Goal: Find specific page/section: Find specific page/section

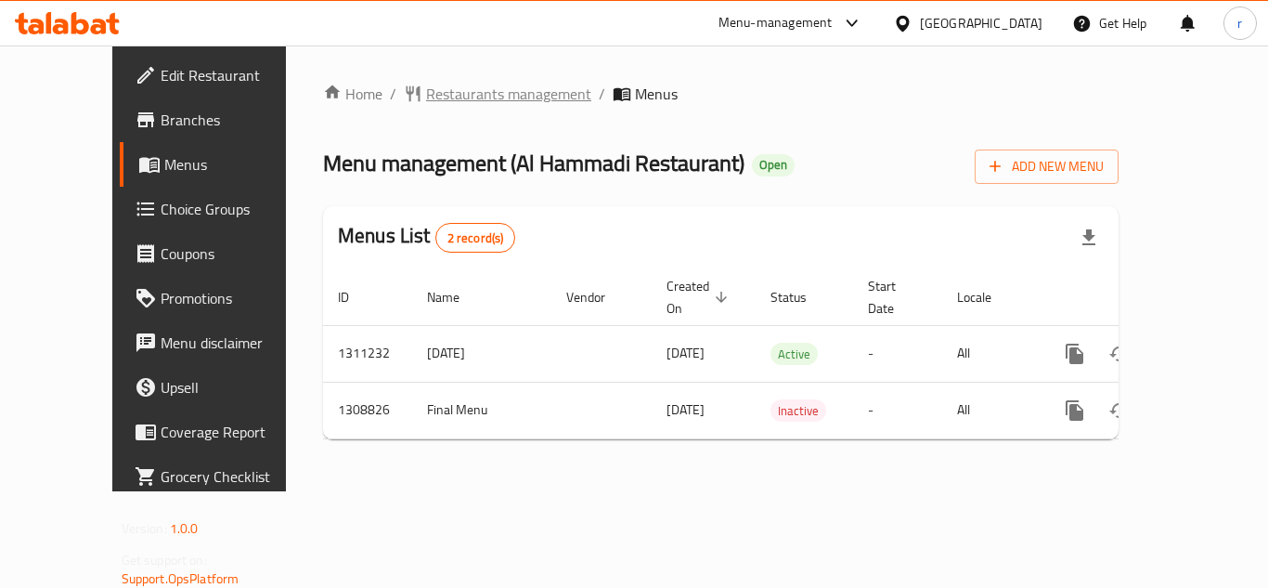
click at [434, 98] on span "Restaurants management" at bounding box center [508, 94] width 165 height 22
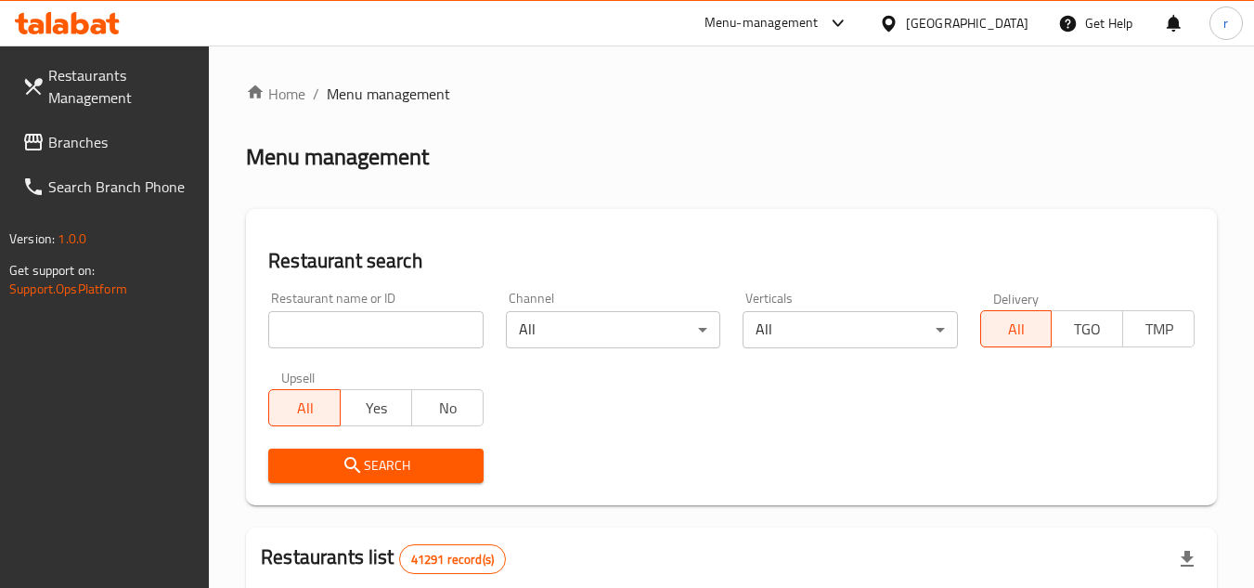
click at [347, 320] on input "search" at bounding box center [375, 329] width 214 height 37
paste input "705063"
type input "705063"
click at [318, 482] on button "Search" at bounding box center [375, 465] width 214 height 34
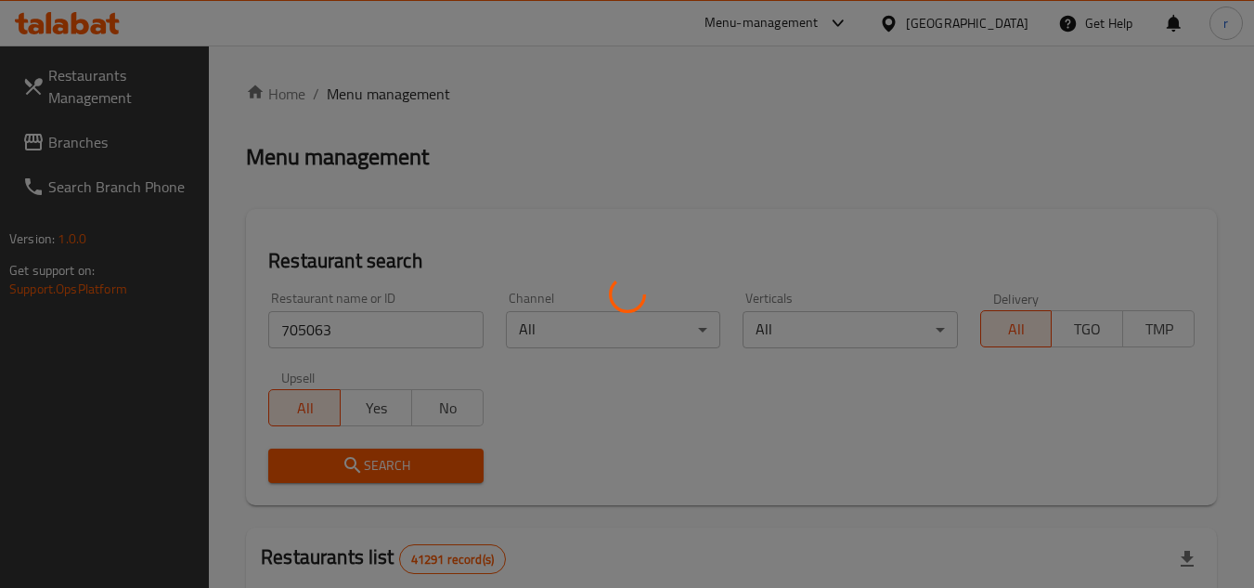
click at [333, 465] on div at bounding box center [627, 294] width 1254 height 588
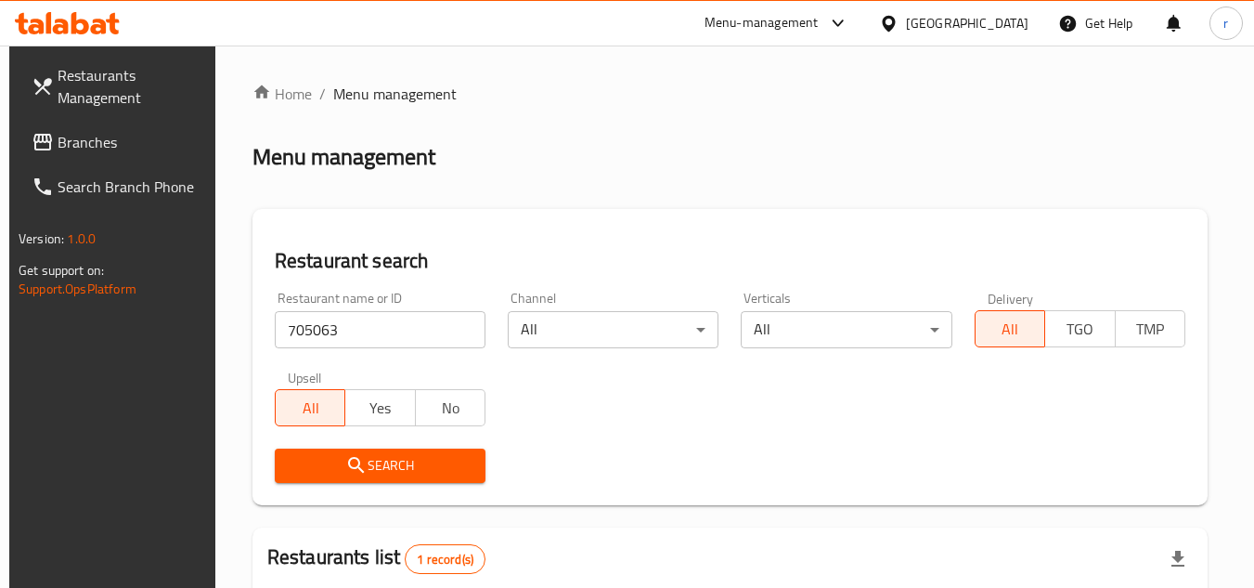
click at [968, 25] on div "[GEOGRAPHIC_DATA]" at bounding box center [967, 23] width 123 height 20
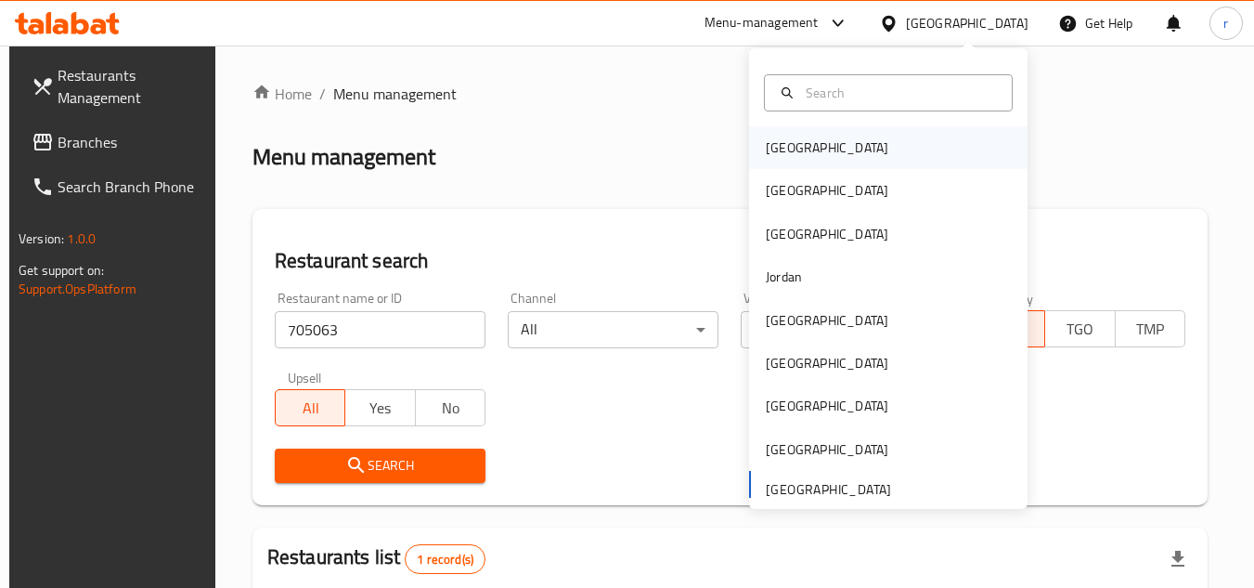
drag, startPoint x: 795, startPoint y: 139, endPoint x: 792, endPoint y: 151, distance: 12.4
click at [792, 151] on div "[GEOGRAPHIC_DATA]" at bounding box center [827, 147] width 123 height 20
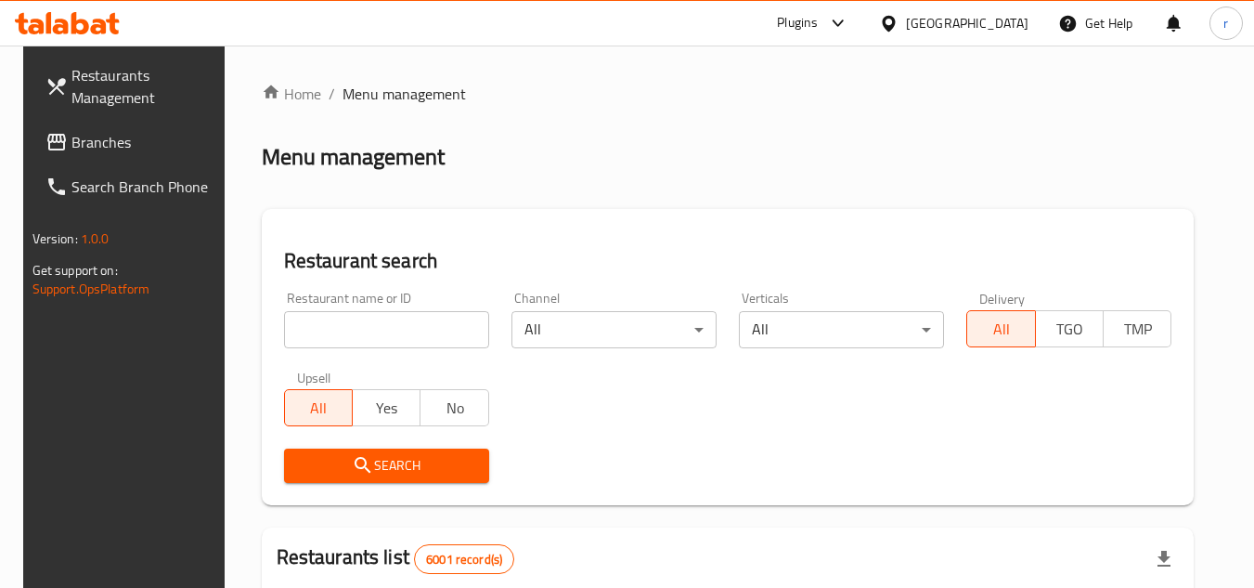
click at [71, 136] on span "Branches" at bounding box center [144, 142] width 147 height 22
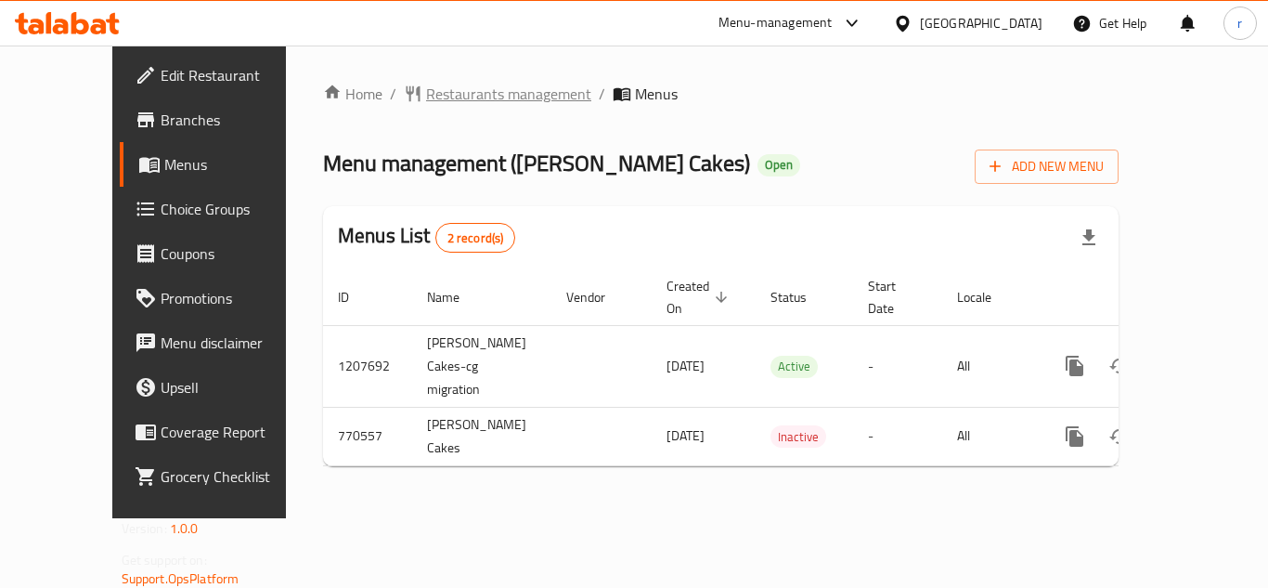
click at [471, 93] on span "Restaurants management" at bounding box center [508, 94] width 165 height 22
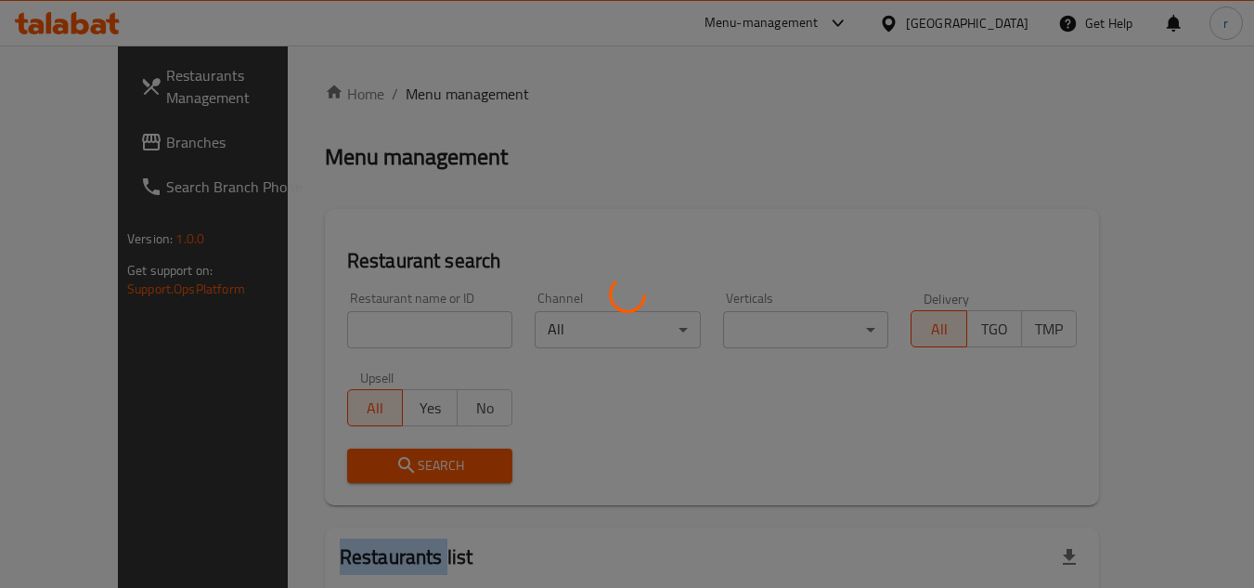
click at [471, 93] on div at bounding box center [627, 294] width 1254 height 588
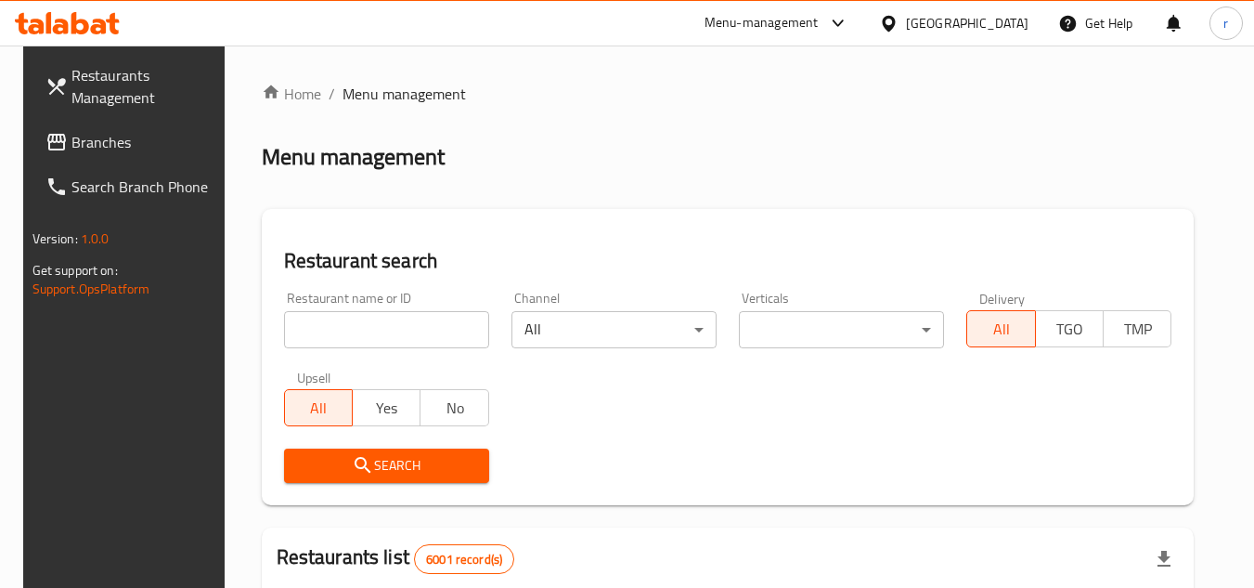
click at [382, 353] on div "Restaurant name or ID Restaurant name or ID" at bounding box center [386, 319] width 227 height 79
click at [383, 336] on input "search" at bounding box center [386, 329] width 205 height 37
paste input "651557"
type input "651557"
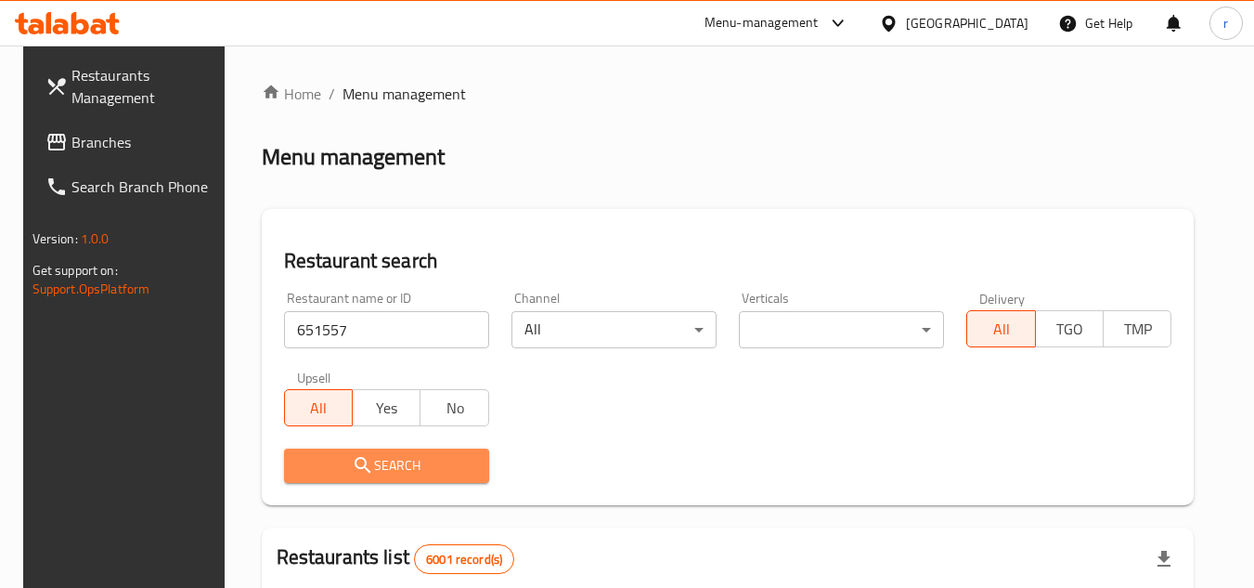
click at [310, 455] on span "Search" at bounding box center [386, 465] width 175 height 23
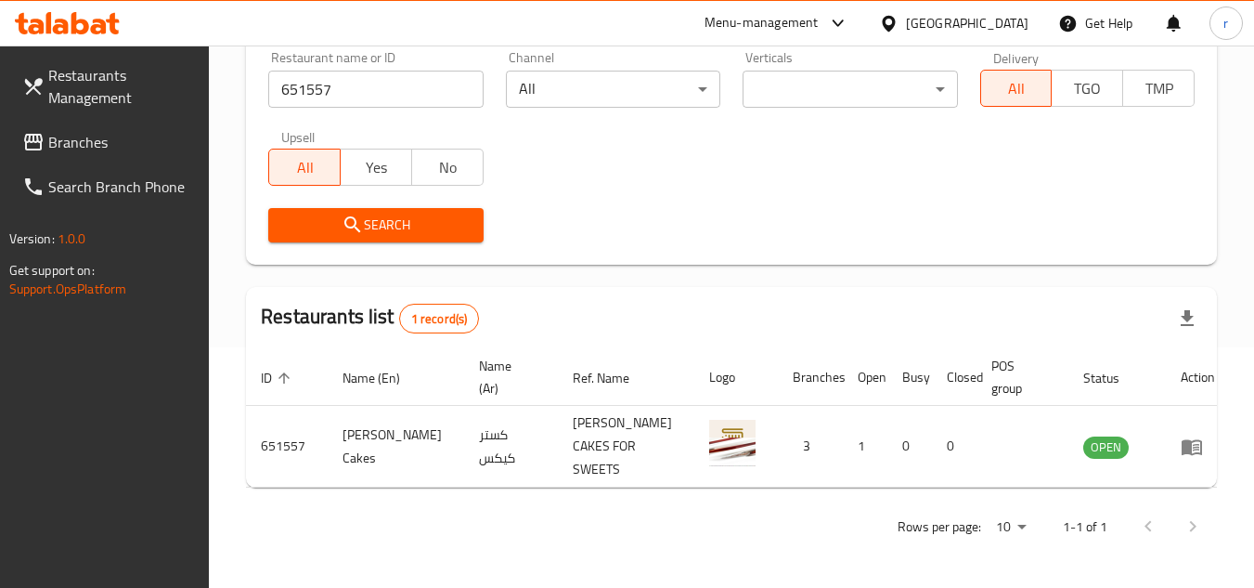
scroll to position [225, 0]
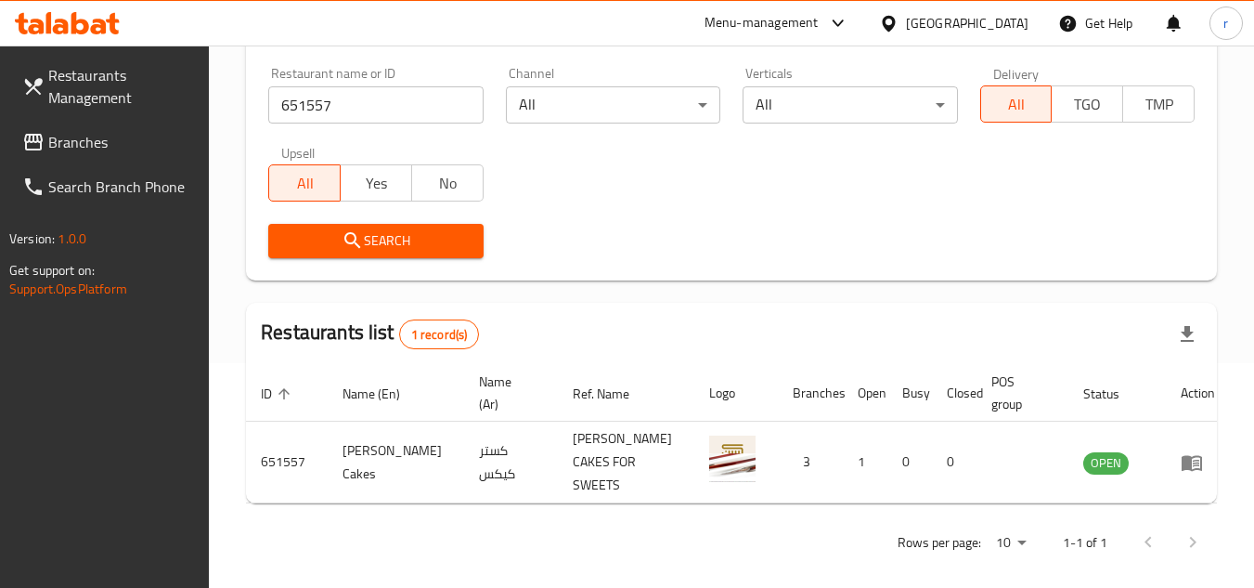
click at [1010, 28] on div "[GEOGRAPHIC_DATA]" at bounding box center [967, 23] width 123 height 20
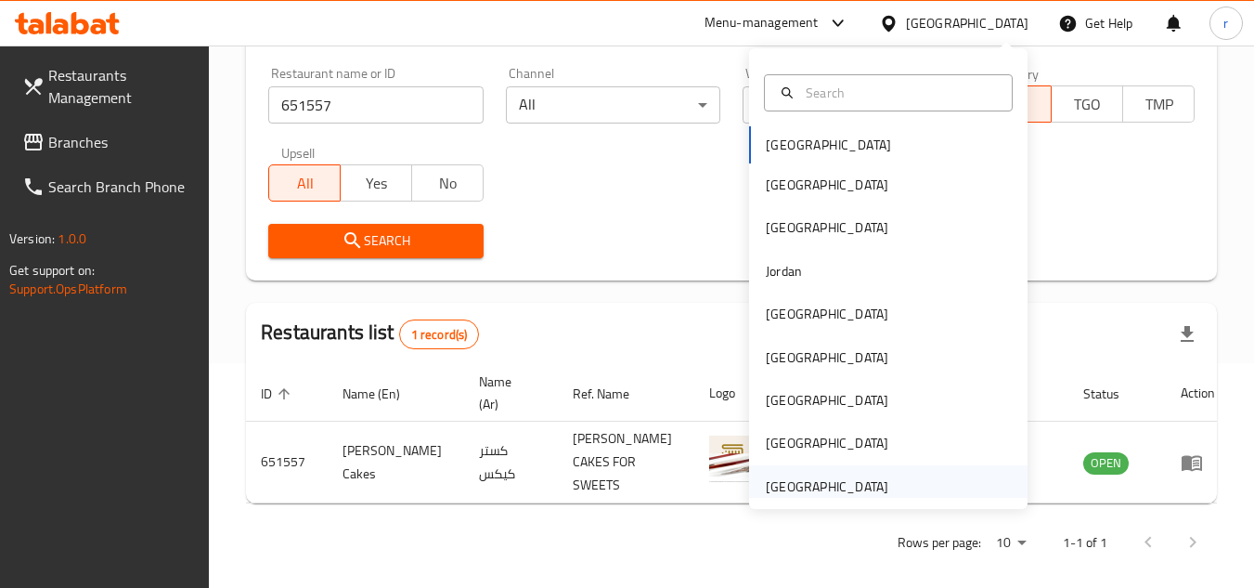
click at [822, 483] on div "[GEOGRAPHIC_DATA]" at bounding box center [827, 486] width 123 height 20
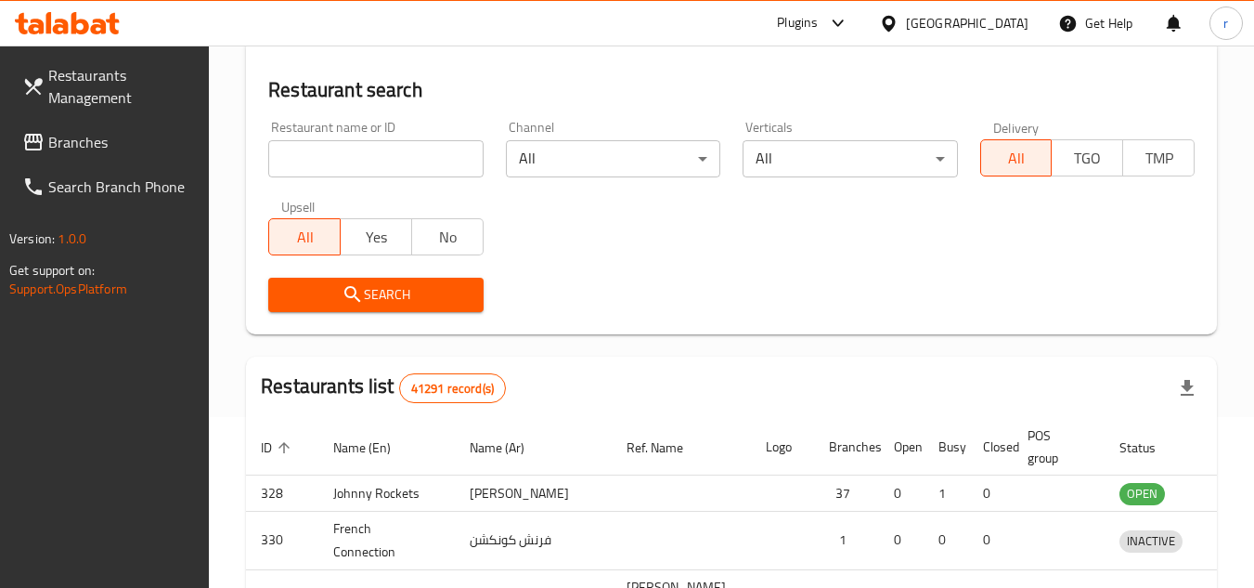
scroll to position [225, 0]
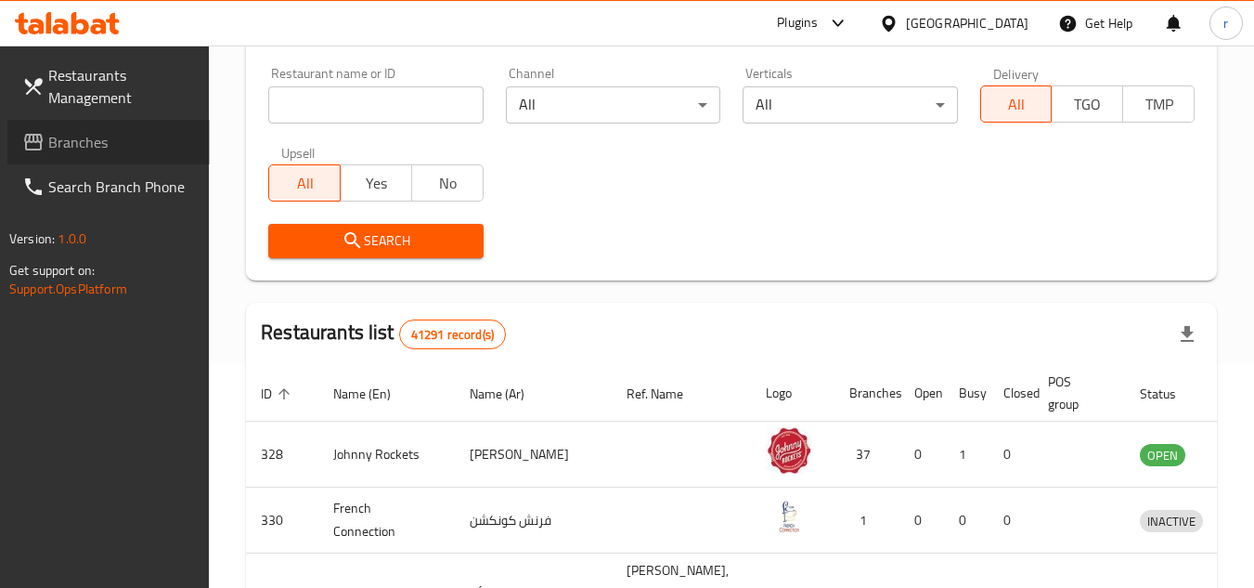
click at [54, 144] on span "Branches" at bounding box center [121, 142] width 147 height 22
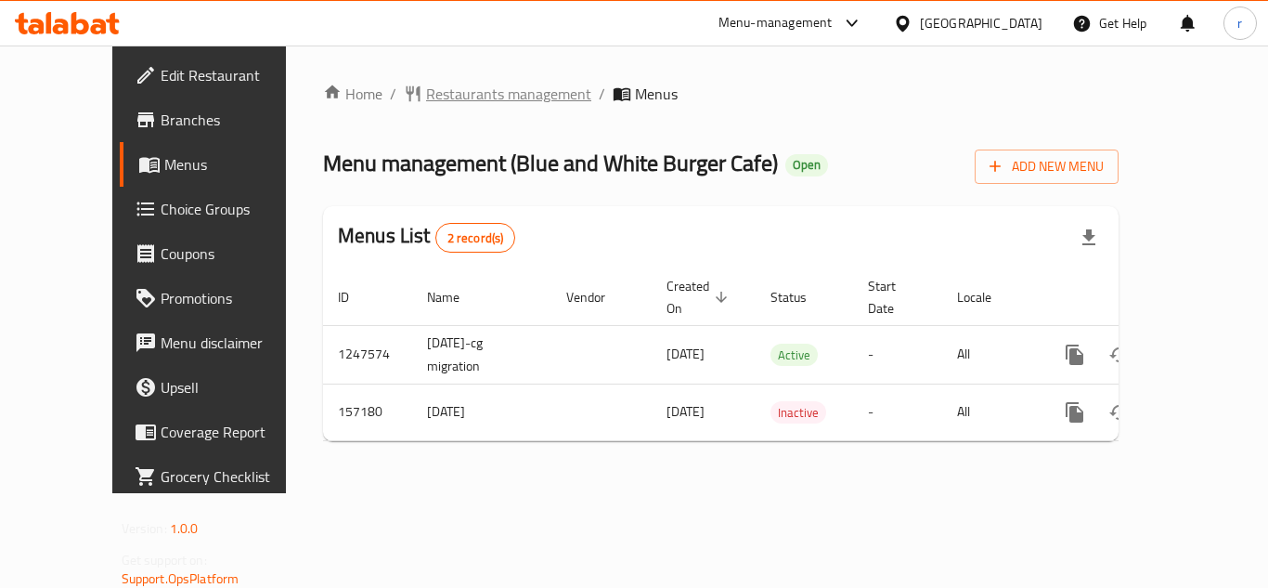
click at [447, 89] on span "Restaurants management" at bounding box center [508, 94] width 165 height 22
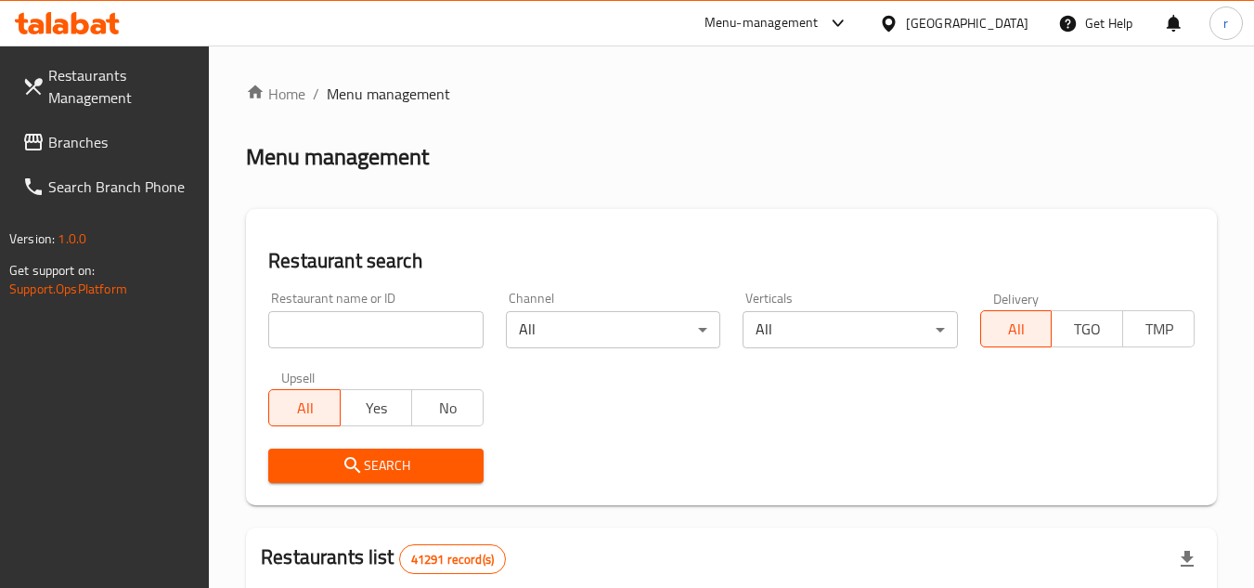
click at [368, 317] on input "search" at bounding box center [375, 329] width 214 height 37
paste input "615294"
type input "615294"
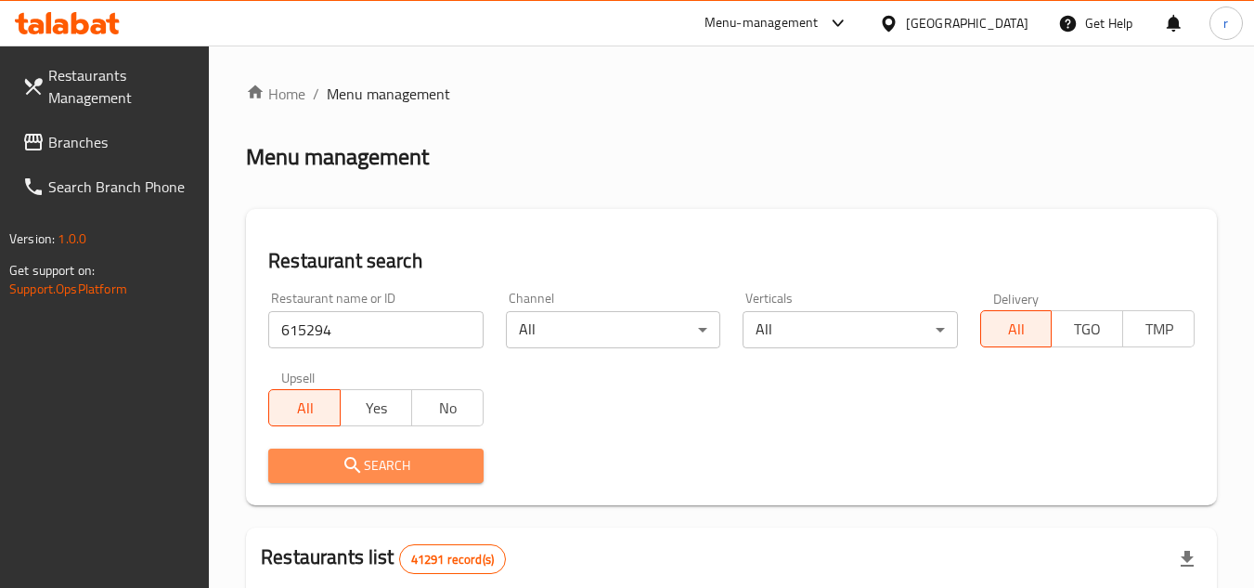
click at [358, 462] on icon "submit" at bounding box center [353, 465] width 22 height 22
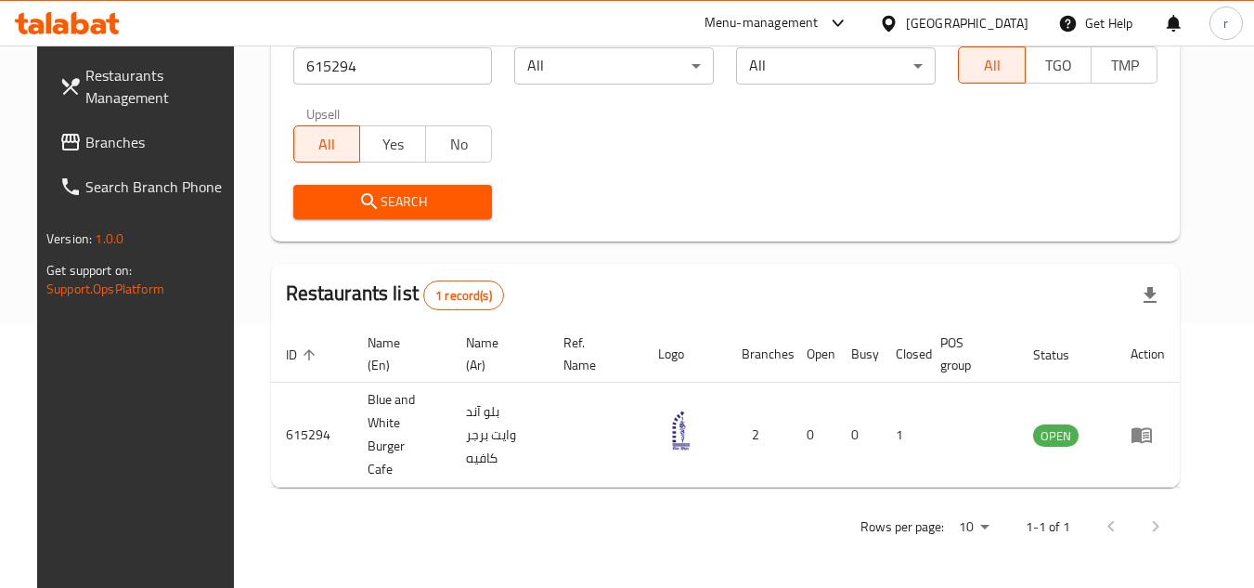
scroll to position [225, 0]
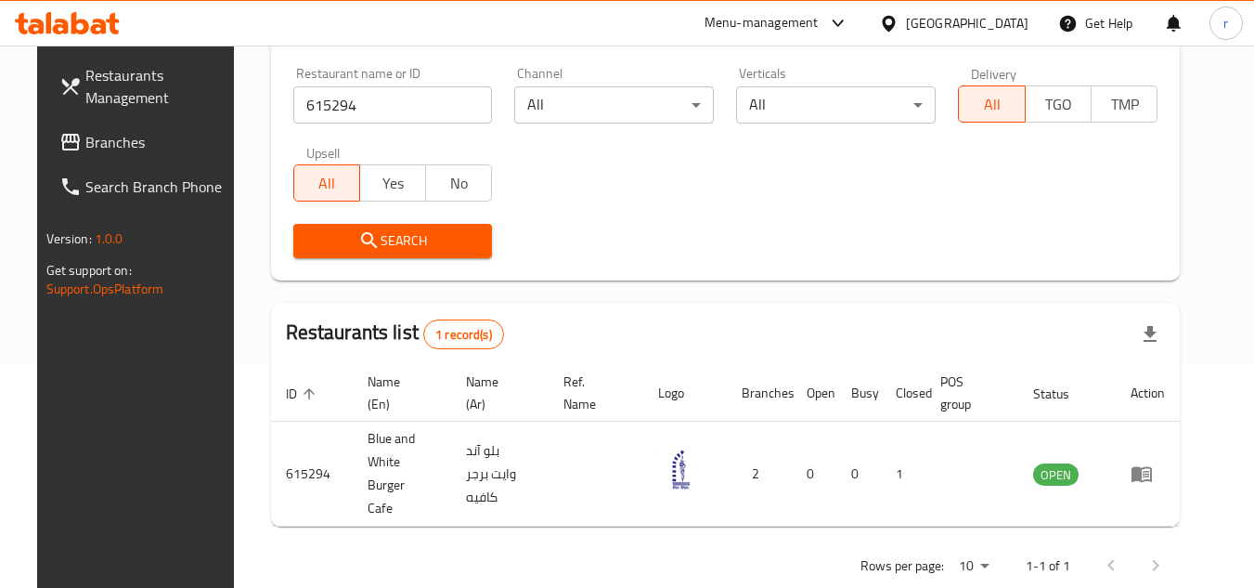
click at [935, 18] on div "[GEOGRAPHIC_DATA]" at bounding box center [967, 23] width 123 height 20
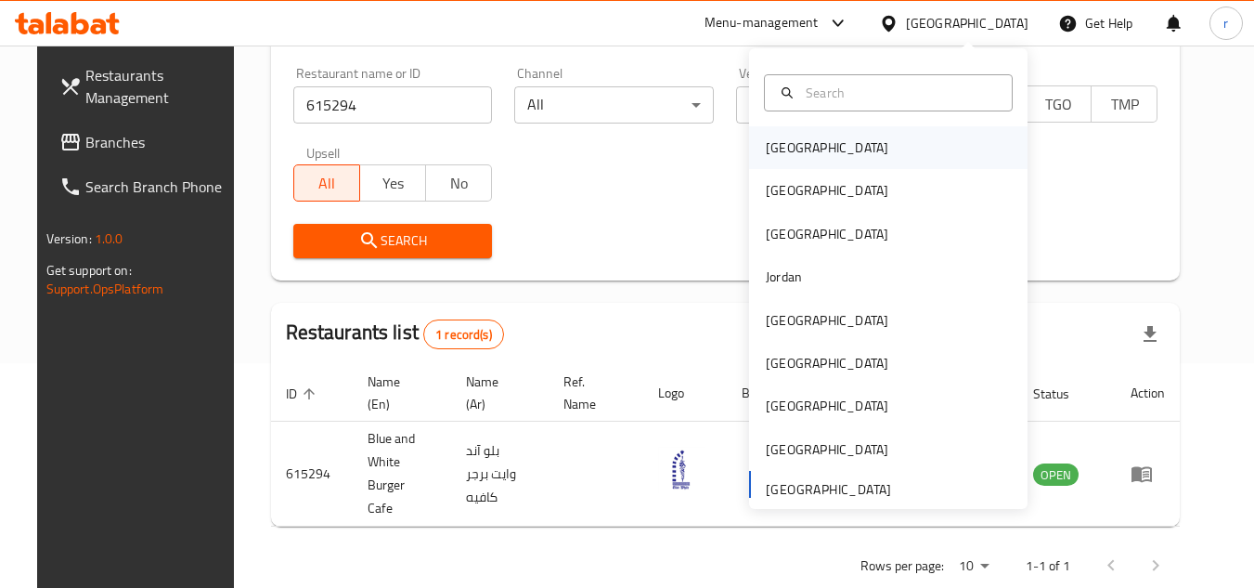
click at [782, 152] on div "Bahrain" at bounding box center [827, 147] width 123 height 20
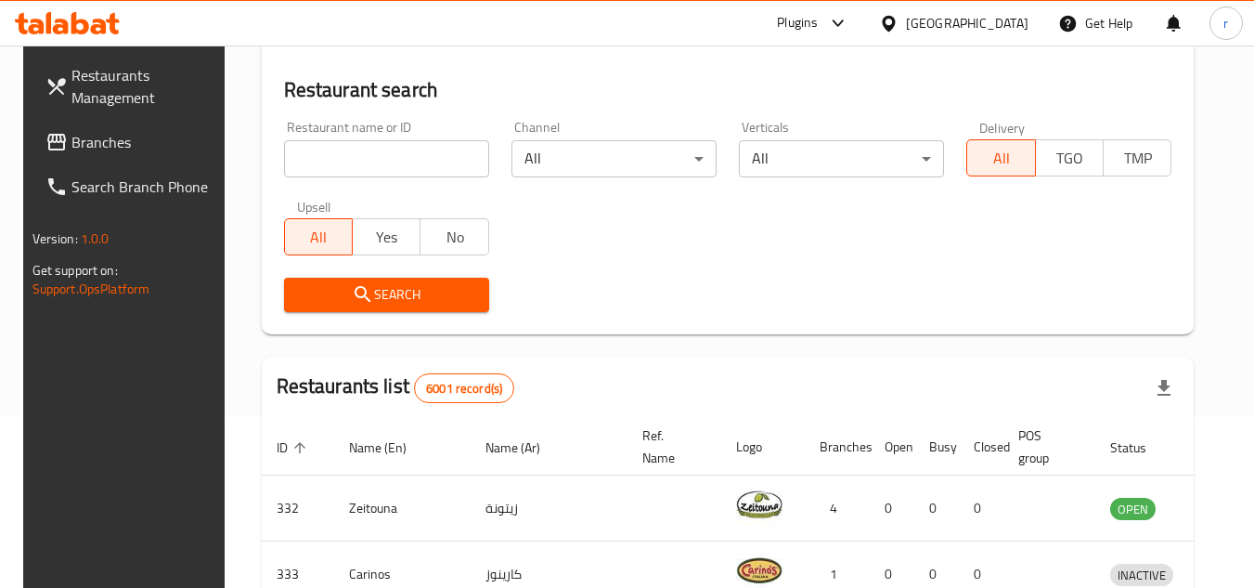
scroll to position [225, 0]
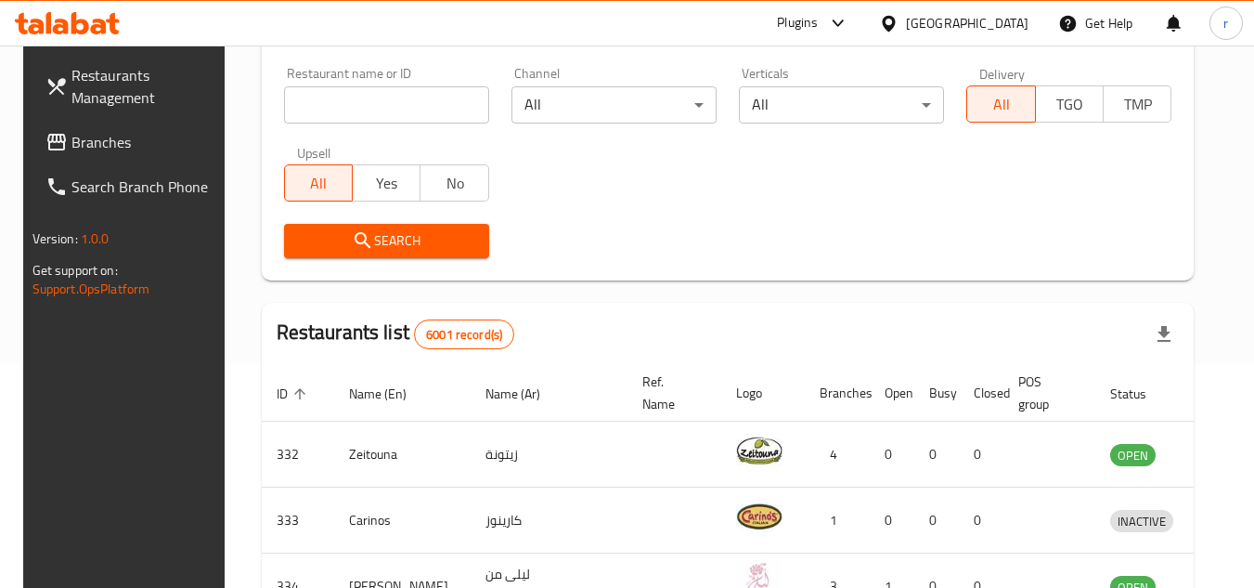
click at [71, 136] on span "Branches" at bounding box center [144, 142] width 147 height 22
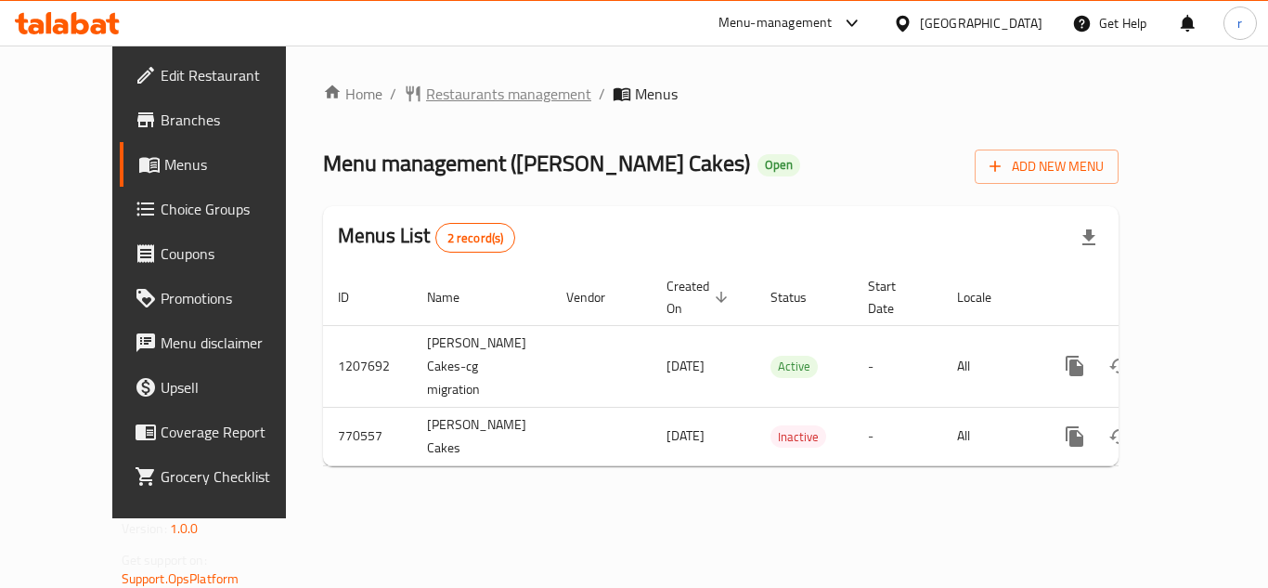
click at [430, 94] on span "Restaurants management" at bounding box center [508, 94] width 165 height 22
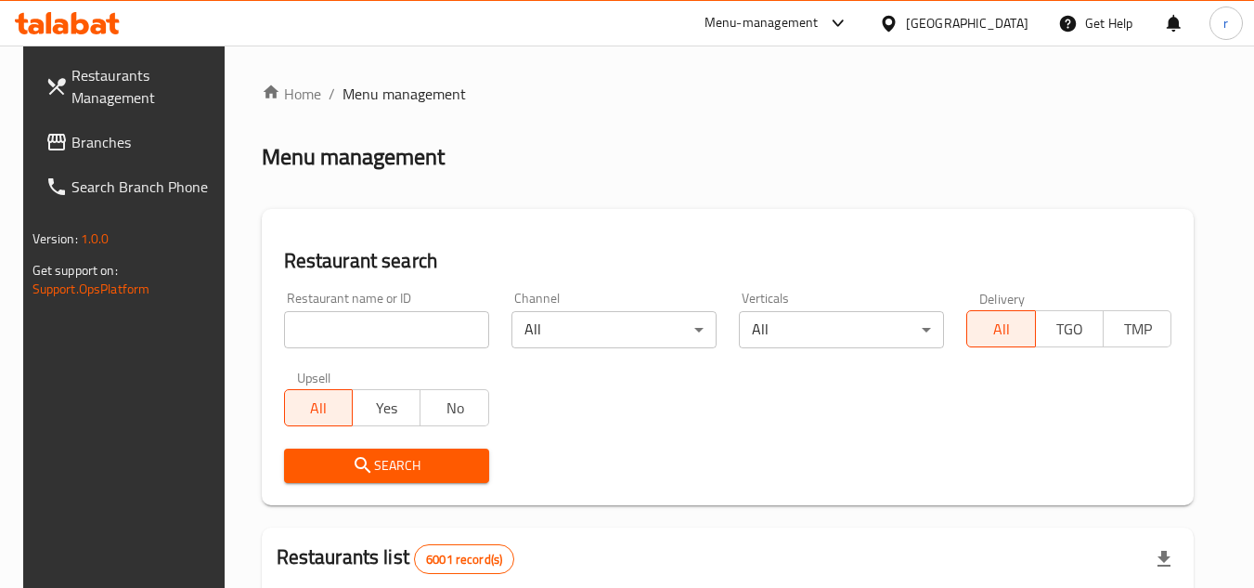
click at [363, 323] on input "search" at bounding box center [386, 329] width 205 height 37
paste input "651557"
type input "651557"
click button "Search" at bounding box center [386, 465] width 205 height 34
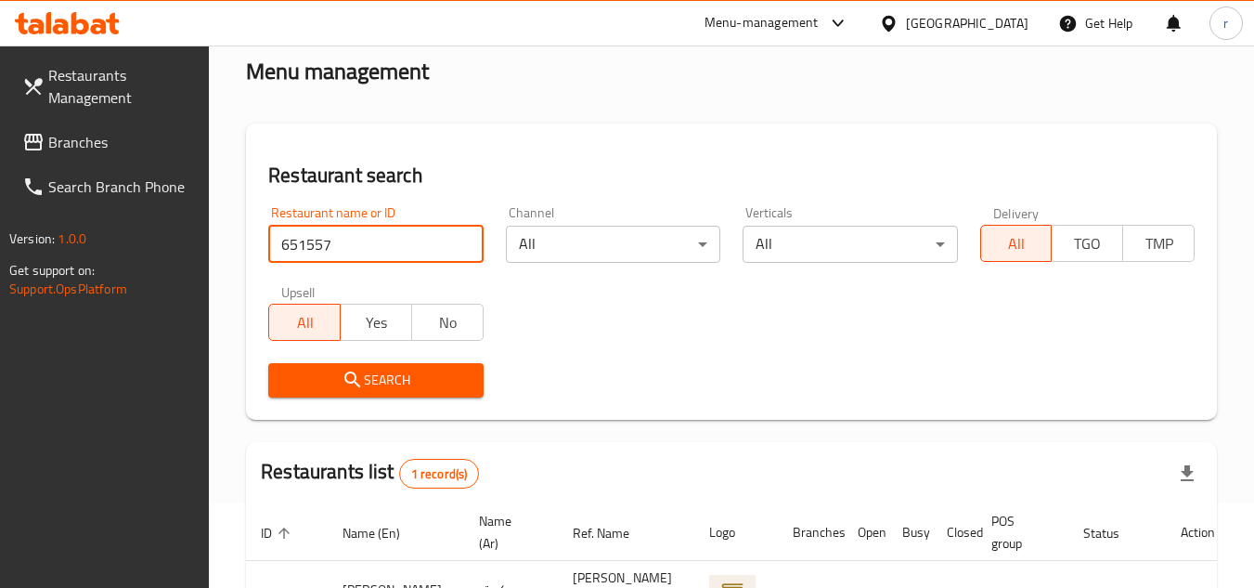
scroll to position [225, 0]
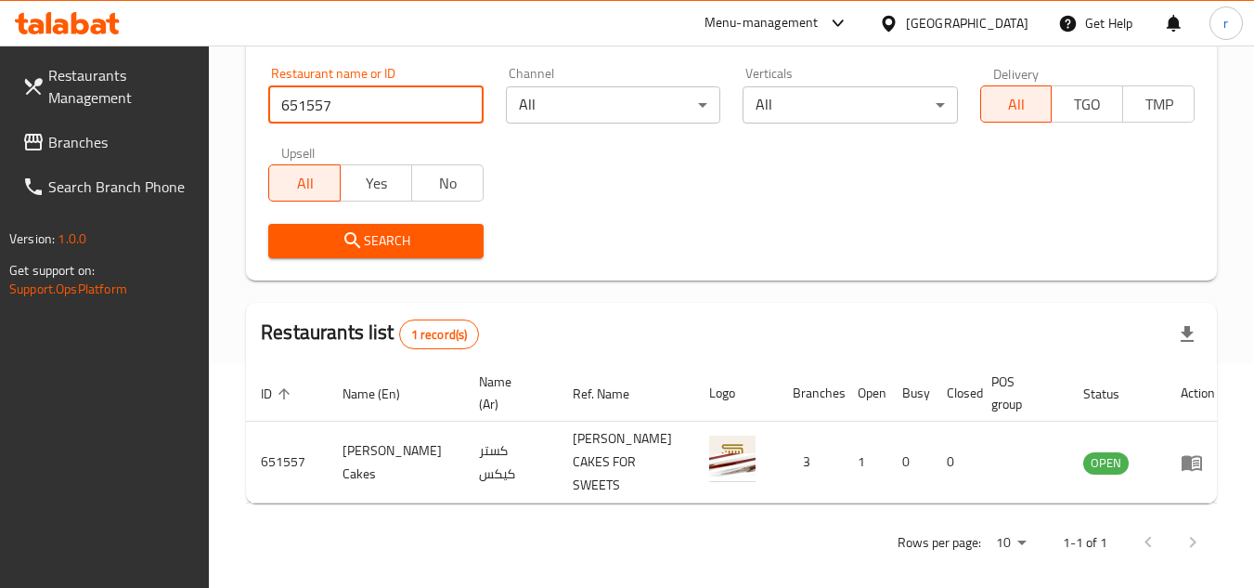
click at [899, 21] on icon at bounding box center [888, 23] width 19 height 19
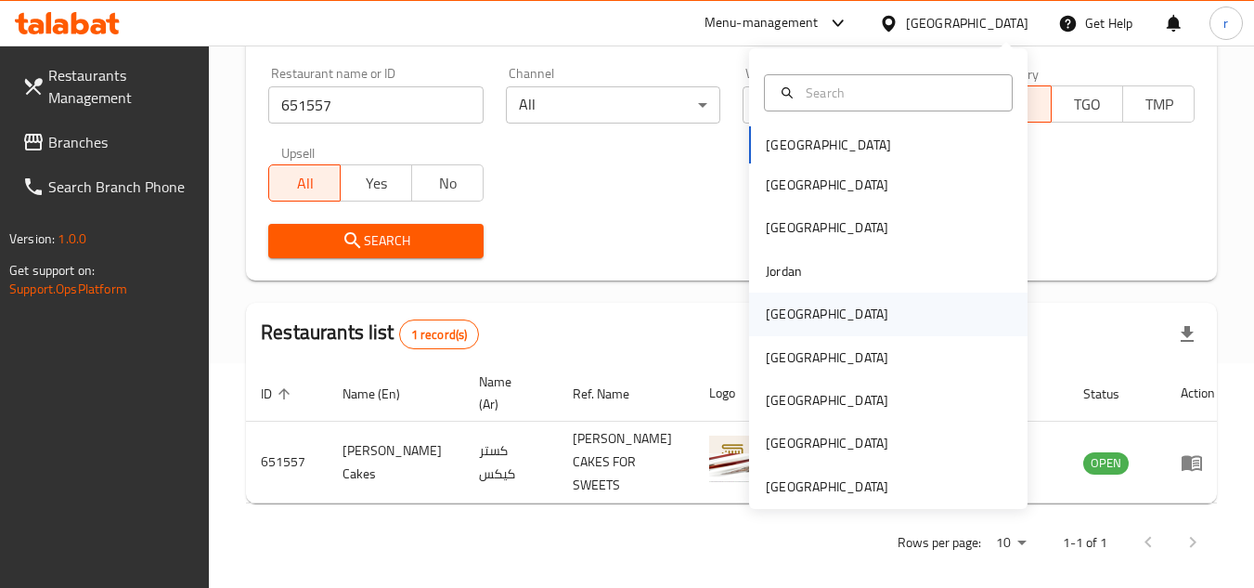
click at [790, 316] on div "Kuwait" at bounding box center [827, 314] width 123 height 20
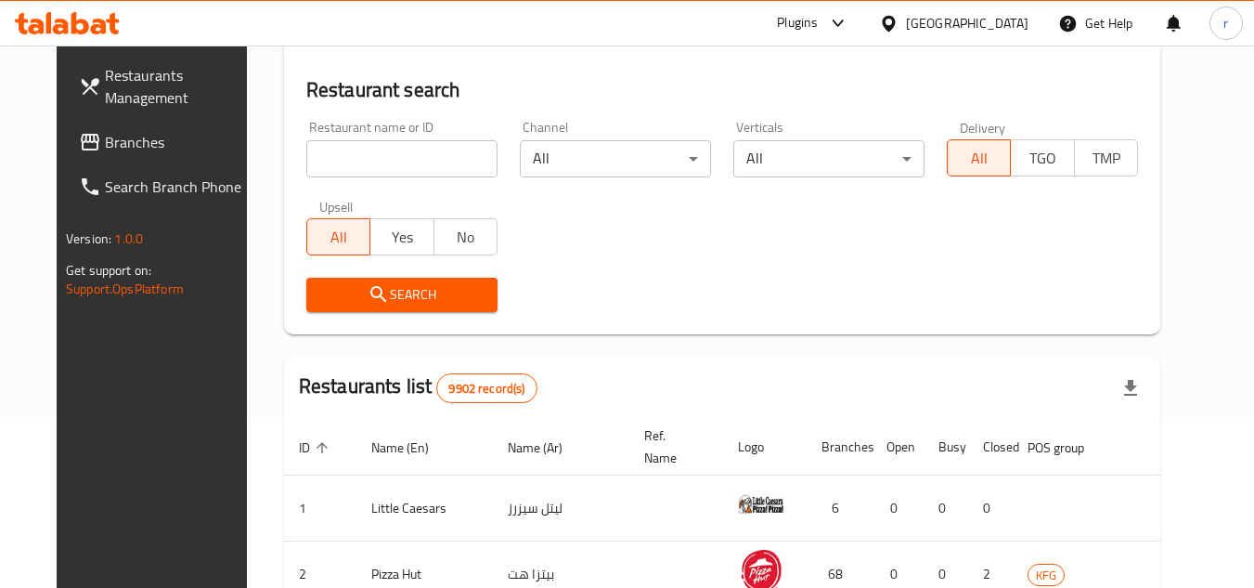
scroll to position [225, 0]
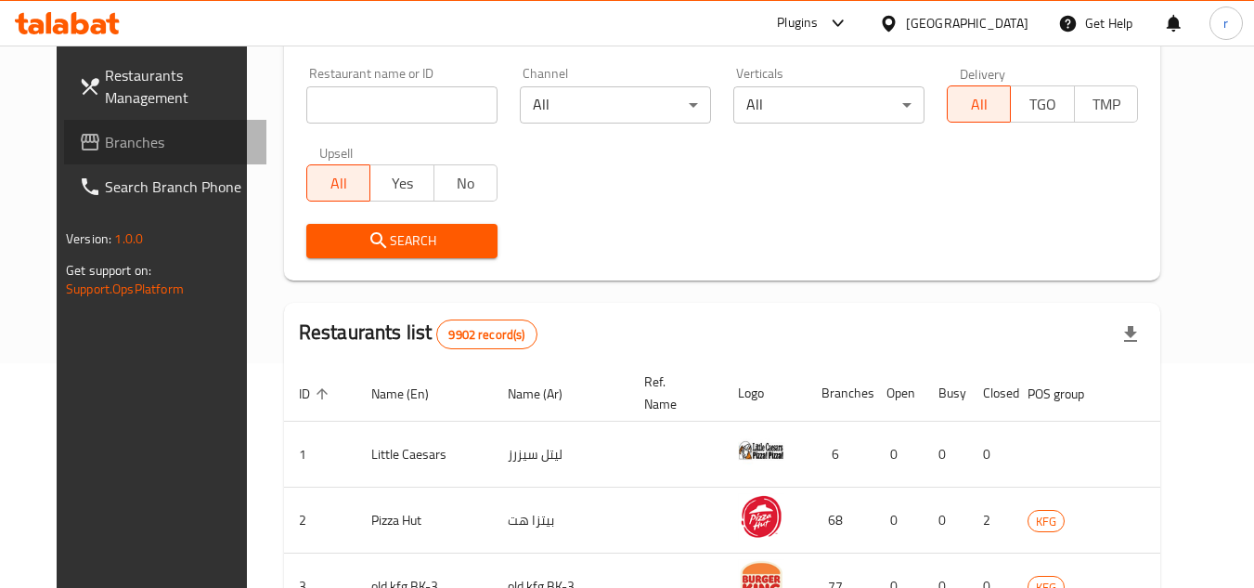
click at [108, 141] on span "Branches" at bounding box center [178, 142] width 147 height 22
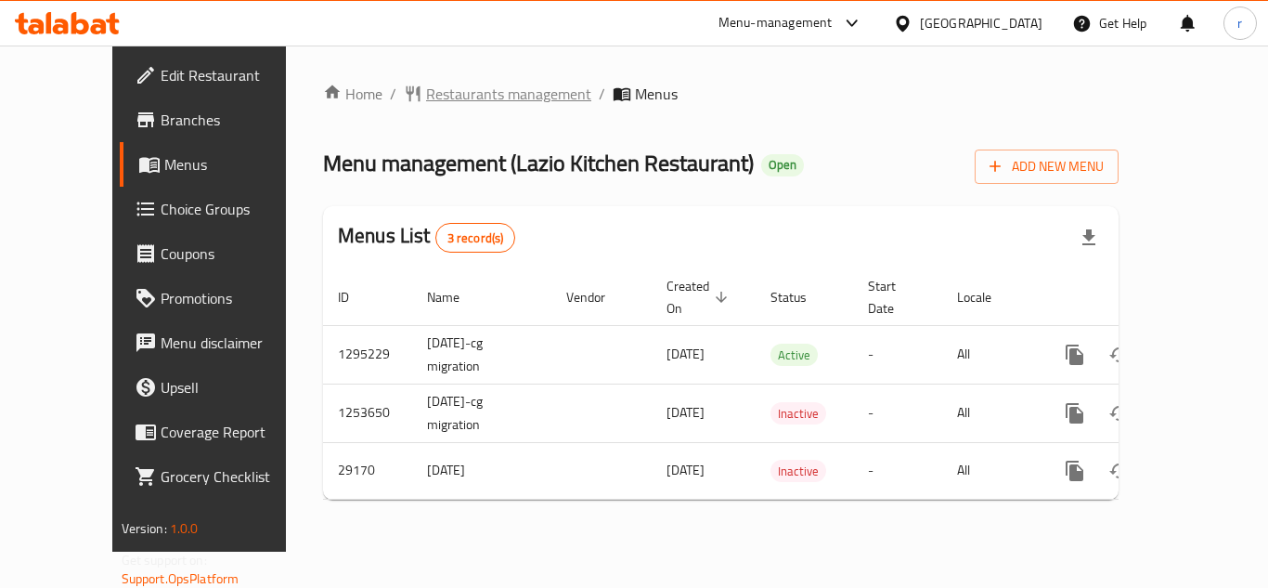
click at [434, 100] on span "Restaurants management" at bounding box center [508, 94] width 165 height 22
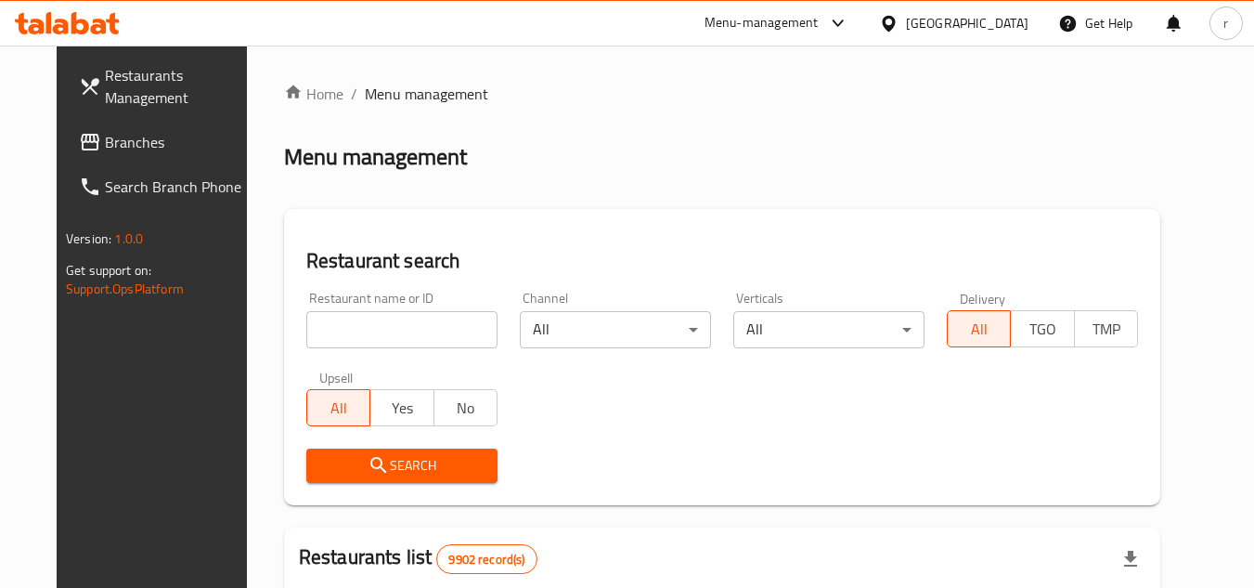
click at [364, 323] on div at bounding box center [627, 294] width 1254 height 588
click at [364, 323] on input "search" at bounding box center [401, 329] width 191 height 37
type input "v"
paste input "7142"
type input "7142"
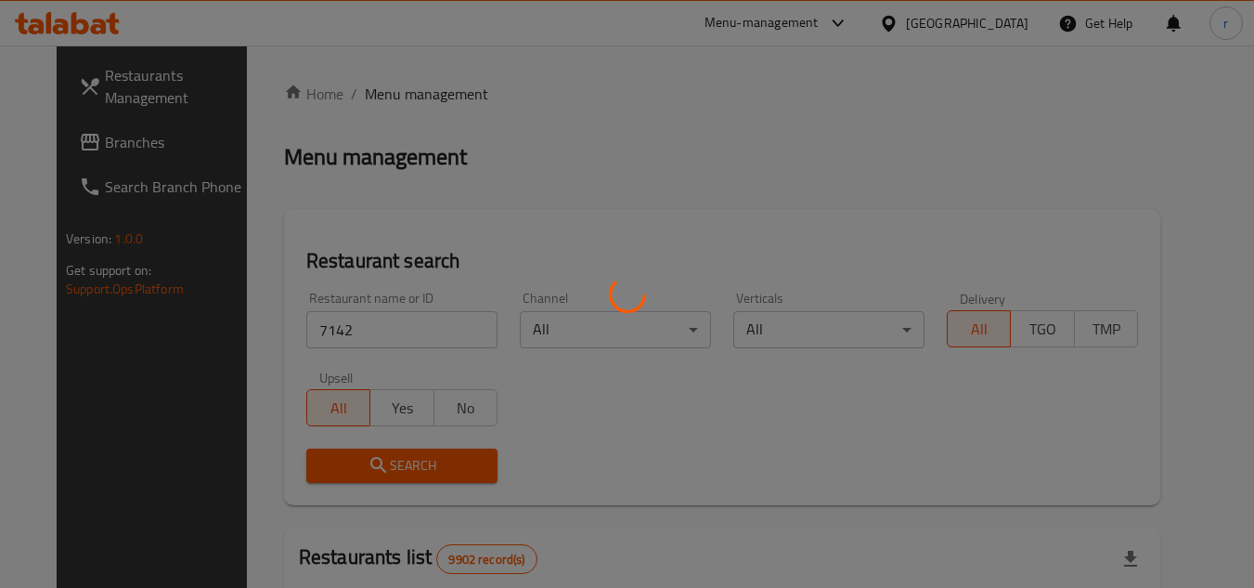
scroll to position [225, 0]
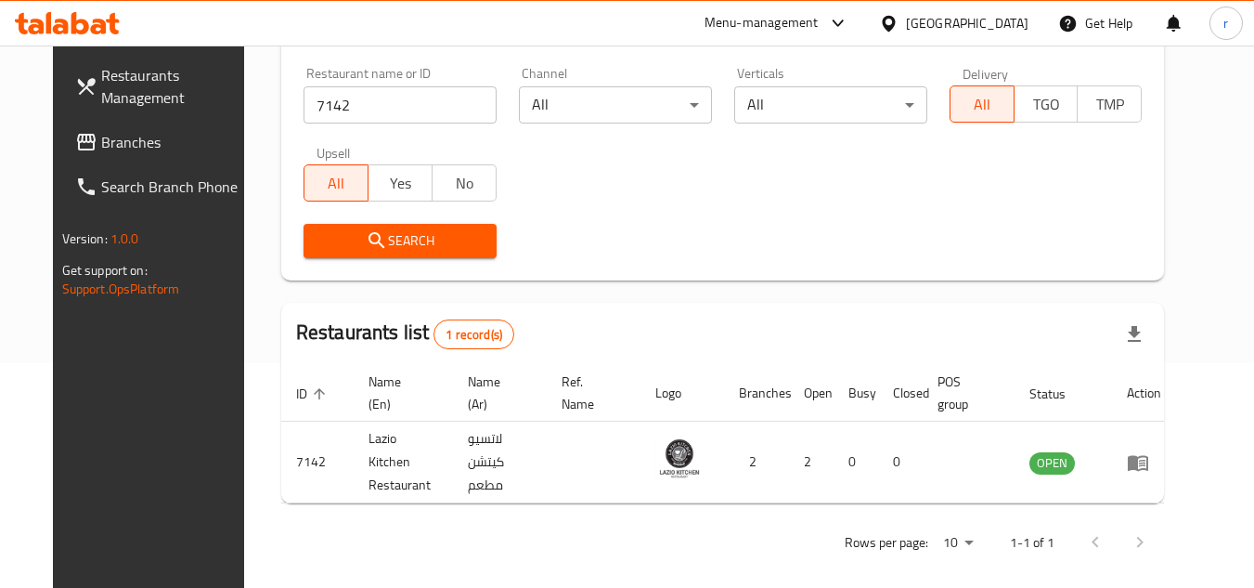
click at [899, 29] on icon at bounding box center [888, 23] width 19 height 19
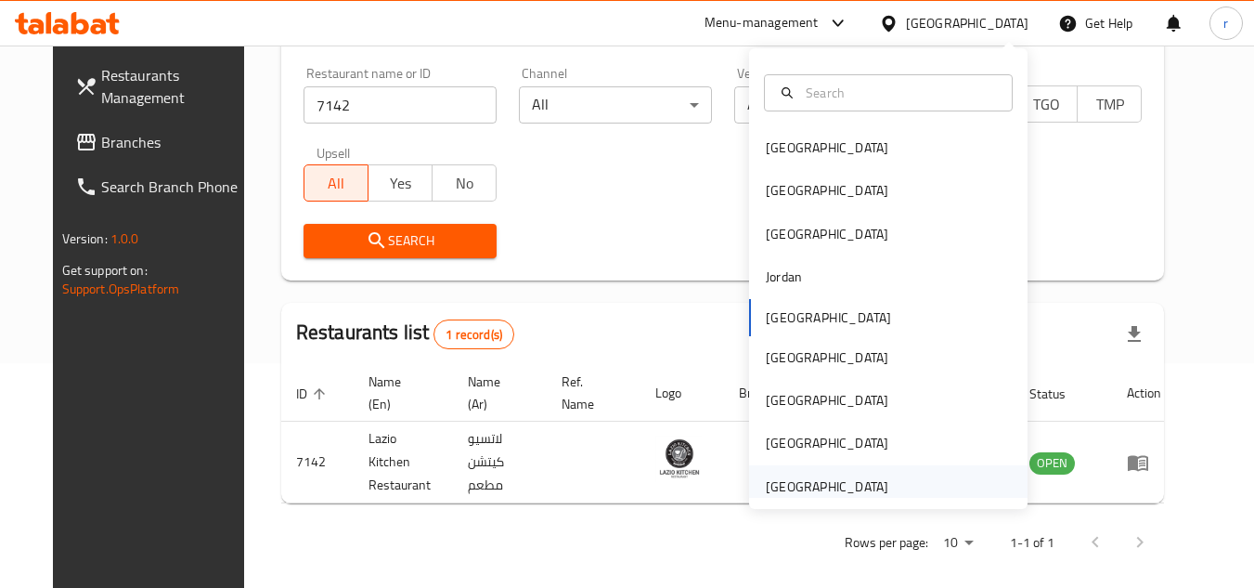
click at [843, 476] on div "[GEOGRAPHIC_DATA]" at bounding box center [827, 486] width 123 height 20
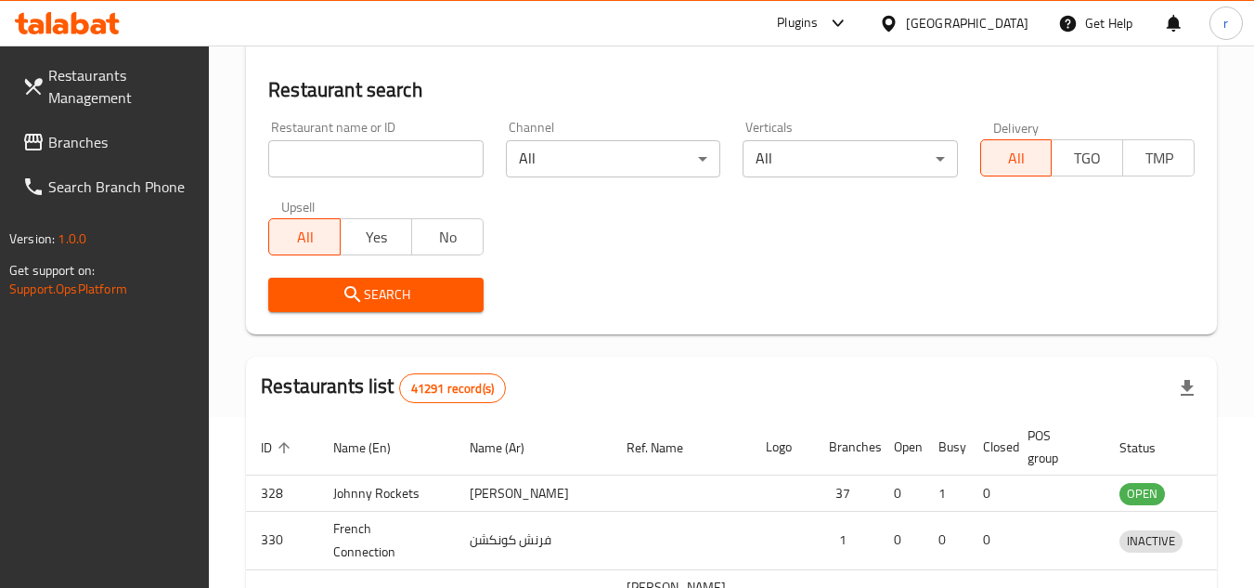
scroll to position [225, 0]
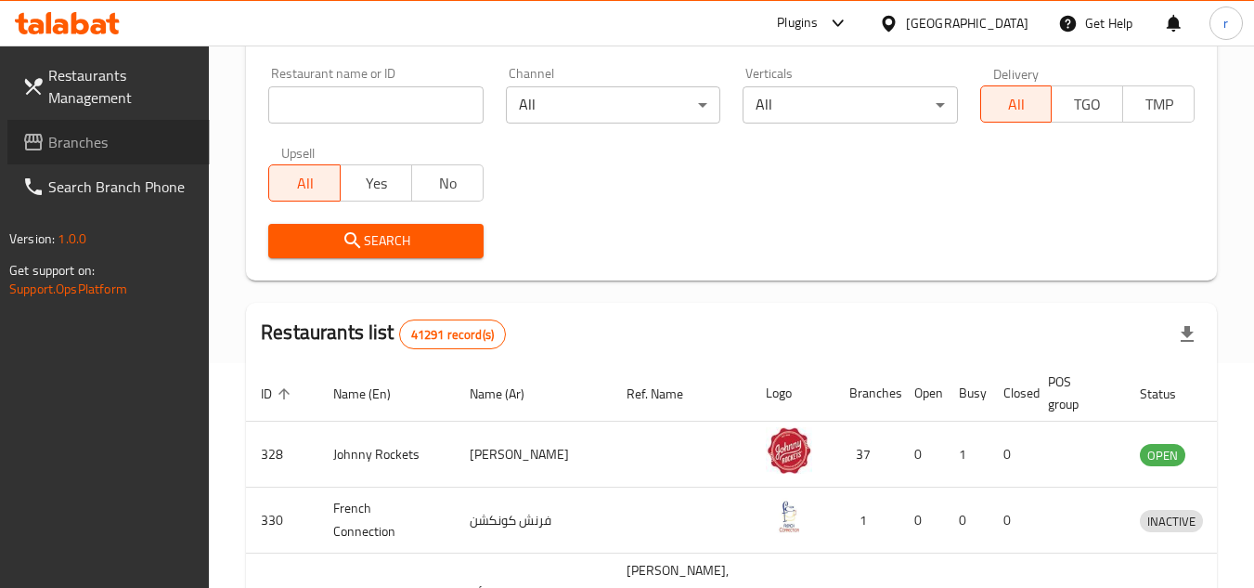
click at [94, 148] on span "Branches" at bounding box center [121, 142] width 147 height 22
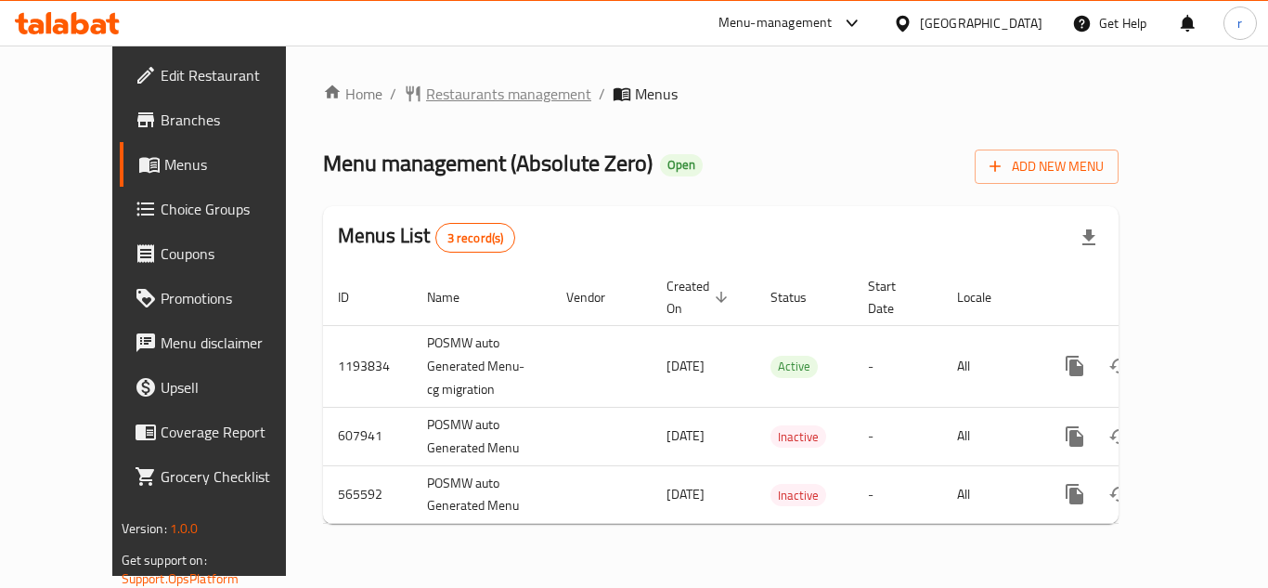
click at [434, 95] on span "Restaurants management" at bounding box center [508, 94] width 165 height 22
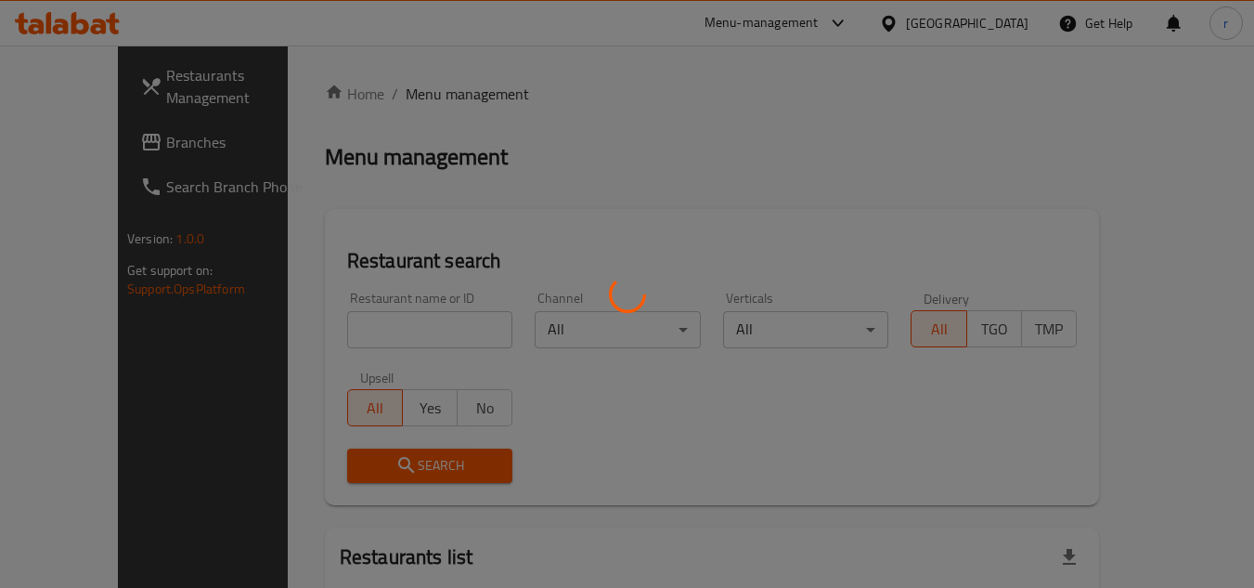
click at [330, 317] on div at bounding box center [627, 294] width 1254 height 588
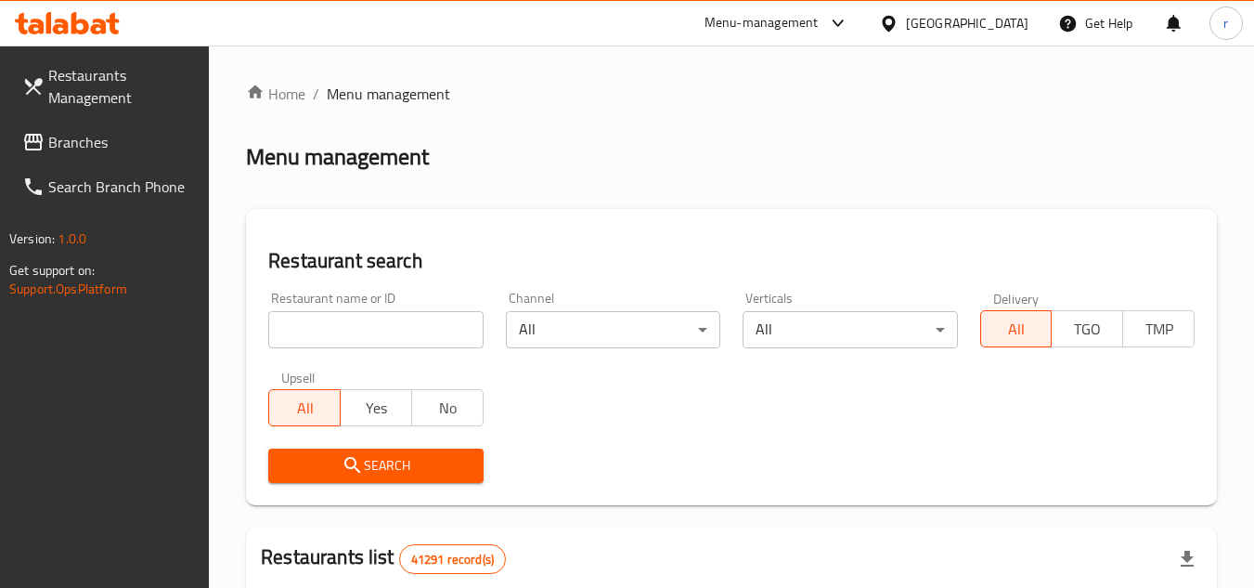
click at [330, 324] on input "search" at bounding box center [375, 329] width 214 height 37
paste input "13865"
type input "13865"
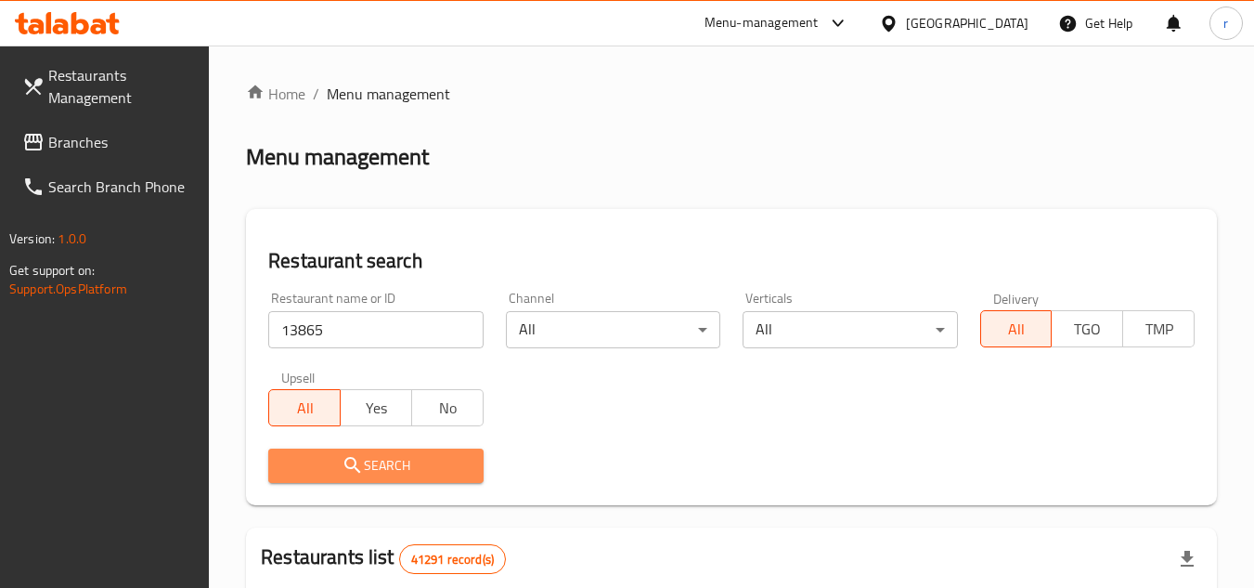
click at [337, 467] on span "Search" at bounding box center [375, 465] width 185 height 23
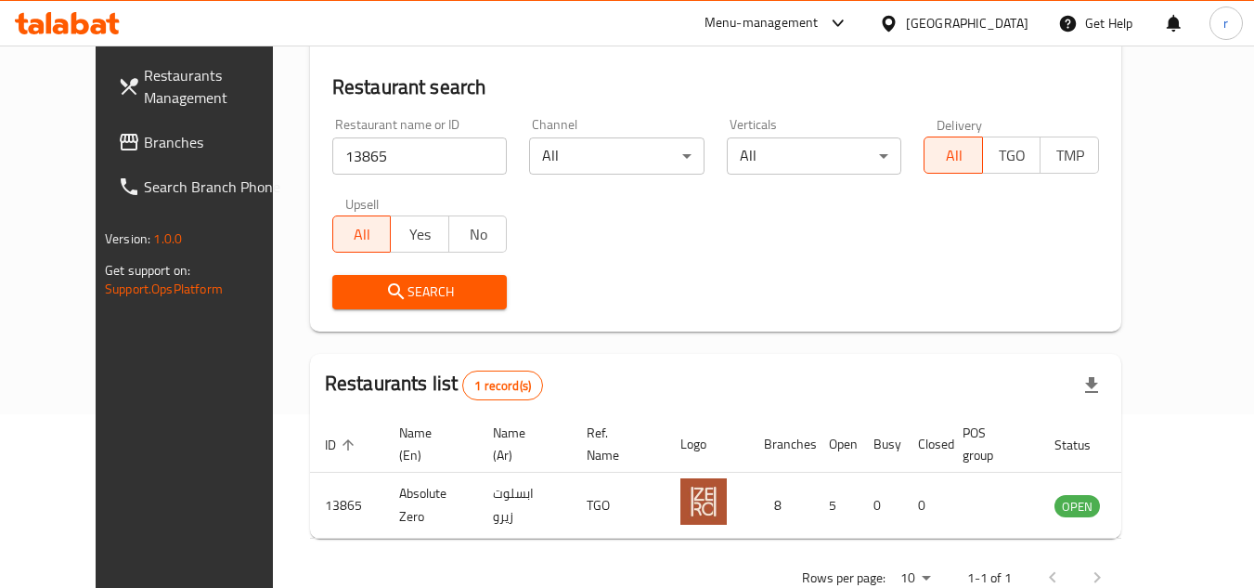
scroll to position [225, 0]
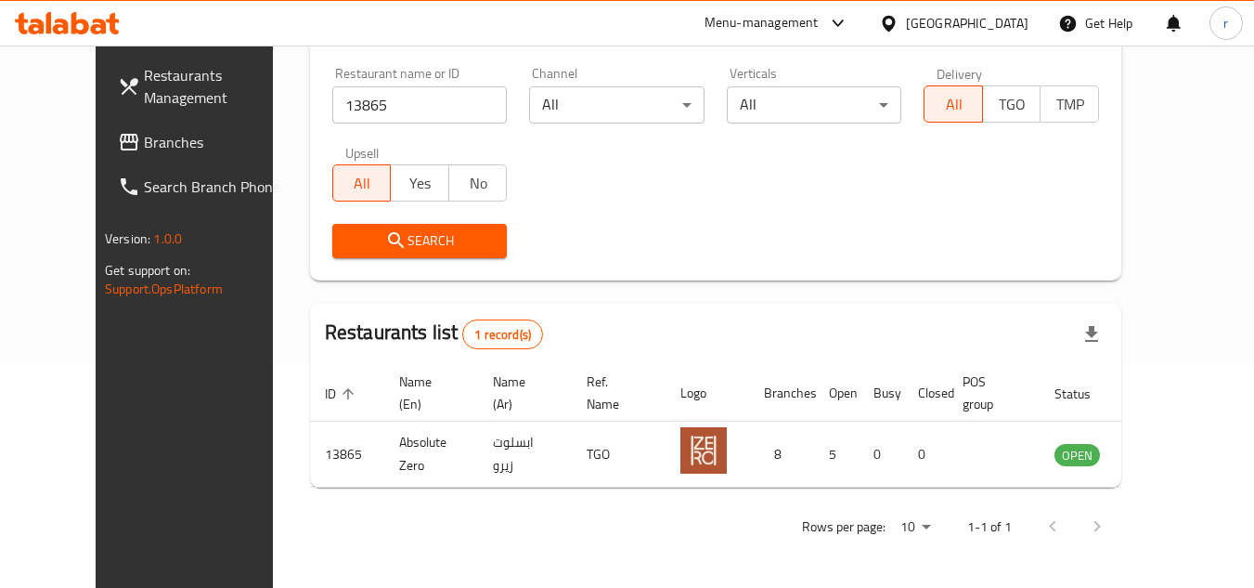
click at [900, 23] on div at bounding box center [892, 23] width 27 height 20
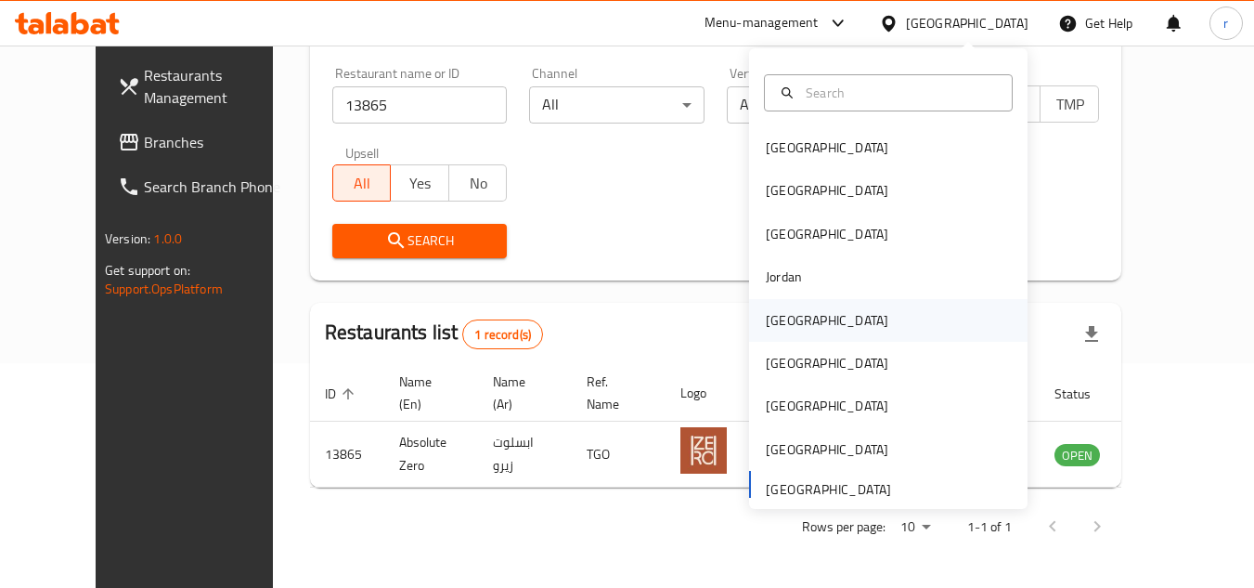
click at [774, 324] on div "[GEOGRAPHIC_DATA]" at bounding box center [827, 320] width 123 height 20
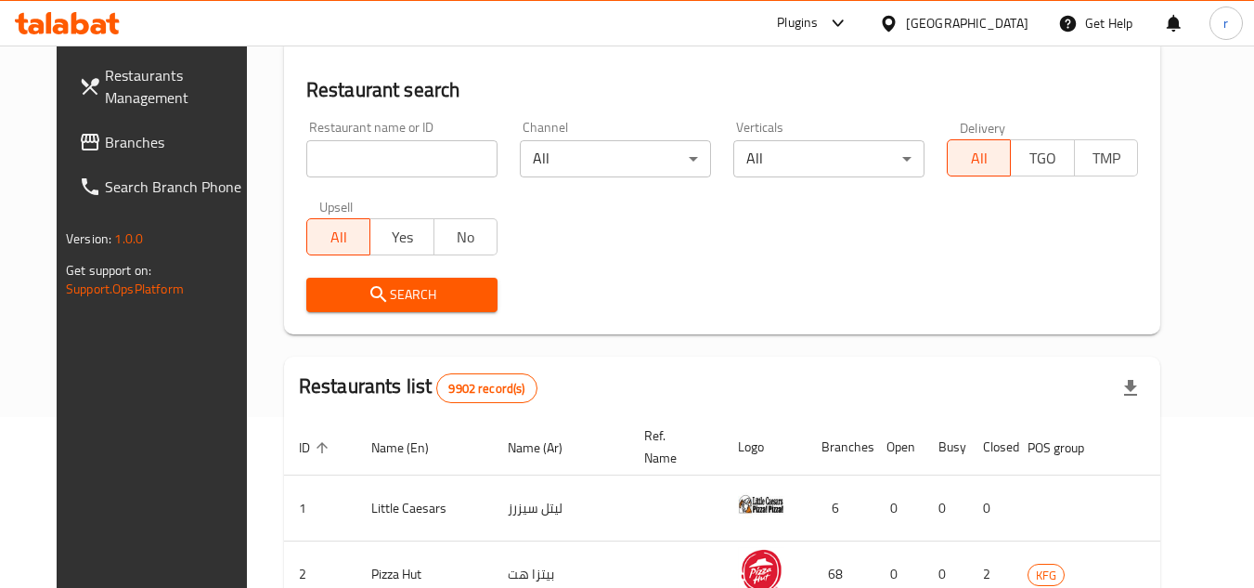
scroll to position [225, 0]
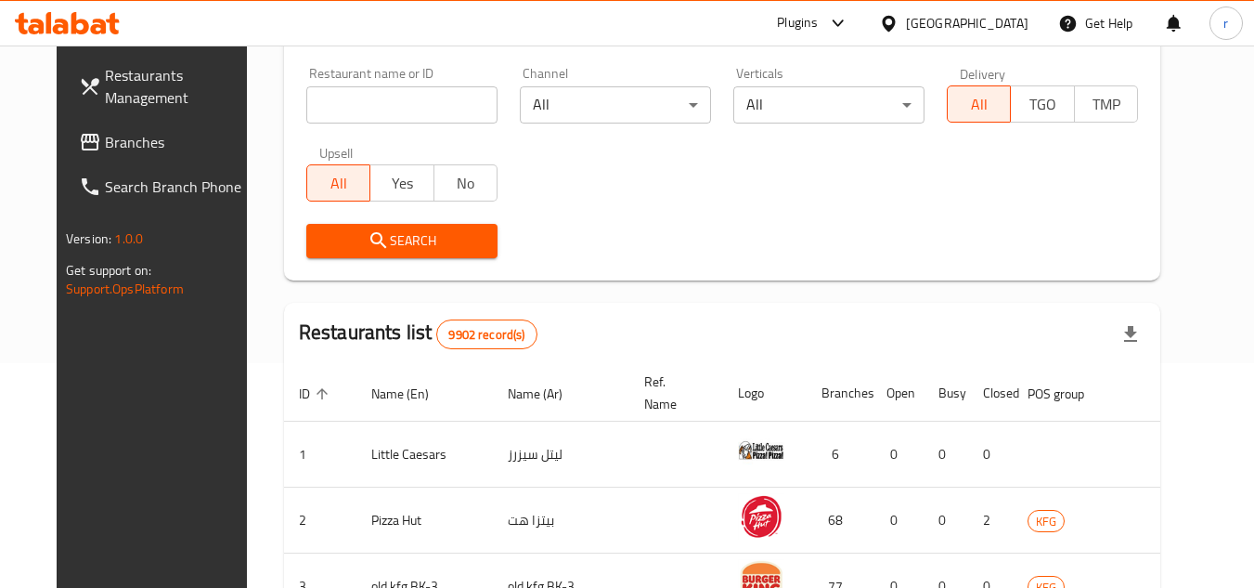
click at [77, 162] on link "Branches" at bounding box center [165, 142] width 202 height 45
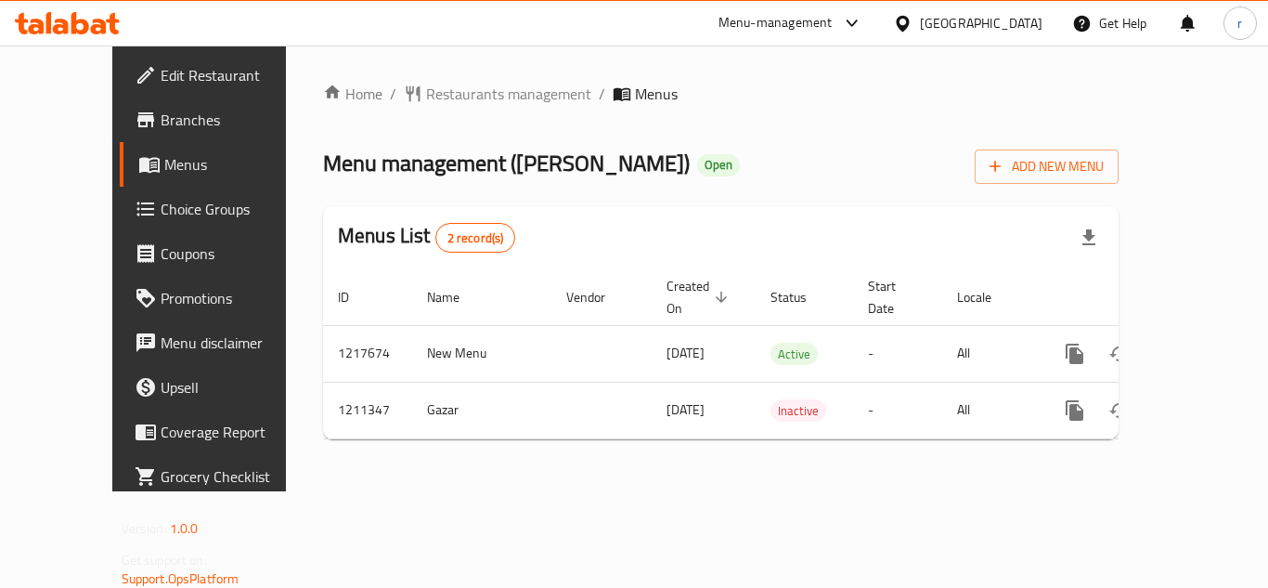
click at [426, 96] on span "Restaurants management" at bounding box center [508, 94] width 165 height 22
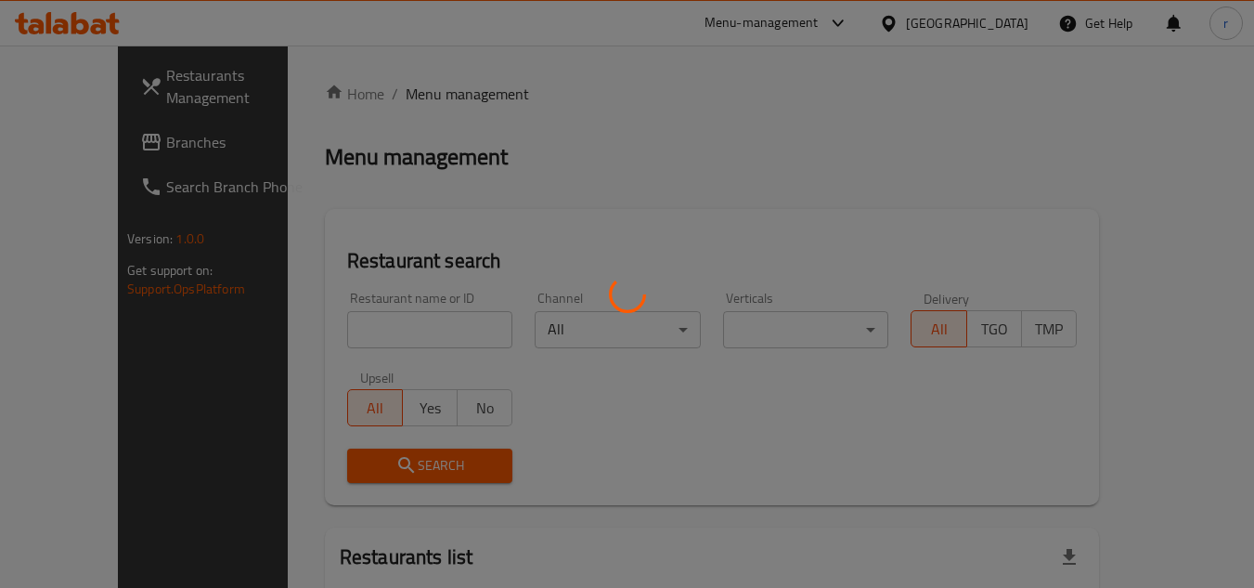
click at [332, 326] on div at bounding box center [627, 294] width 1254 height 588
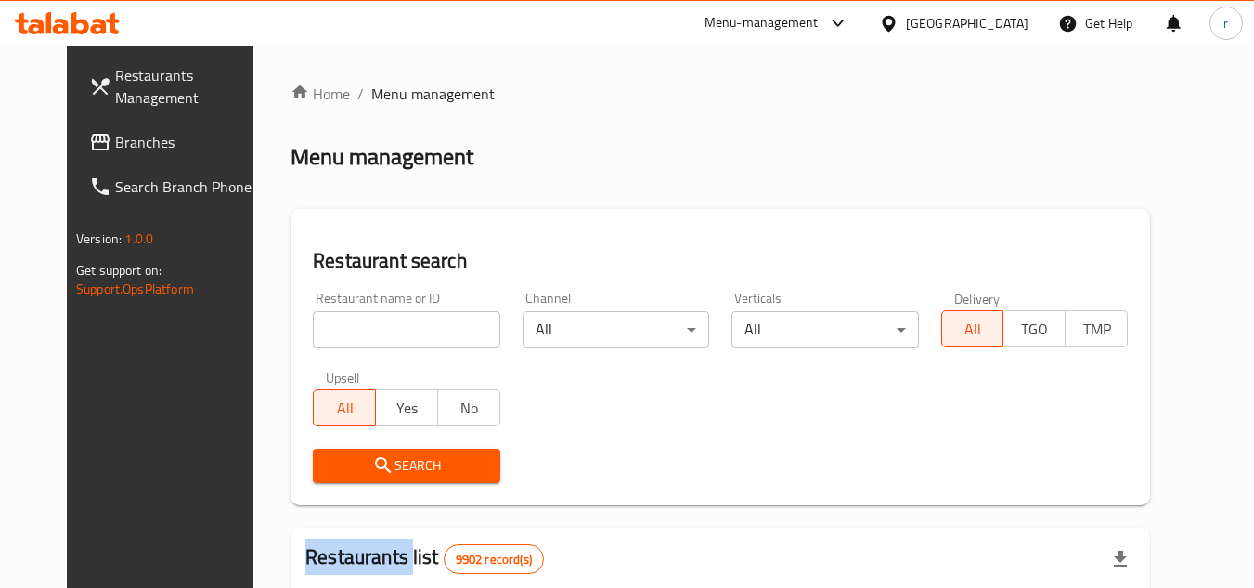
click at [334, 325] on div at bounding box center [627, 294] width 1254 height 588
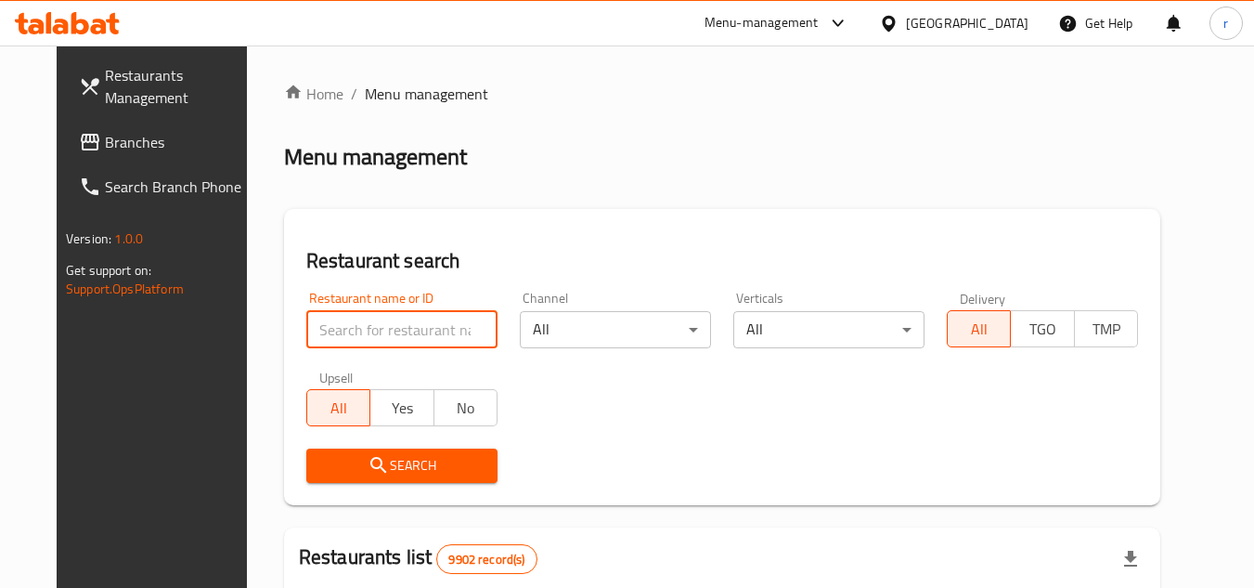
click at [337, 330] on input "search" at bounding box center [401, 329] width 191 height 37
paste input "671330"
type input "671330"
click at [370, 469] on icon "submit" at bounding box center [378, 465] width 16 height 16
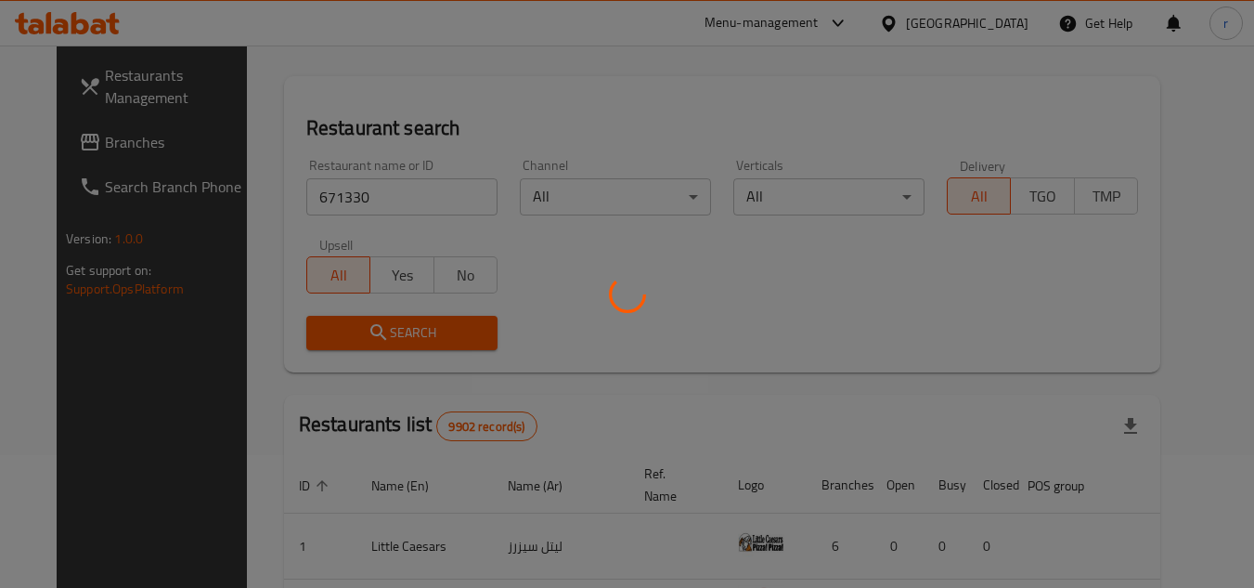
scroll to position [225, 0]
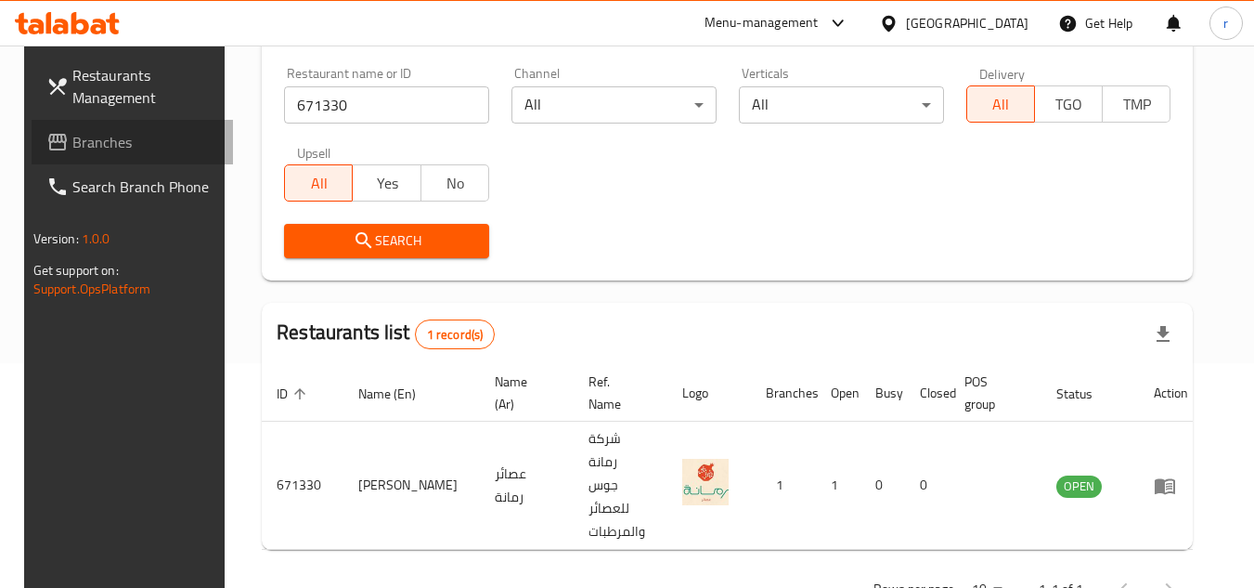
click at [46, 144] on icon at bounding box center [57, 142] width 22 height 22
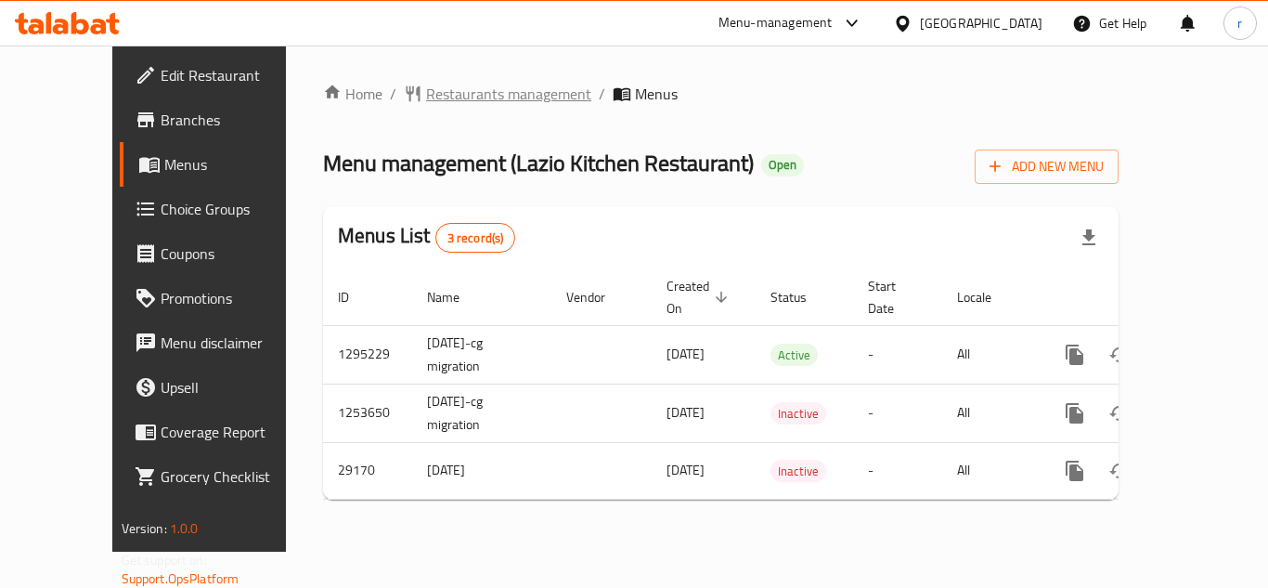
click at [426, 88] on span "Restaurants management" at bounding box center [508, 94] width 165 height 22
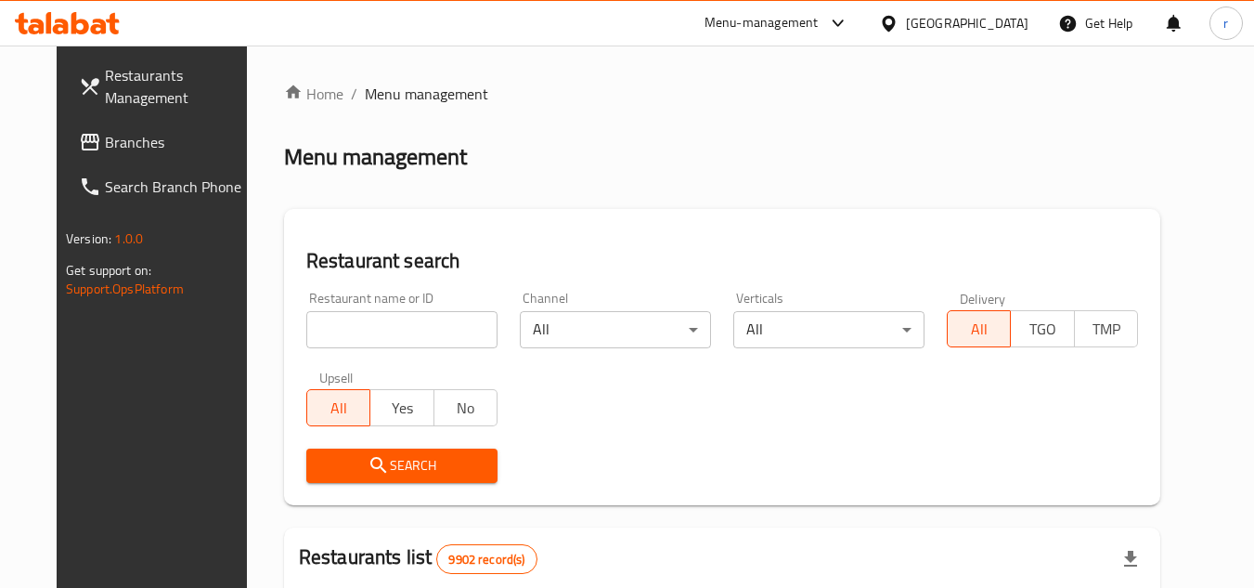
click at [333, 340] on input "search" at bounding box center [401, 329] width 191 height 37
click at [333, 334] on input "search" at bounding box center [401, 329] width 191 height 37
paste input "7142"
type input "7142"
click at [321, 475] on span "Search" at bounding box center [402, 465] width 162 height 23
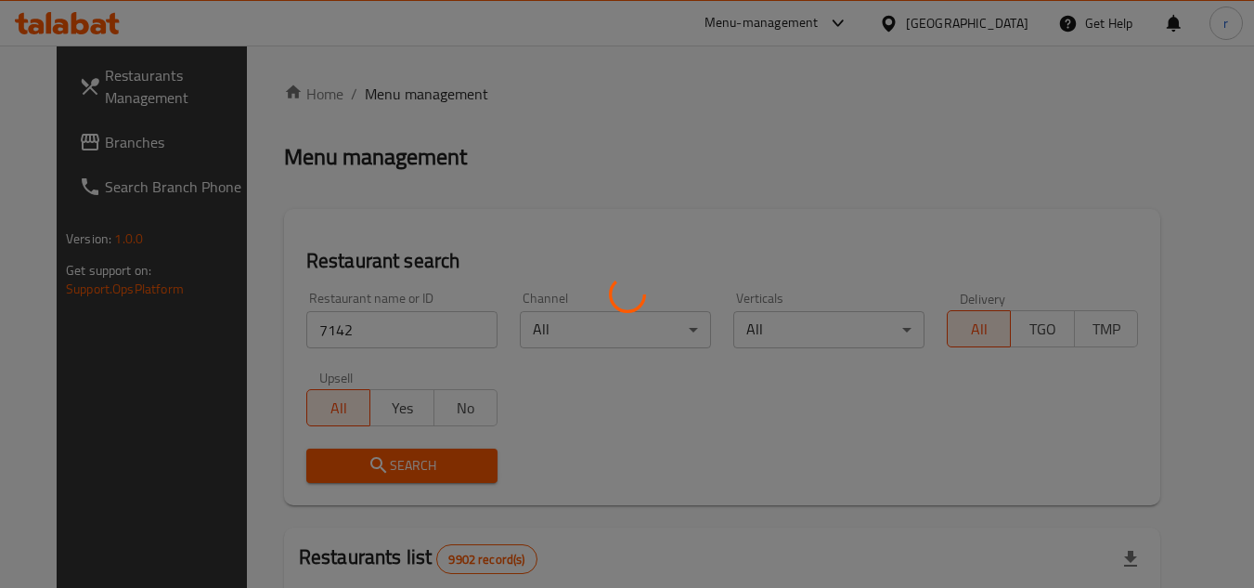
scroll to position [225, 0]
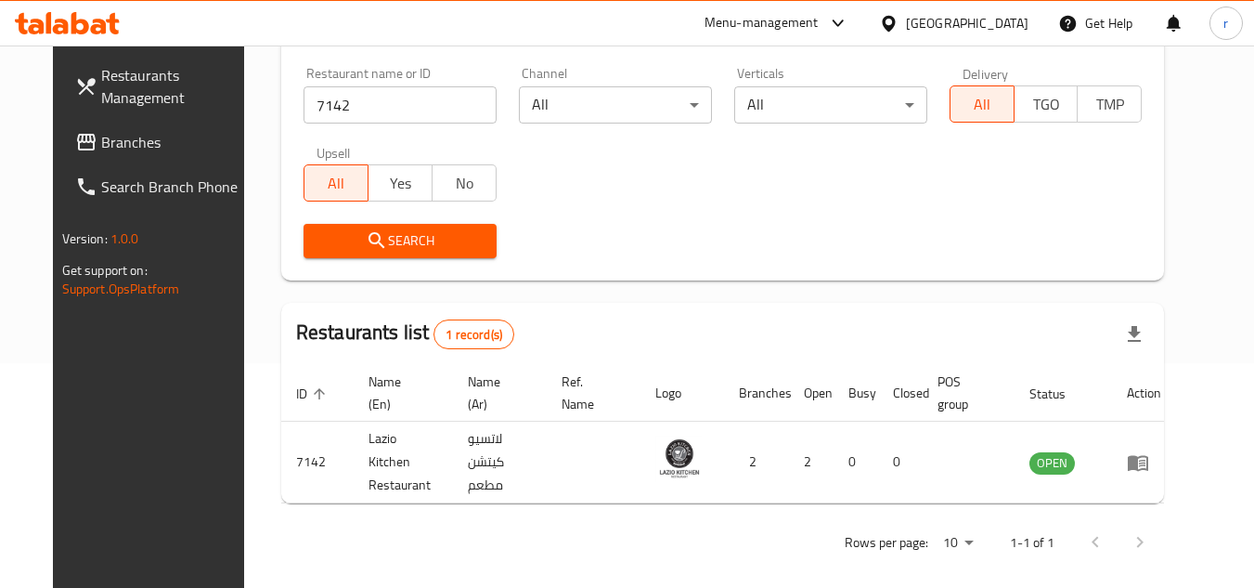
click at [899, 24] on icon at bounding box center [888, 23] width 19 height 19
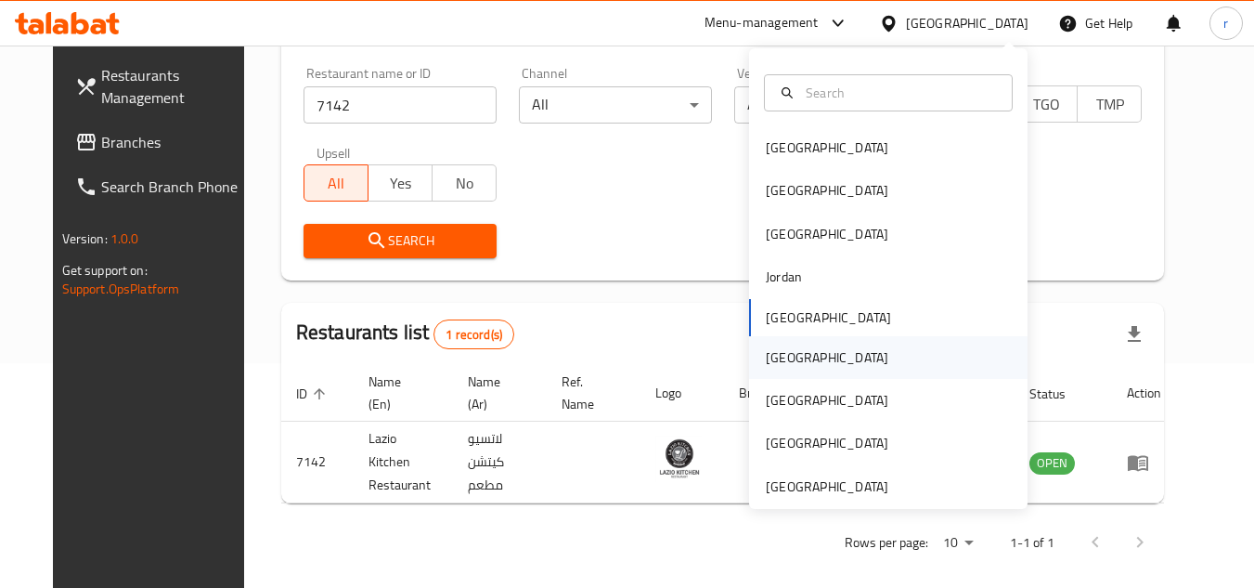
click at [774, 356] on div "Oman" at bounding box center [827, 357] width 123 height 20
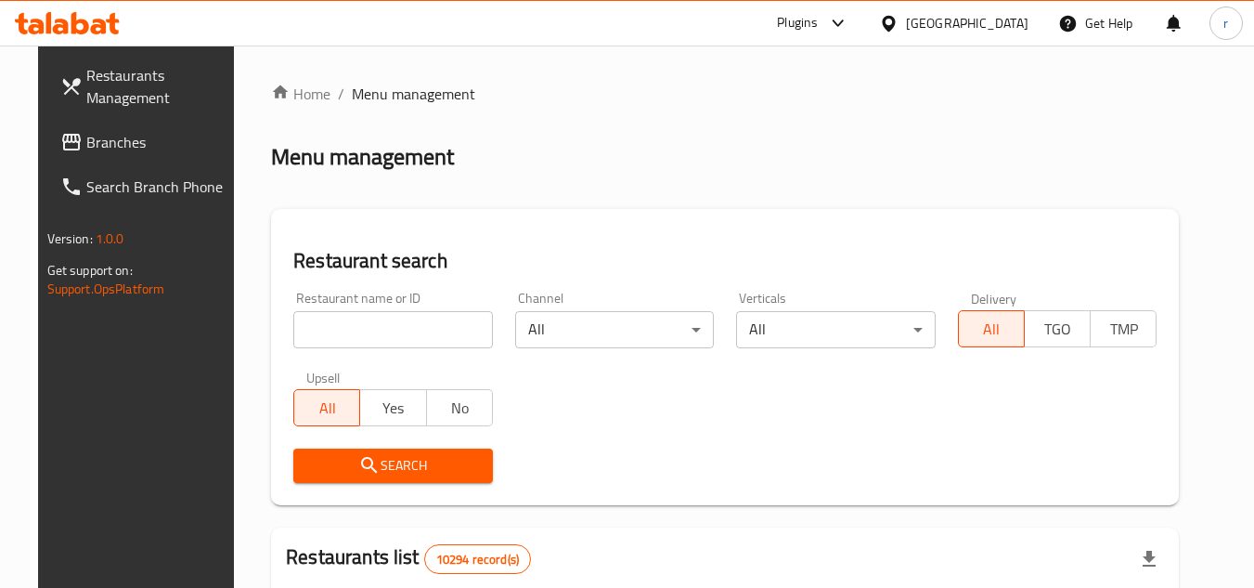
click at [86, 134] on span "Branches" at bounding box center [159, 142] width 147 height 22
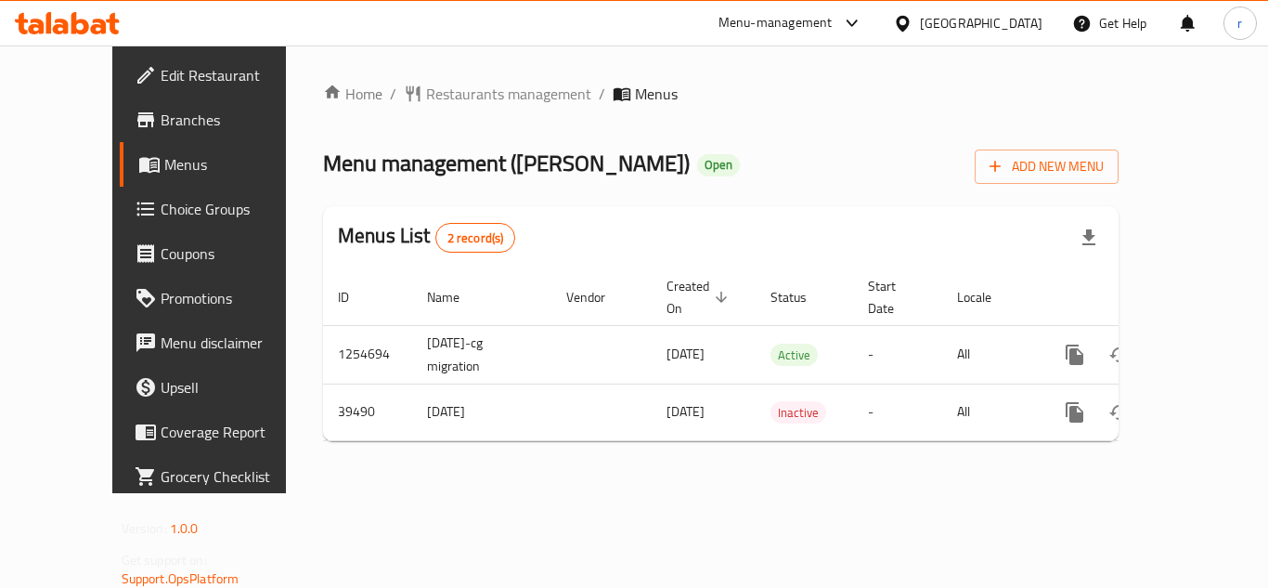
click at [435, 100] on span "Restaurants management" at bounding box center [508, 94] width 165 height 22
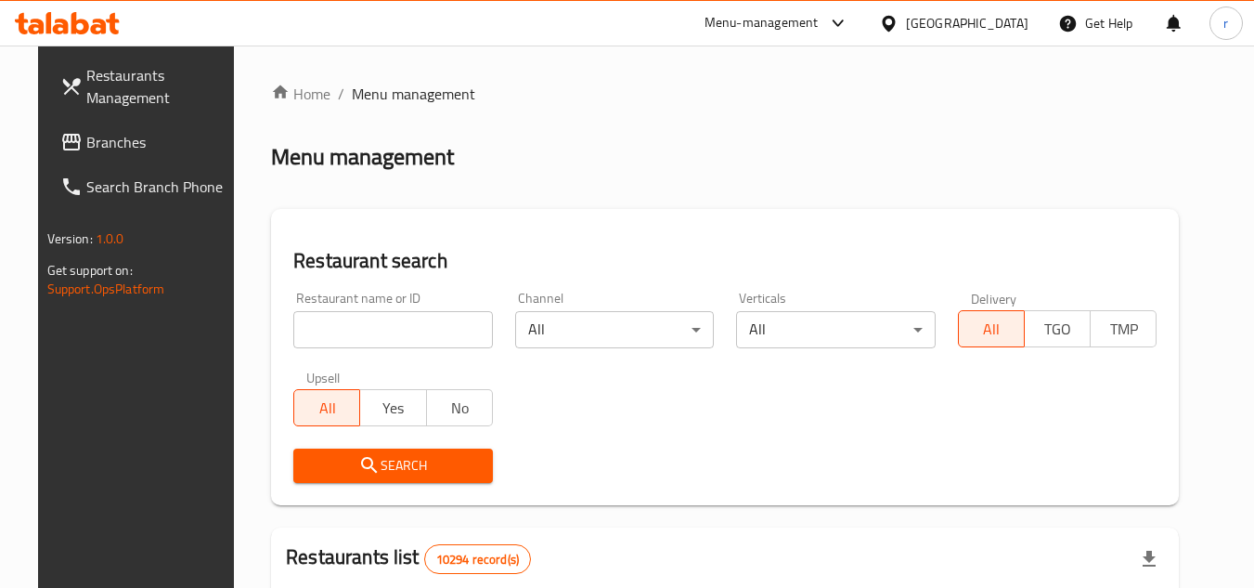
click at [389, 332] on input "search" at bounding box center [393, 329] width 200 height 37
paste input "20574"
type input "20574"
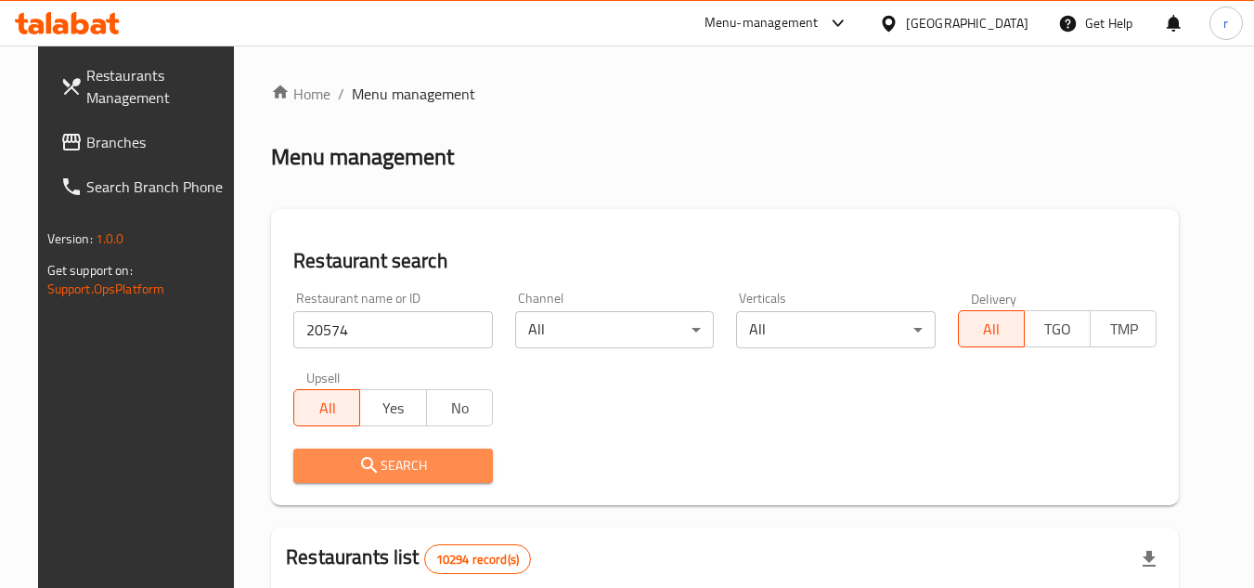
click at [363, 454] on icon "submit" at bounding box center [369, 465] width 22 height 22
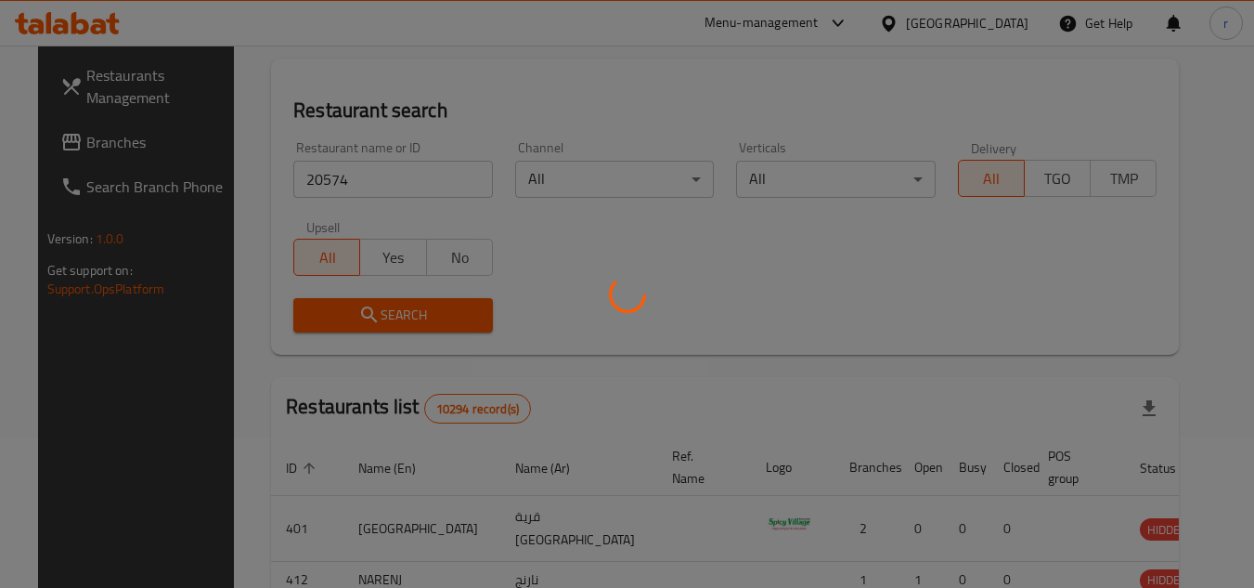
scroll to position [225, 0]
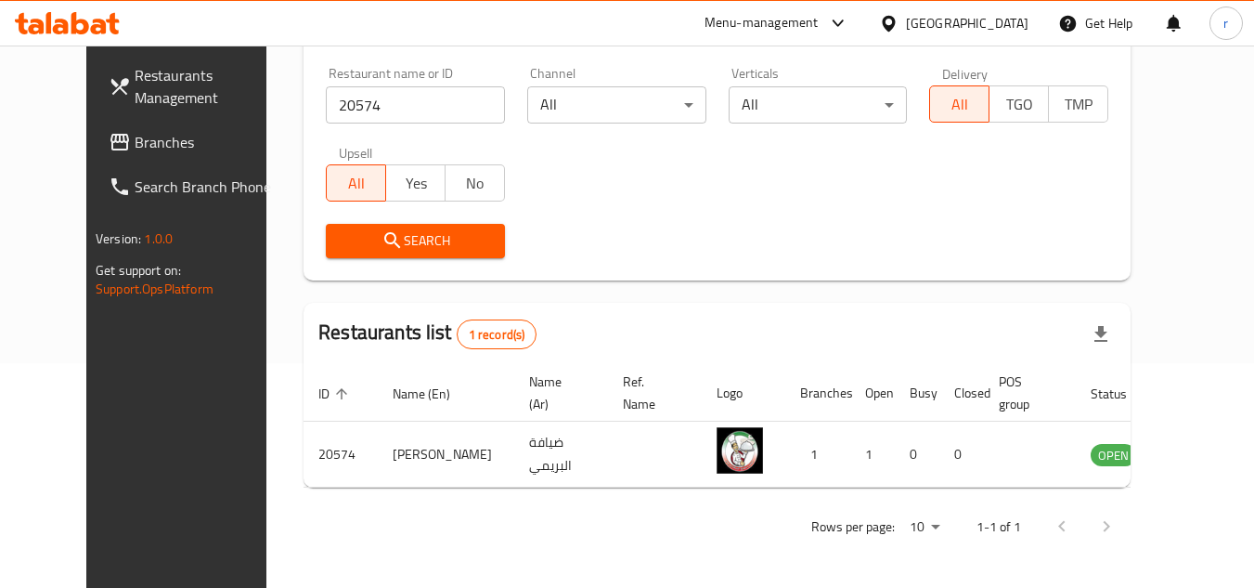
drag, startPoint x: 986, startPoint y: 26, endPoint x: 953, endPoint y: 162, distance: 140.3
click at [986, 48] on div "​ Menu-management [GEOGRAPHIC_DATA] Get Help r Restaurants Management Branches …" at bounding box center [627, 92] width 1254 height 542
click at [895, 17] on icon at bounding box center [888, 23] width 13 height 16
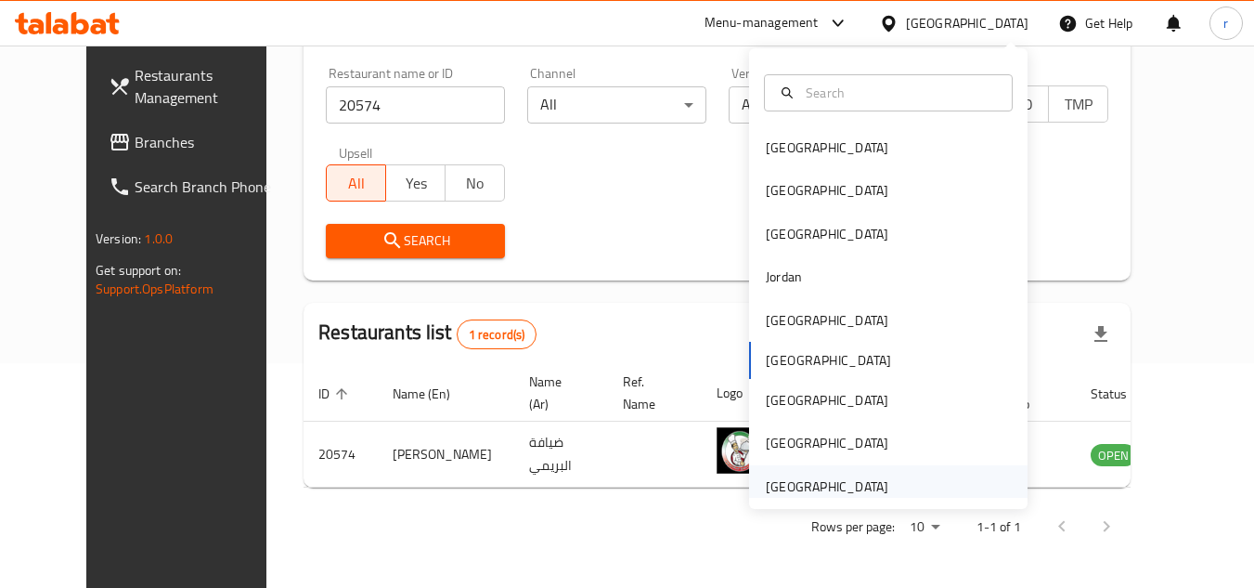
click at [848, 482] on div "[GEOGRAPHIC_DATA]" at bounding box center [827, 486] width 123 height 20
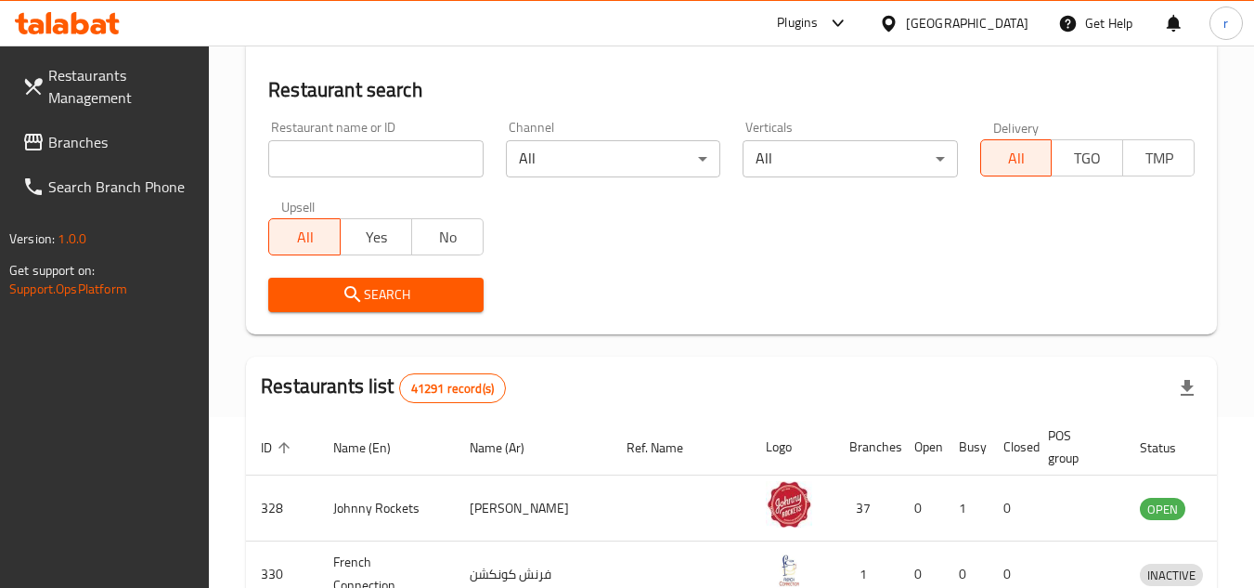
scroll to position [225, 0]
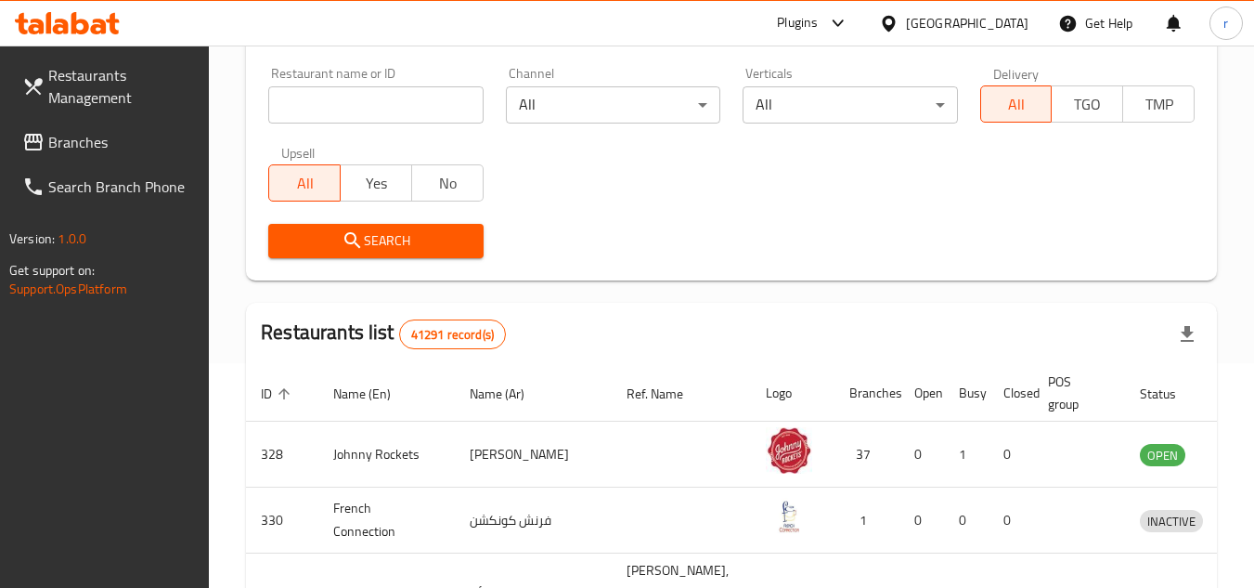
click at [73, 146] on span "Branches" at bounding box center [121, 142] width 147 height 22
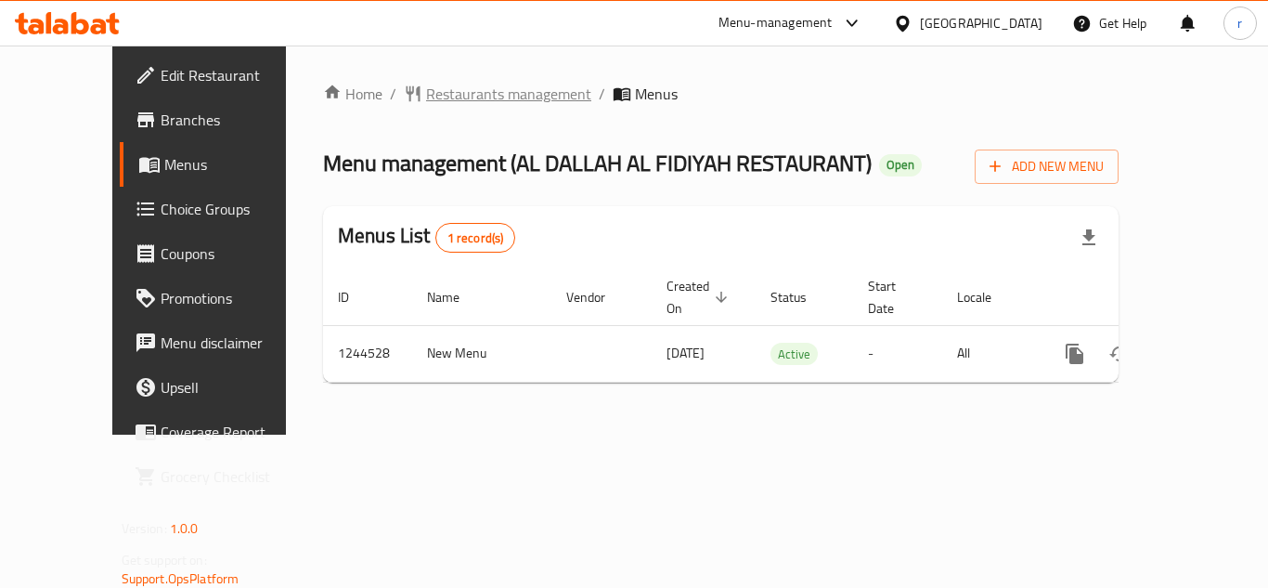
click at [466, 101] on span "Restaurants management" at bounding box center [508, 94] width 165 height 22
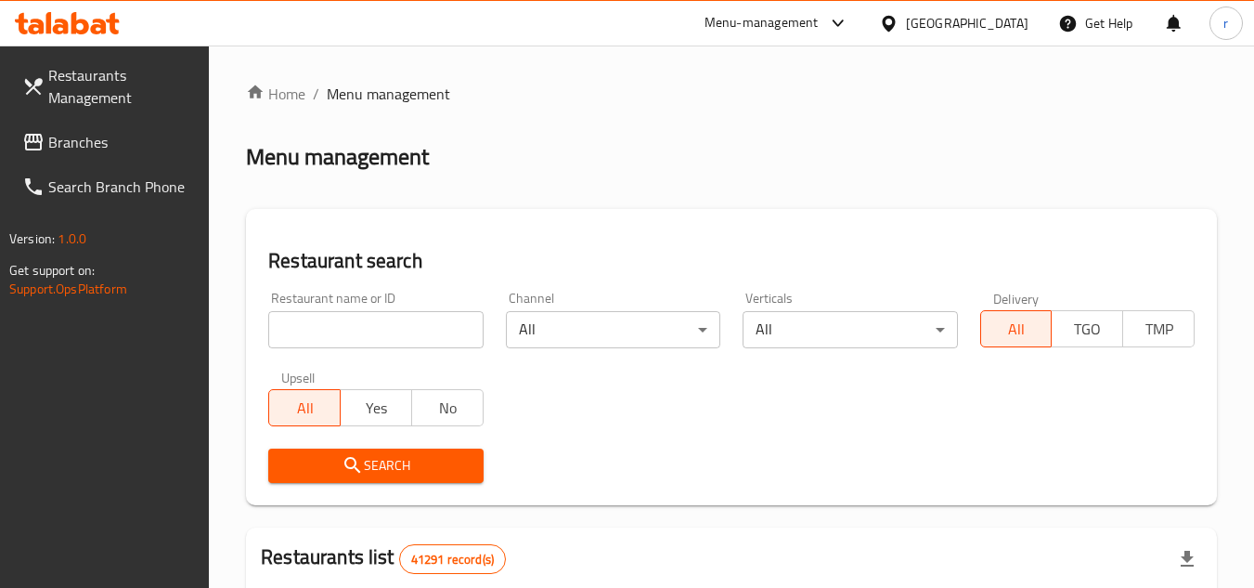
click at [360, 325] on div at bounding box center [627, 294] width 1254 height 588
click at [357, 328] on input "search" at bounding box center [375, 329] width 214 height 37
paste input "682024"
type input "682024"
click at [323, 468] on span "Search" at bounding box center [375, 465] width 185 height 23
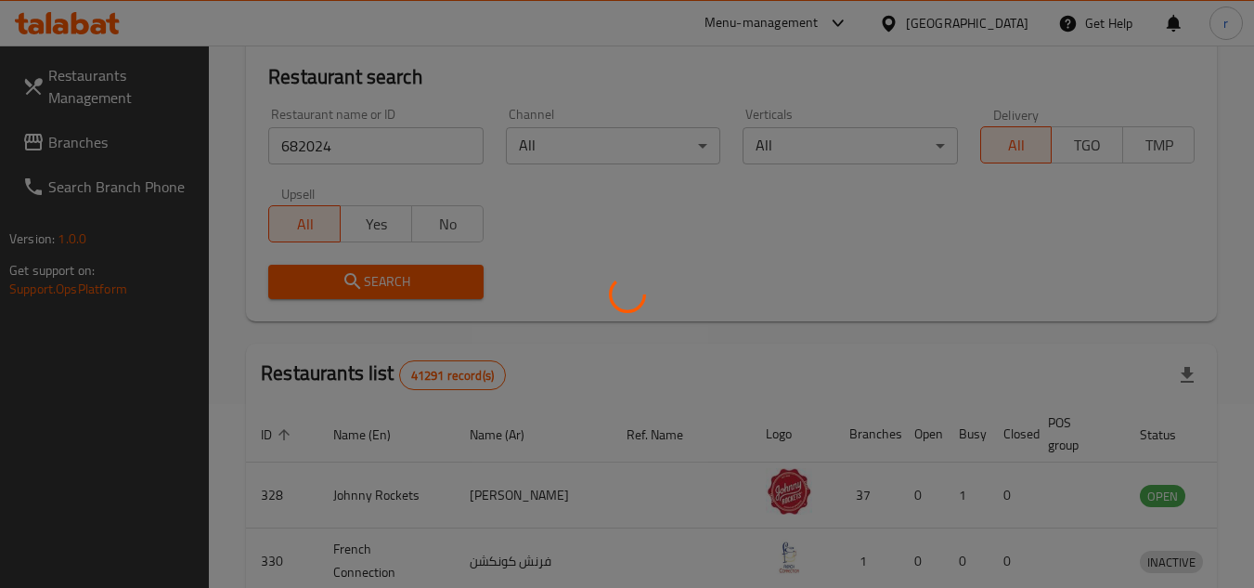
scroll to position [264, 0]
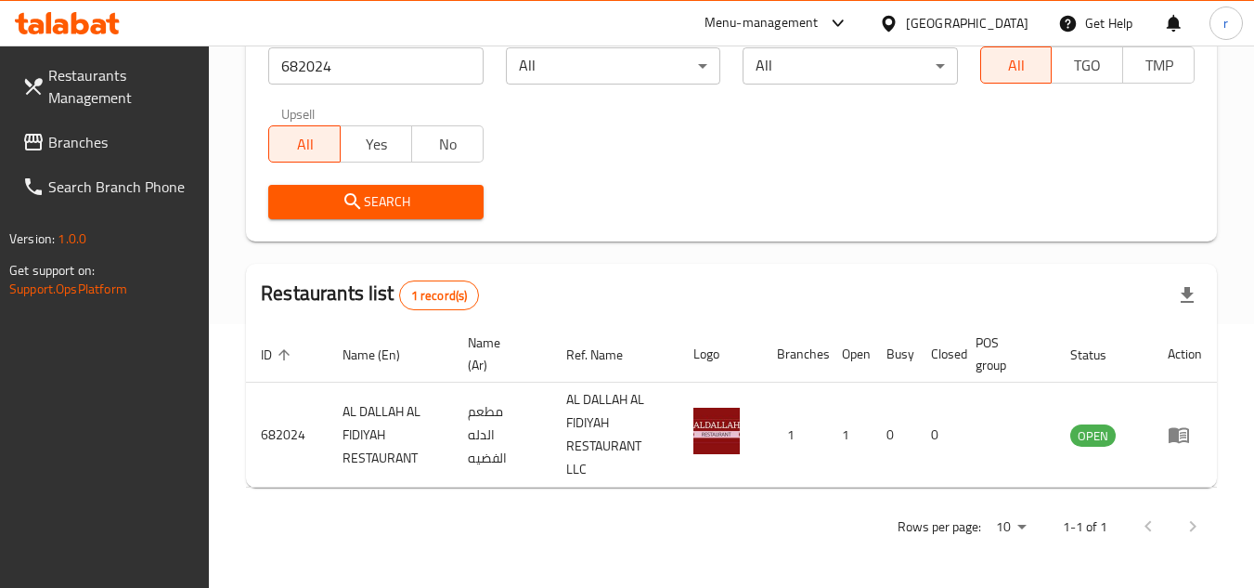
click at [898, 13] on div at bounding box center [892, 23] width 27 height 20
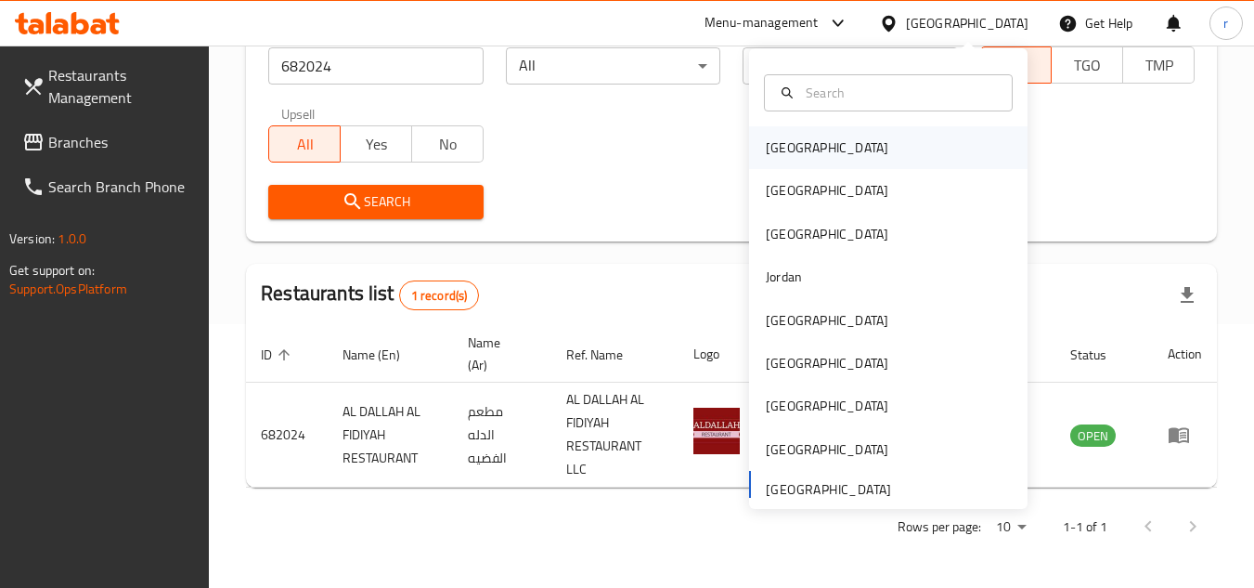
click at [770, 155] on div "[GEOGRAPHIC_DATA]" at bounding box center [827, 147] width 123 height 20
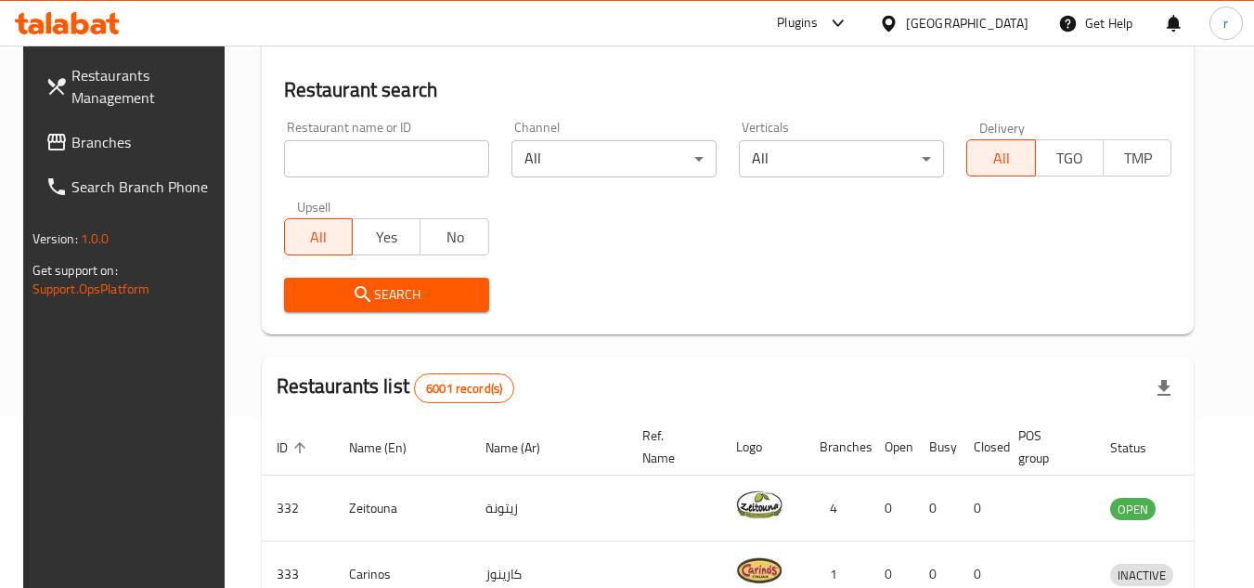
scroll to position [264, 0]
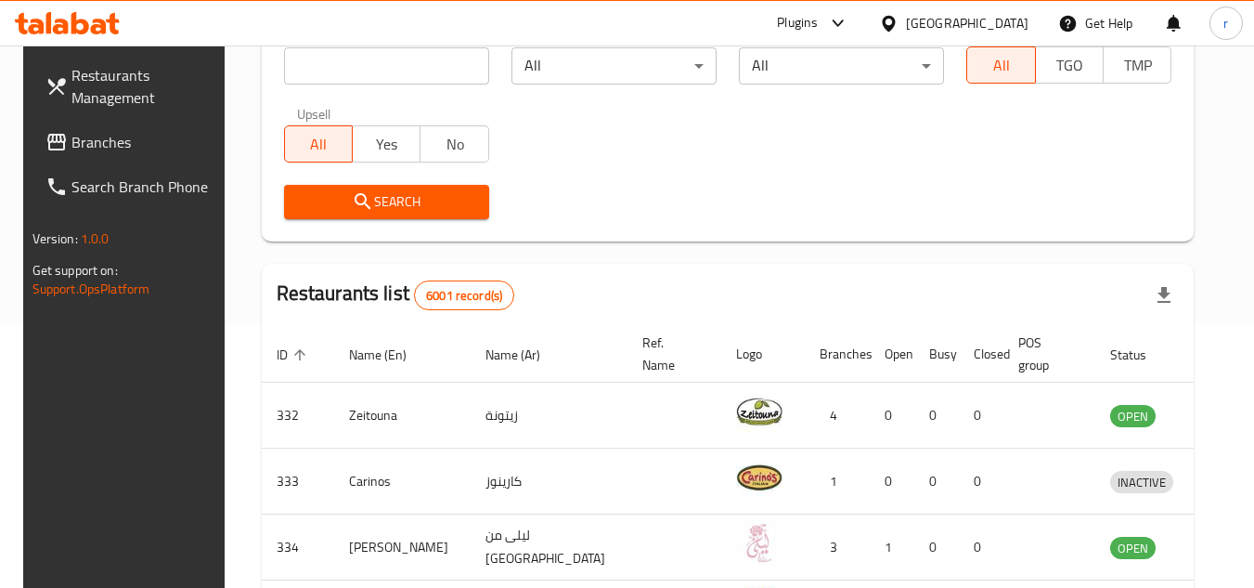
drag, startPoint x: 77, startPoint y: 144, endPoint x: 223, endPoint y: 111, distance: 149.3
click at [77, 144] on span "Branches" at bounding box center [144, 142] width 147 height 22
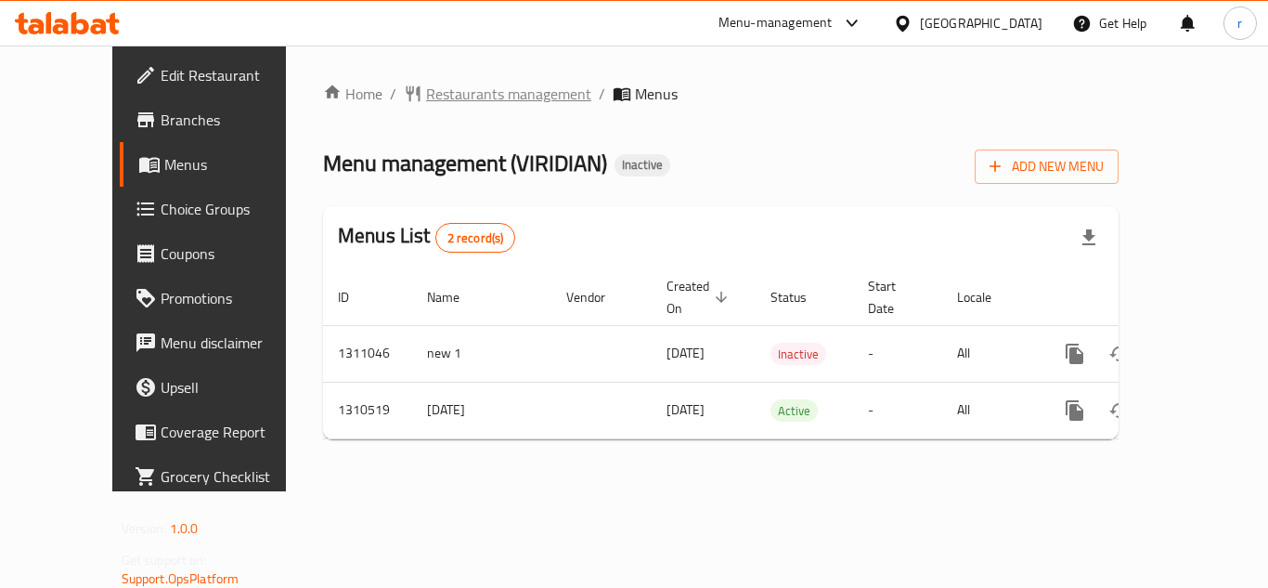
click at [426, 97] on span "Restaurants management" at bounding box center [508, 94] width 165 height 22
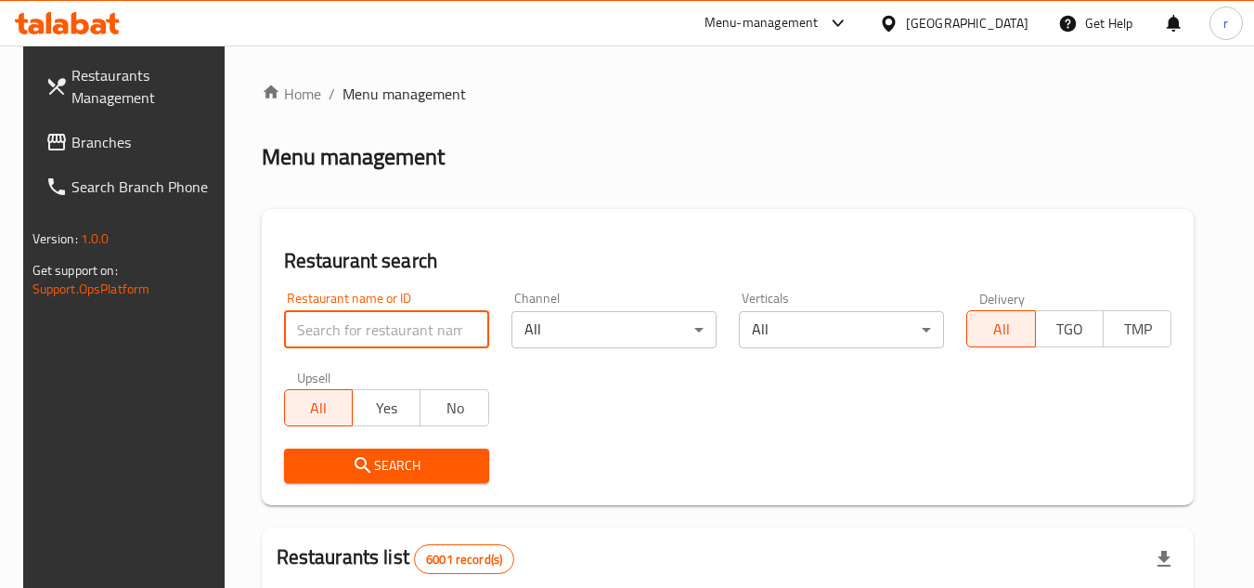
click at [363, 324] on input "search" at bounding box center [386, 329] width 205 height 37
paste input "705469"
type input "705469"
click at [368, 461] on span "Search" at bounding box center [386, 465] width 175 height 23
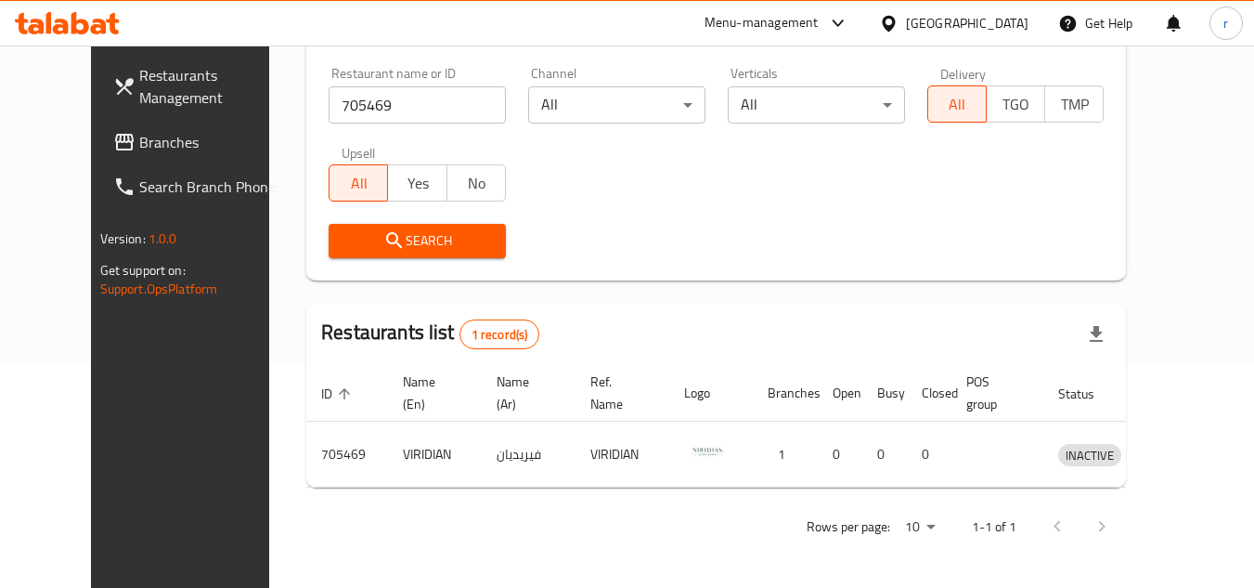
scroll to position [225, 0]
click at [906, 19] on div at bounding box center [892, 23] width 27 height 20
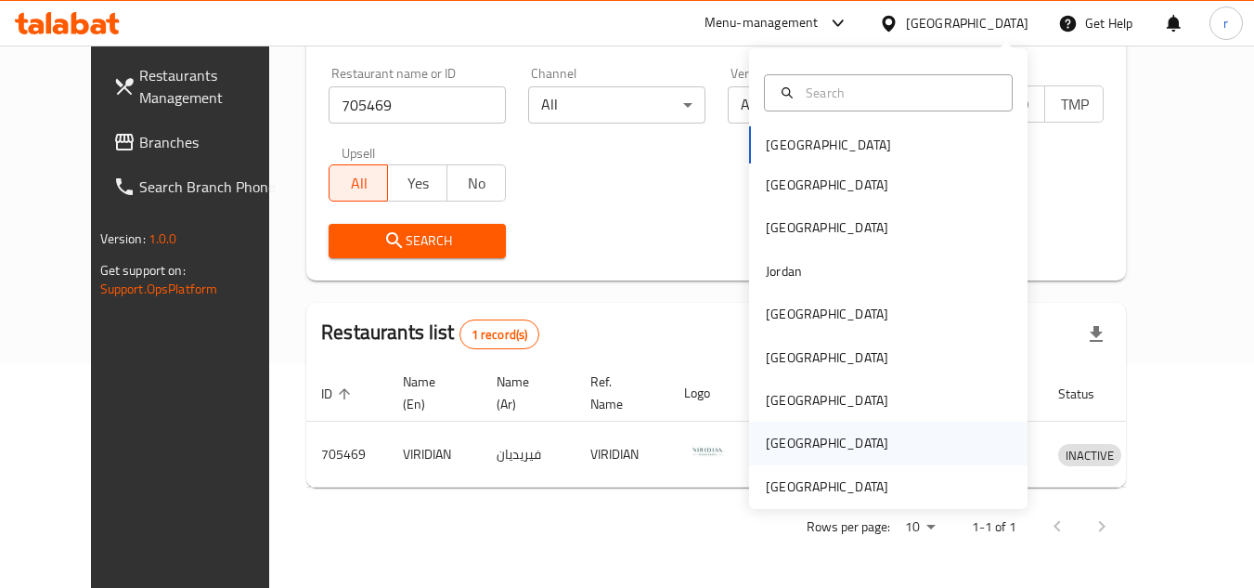
drag, startPoint x: 859, startPoint y: 482, endPoint x: 848, endPoint y: 450, distance: 33.5
click at [854, 463] on div "[GEOGRAPHIC_DATA] [GEOGRAPHIC_DATA] [GEOGRAPHIC_DATA] [GEOGRAPHIC_DATA] [GEOGRA…" at bounding box center [888, 317] width 278 height 382
click at [863, 484] on div "[GEOGRAPHIC_DATA]" at bounding box center [827, 486] width 123 height 20
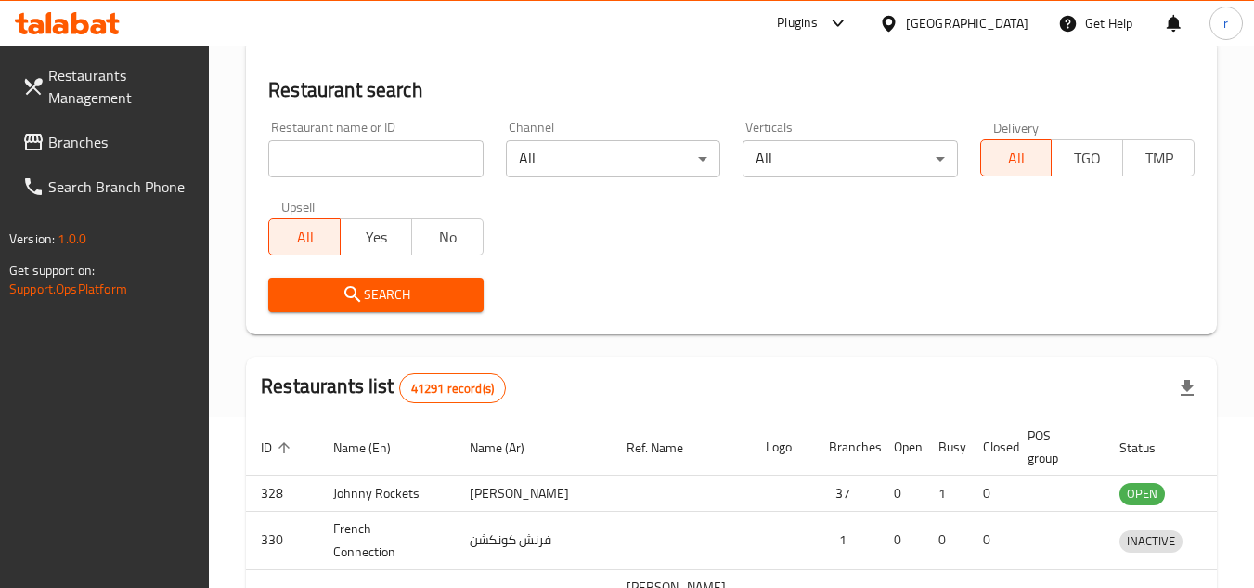
scroll to position [225, 0]
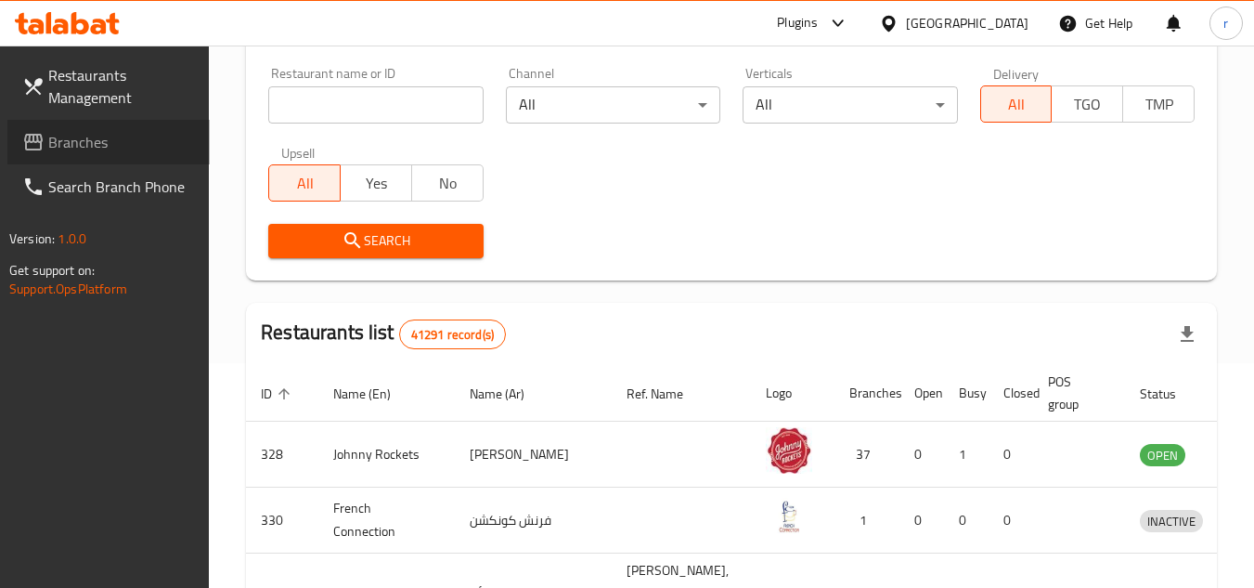
click at [65, 147] on span "Branches" at bounding box center [121, 142] width 147 height 22
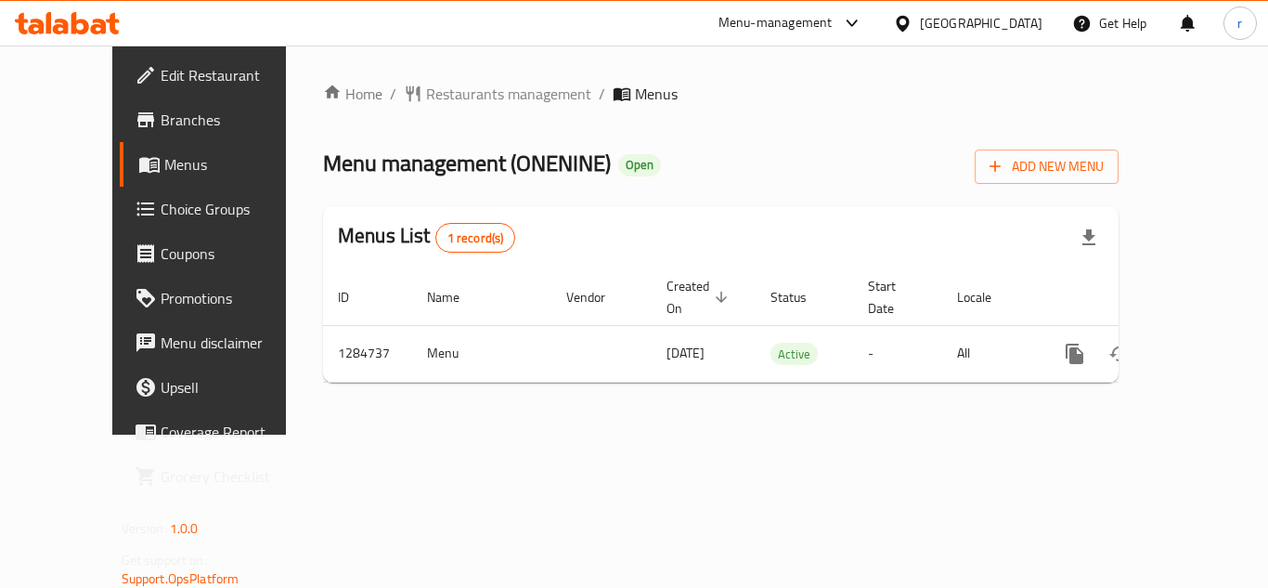
click at [434, 96] on span "Restaurants management" at bounding box center [508, 94] width 165 height 22
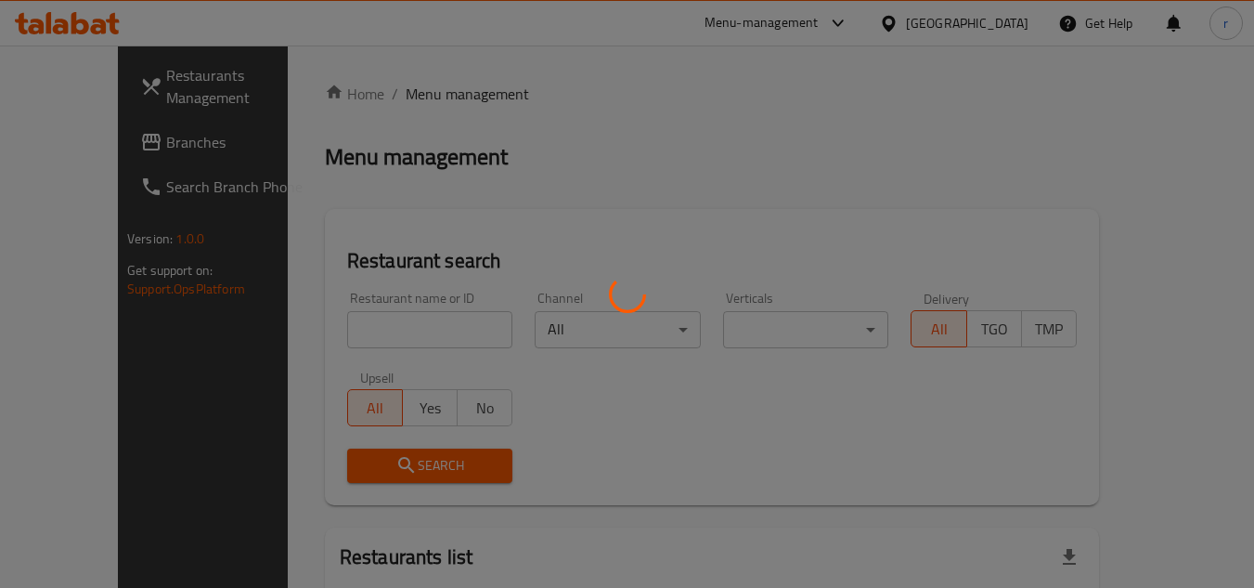
click at [394, 321] on div at bounding box center [627, 294] width 1254 height 588
click at [394, 323] on div at bounding box center [627, 294] width 1254 height 588
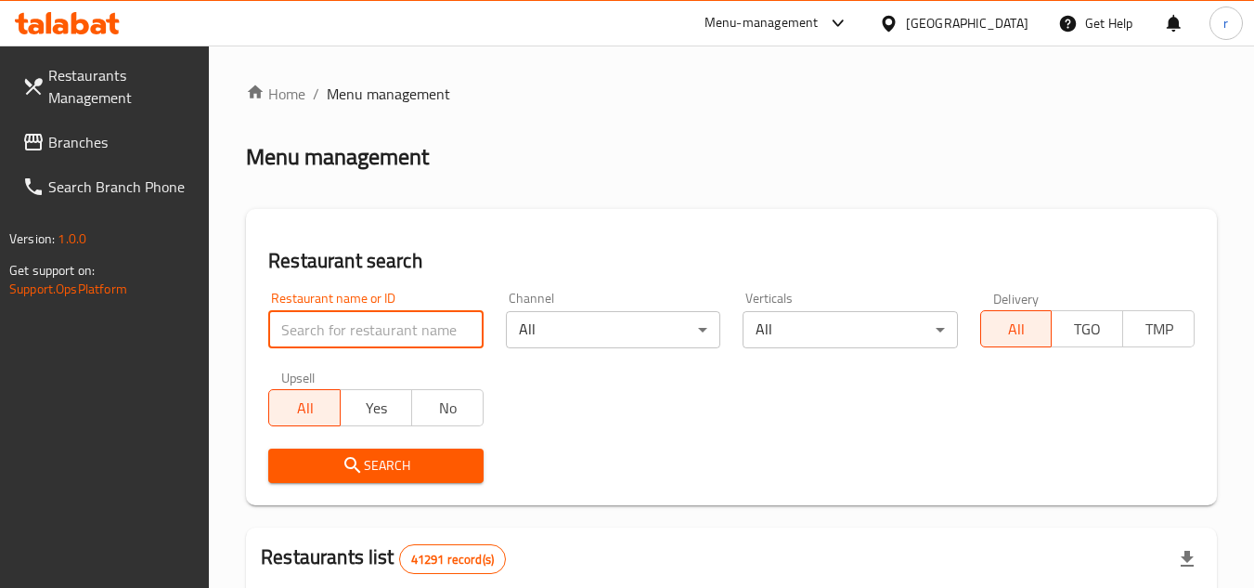
click at [394, 323] on input "search" at bounding box center [375, 329] width 214 height 37
paste input "695354"
type input "695354"
click at [365, 457] on span "Search" at bounding box center [375, 465] width 185 height 23
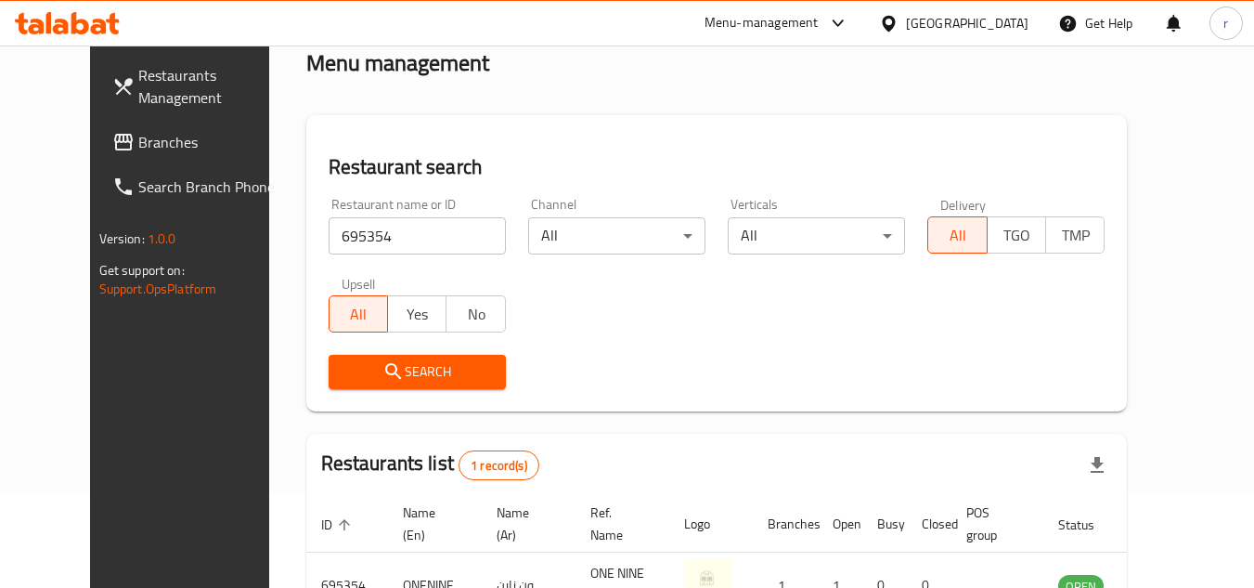
scroll to position [225, 0]
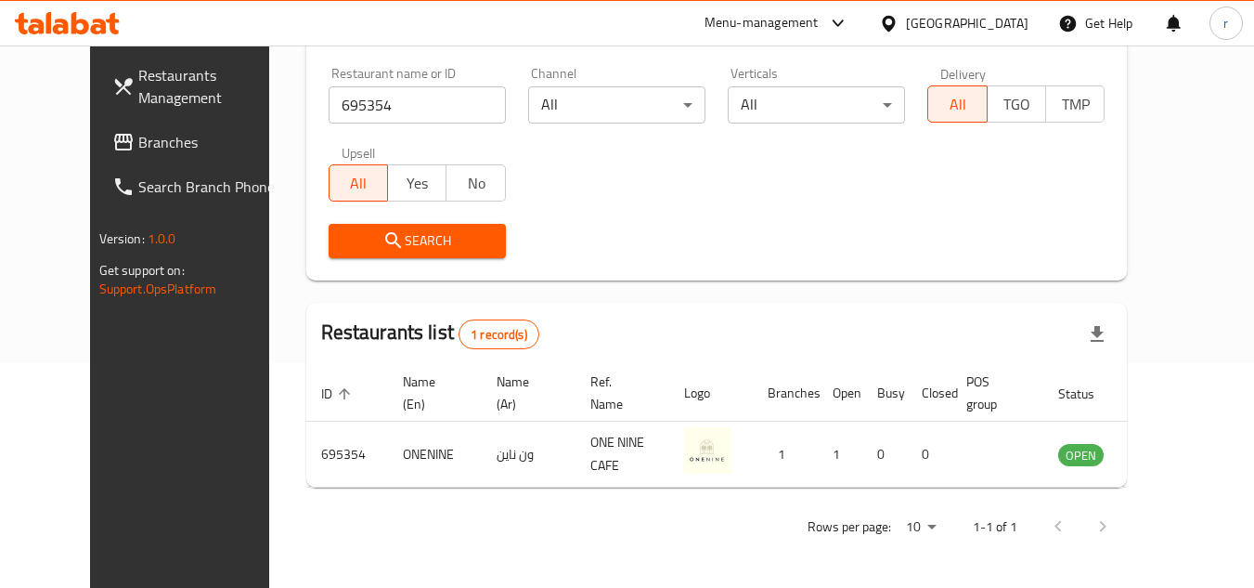
click at [918, 19] on div "[GEOGRAPHIC_DATA]" at bounding box center [967, 23] width 123 height 20
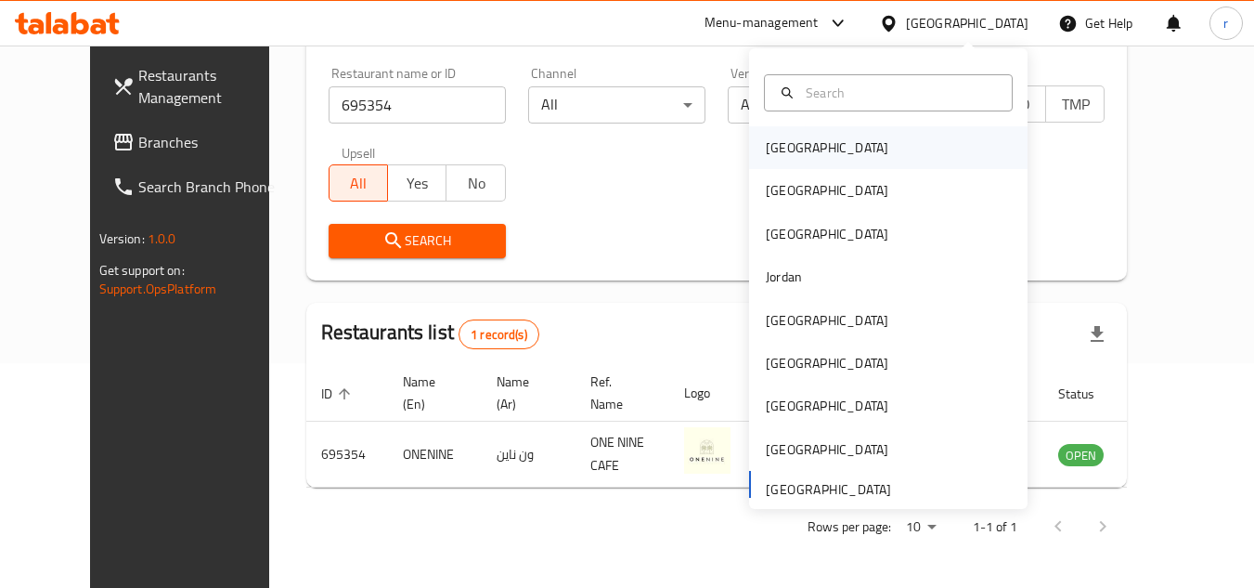
click at [797, 148] on div "[GEOGRAPHIC_DATA]" at bounding box center [827, 147] width 152 height 43
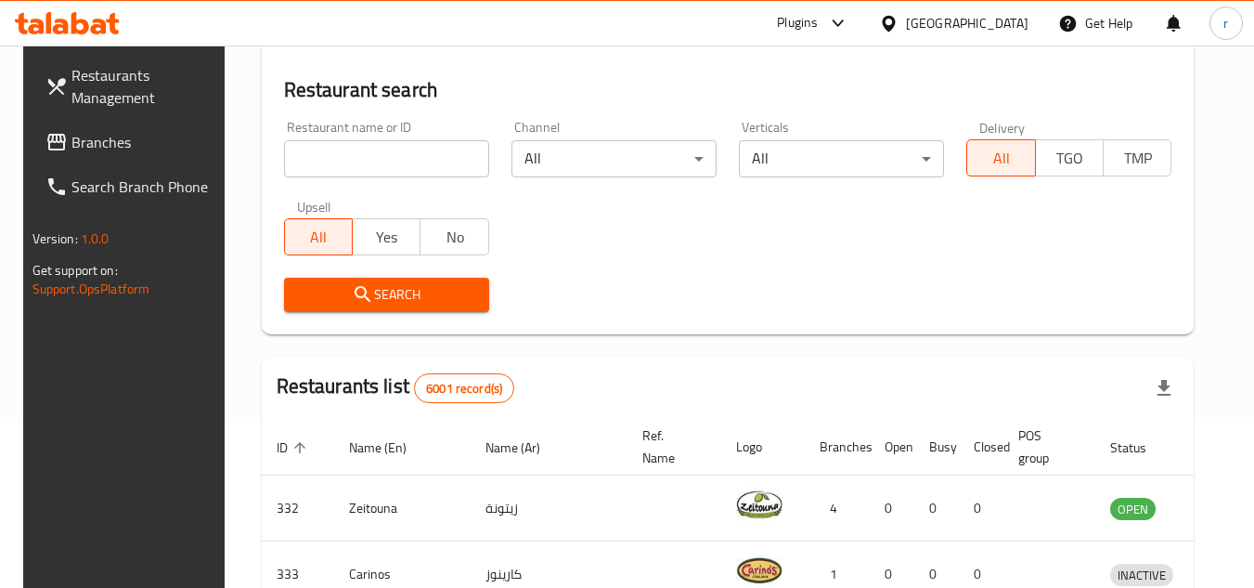
scroll to position [225, 0]
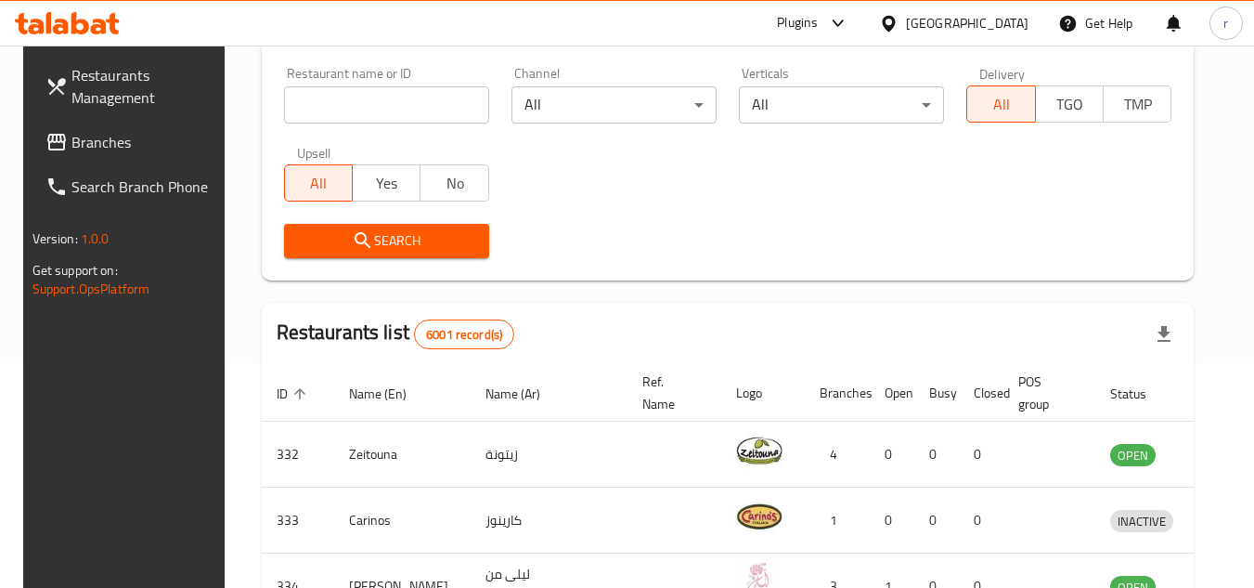
drag, startPoint x: 113, startPoint y: 137, endPoint x: 128, endPoint y: 126, distance: 18.6
click at [113, 137] on span "Branches" at bounding box center [144, 142] width 147 height 22
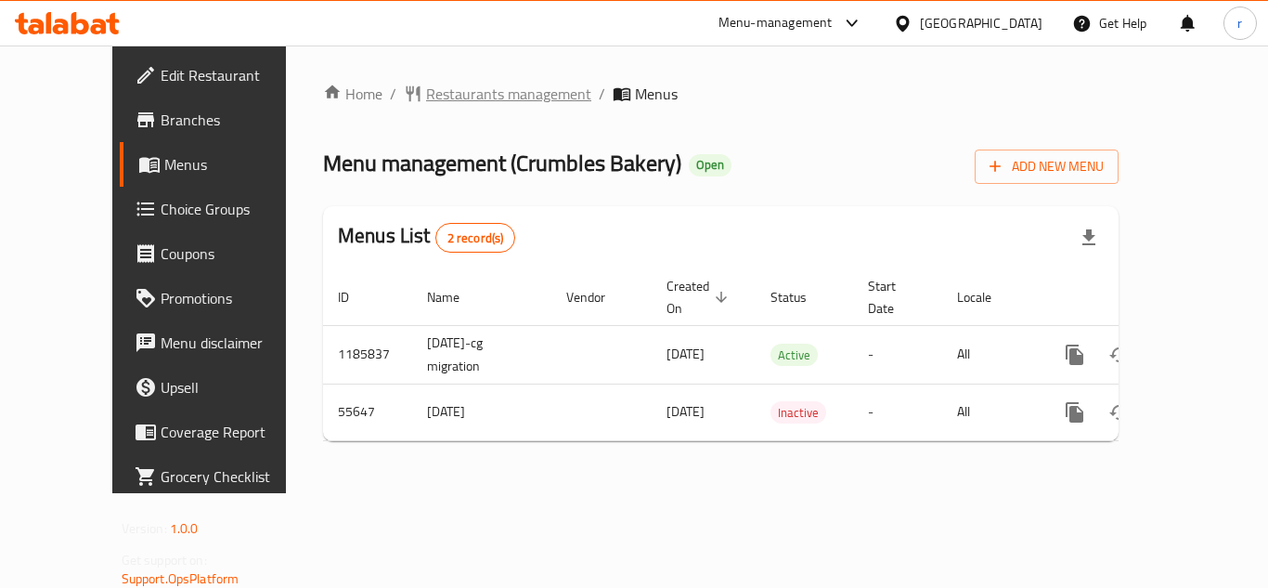
click at [429, 94] on span "Restaurants management" at bounding box center [508, 94] width 165 height 22
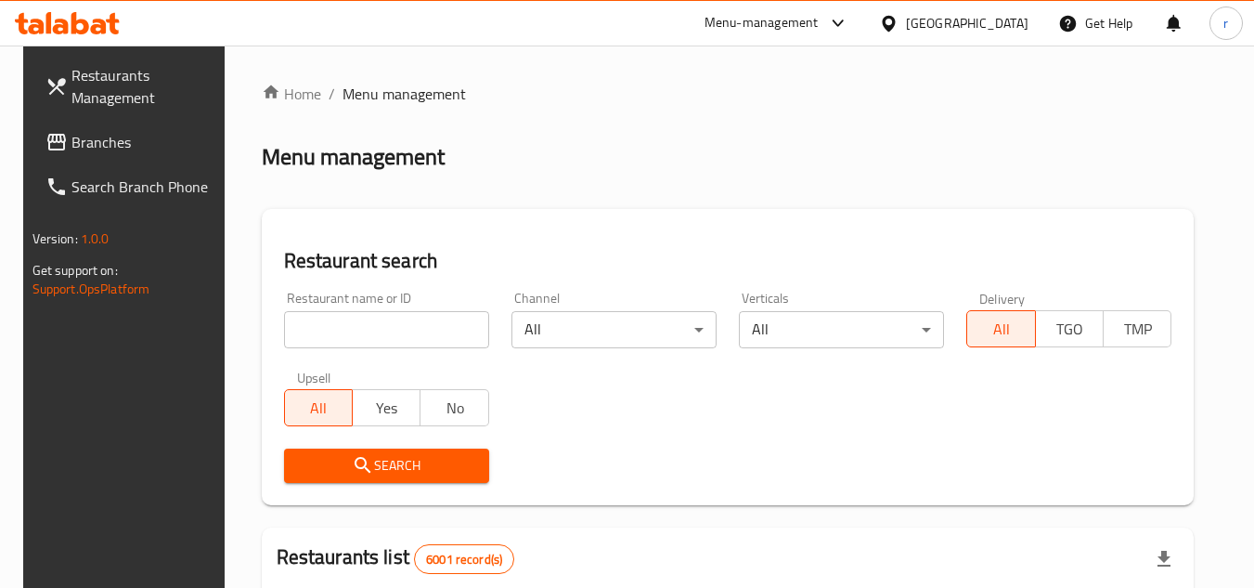
click at [360, 341] on div at bounding box center [627, 294] width 1254 height 588
click at [364, 331] on input "search" at bounding box center [386, 329] width 205 height 37
paste input "27394"
type input "27394"
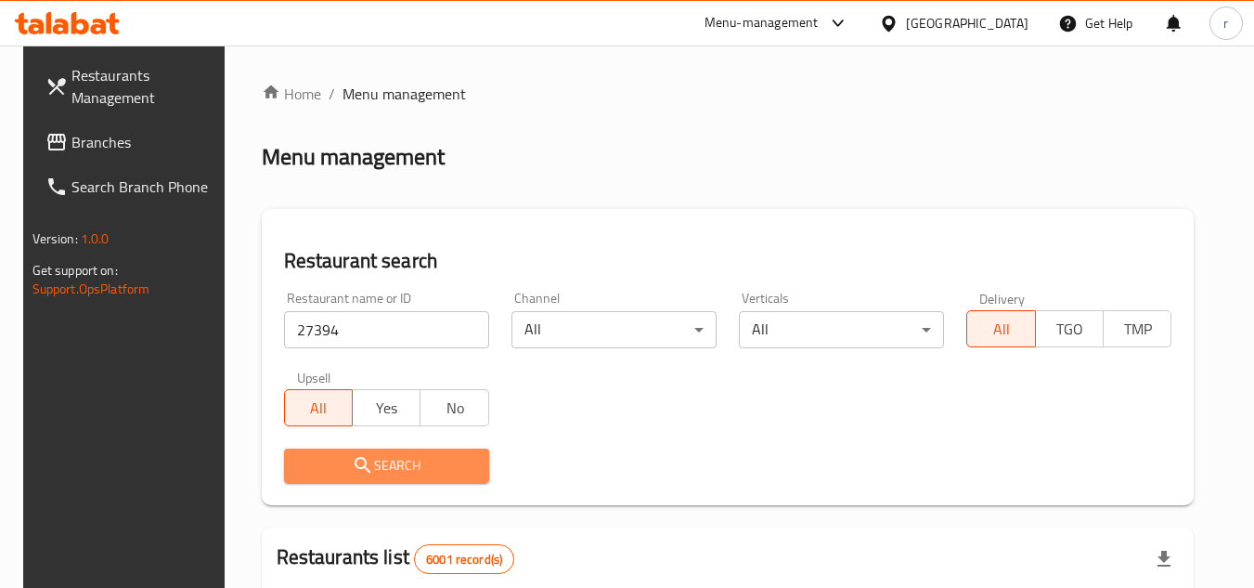
click at [376, 460] on span "Search" at bounding box center [386, 465] width 175 height 23
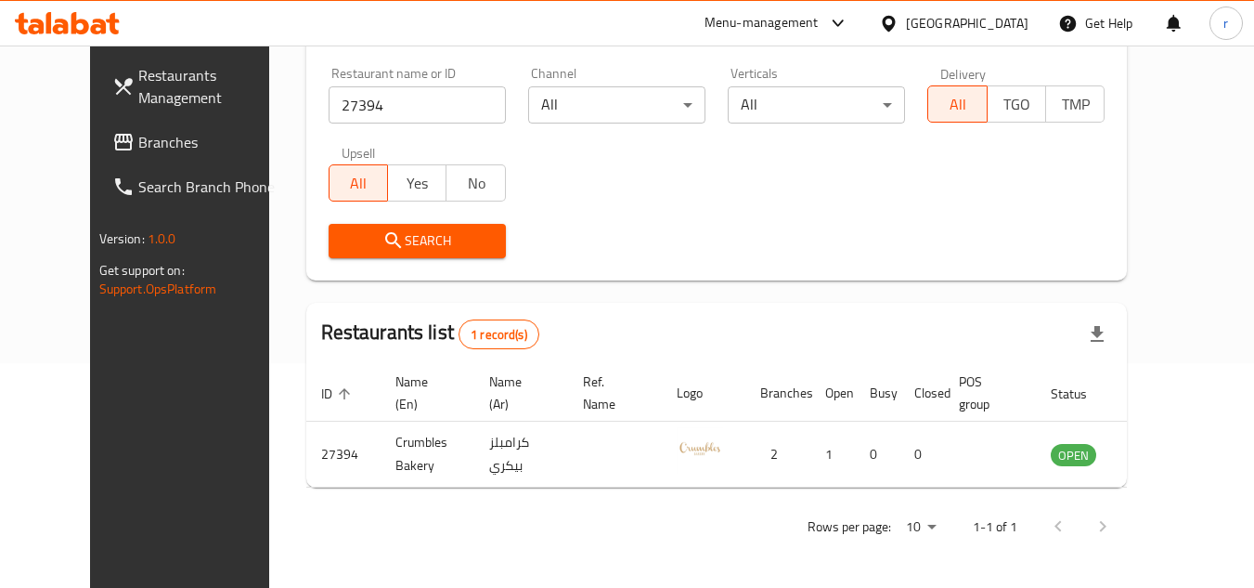
scroll to position [225, 0]
click at [899, 19] on icon at bounding box center [888, 23] width 19 height 19
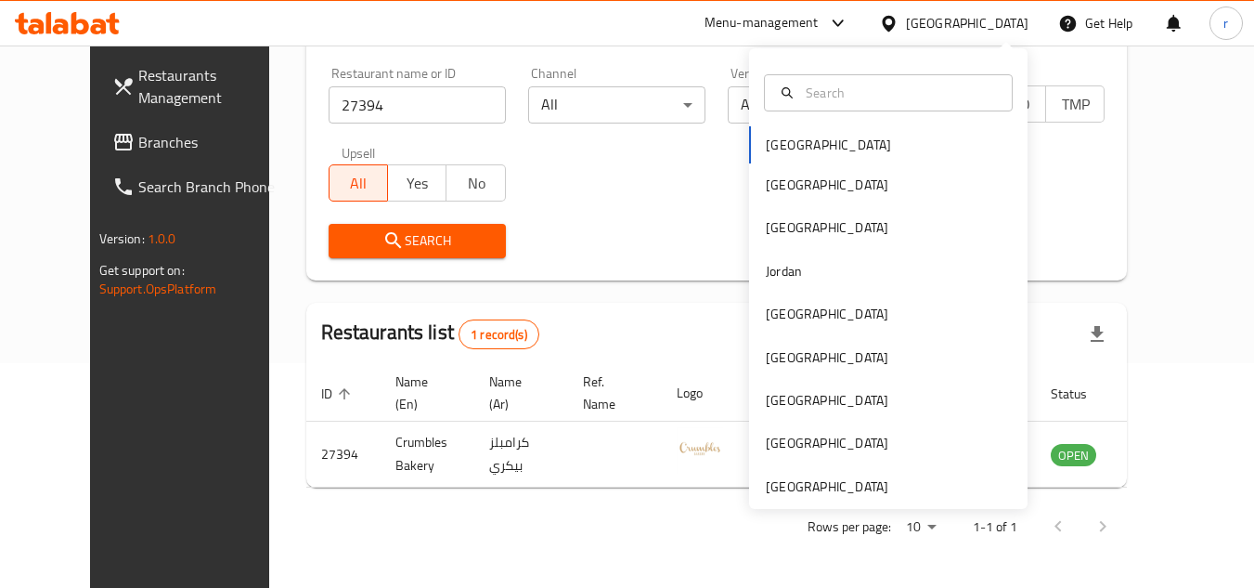
click at [819, 499] on div "Bahrain Egypt Iraq Jordan Kuwait Oman Qatar Saudi Arabia United Arab Emirates" at bounding box center [888, 278] width 278 height 460
click at [782, 486] on div "[GEOGRAPHIC_DATA]" at bounding box center [827, 486] width 123 height 20
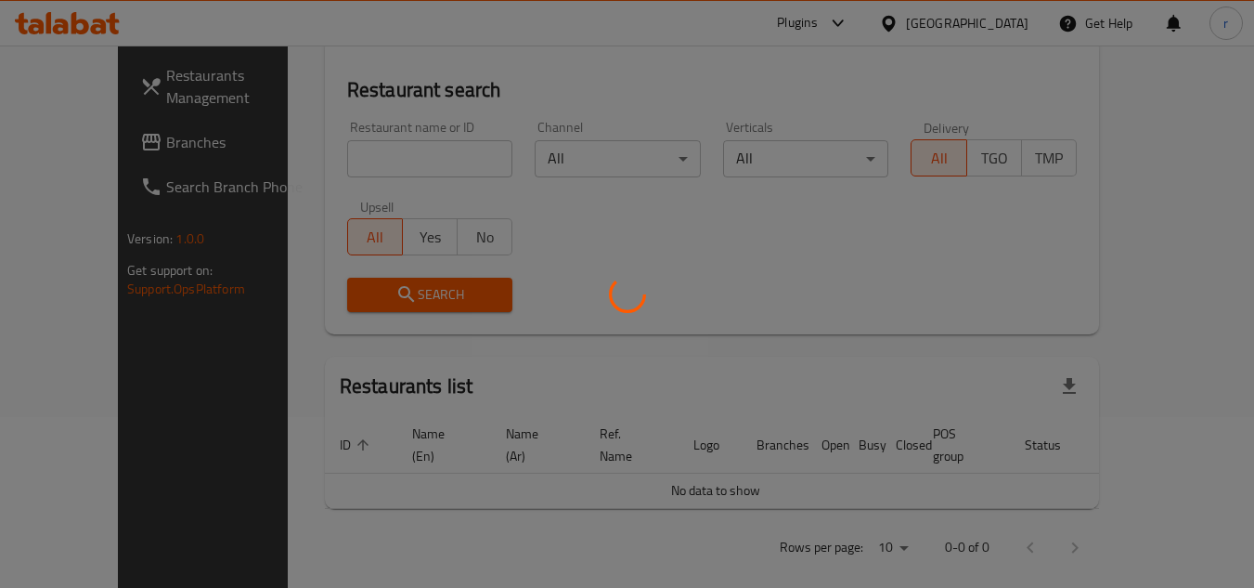
scroll to position [225, 0]
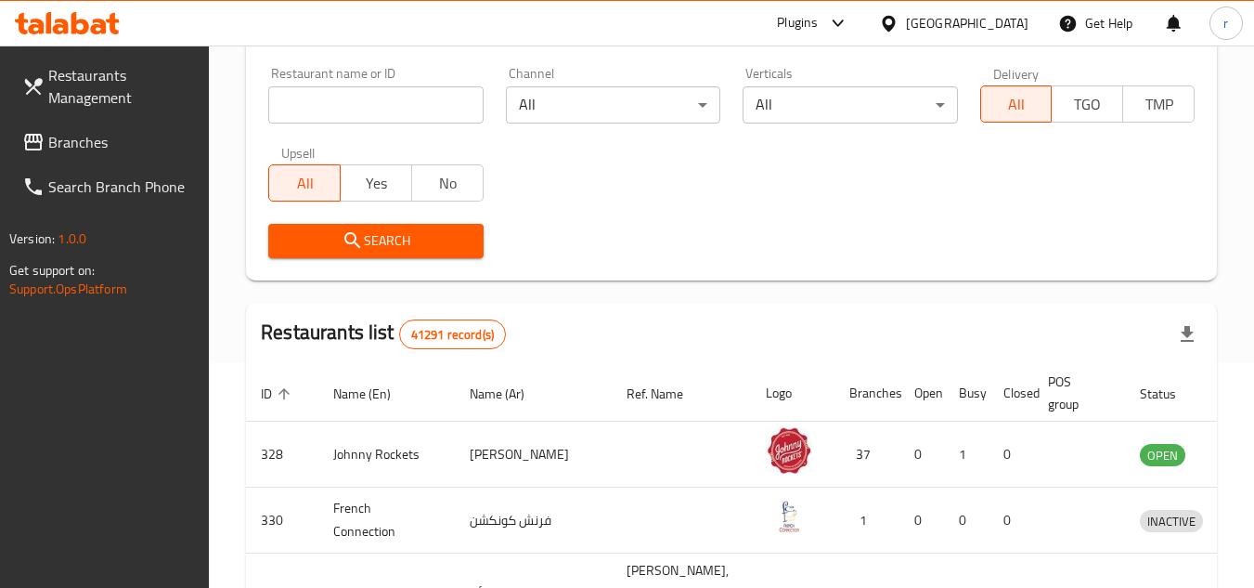
click at [397, 86] on input "search" at bounding box center [375, 104] width 214 height 37
click at [96, 143] on span "Branches" at bounding box center [121, 142] width 147 height 22
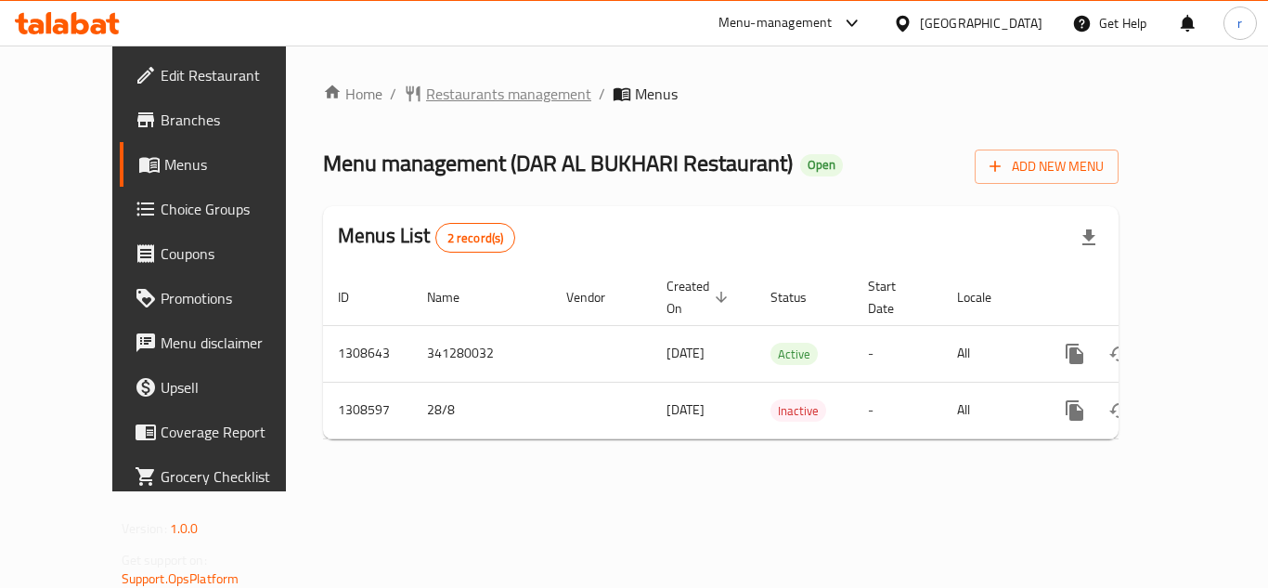
click at [429, 100] on span "Restaurants management" at bounding box center [508, 94] width 165 height 22
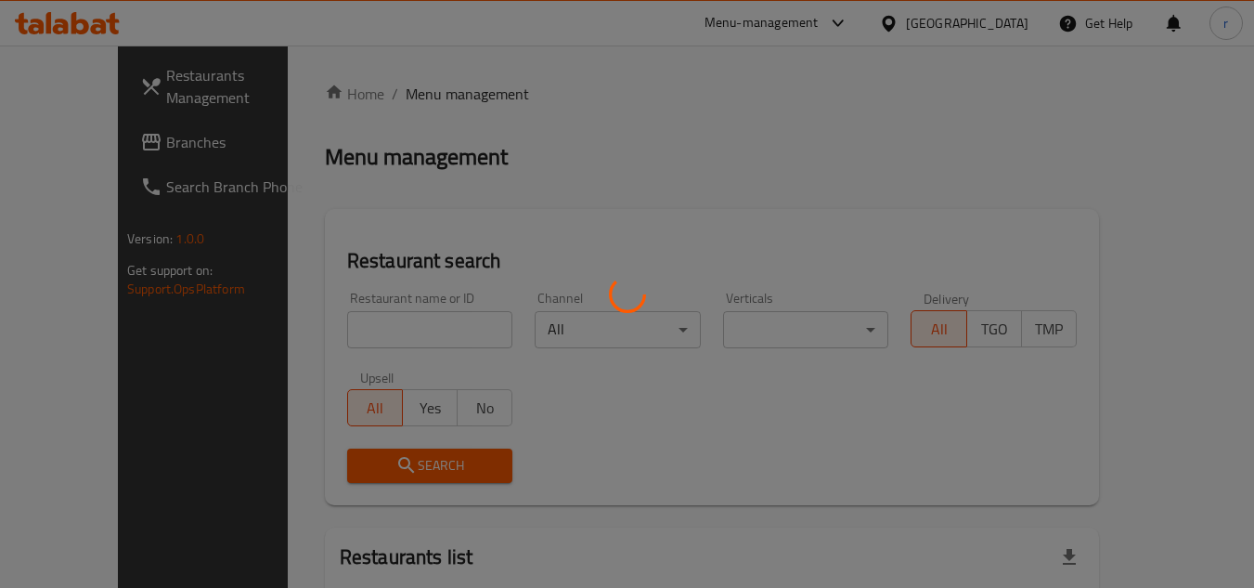
click at [364, 317] on div at bounding box center [627, 294] width 1254 height 588
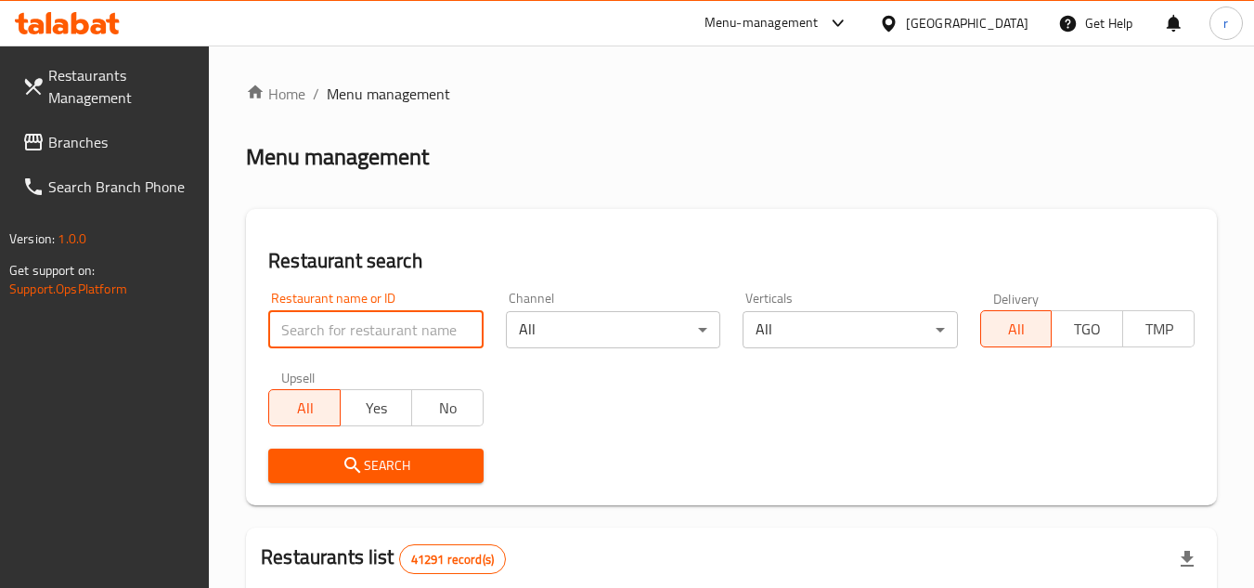
click at [355, 325] on input "search" at bounding box center [375, 329] width 214 height 37
paste input "704952"
type input "704952"
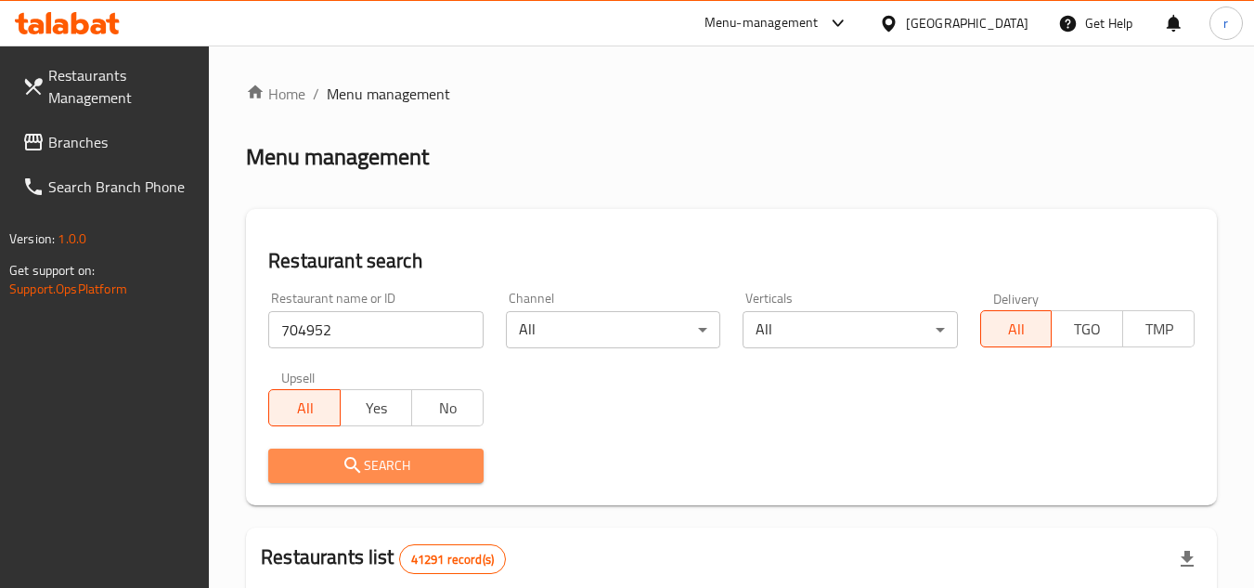
click at [386, 460] on span "Search" at bounding box center [375, 465] width 185 height 23
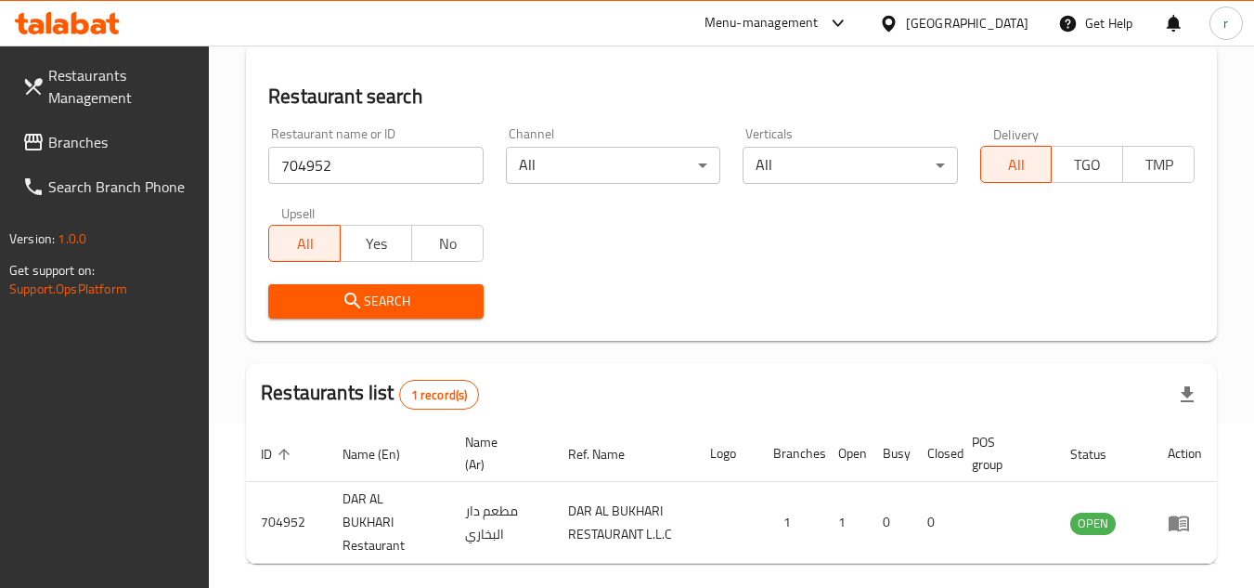
scroll to position [240, 0]
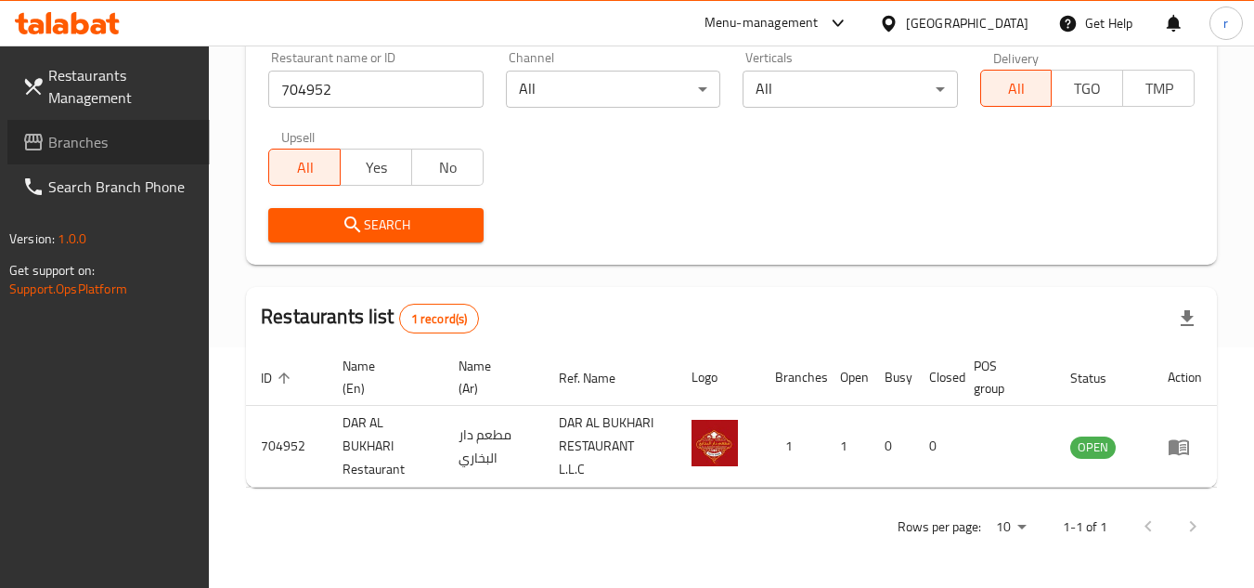
click at [68, 138] on span "Branches" at bounding box center [121, 142] width 147 height 22
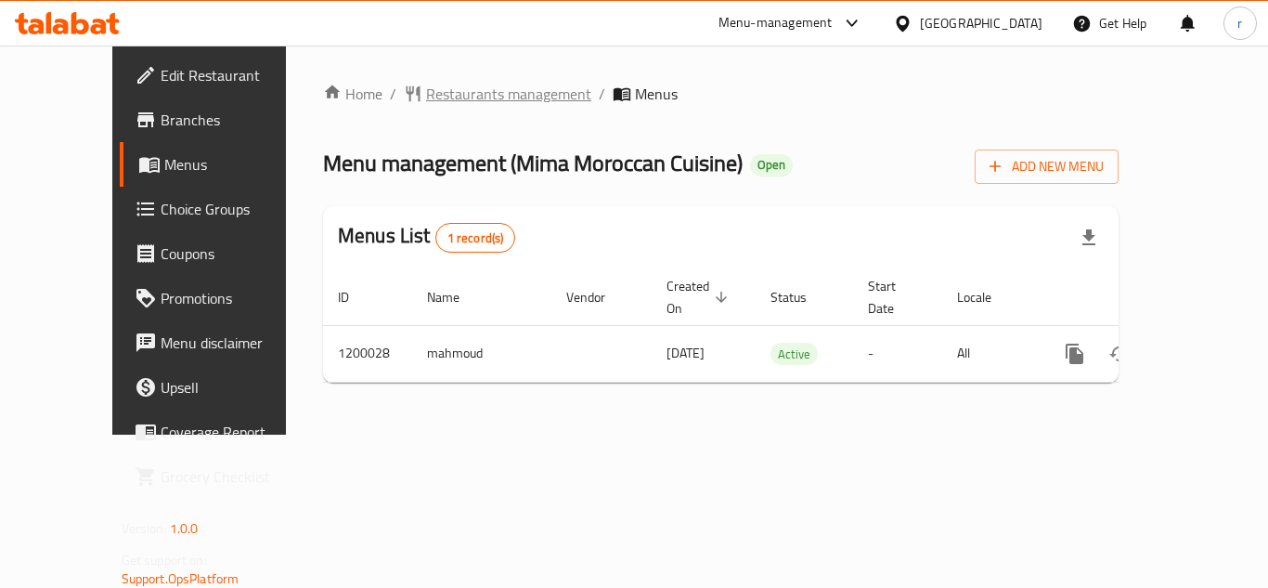
click at [426, 92] on span "Restaurants management" at bounding box center [508, 94] width 165 height 22
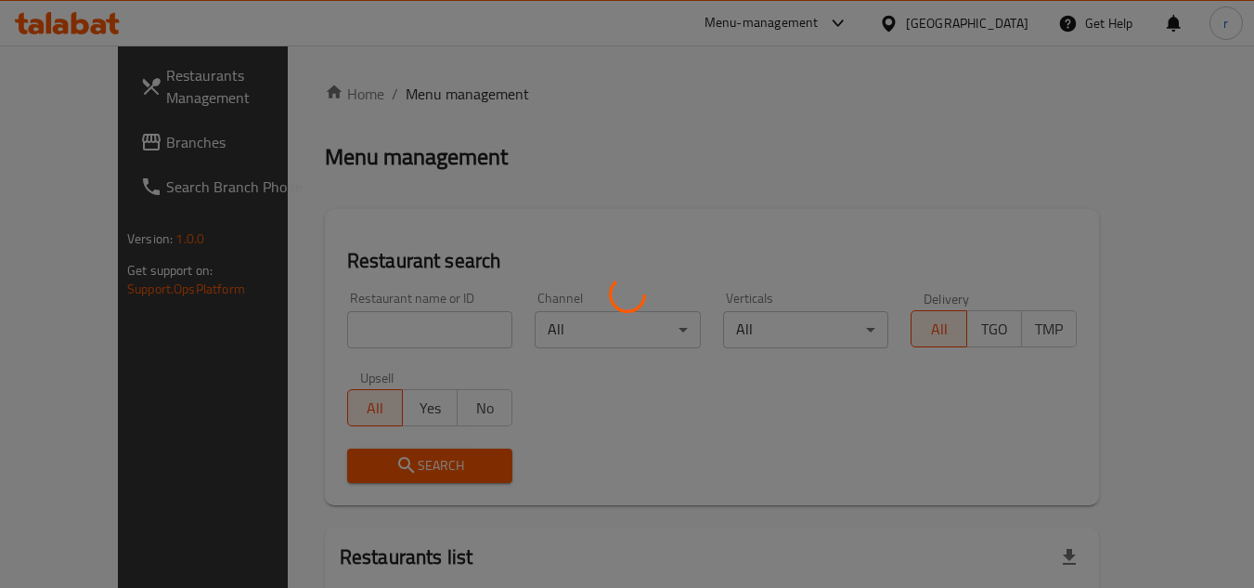
click at [373, 332] on div at bounding box center [627, 294] width 1254 height 588
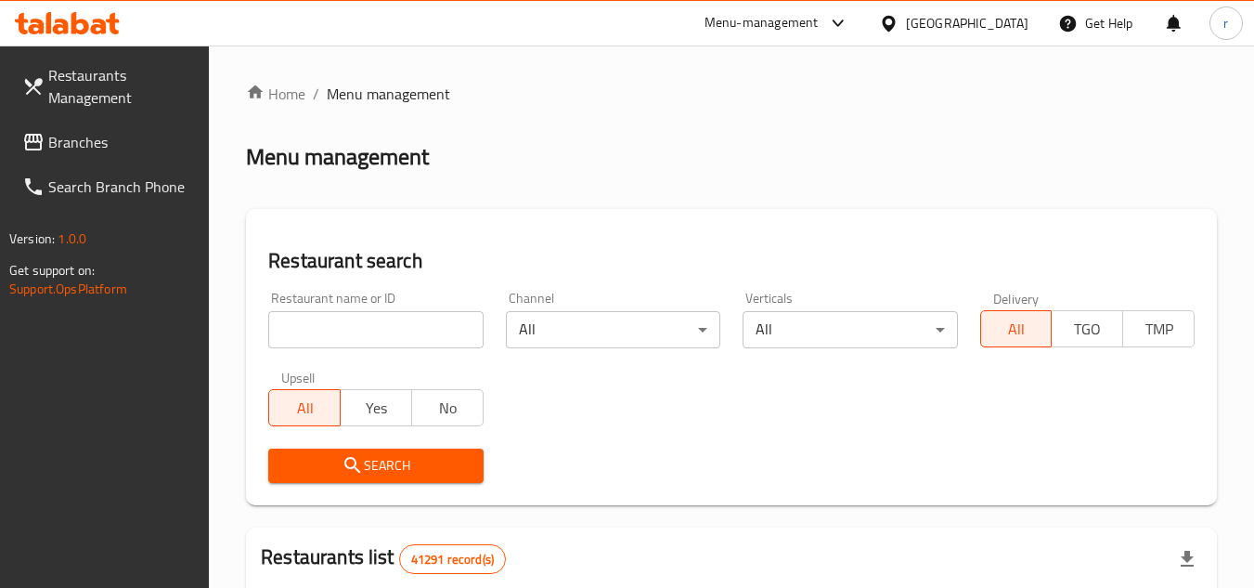
click at [373, 329] on input "search" at bounding box center [375, 329] width 214 height 37
paste input "668564"
type input "668564"
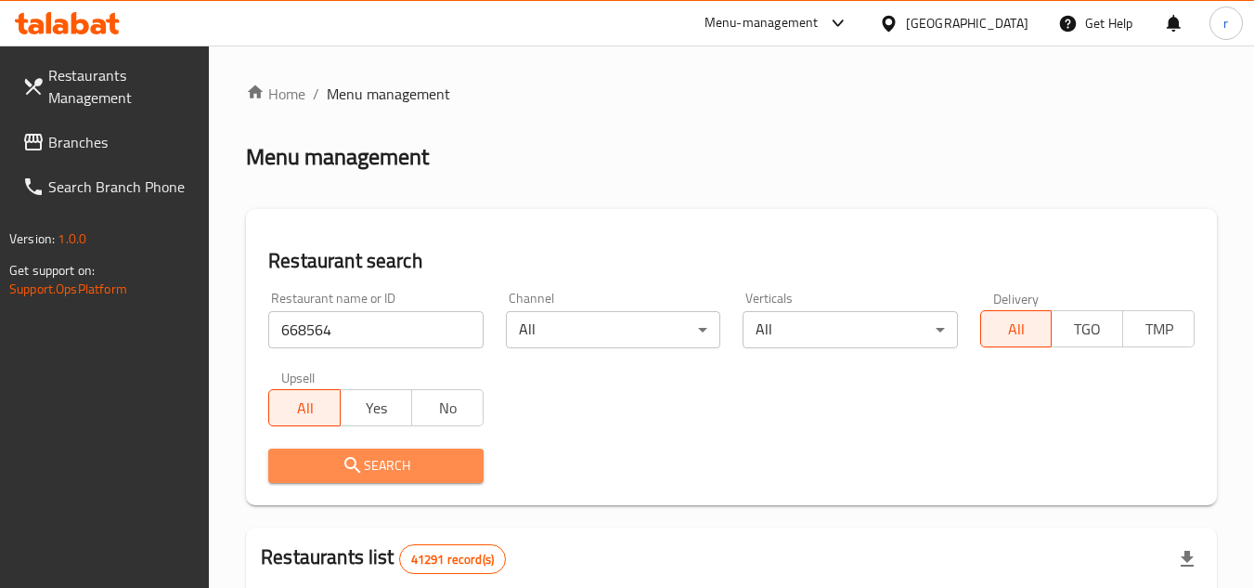
drag, startPoint x: 398, startPoint y: 455, endPoint x: 400, endPoint y: 427, distance: 27.9
click at [398, 459] on span "Search" at bounding box center [375, 465] width 185 height 23
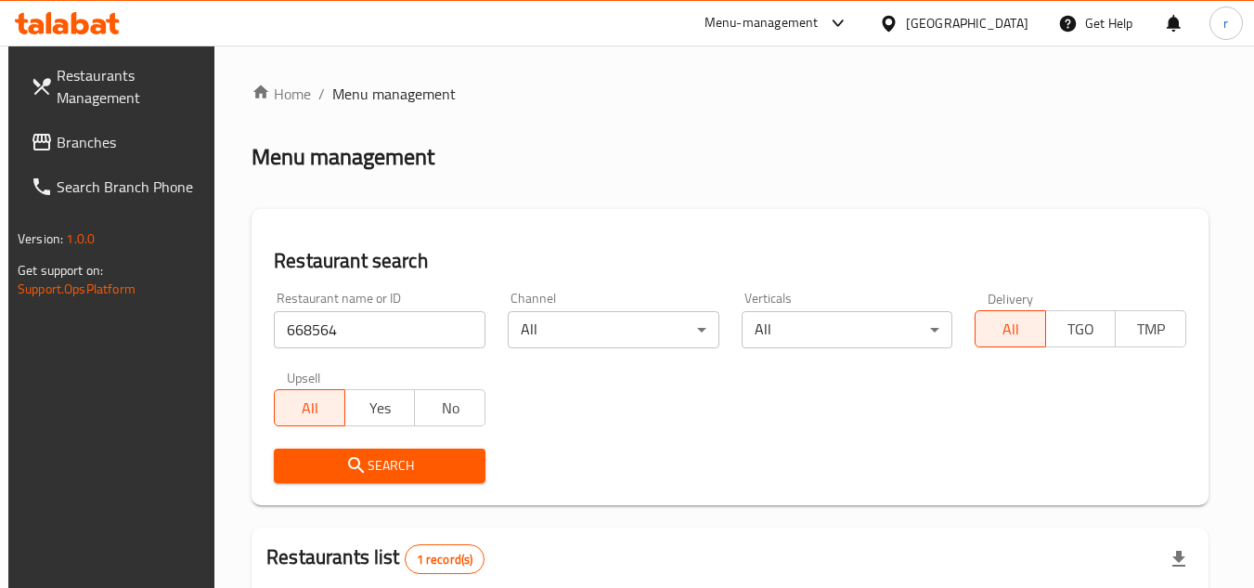
scroll to position [240, 0]
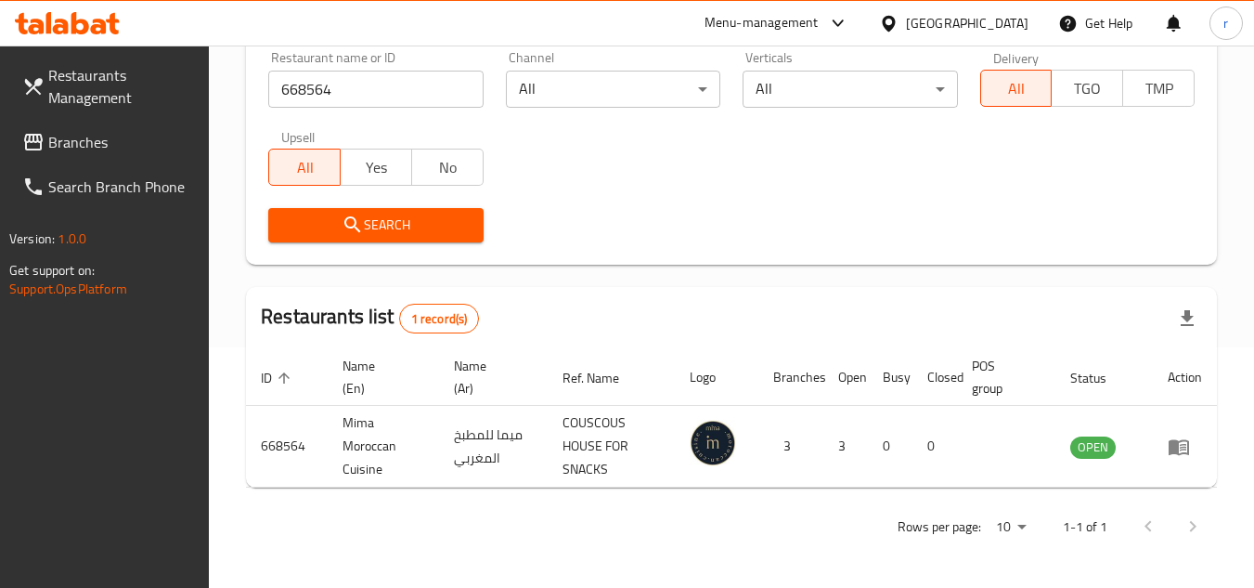
click at [924, 19] on div "[GEOGRAPHIC_DATA]" at bounding box center [967, 23] width 123 height 20
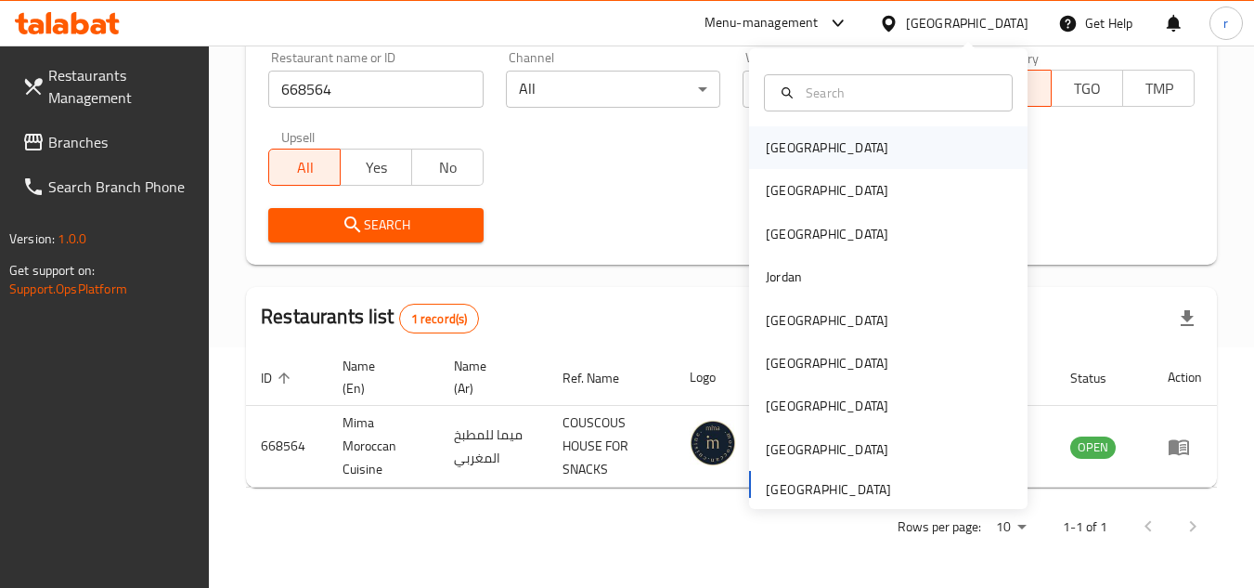
click at [799, 152] on div "[GEOGRAPHIC_DATA]" at bounding box center [827, 147] width 152 height 43
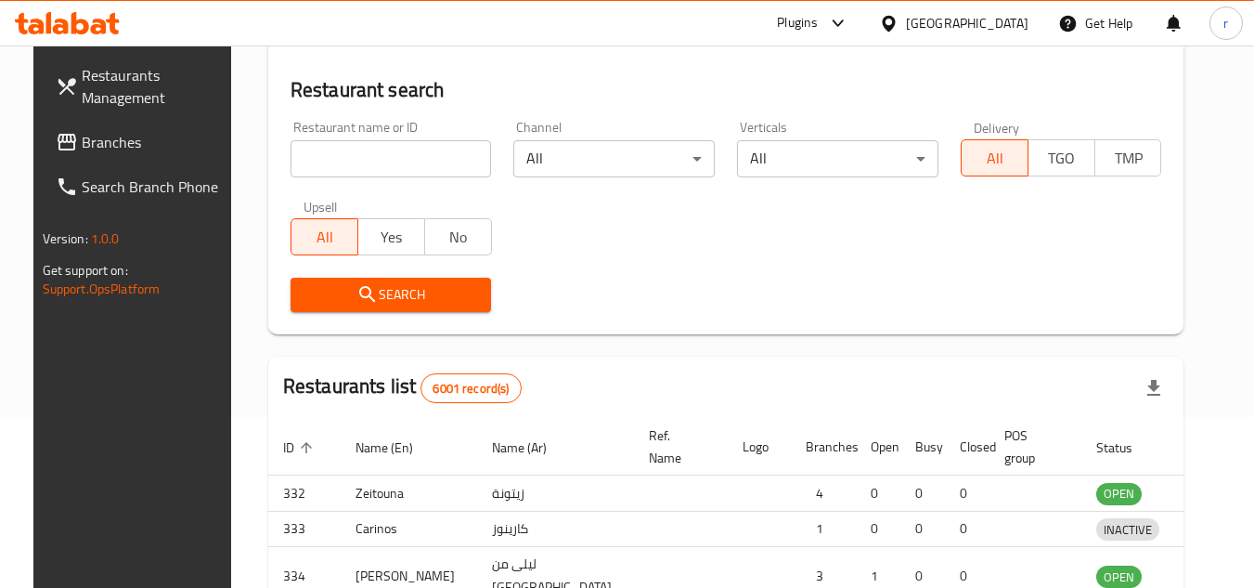
scroll to position [240, 0]
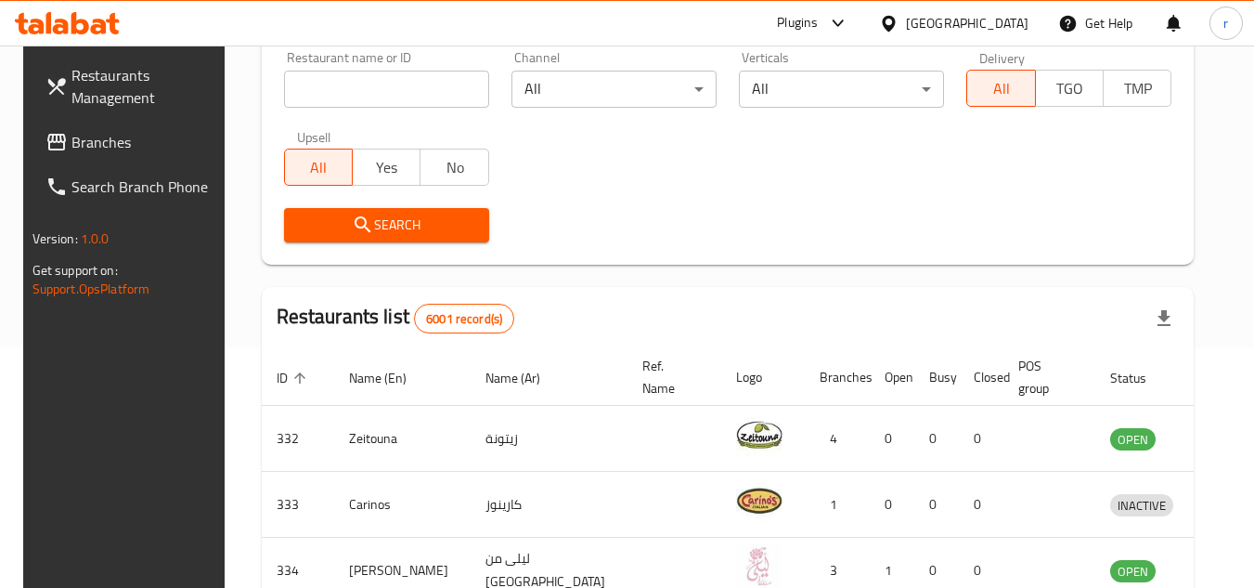
click at [71, 133] on span "Branches" at bounding box center [144, 142] width 147 height 22
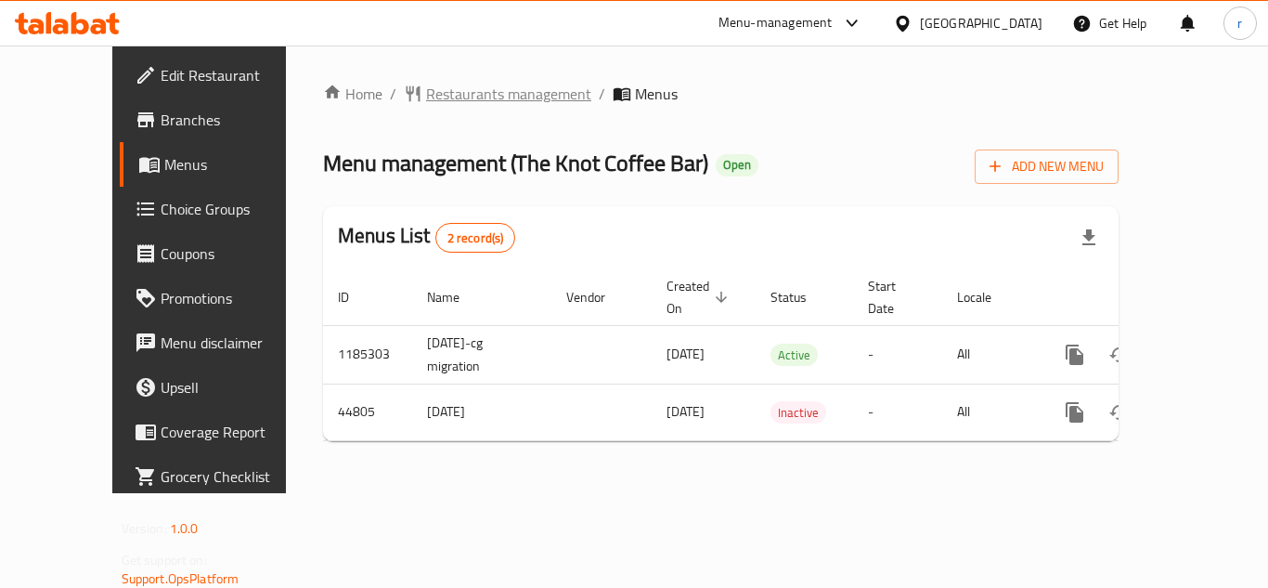
click at [426, 97] on span "Restaurants management" at bounding box center [508, 94] width 165 height 22
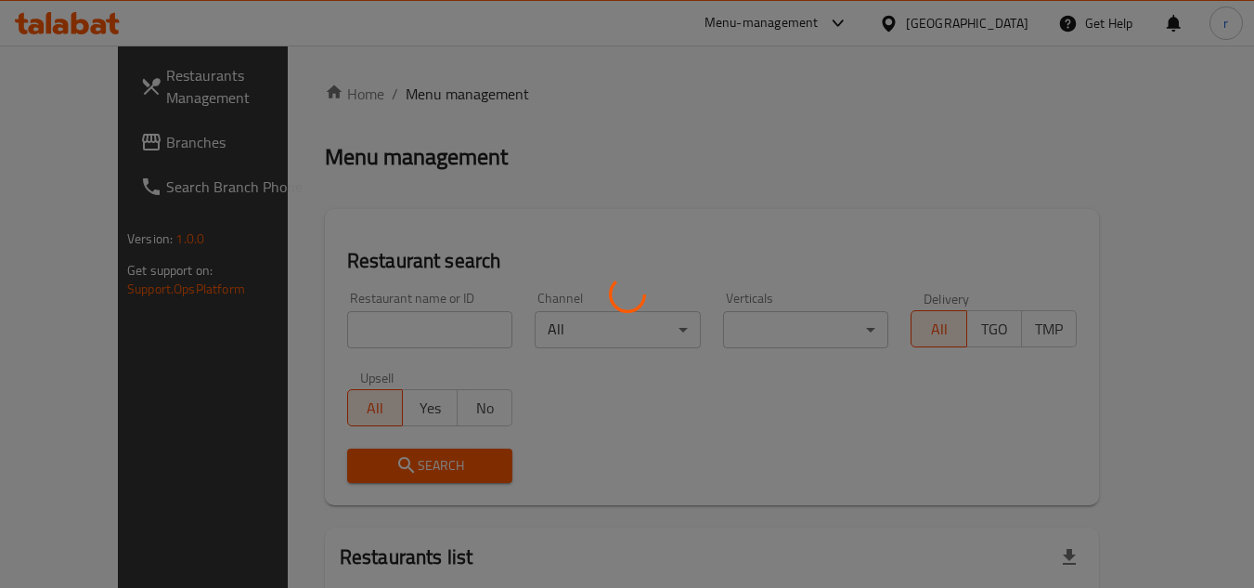
click at [329, 316] on div at bounding box center [627, 294] width 1254 height 588
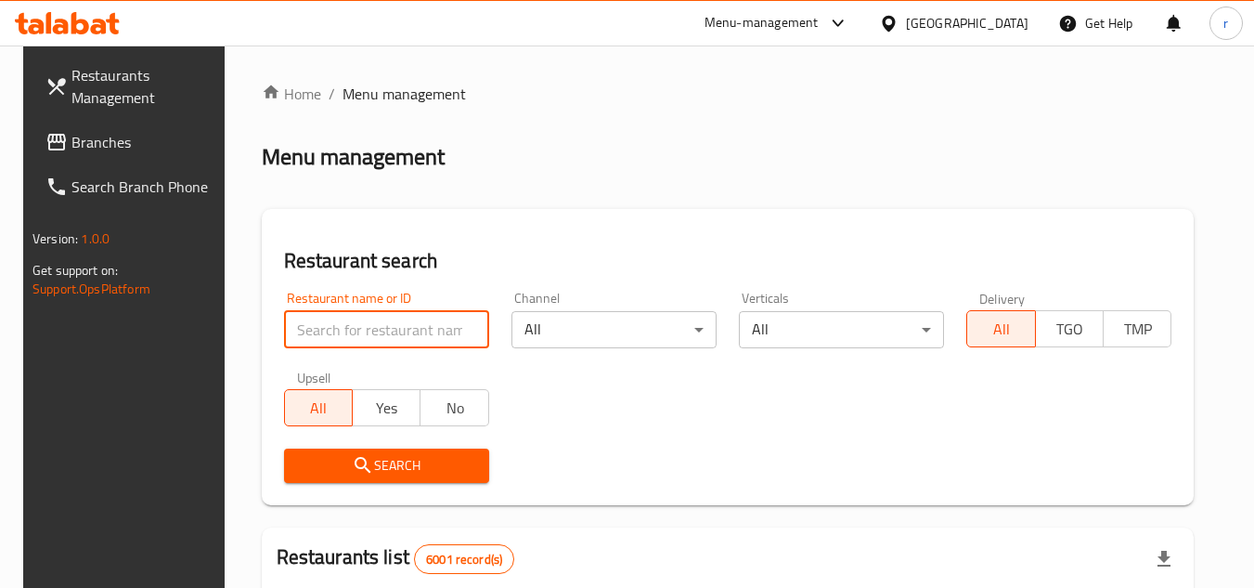
click at [331, 322] on input "search" at bounding box center [386, 329] width 205 height 37
paste input "23038"
type input "23038"
click at [363, 461] on icon "submit" at bounding box center [363, 465] width 22 height 22
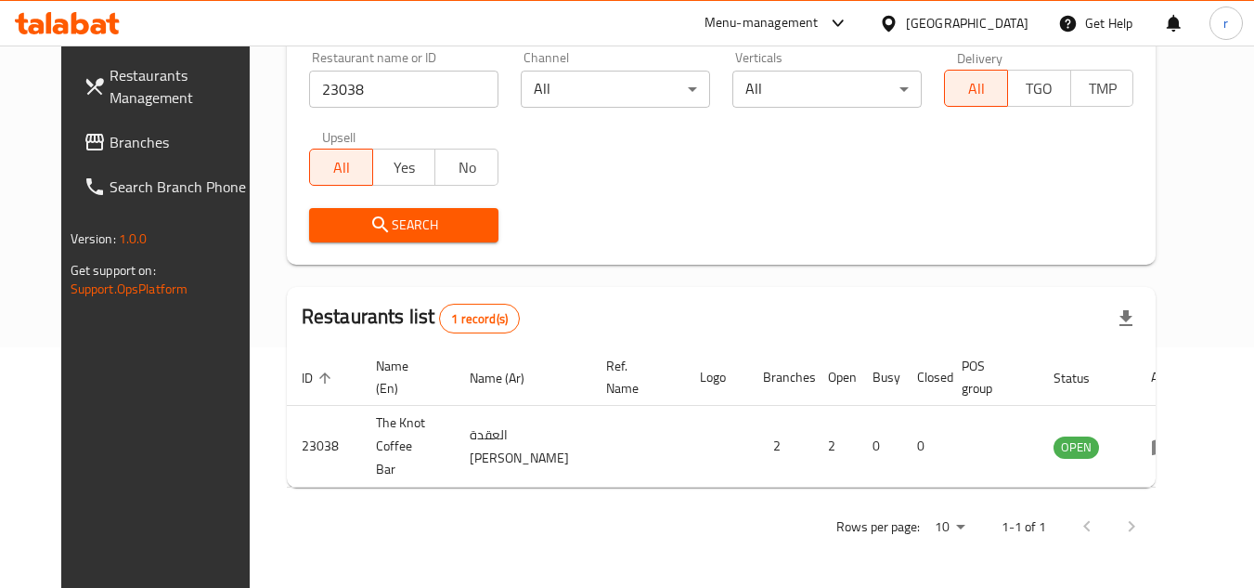
scroll to position [225, 0]
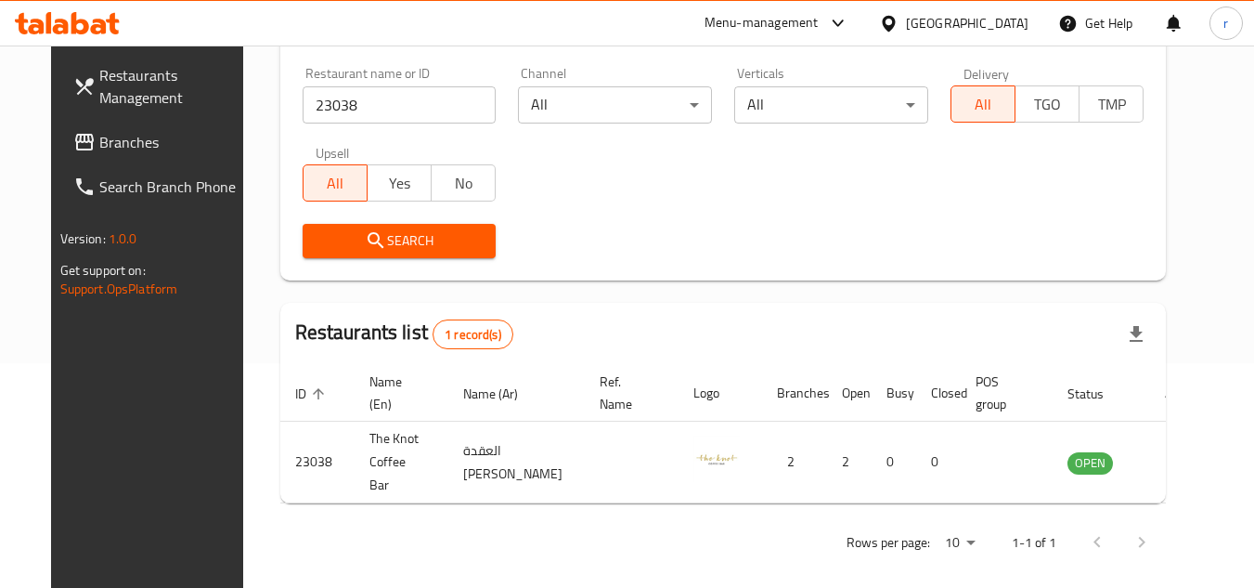
click at [899, 21] on icon at bounding box center [888, 23] width 19 height 19
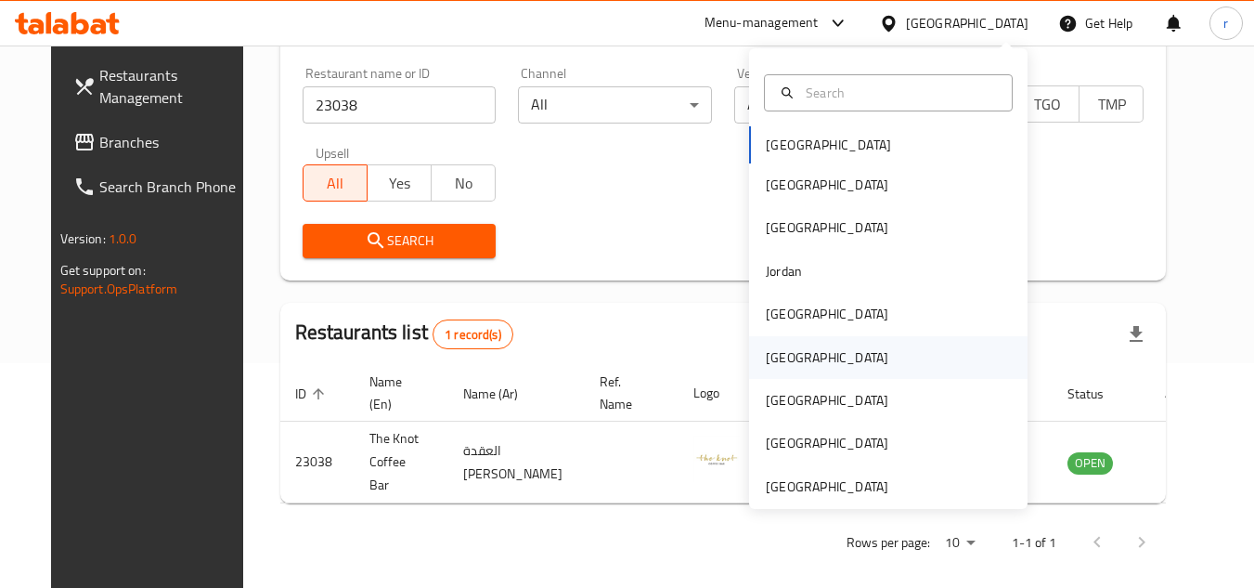
click at [766, 357] on div "[GEOGRAPHIC_DATA]" at bounding box center [827, 357] width 123 height 20
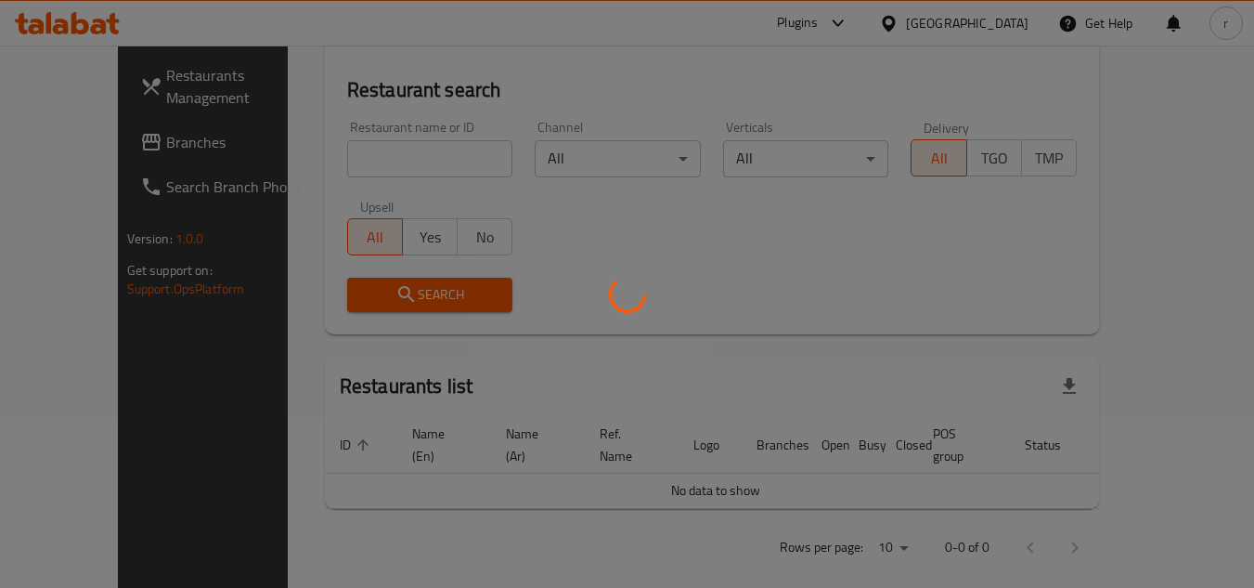
scroll to position [225, 0]
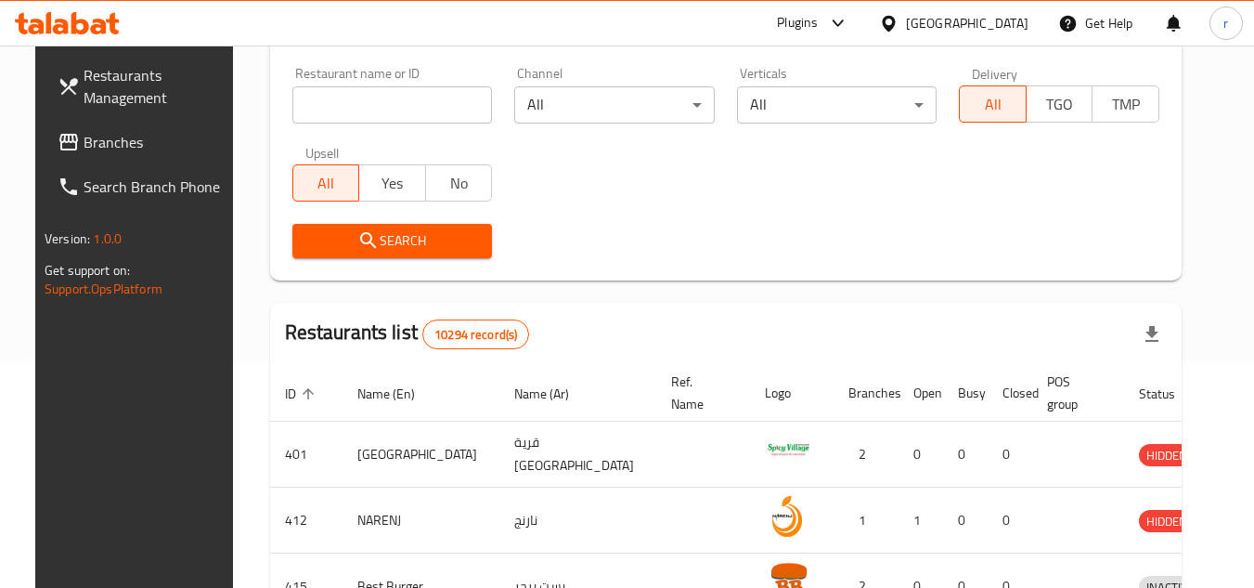
click at [84, 143] on span "Branches" at bounding box center [157, 142] width 147 height 22
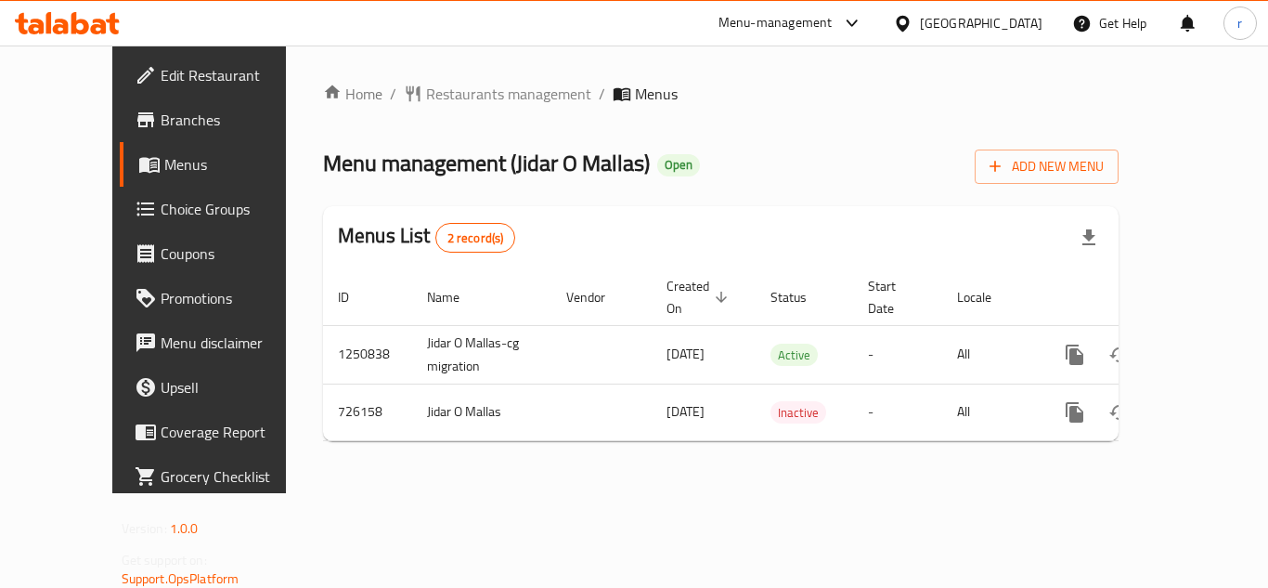
click at [432, 99] on span "Restaurants management" at bounding box center [508, 94] width 165 height 22
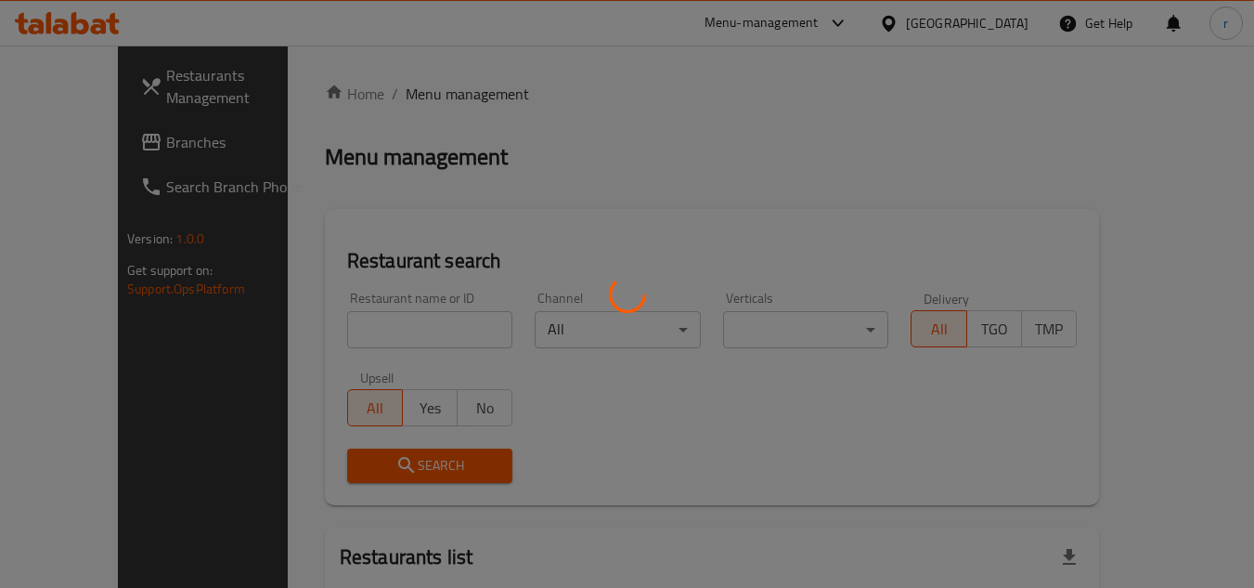
click at [367, 315] on div at bounding box center [627, 294] width 1254 height 588
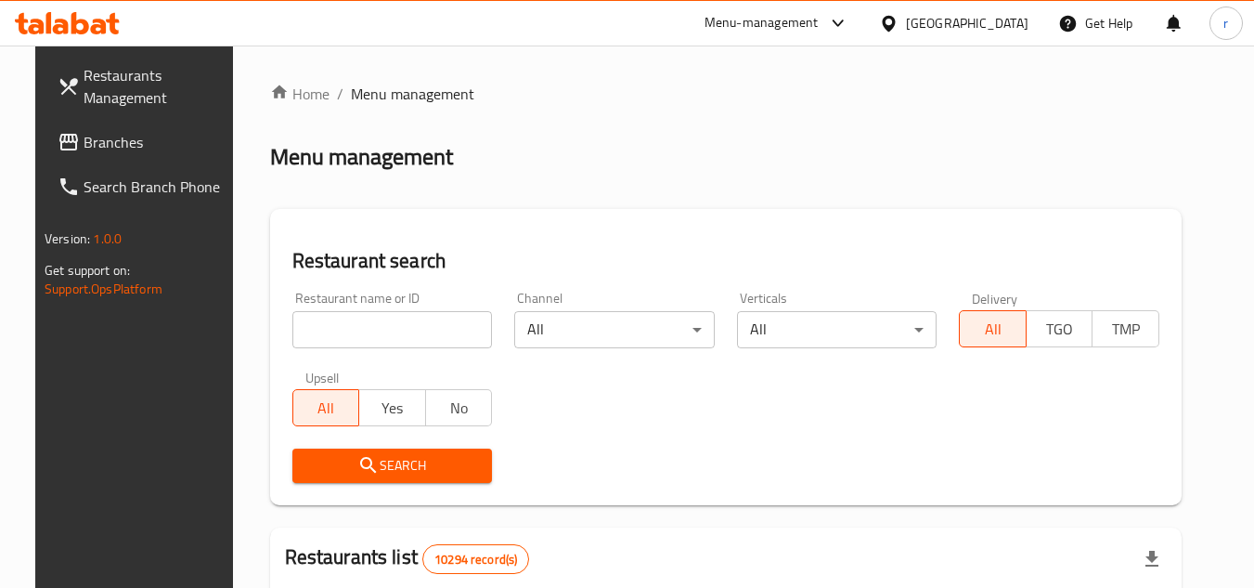
click at [357, 317] on div at bounding box center [627, 294] width 1254 height 588
click at [357, 317] on input "search" at bounding box center [392, 329] width 201 height 37
paste input "646193"
type input "646193"
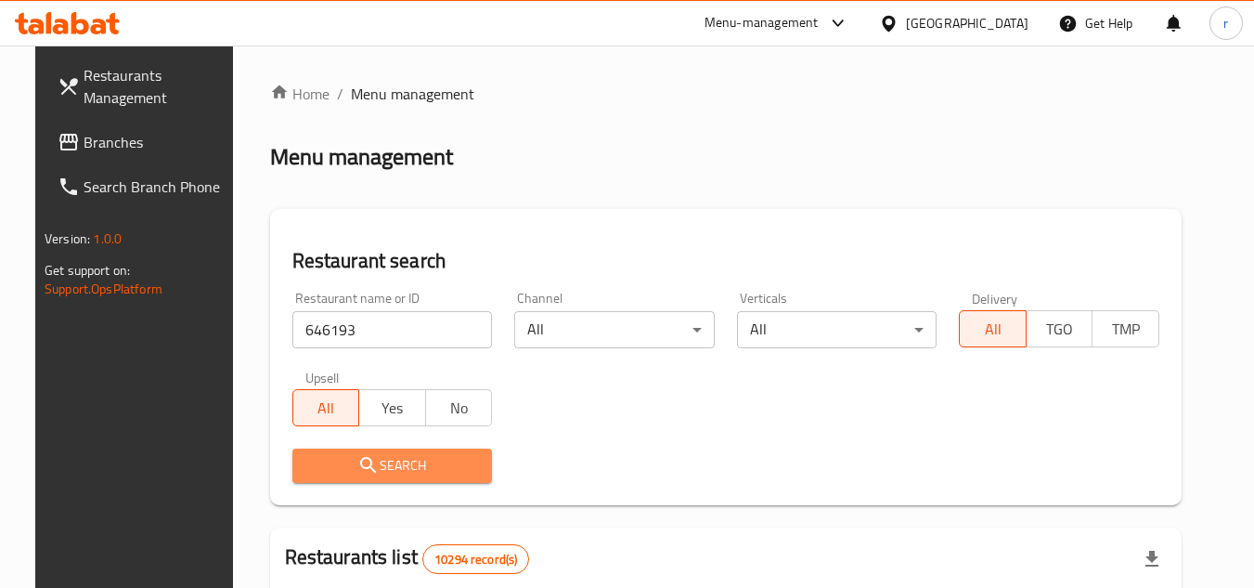
drag, startPoint x: 362, startPoint y: 453, endPoint x: 379, endPoint y: 374, distance: 80.7
click at [362, 452] on button "Search" at bounding box center [392, 465] width 201 height 34
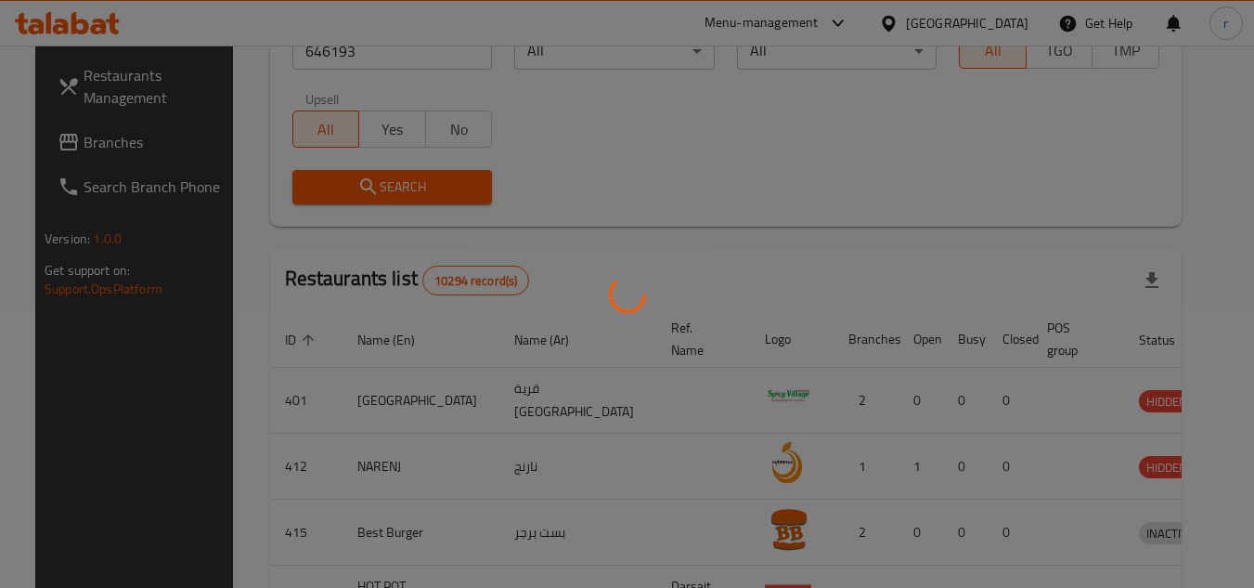
scroll to position [225, 0]
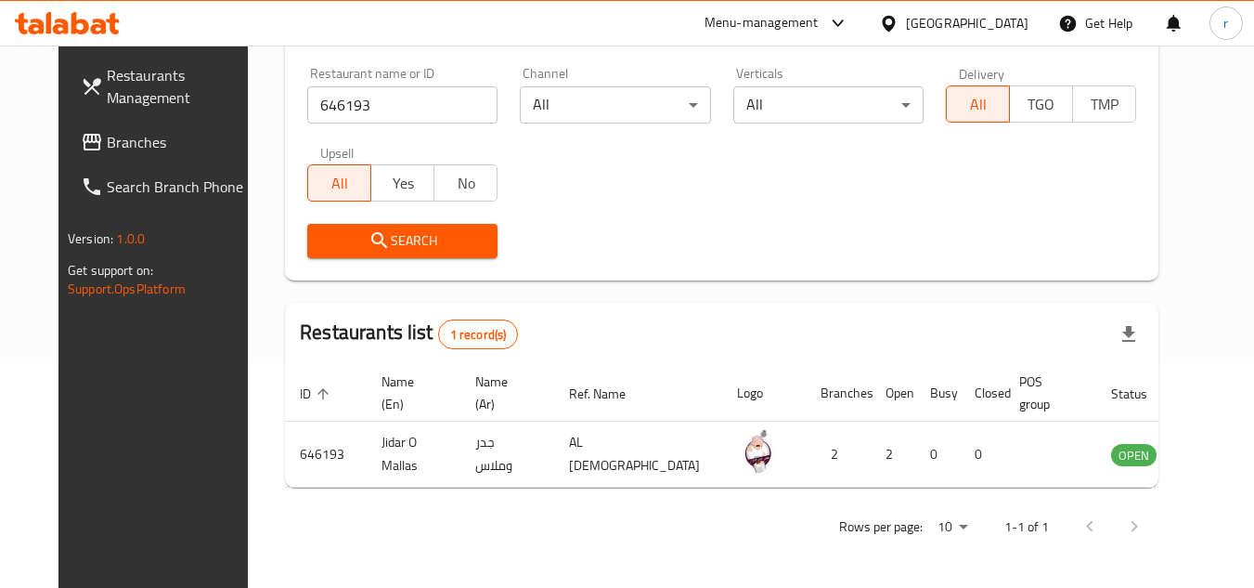
click at [107, 141] on span "Branches" at bounding box center [180, 142] width 147 height 22
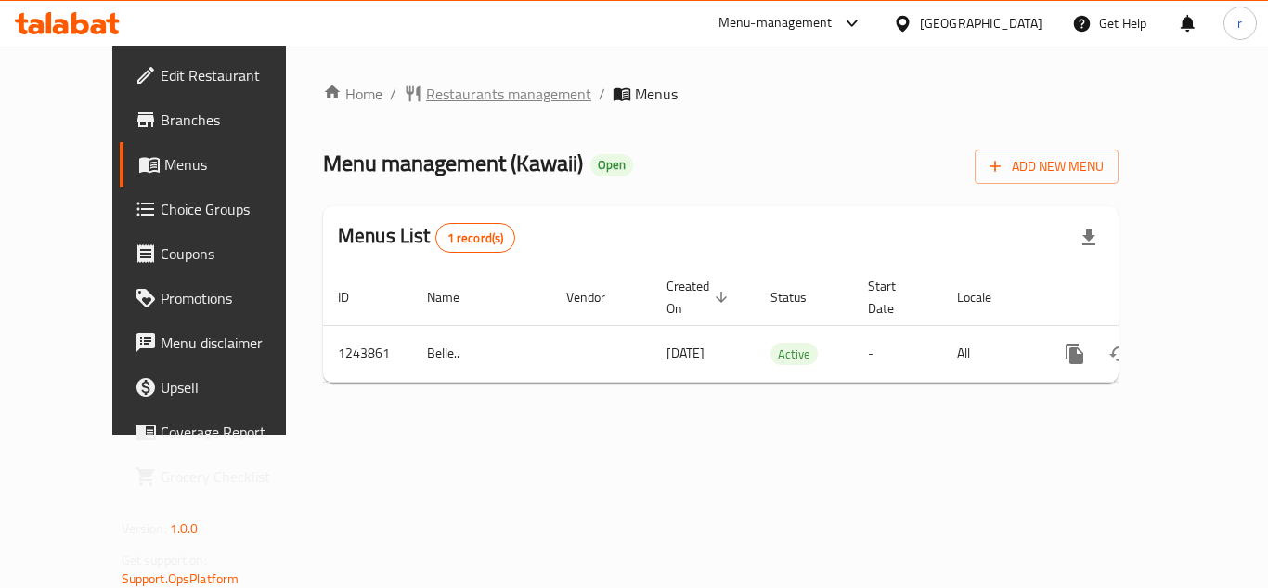
click at [479, 98] on span "Restaurants management" at bounding box center [508, 94] width 165 height 22
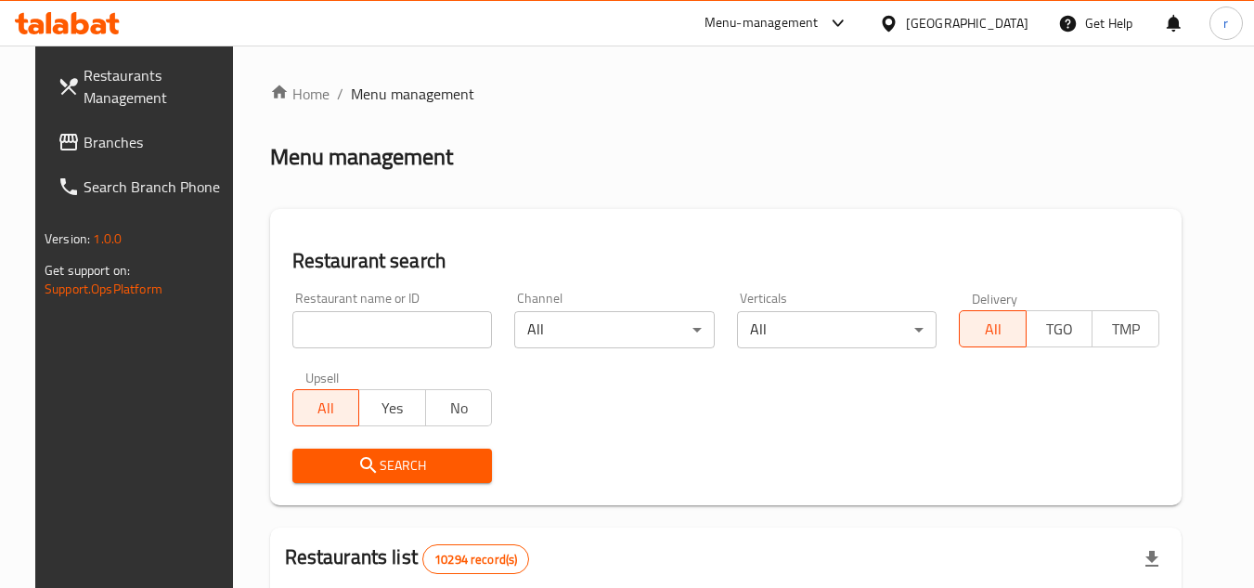
click at [392, 317] on input "search" at bounding box center [392, 329] width 201 height 37
paste input "681805"
type input "681805"
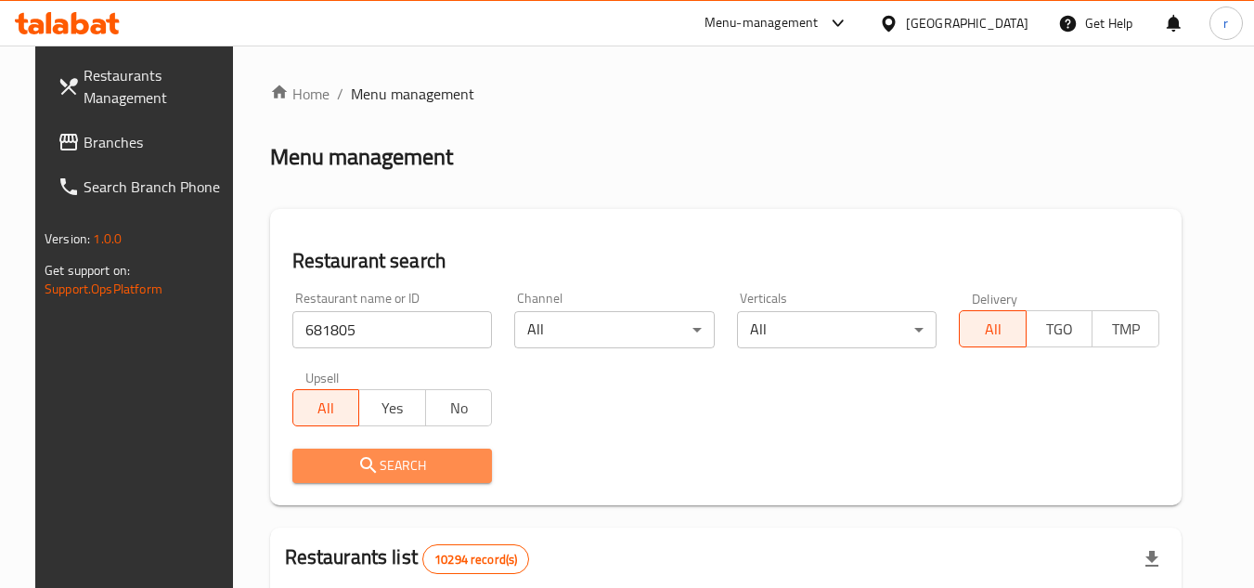
click at [322, 470] on span "Search" at bounding box center [392, 465] width 171 height 23
drag, startPoint x: 322, startPoint y: 470, endPoint x: 343, endPoint y: 426, distance: 48.6
click at [324, 465] on div at bounding box center [627, 294] width 1254 height 588
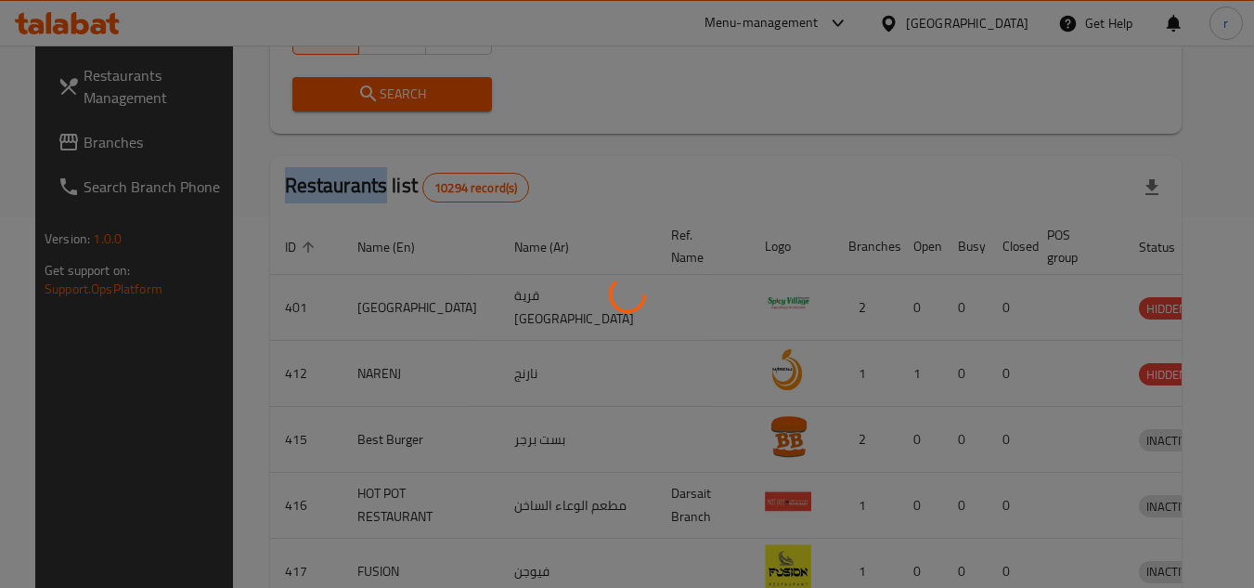
scroll to position [240, 0]
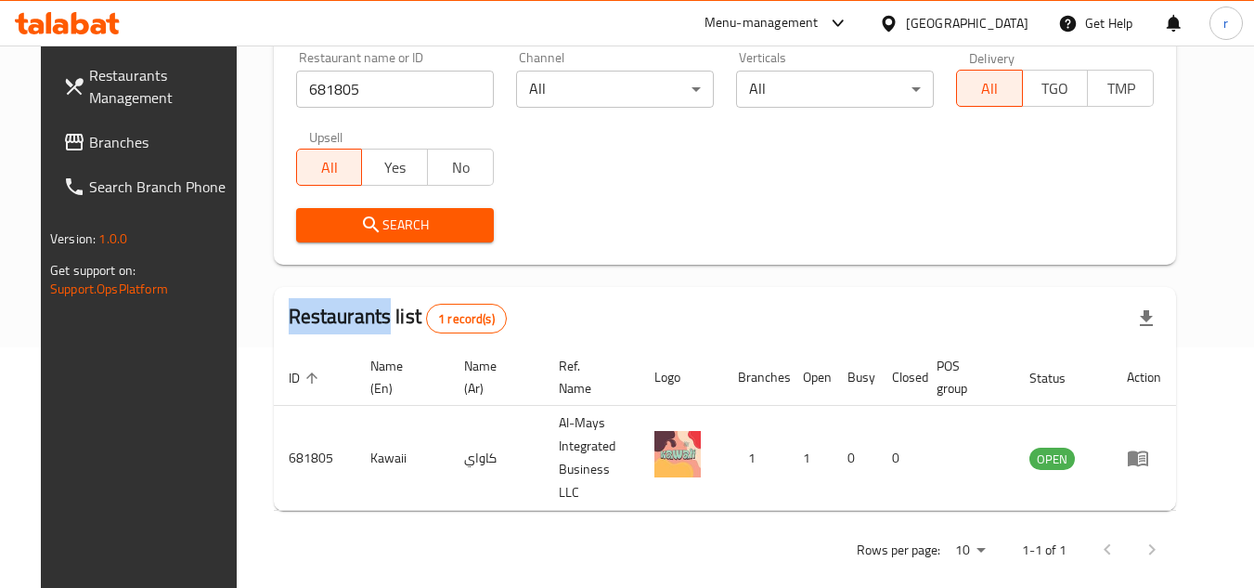
click at [103, 143] on span "Branches" at bounding box center [162, 142] width 147 height 22
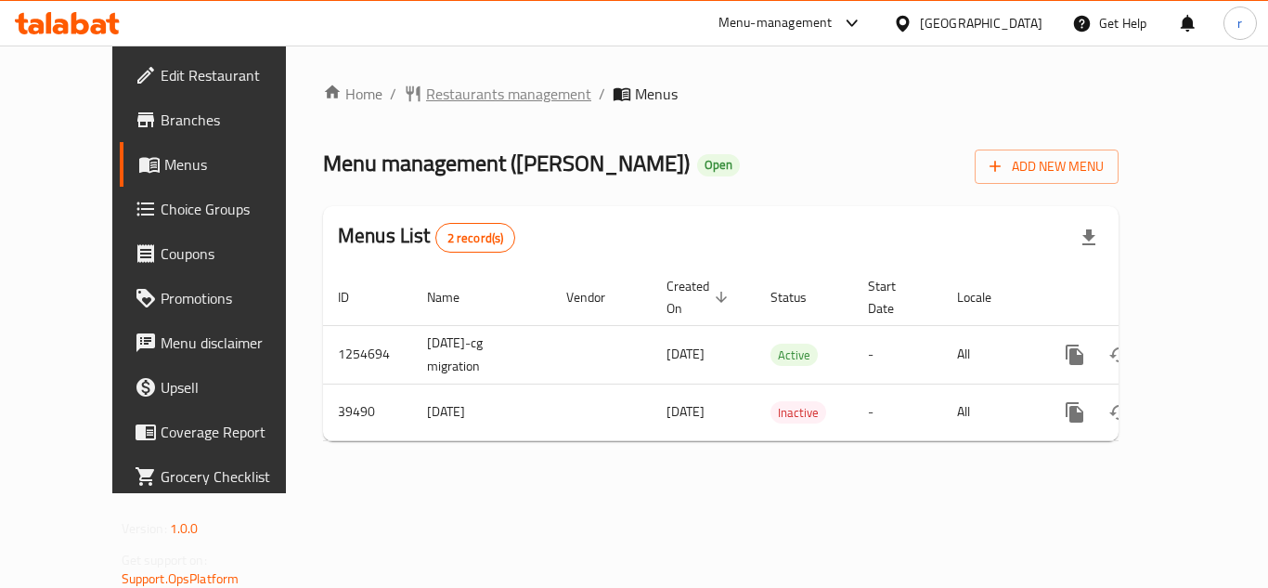
click at [443, 93] on span "Restaurants management" at bounding box center [508, 94] width 165 height 22
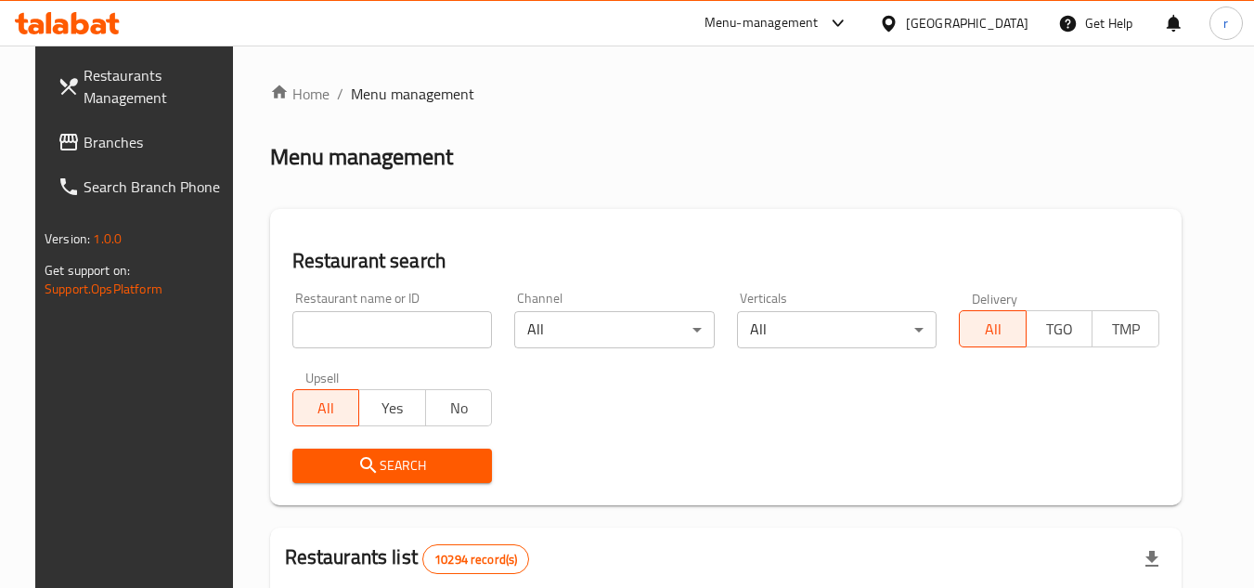
click at [355, 336] on input "search" at bounding box center [392, 329] width 201 height 37
paste input "20574"
type input "20574"
click at [370, 464] on span "Search" at bounding box center [392, 465] width 171 height 23
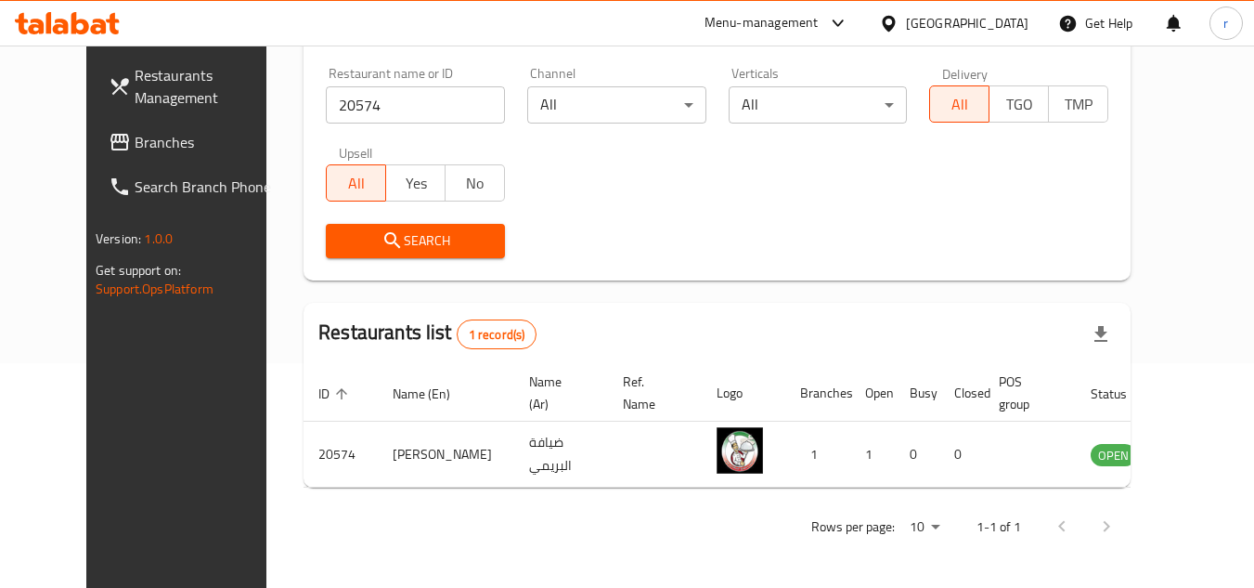
scroll to position [225, 0]
click at [135, 142] on span "Branches" at bounding box center [208, 142] width 147 height 22
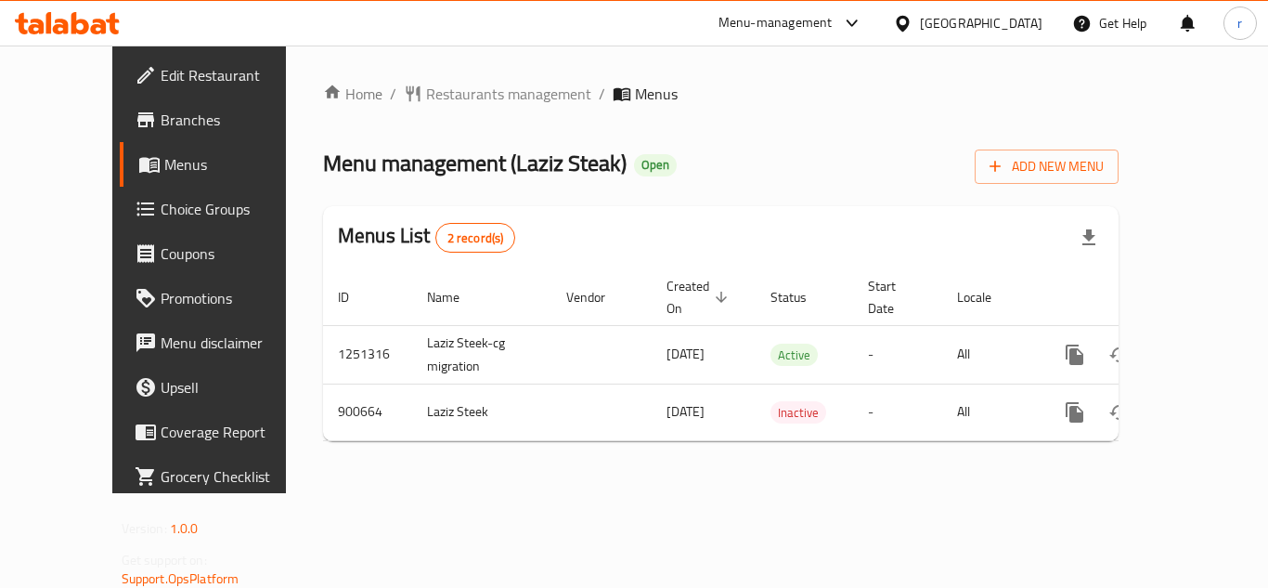
click at [426, 91] on span "Restaurants management" at bounding box center [508, 94] width 165 height 22
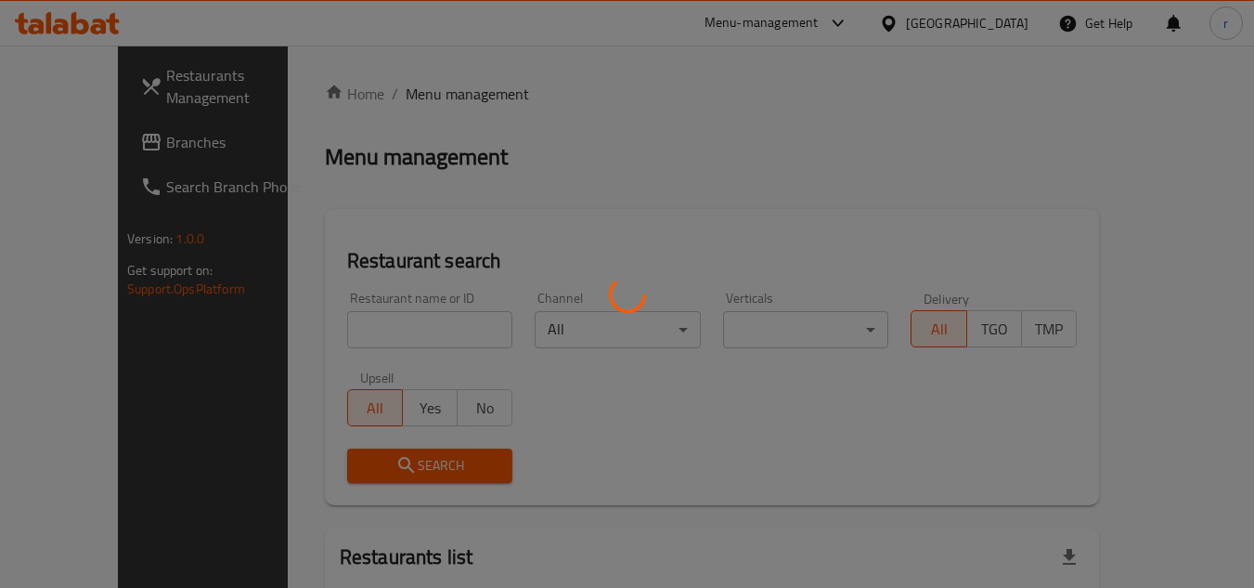
click at [373, 322] on div at bounding box center [627, 294] width 1254 height 588
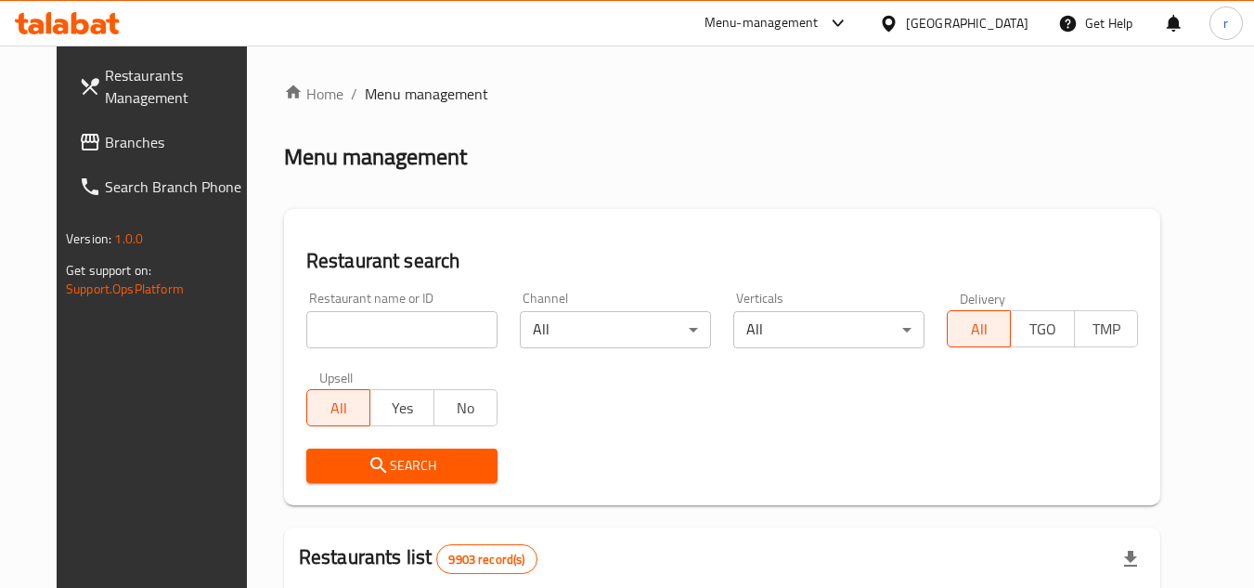
click at [373, 322] on div "Home / Menu management Menu management Restaurant search Restaurant name or ID …" at bounding box center [722, 590] width 876 height 1015
click at [373, 322] on input "search" at bounding box center [401, 329] width 191 height 37
paste input "658229"
type input "658229"
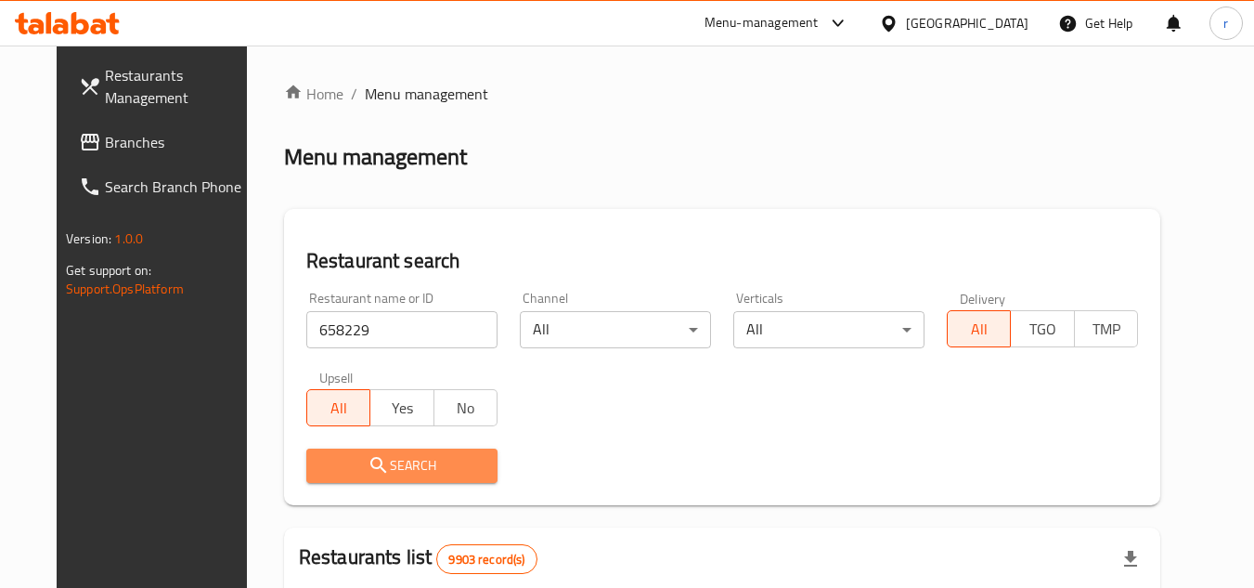
click at [402, 465] on span "Search" at bounding box center [402, 465] width 162 height 23
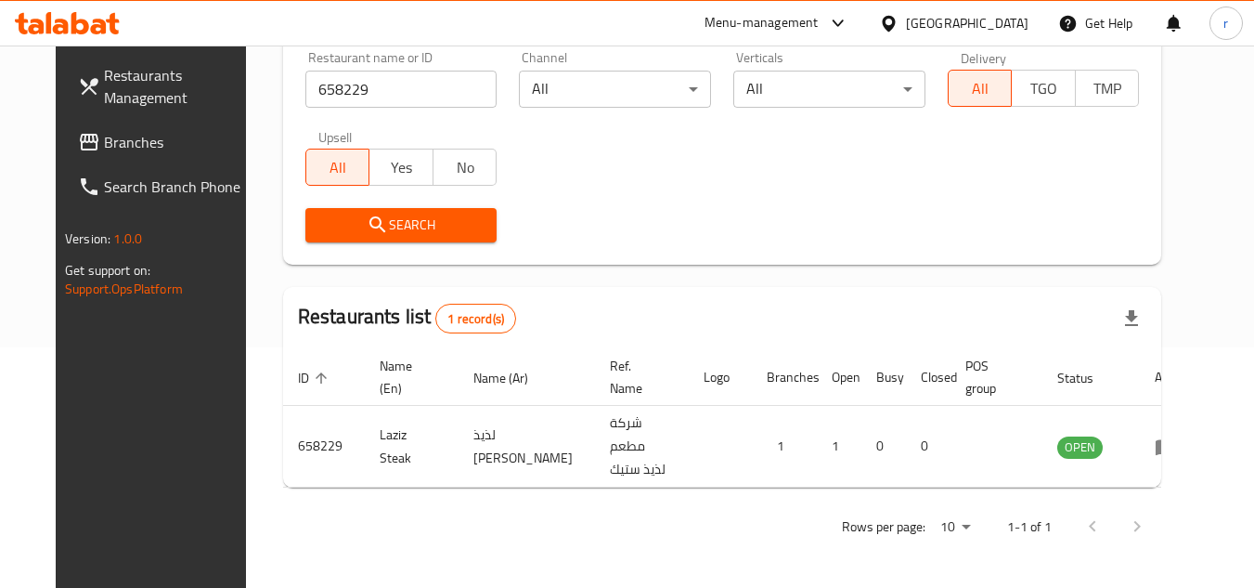
scroll to position [225, 0]
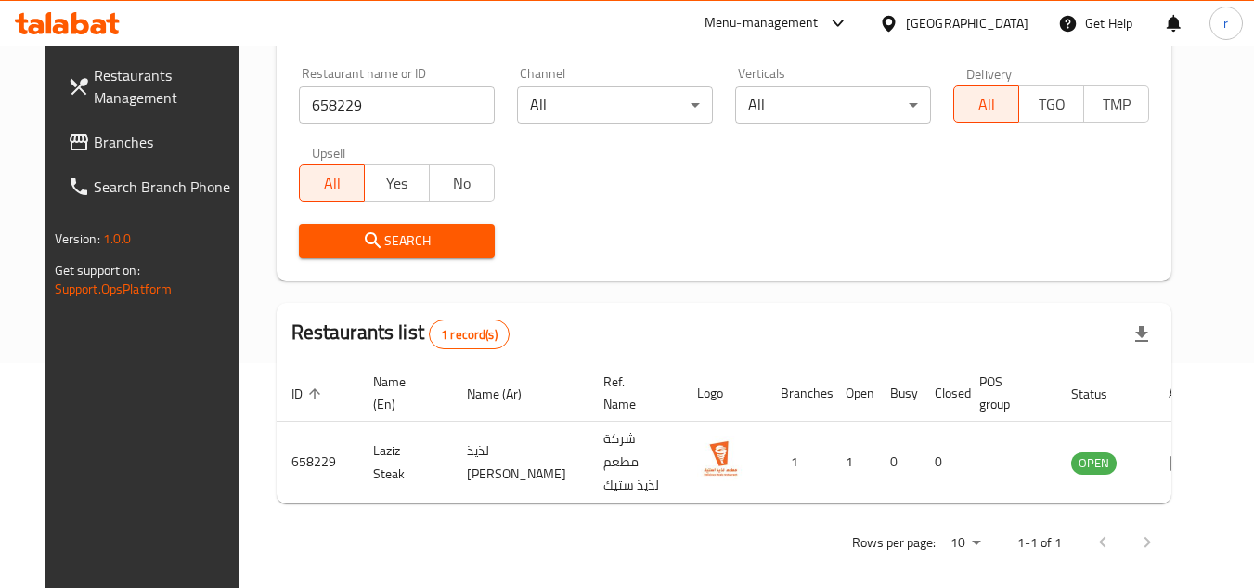
click at [899, 21] on icon at bounding box center [888, 23] width 19 height 19
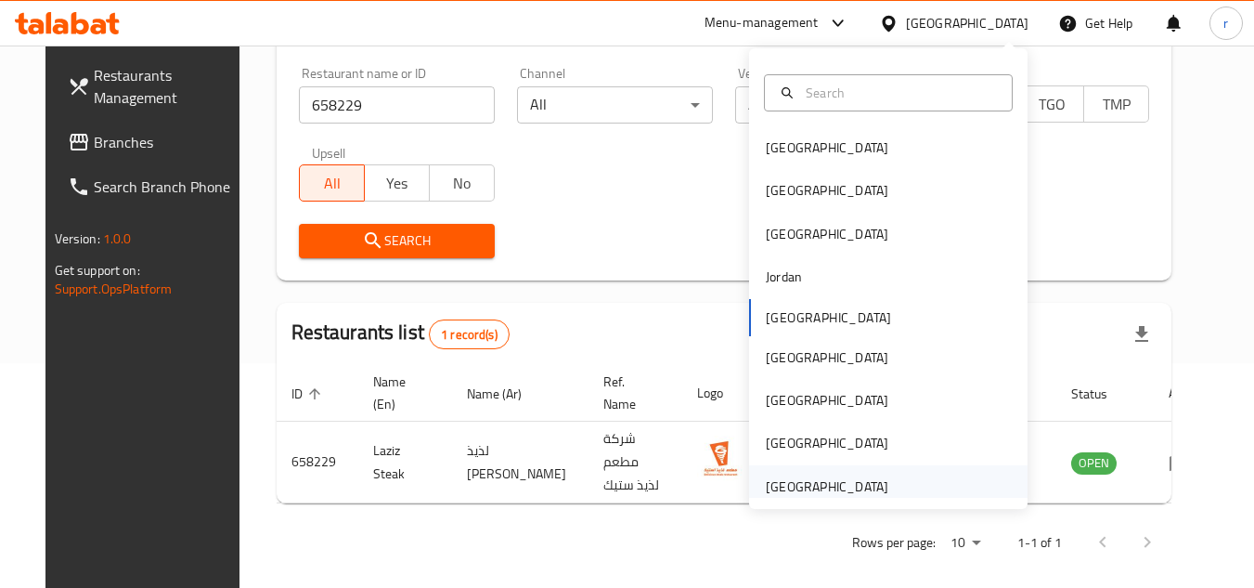
click at [778, 483] on div "[GEOGRAPHIC_DATA]" at bounding box center [827, 486] width 123 height 20
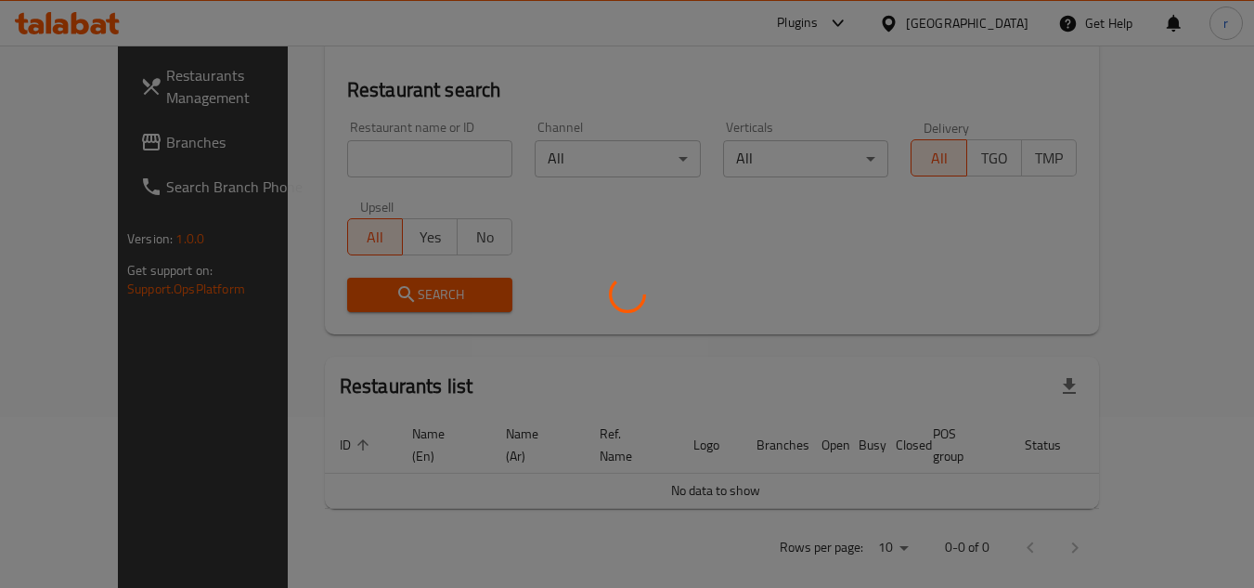
scroll to position [225, 0]
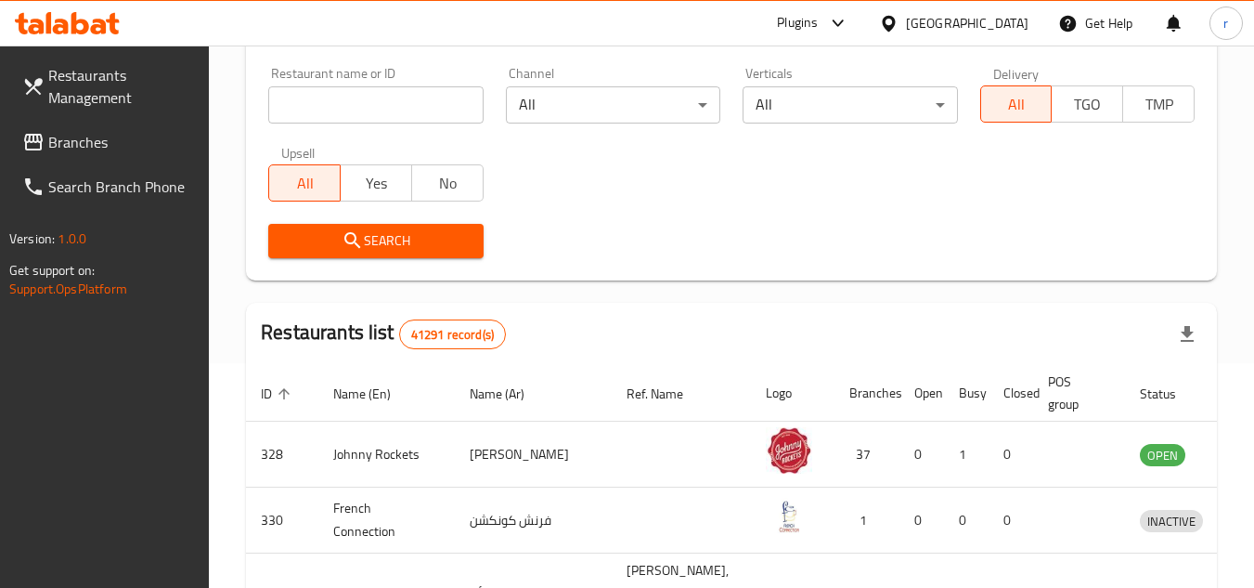
click at [42, 133] on icon at bounding box center [33, 142] width 22 height 22
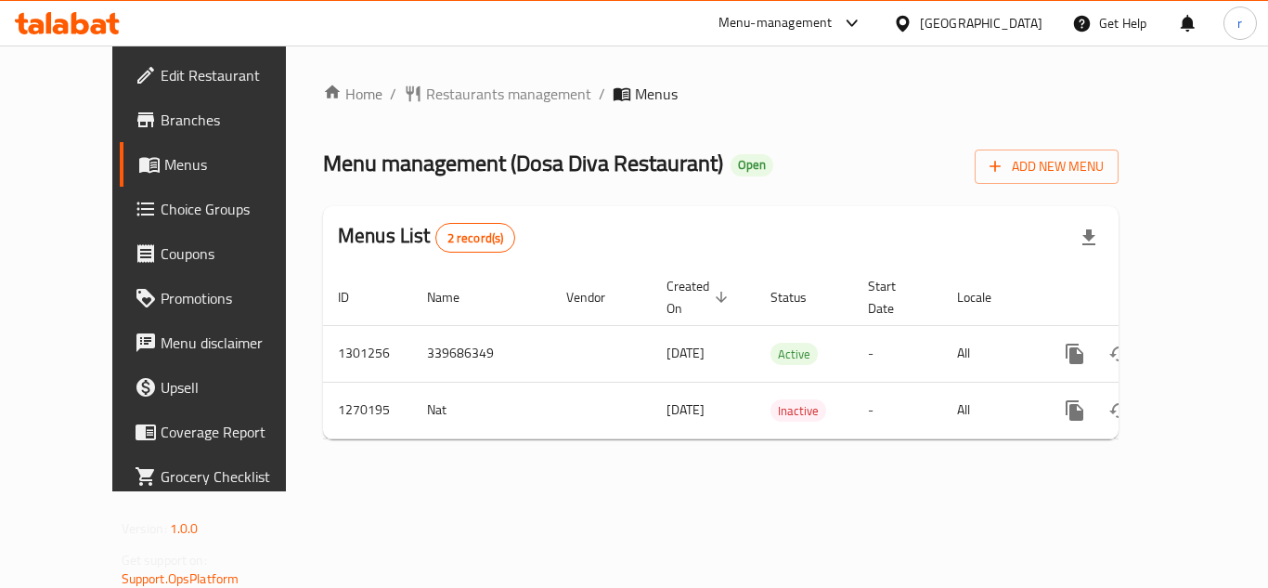
click at [384, 109] on div "Home / Restaurants management / Menus Menu management ( Dosa Diva Restaurant ) …" at bounding box center [721, 268] width 796 height 371
click at [426, 99] on span "Restaurants management" at bounding box center [508, 94] width 165 height 22
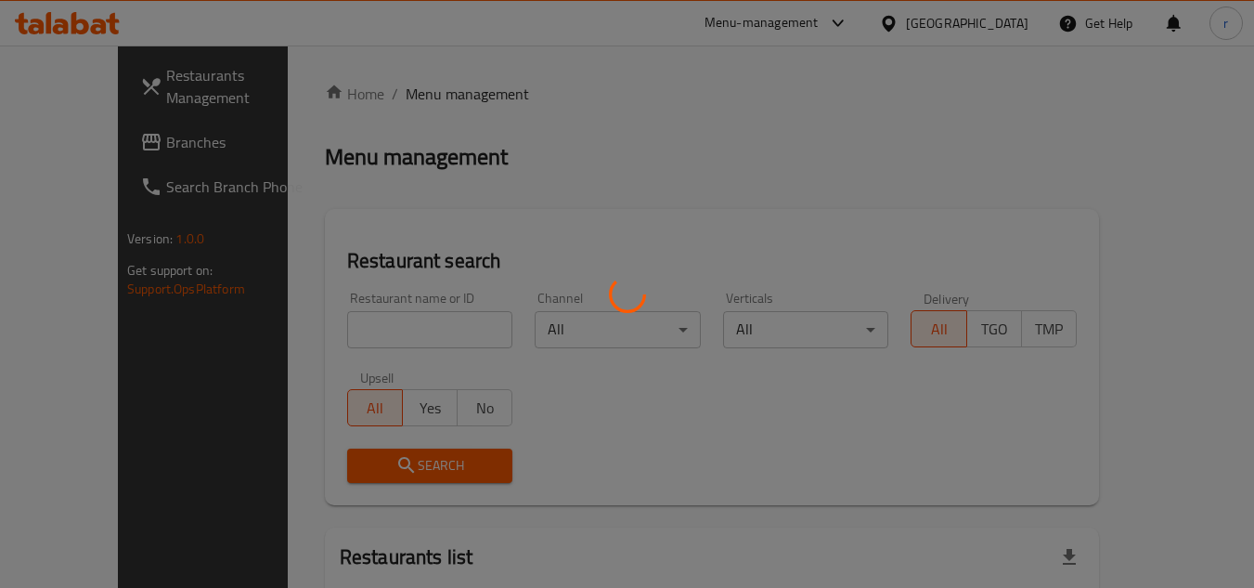
click at [331, 317] on div at bounding box center [627, 294] width 1254 height 588
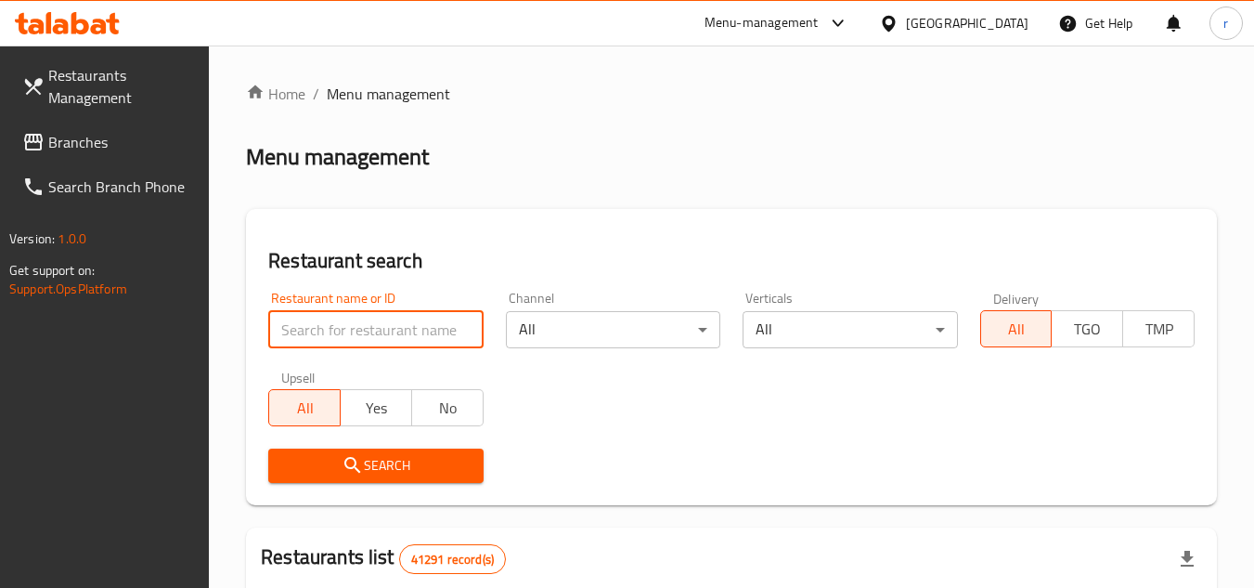
click at [331, 317] on input "search" at bounding box center [375, 329] width 214 height 37
paste input "689057"
type input "689057"
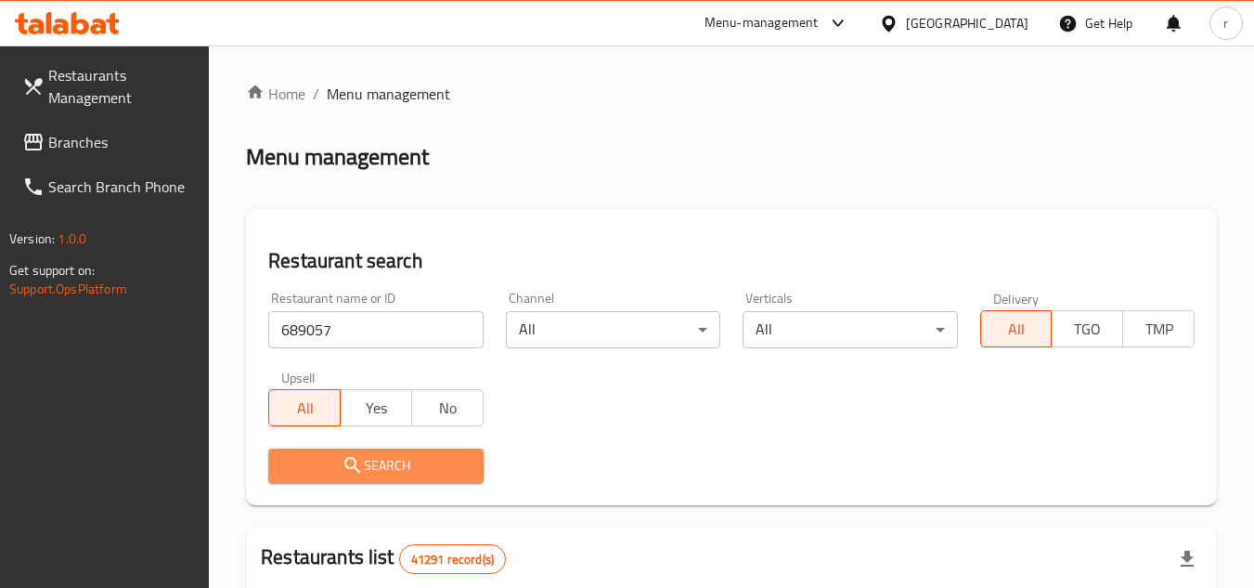
click at [385, 460] on span "Search" at bounding box center [375, 465] width 185 height 23
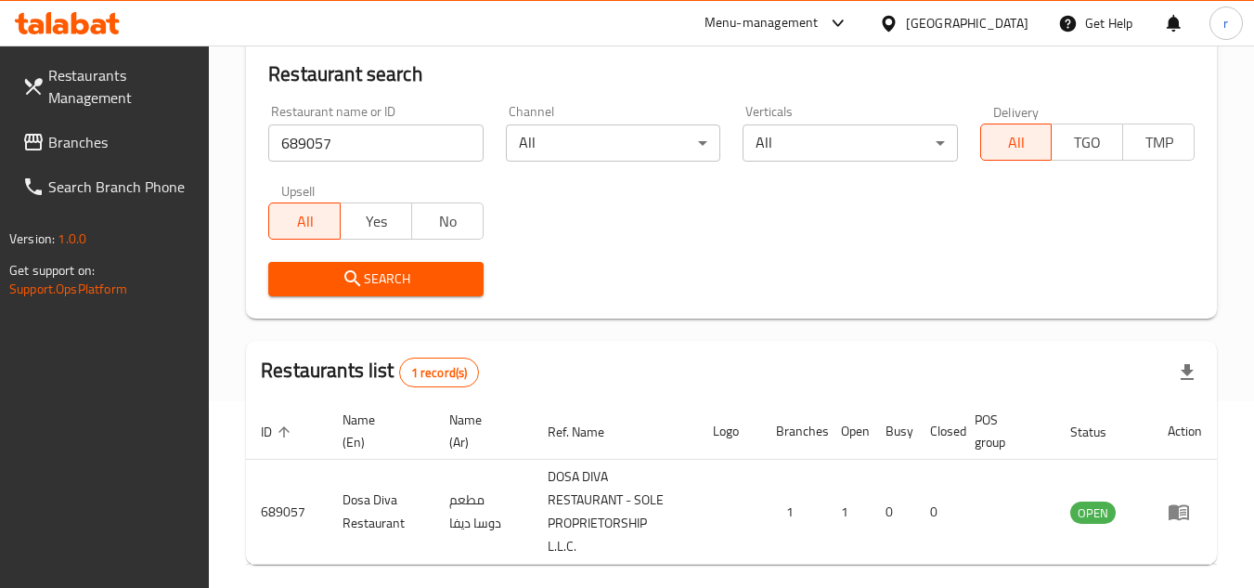
scroll to position [264, 0]
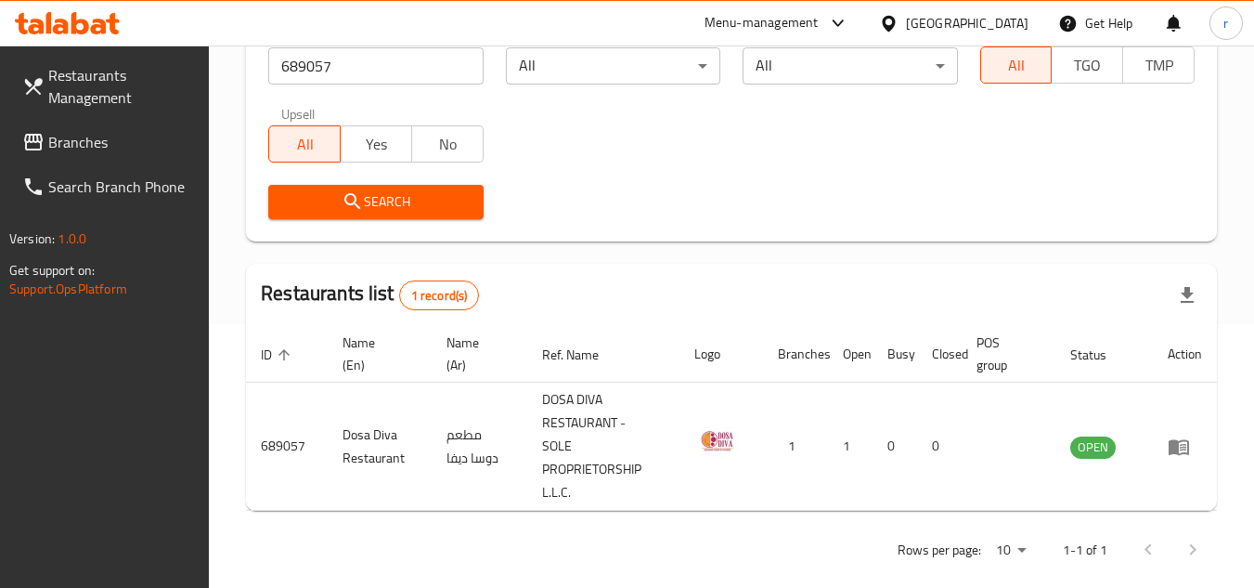
click at [926, 17] on div "[GEOGRAPHIC_DATA]" at bounding box center [967, 23] width 123 height 20
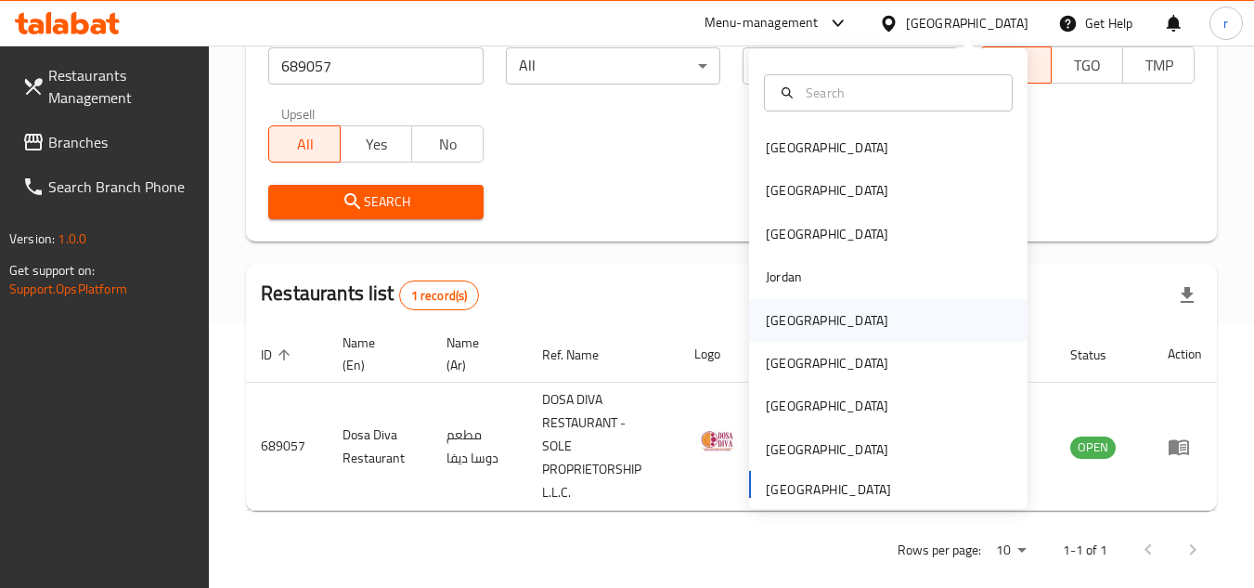
click at [785, 319] on div "[GEOGRAPHIC_DATA]" at bounding box center [827, 320] width 123 height 20
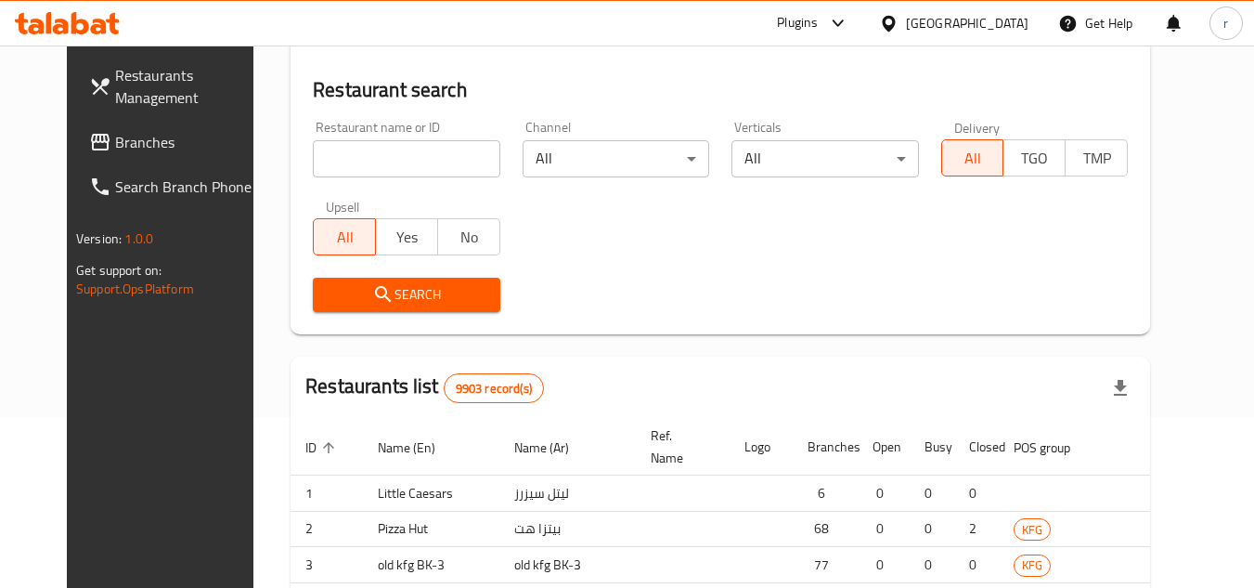
scroll to position [264, 0]
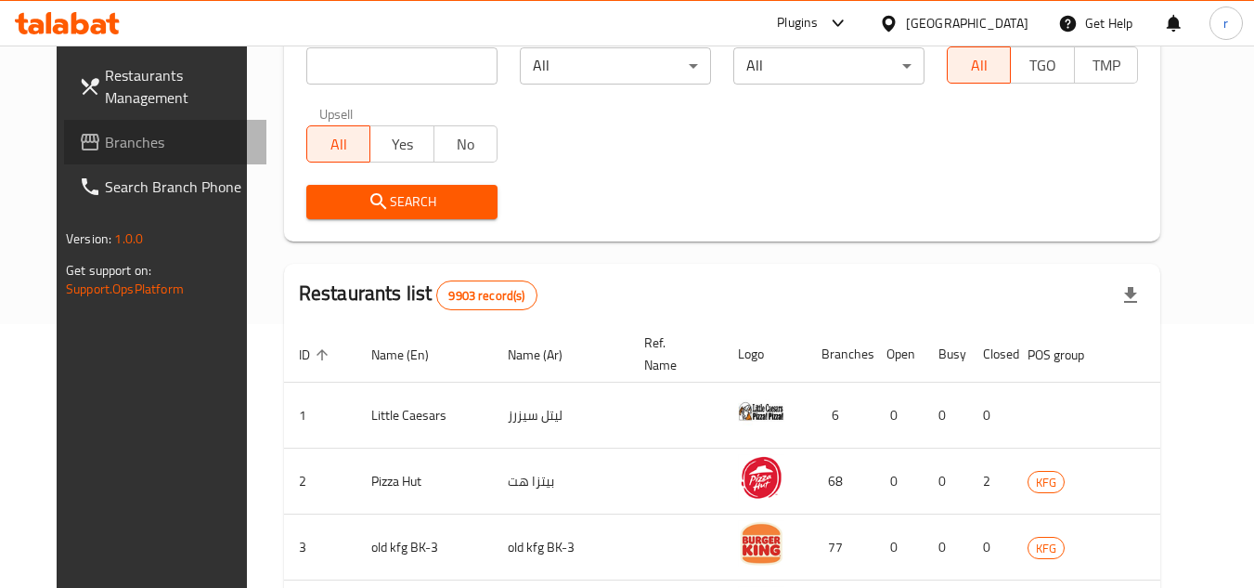
click at [105, 139] on span "Branches" at bounding box center [178, 142] width 147 height 22
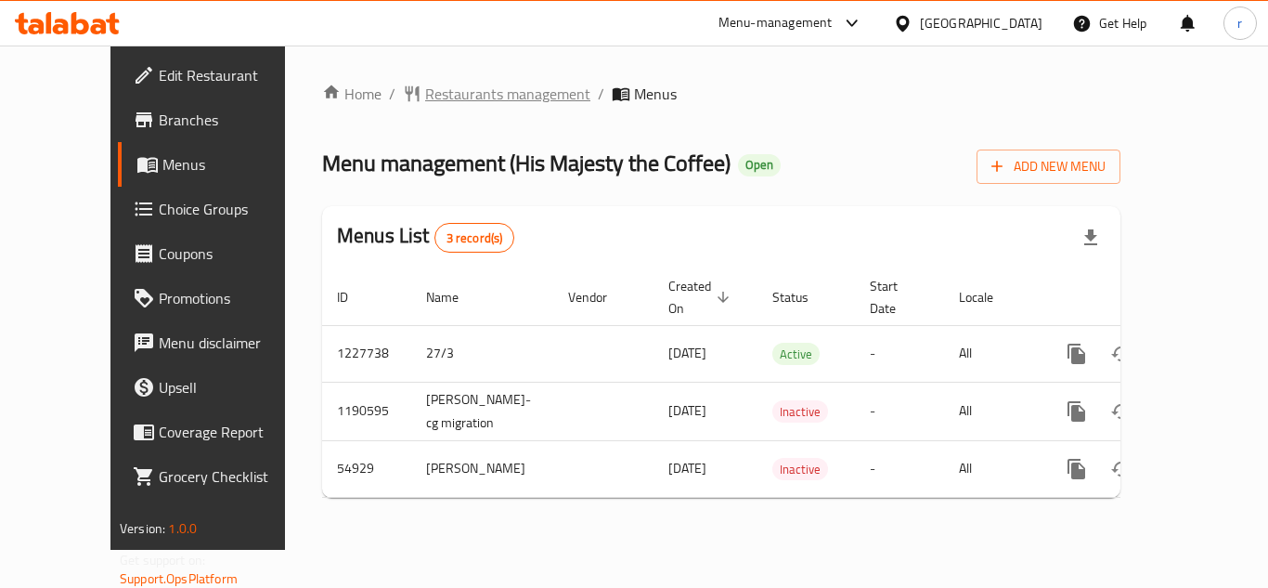
click at [428, 87] on span "Restaurants management" at bounding box center [507, 94] width 165 height 22
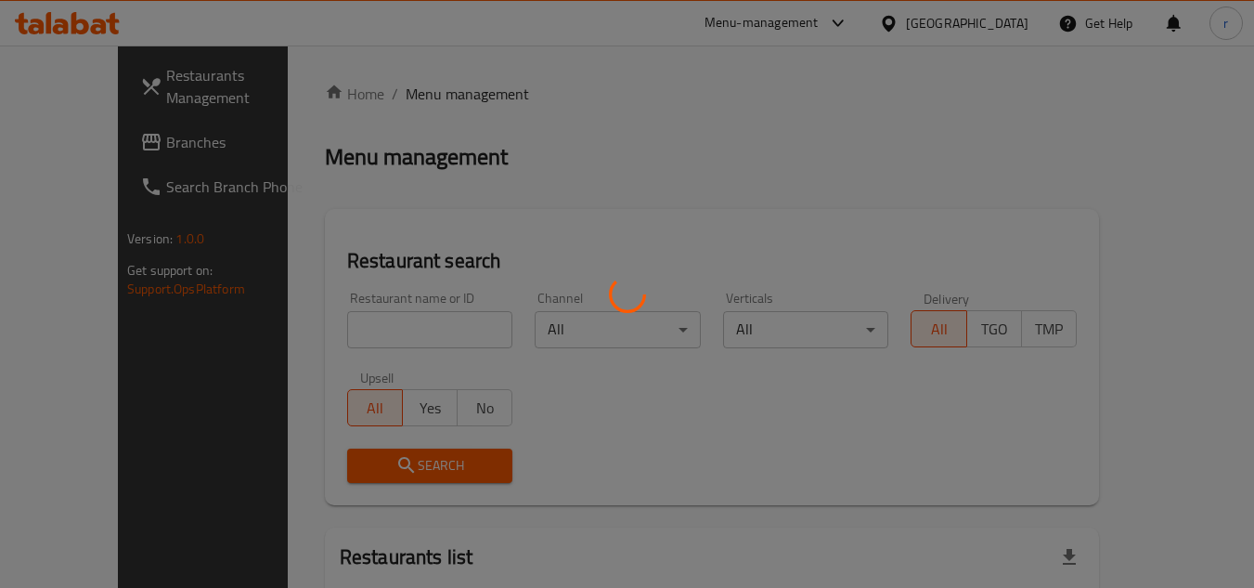
click at [354, 337] on div at bounding box center [627, 294] width 1254 height 588
click at [355, 332] on div at bounding box center [627, 294] width 1254 height 588
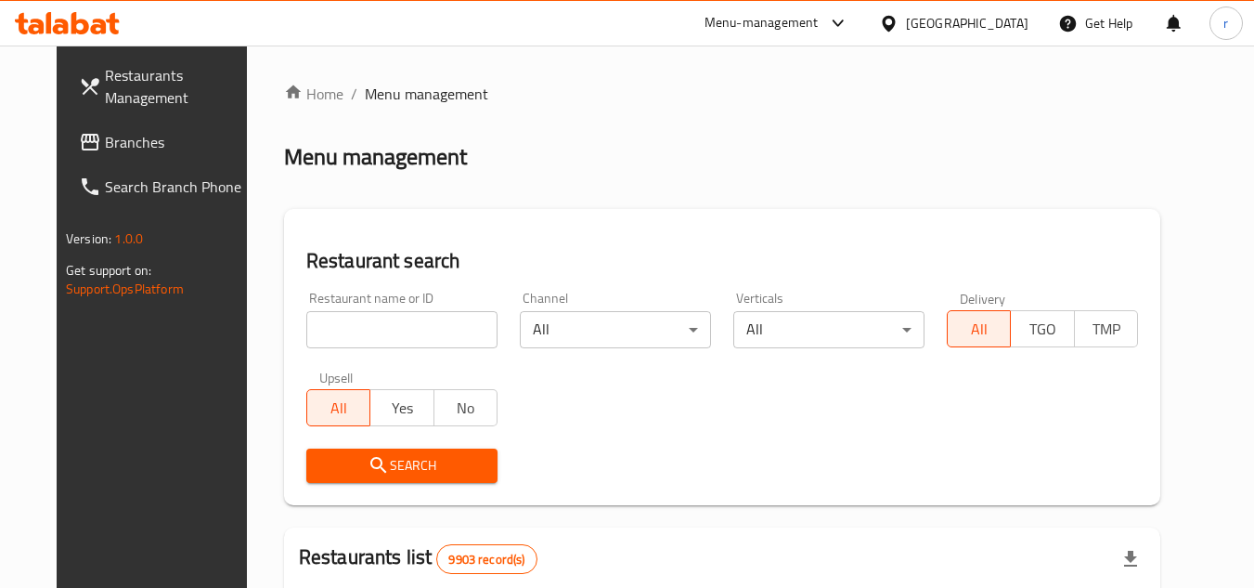
click at [355, 332] on input "search" at bounding box center [401, 329] width 191 height 37
paste input "27034"
type input "27034"
click at [358, 448] on button "Search" at bounding box center [401, 465] width 191 height 34
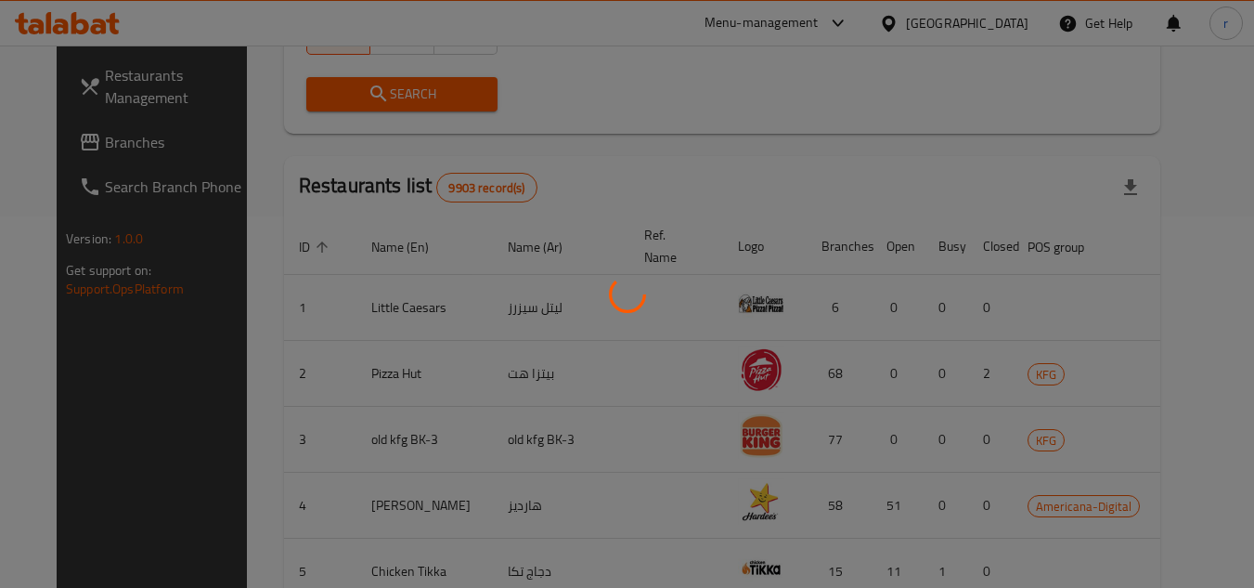
scroll to position [225, 0]
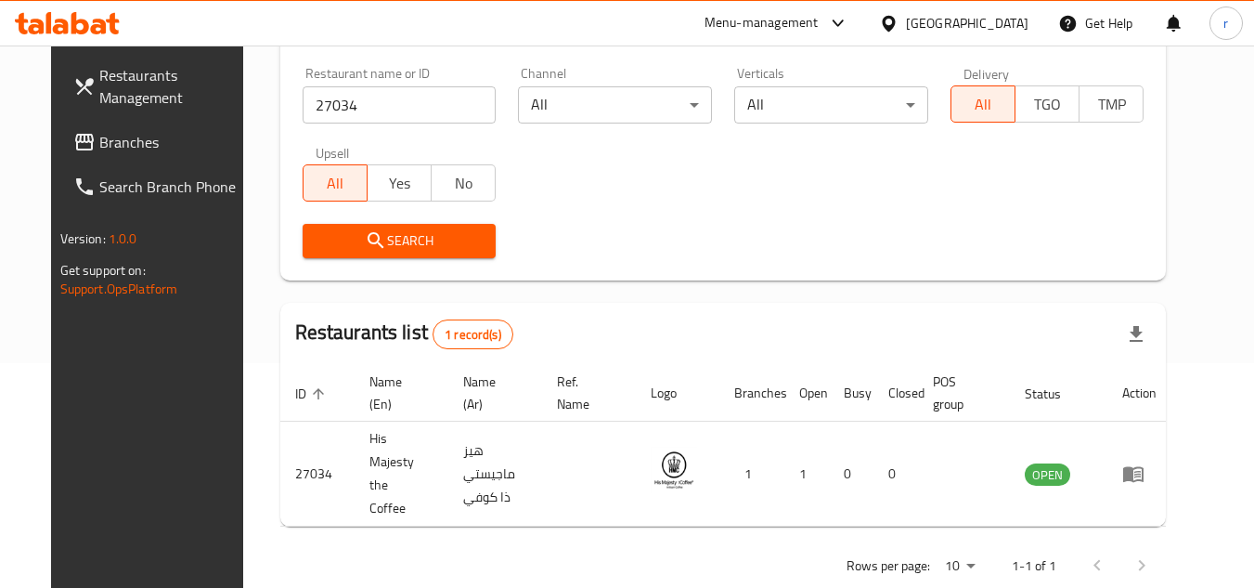
click at [990, 22] on div "[GEOGRAPHIC_DATA]" at bounding box center [967, 23] width 123 height 20
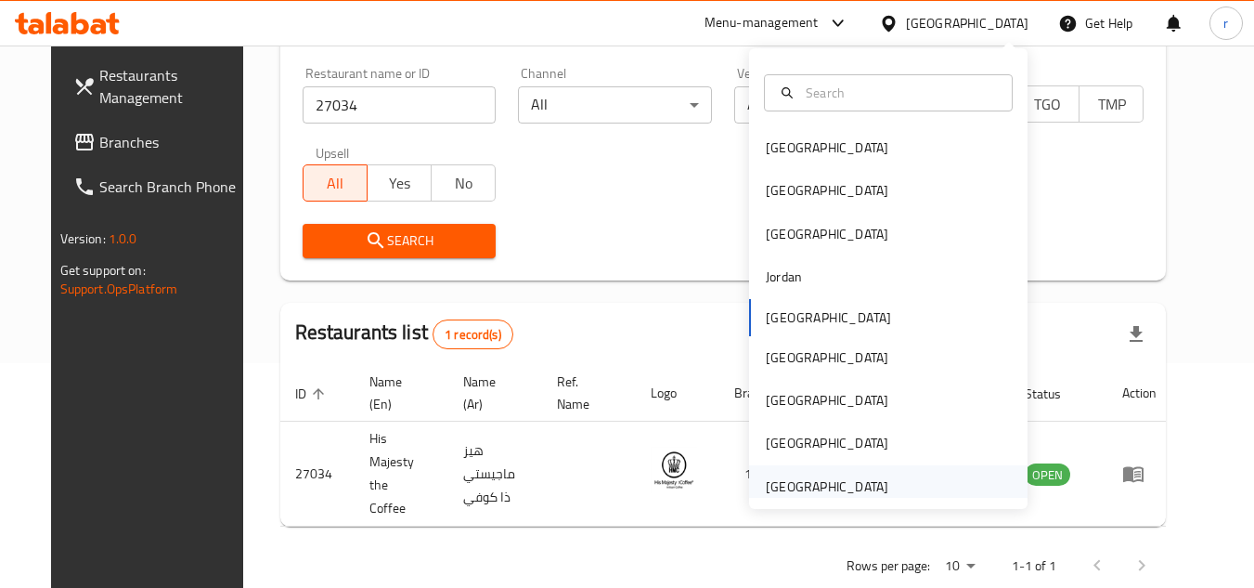
click at [780, 487] on div "[GEOGRAPHIC_DATA]" at bounding box center [827, 486] width 123 height 20
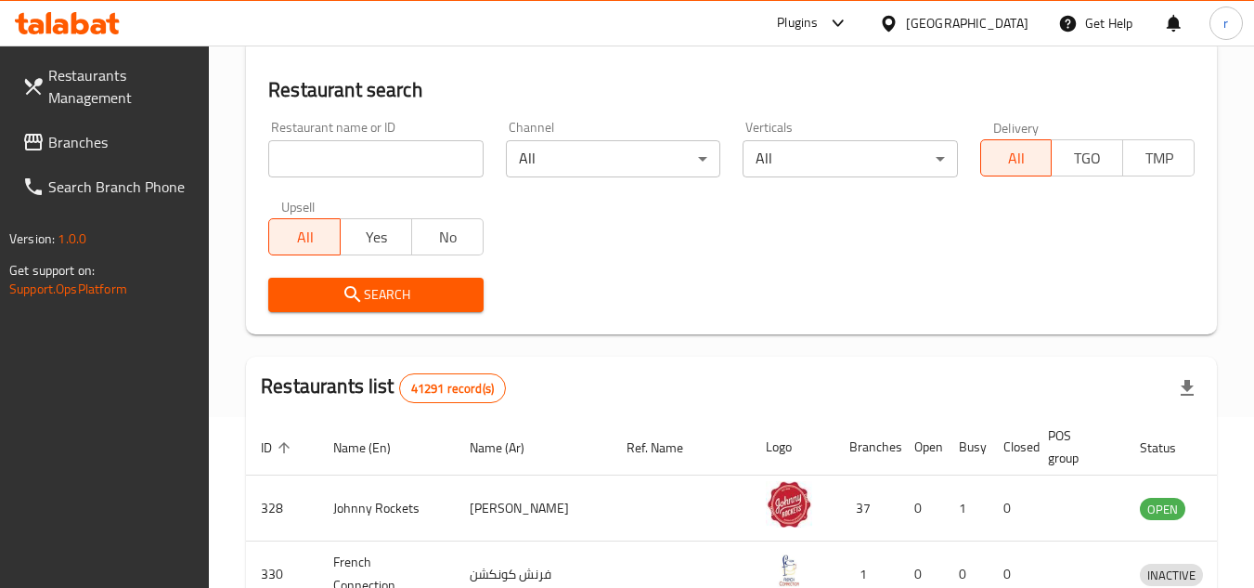
scroll to position [225, 0]
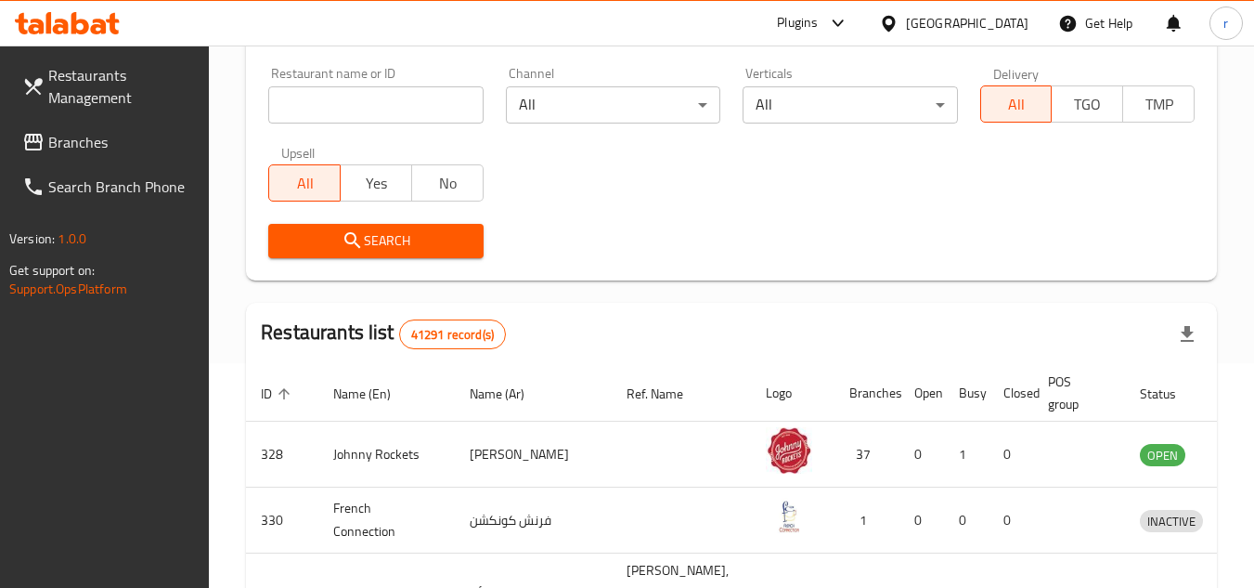
click at [90, 146] on span "Branches" at bounding box center [121, 142] width 147 height 22
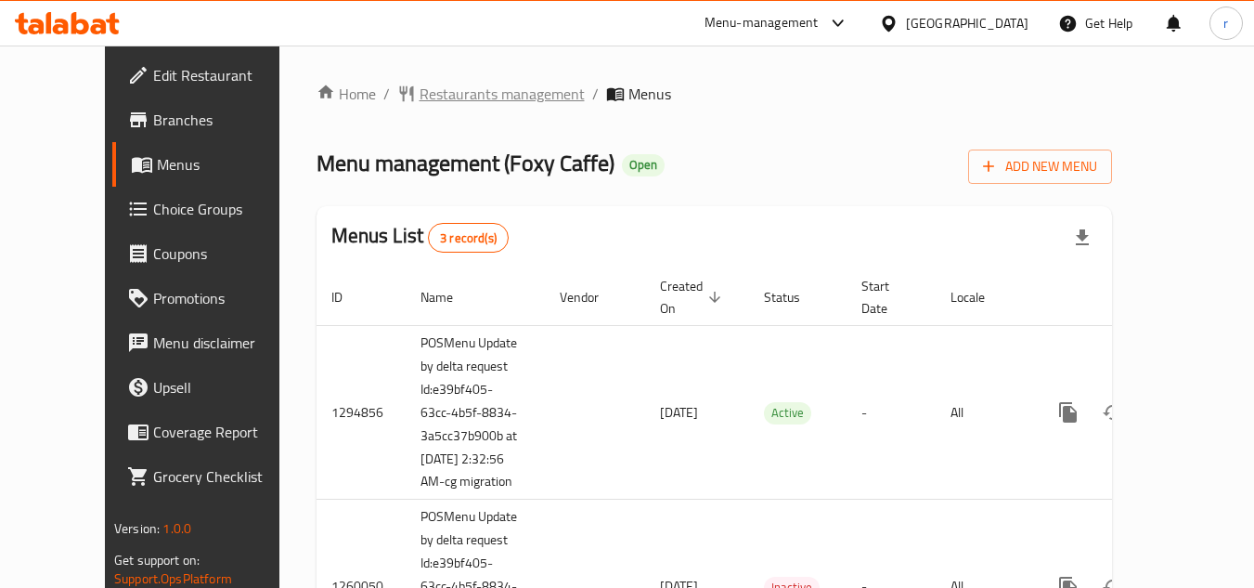
click at [421, 93] on span "Restaurants management" at bounding box center [502, 94] width 165 height 22
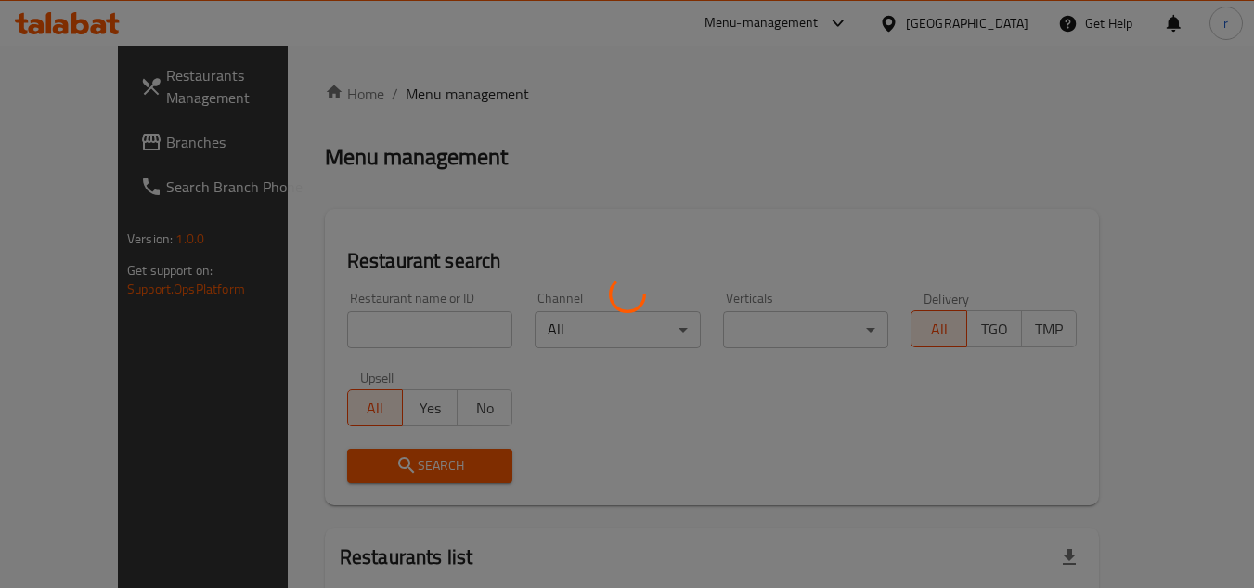
click at [304, 330] on div at bounding box center [627, 294] width 1254 height 588
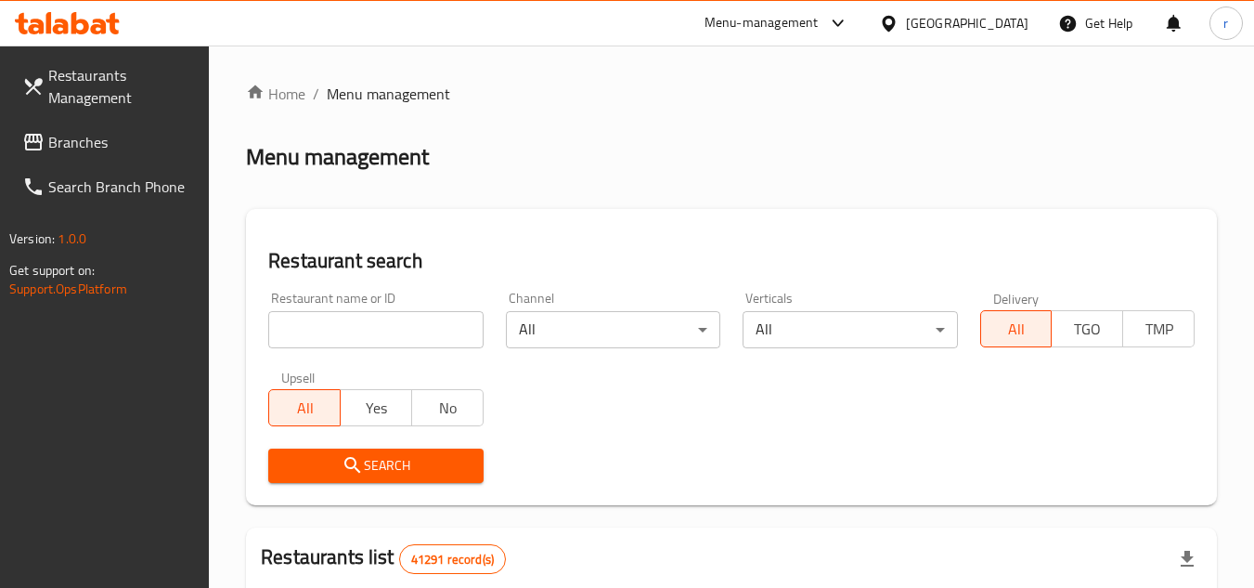
click at [313, 327] on input "search" at bounding box center [375, 329] width 214 height 37
paste input "20200"
type input "20200"
click at [368, 461] on span "Search" at bounding box center [375, 465] width 185 height 23
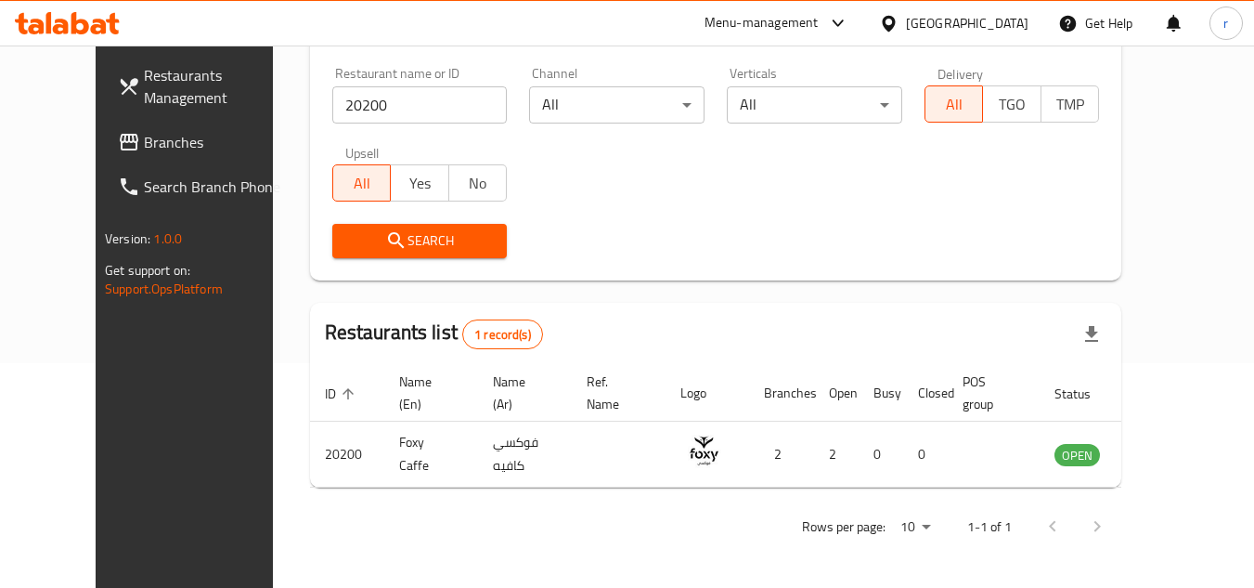
scroll to position [225, 0]
drag, startPoint x: 44, startPoint y: 140, endPoint x: 243, endPoint y: 95, distance: 204.7
click at [118, 140] on icon at bounding box center [129, 142] width 22 height 22
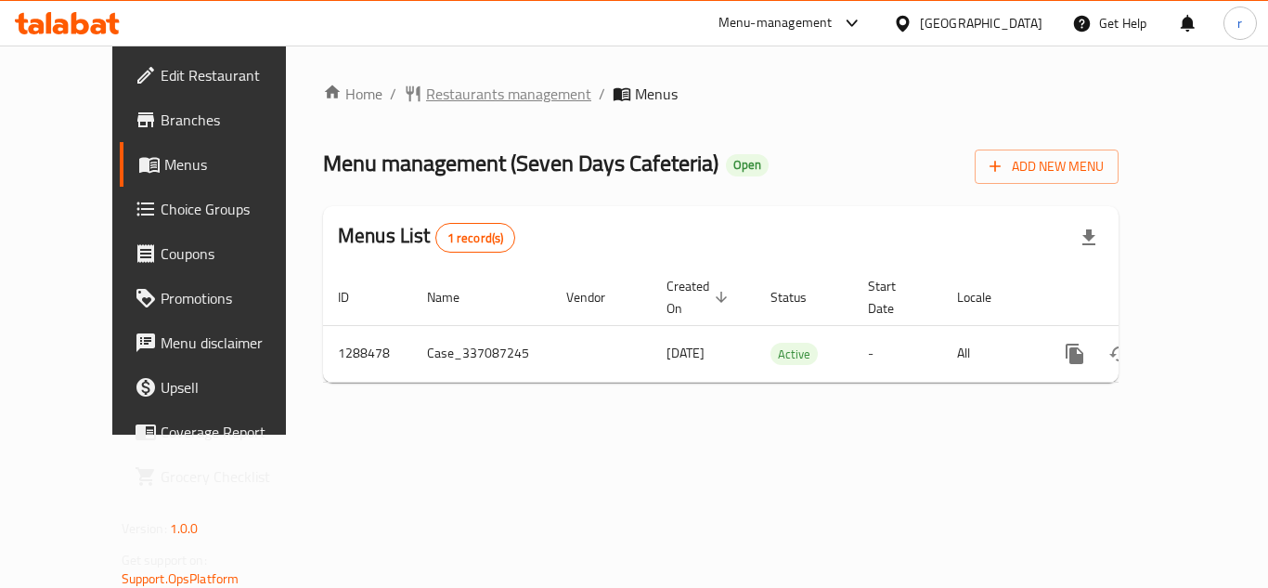
click at [426, 99] on span "Restaurants management" at bounding box center [508, 94] width 165 height 22
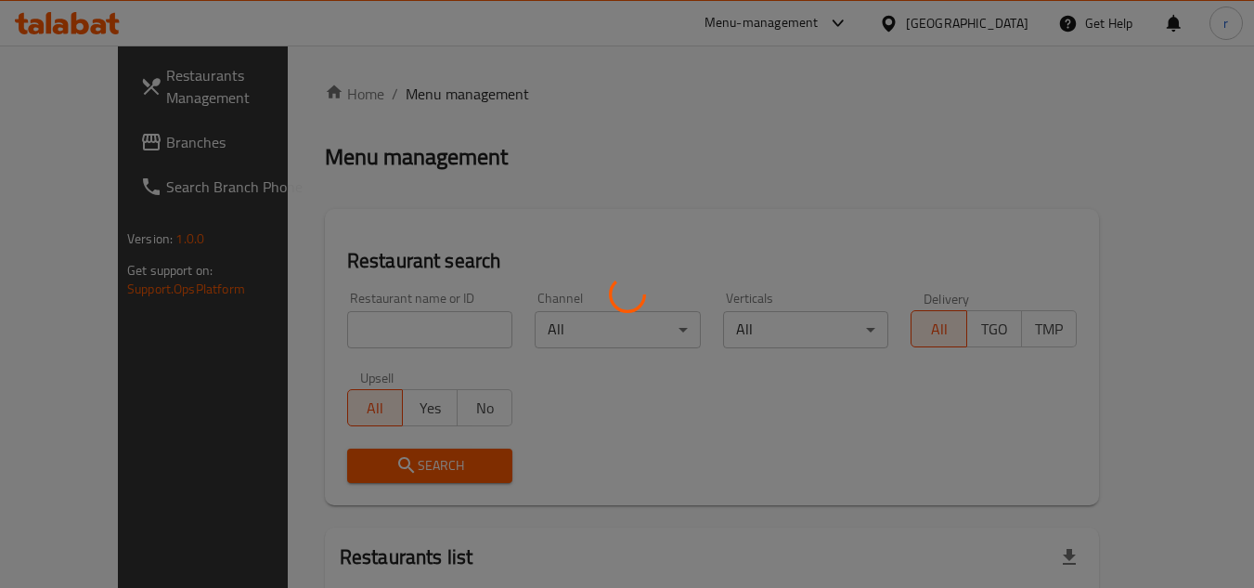
click at [417, 327] on div at bounding box center [627, 294] width 1254 height 588
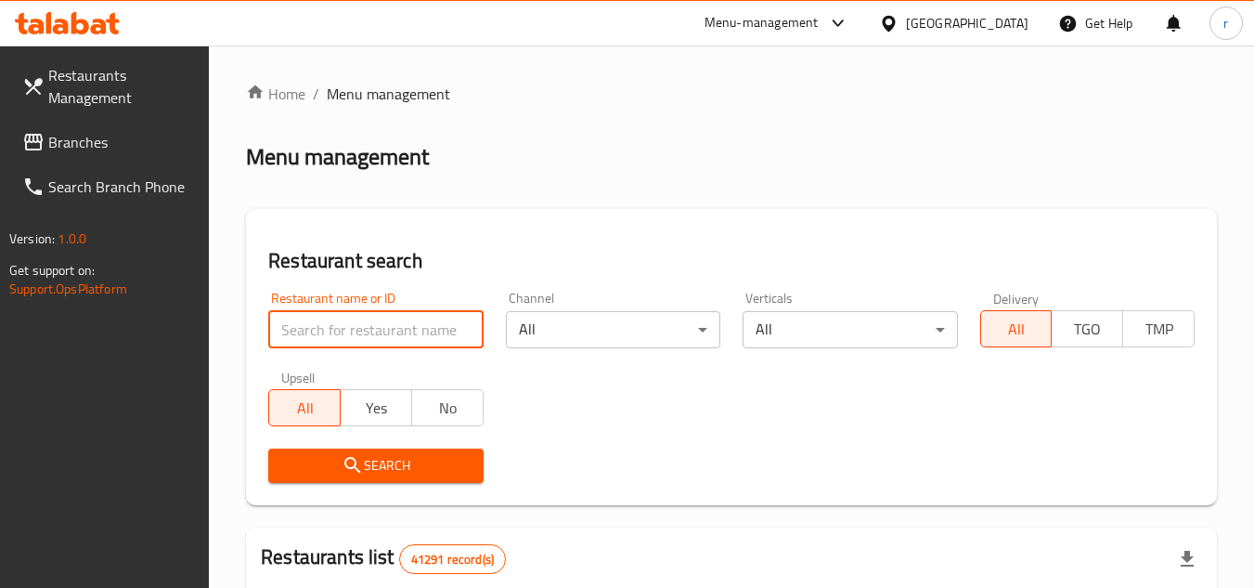
click at [408, 330] on input "search" at bounding box center [375, 329] width 214 height 37
paste input "697181"
type input "697181"
click at [367, 451] on button "Search" at bounding box center [375, 465] width 214 height 34
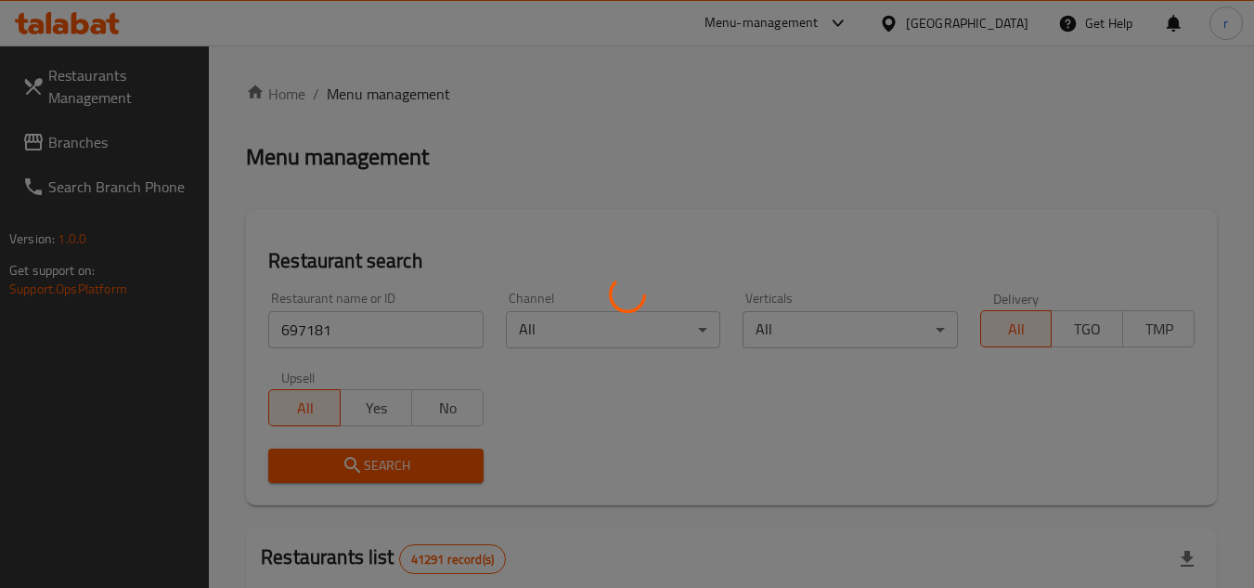
scroll to position [225, 0]
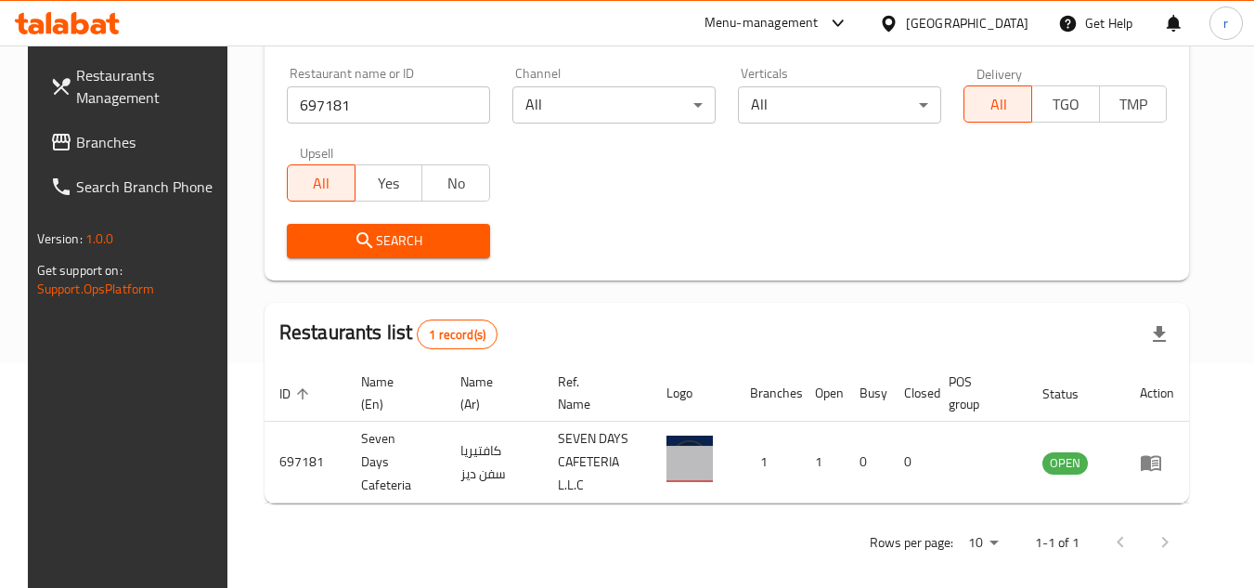
click at [909, 26] on div "[GEOGRAPHIC_DATA]" at bounding box center [967, 23] width 123 height 20
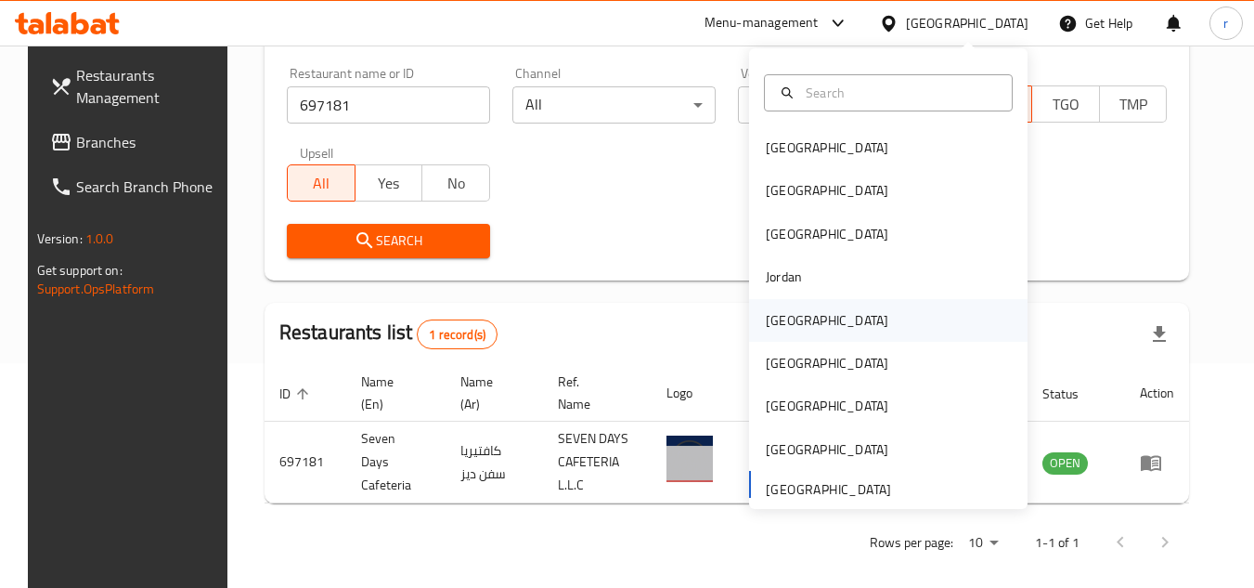
click at [776, 313] on div "[GEOGRAPHIC_DATA]" at bounding box center [827, 320] width 123 height 20
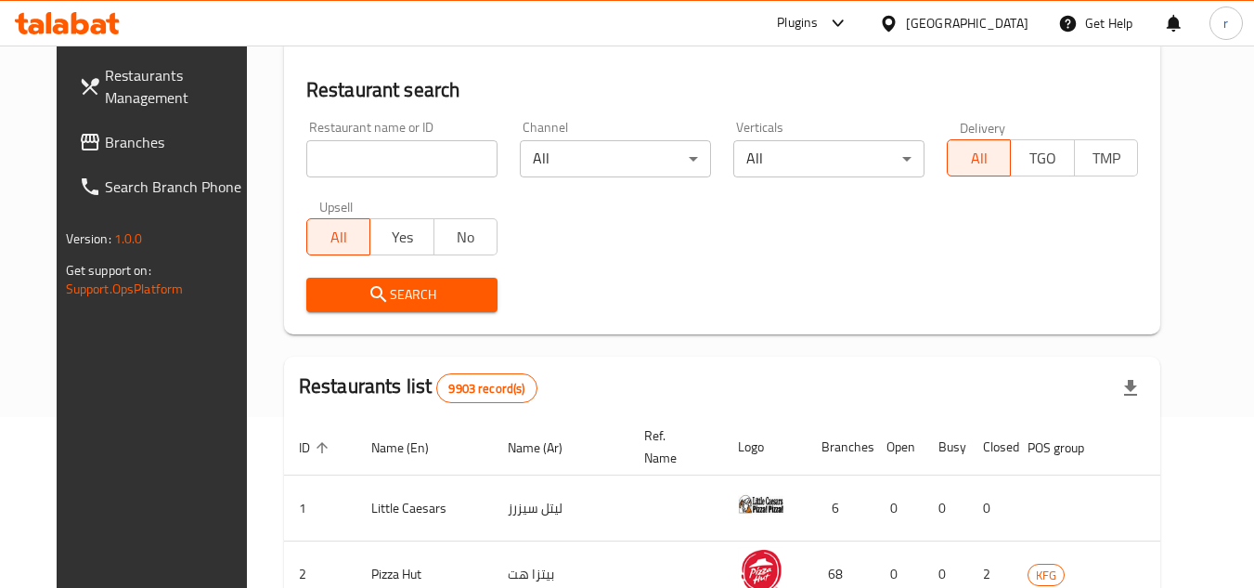
scroll to position [225, 0]
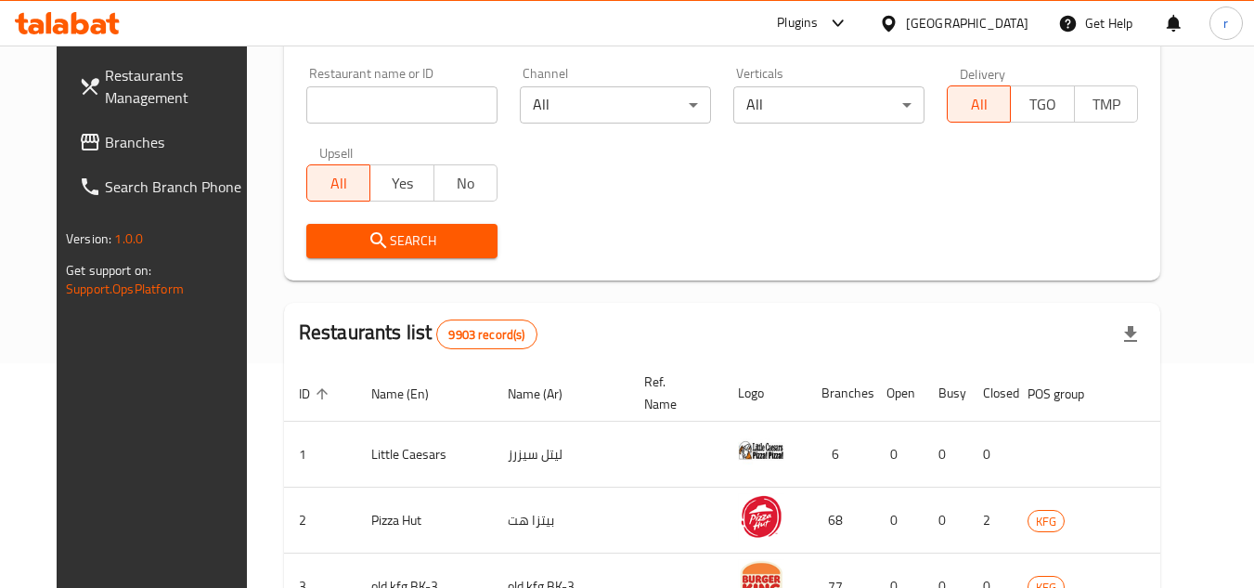
click at [105, 151] on span "Branches" at bounding box center [178, 142] width 147 height 22
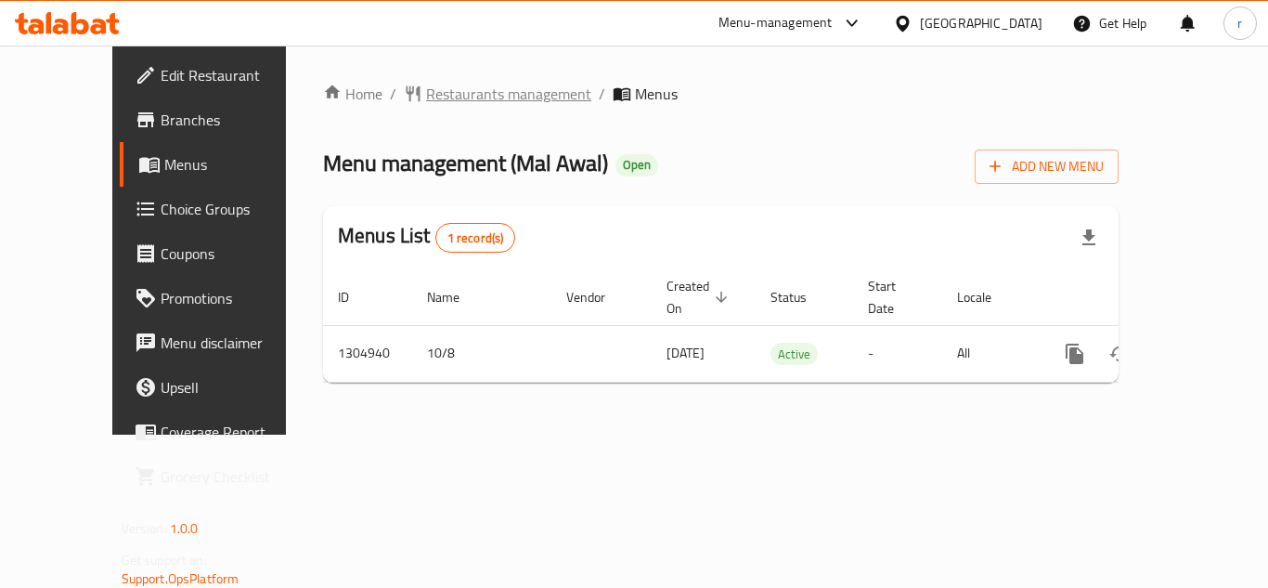
click at [426, 99] on span "Restaurants management" at bounding box center [508, 94] width 165 height 22
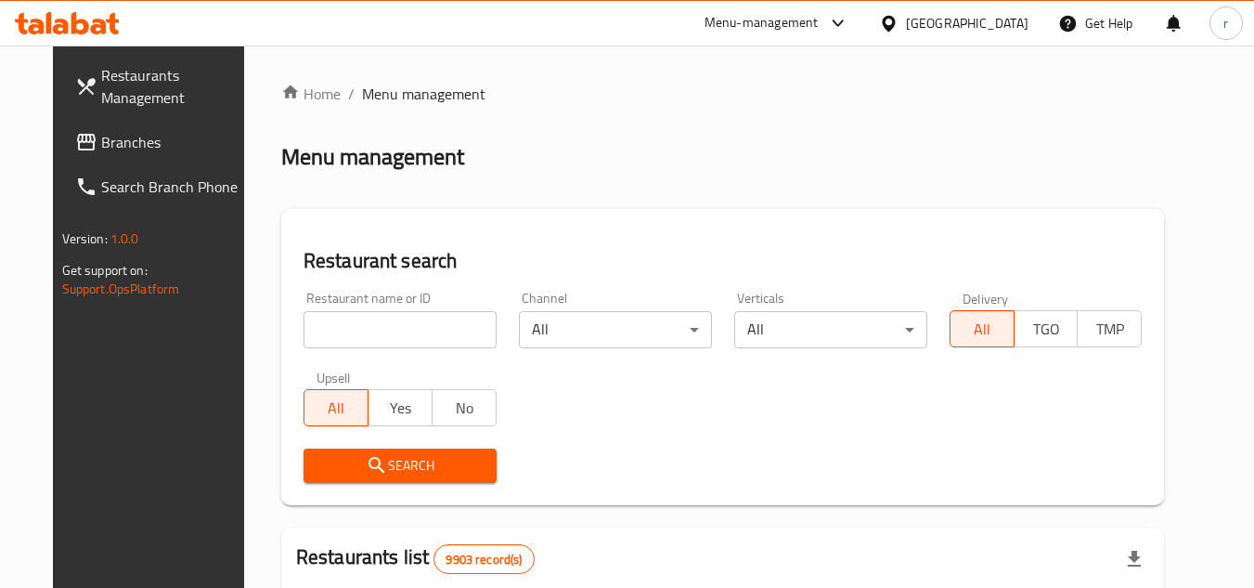
click at [321, 336] on input "search" at bounding box center [400, 329] width 193 height 37
paste input "703448"
type input "703448"
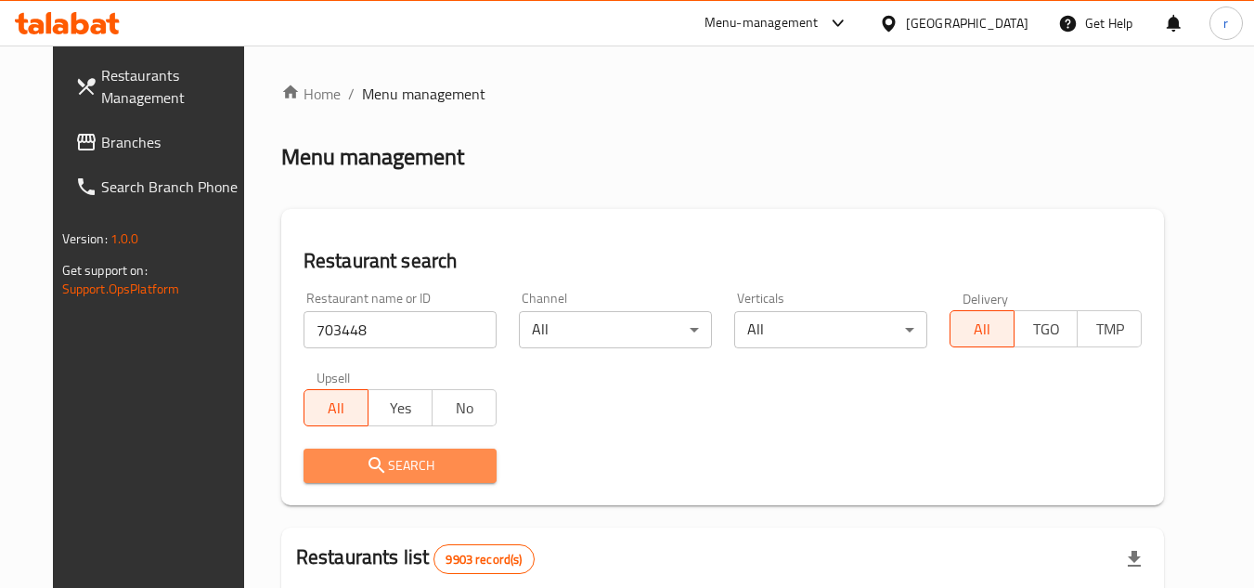
click at [375, 468] on span "Search" at bounding box center [399, 465] width 163 height 23
click at [375, 468] on div at bounding box center [627, 294] width 1254 height 588
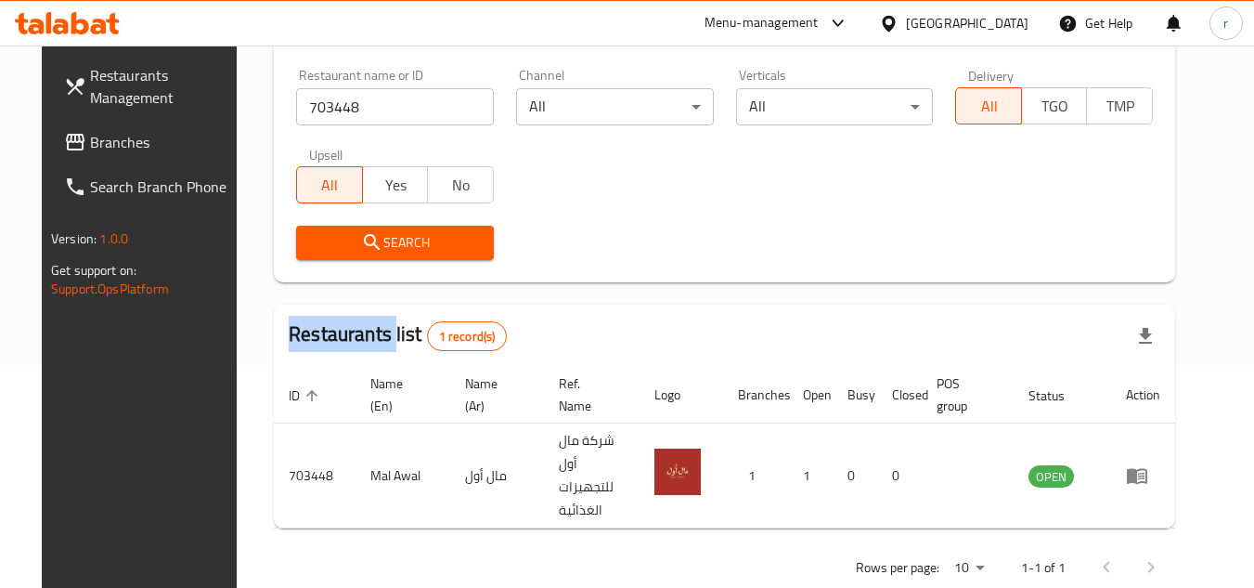
scroll to position [225, 0]
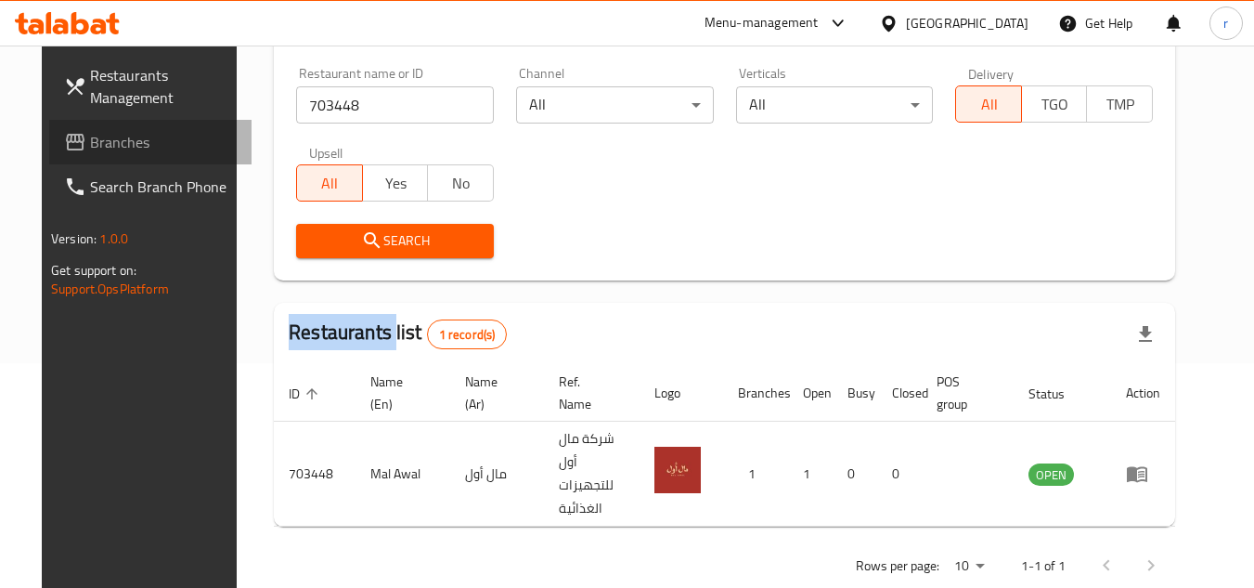
click at [90, 132] on span "Branches" at bounding box center [163, 142] width 147 height 22
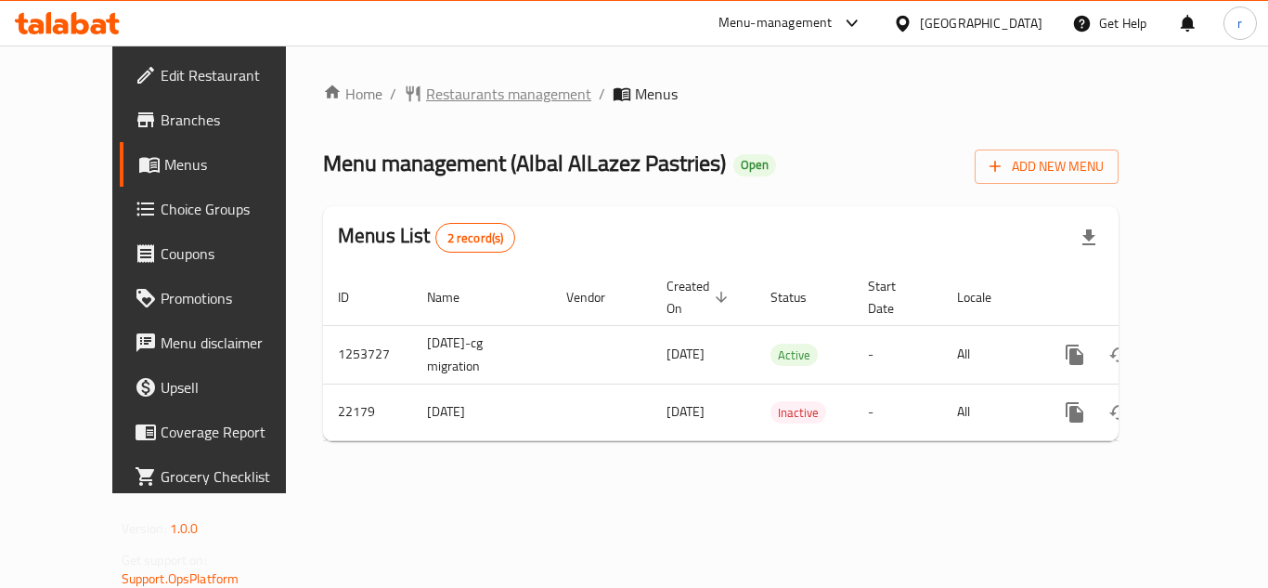
click at [447, 97] on span "Restaurants management" at bounding box center [508, 94] width 165 height 22
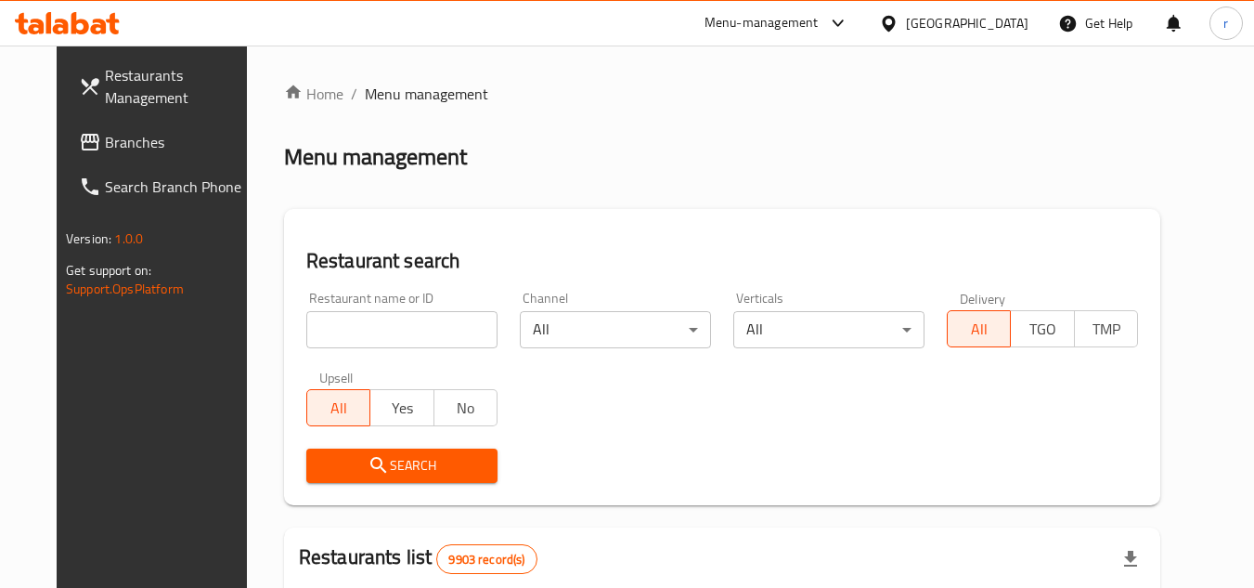
click at [395, 318] on input "search" at bounding box center [401, 329] width 191 height 37
paste input "11702"
type input "11702"
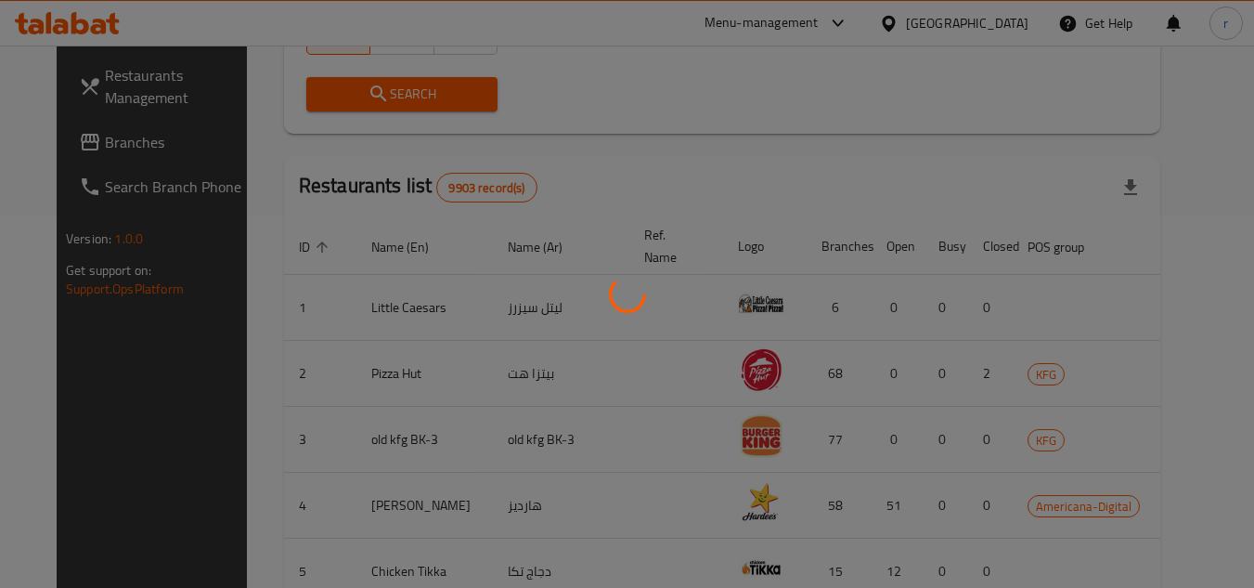
scroll to position [225, 0]
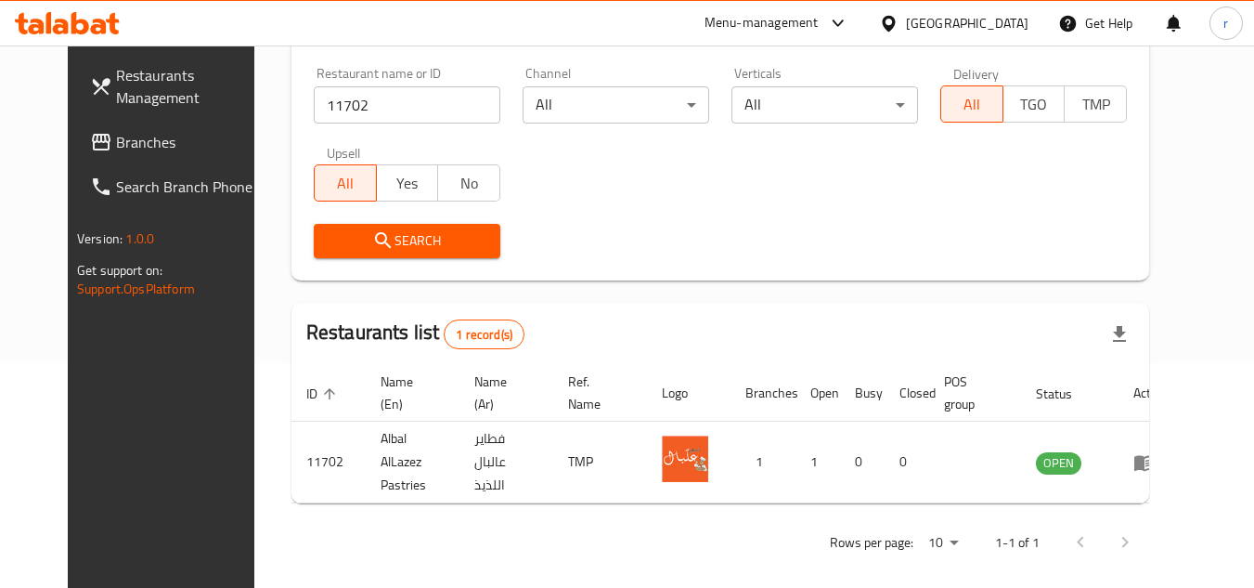
click at [906, 17] on div at bounding box center [892, 23] width 27 height 20
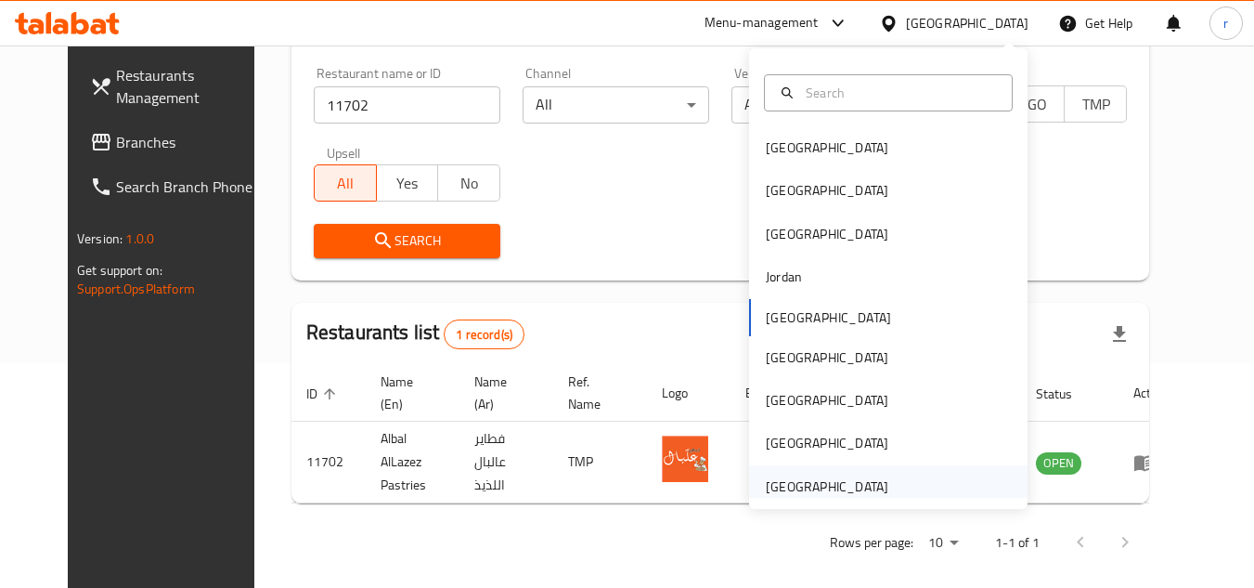
click at [888, 484] on div "[GEOGRAPHIC_DATA]" at bounding box center [888, 486] width 278 height 43
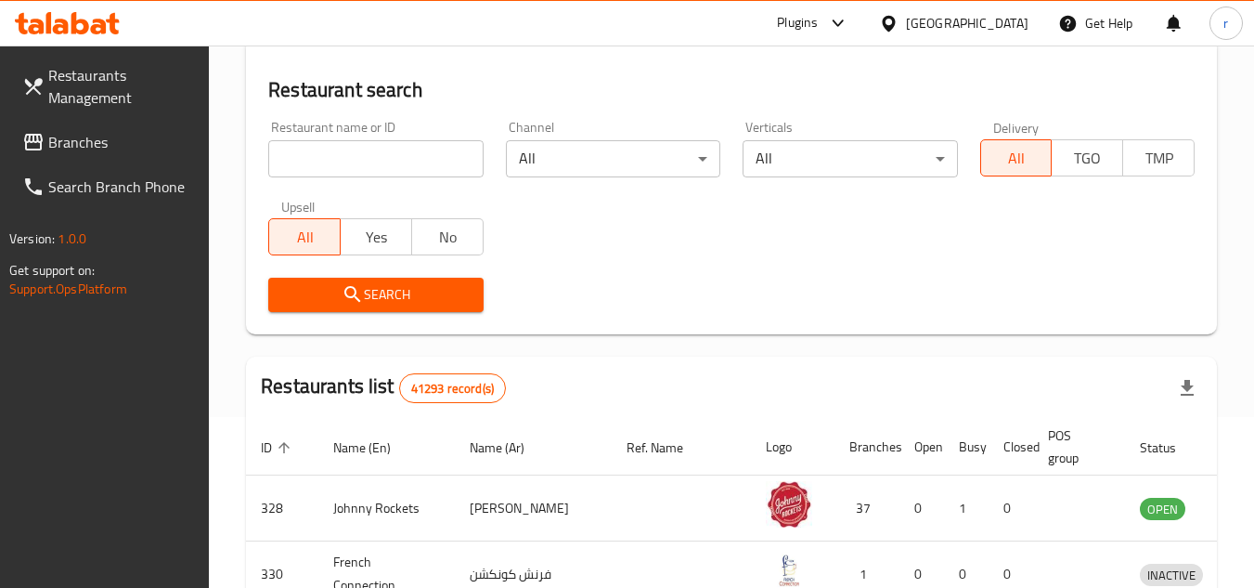
scroll to position [225, 0]
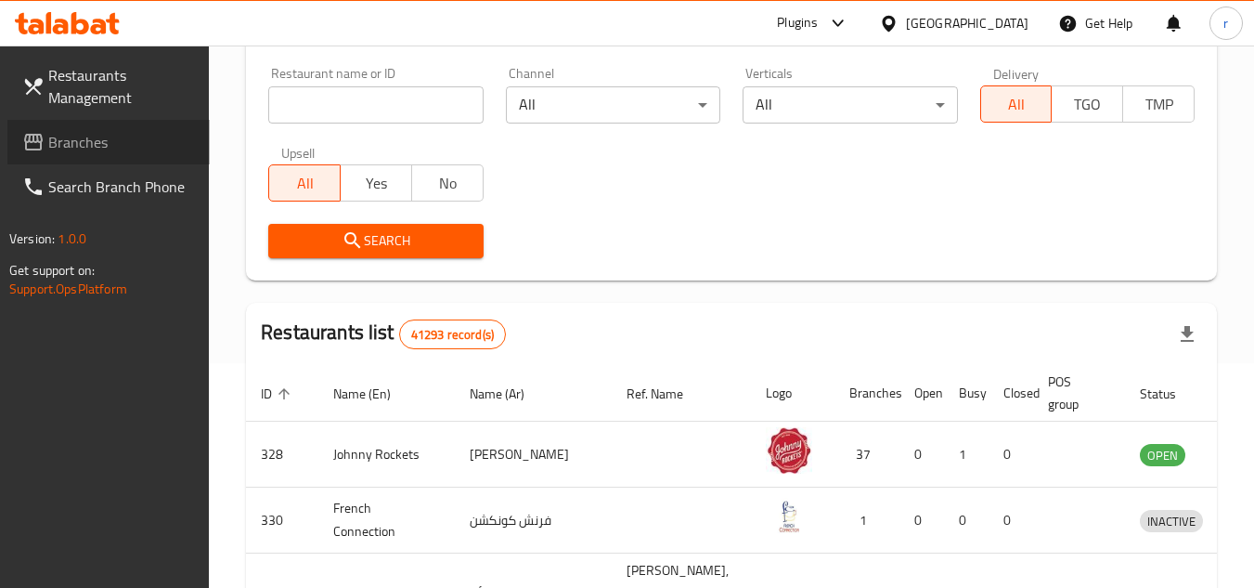
click at [55, 139] on span "Branches" at bounding box center [121, 142] width 147 height 22
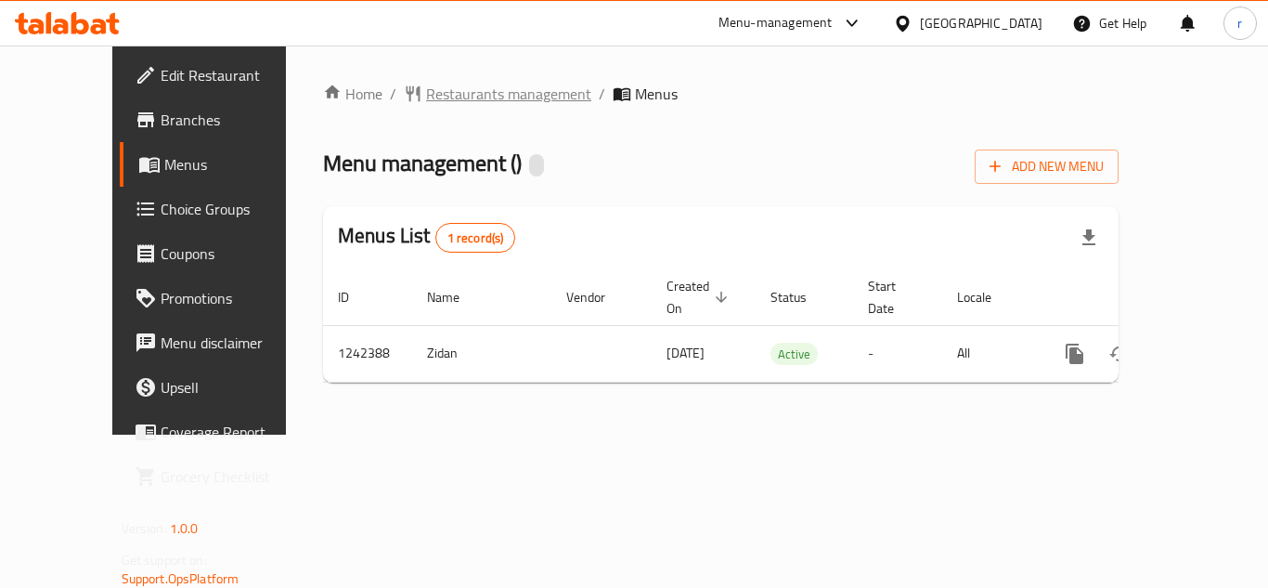
click at [439, 92] on span "Restaurants management" at bounding box center [508, 94] width 165 height 22
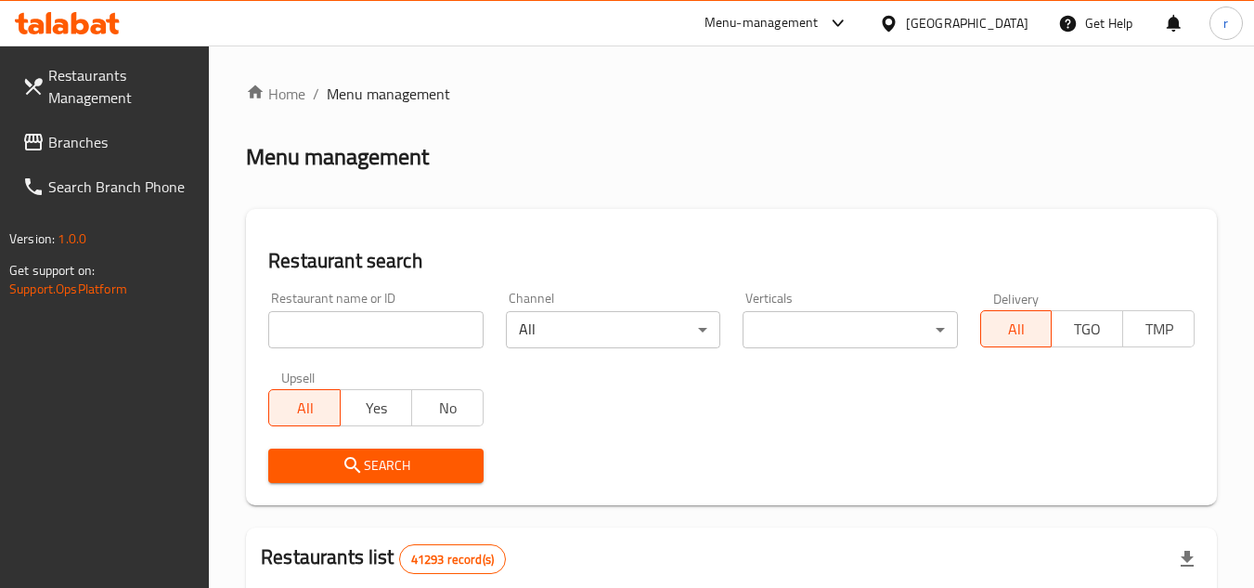
click at [362, 331] on input "search" at bounding box center [375, 329] width 214 height 37
paste input "681116"
type input "681116"
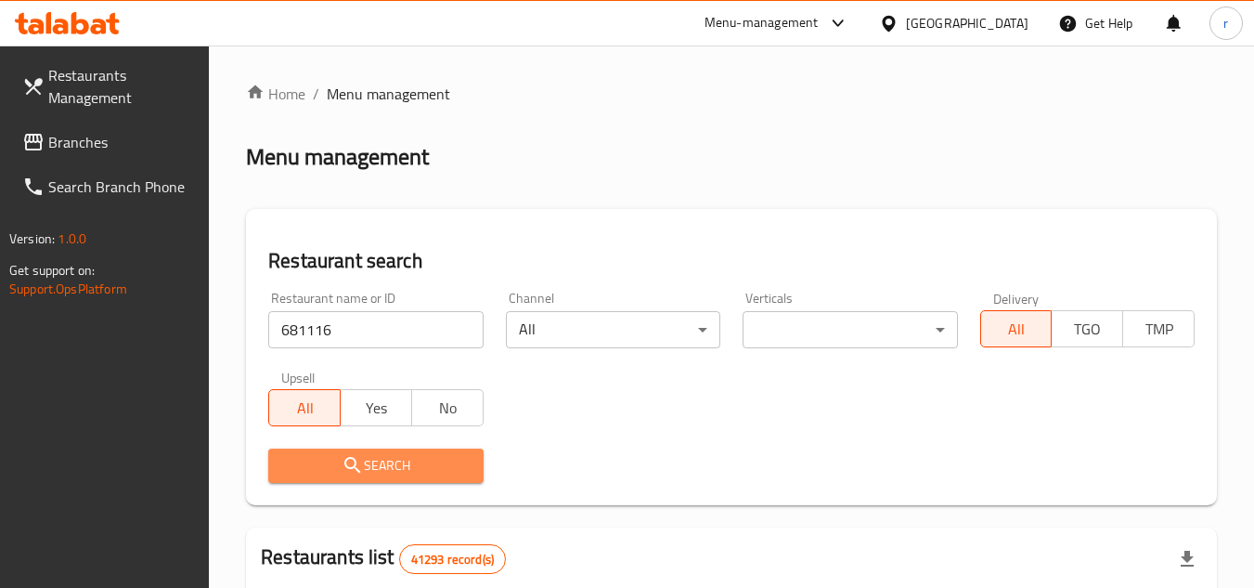
click at [373, 450] on button "Search" at bounding box center [375, 465] width 214 height 34
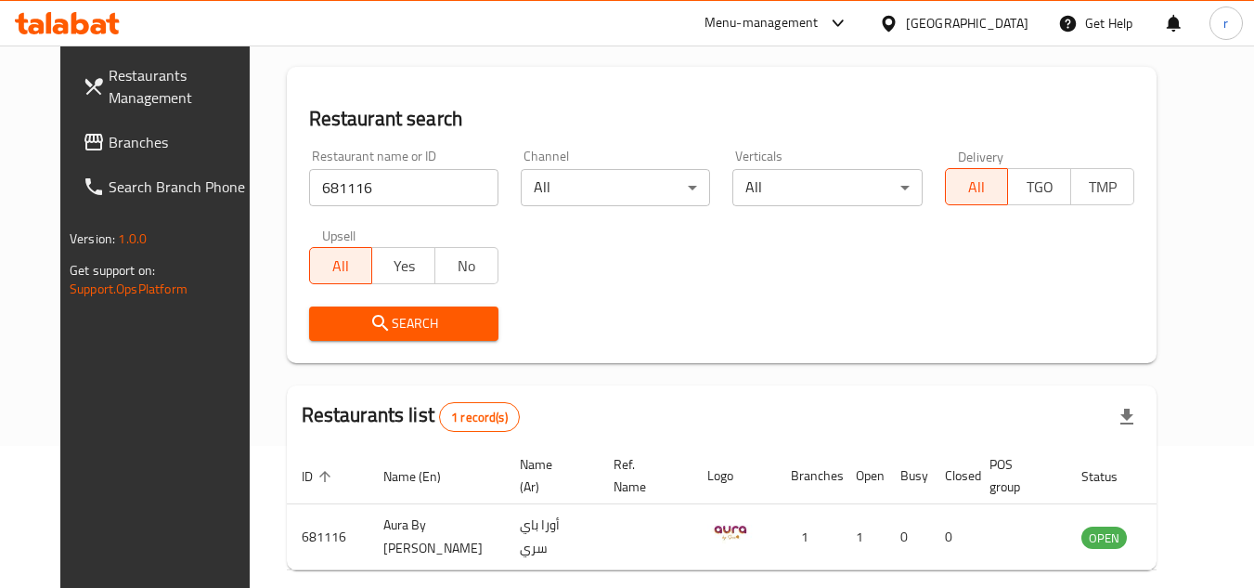
scroll to position [132, 0]
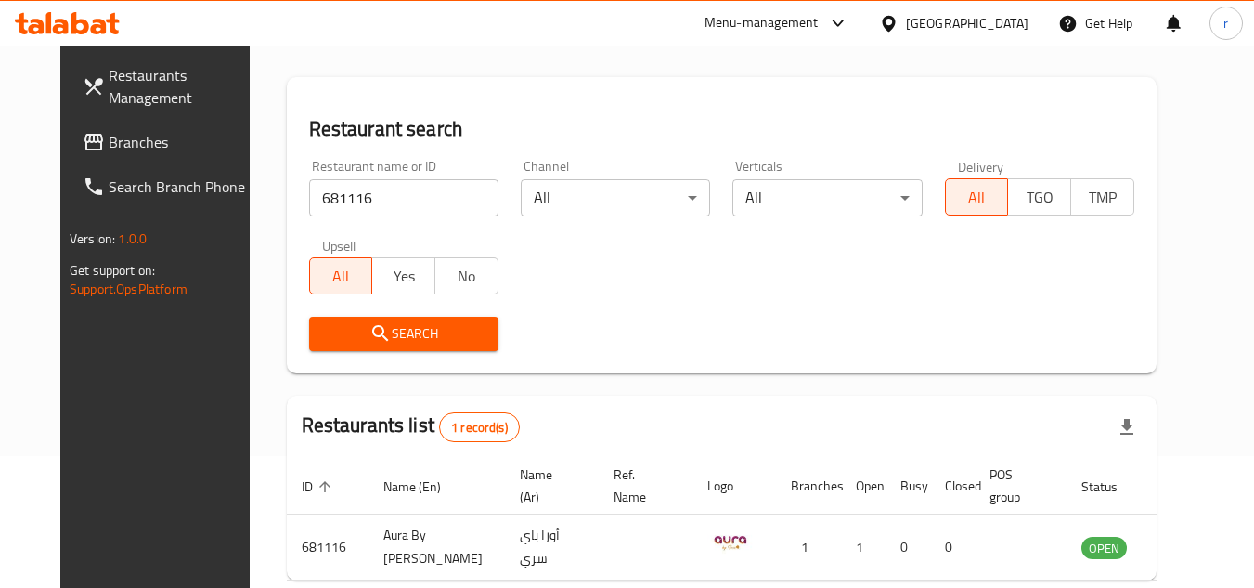
click at [997, 31] on div "[GEOGRAPHIC_DATA]" at bounding box center [967, 23] width 123 height 20
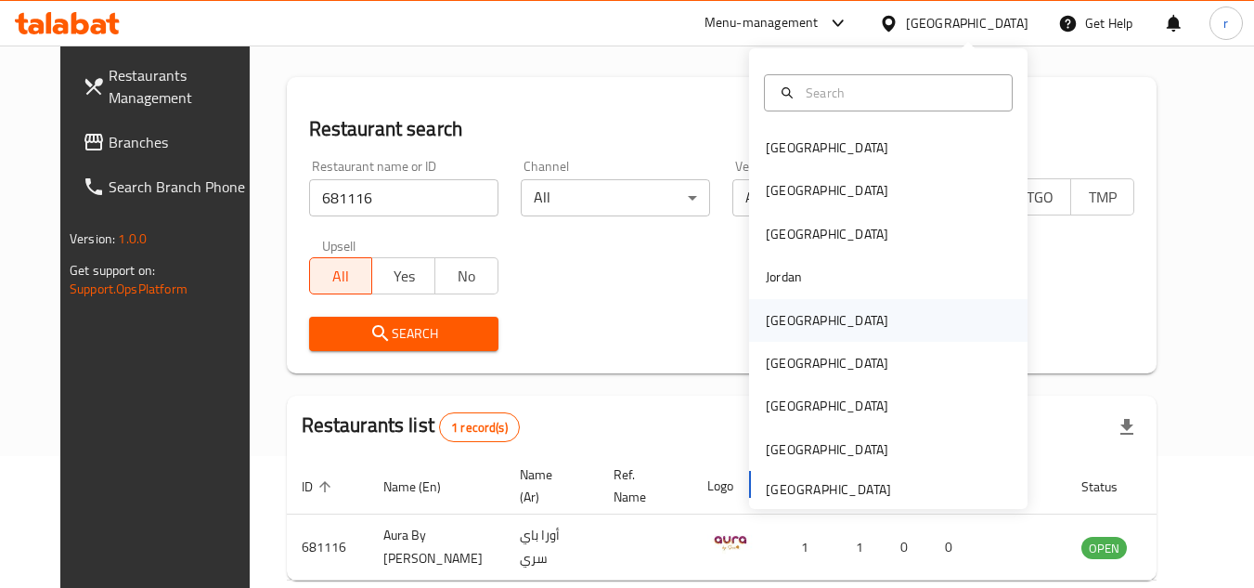
click at [766, 317] on div "[GEOGRAPHIC_DATA]" at bounding box center [827, 320] width 123 height 20
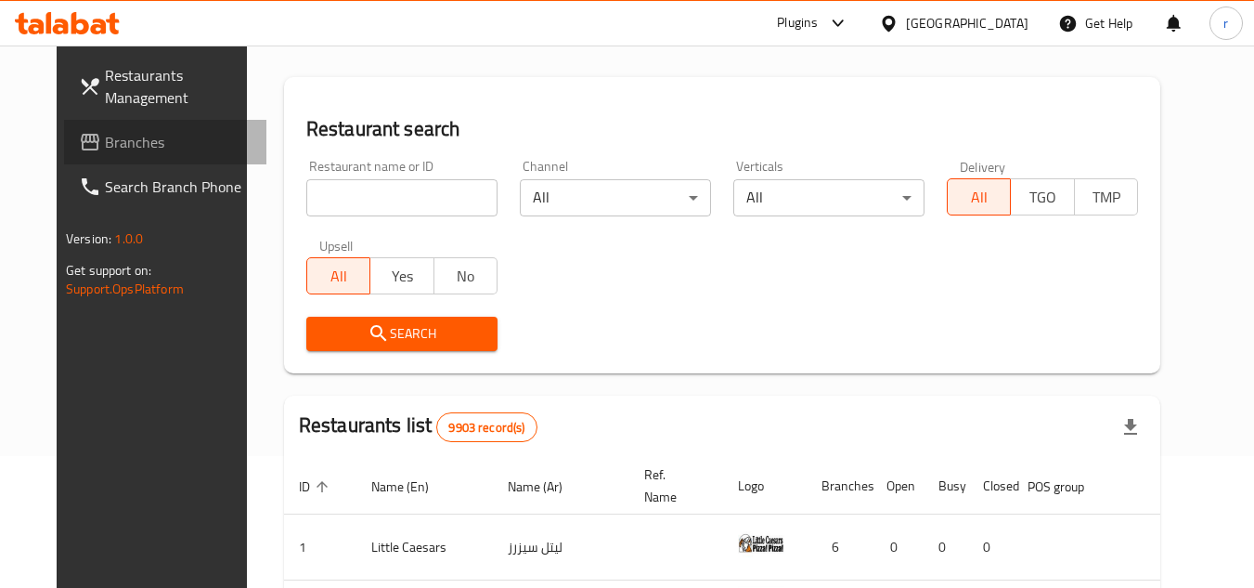
click at [105, 145] on span "Branches" at bounding box center [178, 142] width 147 height 22
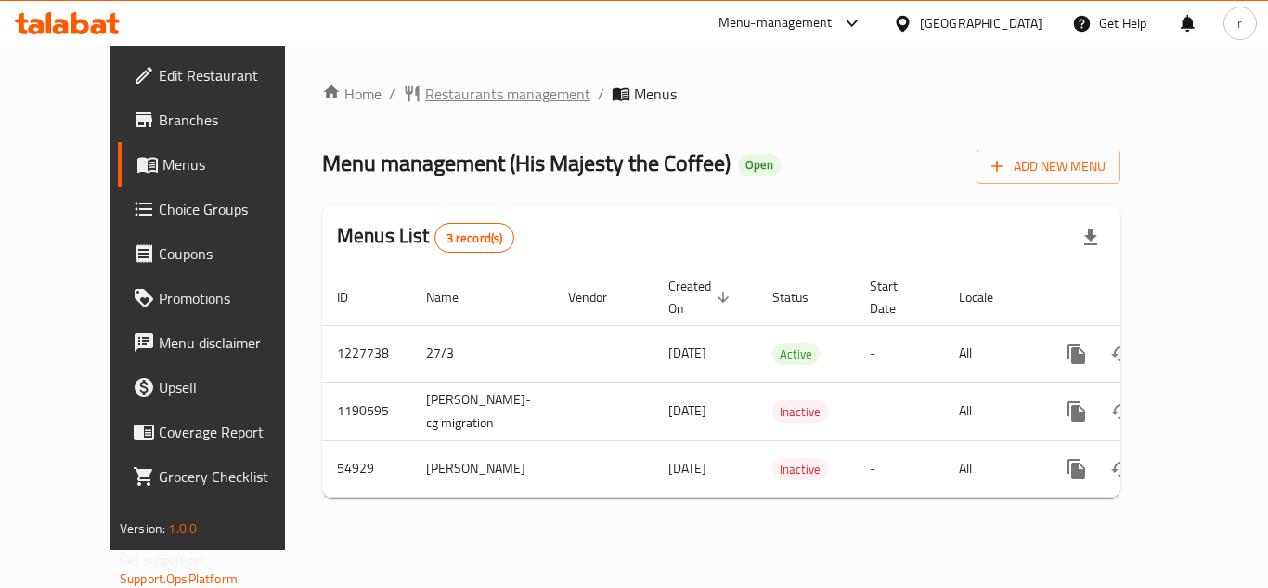
drag, startPoint x: 0, startPoint y: 0, endPoint x: 449, endPoint y: 86, distance: 457.5
click at [449, 86] on span "Restaurants management" at bounding box center [507, 94] width 165 height 22
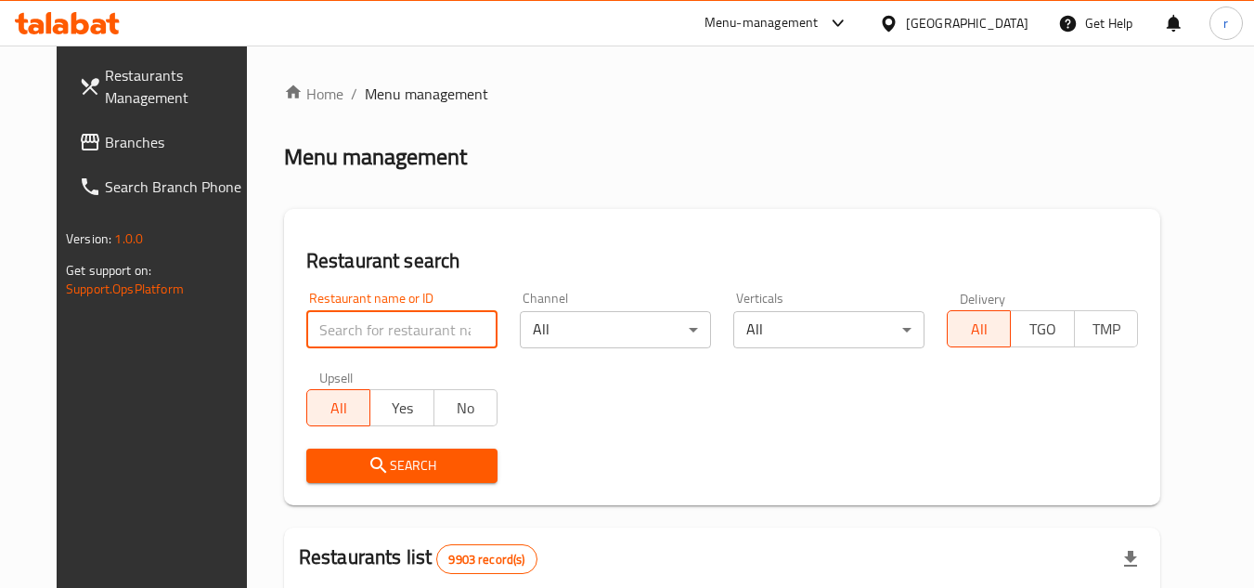
click at [369, 328] on input "search" at bounding box center [401, 329] width 191 height 37
paste input "27034"
type input "27034"
click at [368, 460] on icon "submit" at bounding box center [379, 465] width 22 height 22
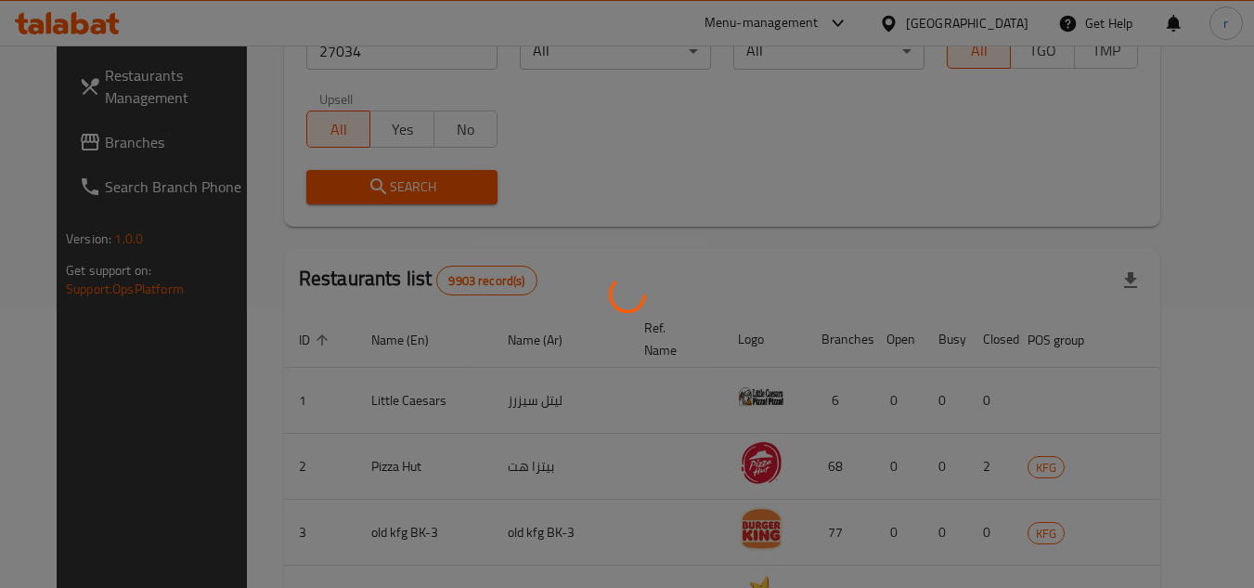
scroll to position [225, 0]
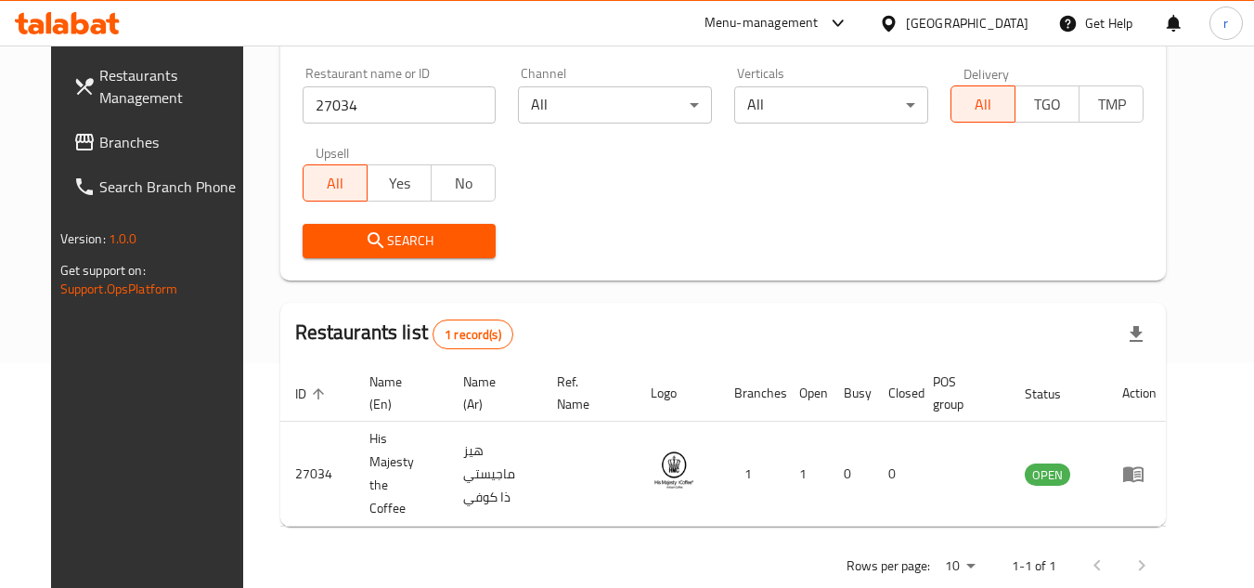
click at [996, 27] on div "Kuwait" at bounding box center [967, 23] width 123 height 20
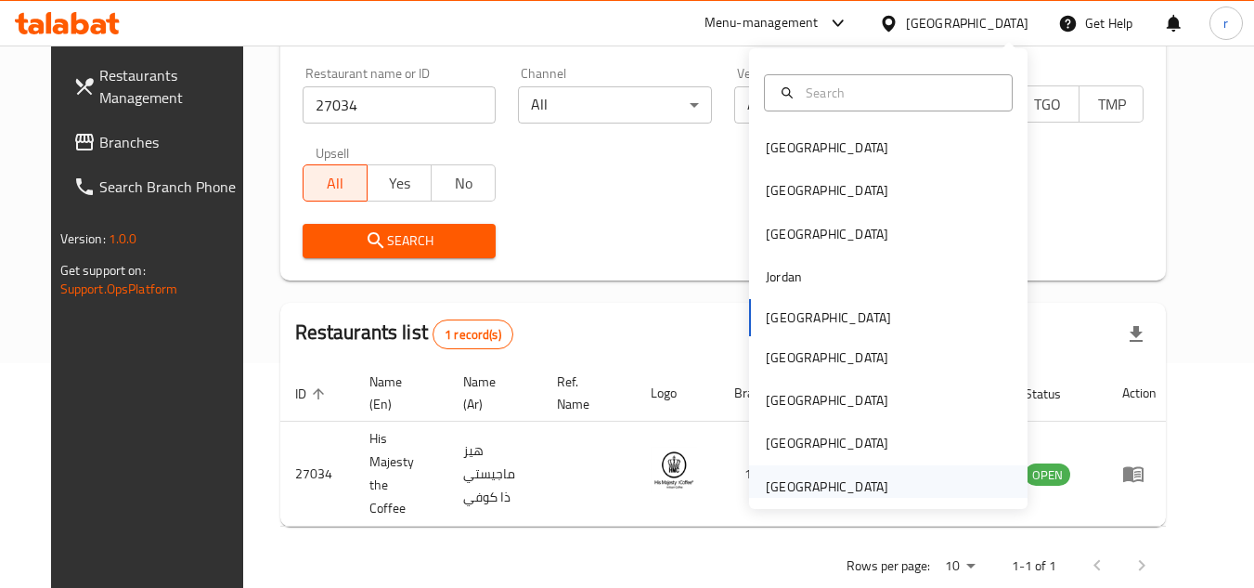
click at [806, 476] on div "[GEOGRAPHIC_DATA]" at bounding box center [827, 486] width 123 height 20
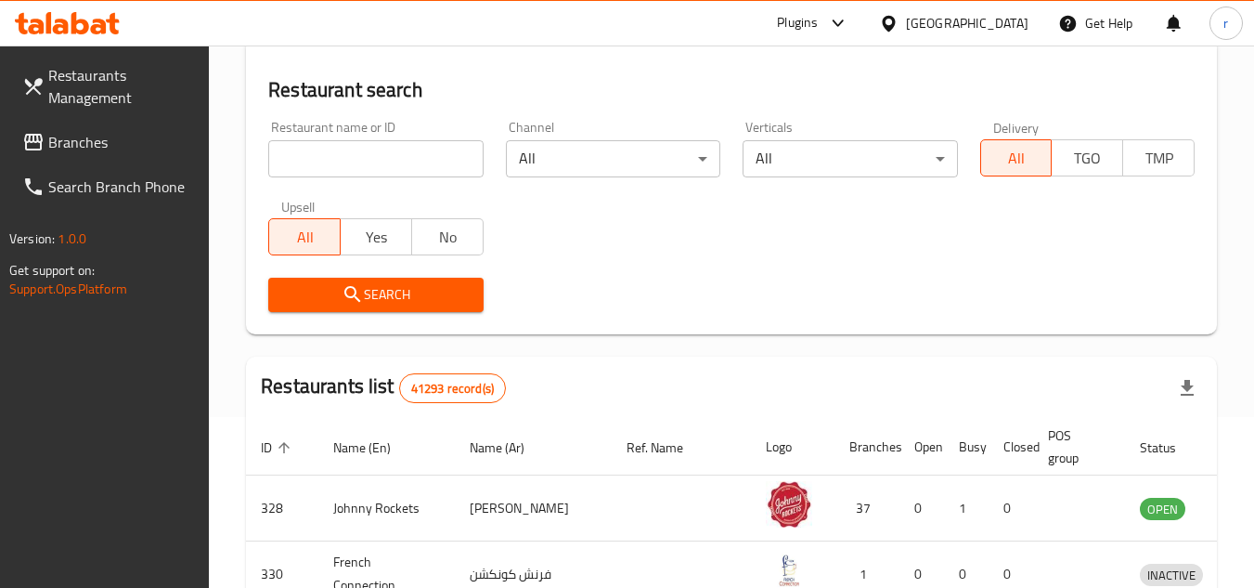
scroll to position [225, 0]
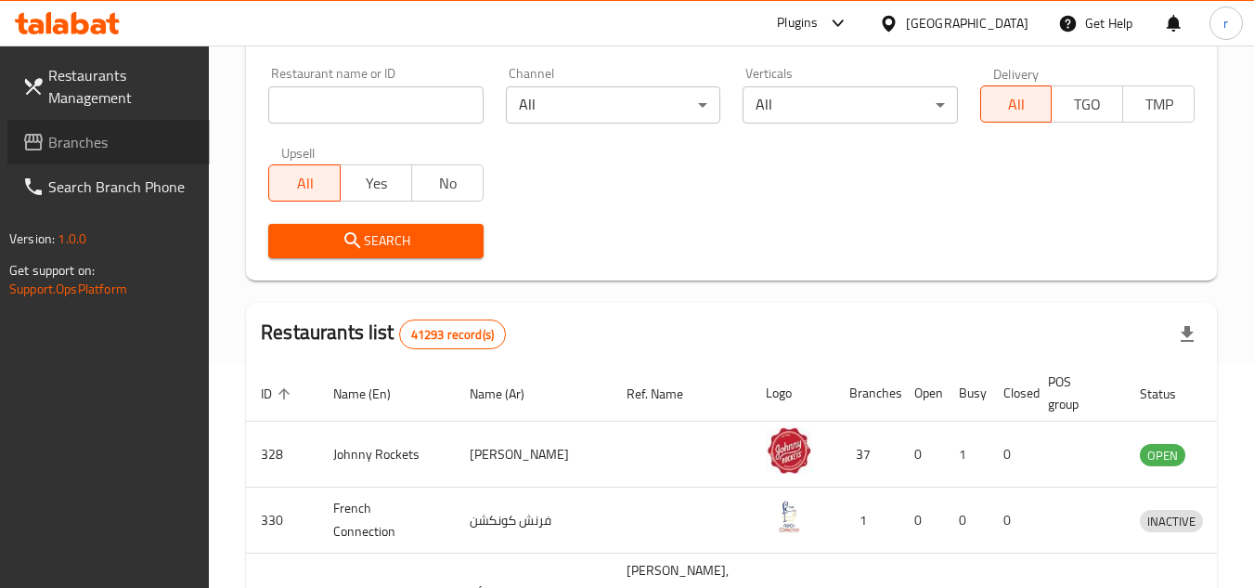
drag, startPoint x: 80, startPoint y: 149, endPoint x: 151, endPoint y: 129, distance: 74.3
click at [80, 149] on span "Branches" at bounding box center [121, 142] width 147 height 22
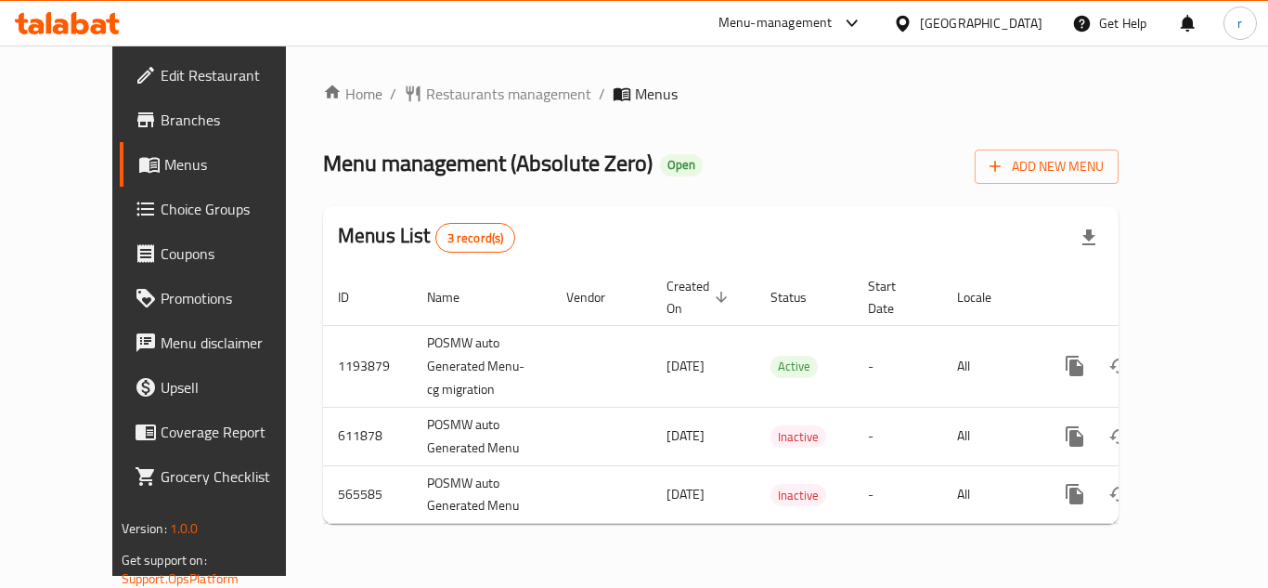
click at [432, 96] on span "Restaurants management" at bounding box center [508, 94] width 165 height 22
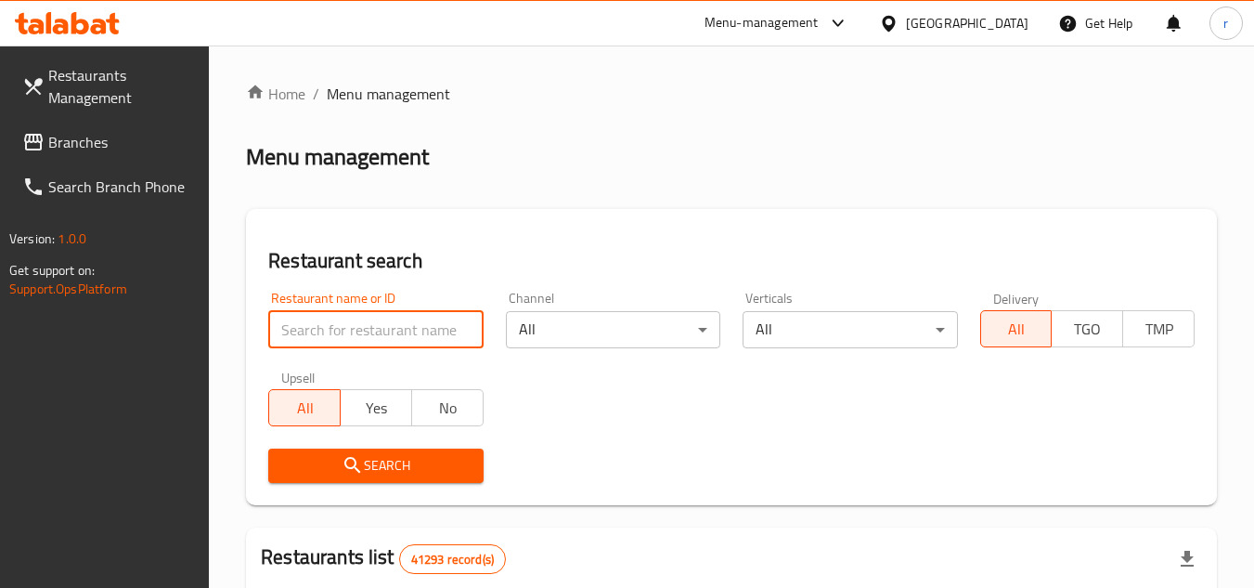
click at [385, 317] on input "search" at bounding box center [375, 329] width 214 height 37
paste input "24693"
type input "24693"
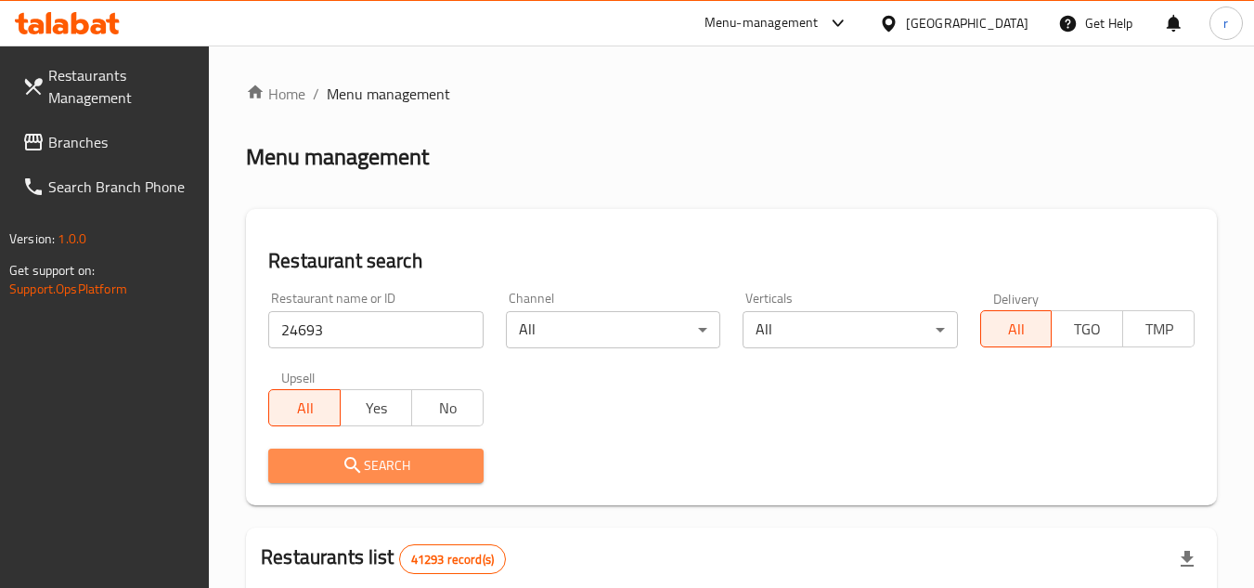
click at [353, 467] on icon "submit" at bounding box center [352, 465] width 16 height 16
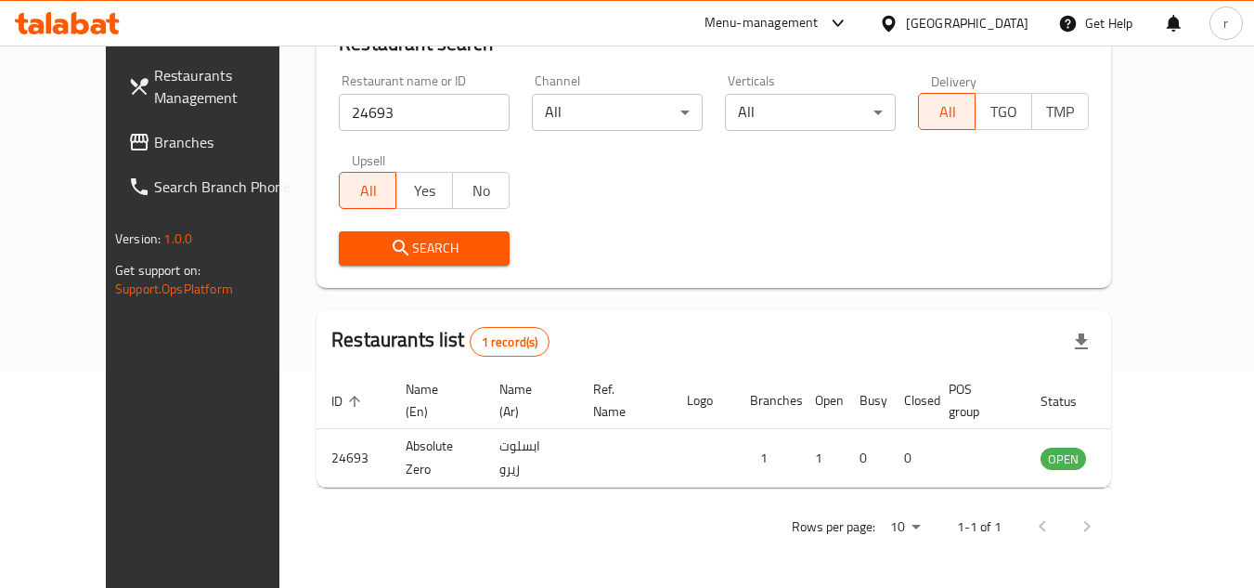
scroll to position [225, 0]
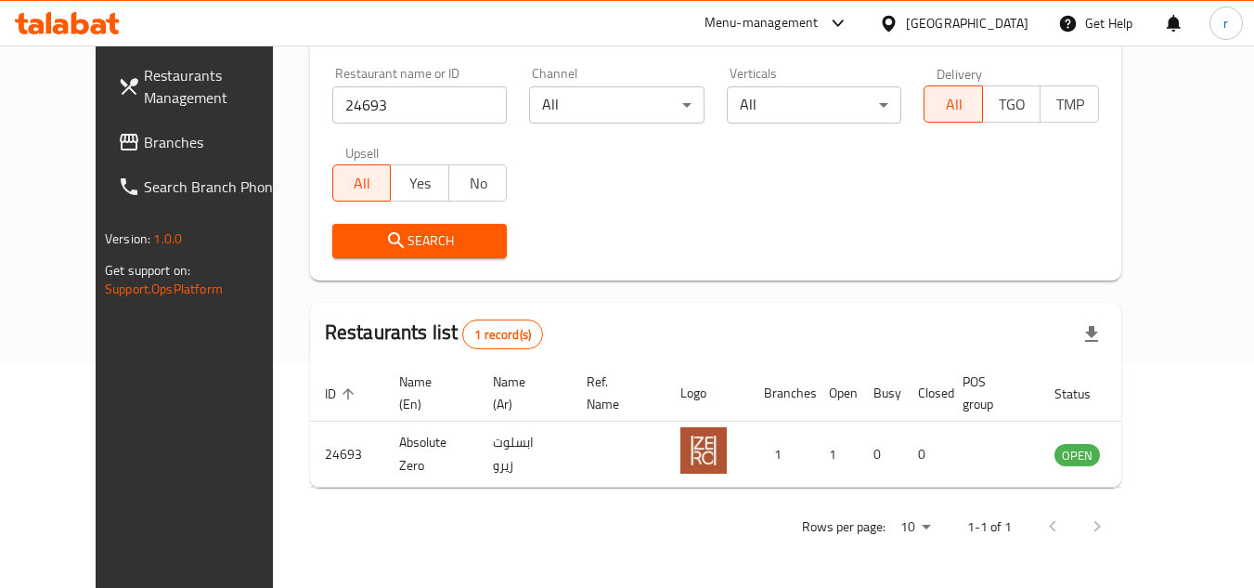
drag, startPoint x: 69, startPoint y: 134, endPoint x: 126, endPoint y: 131, distance: 57.6
click at [144, 134] on span "Branches" at bounding box center [217, 142] width 147 height 22
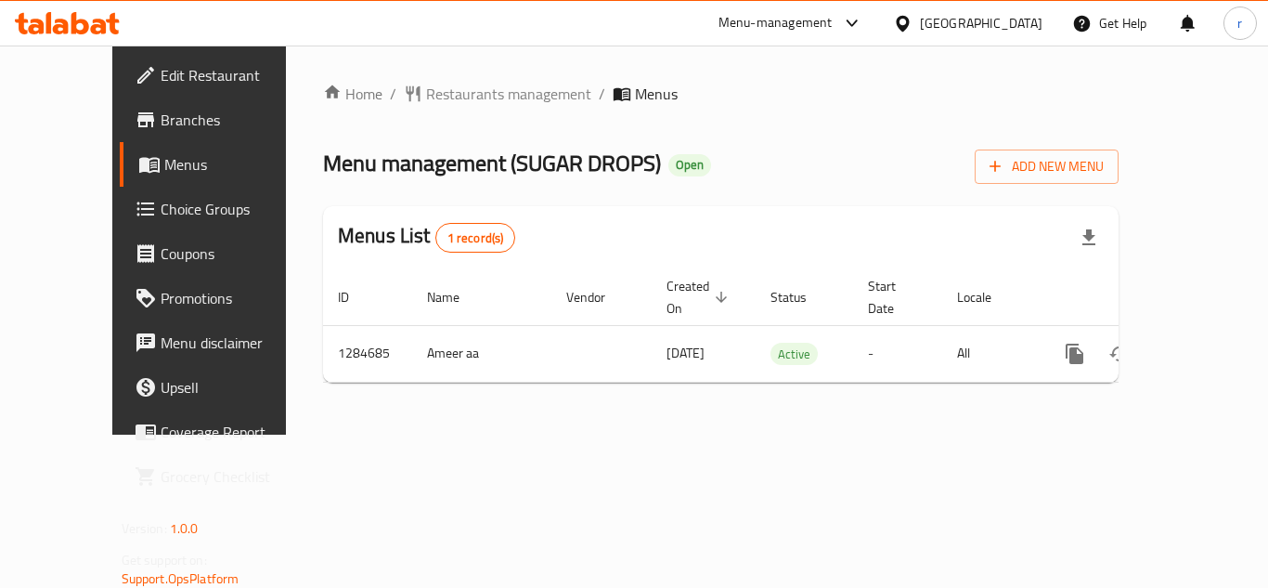
click at [429, 95] on span "Restaurants management" at bounding box center [508, 94] width 165 height 22
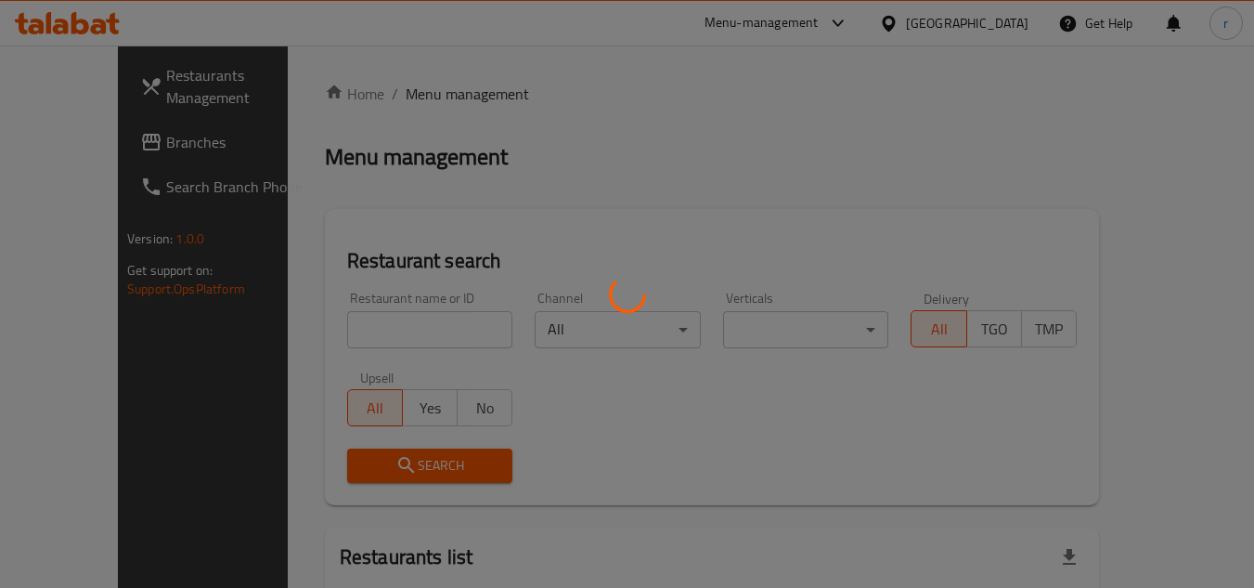
click at [398, 333] on div at bounding box center [627, 294] width 1254 height 588
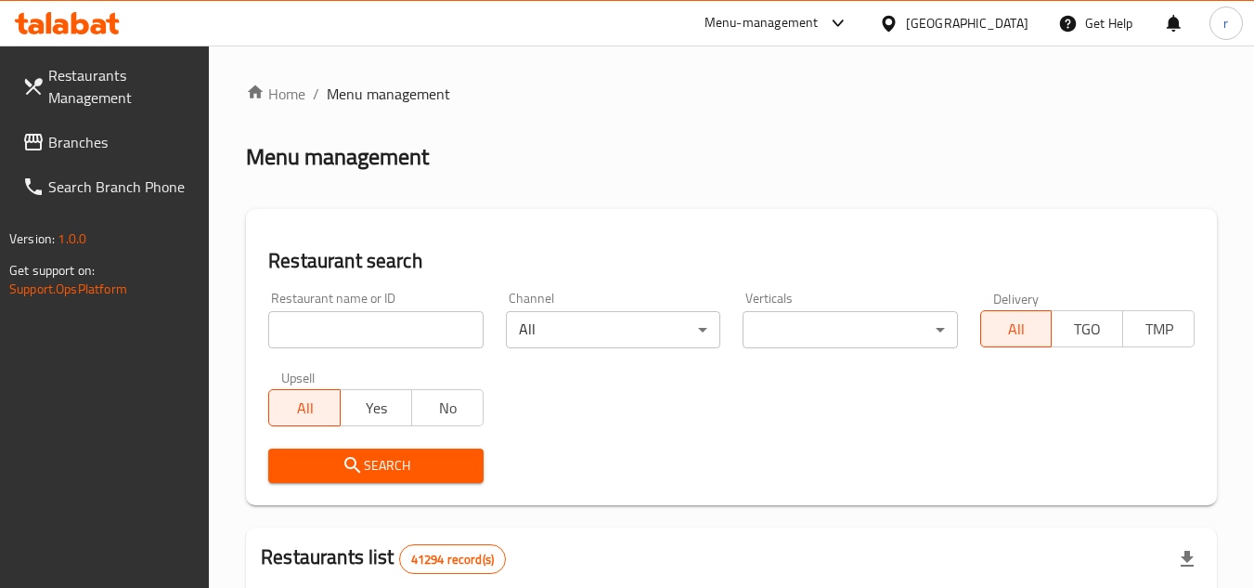
click at [398, 333] on input "search" at bounding box center [375, 329] width 214 height 37
paste input "695745"
type input "695745"
click at [363, 462] on icon "submit" at bounding box center [353, 465] width 22 height 22
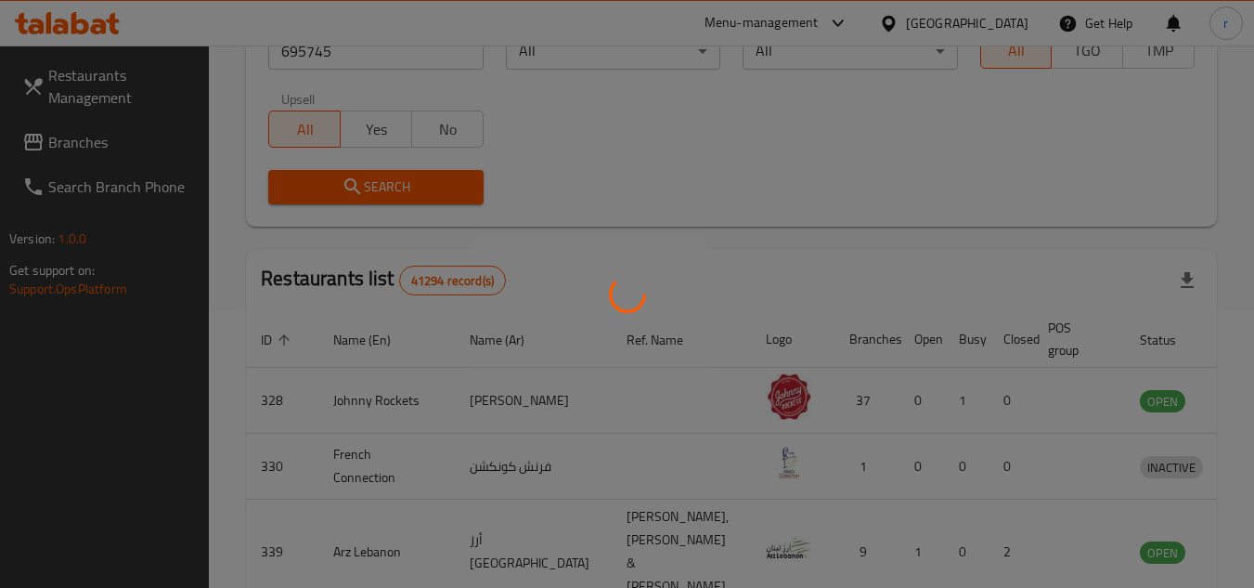
scroll to position [225, 0]
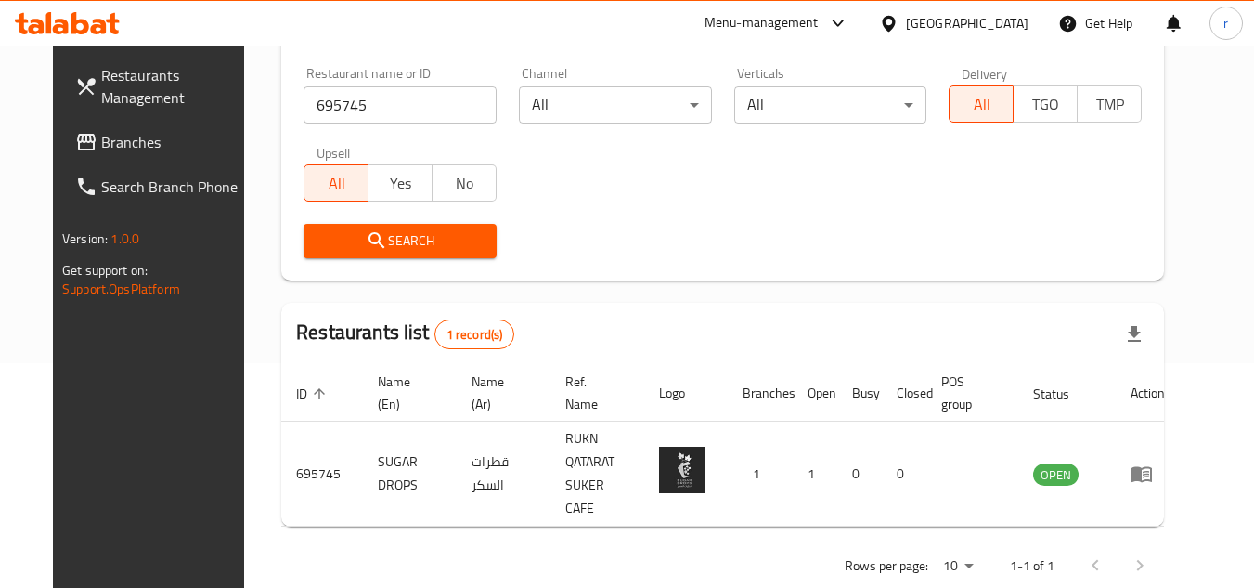
drag, startPoint x: 111, startPoint y: 151, endPoint x: 128, endPoint y: 134, distance: 24.3
click at [111, 151] on span "Branches" at bounding box center [174, 142] width 147 height 22
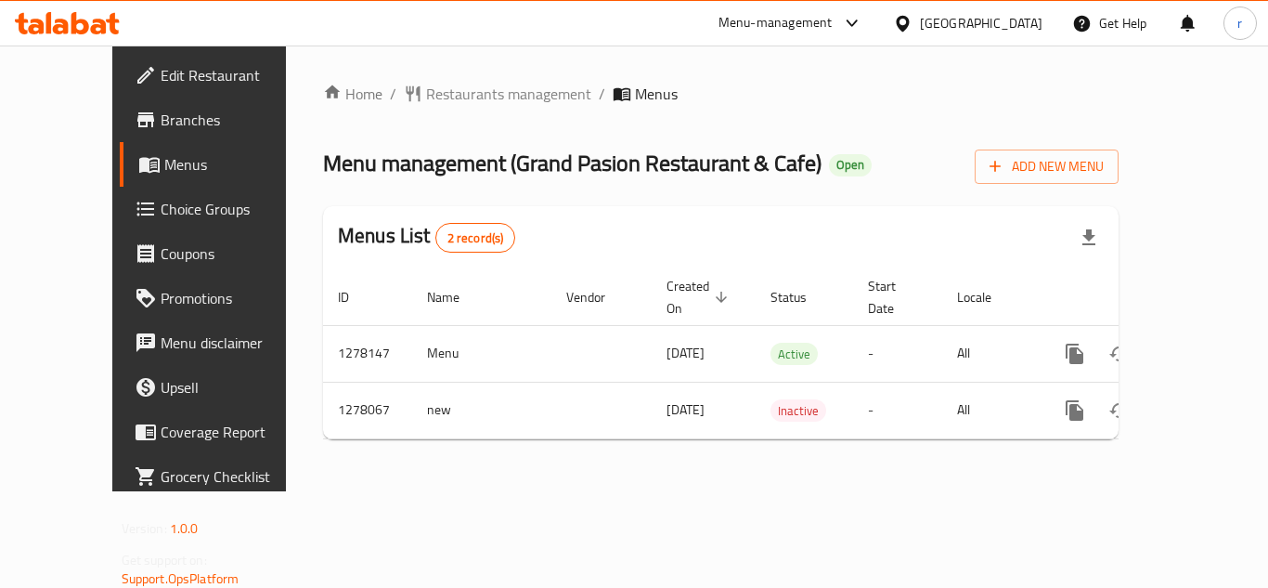
click at [426, 98] on span "Restaurants management" at bounding box center [508, 94] width 165 height 22
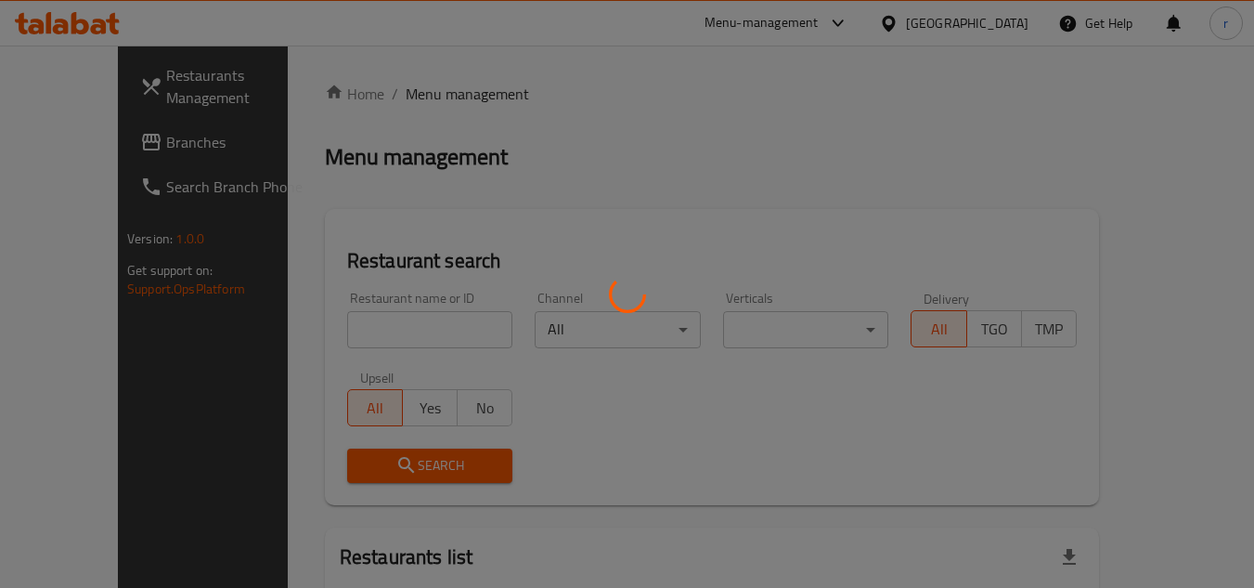
click at [350, 330] on div at bounding box center [627, 294] width 1254 height 588
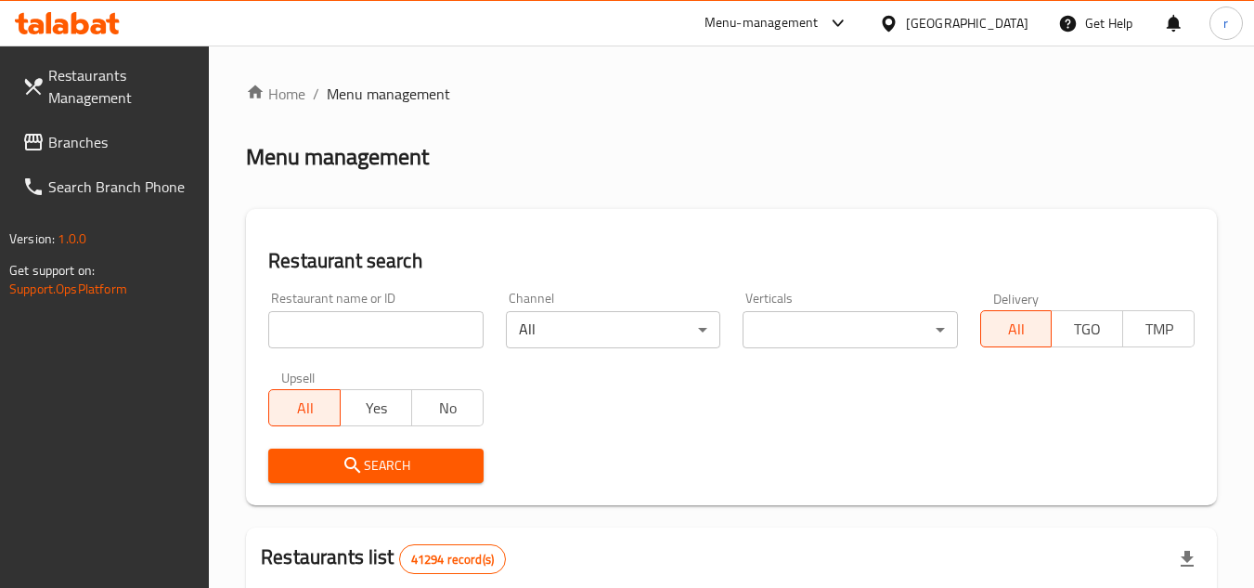
click at [353, 326] on input "search" at bounding box center [375, 329] width 214 height 37
paste input "692805"
type input "692805"
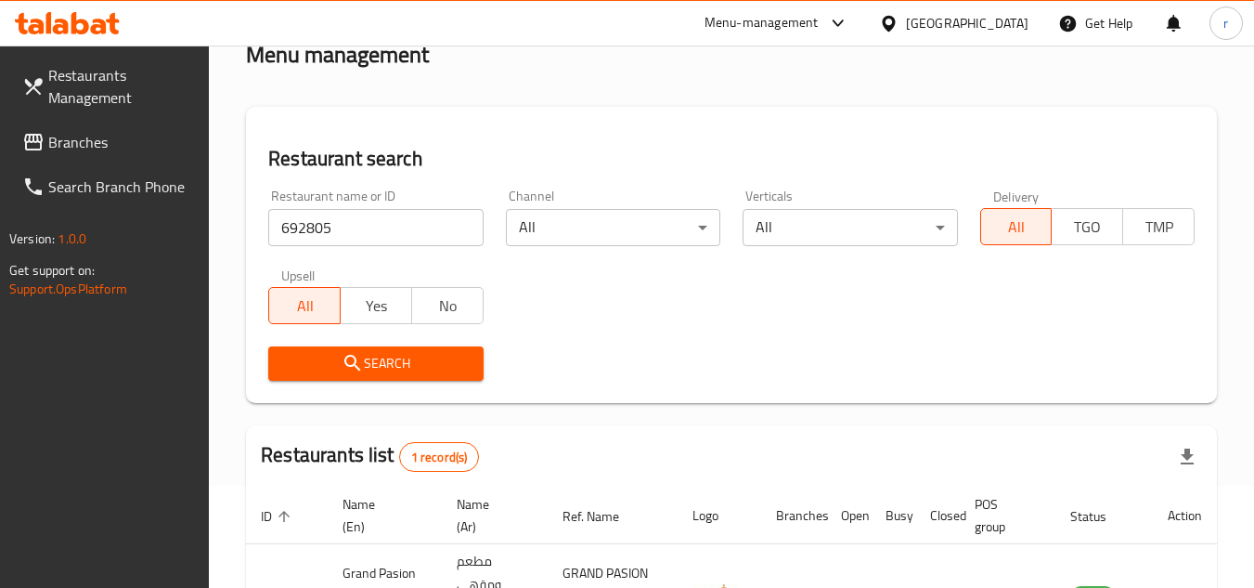
scroll to position [148, 0]
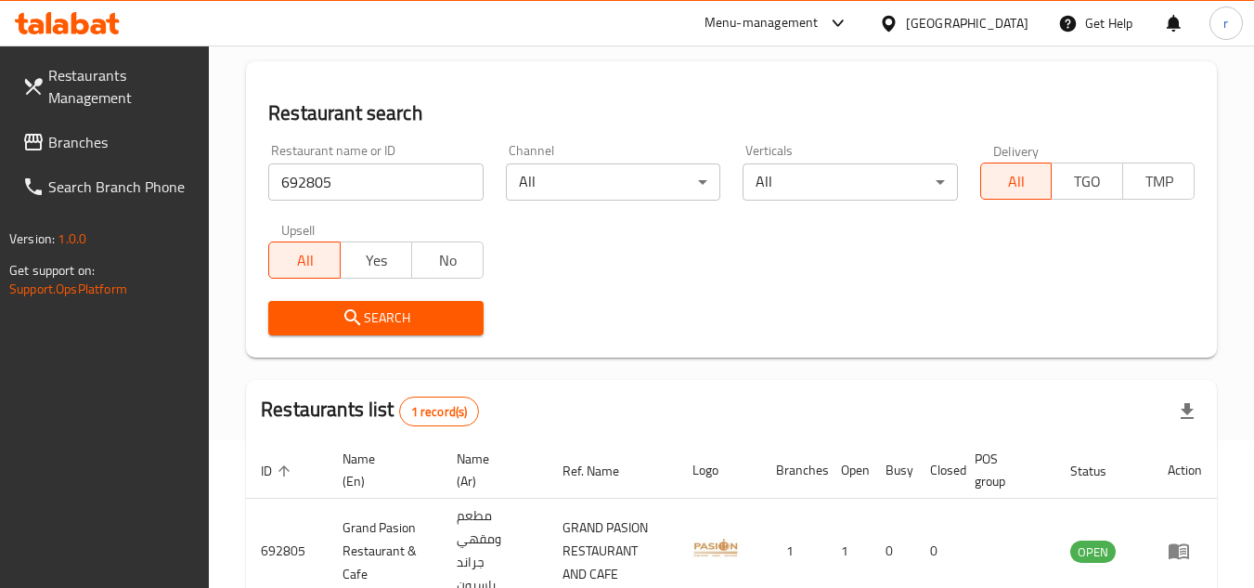
click at [68, 147] on span "Branches" at bounding box center [121, 142] width 147 height 22
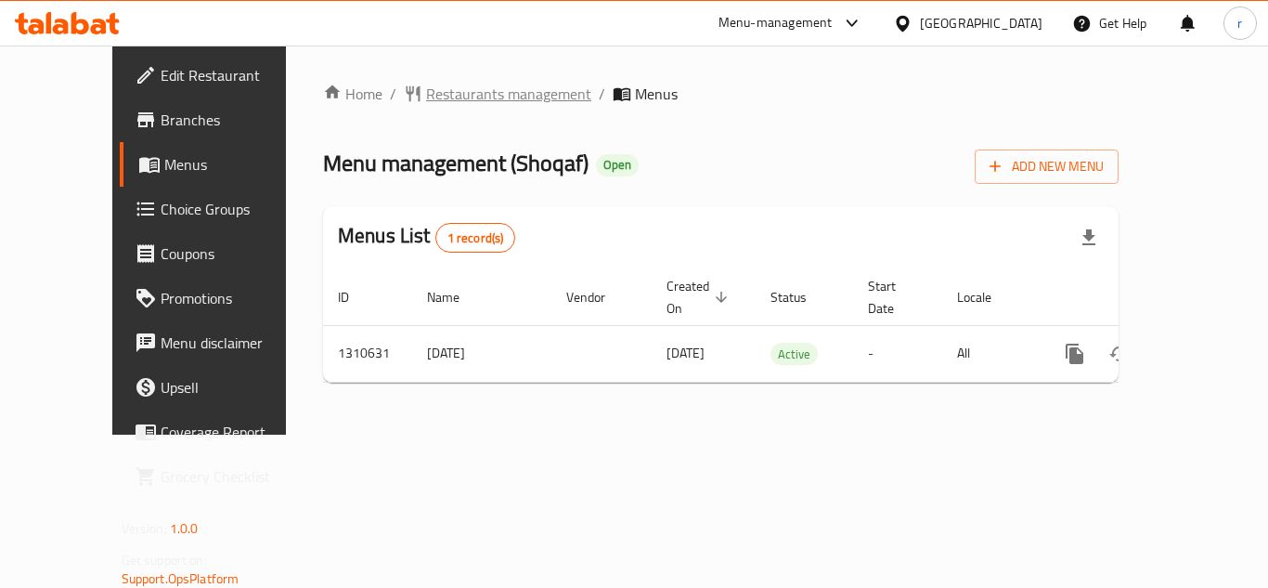
click at [448, 87] on span "Restaurants management" at bounding box center [508, 94] width 165 height 22
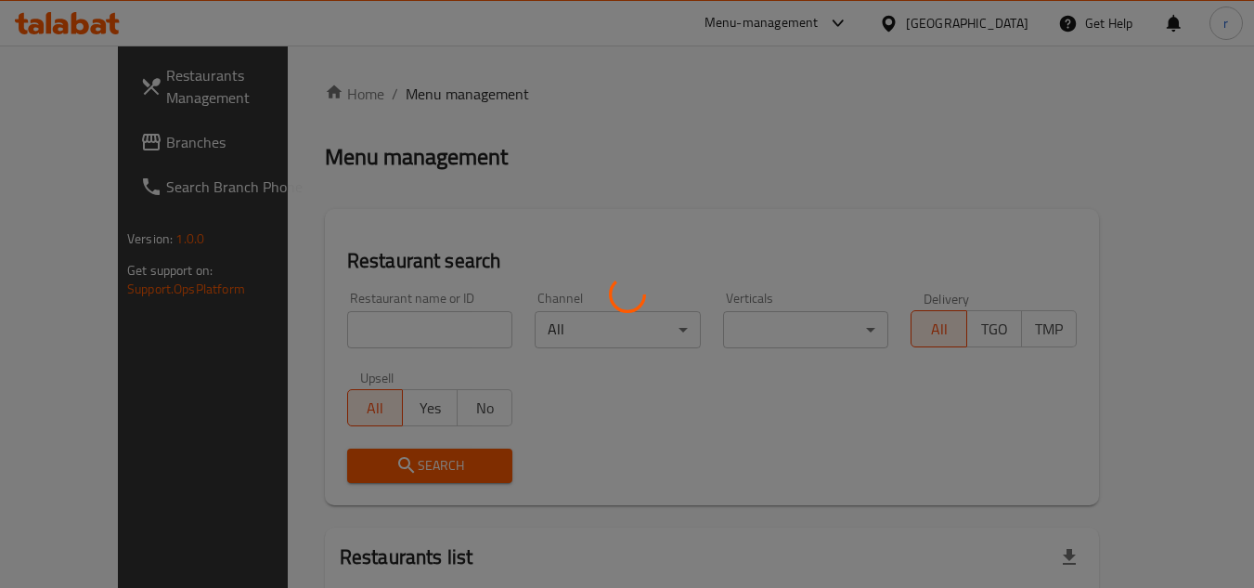
click at [364, 336] on div at bounding box center [627, 294] width 1254 height 588
click at [380, 322] on div at bounding box center [627, 294] width 1254 height 588
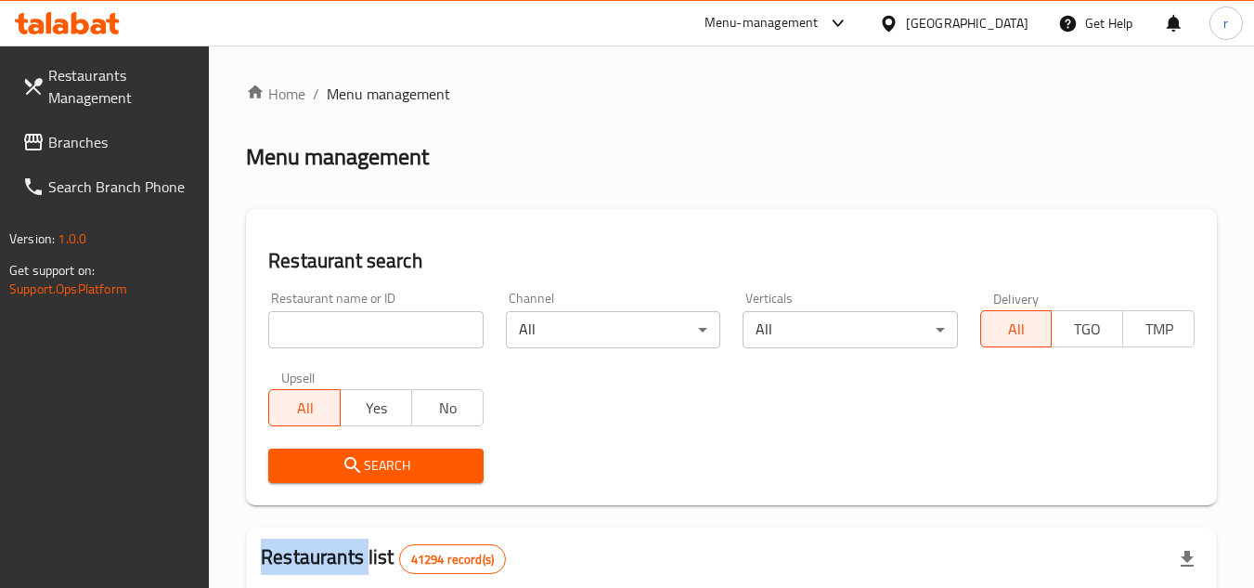
click at [380, 322] on div at bounding box center [627, 294] width 1254 height 588
click at [380, 322] on input "search" at bounding box center [375, 329] width 214 height 37
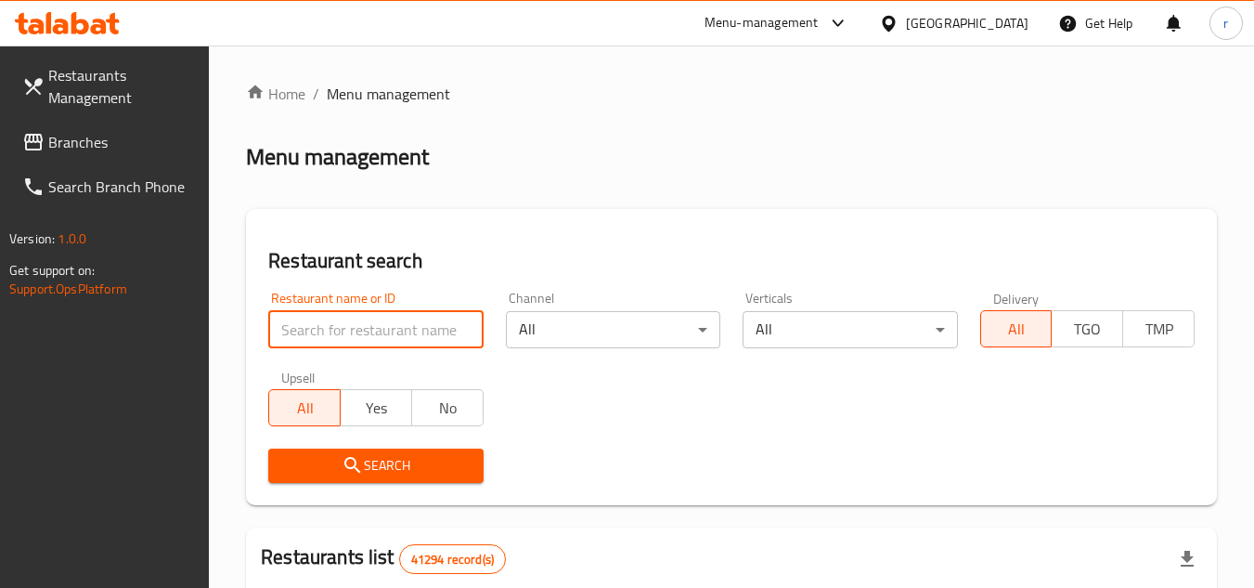
click at [380, 322] on input "search" at bounding box center [375, 329] width 214 height 37
paste input "705519"
type input "705519"
click at [374, 458] on span "Search" at bounding box center [375, 465] width 185 height 23
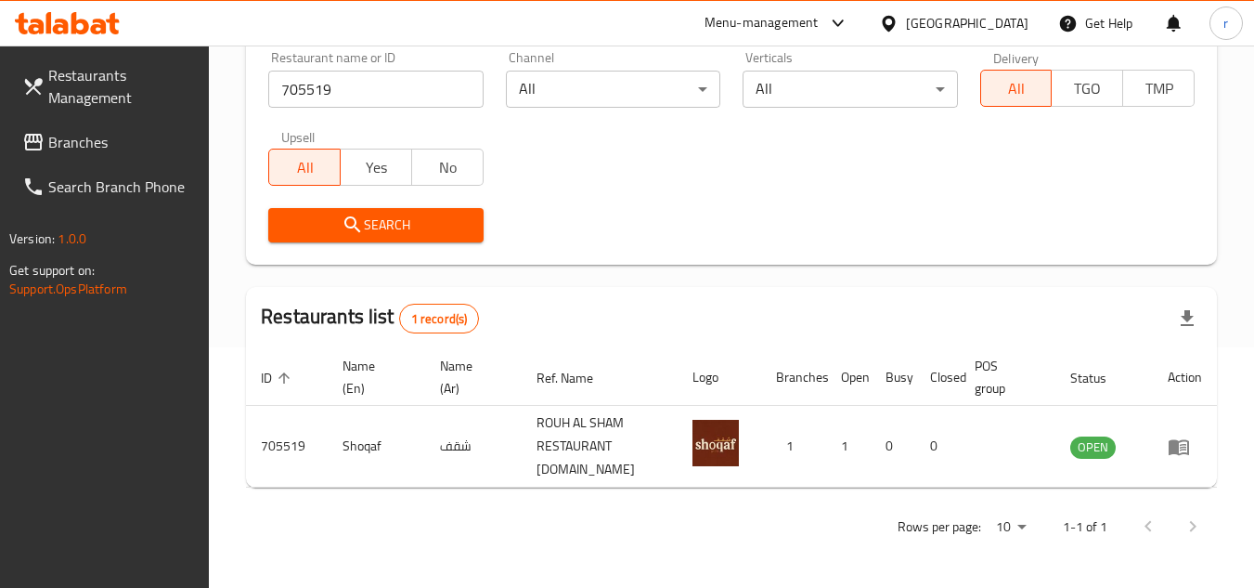
scroll to position [225, 0]
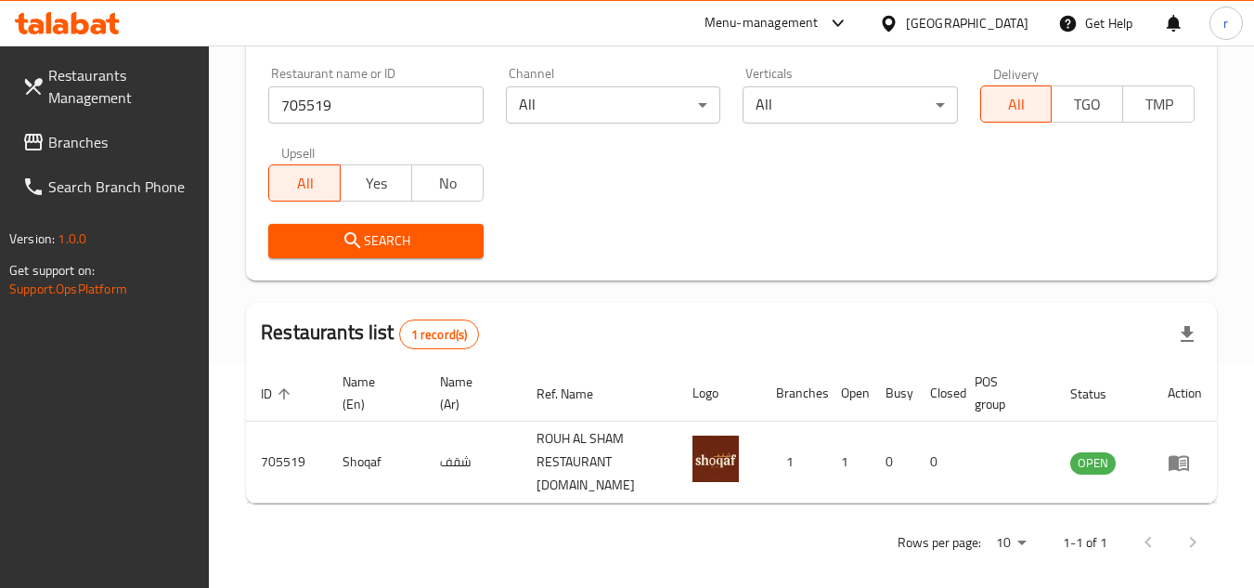
drag, startPoint x: 94, startPoint y: 147, endPoint x: 136, endPoint y: 132, distance: 44.3
click at [94, 147] on span "Branches" at bounding box center [121, 142] width 147 height 22
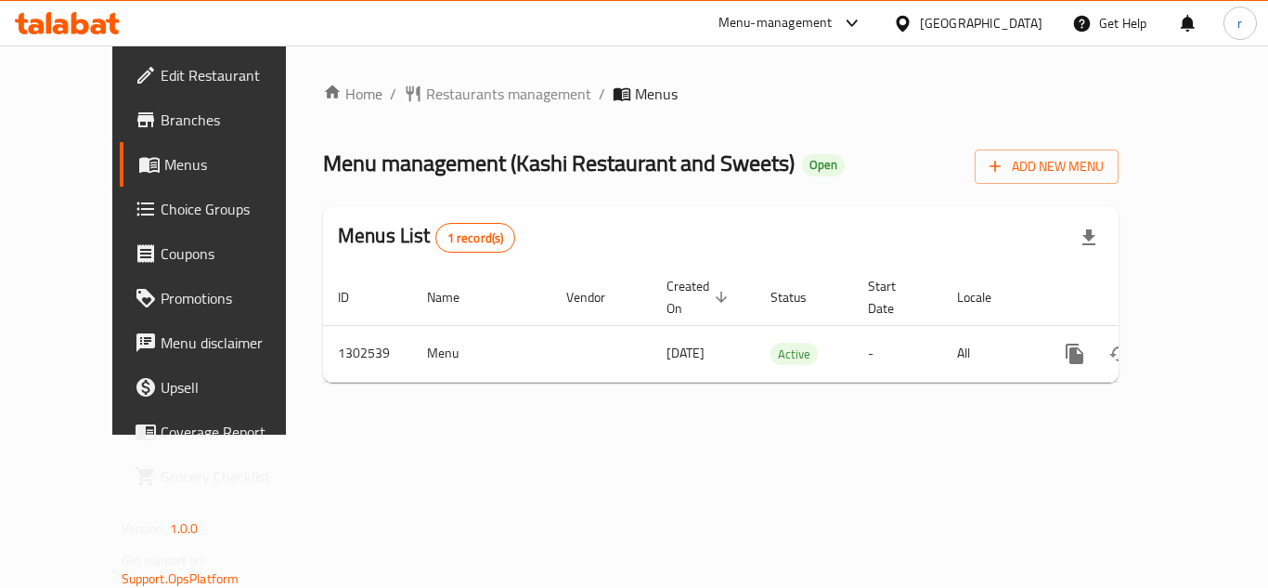
click at [428, 91] on span "Restaurants management" at bounding box center [508, 94] width 165 height 22
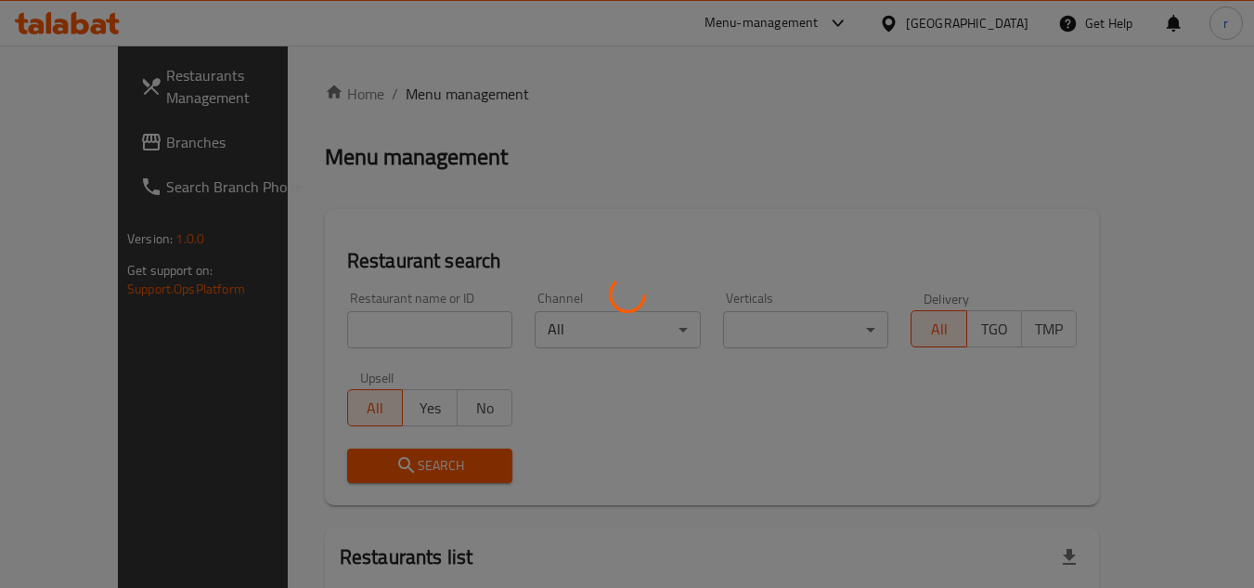
click at [357, 337] on div at bounding box center [627, 294] width 1254 height 588
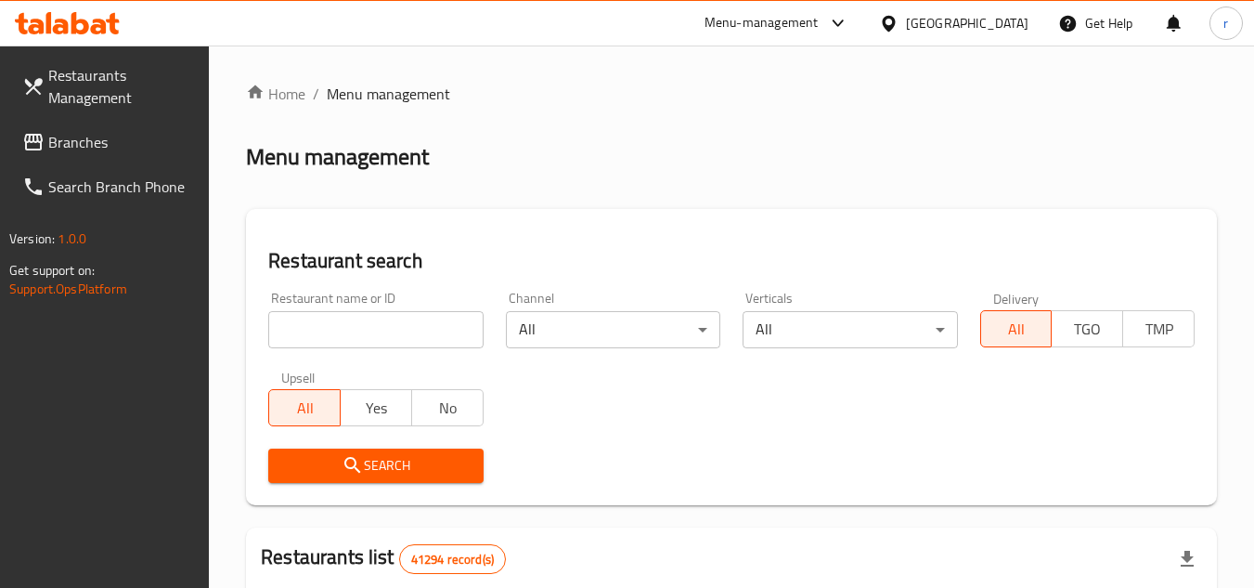
click at [362, 326] on input "search" at bounding box center [375, 329] width 214 height 37
paste input "702449"
type input "702449"
click at [358, 458] on icon "submit" at bounding box center [353, 465] width 22 height 22
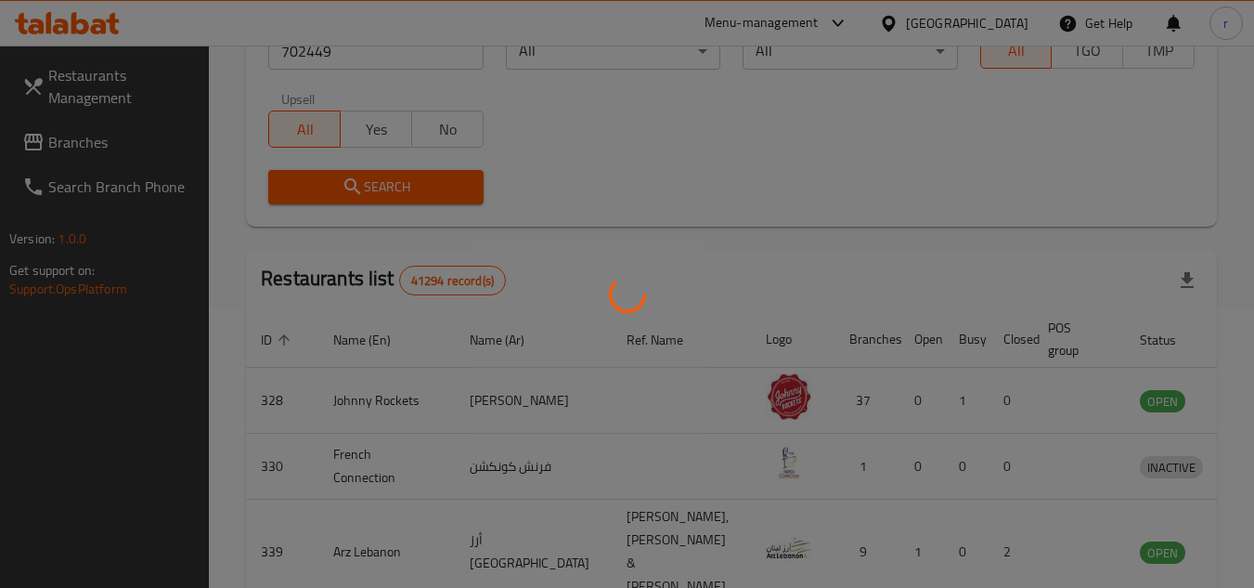
scroll to position [240, 0]
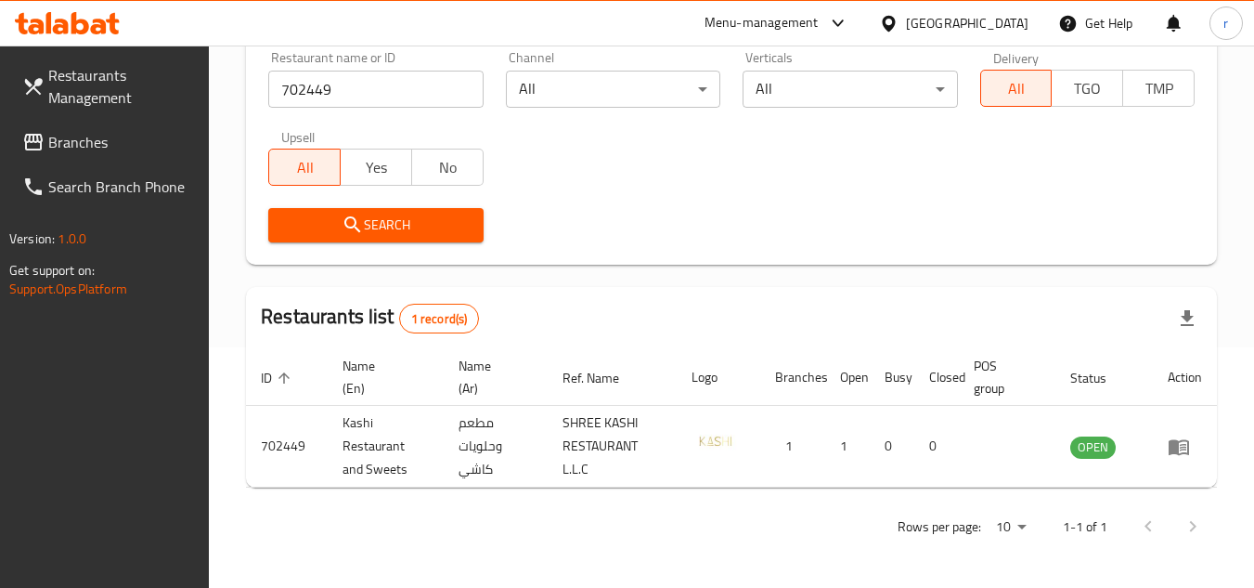
click at [74, 134] on span "Branches" at bounding box center [121, 142] width 147 height 22
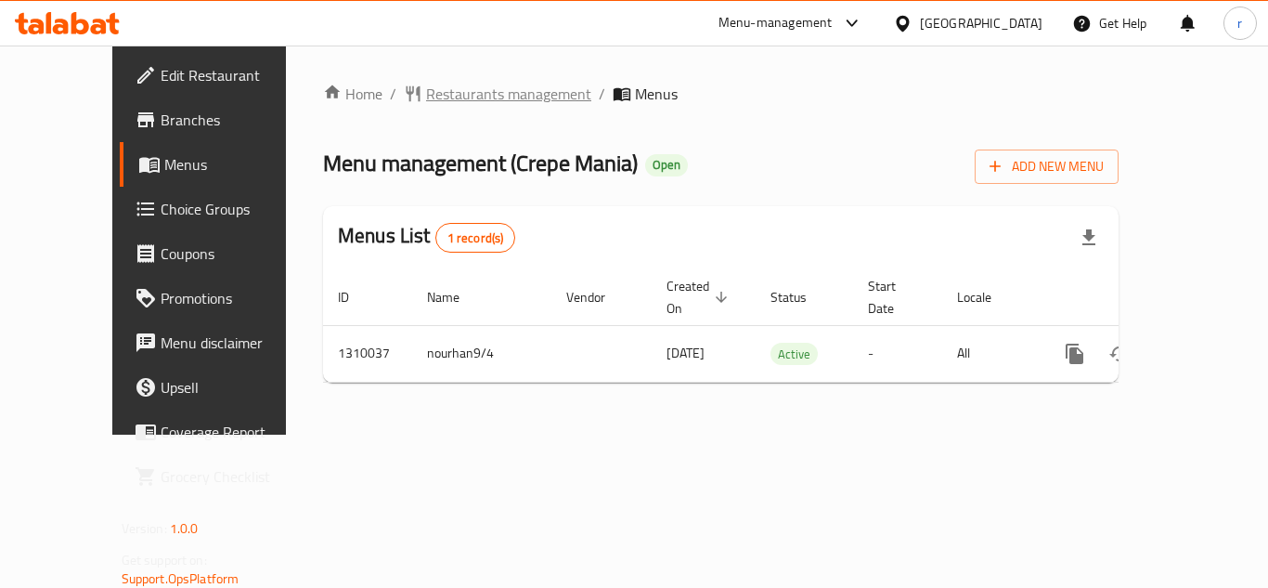
click at [449, 97] on span "Restaurants management" at bounding box center [508, 94] width 165 height 22
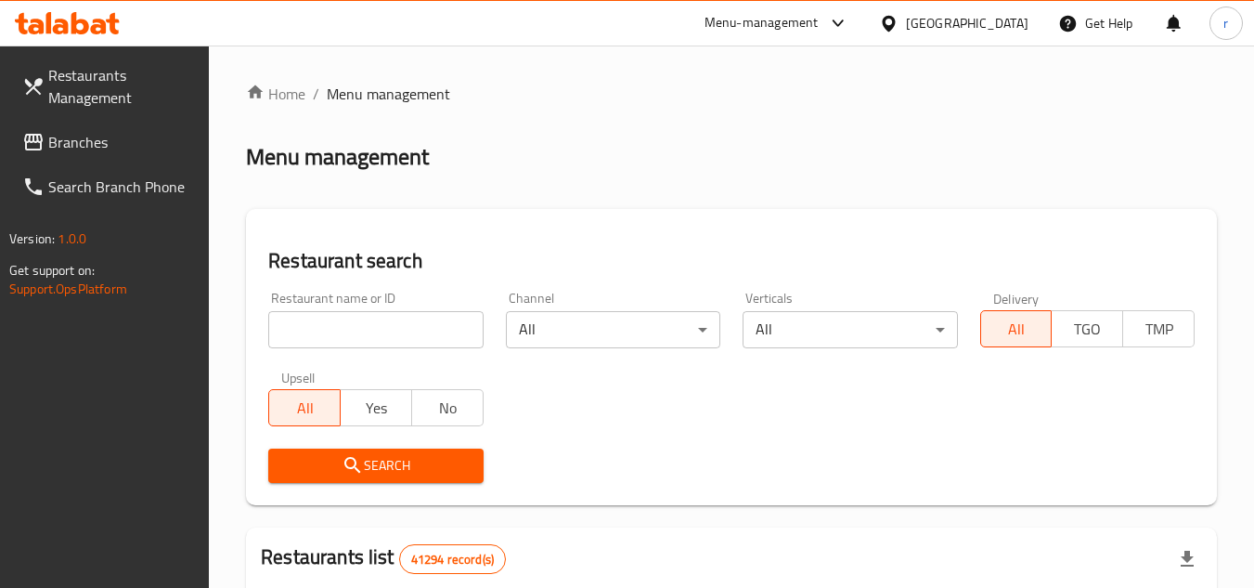
click at [340, 318] on input "search" at bounding box center [375, 329] width 214 height 37
paste input "705314"
type input "705314"
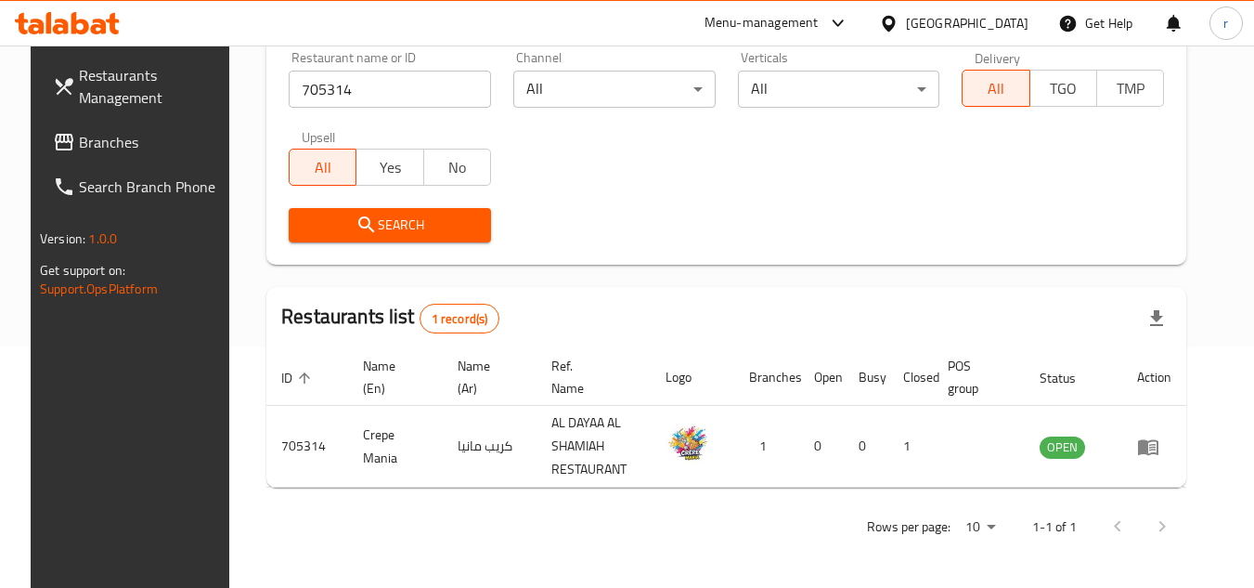
scroll to position [240, 0]
click at [913, 20] on div "[GEOGRAPHIC_DATA]" at bounding box center [967, 23] width 123 height 20
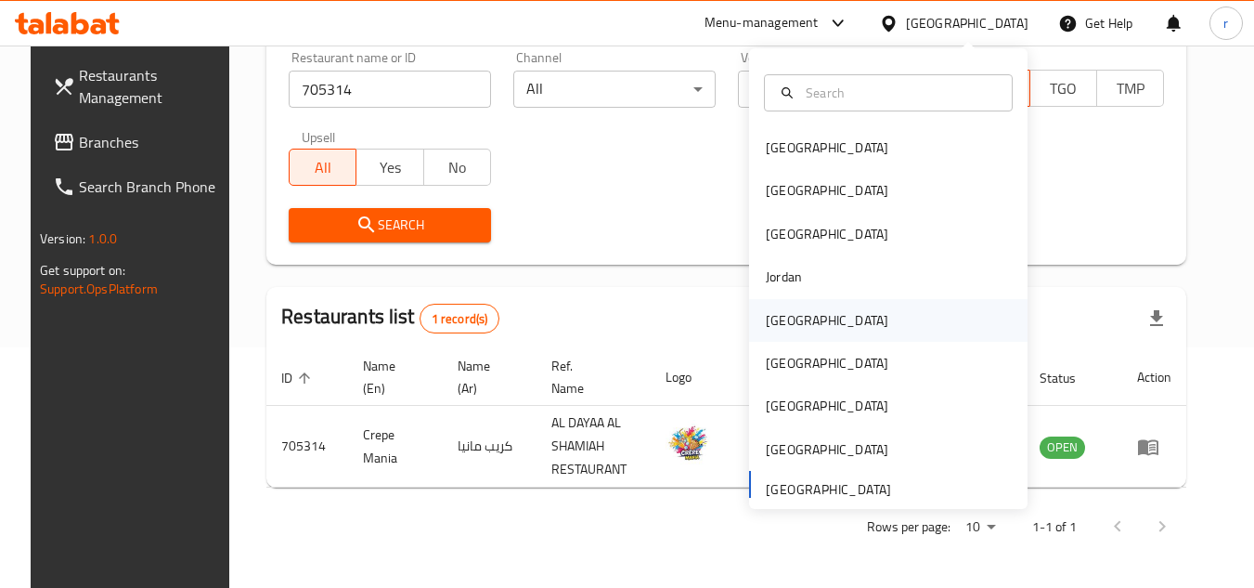
click at [788, 320] on div "[GEOGRAPHIC_DATA]" at bounding box center [827, 320] width 123 height 20
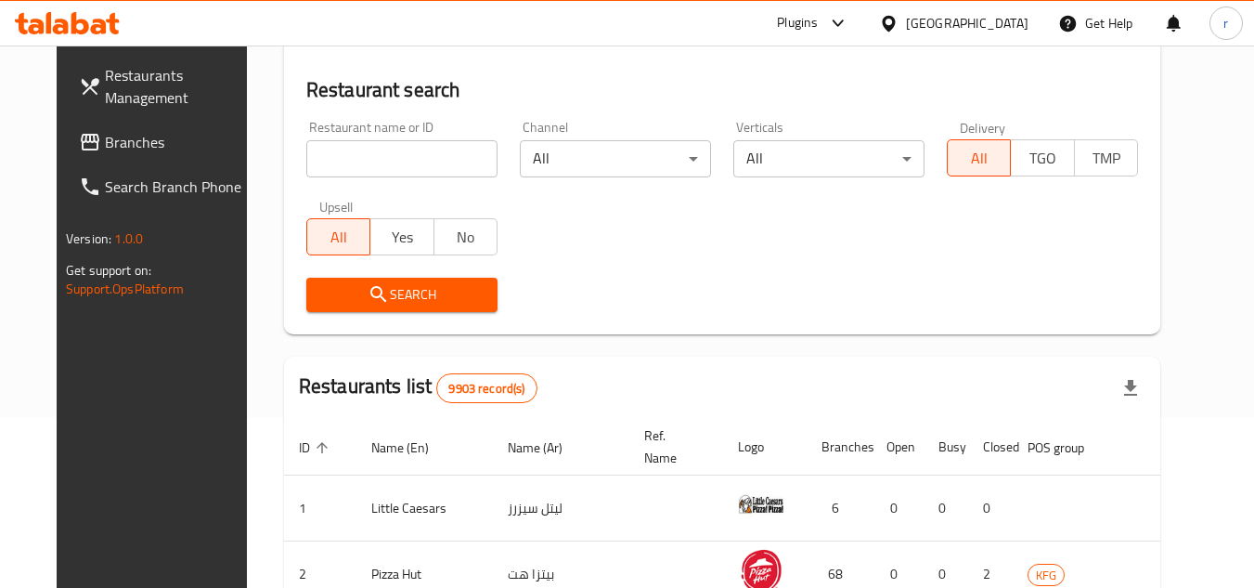
scroll to position [240, 0]
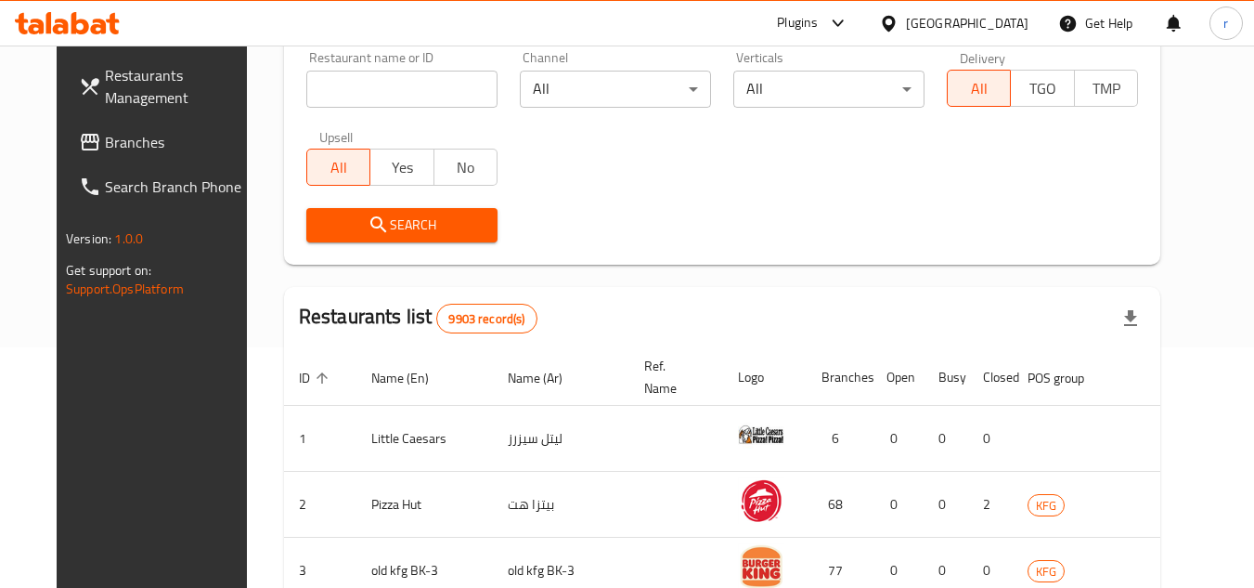
drag, startPoint x: 79, startPoint y: 151, endPoint x: 130, endPoint y: 134, distance: 54.0
click at [105, 151] on span "Branches" at bounding box center [178, 142] width 147 height 22
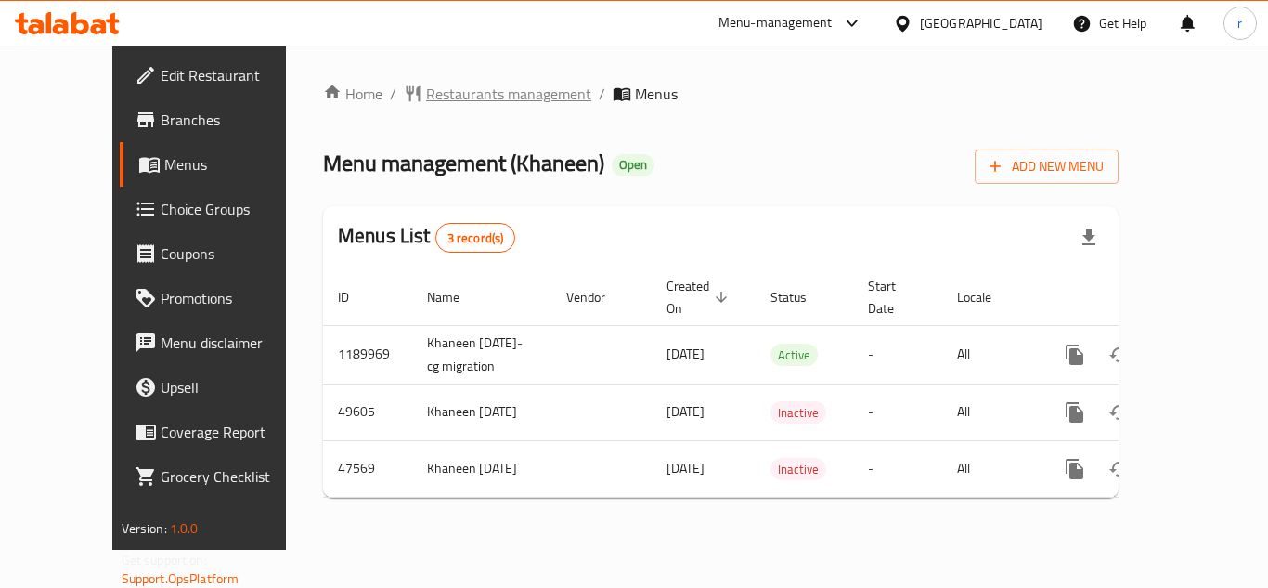
click at [426, 96] on span "Restaurants management" at bounding box center [508, 94] width 165 height 22
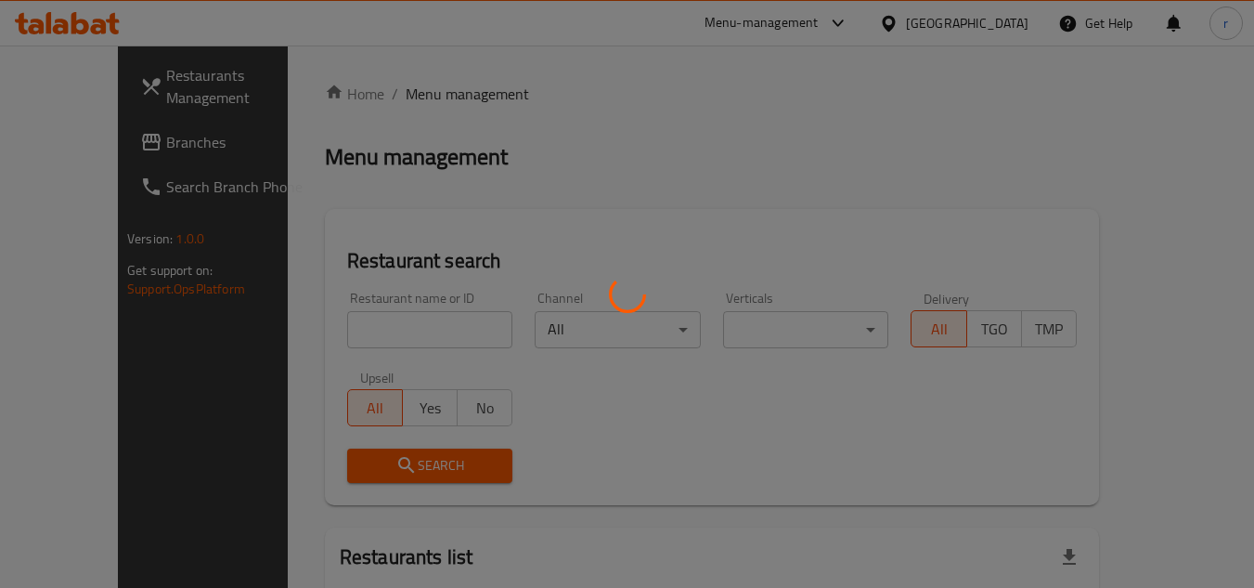
click at [344, 310] on div at bounding box center [627, 294] width 1254 height 588
click at [343, 321] on div at bounding box center [627, 294] width 1254 height 588
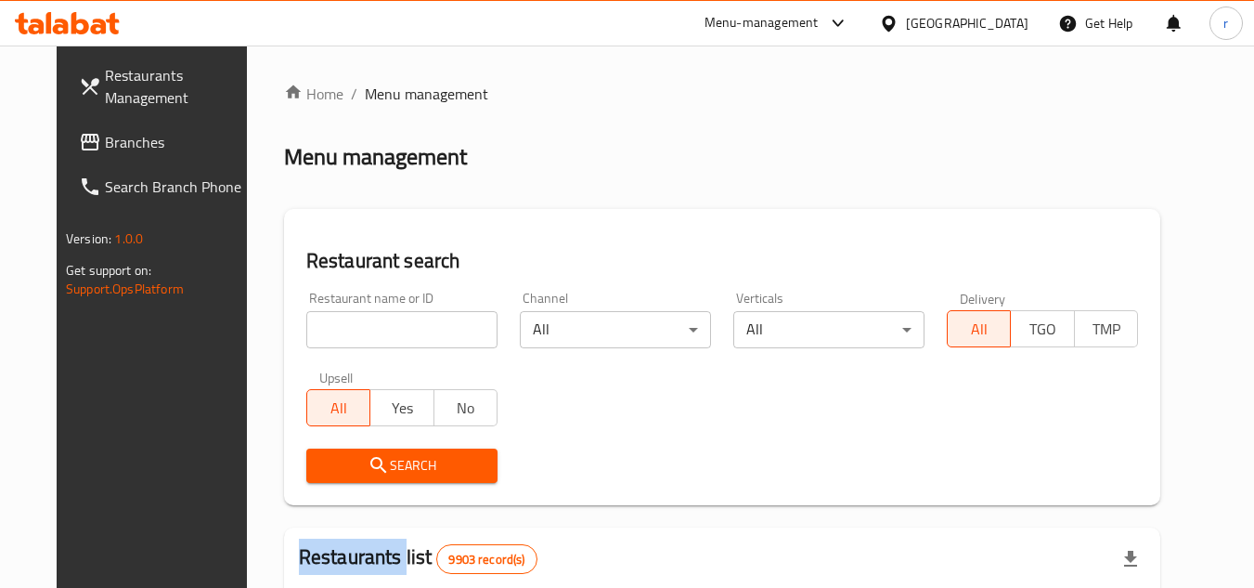
click at [343, 321] on div "Home / Menu management Menu management Restaurant search Restaurant name or ID …" at bounding box center [722, 590] width 876 height 1015
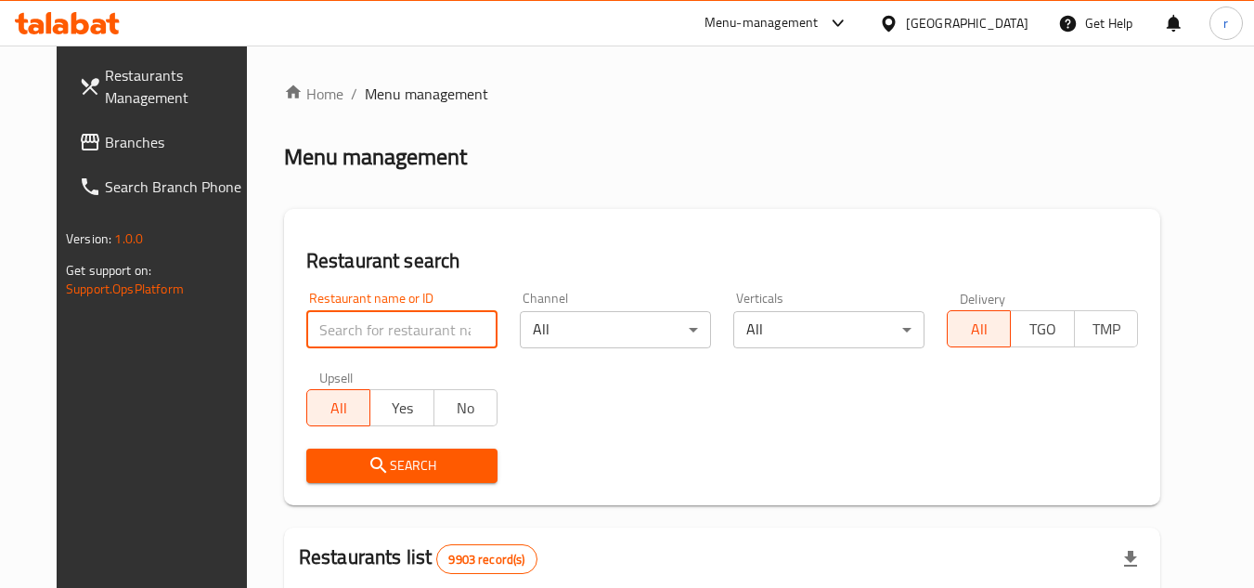
click at [343, 321] on input "search" at bounding box center [401, 329] width 191 height 37
paste input "2751"
type input "2751"
click at [330, 463] on span "Search" at bounding box center [402, 465] width 162 height 23
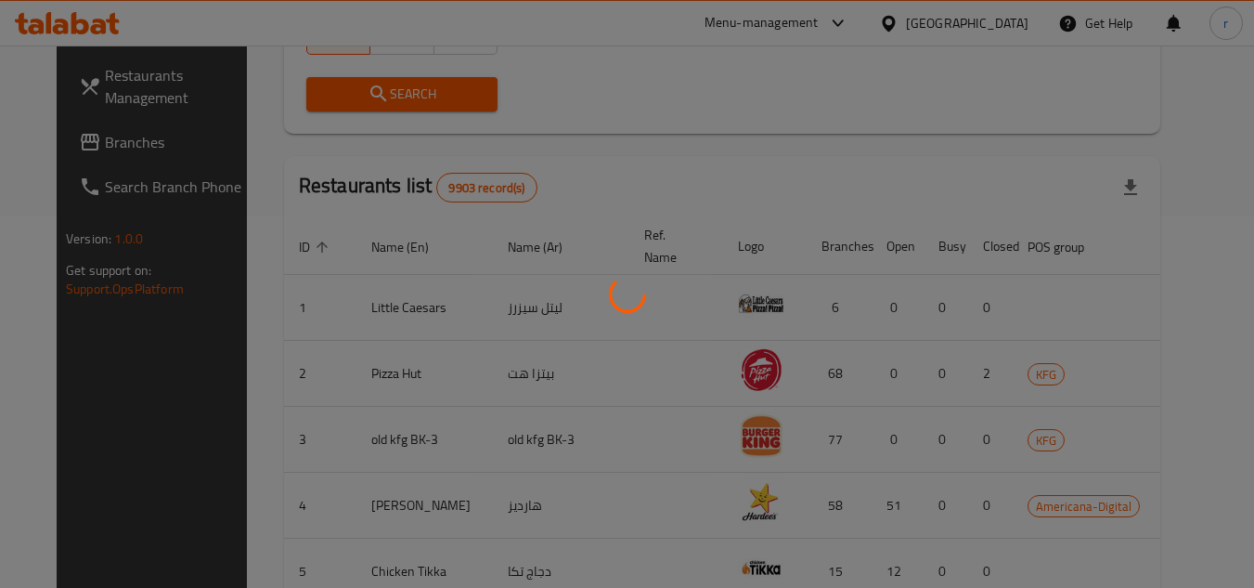
scroll to position [225, 0]
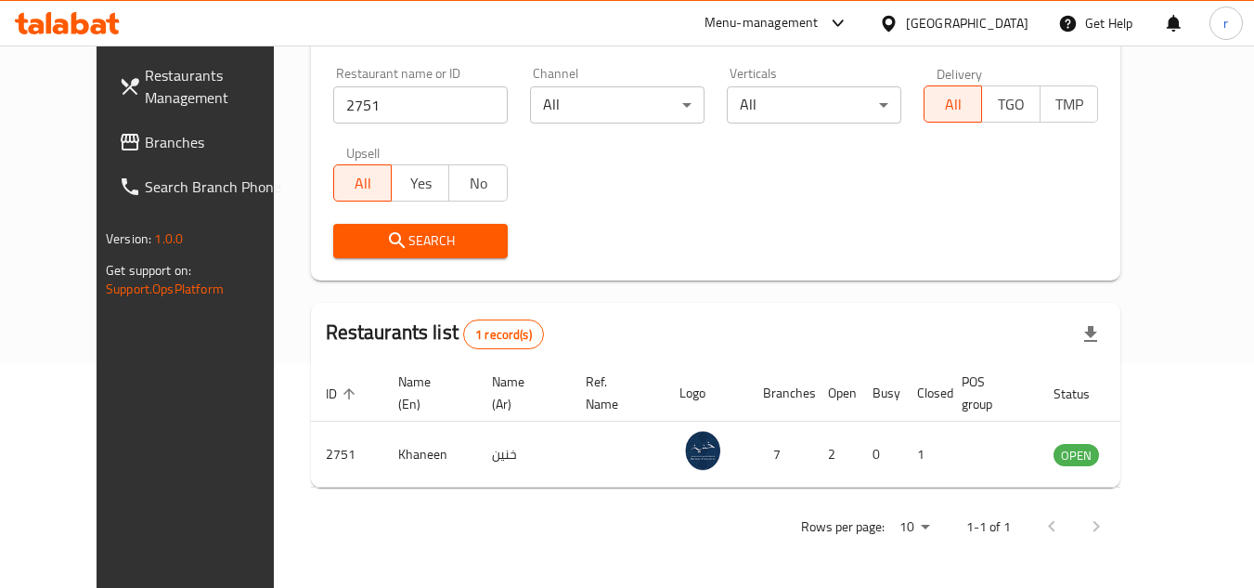
click at [895, 19] on icon at bounding box center [888, 23] width 13 height 16
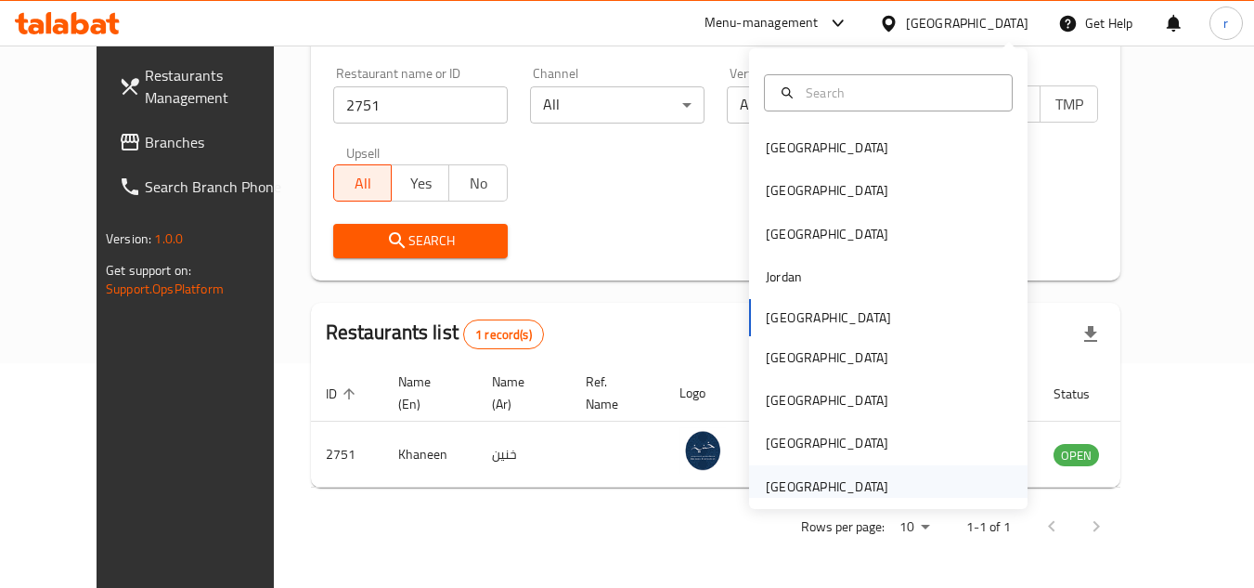
click at [824, 476] on div "[GEOGRAPHIC_DATA]" at bounding box center [827, 486] width 123 height 20
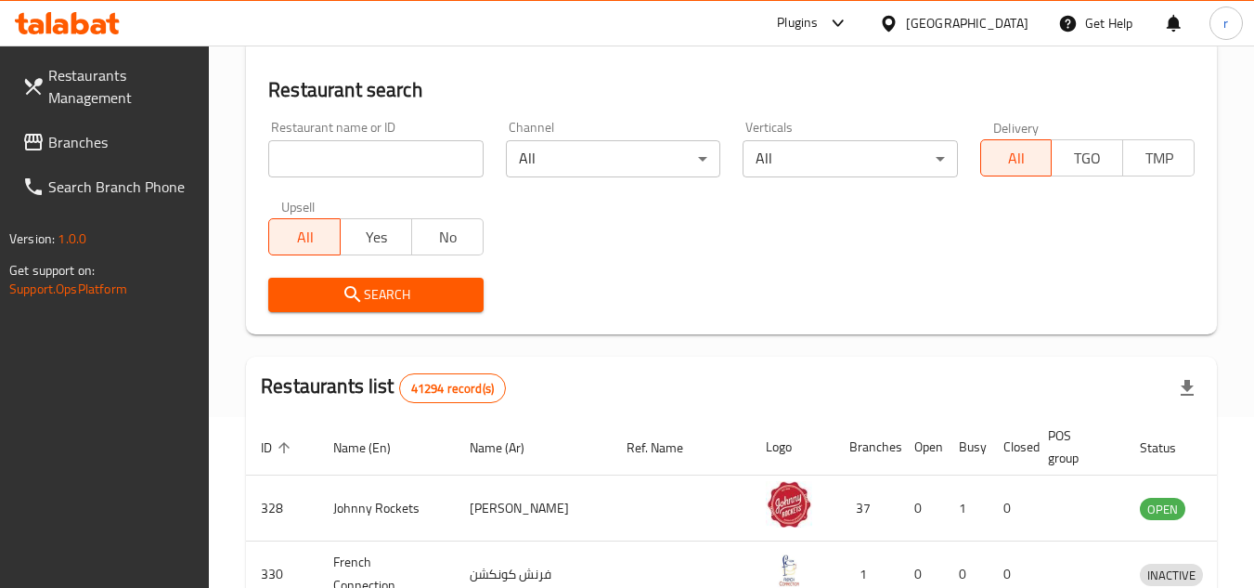
scroll to position [225, 0]
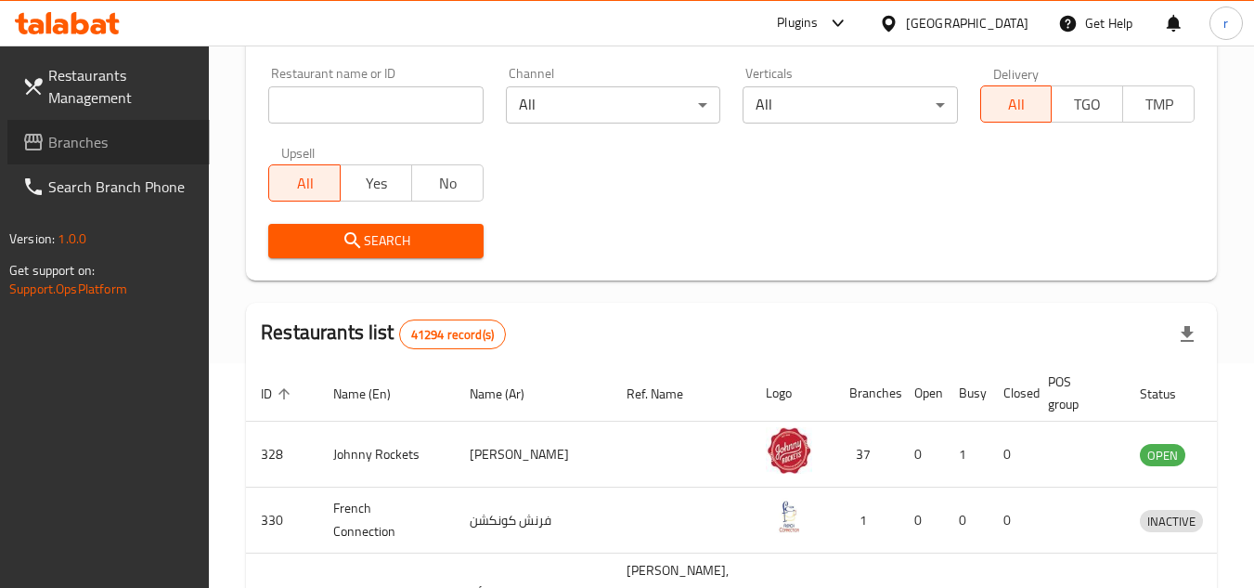
click at [60, 143] on span "Branches" at bounding box center [121, 142] width 147 height 22
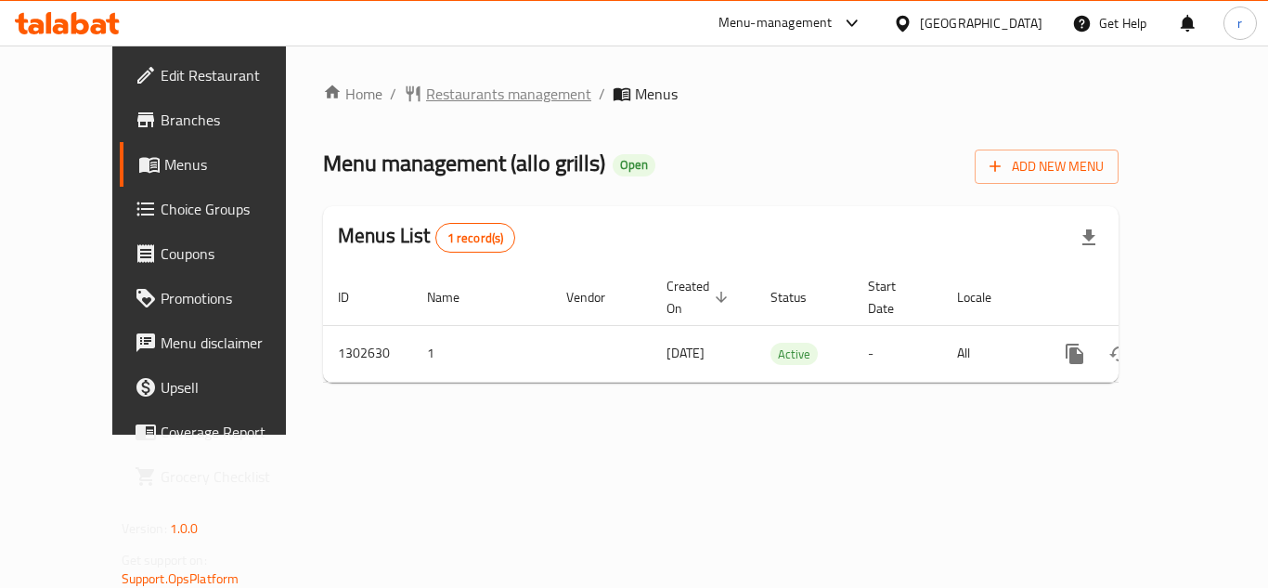
click at [429, 100] on span "Restaurants management" at bounding box center [508, 94] width 165 height 22
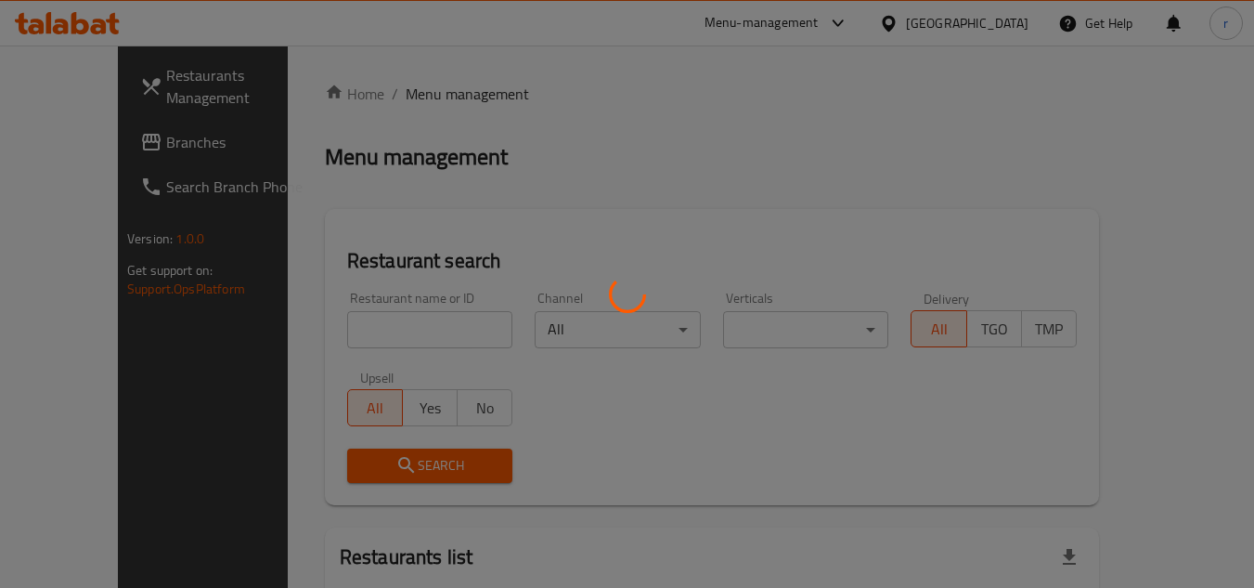
click at [365, 316] on div at bounding box center [627, 294] width 1254 height 588
click at [357, 332] on div at bounding box center [627, 294] width 1254 height 588
click at [356, 332] on div at bounding box center [627, 294] width 1254 height 588
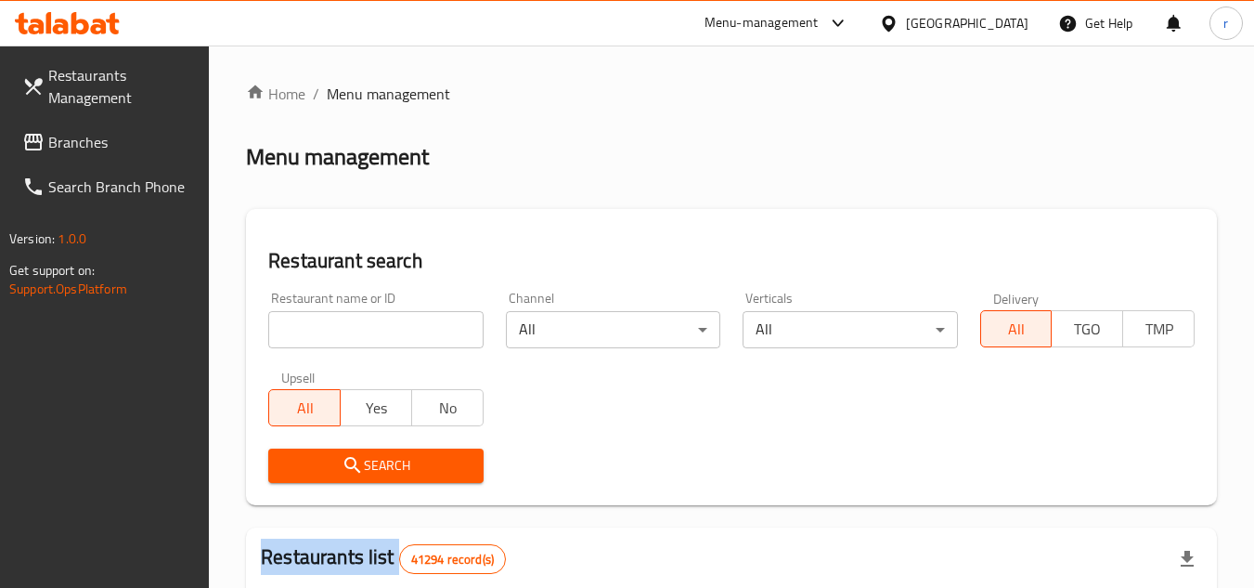
click at [356, 332] on div at bounding box center [627, 294] width 1254 height 588
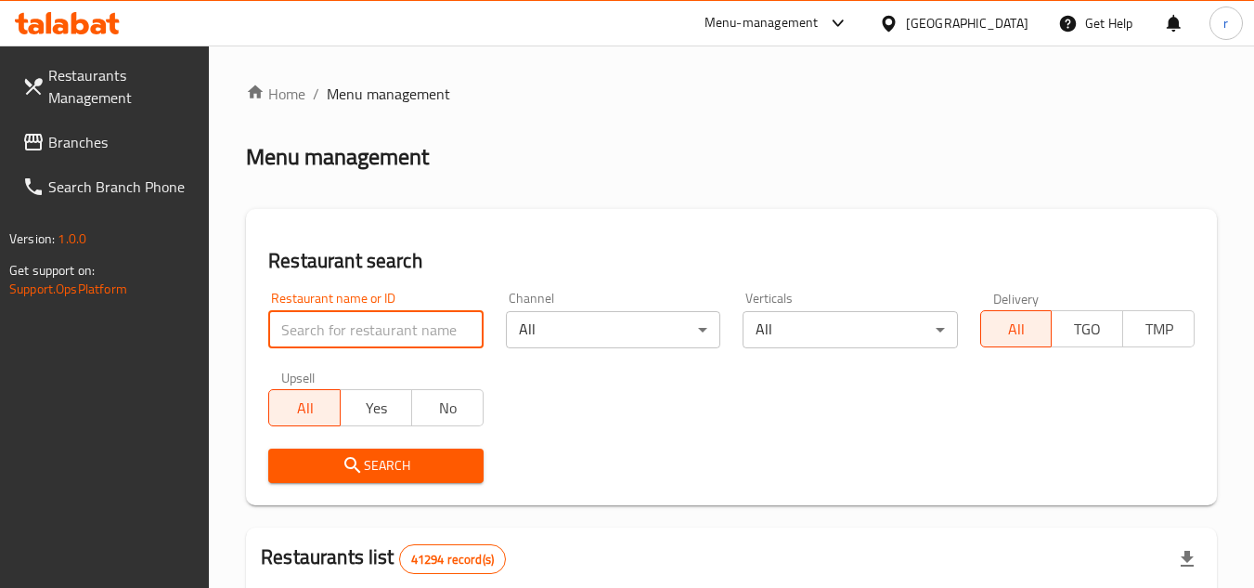
click at [356, 332] on input "search" at bounding box center [375, 329] width 214 height 37
paste input "702422"
type input "702422"
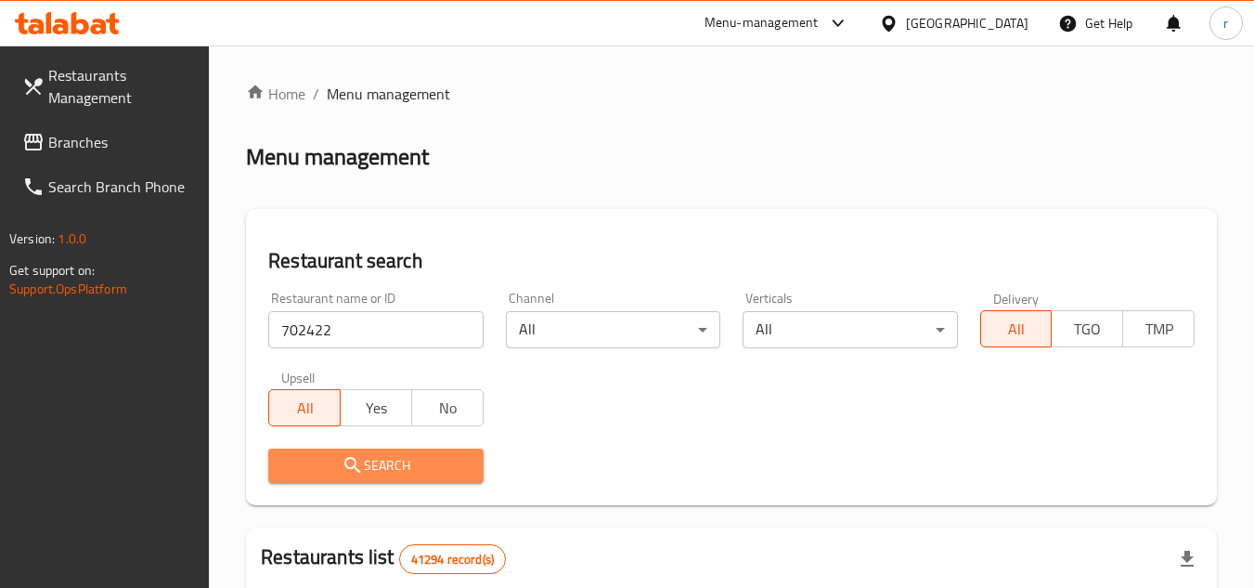
click at [363, 459] on icon "submit" at bounding box center [353, 465] width 22 height 22
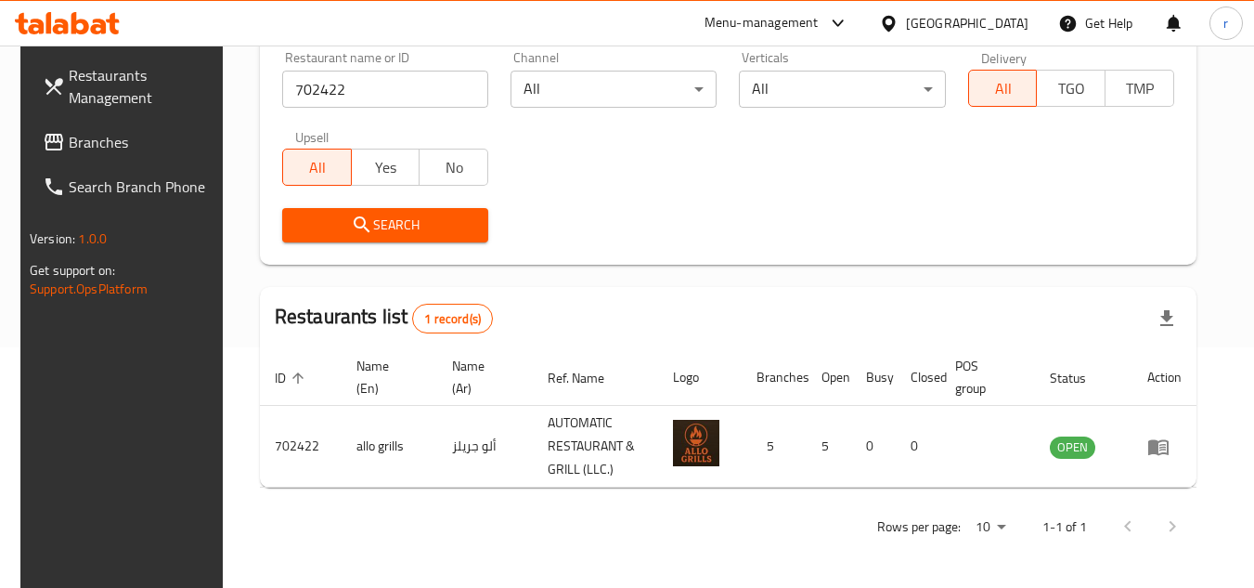
scroll to position [240, 0]
click at [895, 27] on icon at bounding box center [888, 23] width 13 height 16
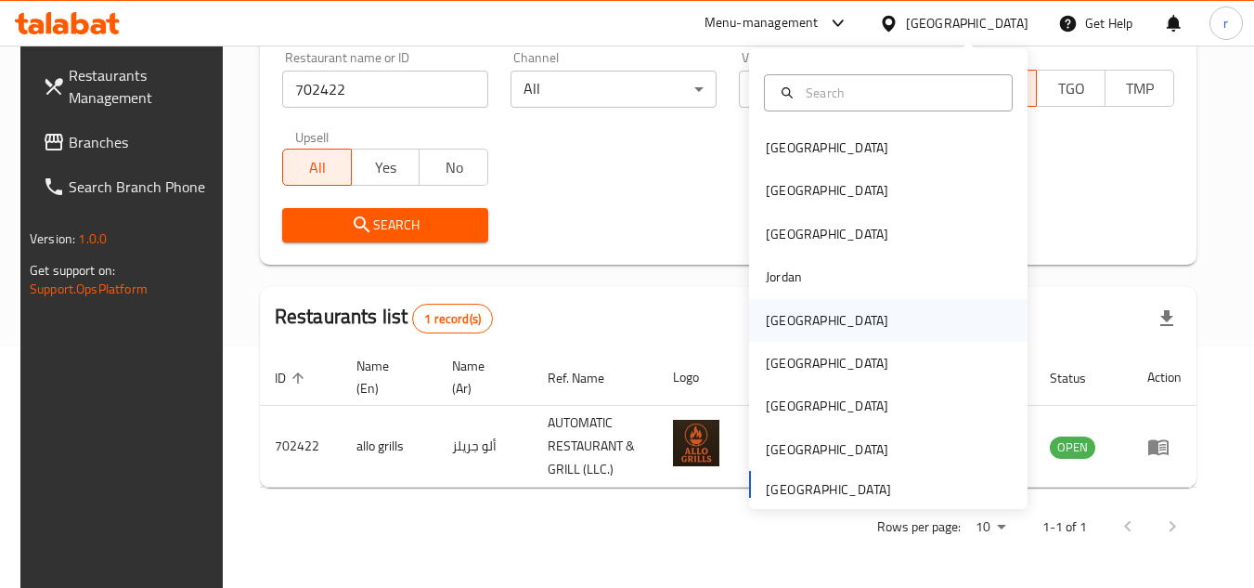
click at [783, 320] on div "[GEOGRAPHIC_DATA]" at bounding box center [827, 320] width 123 height 20
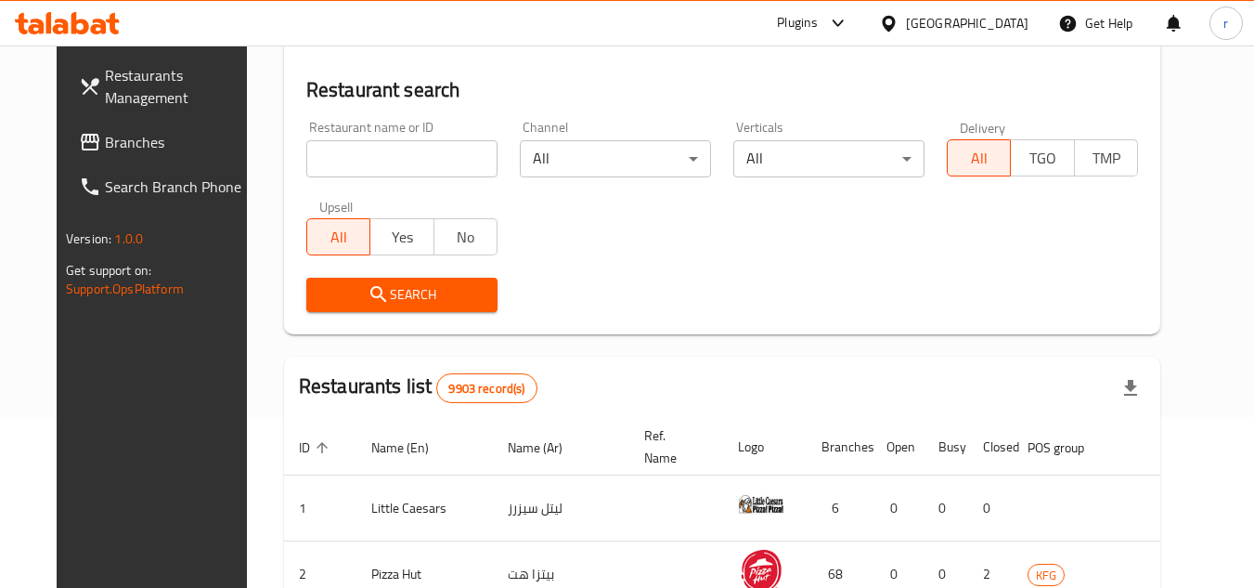
scroll to position [240, 0]
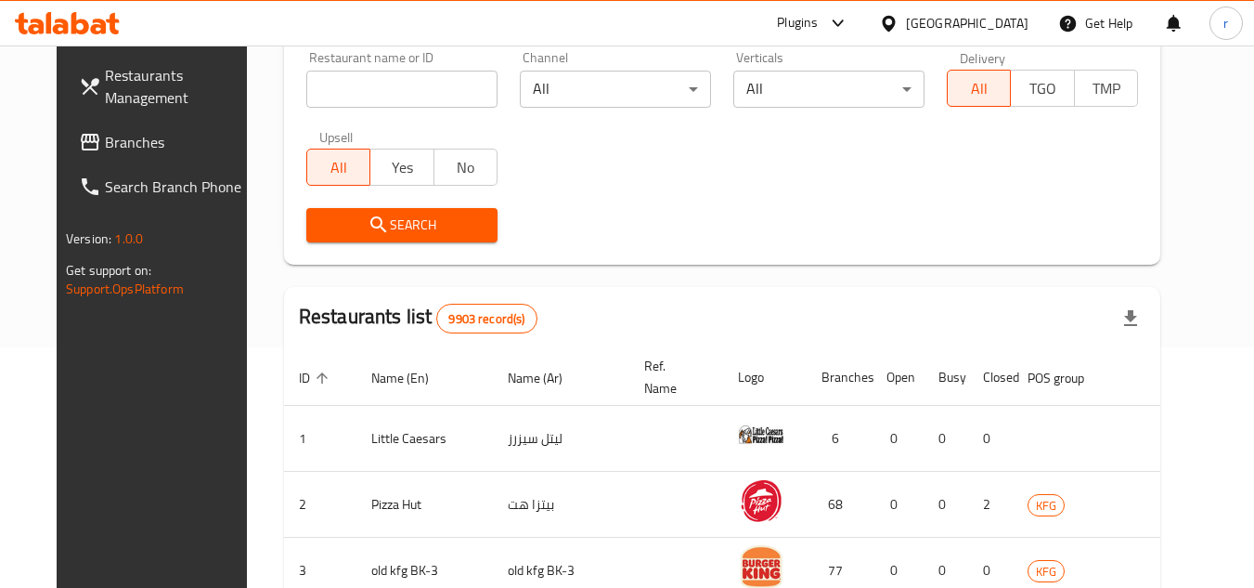
click at [105, 133] on span "Branches" at bounding box center [178, 142] width 147 height 22
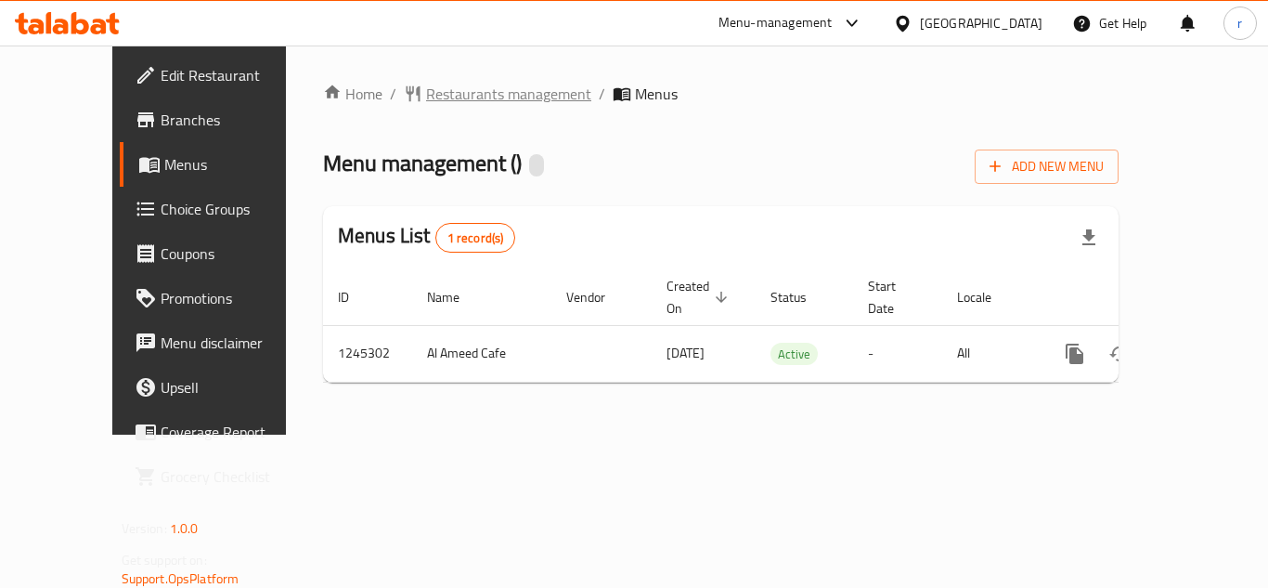
click at [426, 92] on span "Restaurants management" at bounding box center [508, 94] width 165 height 22
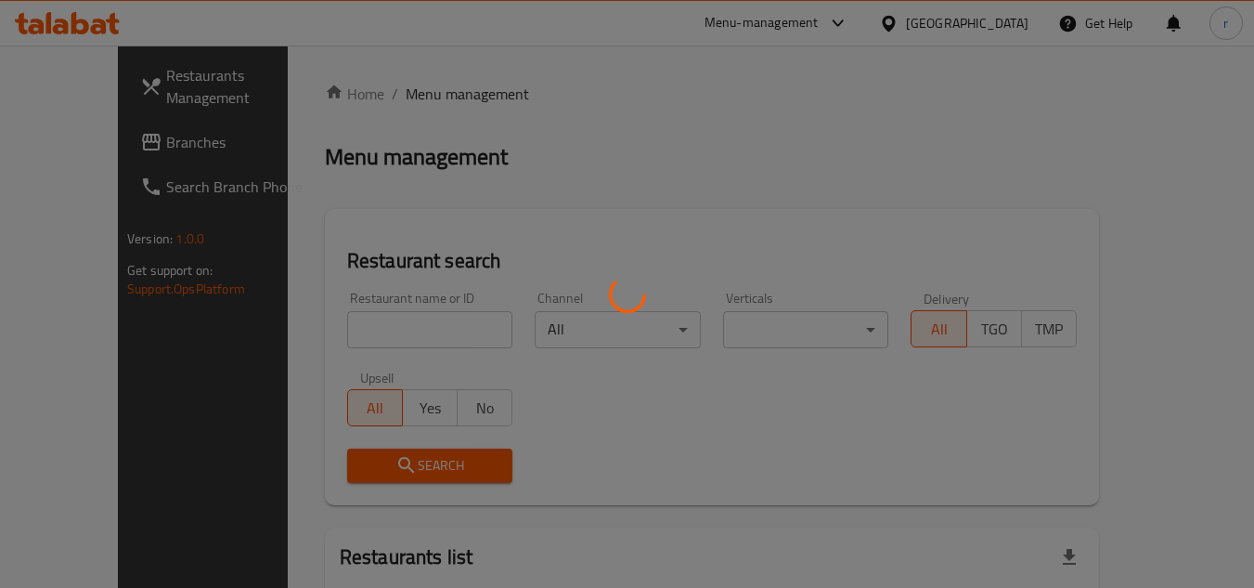
click at [337, 320] on div at bounding box center [627, 294] width 1254 height 588
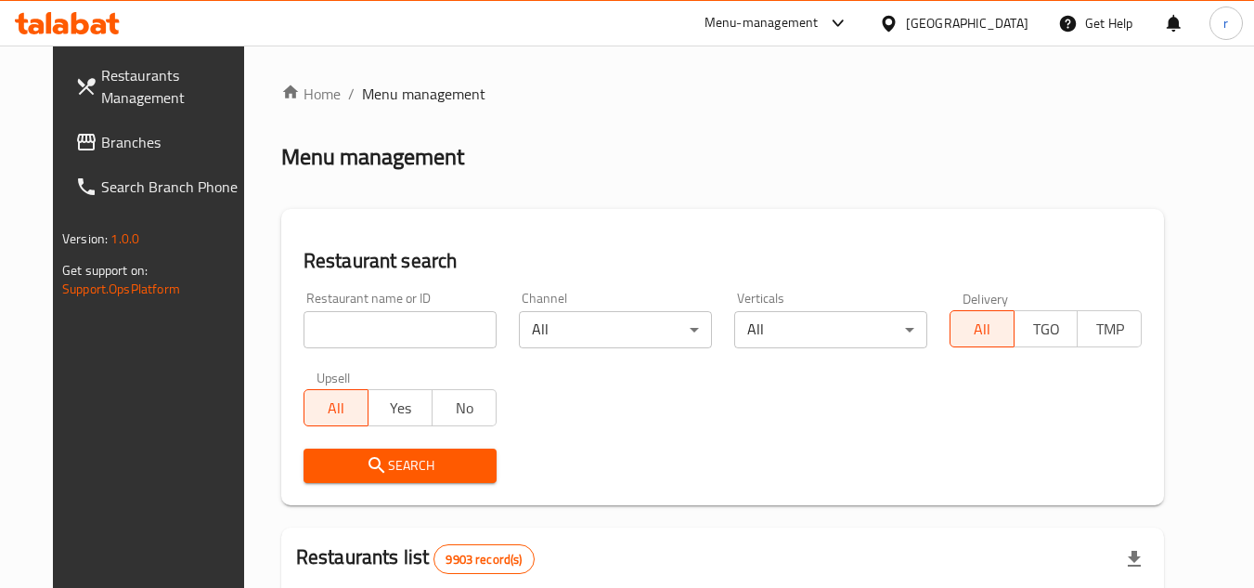
click at [339, 336] on input "search" at bounding box center [400, 329] width 193 height 37
paste input "682494"
type input "682494"
drag, startPoint x: 336, startPoint y: 460, endPoint x: 380, endPoint y: 431, distance: 52.3
click at [336, 460] on span "Search" at bounding box center [399, 465] width 163 height 23
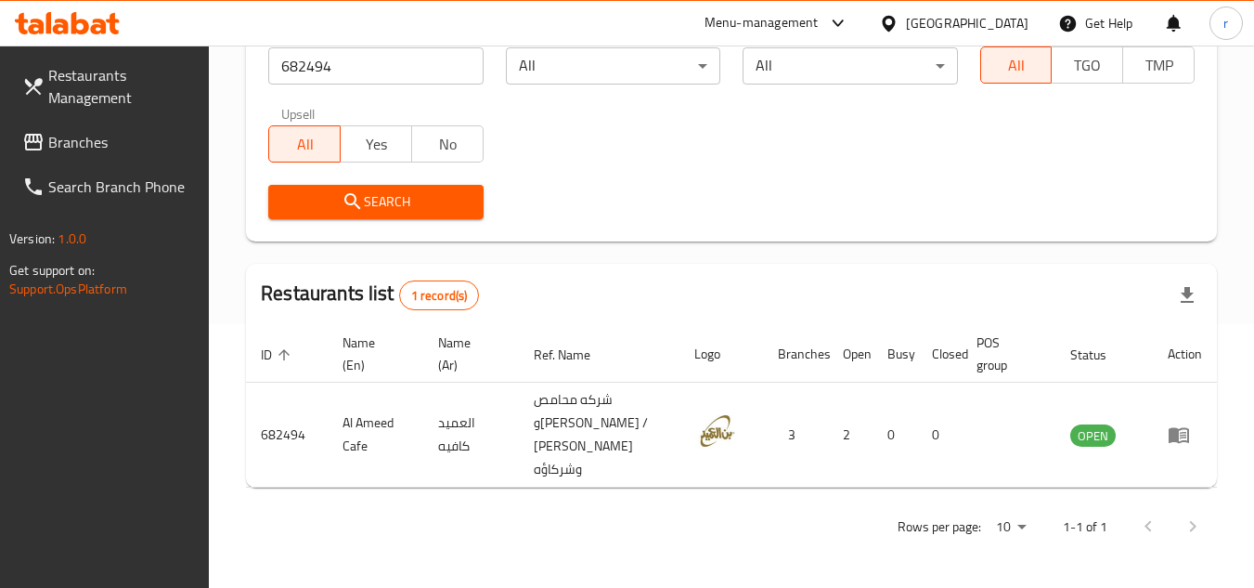
scroll to position [264, 0]
click at [906, 20] on div at bounding box center [892, 23] width 27 height 20
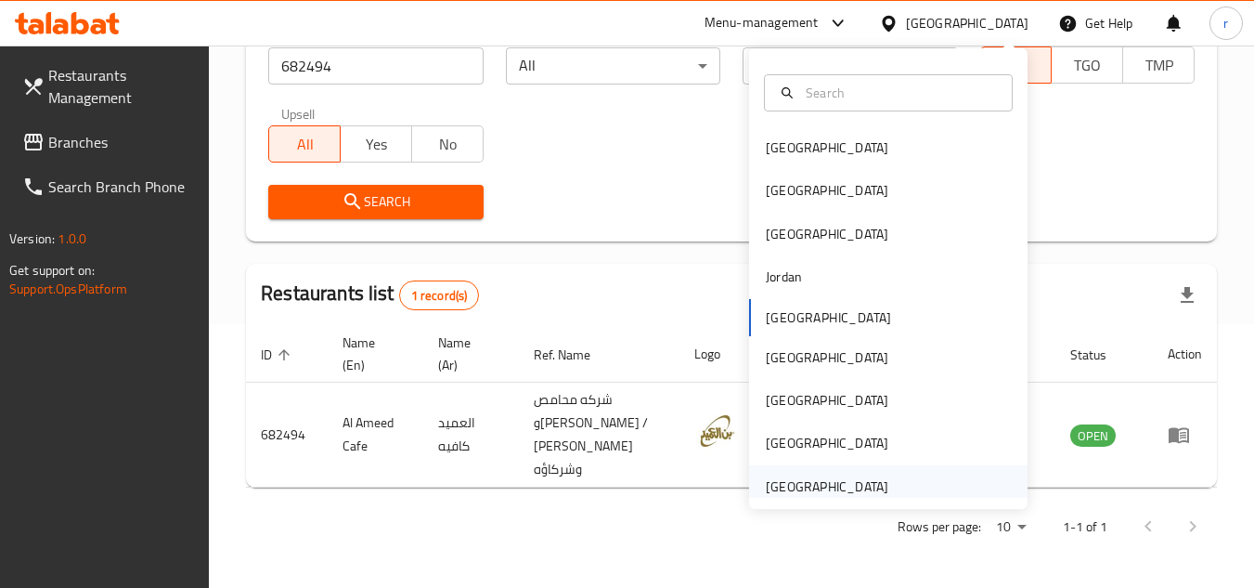
click at [904, 492] on div "[GEOGRAPHIC_DATA]" at bounding box center [888, 486] width 278 height 43
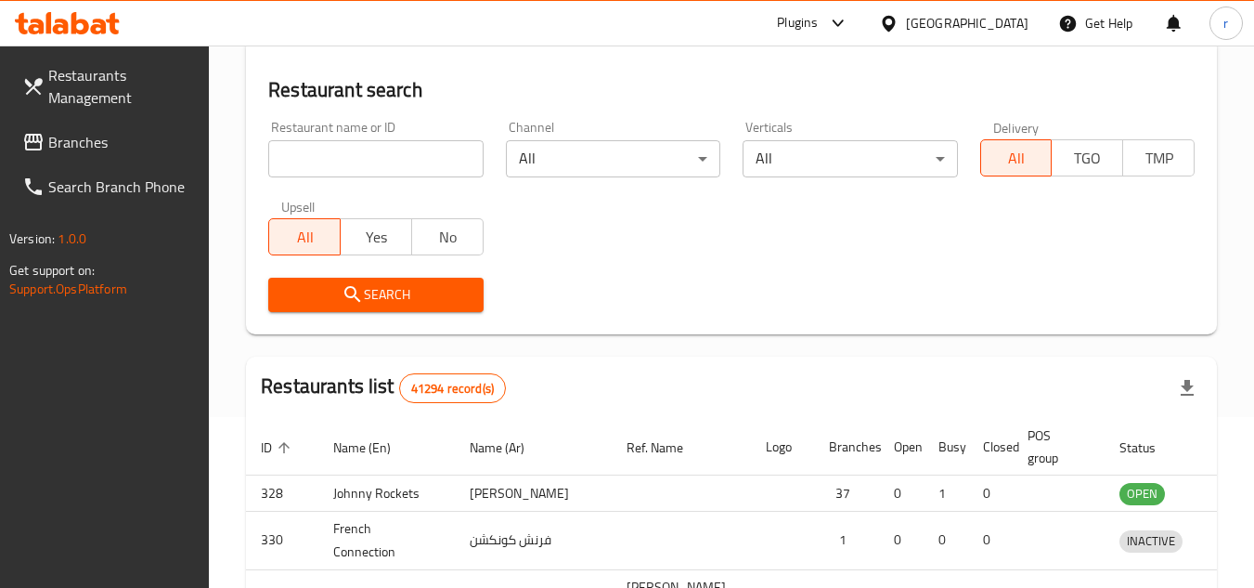
scroll to position [264, 0]
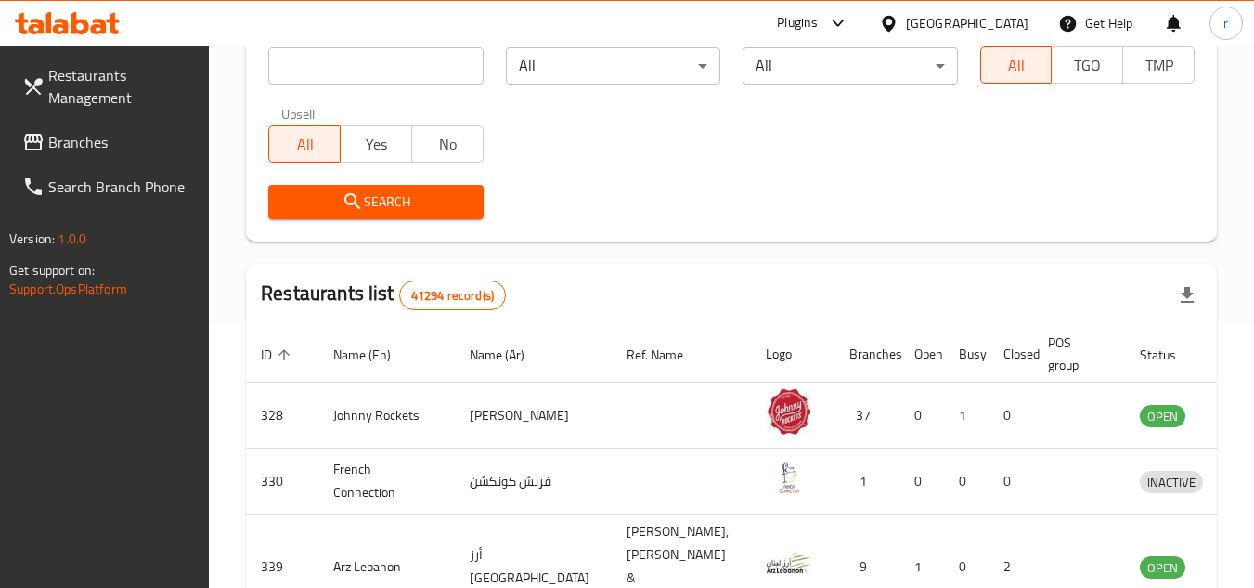
click at [79, 143] on span "Branches" at bounding box center [121, 142] width 147 height 22
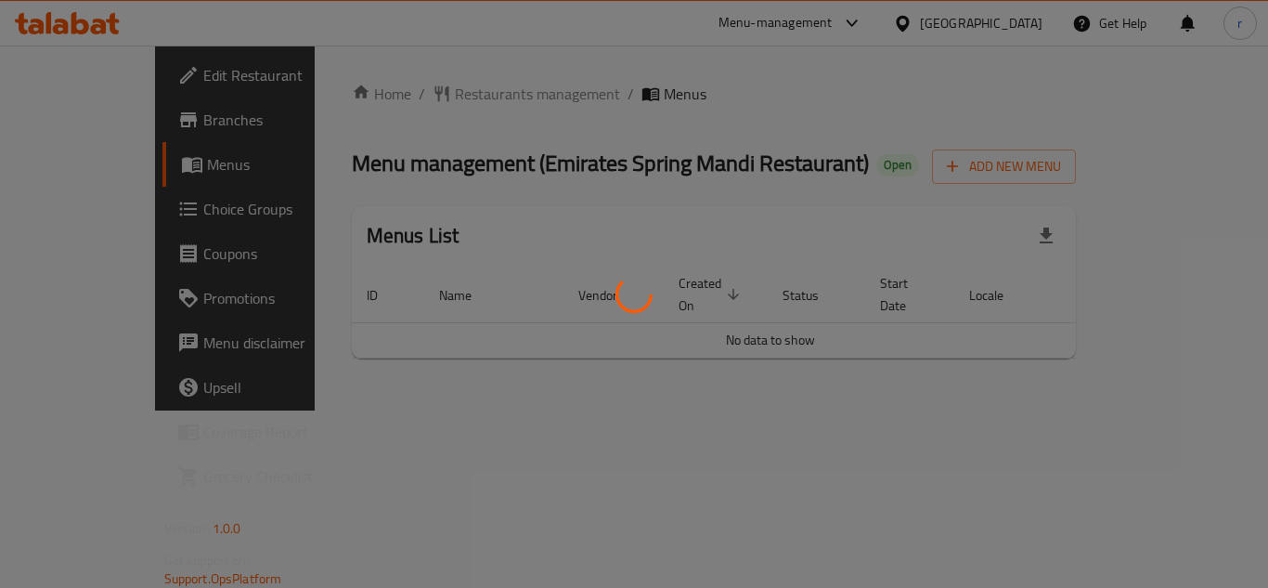
click at [434, 96] on div at bounding box center [634, 294] width 1268 height 588
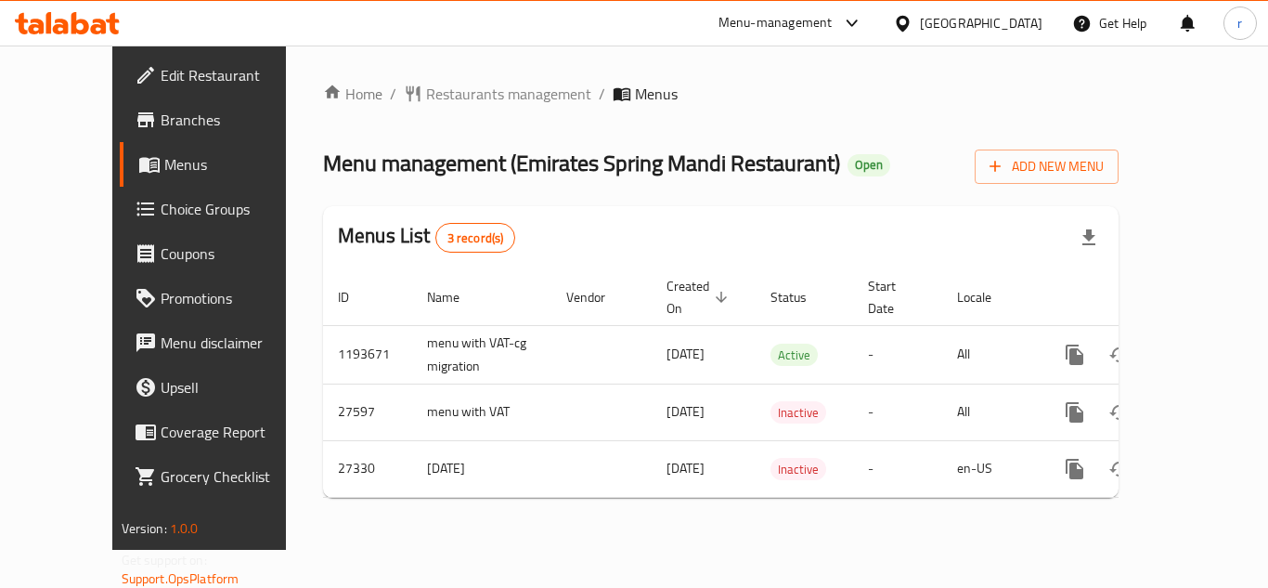
click at [434, 96] on span "Restaurants management" at bounding box center [508, 94] width 165 height 22
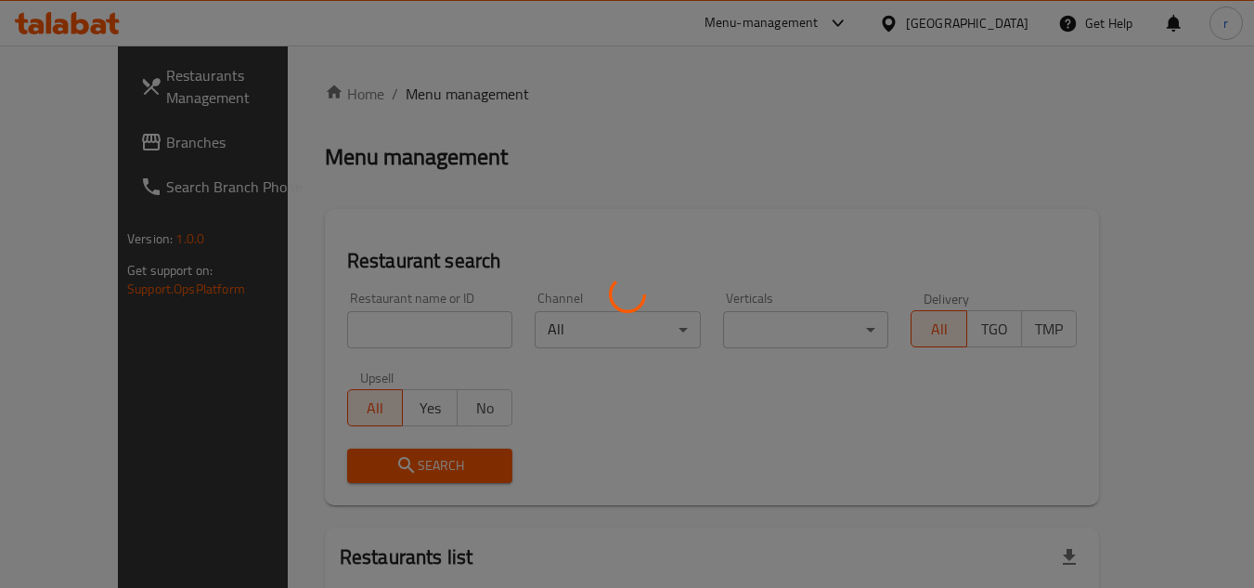
click at [371, 321] on div at bounding box center [627, 294] width 1254 height 588
click at [364, 324] on div at bounding box center [627, 294] width 1254 height 588
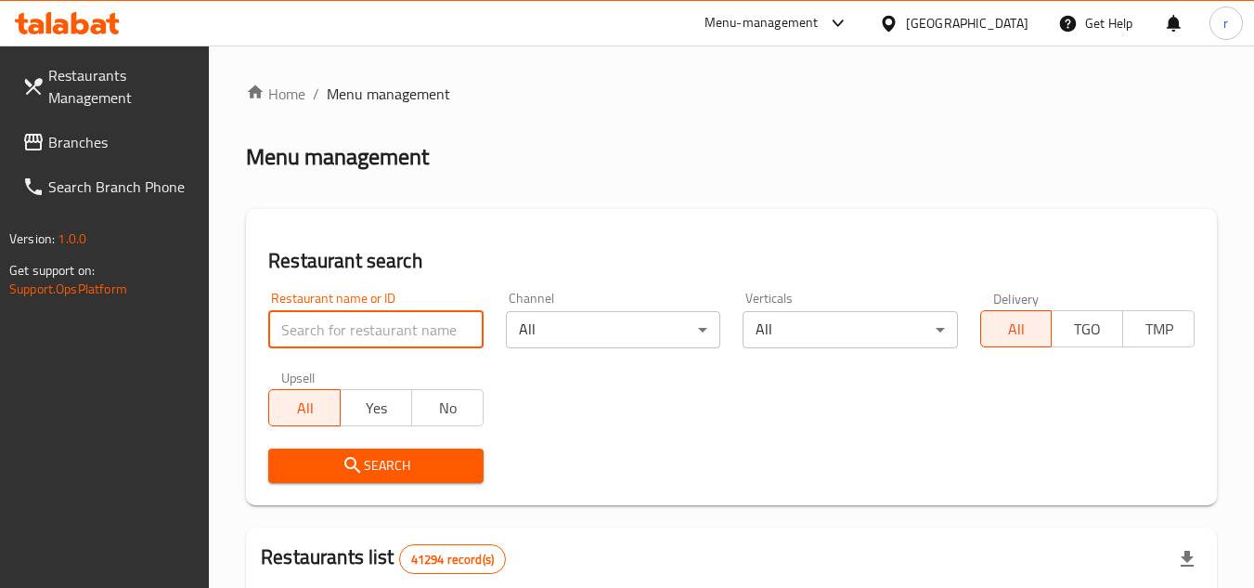
click at [364, 324] on input "search" at bounding box center [375, 329] width 214 height 37
paste input "14254"
type input "14254"
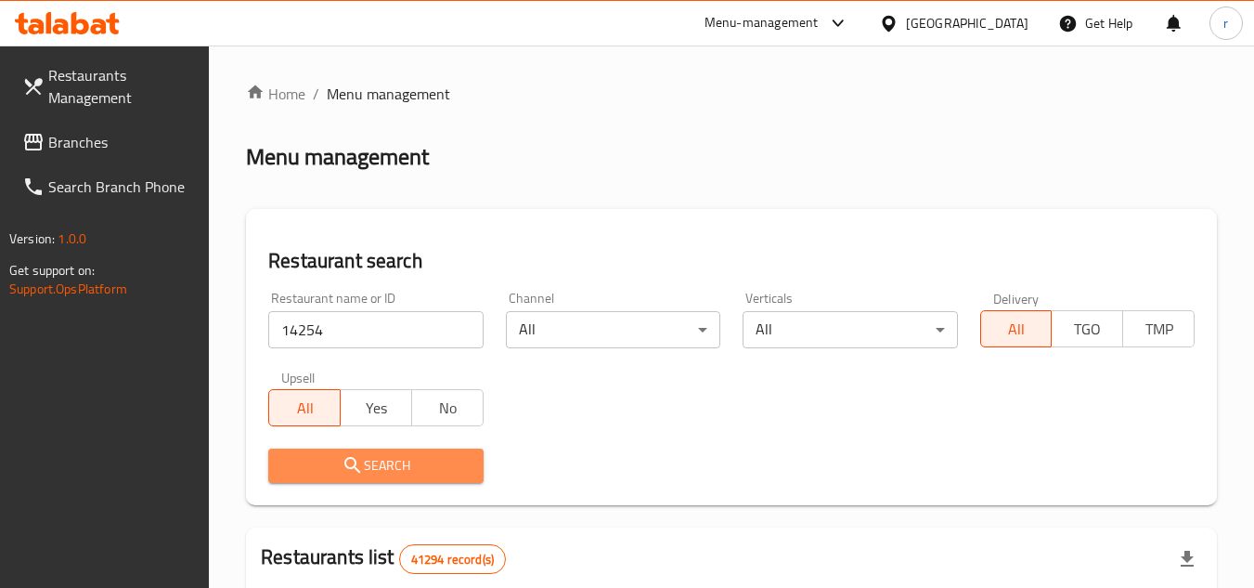
click at [351, 468] on icon "submit" at bounding box center [352, 465] width 16 height 16
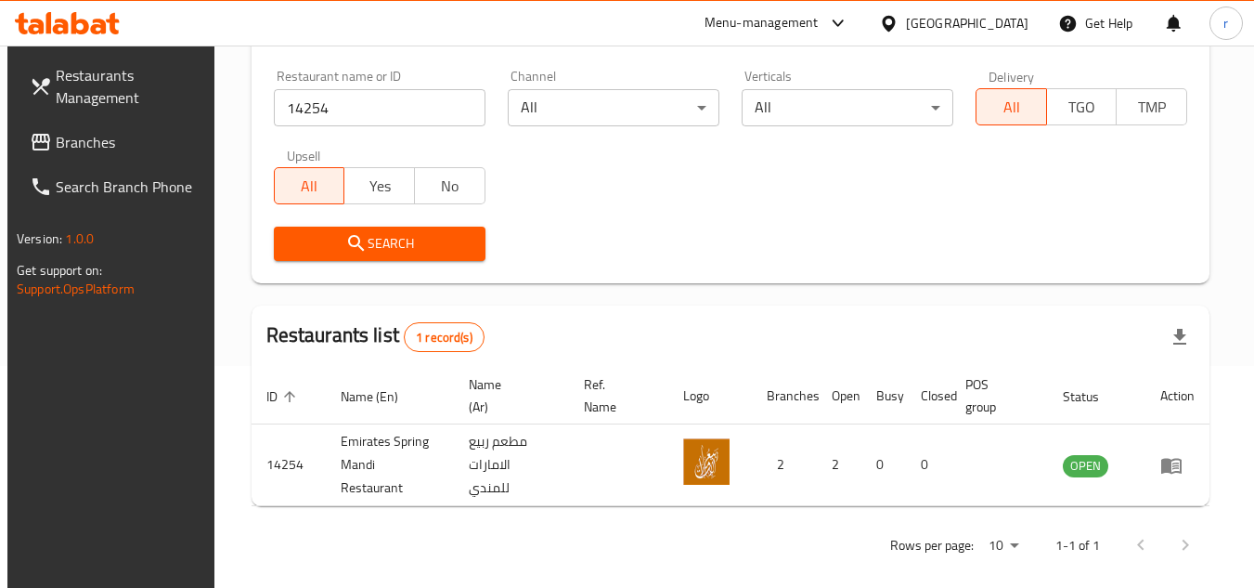
scroll to position [240, 0]
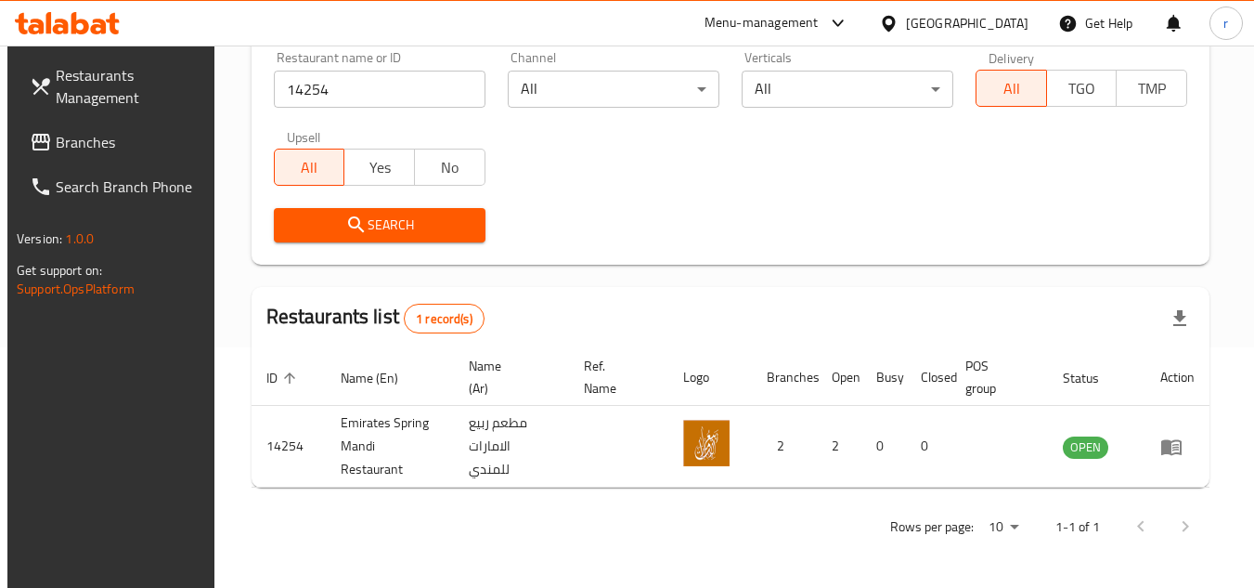
drag, startPoint x: 48, startPoint y: 139, endPoint x: 72, endPoint y: 143, distance: 24.4
click at [56, 139] on span "Branches" at bounding box center [129, 142] width 147 height 22
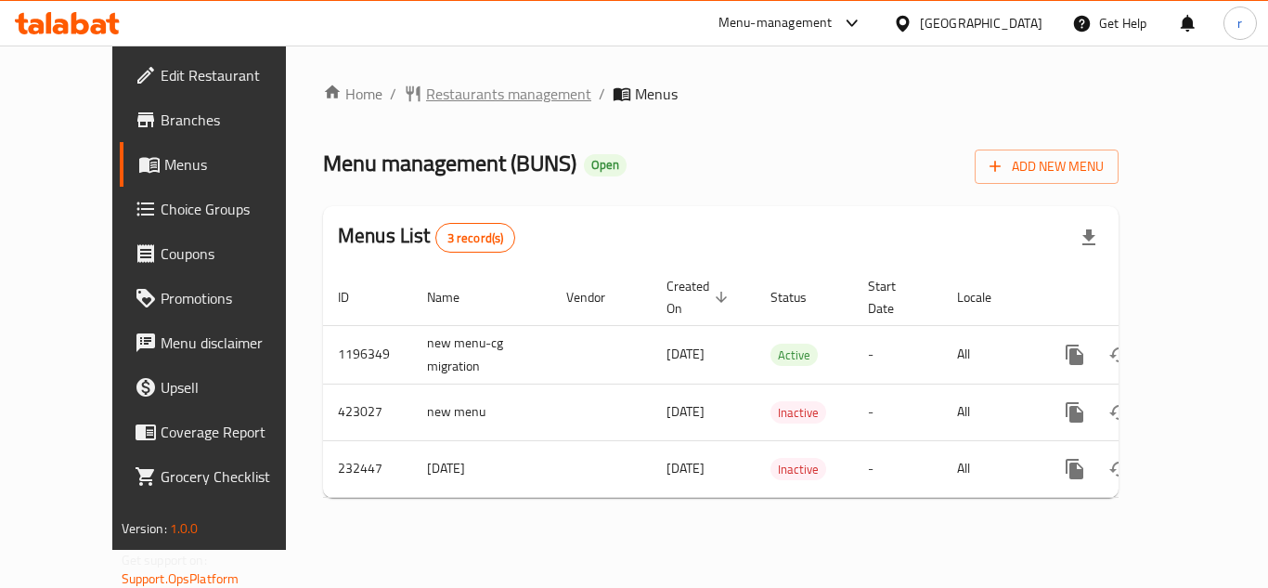
click at [444, 96] on span "Restaurants management" at bounding box center [508, 94] width 165 height 22
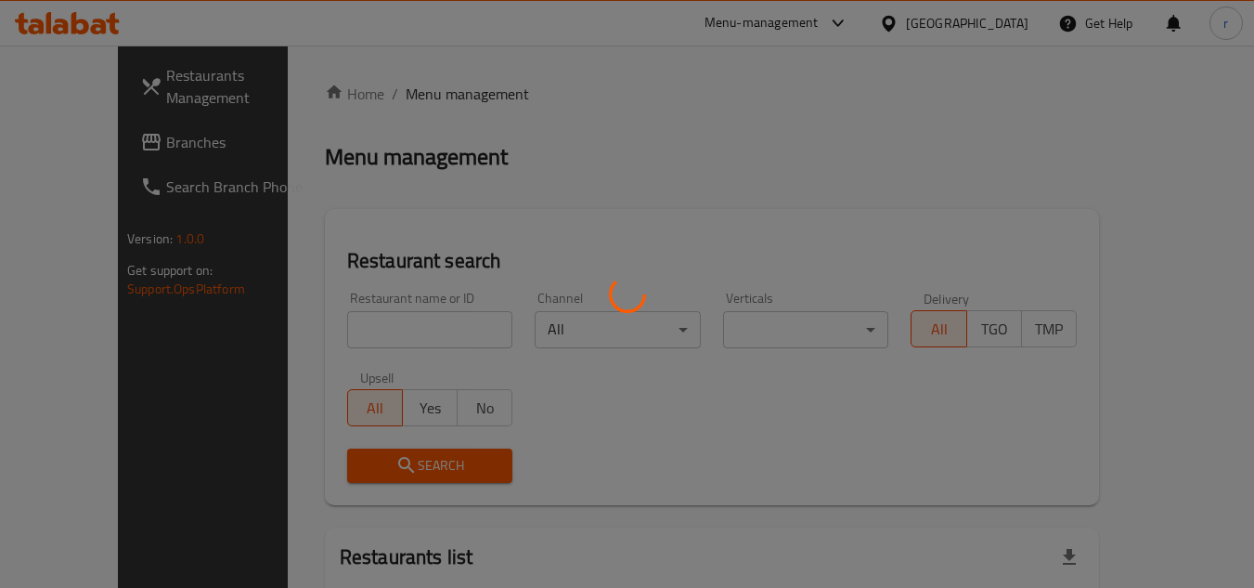
click at [356, 326] on div at bounding box center [627, 294] width 1254 height 588
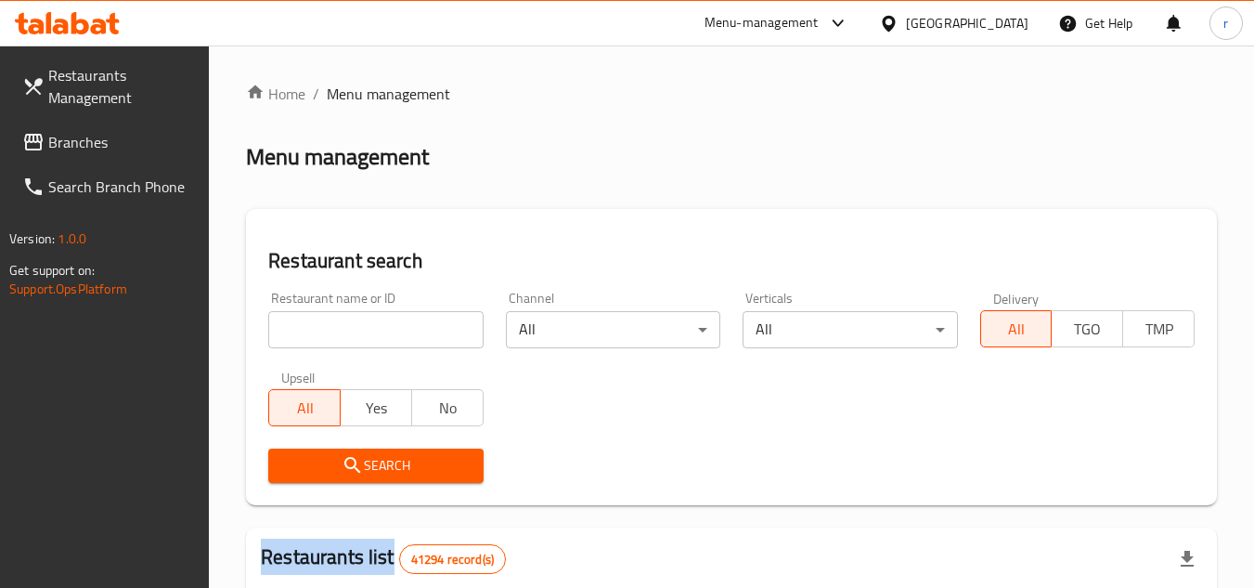
click at [356, 324] on input "search" at bounding box center [375, 329] width 214 height 37
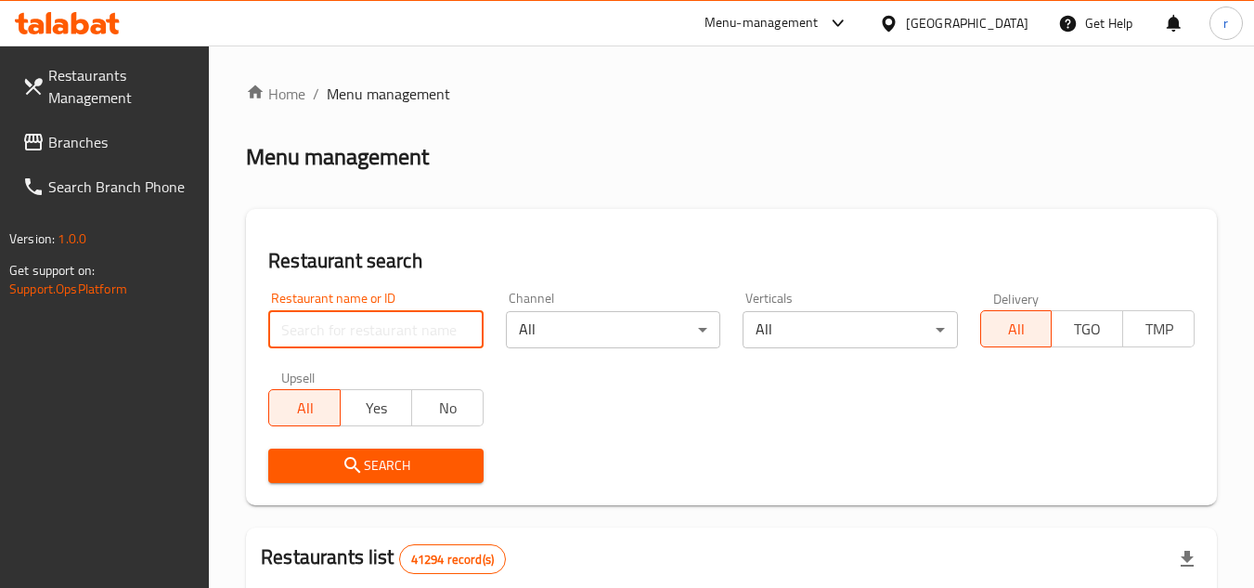
paste input "626230"
type input "626230"
click at [341, 467] on span "Search" at bounding box center [375, 465] width 185 height 23
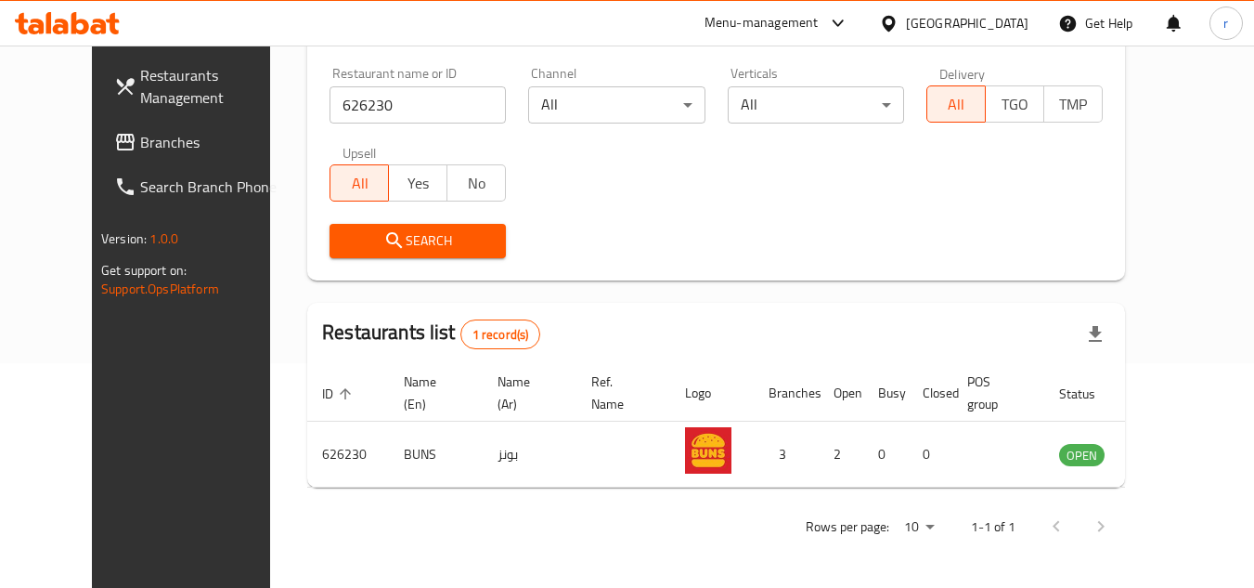
scroll to position [225, 0]
click at [890, 21] on icon at bounding box center [888, 23] width 19 height 19
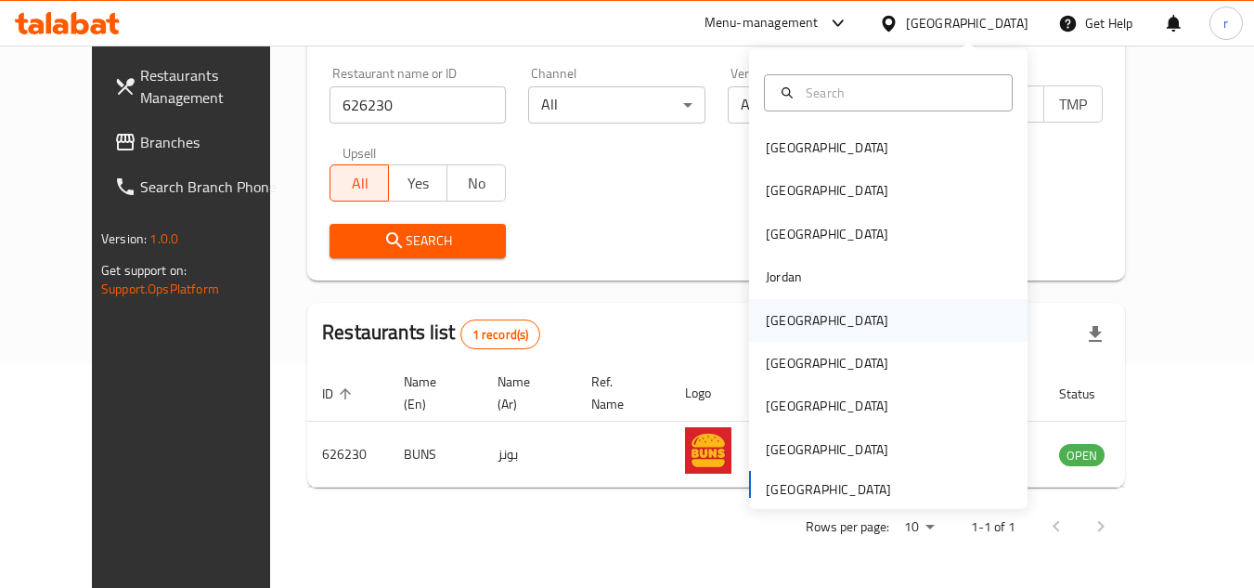
click at [766, 319] on div "[GEOGRAPHIC_DATA]" at bounding box center [827, 320] width 123 height 20
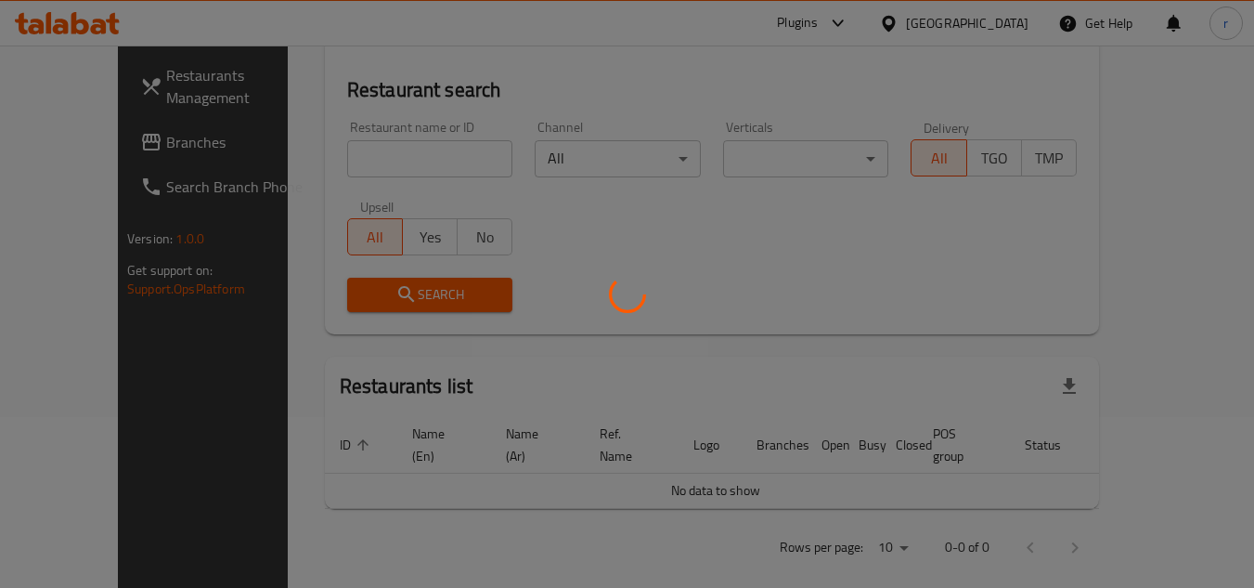
scroll to position [225, 0]
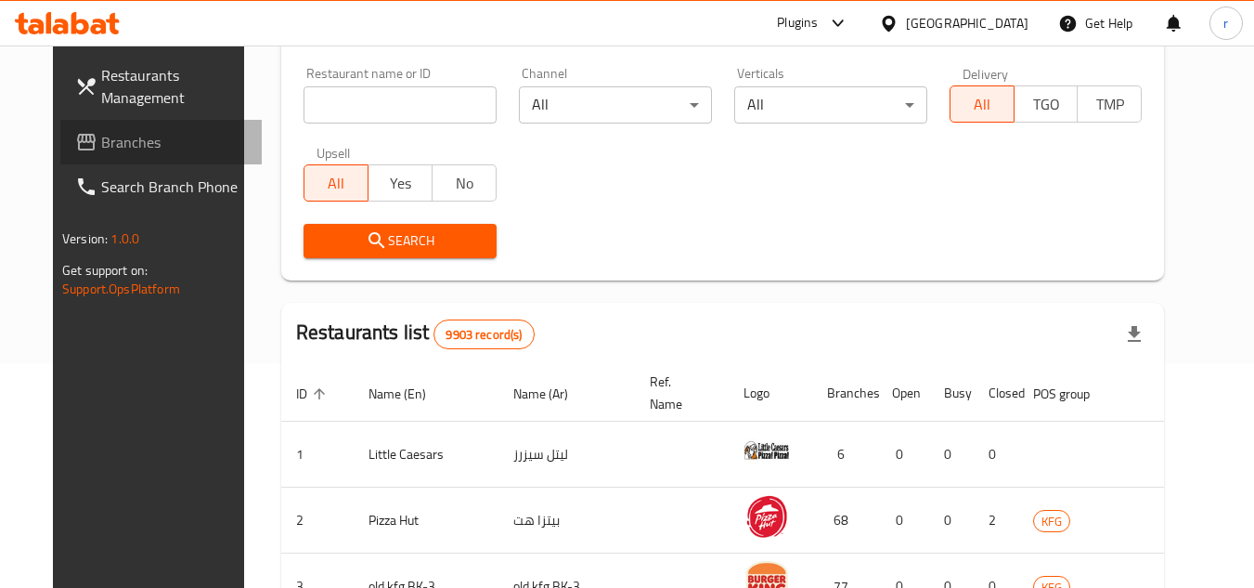
click at [101, 141] on span "Branches" at bounding box center [174, 142] width 147 height 22
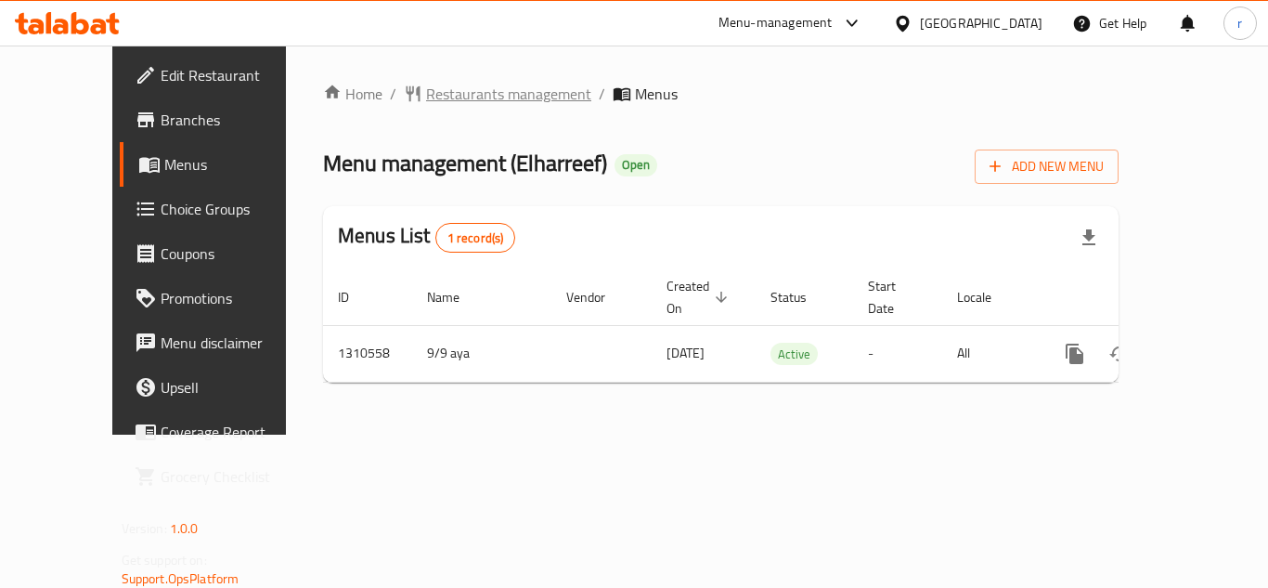
click at [450, 97] on span "Restaurants management" at bounding box center [508, 94] width 165 height 22
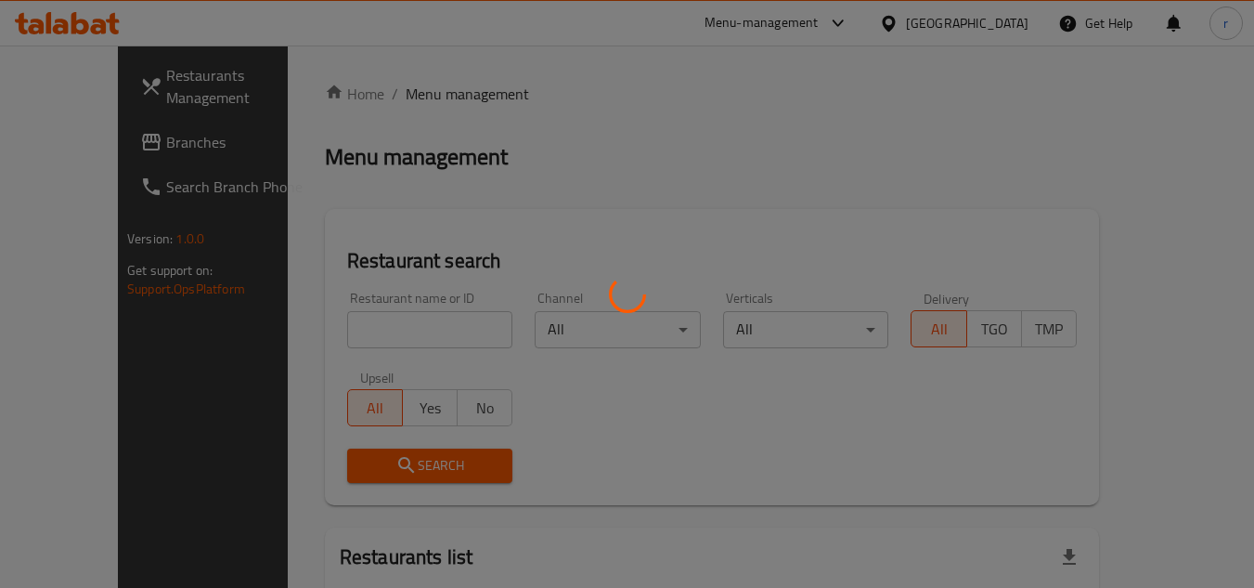
click at [340, 325] on div at bounding box center [627, 294] width 1254 height 588
click at [338, 324] on div at bounding box center [627, 294] width 1254 height 588
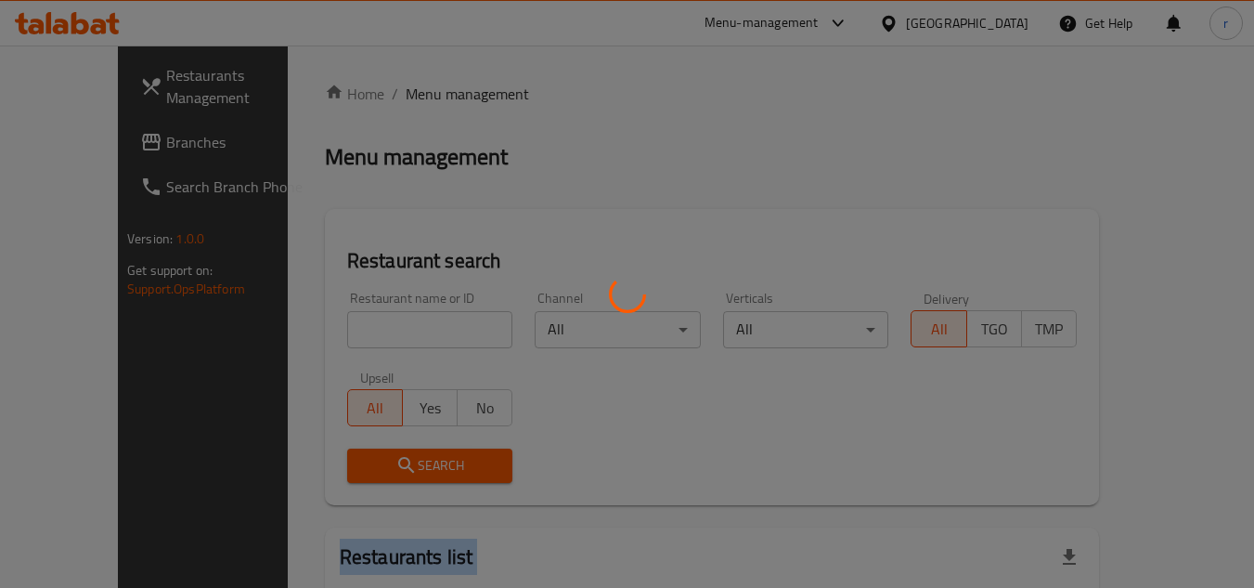
click at [338, 324] on div at bounding box center [627, 294] width 1254 height 588
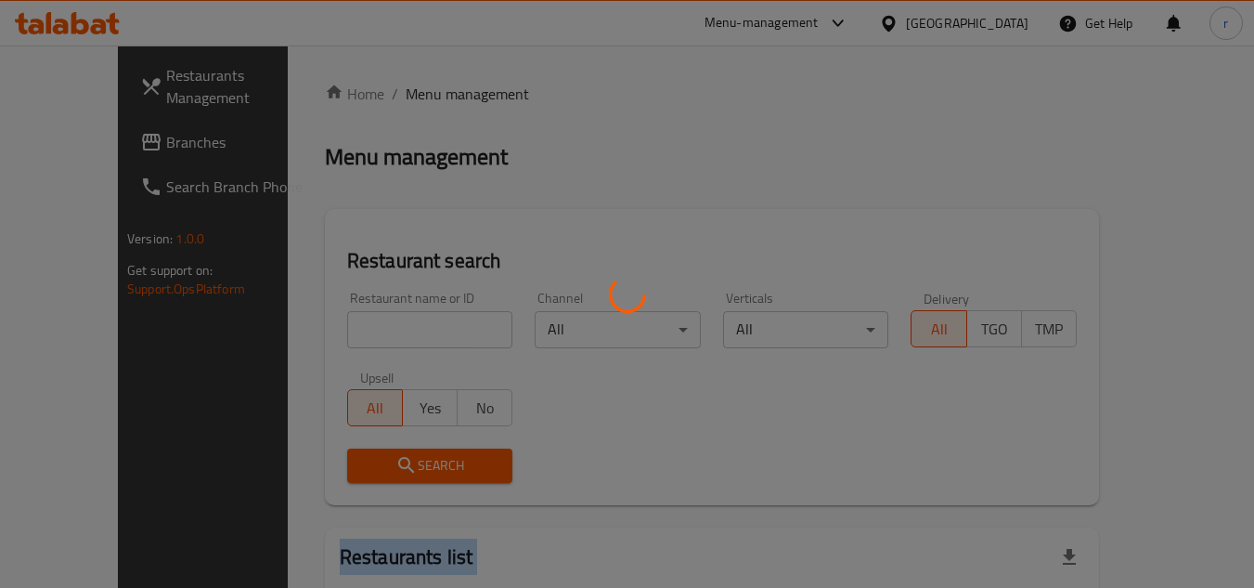
click at [338, 324] on div at bounding box center [627, 294] width 1254 height 588
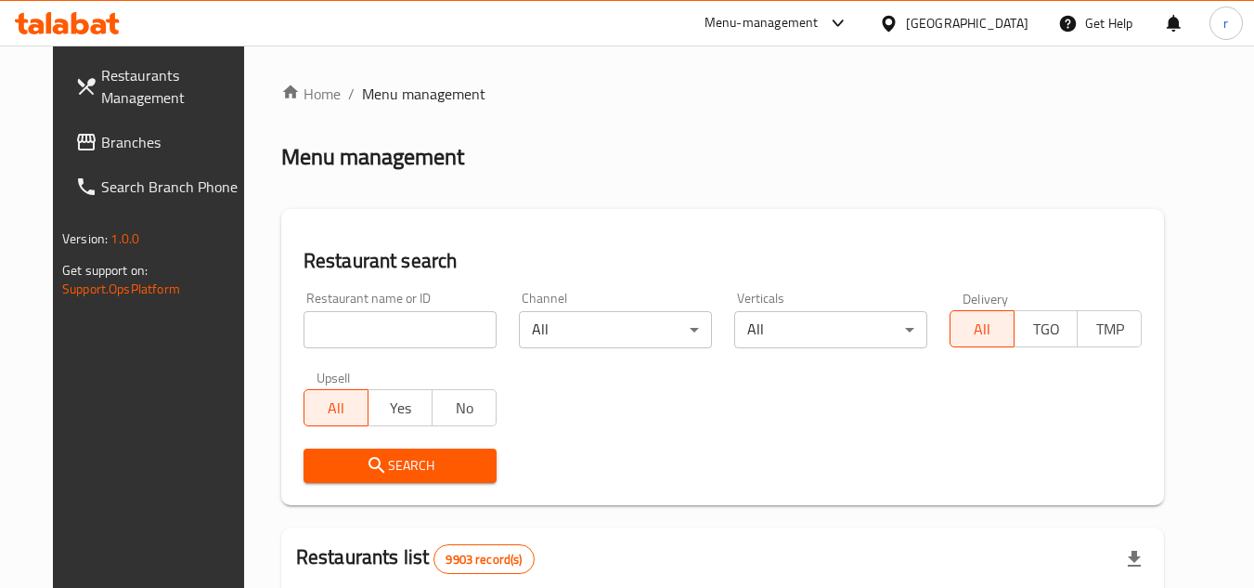
click at [348, 331] on input "search" at bounding box center [400, 329] width 193 height 37
paste input "705489"
type input "705489"
drag, startPoint x: 352, startPoint y: 466, endPoint x: 430, endPoint y: 324, distance: 162.0
click at [366, 463] on icon "submit" at bounding box center [377, 465] width 22 height 22
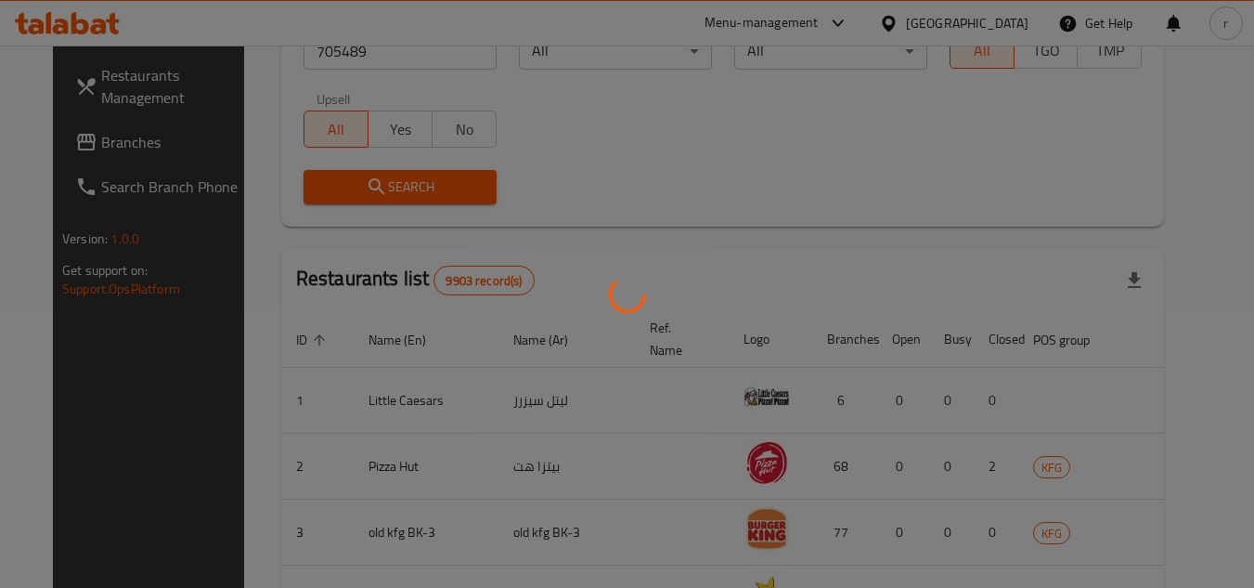
scroll to position [240, 0]
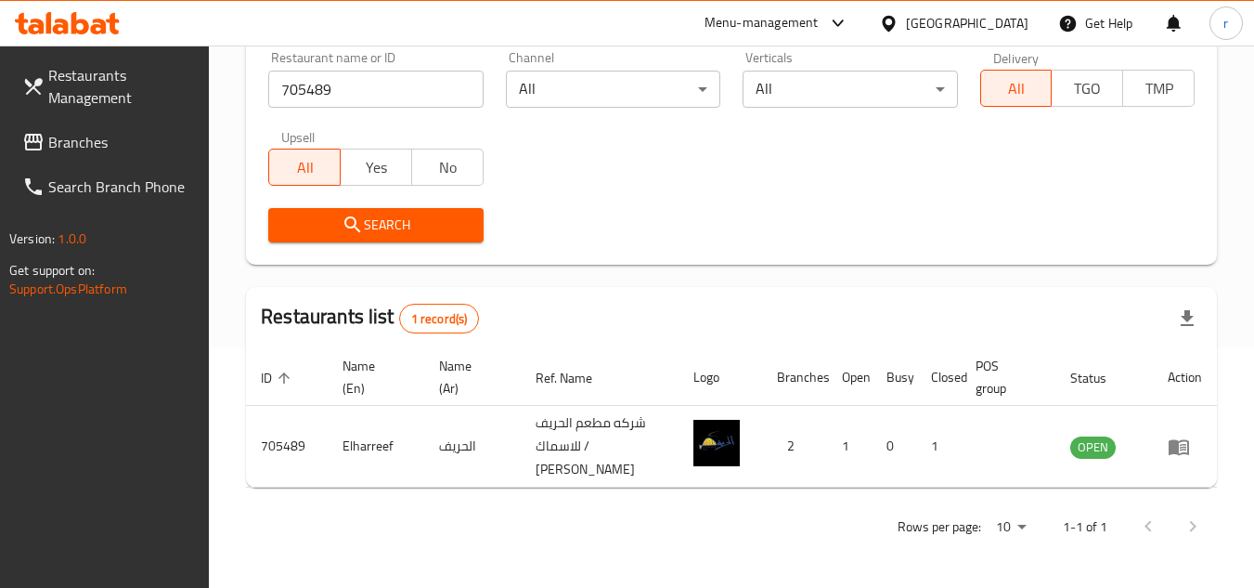
click at [98, 139] on span "Branches" at bounding box center [121, 142] width 147 height 22
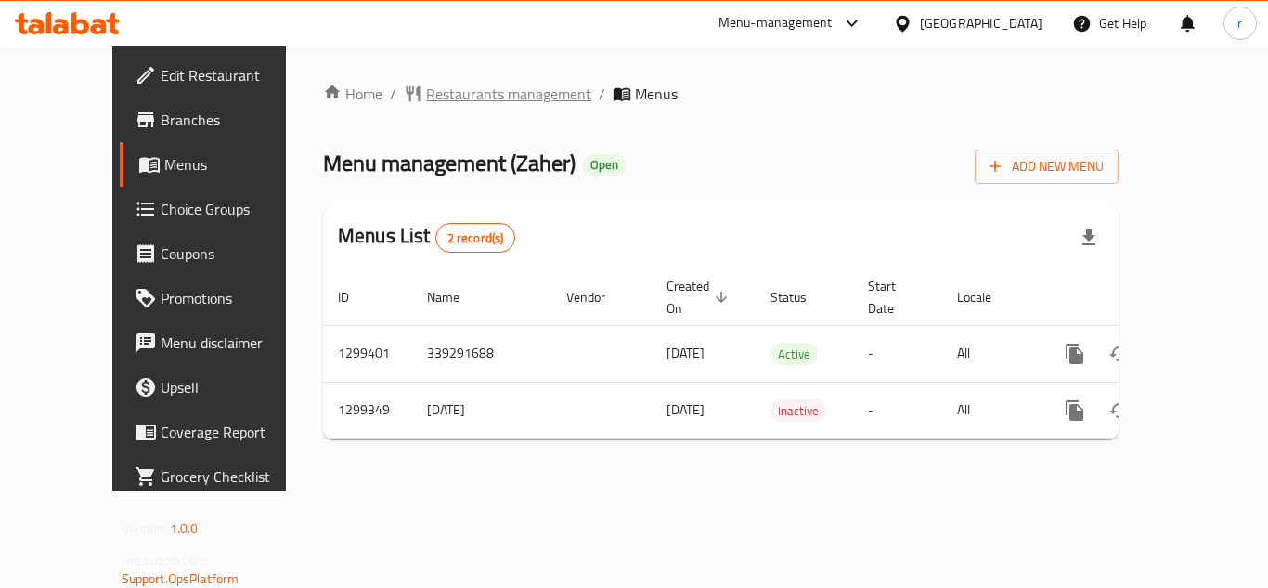
click at [447, 102] on span "Restaurants management" at bounding box center [508, 94] width 165 height 22
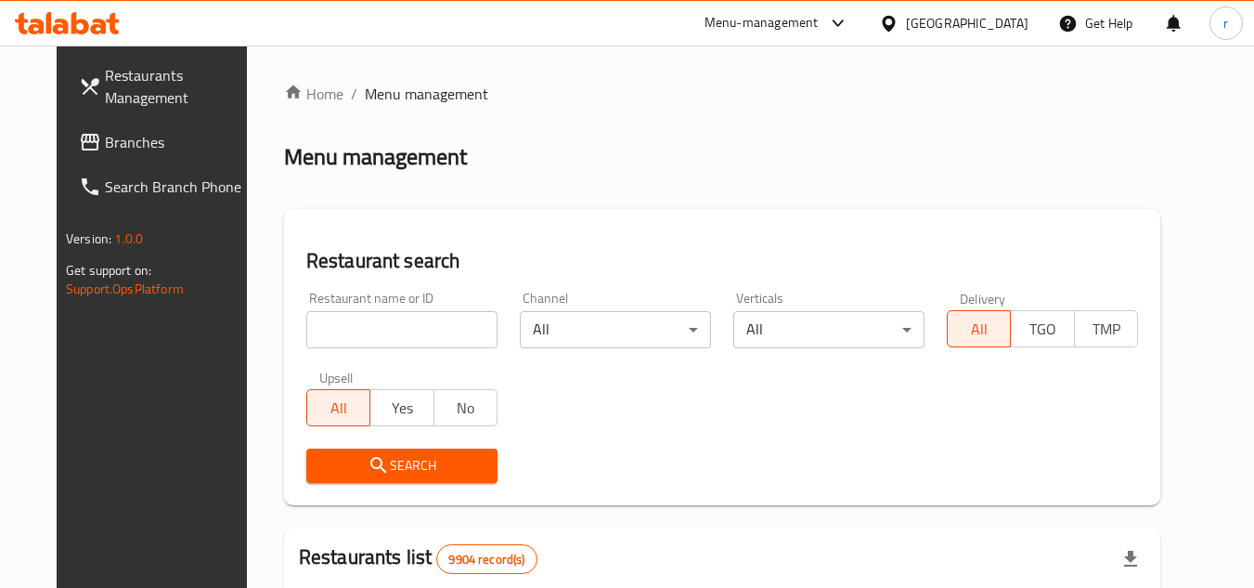
click at [385, 317] on div at bounding box center [627, 294] width 1254 height 588
click at [374, 319] on input "search" at bounding box center [401, 329] width 191 height 37
paste input "701311"
type input "701311"
drag, startPoint x: 379, startPoint y: 455, endPoint x: 460, endPoint y: 263, distance: 208.8
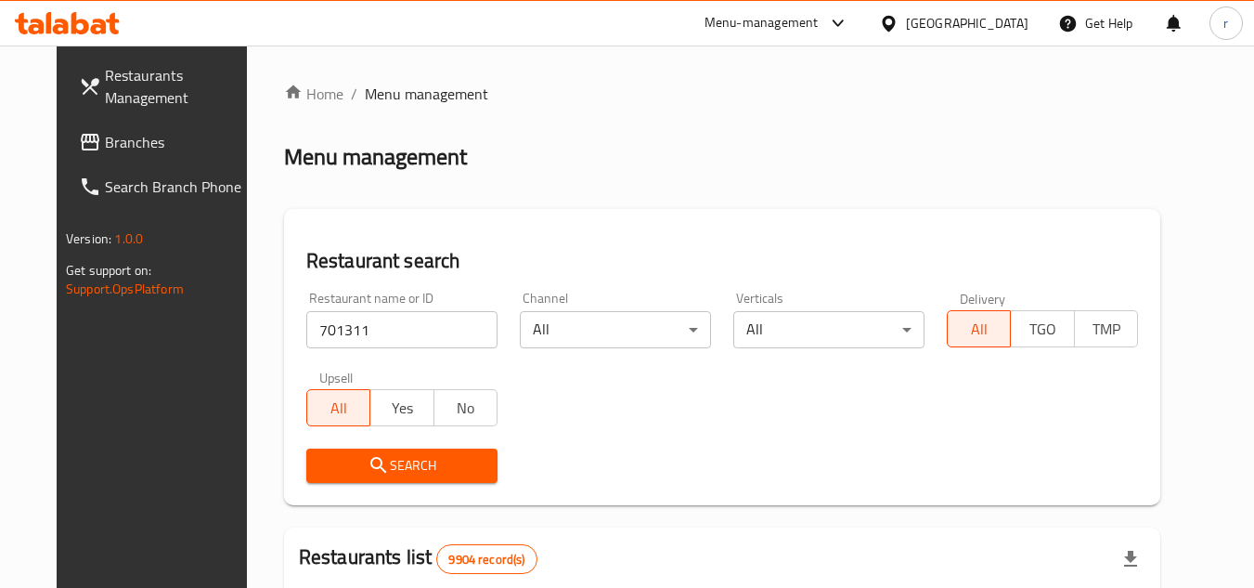
click at [385, 449] on button "Search" at bounding box center [401, 465] width 191 height 34
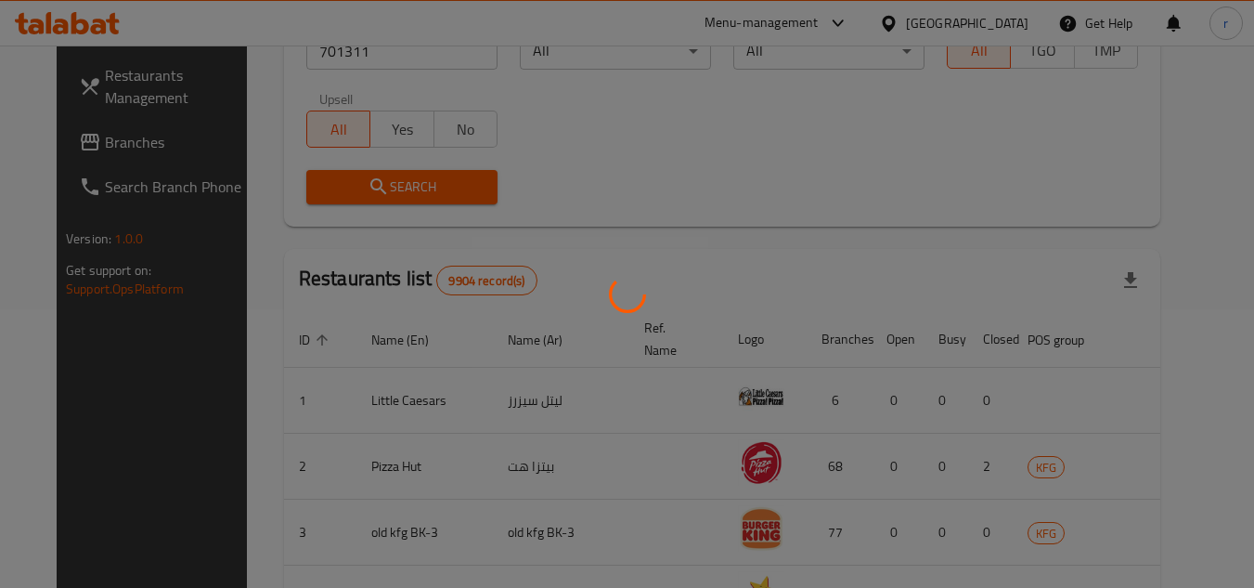
scroll to position [225, 0]
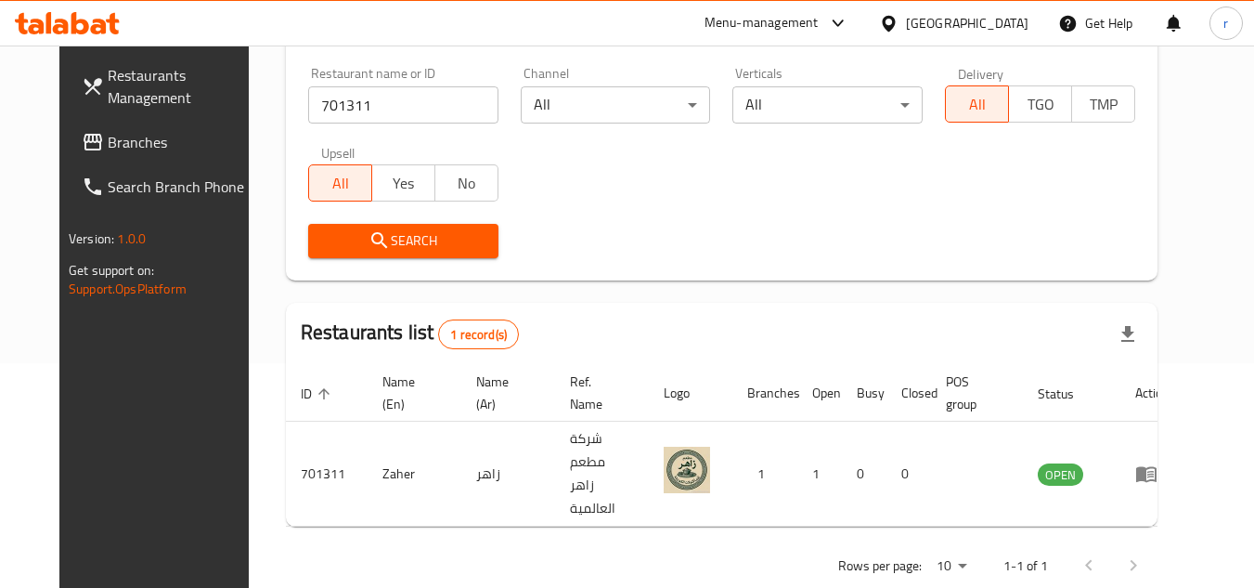
click at [991, 24] on div "[GEOGRAPHIC_DATA]" at bounding box center [967, 23] width 123 height 20
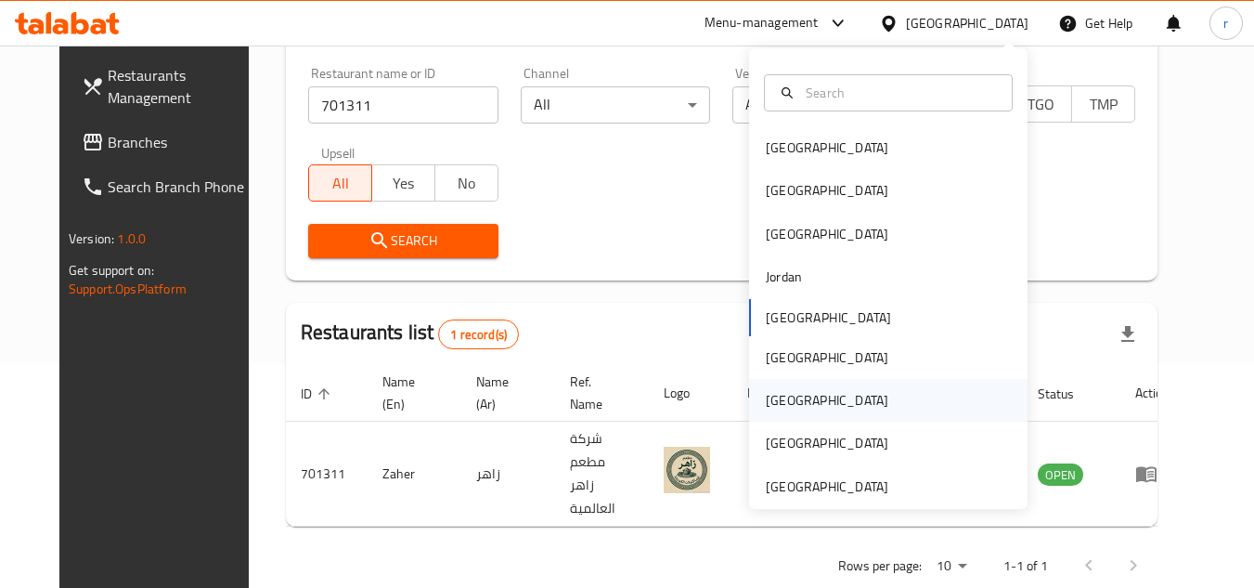
click at [774, 395] on div "[GEOGRAPHIC_DATA]" at bounding box center [827, 400] width 123 height 20
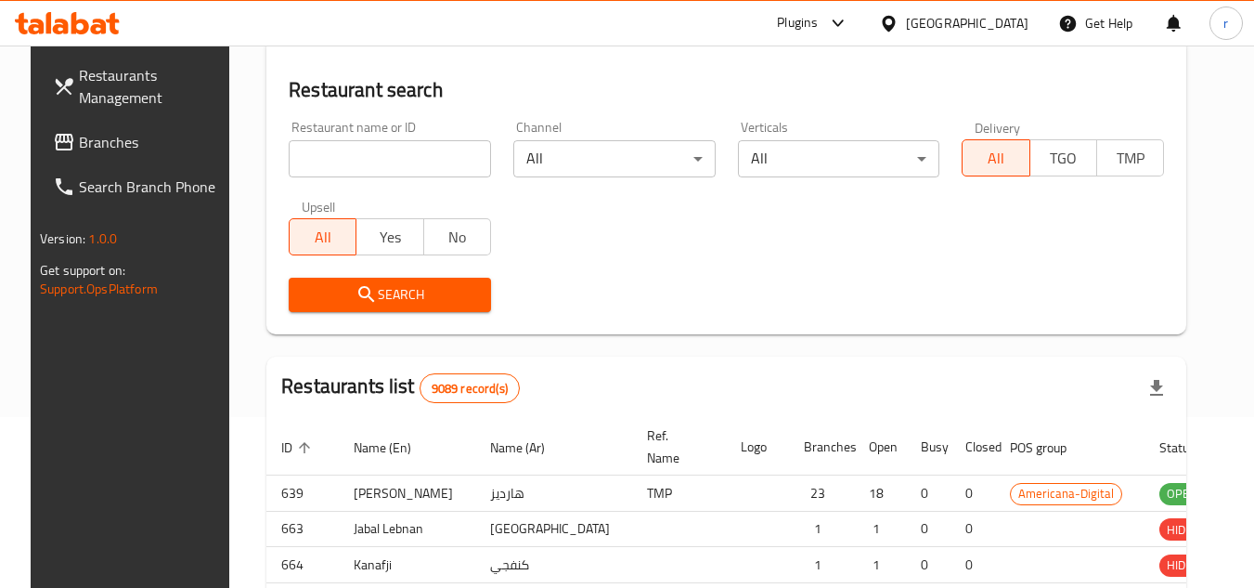
scroll to position [225, 0]
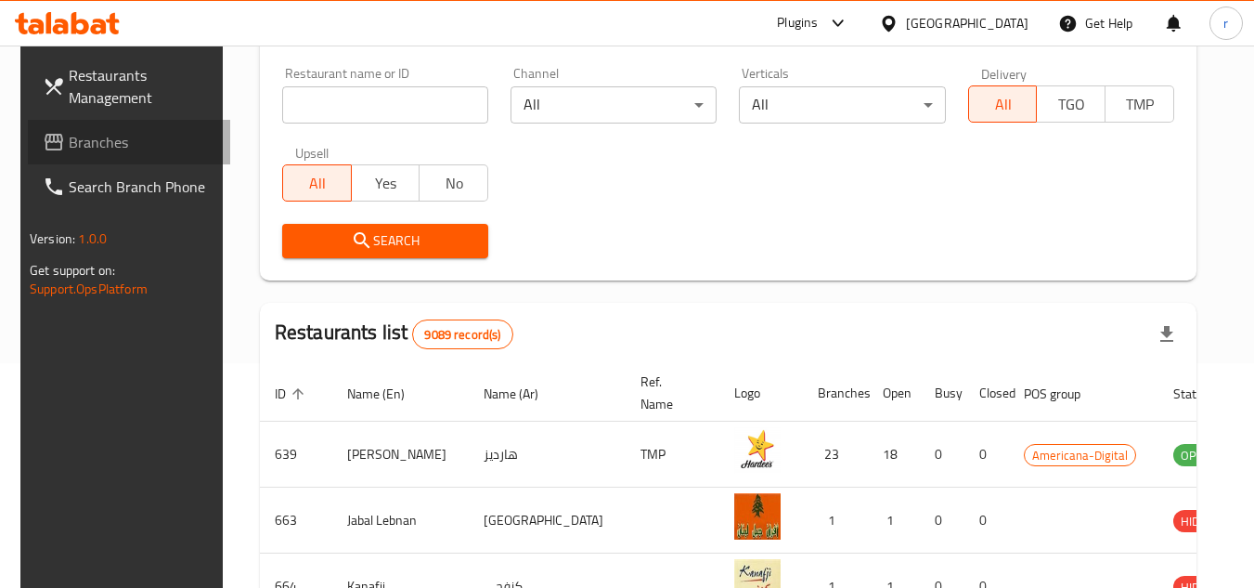
click at [87, 150] on span "Branches" at bounding box center [142, 142] width 147 height 22
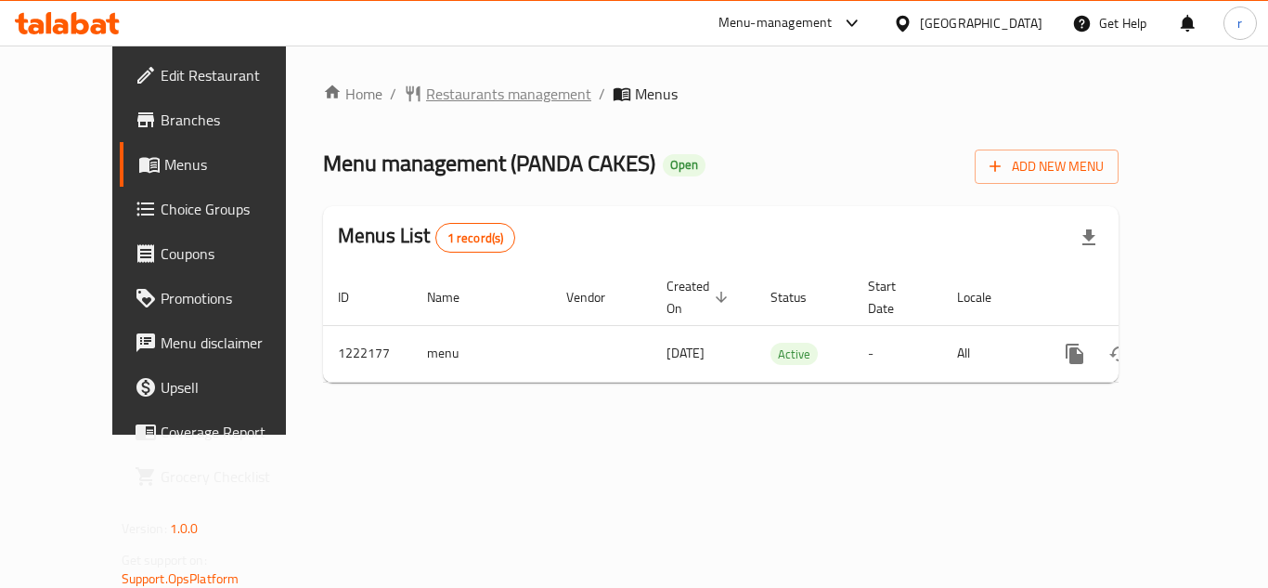
click at [426, 95] on span "Restaurants management" at bounding box center [508, 94] width 165 height 22
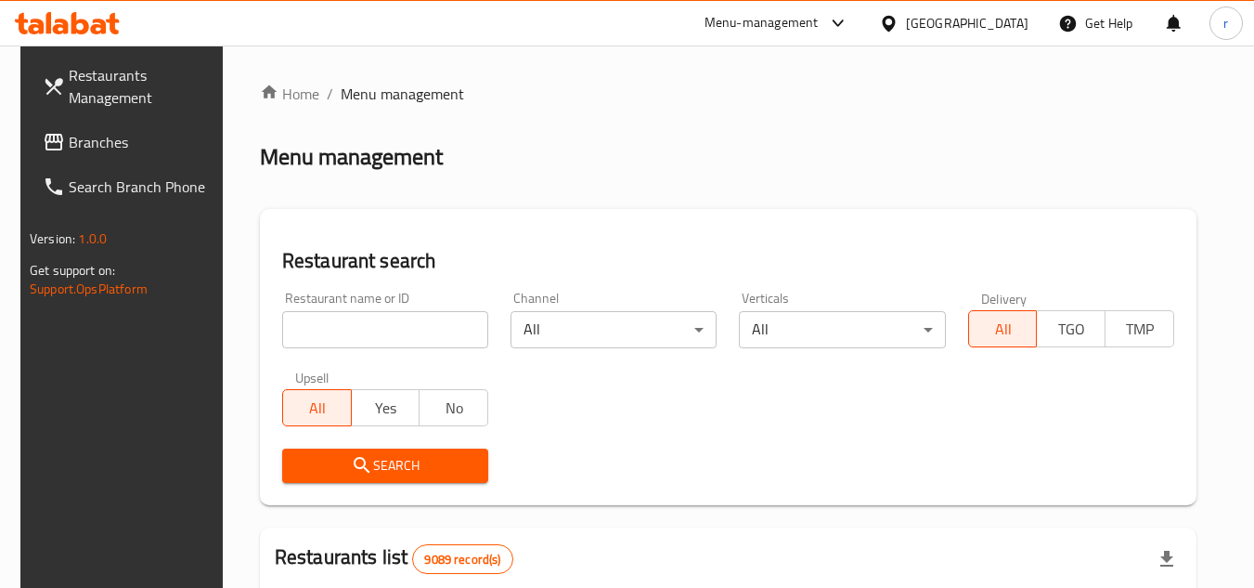
click at [351, 311] on input "search" at bounding box center [385, 329] width 206 height 37
paste input "673941"
type input "673941"
click at [355, 459] on icon "submit" at bounding box center [362, 465] width 16 height 16
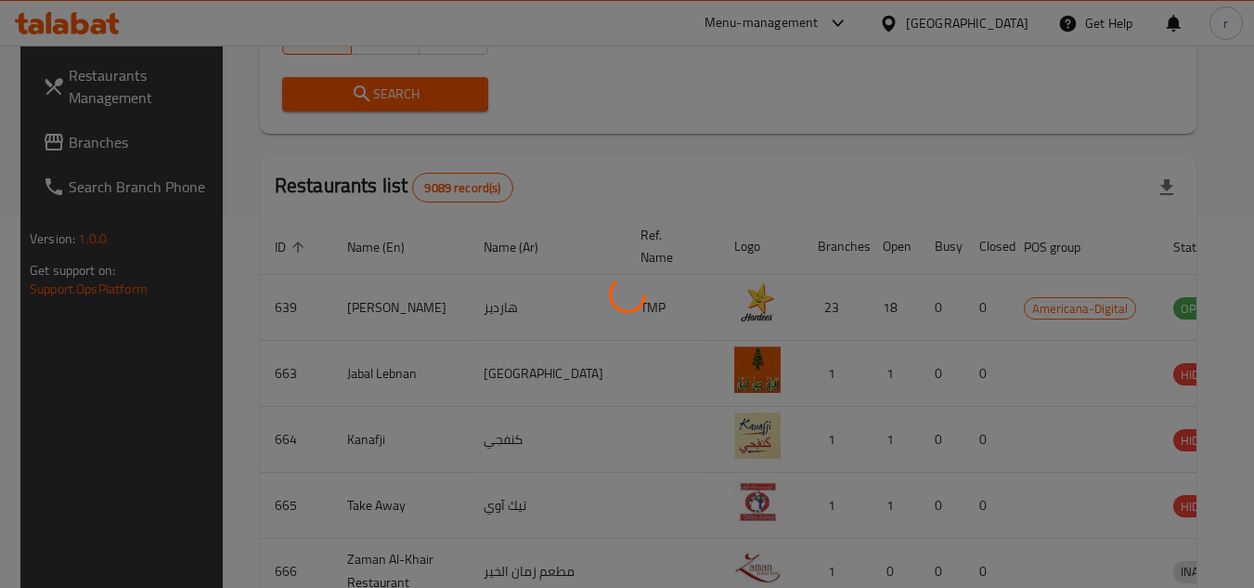
scroll to position [225, 0]
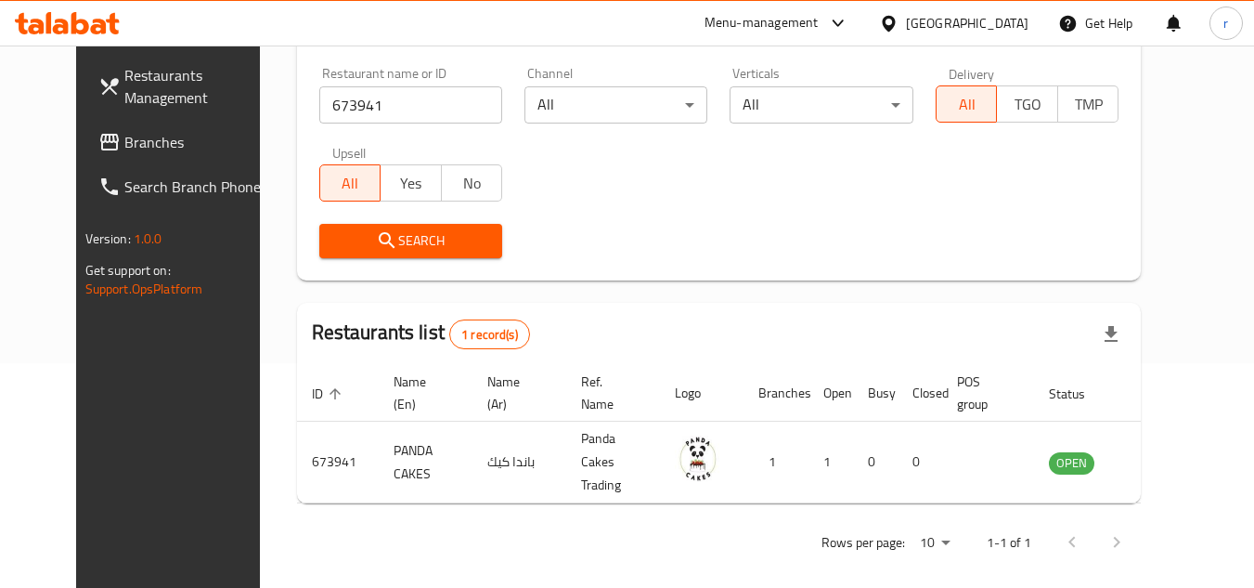
click at [1015, 27] on div "[GEOGRAPHIC_DATA]" at bounding box center [967, 23] width 123 height 20
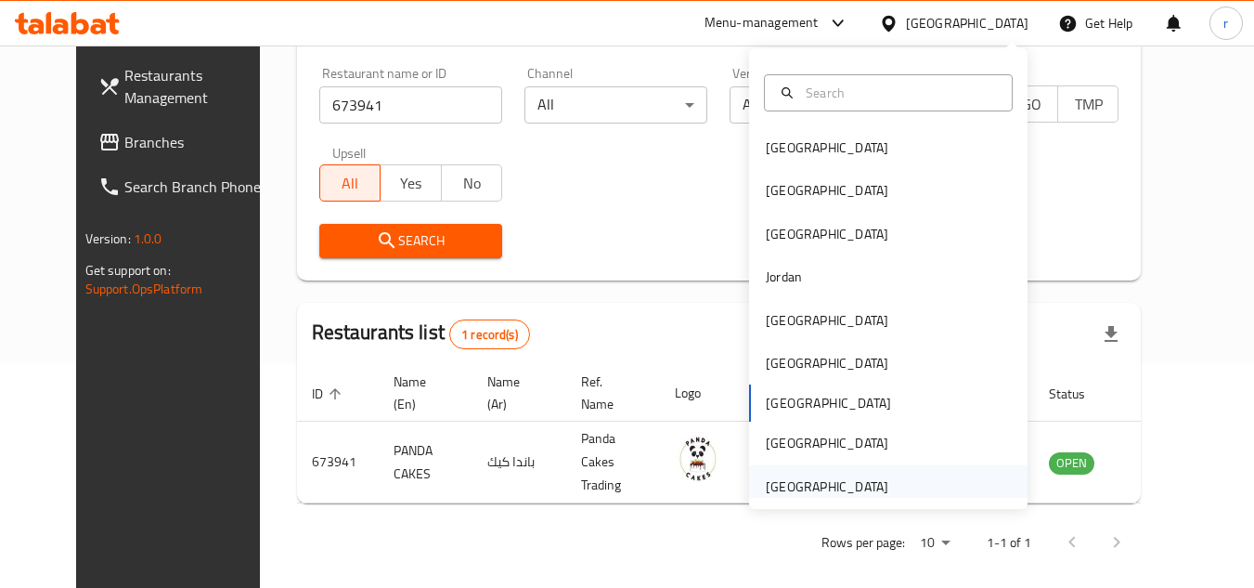
click at [871, 479] on div "[GEOGRAPHIC_DATA]" at bounding box center [827, 486] width 123 height 20
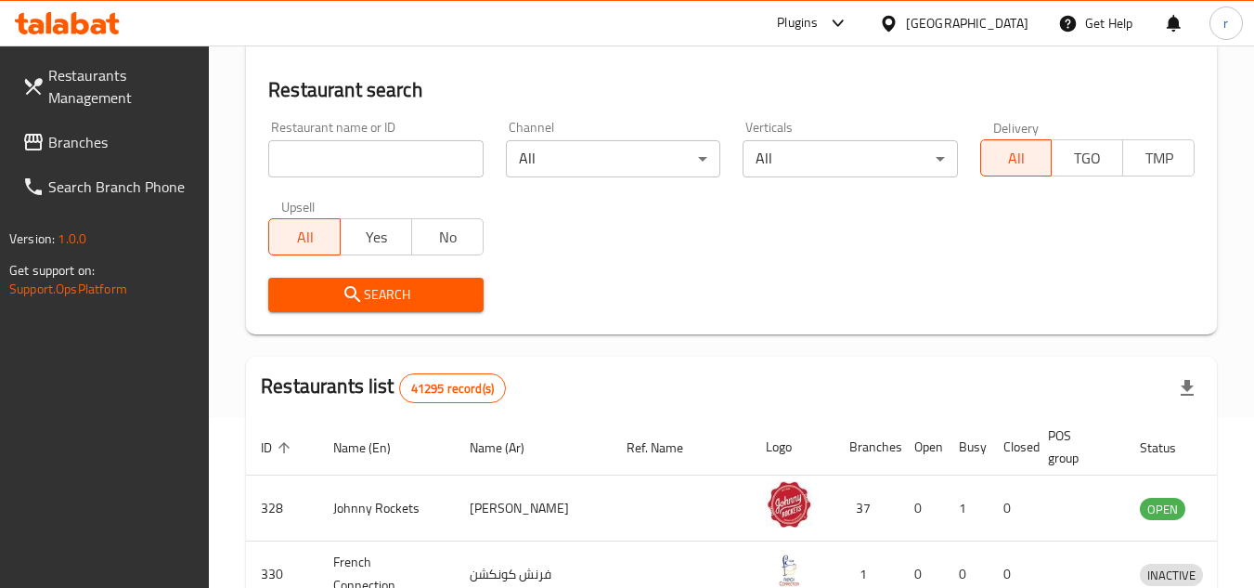
scroll to position [225, 0]
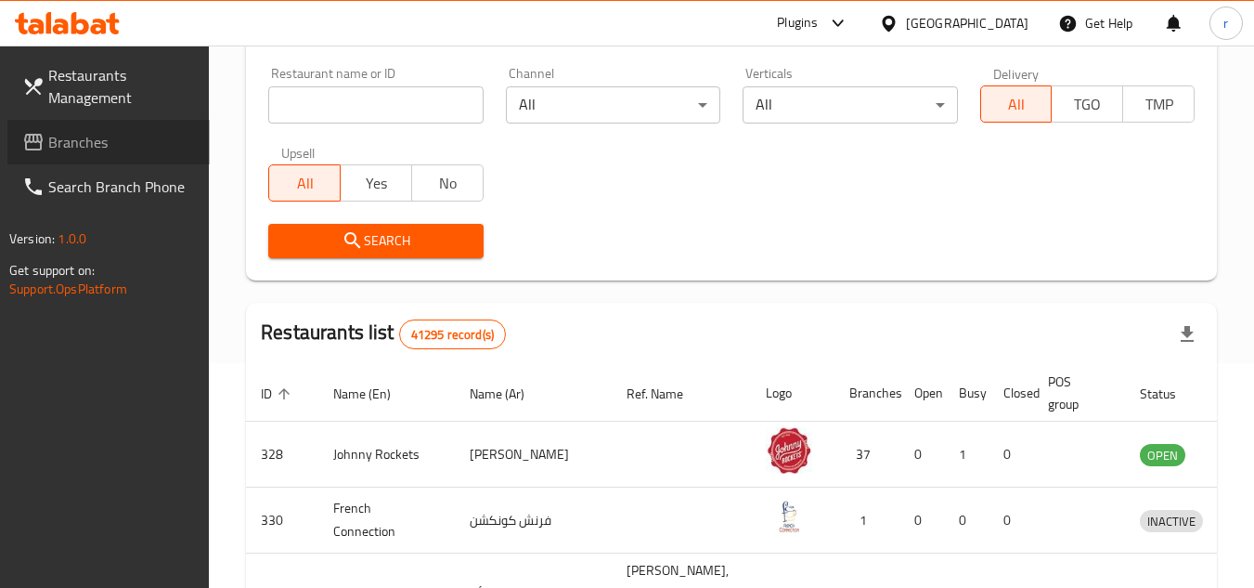
drag, startPoint x: 88, startPoint y: 146, endPoint x: 155, endPoint y: 124, distance: 70.2
click at [88, 146] on span "Branches" at bounding box center [121, 142] width 147 height 22
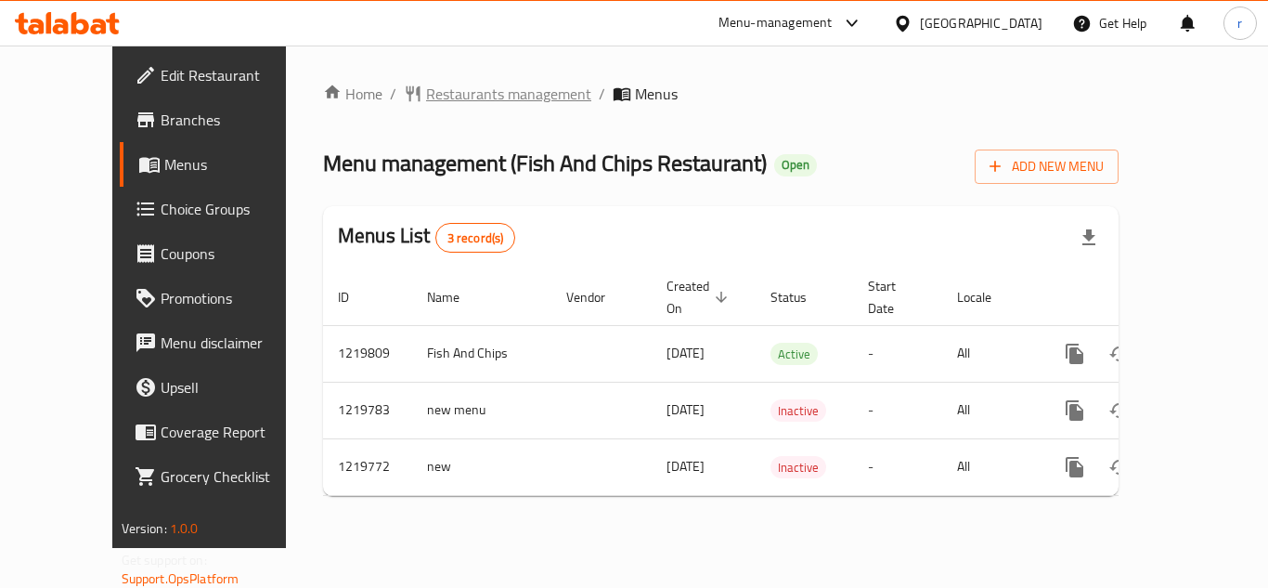
click at [460, 92] on span "Restaurants management" at bounding box center [508, 94] width 165 height 22
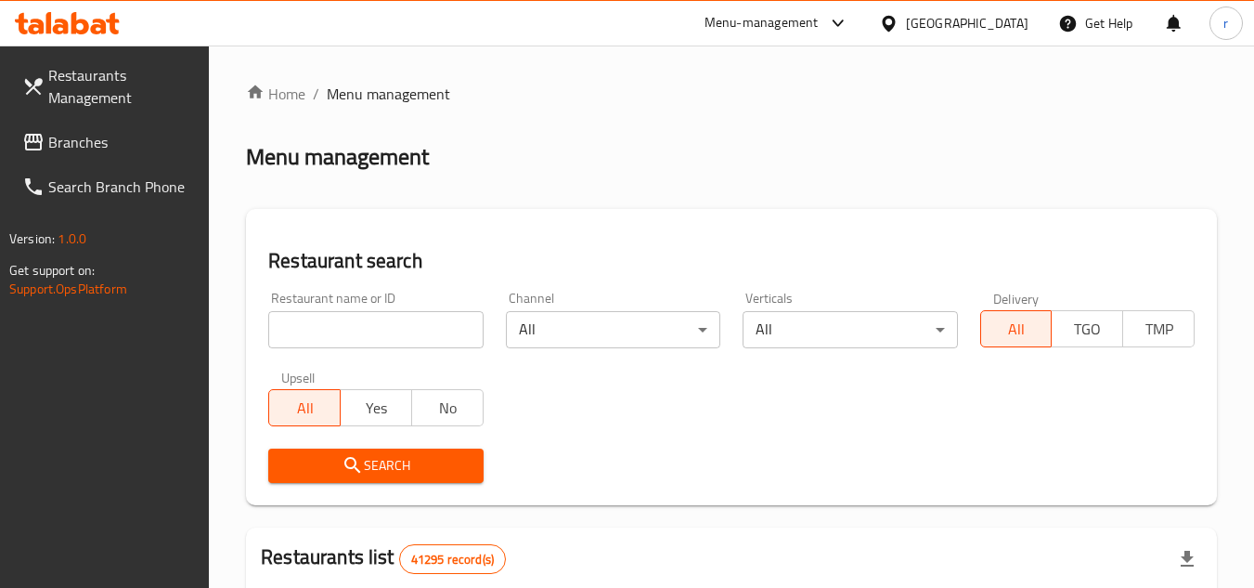
click at [339, 329] on input "search" at bounding box center [375, 329] width 214 height 37
paste input "673083"
type input "673083"
drag, startPoint x: 342, startPoint y: 458, endPoint x: 421, endPoint y: 319, distance: 159.2
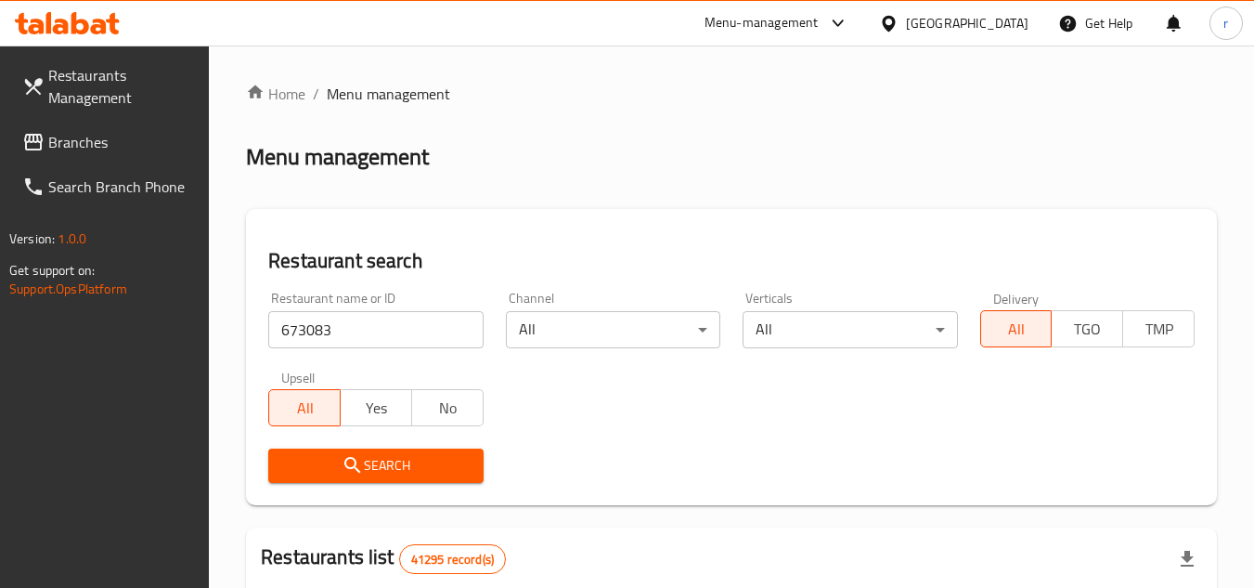
click at [343, 454] on icon "submit" at bounding box center [353, 465] width 22 height 22
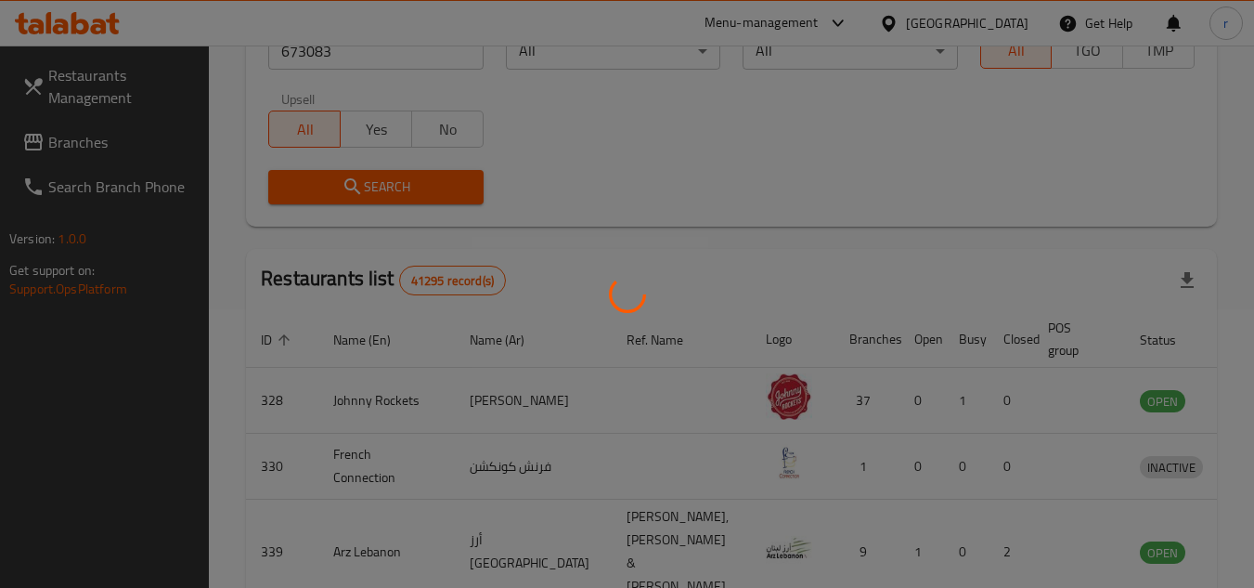
scroll to position [240, 0]
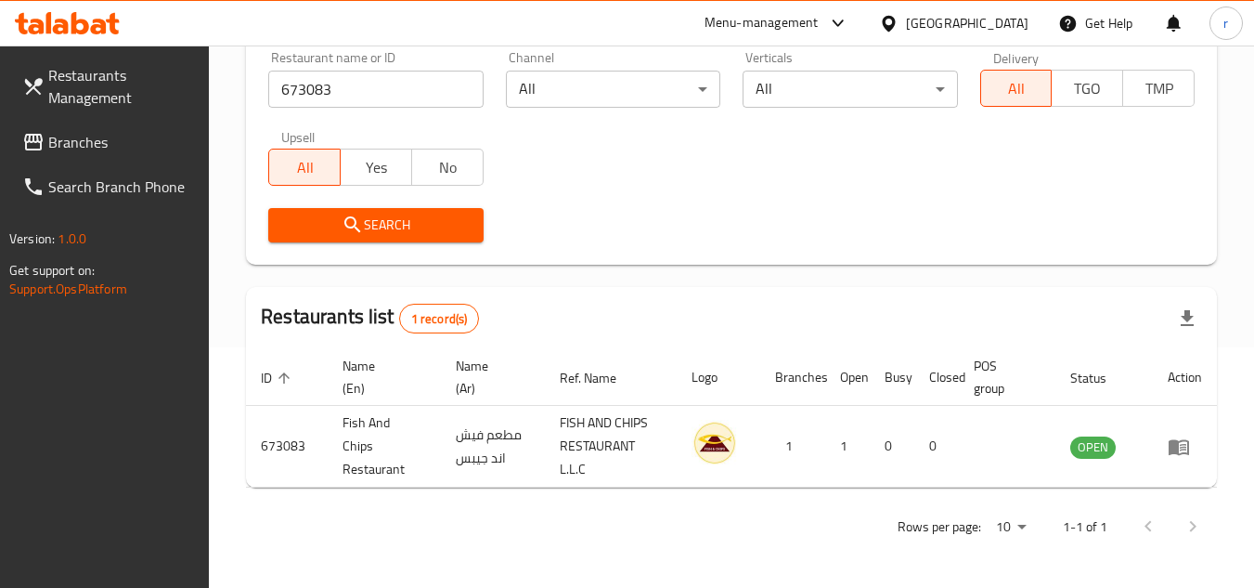
click at [991, 13] on div "United Arab Emirates" at bounding box center [967, 23] width 123 height 20
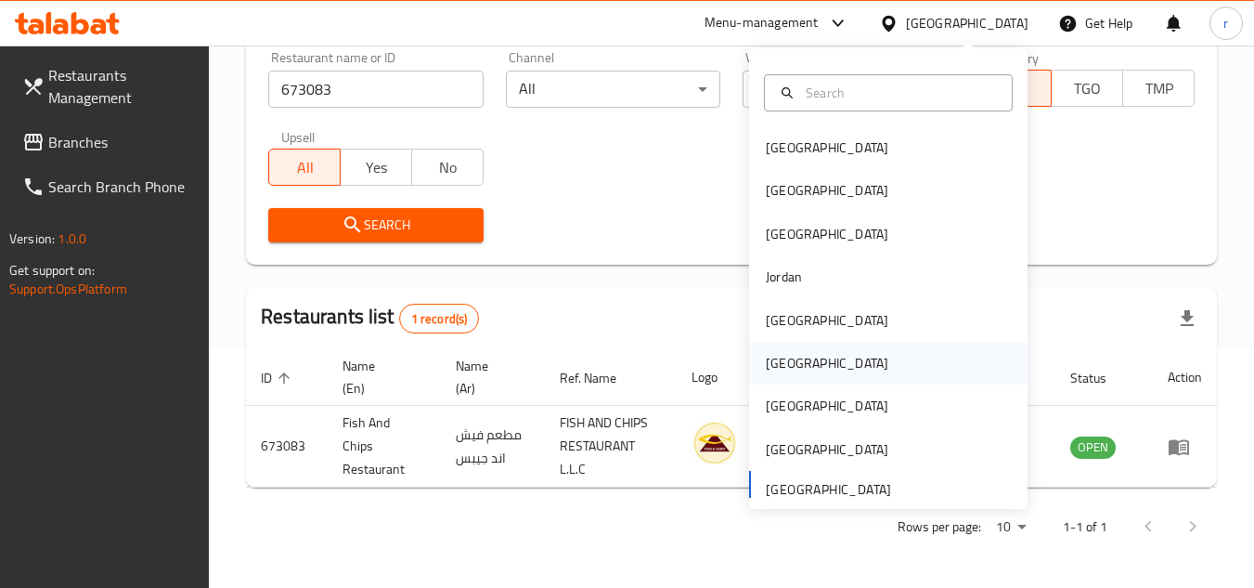
click at [778, 367] on div "[GEOGRAPHIC_DATA]" at bounding box center [827, 363] width 123 height 20
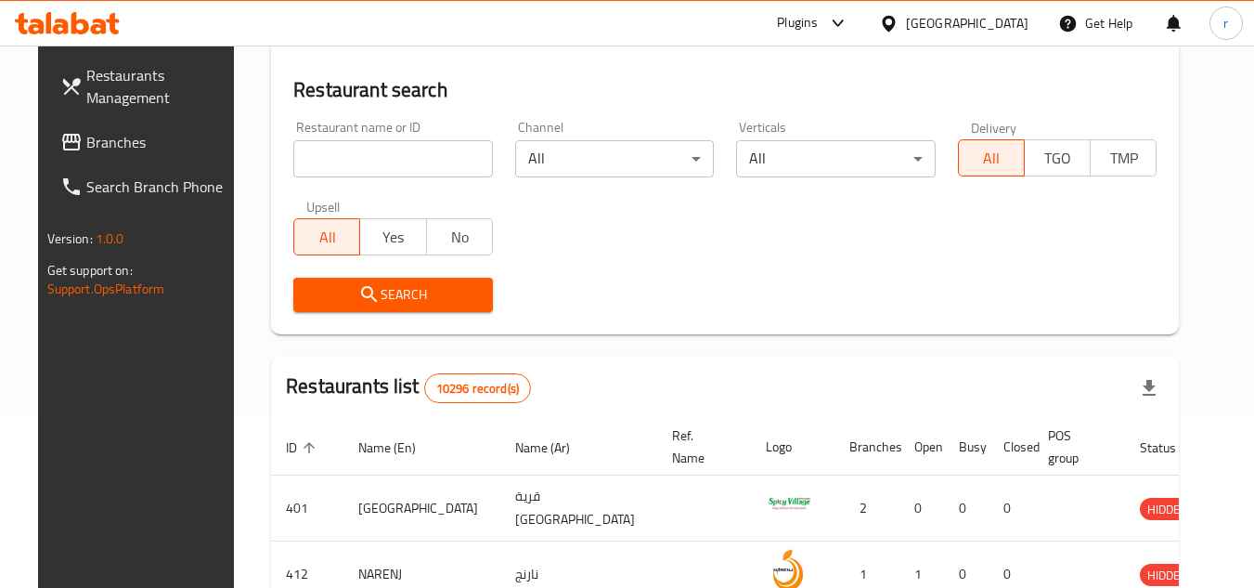
scroll to position [240, 0]
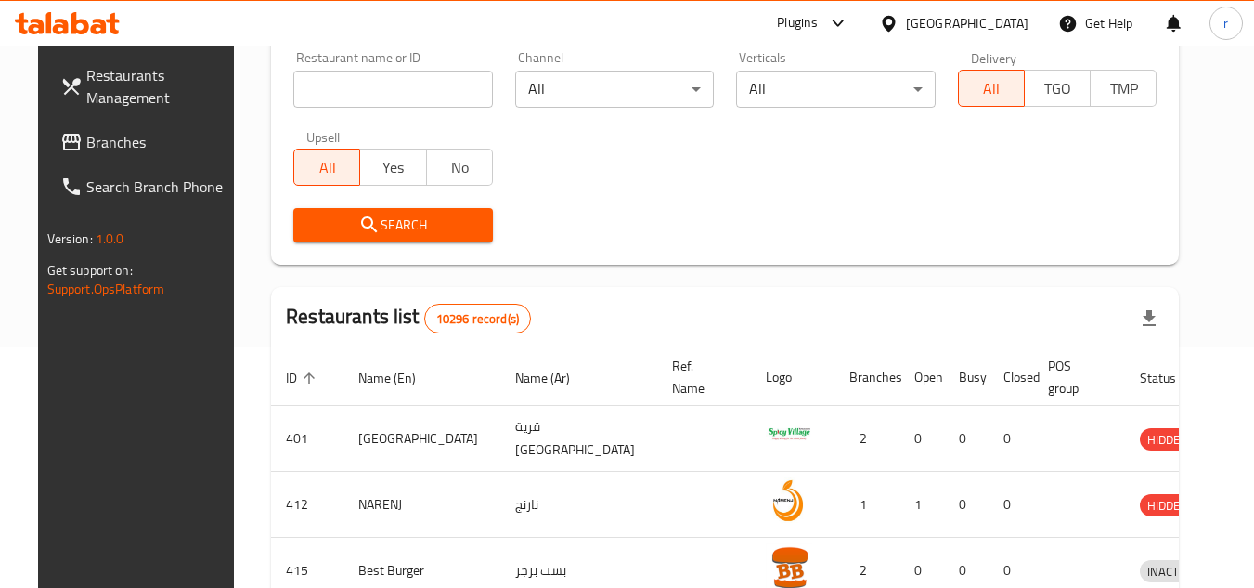
click at [86, 137] on span "Branches" at bounding box center [159, 142] width 147 height 22
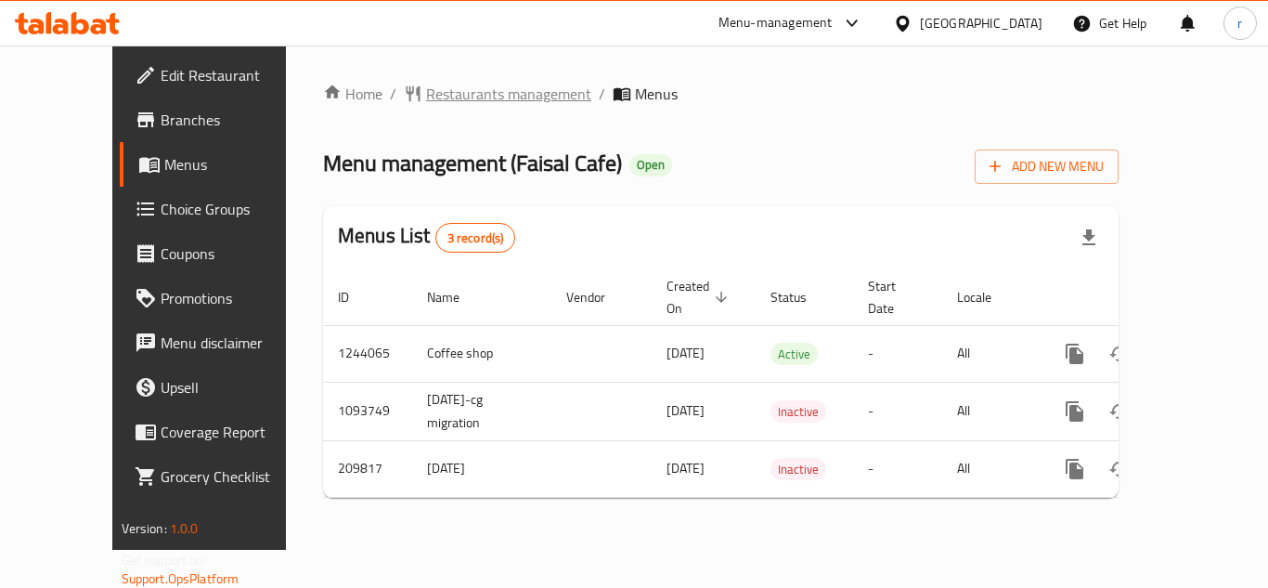
click at [457, 89] on span "Restaurants management" at bounding box center [508, 94] width 165 height 22
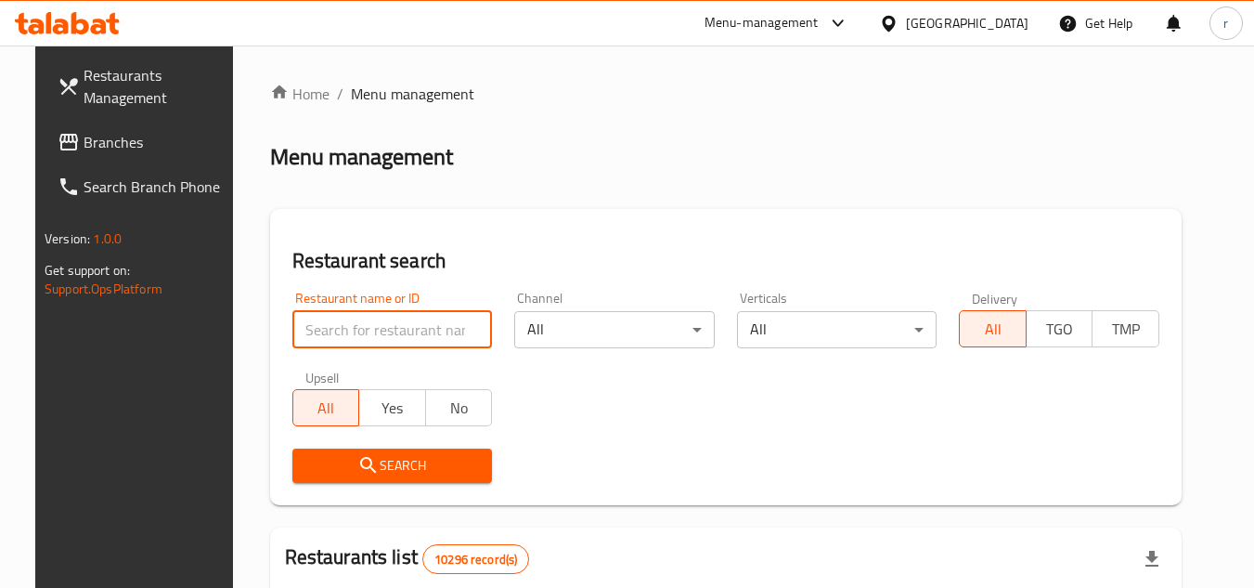
click at [373, 319] on input "search" at bounding box center [392, 329] width 201 height 37
paste input "623488"
type input "623488"
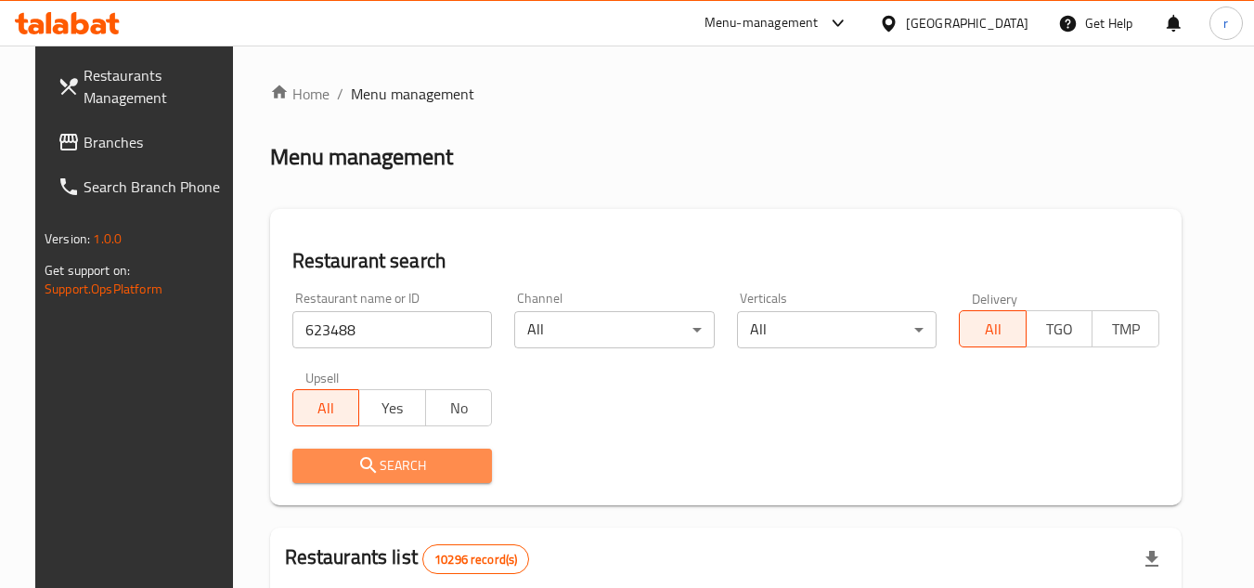
click at [363, 466] on icon "submit" at bounding box center [368, 465] width 22 height 22
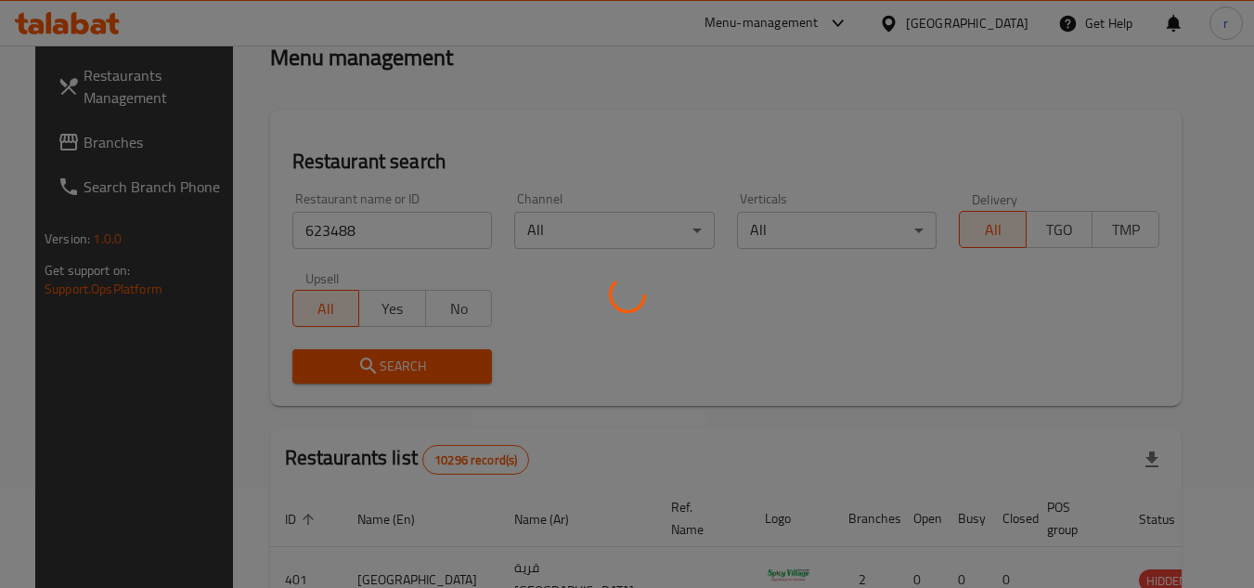
scroll to position [186, 0]
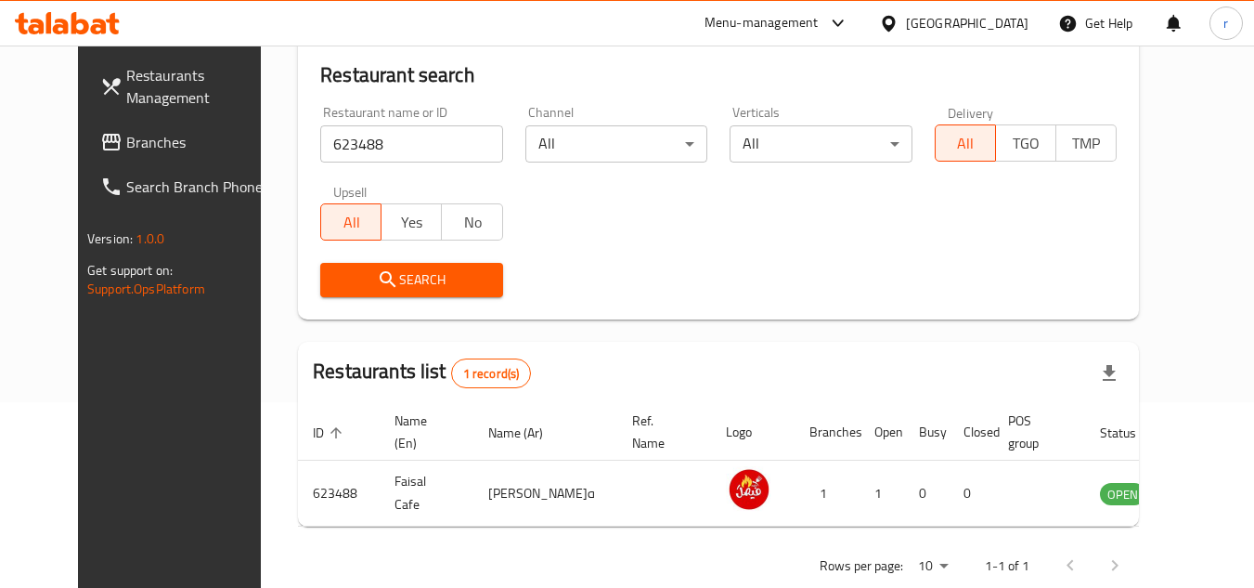
drag, startPoint x: 53, startPoint y: 141, endPoint x: 257, endPoint y: 87, distance: 211.2
click at [126, 141] on span "Branches" at bounding box center [199, 142] width 147 height 22
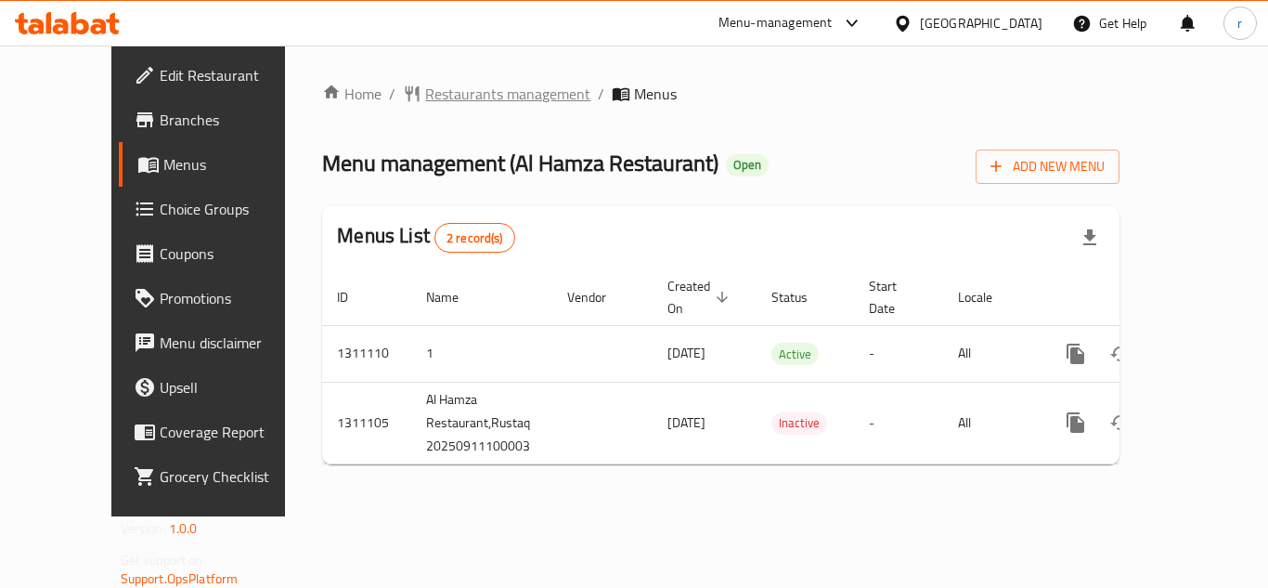
click at [434, 97] on span "Restaurants management" at bounding box center [507, 94] width 165 height 22
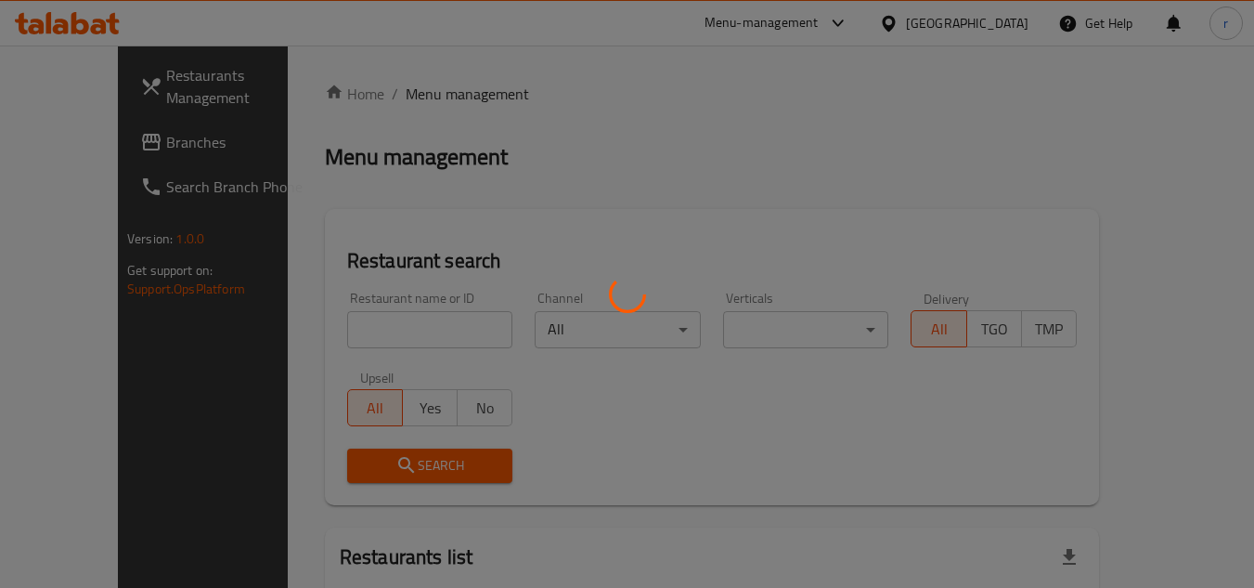
click at [361, 336] on div at bounding box center [627, 294] width 1254 height 588
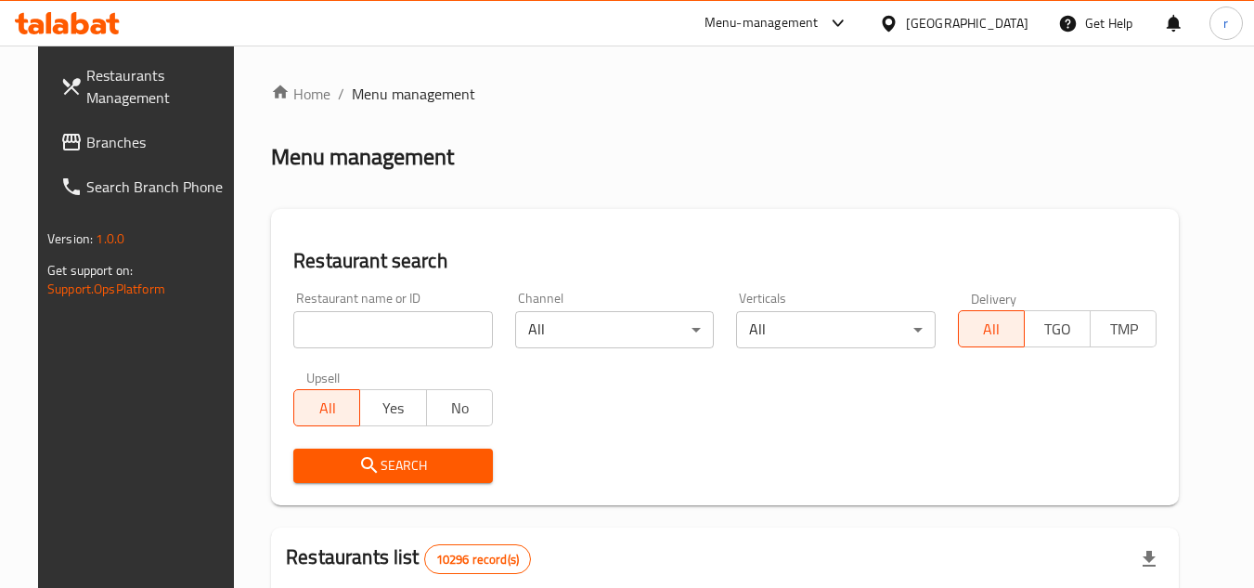
click at [367, 330] on input "search" at bounding box center [393, 329] width 200 height 37
paste input "705727"
type input "705727"
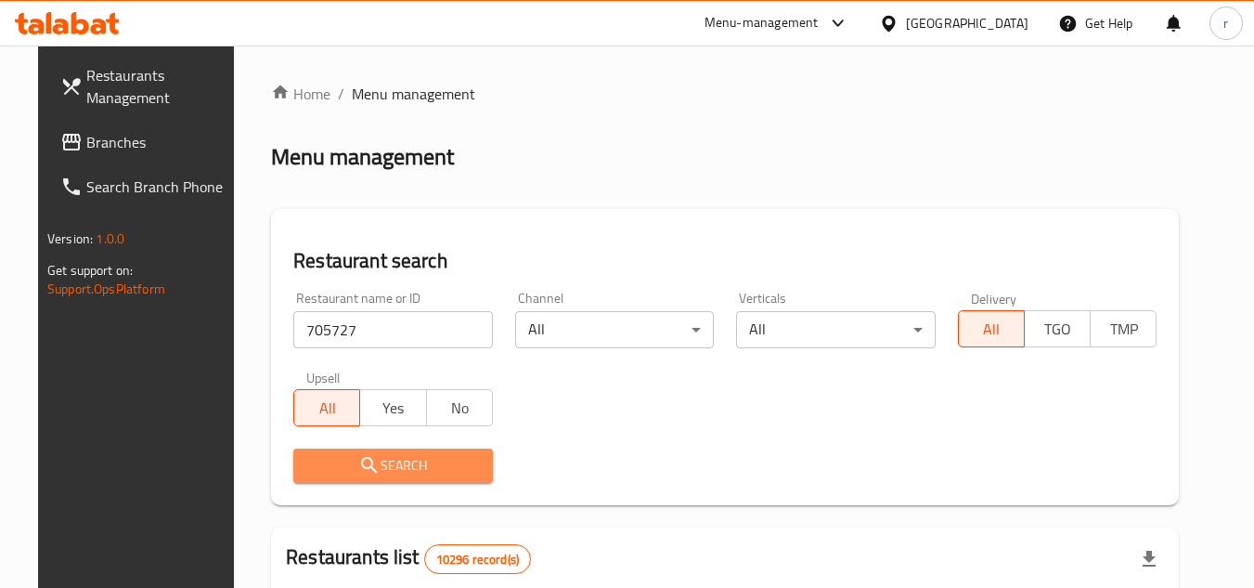
click at [358, 458] on icon "submit" at bounding box center [369, 465] width 22 height 22
click at [356, 458] on div at bounding box center [627, 294] width 1254 height 588
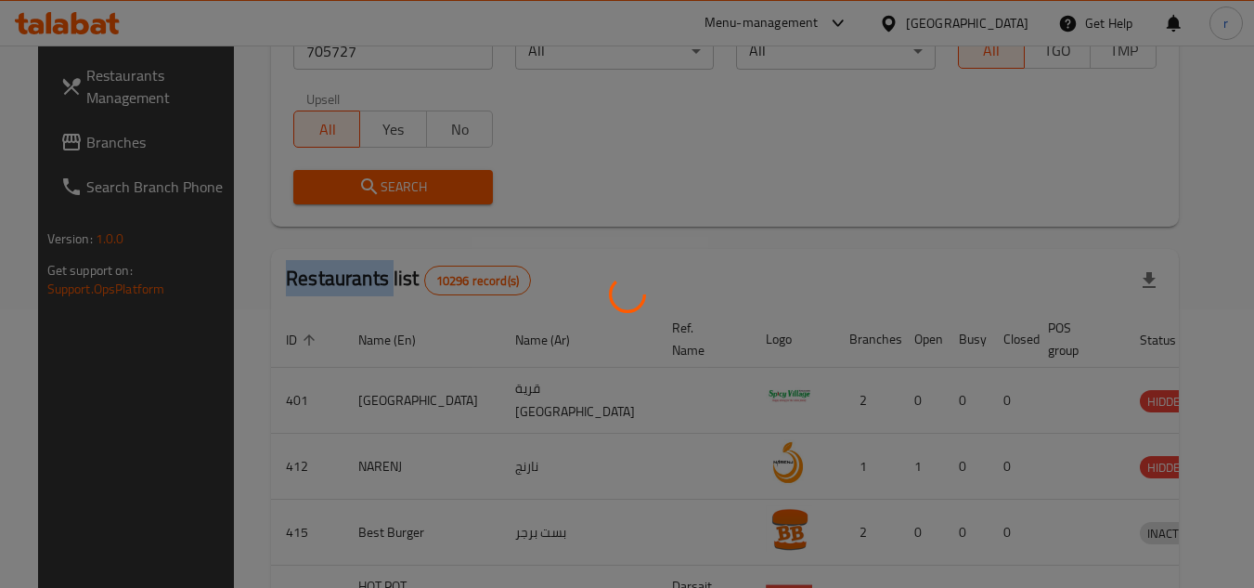
scroll to position [240, 0]
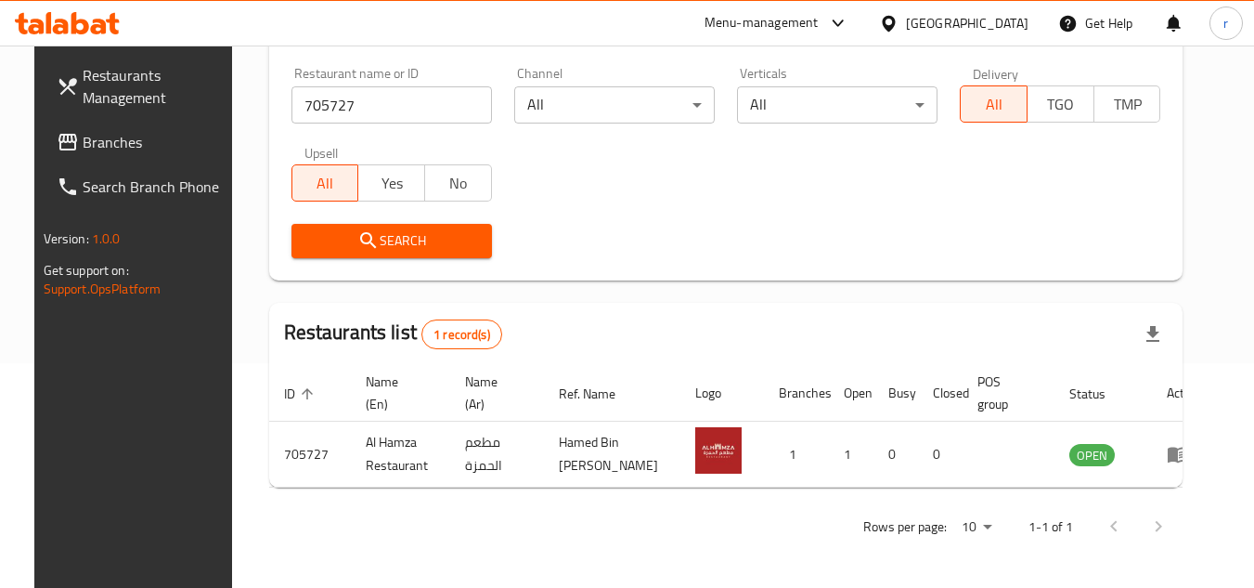
click at [997, 28] on div "[GEOGRAPHIC_DATA]" at bounding box center [967, 23] width 123 height 20
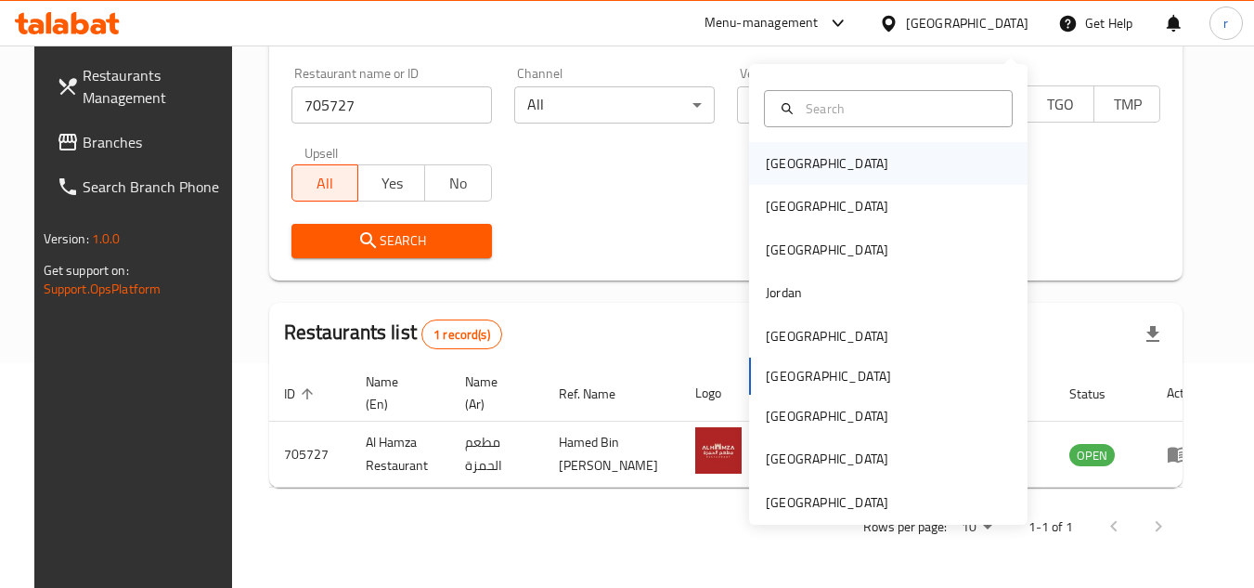
click at [848, 153] on div "[GEOGRAPHIC_DATA]" at bounding box center [888, 163] width 278 height 43
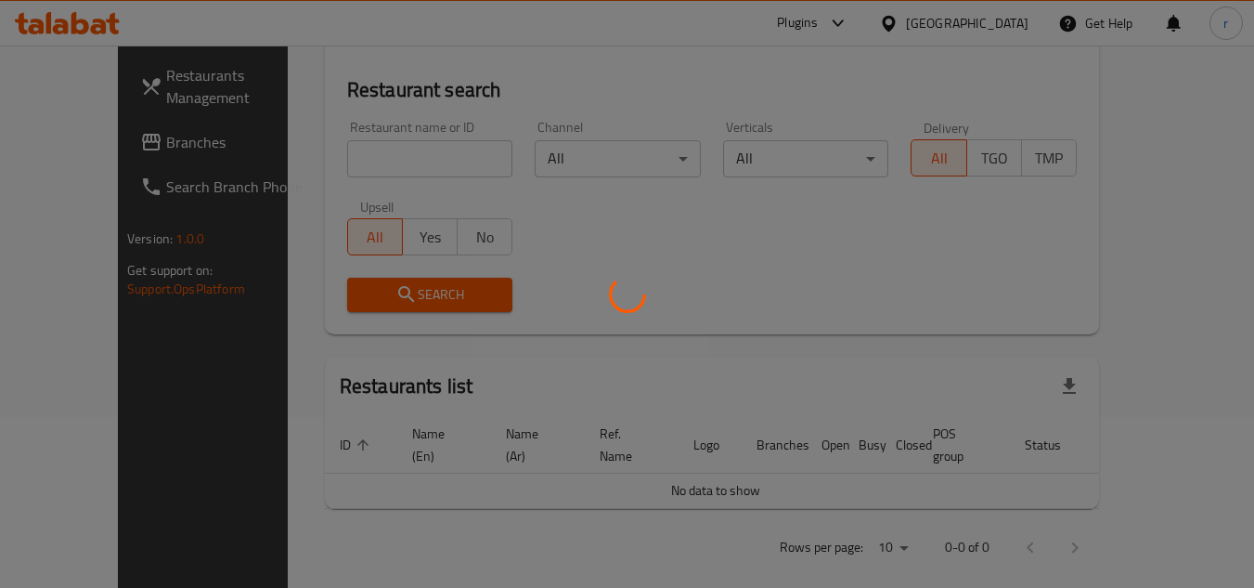
scroll to position [240, 0]
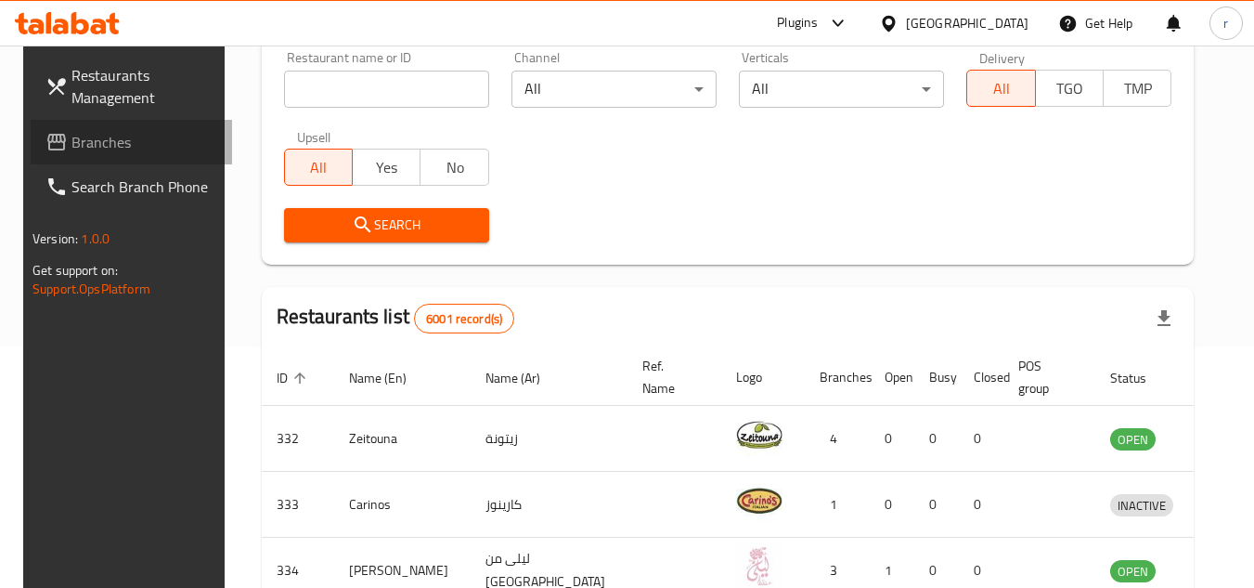
drag, startPoint x: 78, startPoint y: 149, endPoint x: 123, endPoint y: 135, distance: 47.6
click at [81, 147] on span "Branches" at bounding box center [144, 142] width 147 height 22
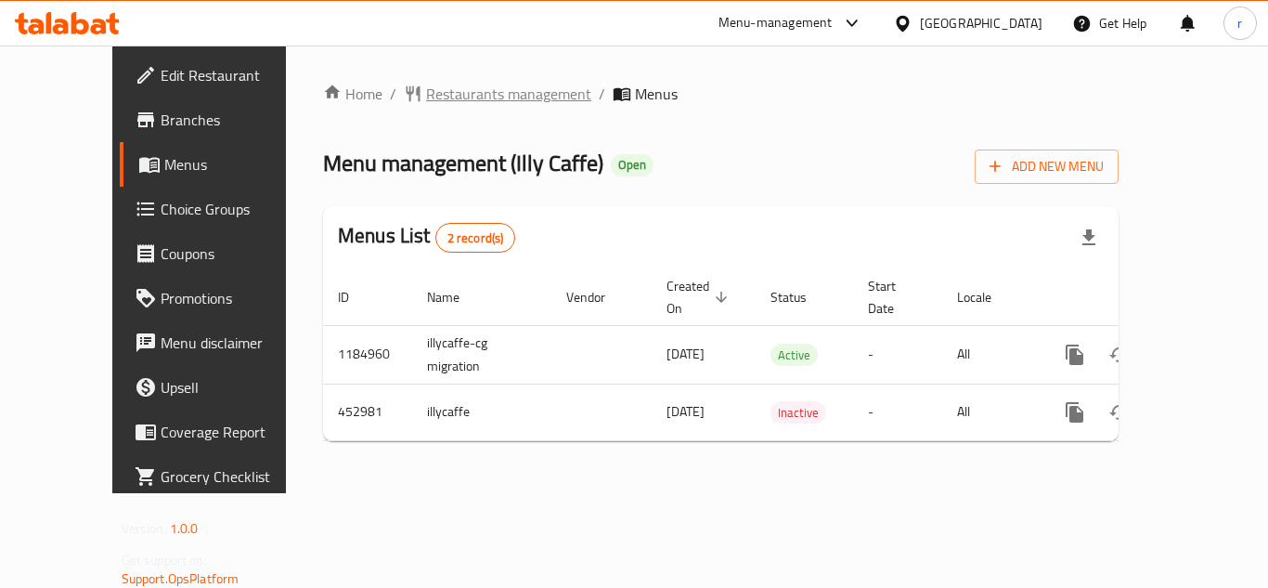
click at [426, 91] on span "Restaurants management" at bounding box center [508, 94] width 165 height 22
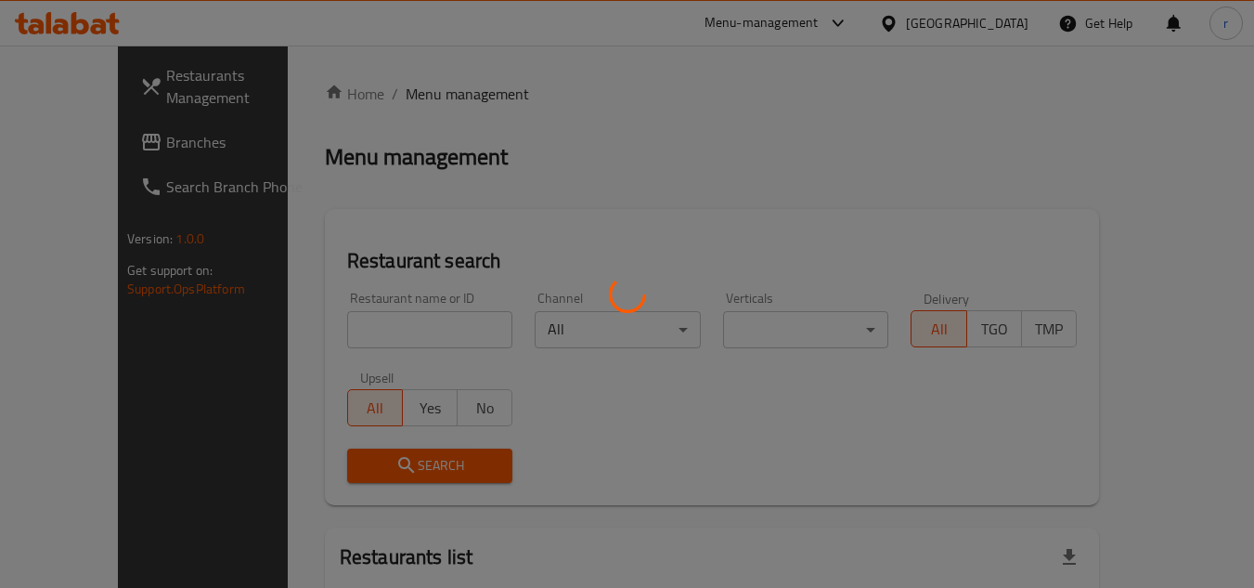
click at [370, 320] on div at bounding box center [627, 294] width 1254 height 588
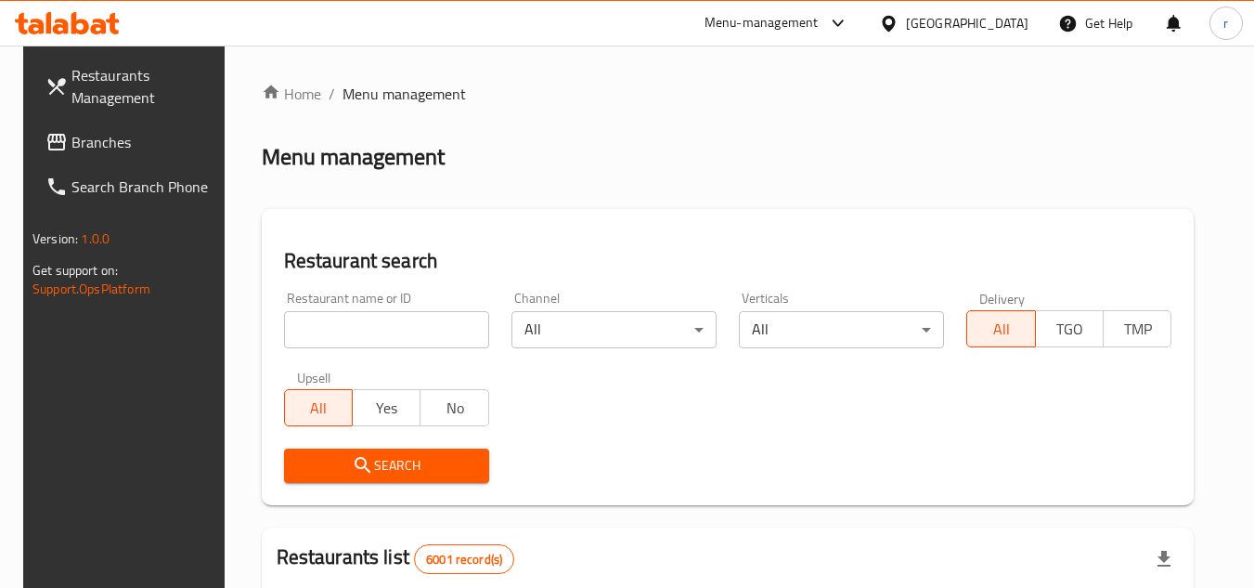
click at [354, 329] on input "search" at bounding box center [386, 329] width 205 height 37
paste input "633312"
type input "633312"
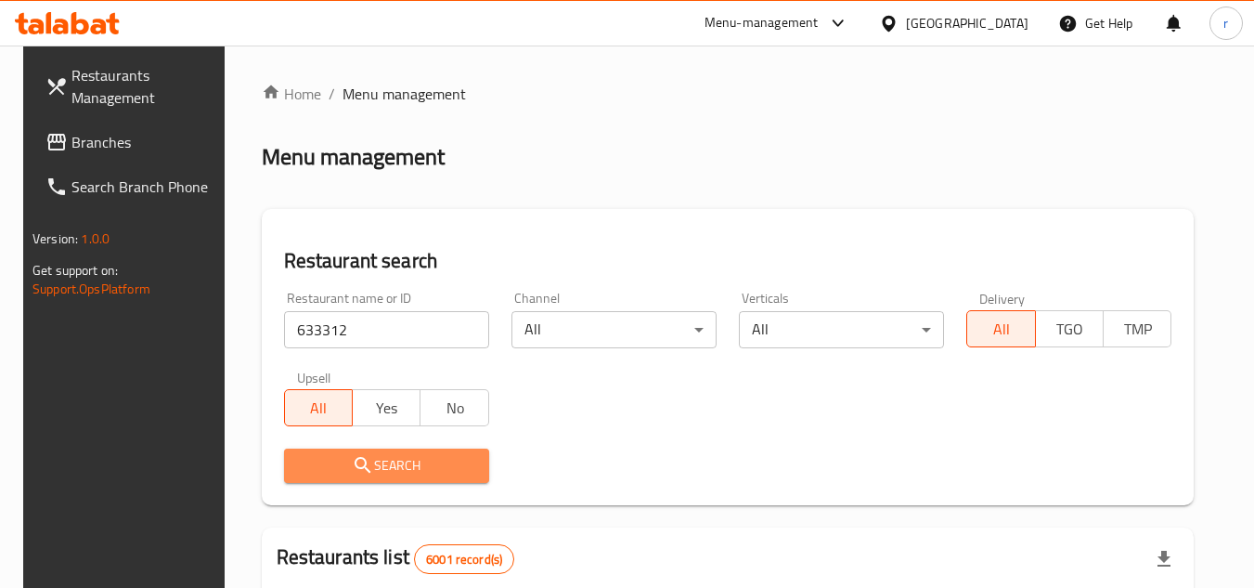
click at [385, 457] on span "Search" at bounding box center [386, 465] width 175 height 23
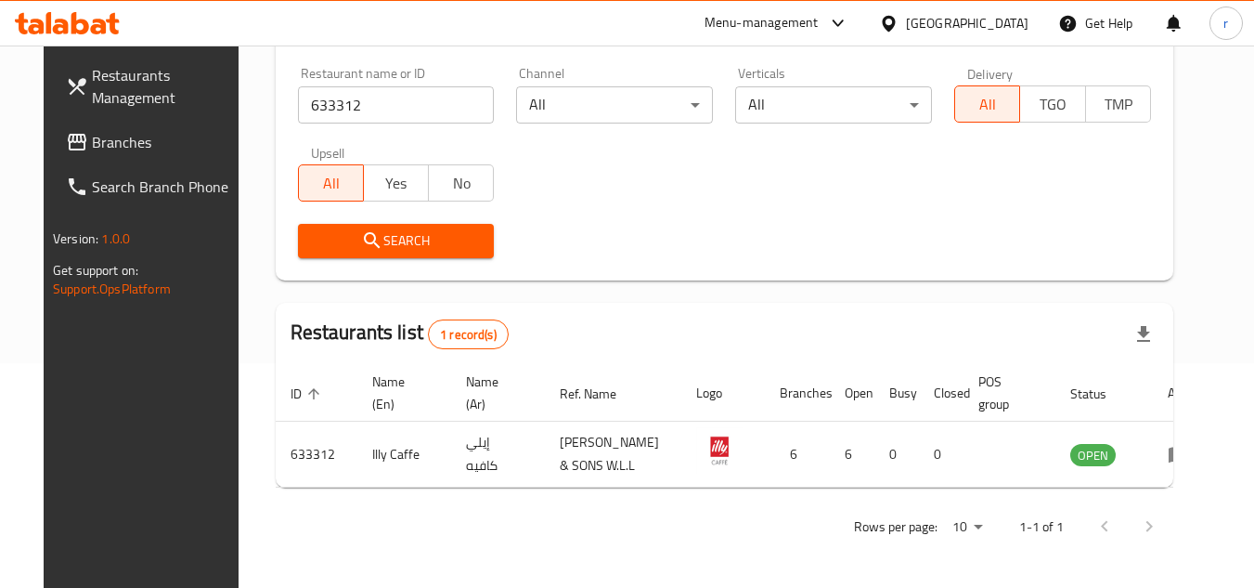
scroll to position [240, 0]
click at [987, 25] on div "[GEOGRAPHIC_DATA]" at bounding box center [967, 23] width 123 height 20
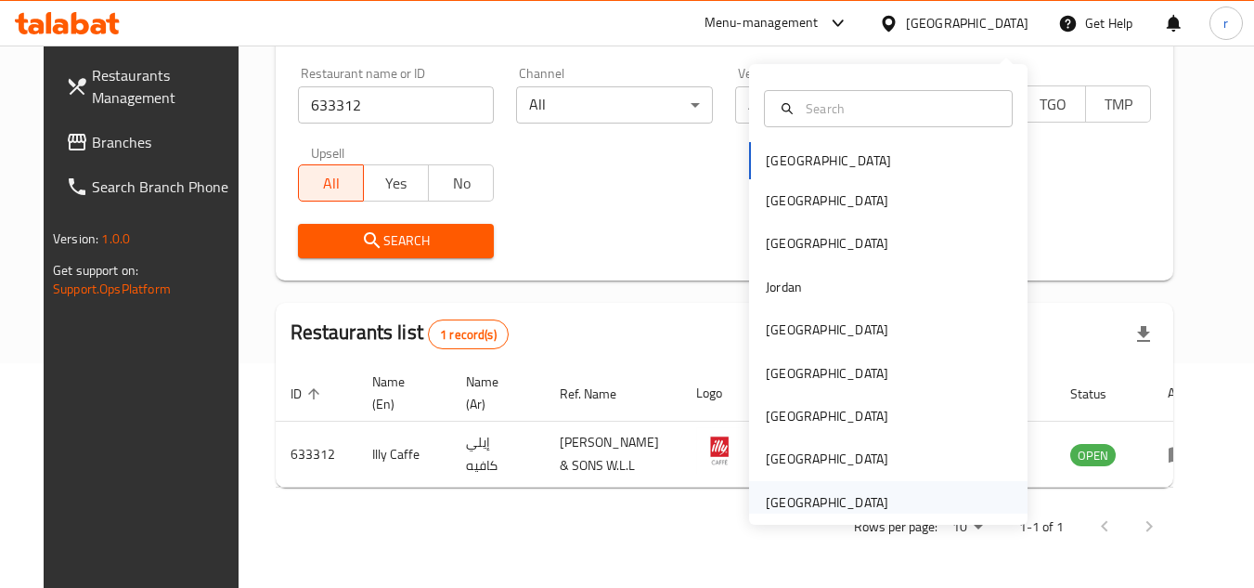
click at [875, 485] on div "[GEOGRAPHIC_DATA]" at bounding box center [827, 502] width 152 height 43
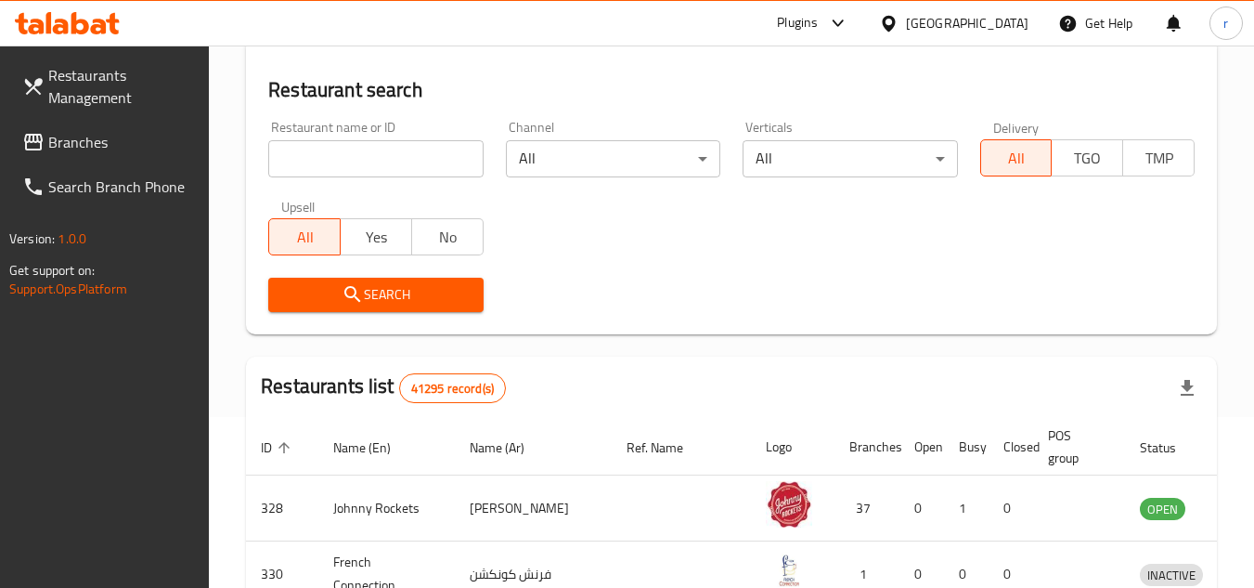
scroll to position [240, 0]
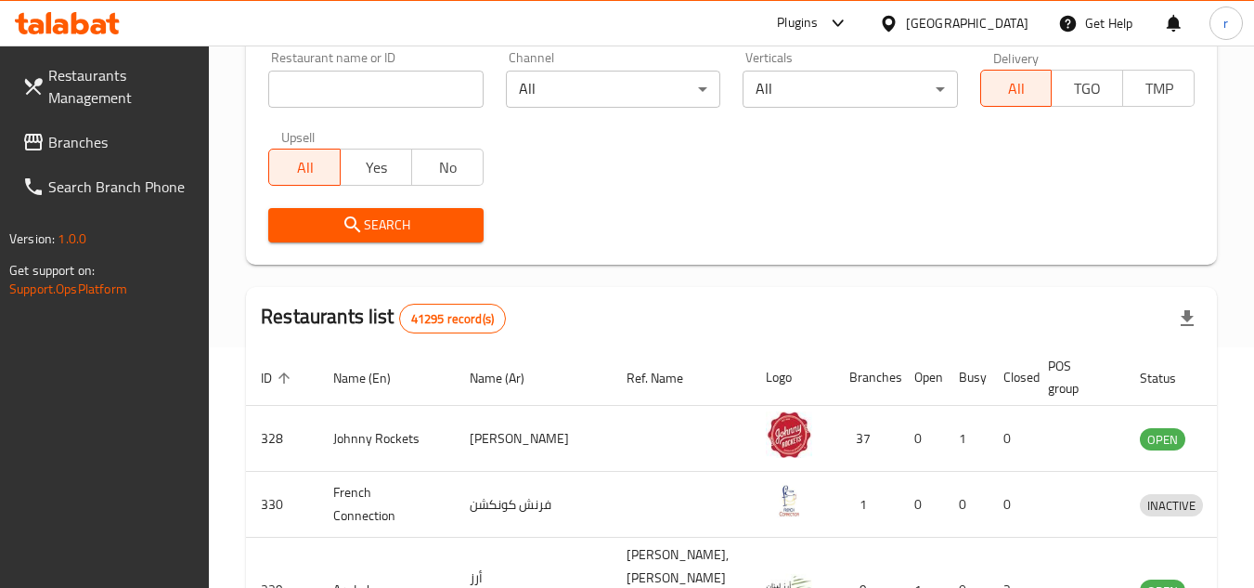
drag, startPoint x: 79, startPoint y: 149, endPoint x: 96, endPoint y: 146, distance: 17.1
click at [79, 149] on span "Branches" at bounding box center [121, 142] width 147 height 22
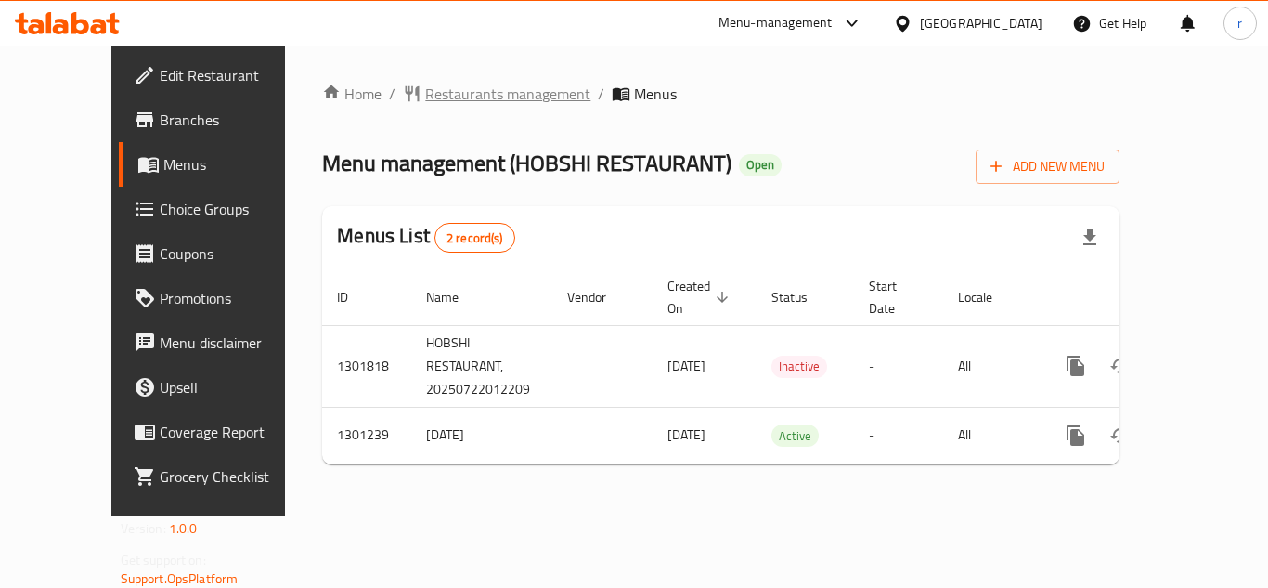
click at [428, 99] on span "Restaurants management" at bounding box center [507, 94] width 165 height 22
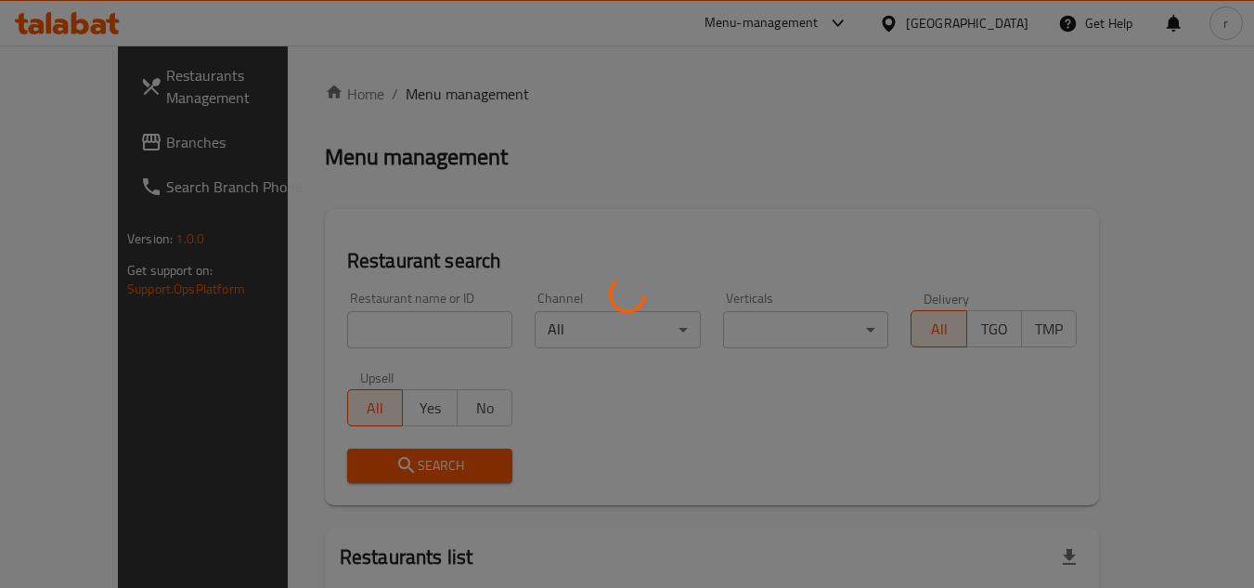
click at [367, 332] on div at bounding box center [627, 294] width 1254 height 588
click at [369, 320] on div at bounding box center [627, 294] width 1254 height 588
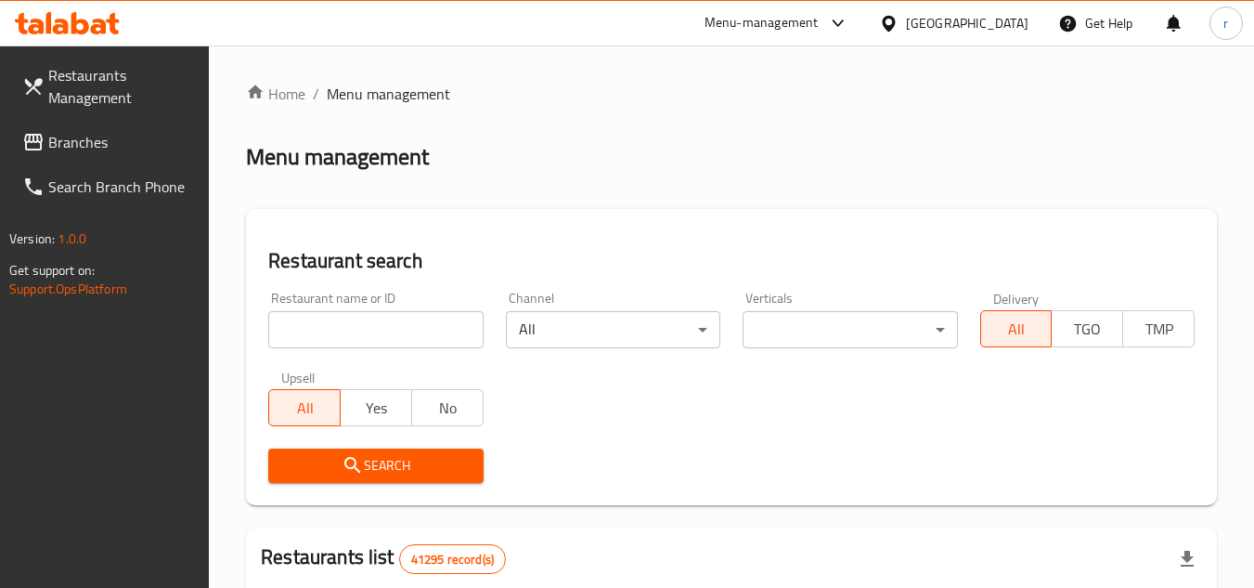
click at [369, 320] on input "search" at bounding box center [375, 329] width 214 height 37
paste input "701948"
type input "701948"
click at [386, 460] on span "Search" at bounding box center [375, 465] width 185 height 23
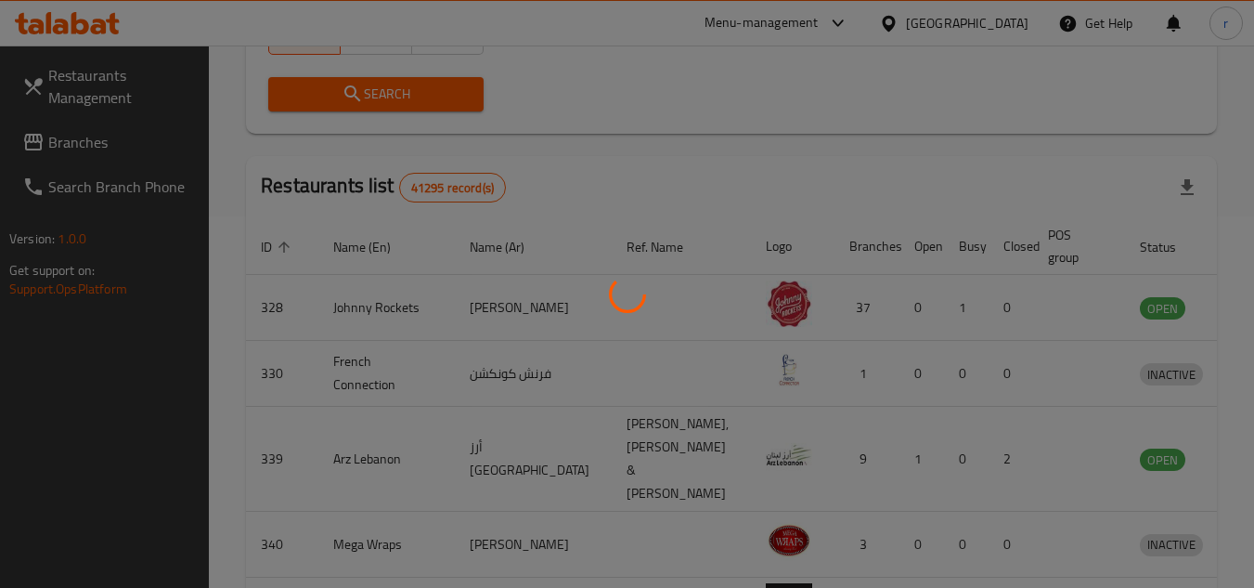
scroll to position [240, 0]
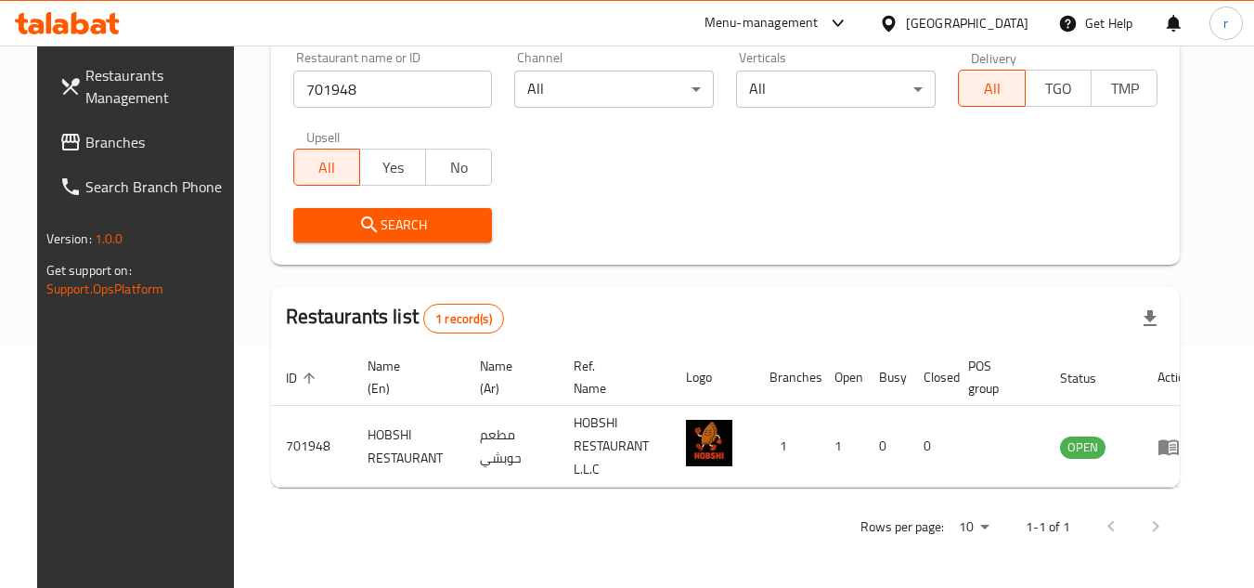
click at [87, 141] on span "Branches" at bounding box center [158, 142] width 147 height 22
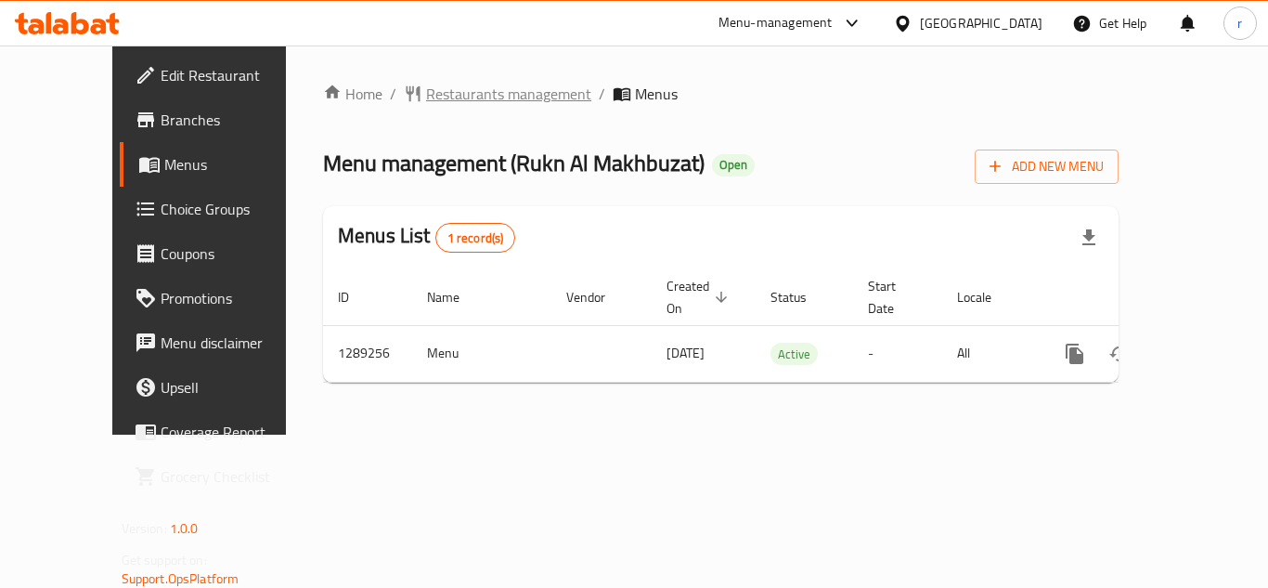
click at [440, 100] on span "Restaurants management" at bounding box center [508, 94] width 165 height 22
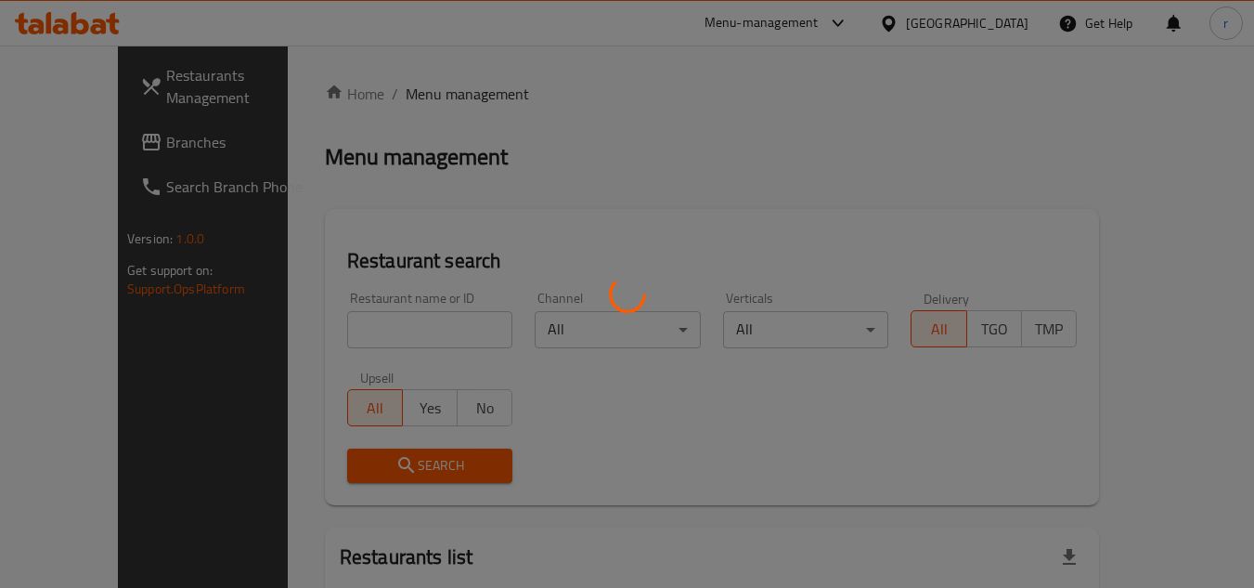
click at [374, 333] on div at bounding box center [627, 294] width 1254 height 588
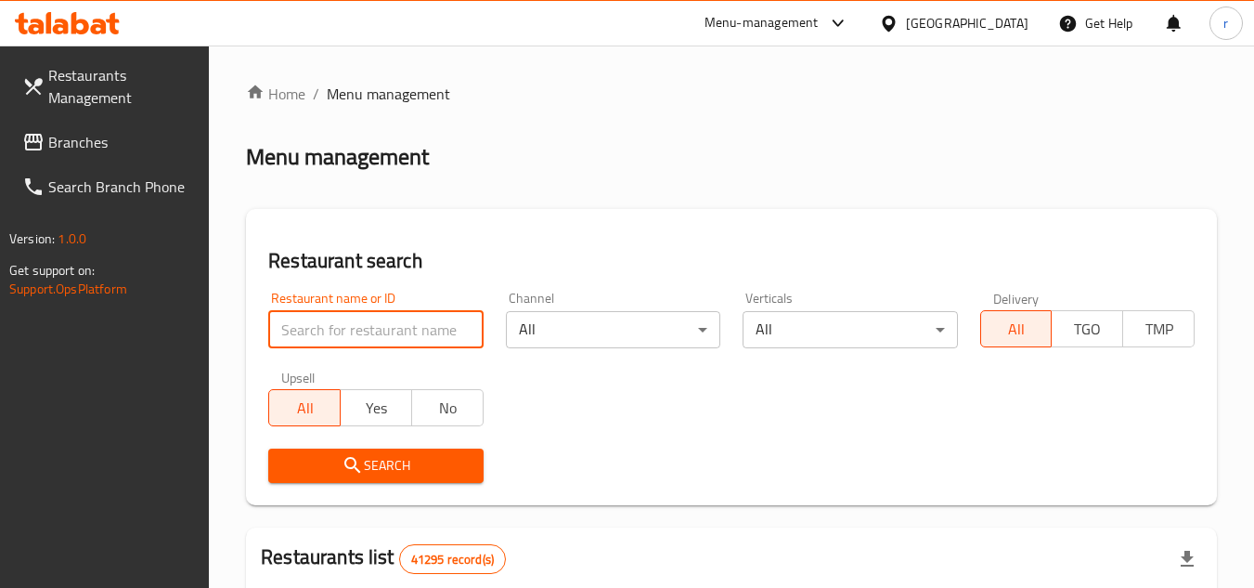
click at [374, 333] on input "search" at bounding box center [375, 329] width 214 height 37
paste input "697591"
type input "697591"
click at [383, 467] on span "Search" at bounding box center [375, 465] width 185 height 23
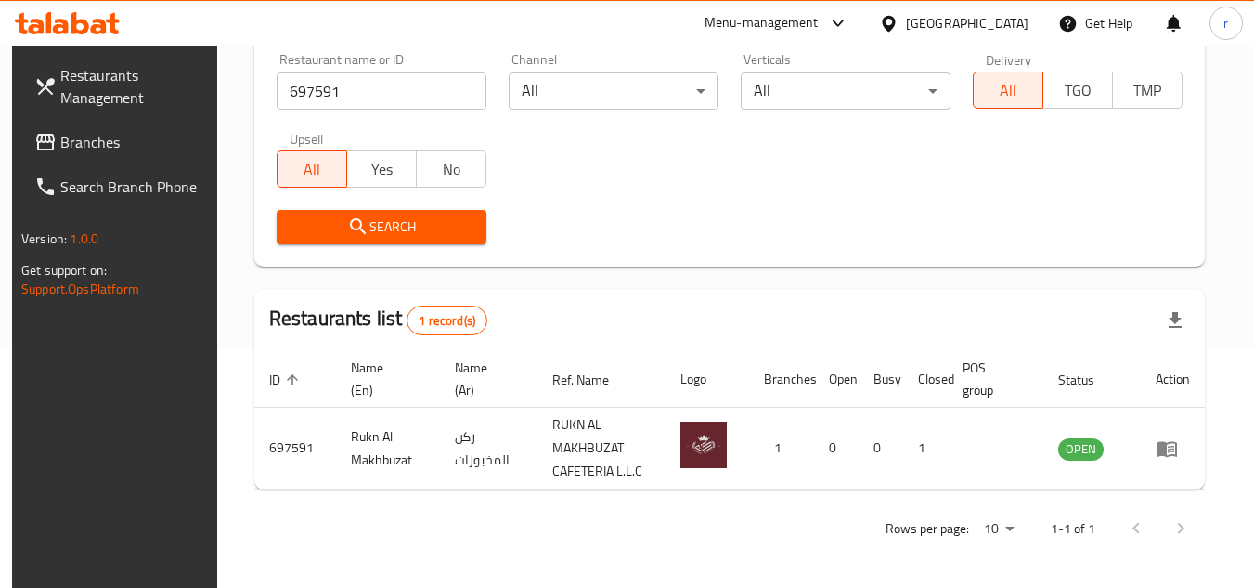
scroll to position [240, 0]
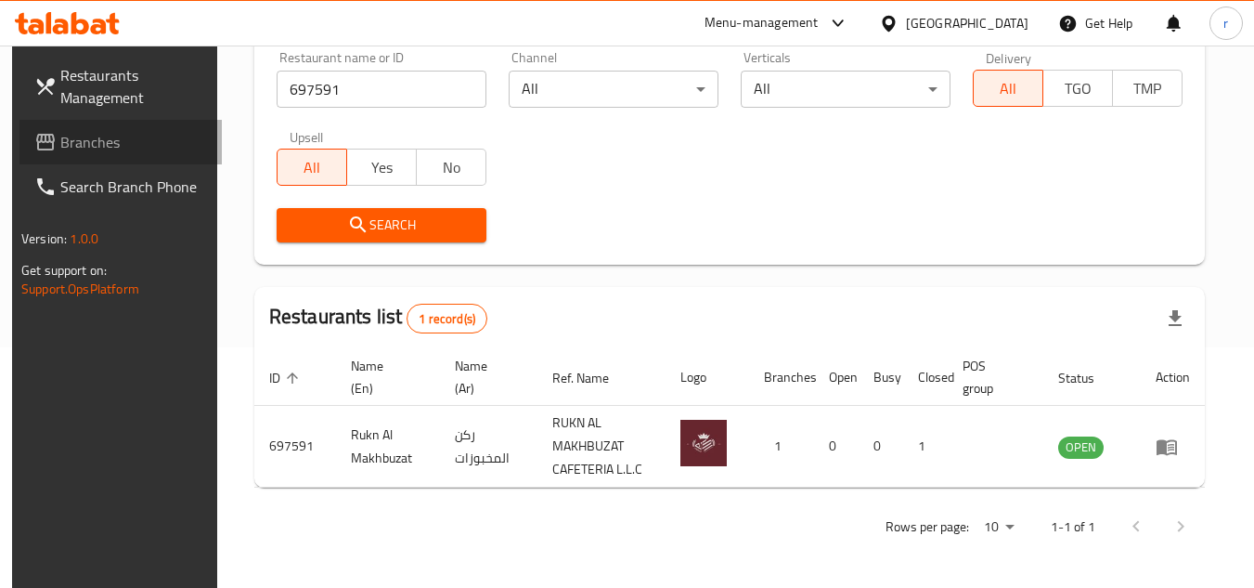
click at [94, 146] on span "Branches" at bounding box center [133, 142] width 147 height 22
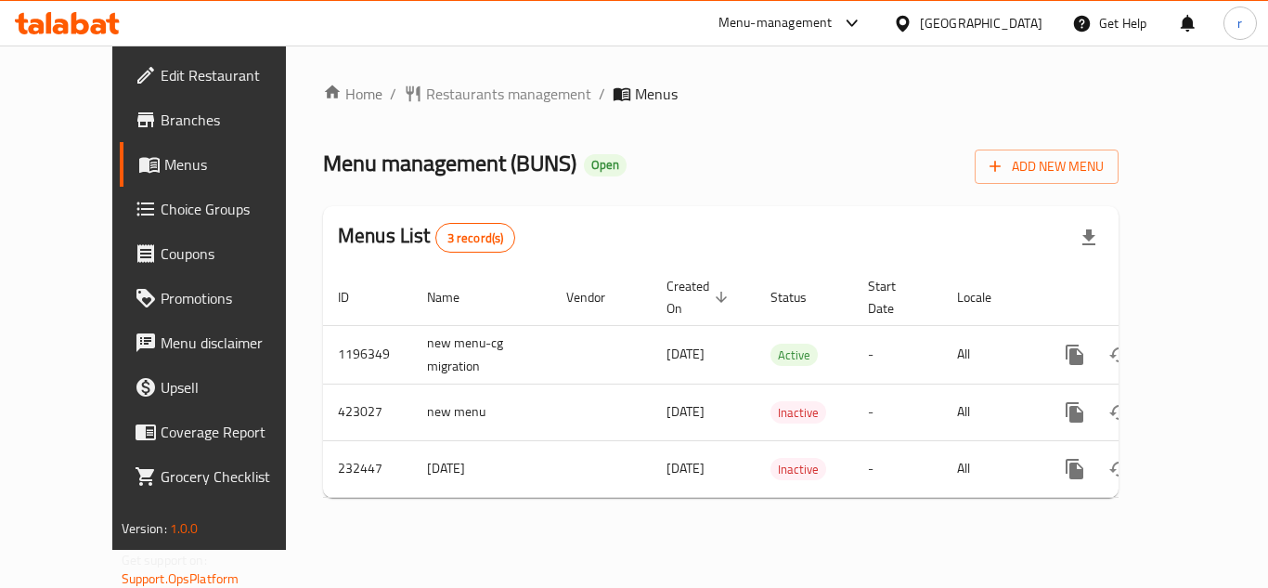
click at [426, 92] on span "Restaurants management" at bounding box center [508, 94] width 165 height 22
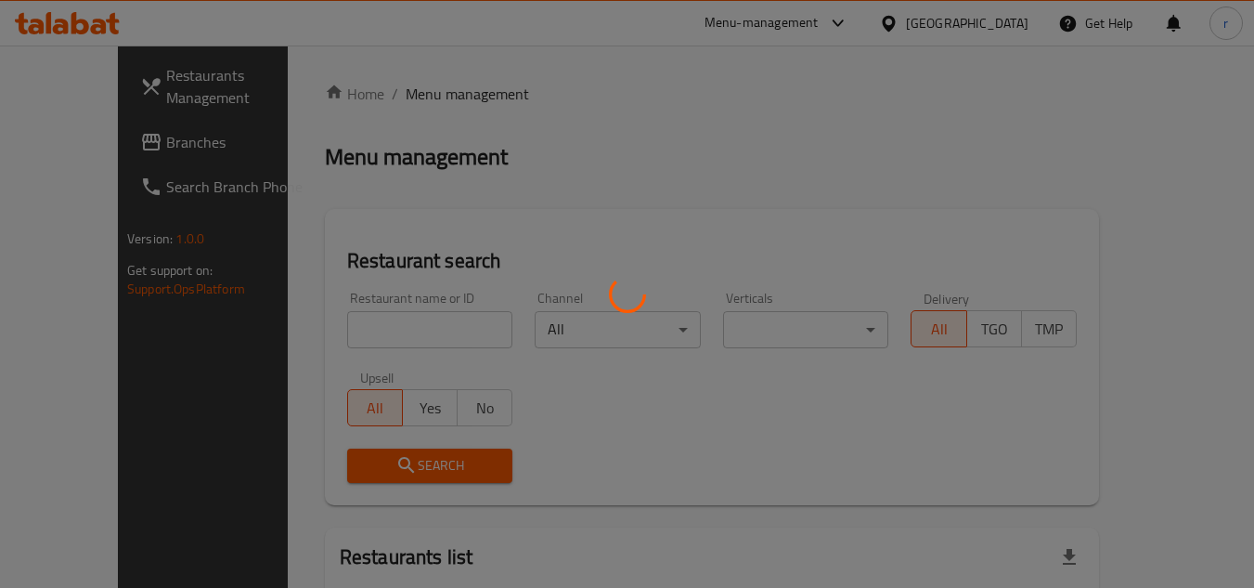
click at [393, 316] on div at bounding box center [627, 294] width 1254 height 588
click at [392, 321] on div at bounding box center [627, 294] width 1254 height 588
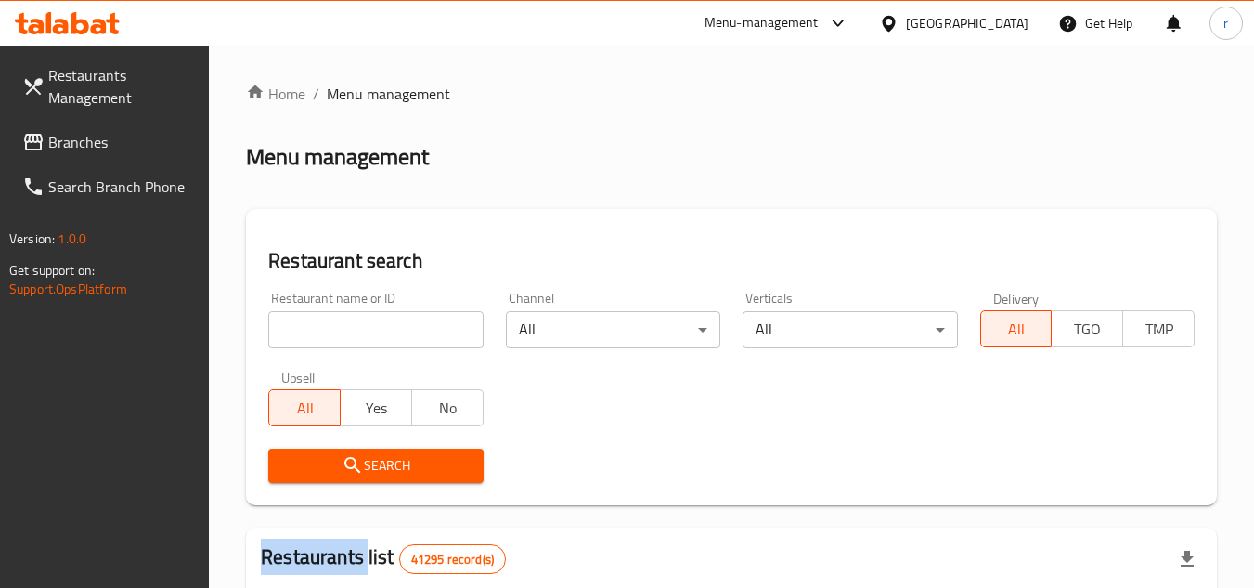
click at [392, 321] on div at bounding box center [627, 294] width 1254 height 588
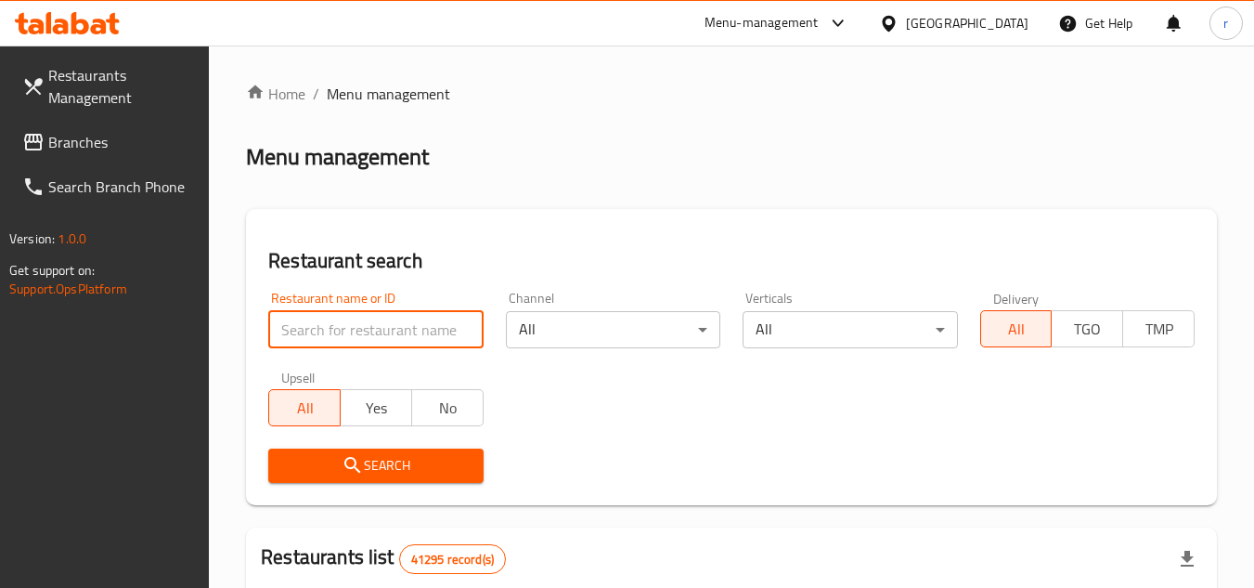
click at [392, 321] on input "search" at bounding box center [375, 329] width 214 height 37
paste input "626230"
type input "626230"
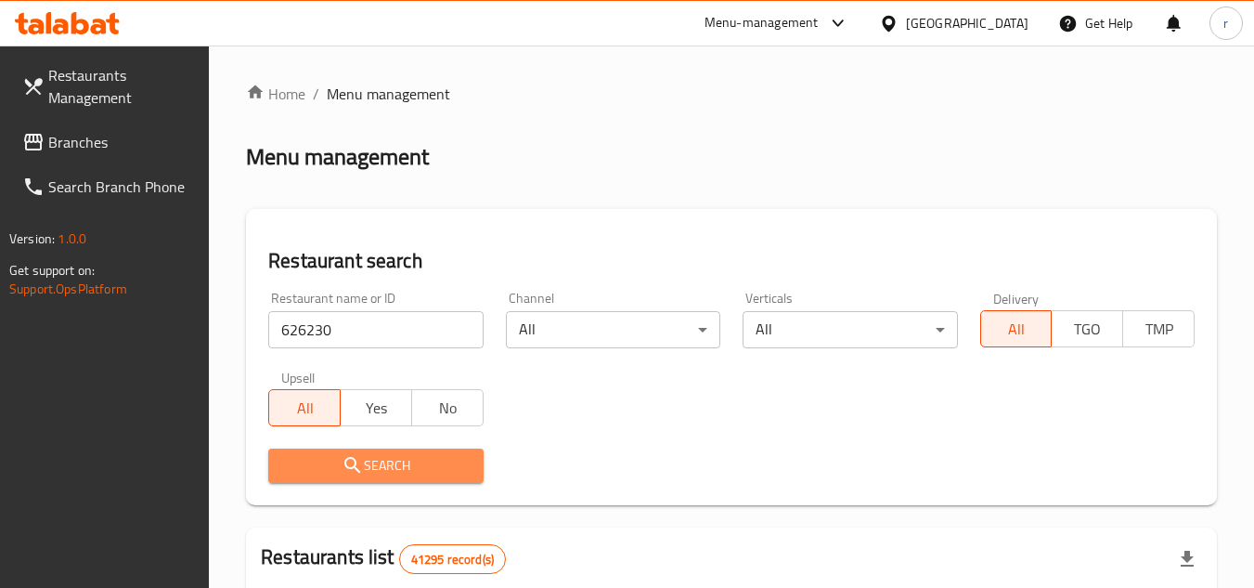
click at [364, 455] on span "Search" at bounding box center [375, 465] width 185 height 23
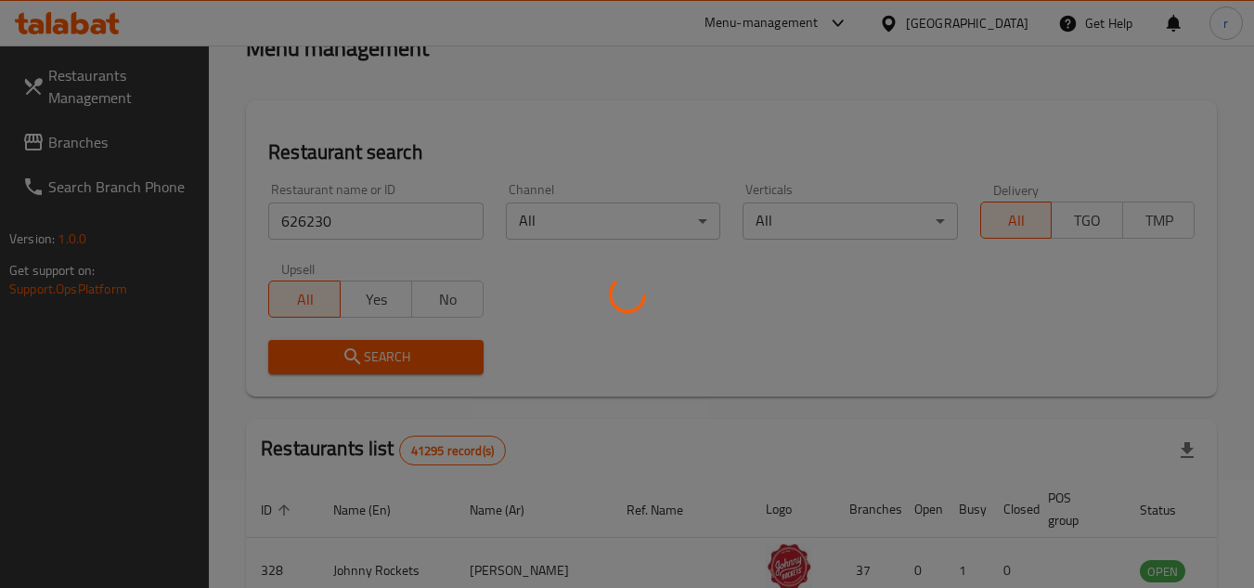
scroll to position [186, 0]
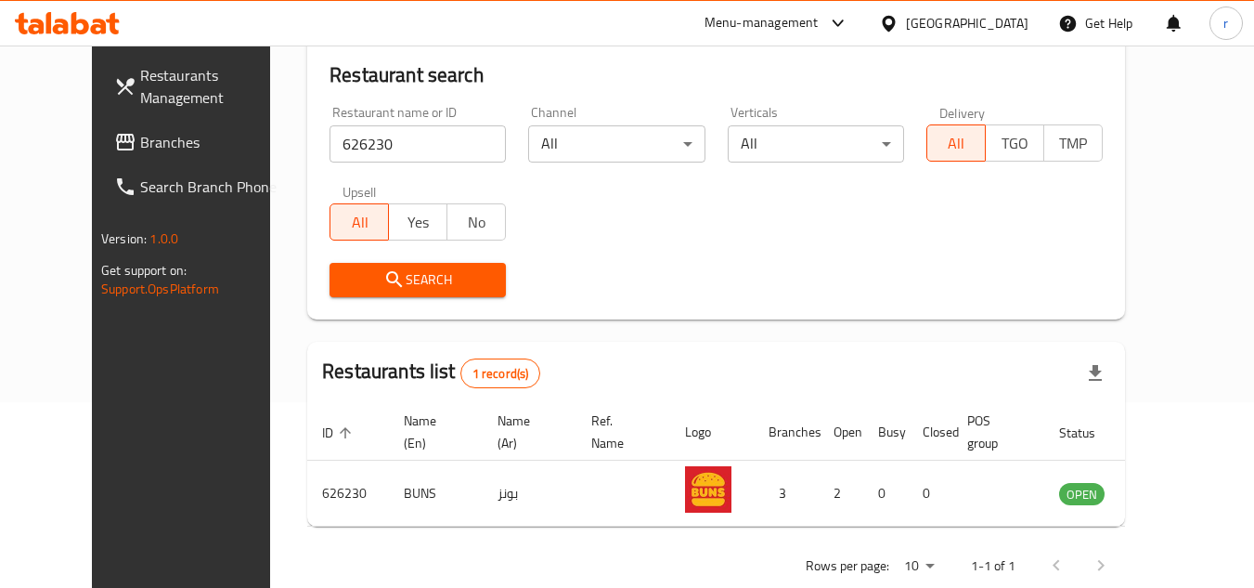
drag, startPoint x: 72, startPoint y: 154, endPoint x: 135, endPoint y: 136, distance: 64.6
click at [140, 153] on span "Branches" at bounding box center [213, 142] width 147 height 22
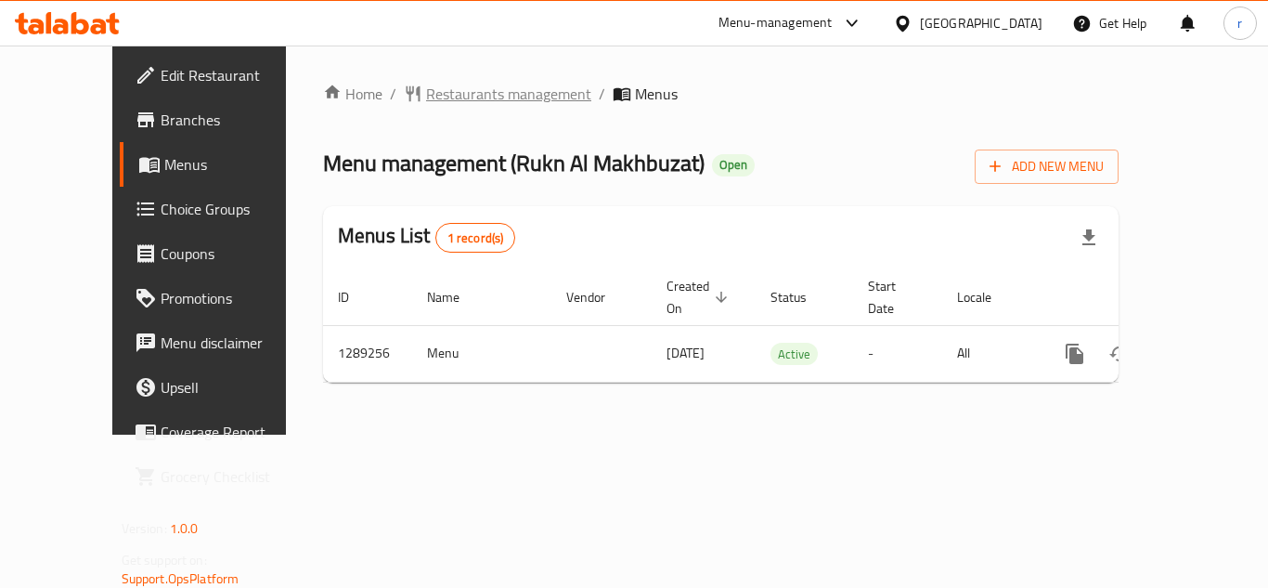
click at [426, 91] on span "Restaurants management" at bounding box center [508, 94] width 165 height 22
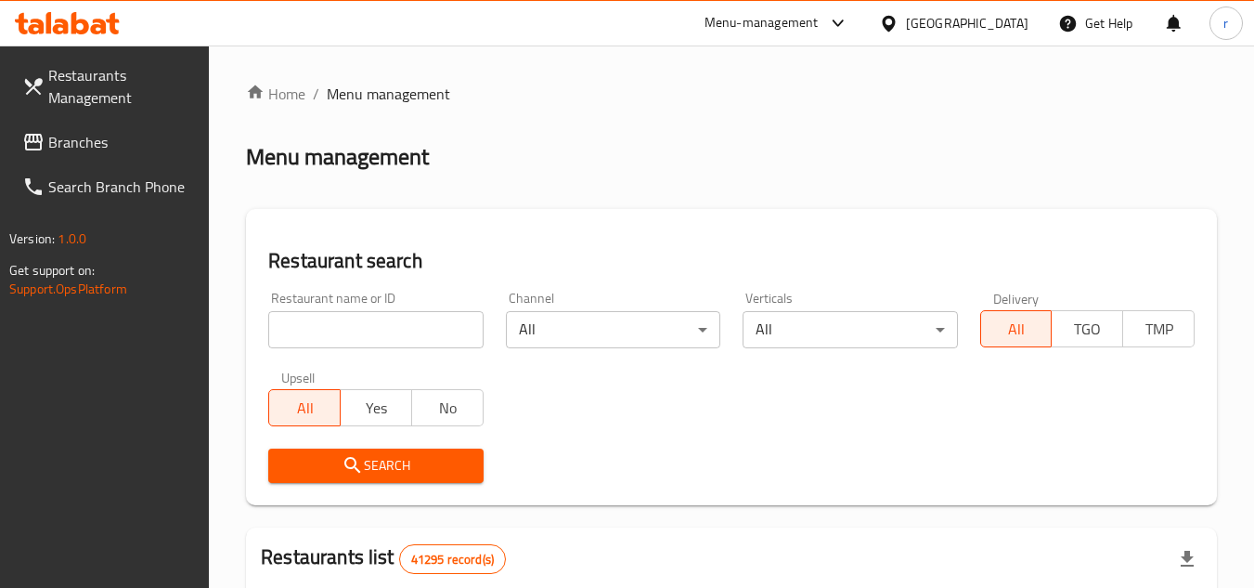
click at [383, 325] on input "search" at bounding box center [375, 329] width 214 height 37
paste input "697591"
type input "697591"
click at [388, 464] on span "Search" at bounding box center [375, 465] width 185 height 23
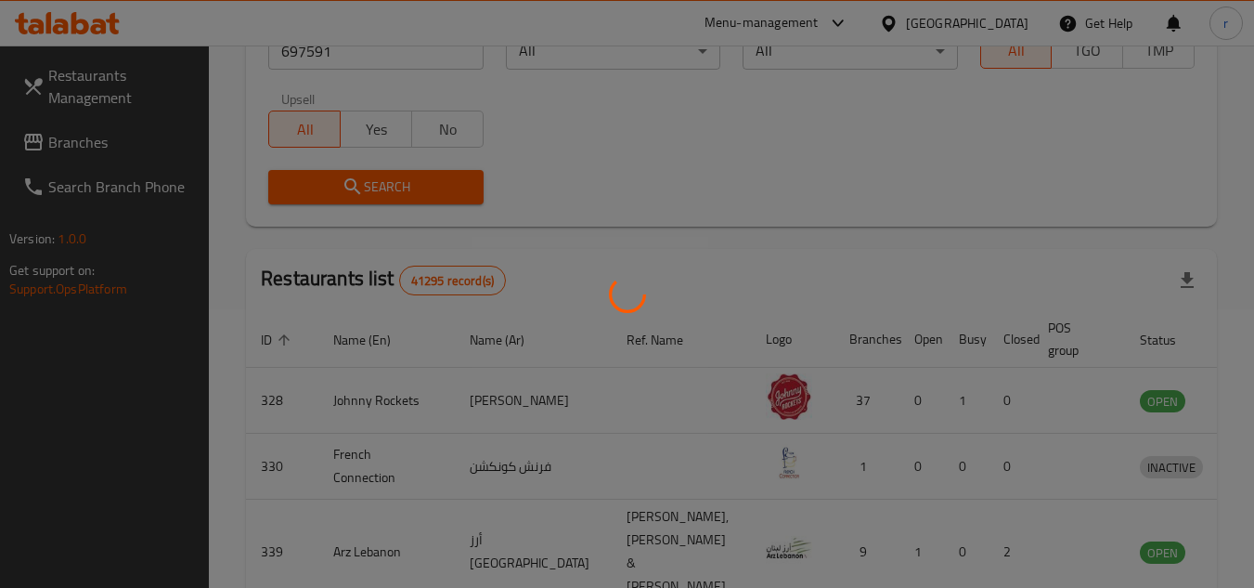
scroll to position [240, 0]
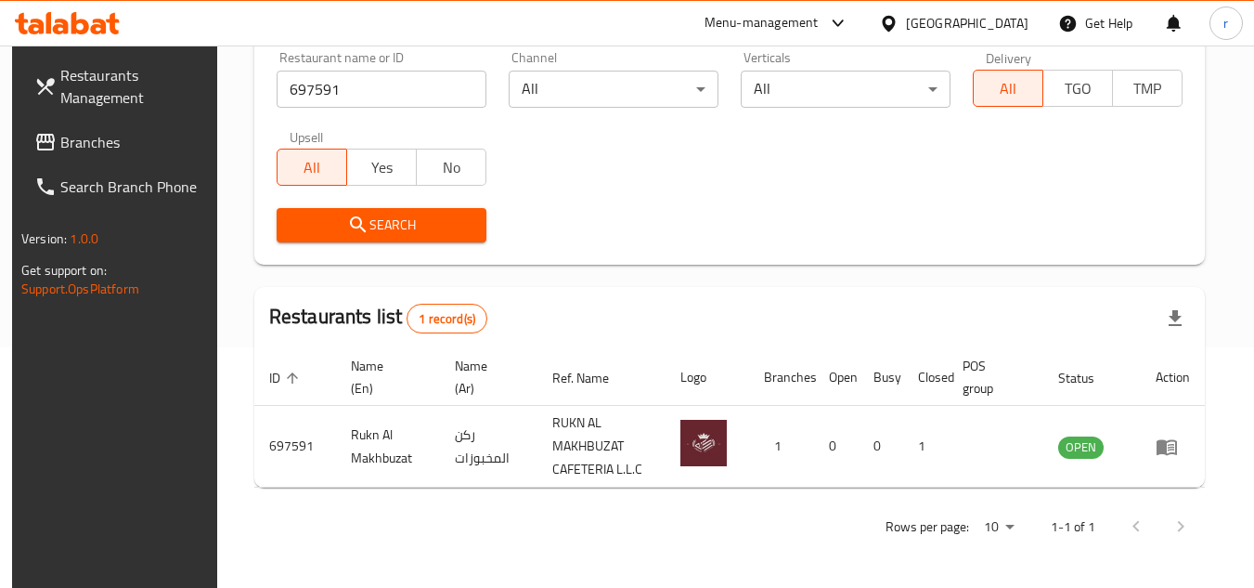
click at [934, 26] on div "[GEOGRAPHIC_DATA]" at bounding box center [967, 23] width 123 height 20
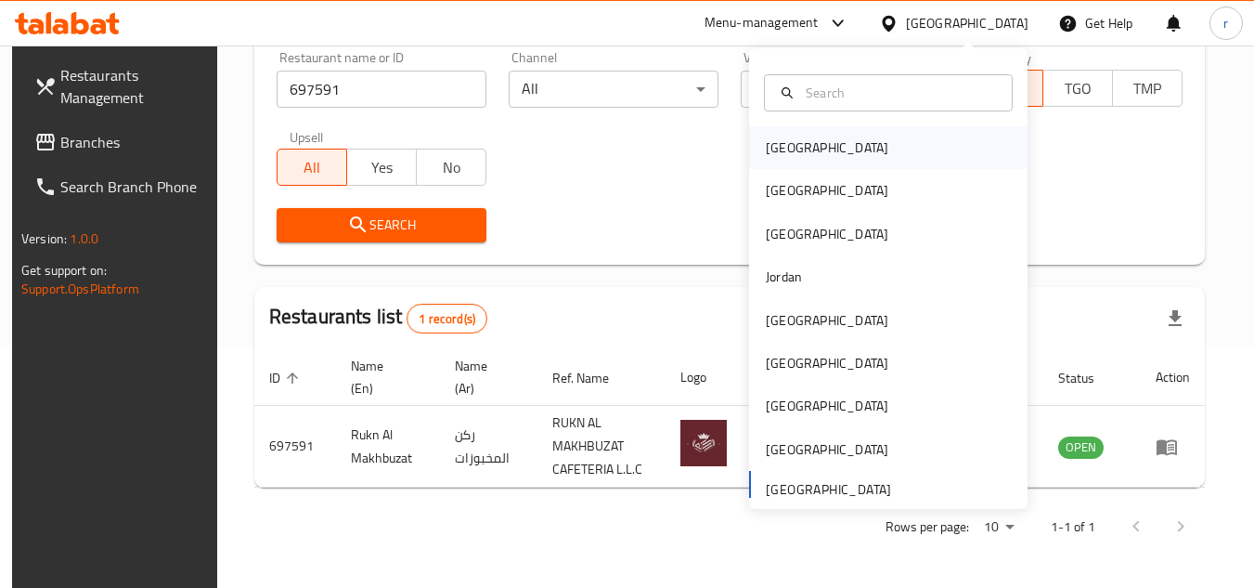
click at [797, 149] on div "[GEOGRAPHIC_DATA]" at bounding box center [827, 147] width 152 height 43
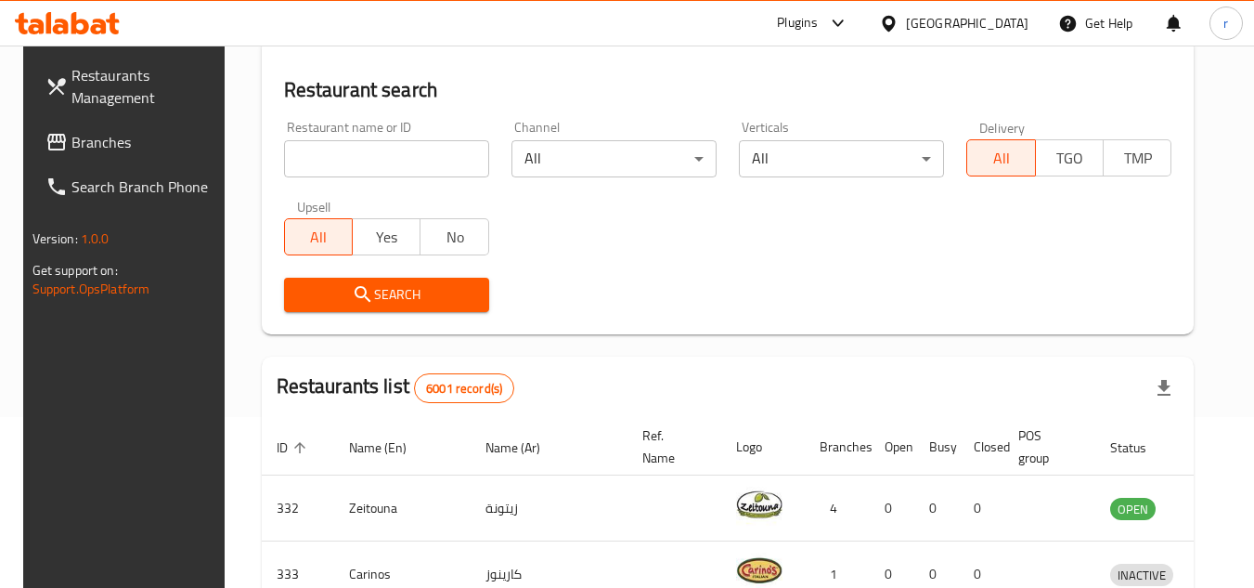
scroll to position [240, 0]
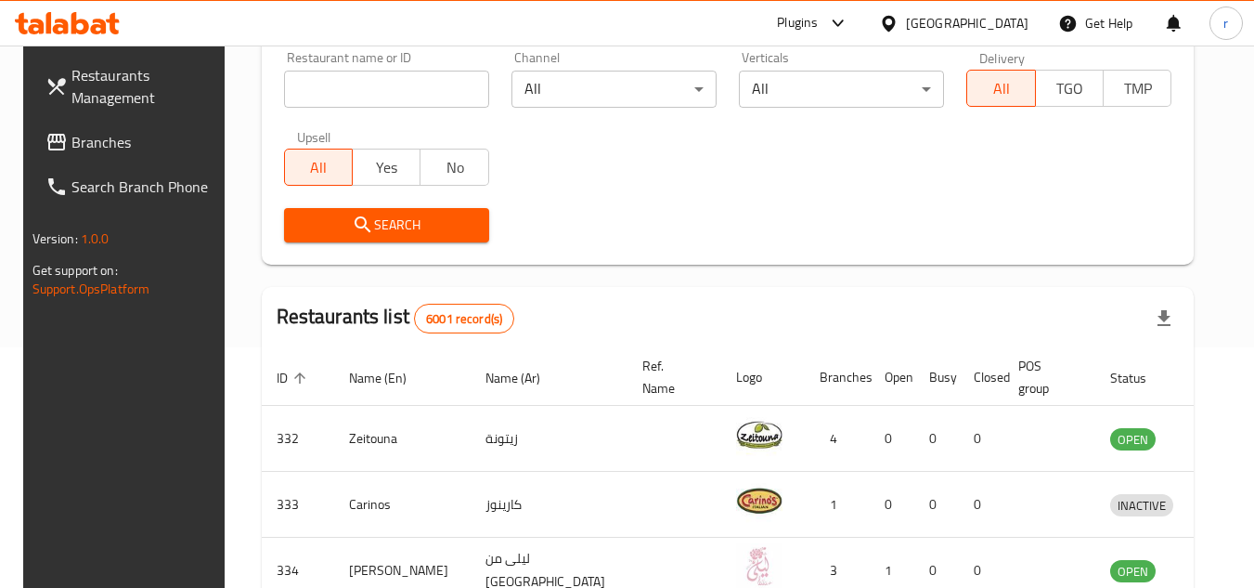
click at [107, 146] on span "Branches" at bounding box center [144, 142] width 147 height 22
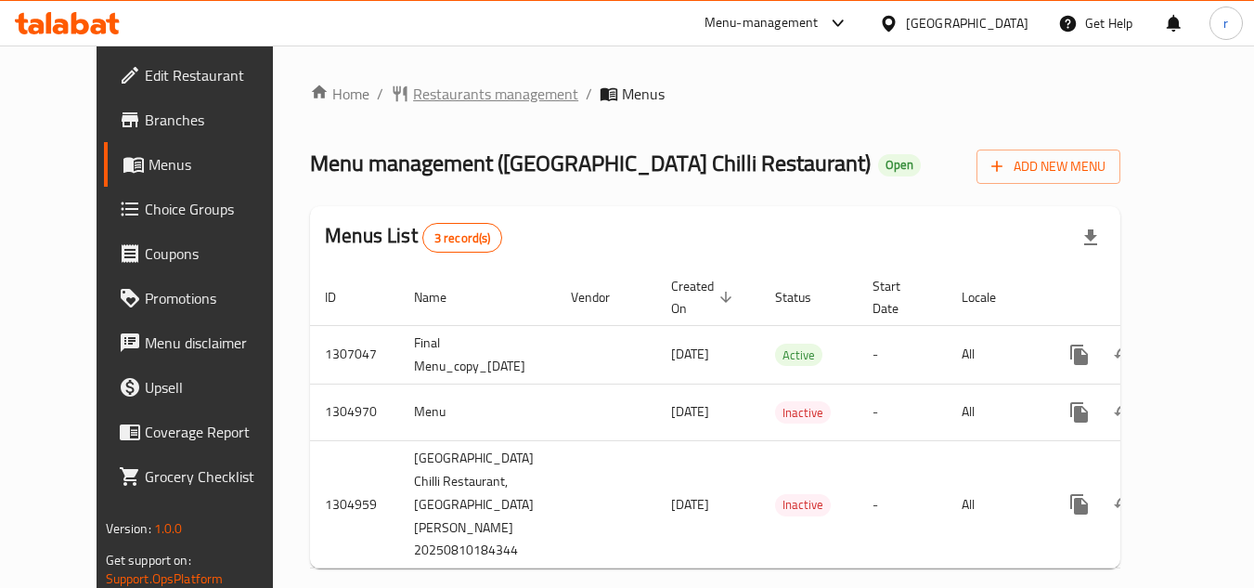
click at [431, 100] on span "Restaurants management" at bounding box center [495, 94] width 165 height 22
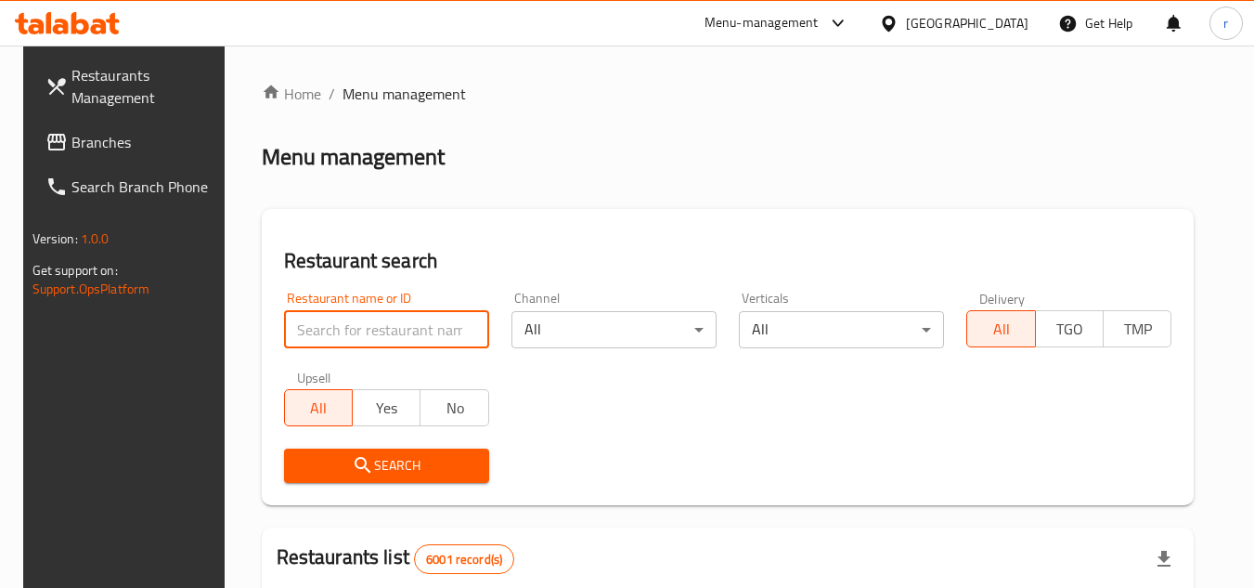
click at [367, 329] on input "search" at bounding box center [386, 329] width 205 height 37
paste input "703503"
type input "703503"
click at [387, 473] on span "Search" at bounding box center [386, 465] width 175 height 23
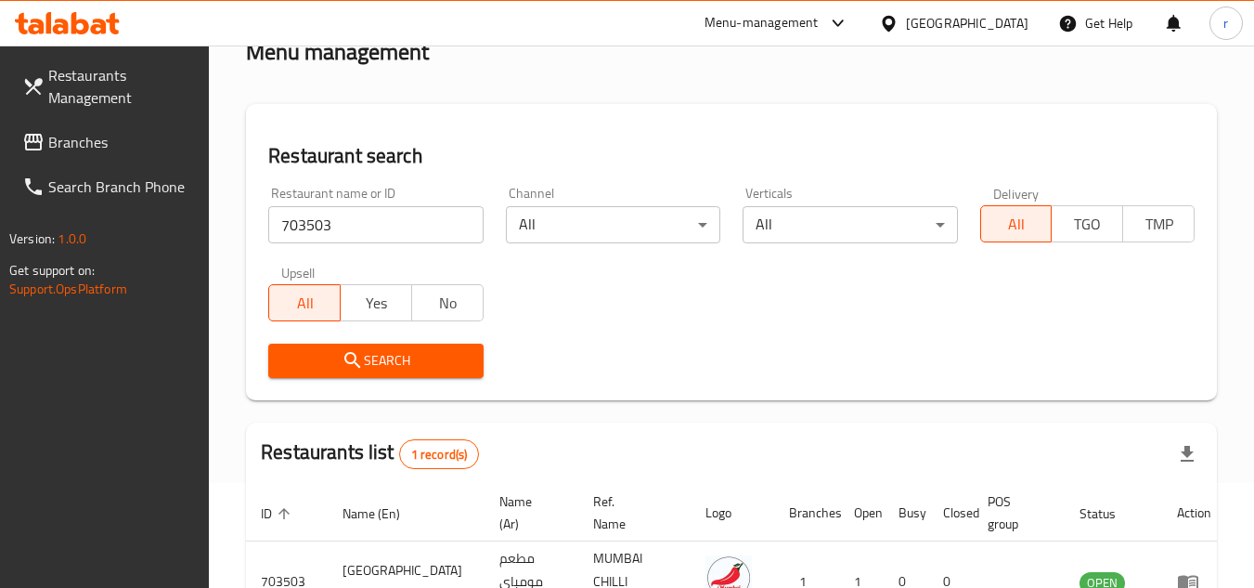
scroll to position [240, 0]
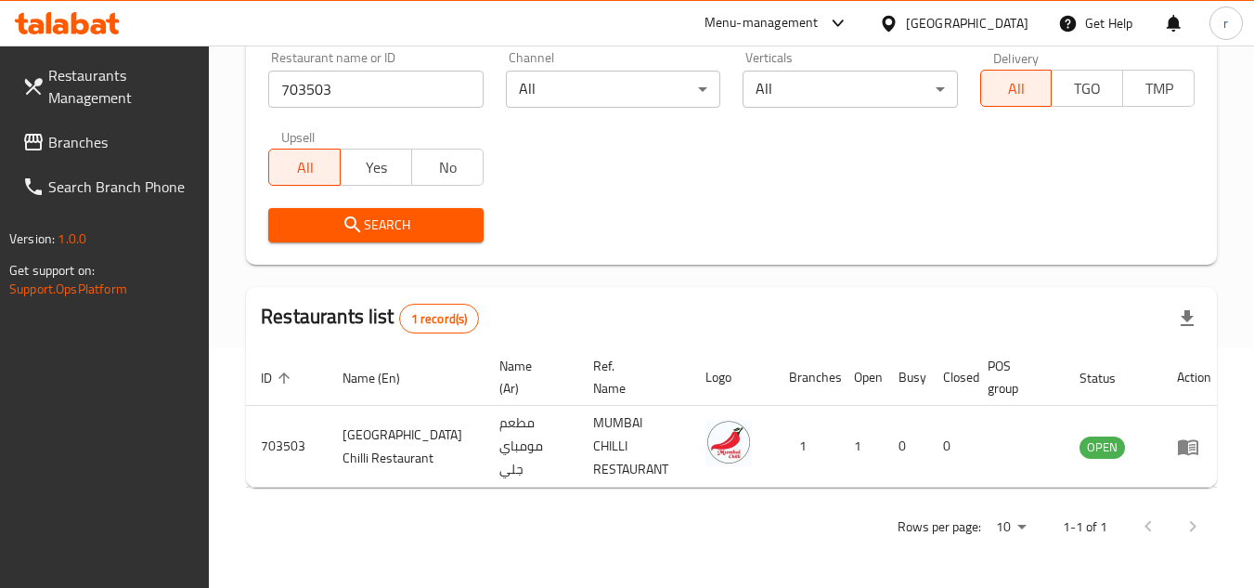
click at [990, 20] on div "[GEOGRAPHIC_DATA]" at bounding box center [967, 23] width 123 height 20
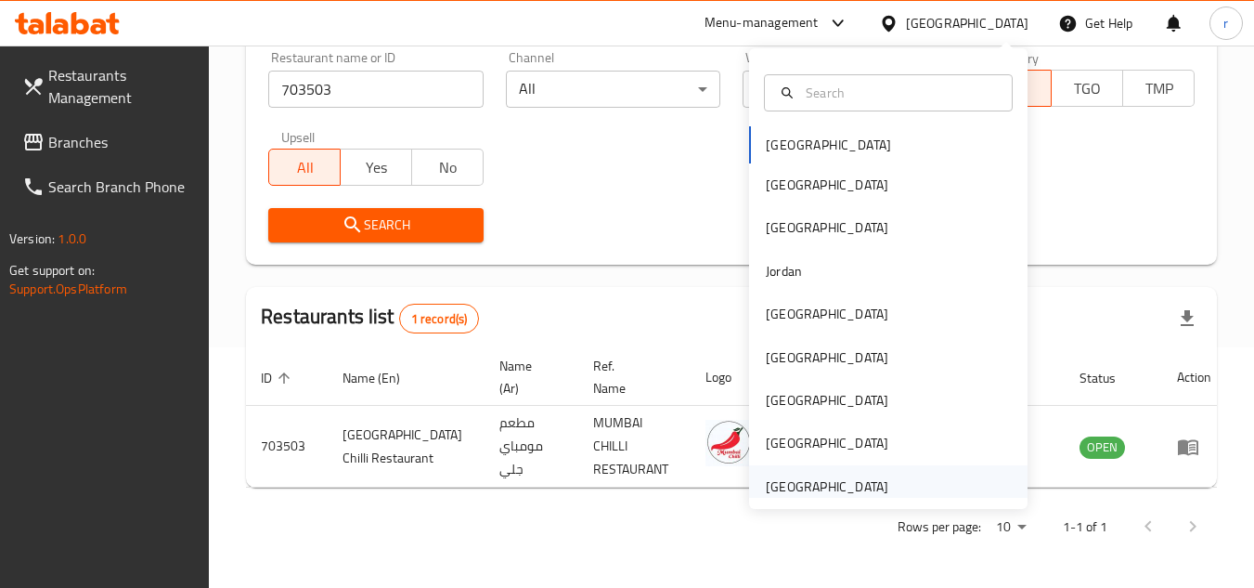
click at [838, 479] on div "[GEOGRAPHIC_DATA]" at bounding box center [827, 486] width 123 height 20
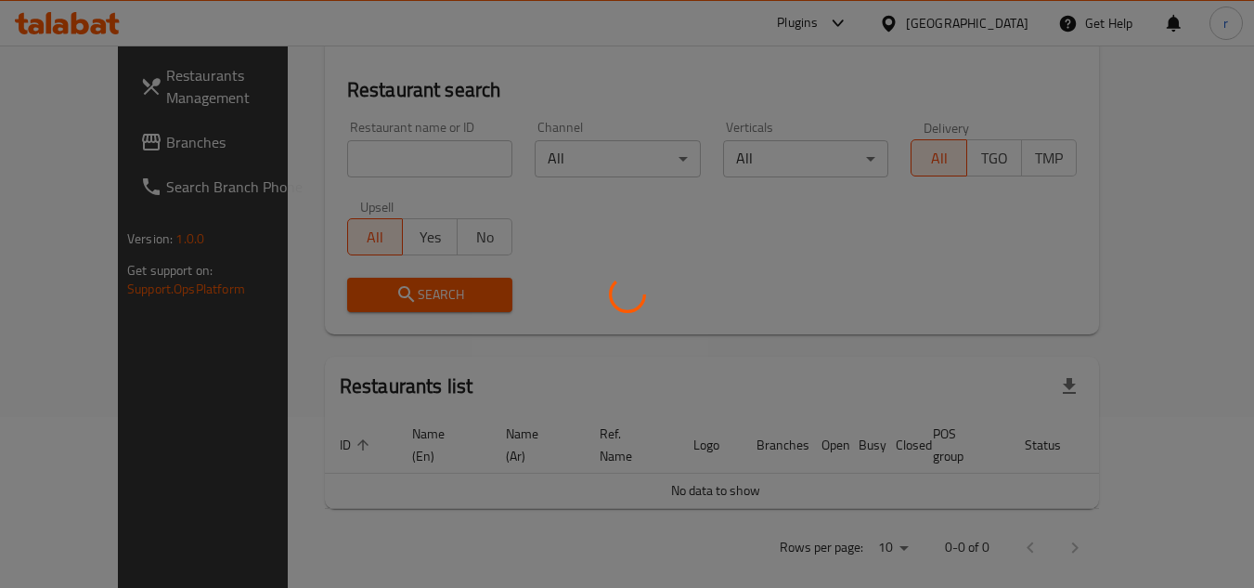
scroll to position [240, 0]
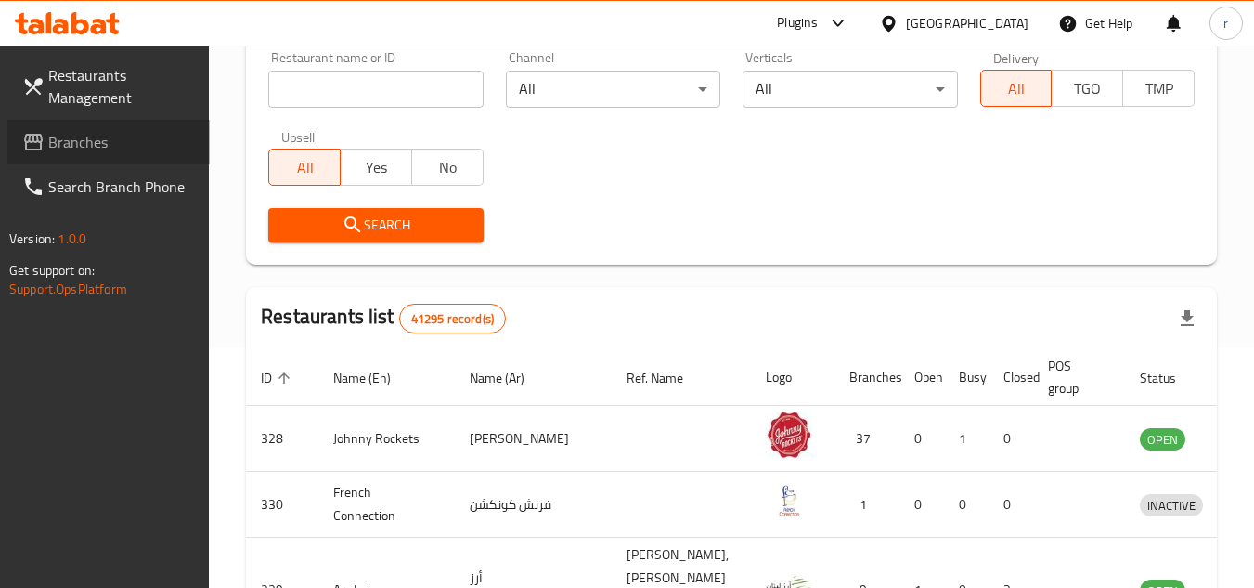
drag, startPoint x: 68, startPoint y: 148, endPoint x: 171, endPoint y: 111, distance: 109.2
click at [68, 148] on span "Branches" at bounding box center [121, 142] width 147 height 22
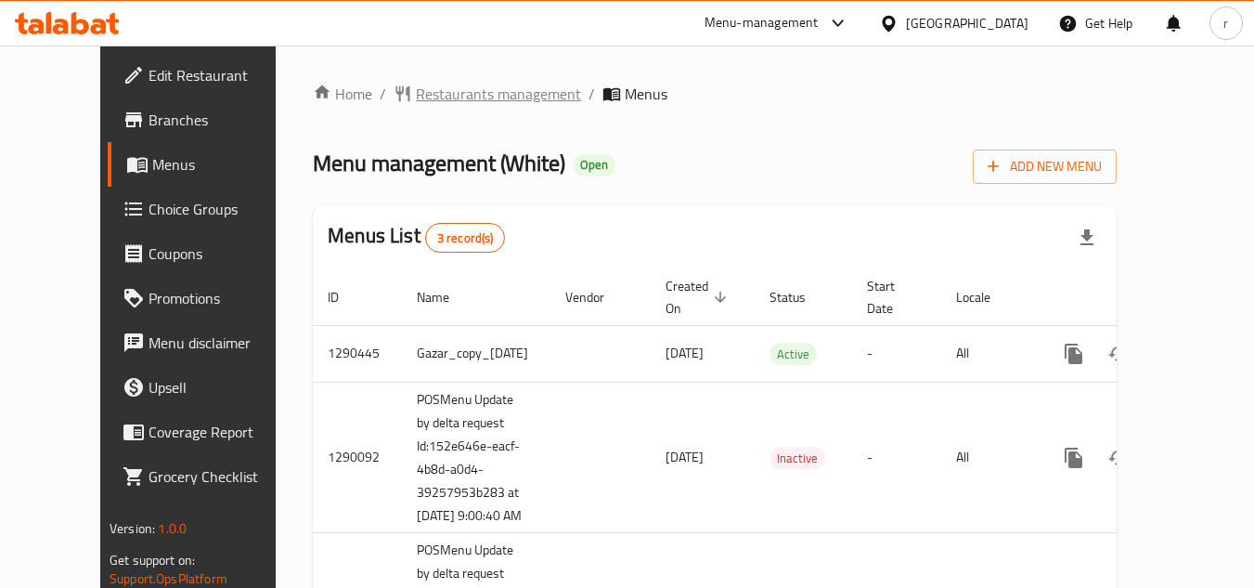
click at [416, 97] on span "Restaurants management" at bounding box center [498, 94] width 165 height 22
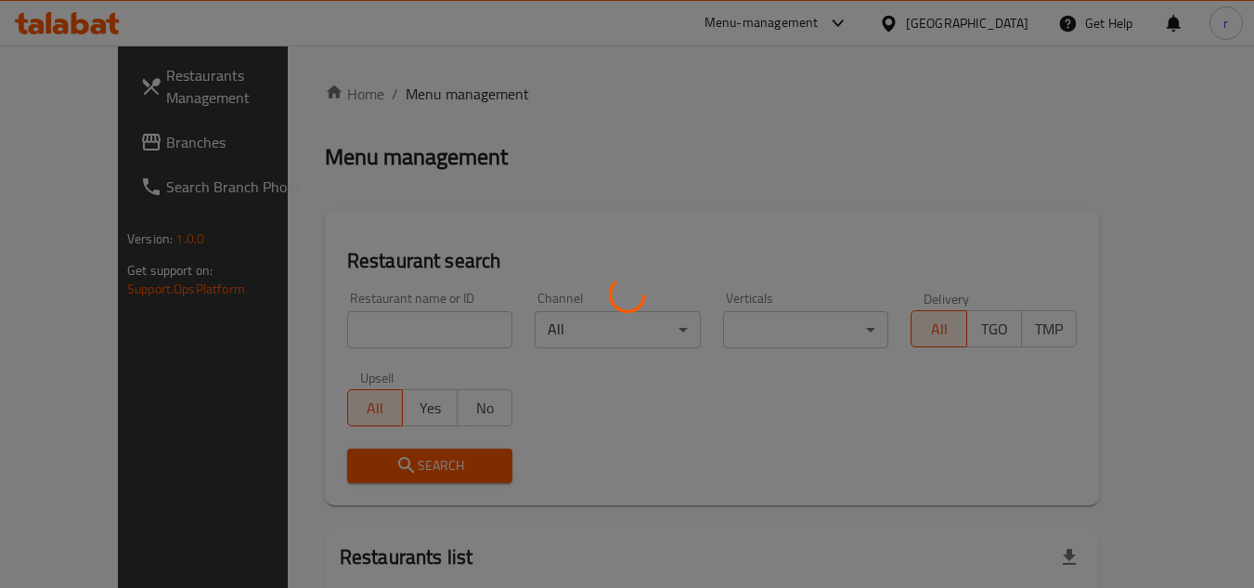
click at [369, 328] on div at bounding box center [627, 294] width 1254 height 588
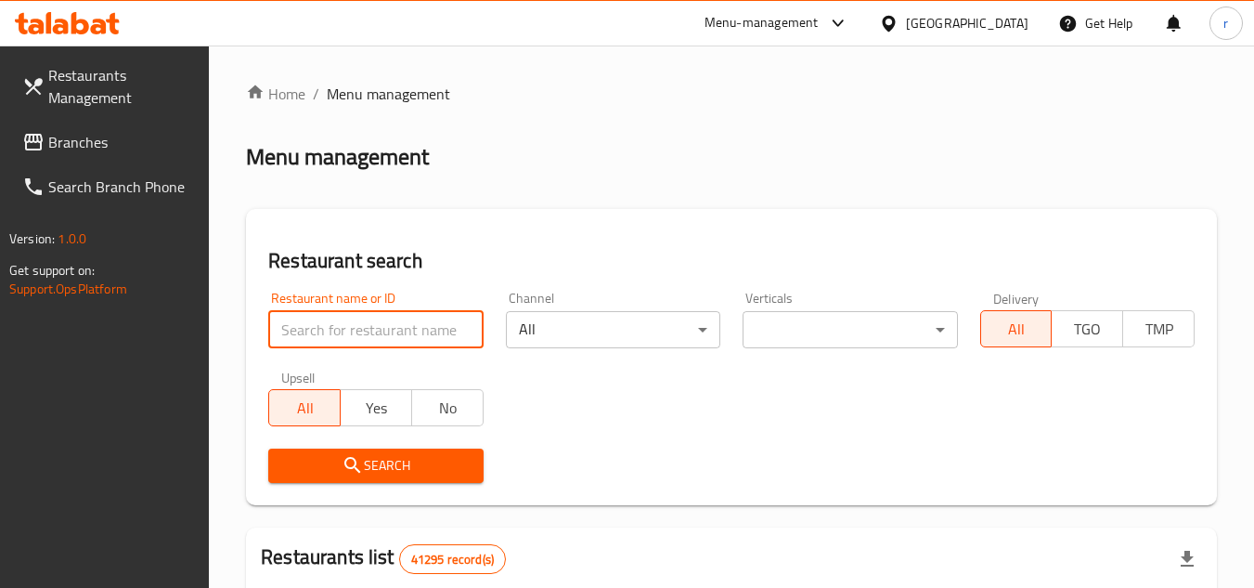
click at [369, 328] on input "search" at bounding box center [375, 329] width 214 height 37
paste input "628399"
type input "628399"
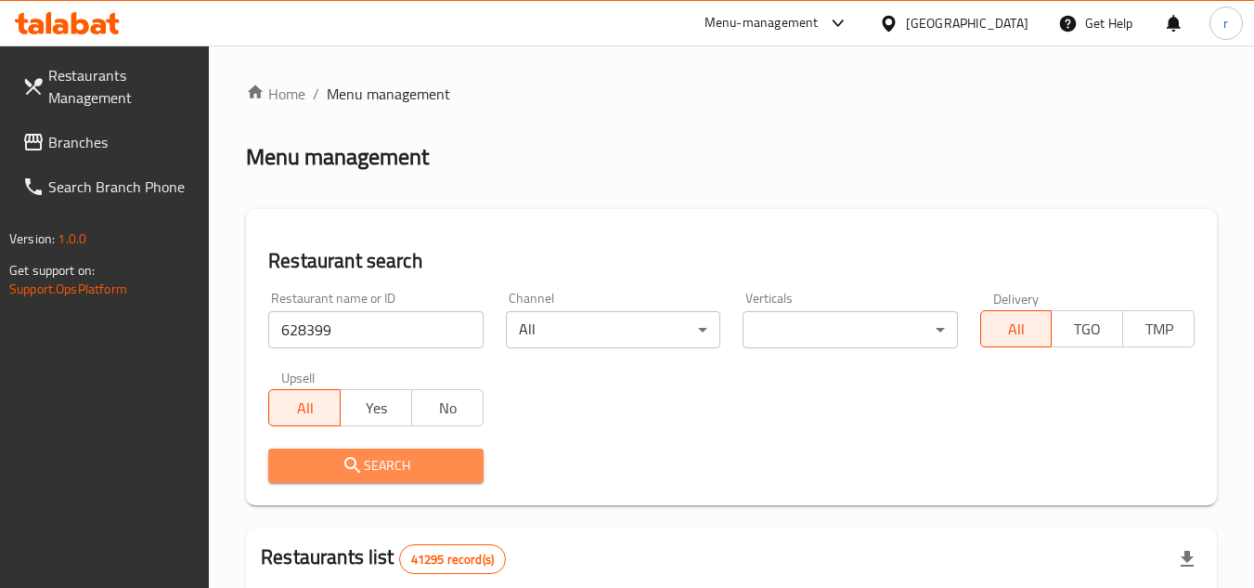
click at [382, 464] on span "Search" at bounding box center [375, 465] width 185 height 23
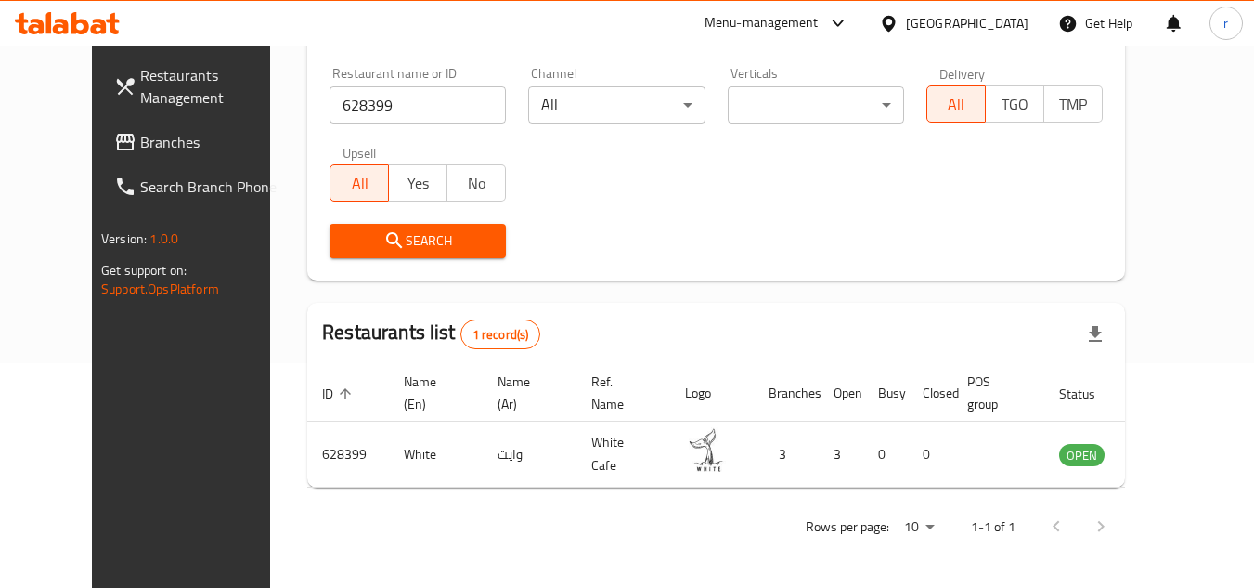
scroll to position [225, 0]
click at [954, 25] on div "[GEOGRAPHIC_DATA]" at bounding box center [967, 23] width 123 height 20
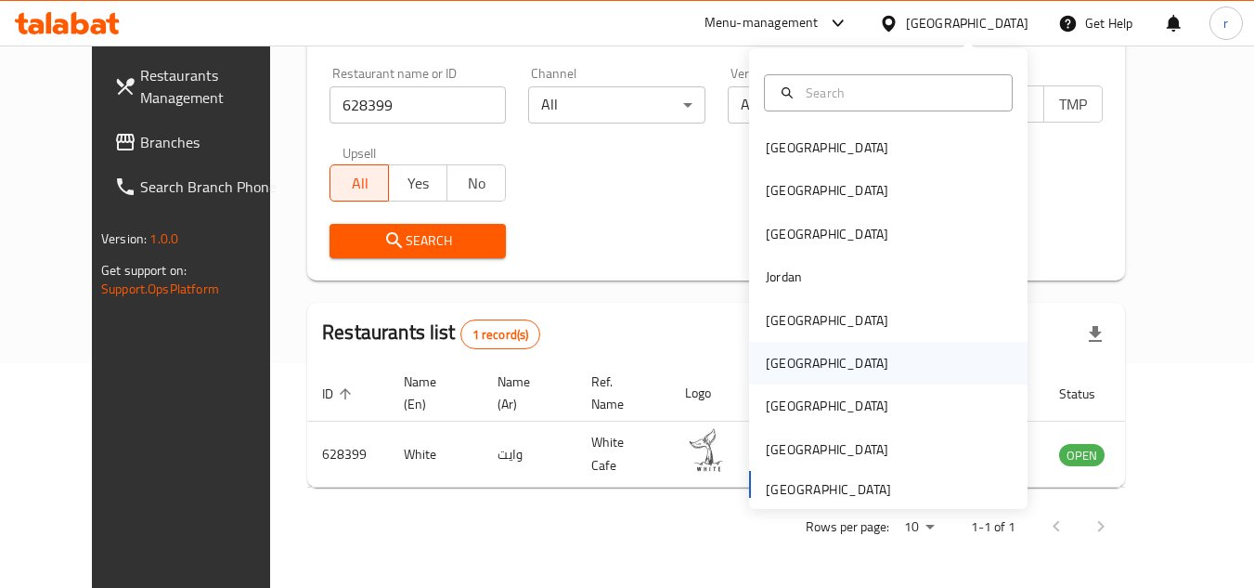
click at [788, 368] on div "[GEOGRAPHIC_DATA]" at bounding box center [827, 363] width 152 height 43
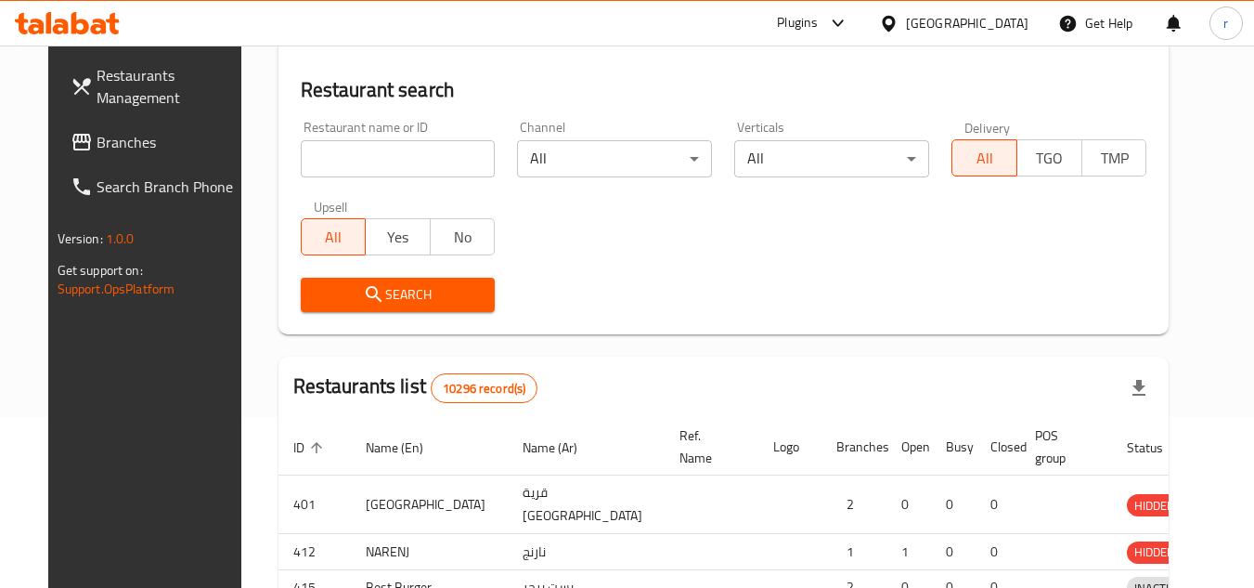
scroll to position [225, 0]
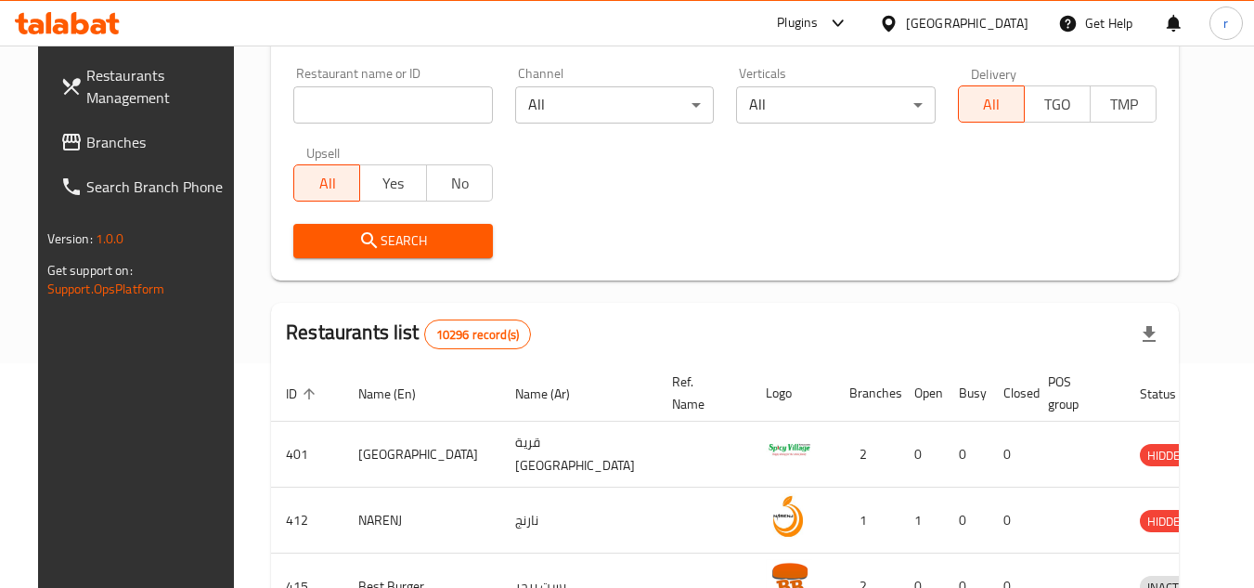
click at [86, 133] on span "Branches" at bounding box center [159, 142] width 147 height 22
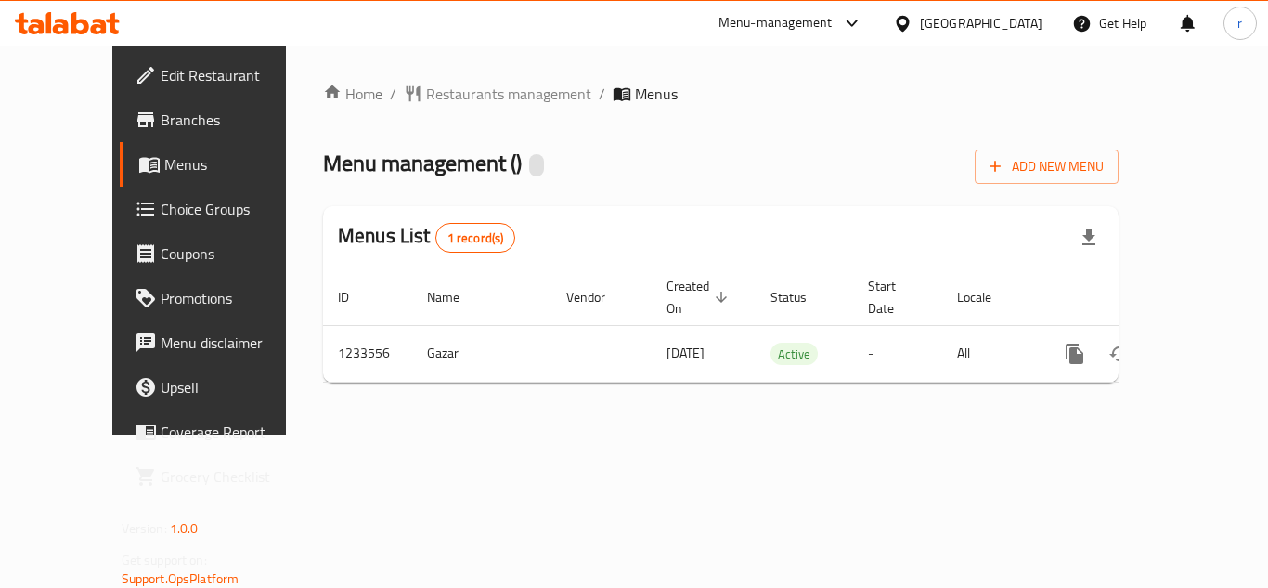
click at [432, 97] on span "Restaurants management" at bounding box center [508, 94] width 165 height 22
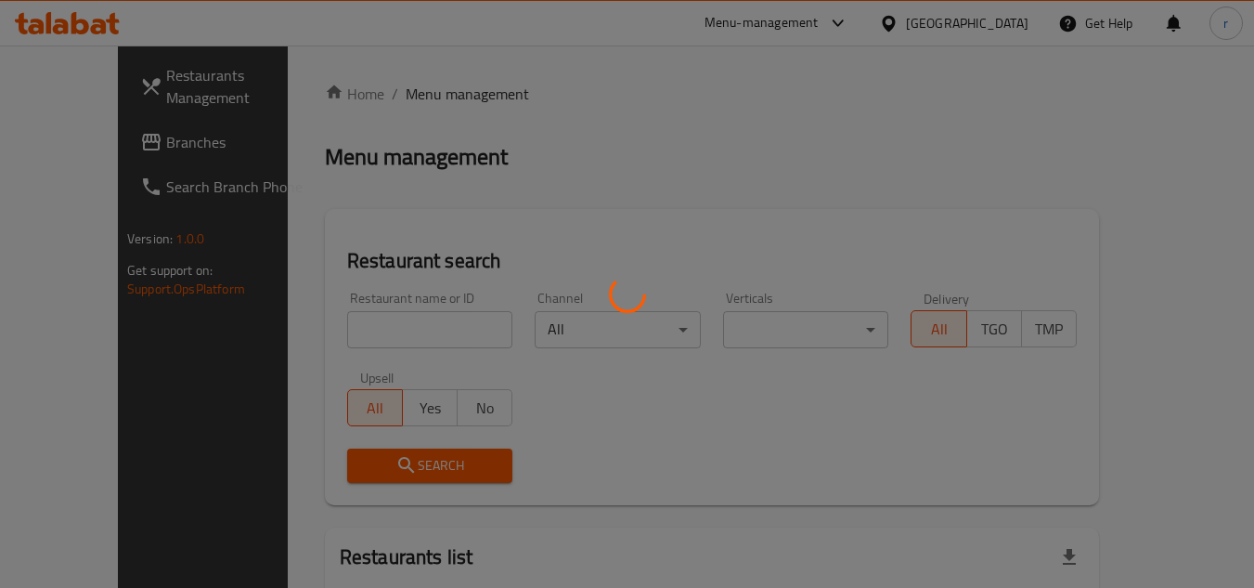
click at [351, 317] on div at bounding box center [627, 294] width 1254 height 588
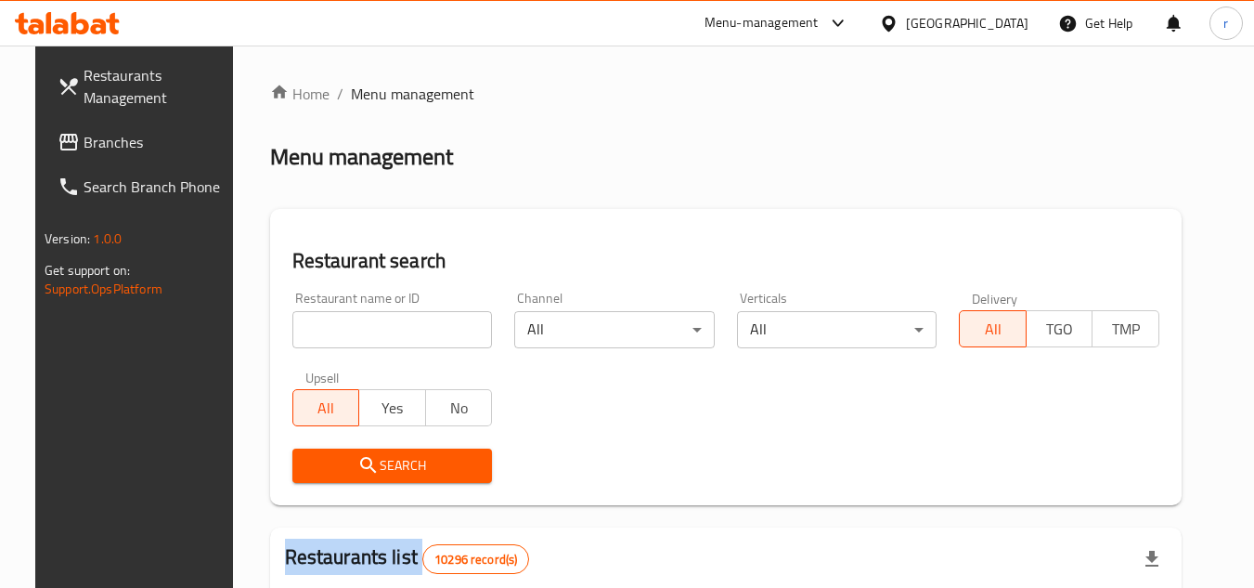
click at [351, 317] on div at bounding box center [627, 294] width 1254 height 588
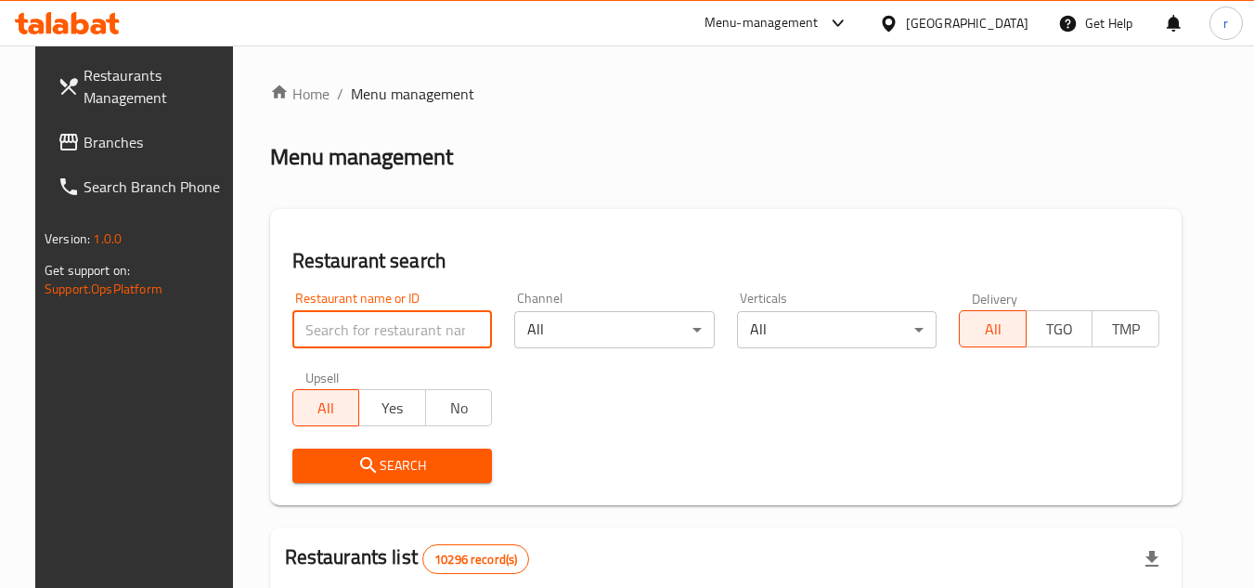
click at [364, 339] on input "search" at bounding box center [392, 329] width 201 height 37
paste input "678167"
type input "678167"
click at [353, 448] on button "Search" at bounding box center [392, 465] width 201 height 34
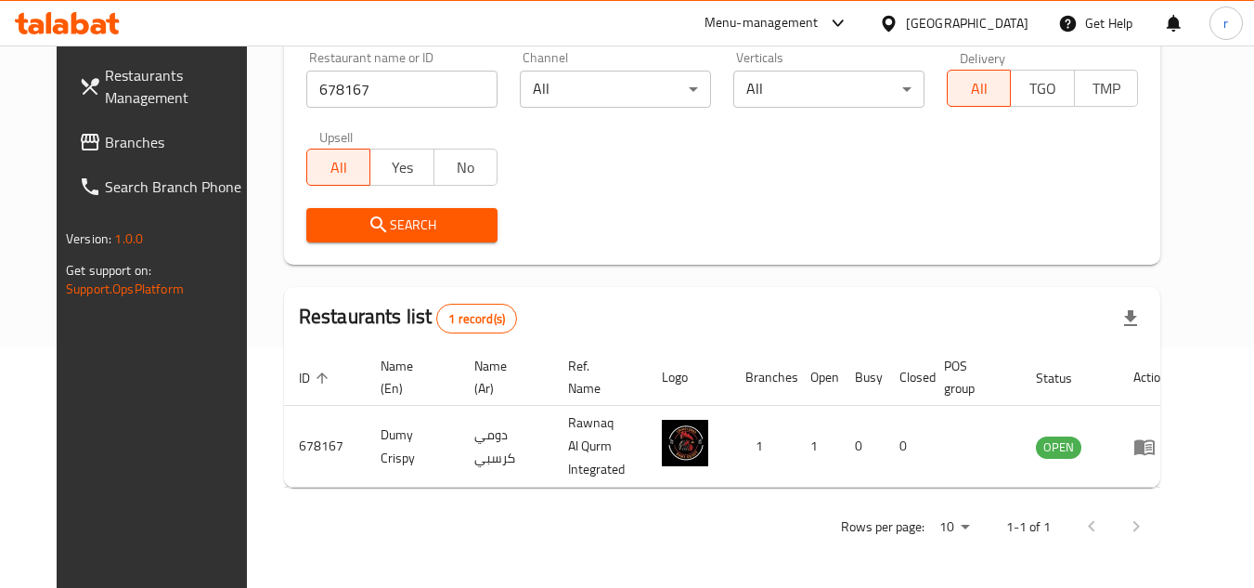
scroll to position [225, 0]
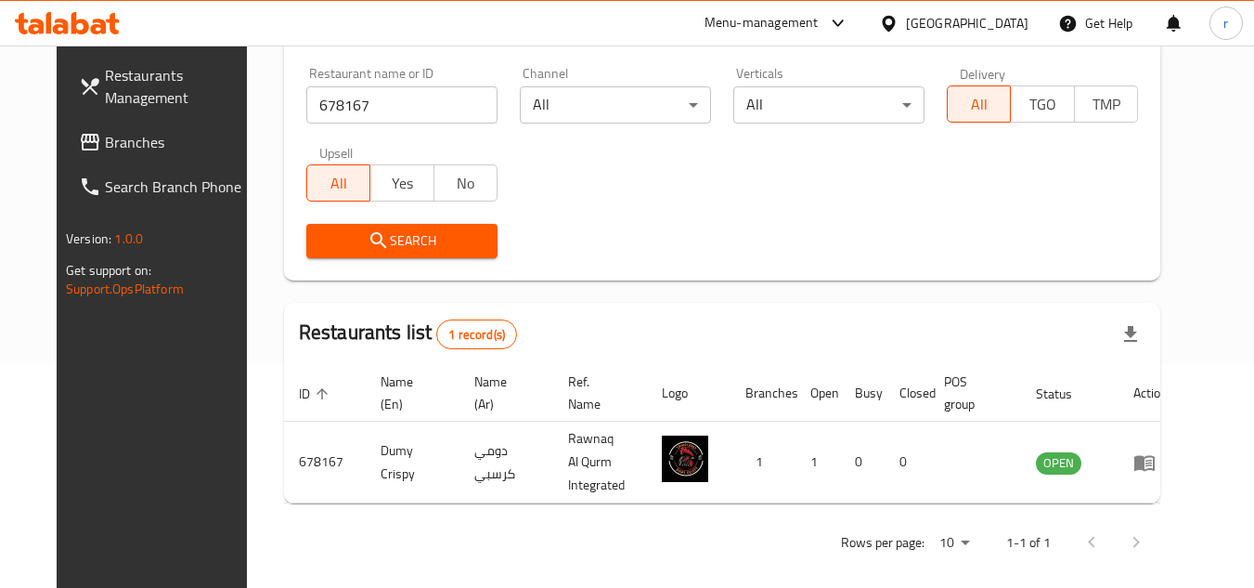
click at [1024, 31] on div "[GEOGRAPHIC_DATA]" at bounding box center [967, 23] width 123 height 20
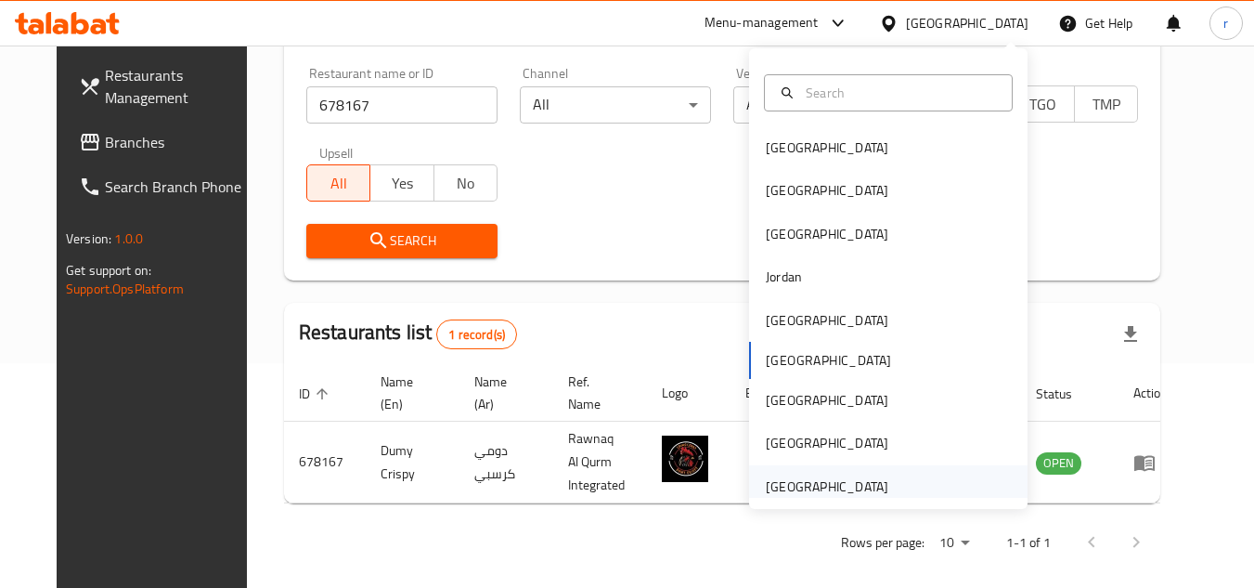
click at [836, 488] on div "[GEOGRAPHIC_DATA]" at bounding box center [827, 486] width 123 height 20
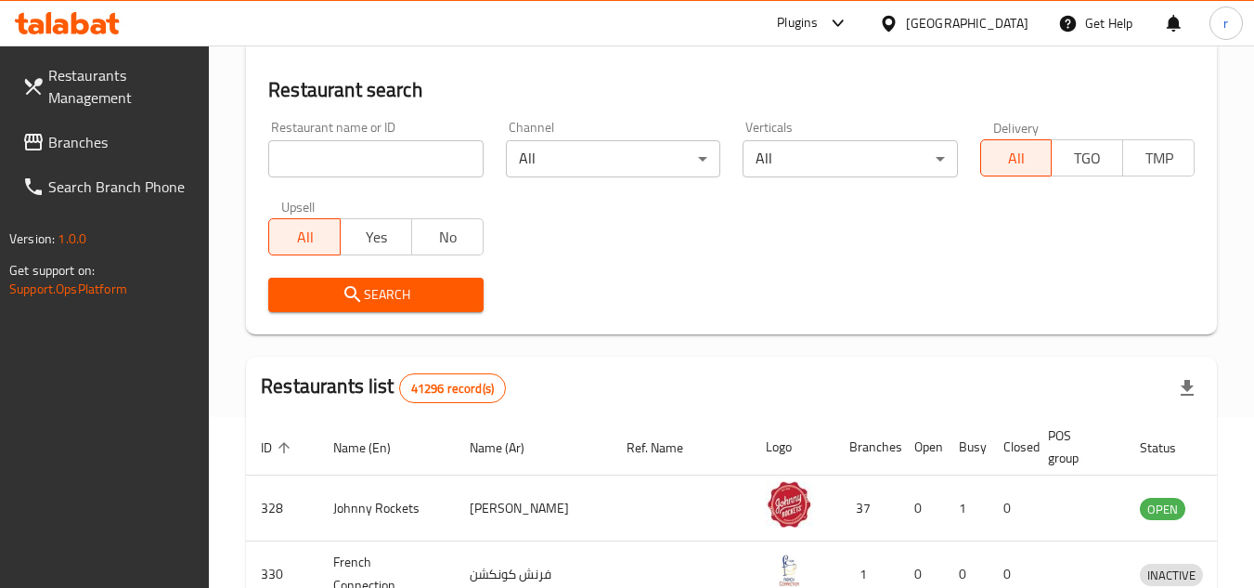
scroll to position [225, 0]
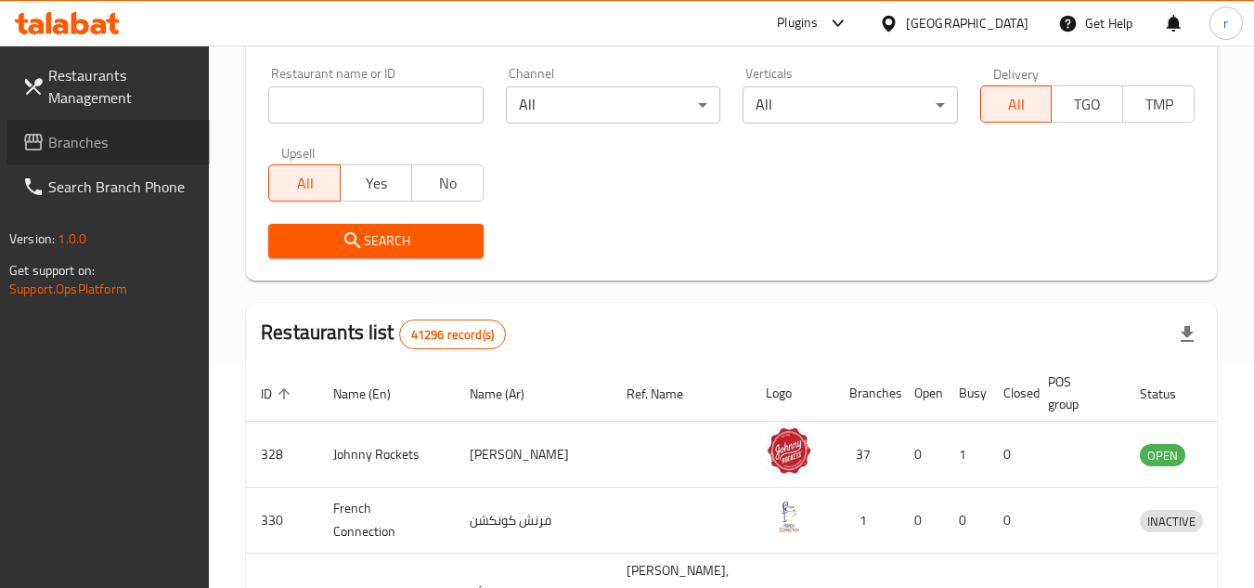
click at [95, 151] on span "Branches" at bounding box center [121, 142] width 147 height 22
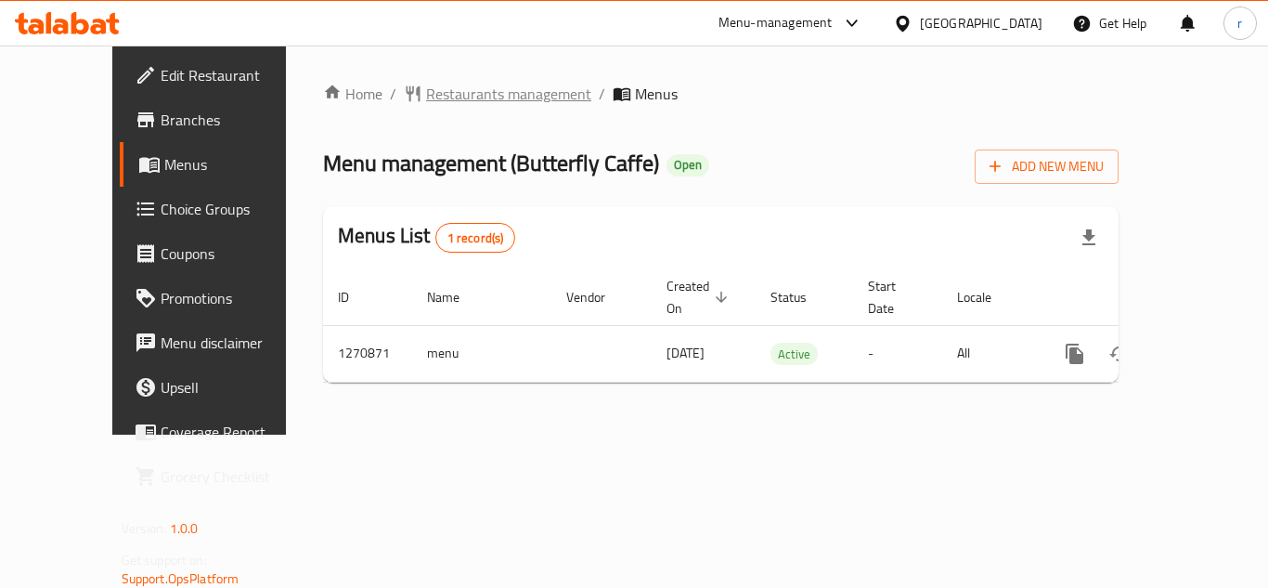
click at [477, 103] on span "Restaurants management" at bounding box center [508, 94] width 165 height 22
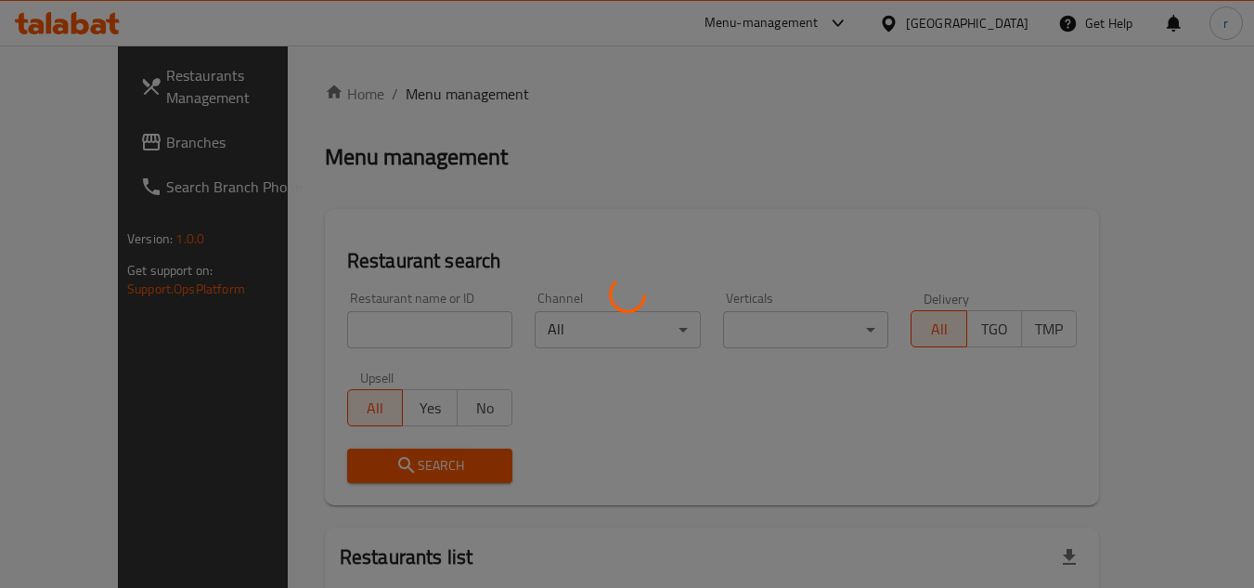
click at [396, 311] on div at bounding box center [627, 294] width 1254 height 588
click at [385, 324] on div at bounding box center [627, 294] width 1254 height 588
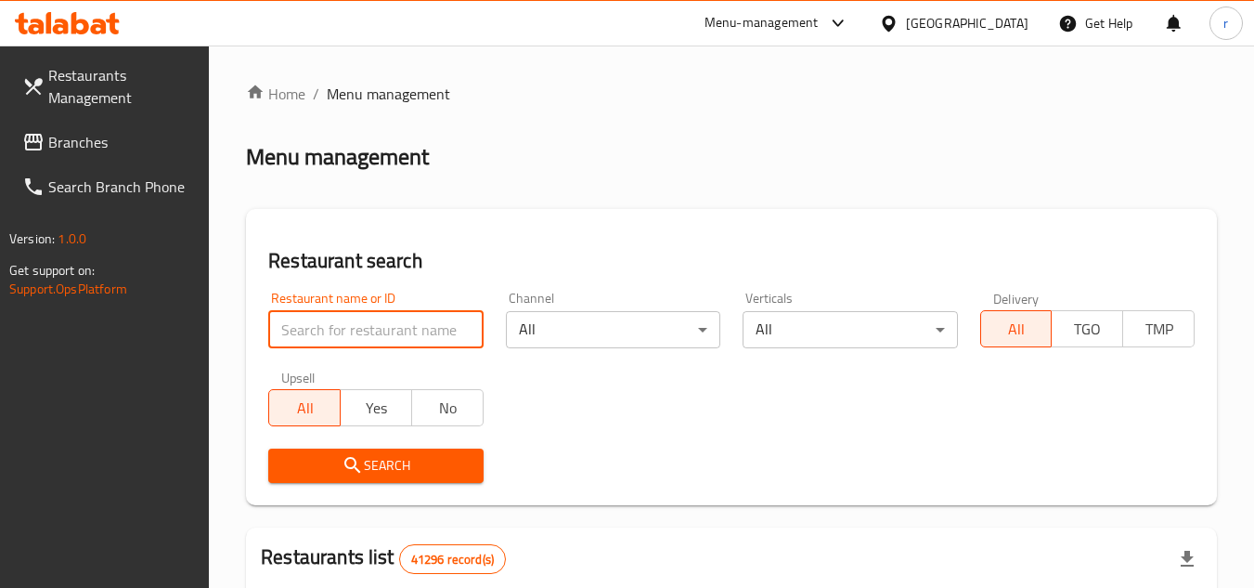
click at [385, 324] on input "search" at bounding box center [375, 329] width 214 height 37
paste input "689418"
type input "689418"
click at [337, 449] on button "Search" at bounding box center [375, 465] width 214 height 34
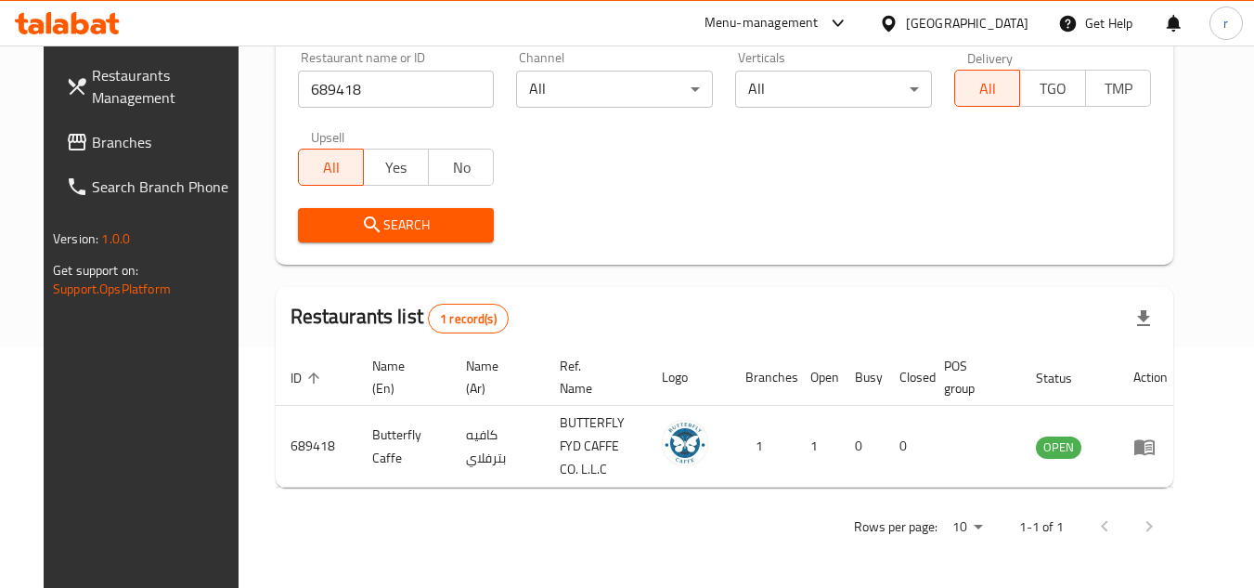
scroll to position [225, 0]
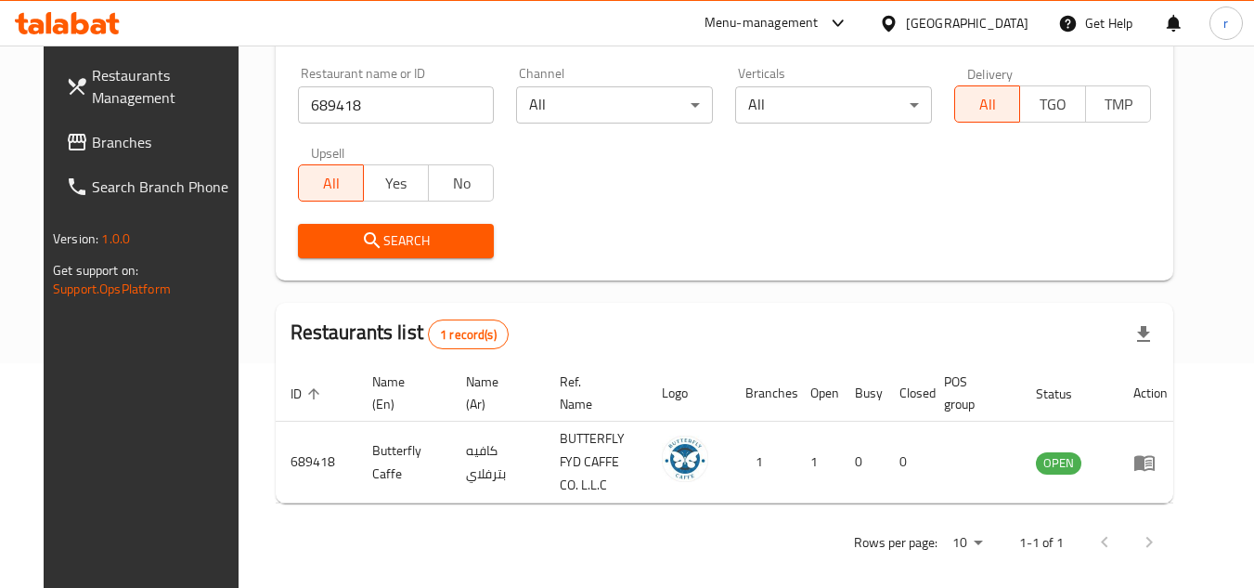
click at [906, 31] on div at bounding box center [892, 23] width 27 height 20
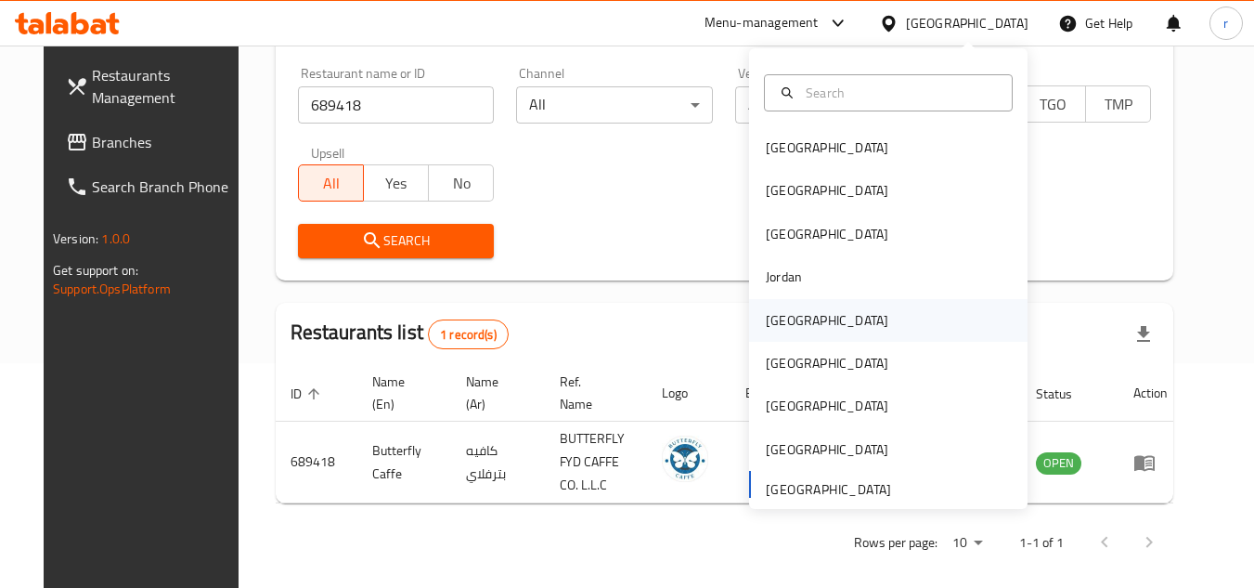
click at [788, 306] on div "Kuwait" at bounding box center [827, 320] width 152 height 43
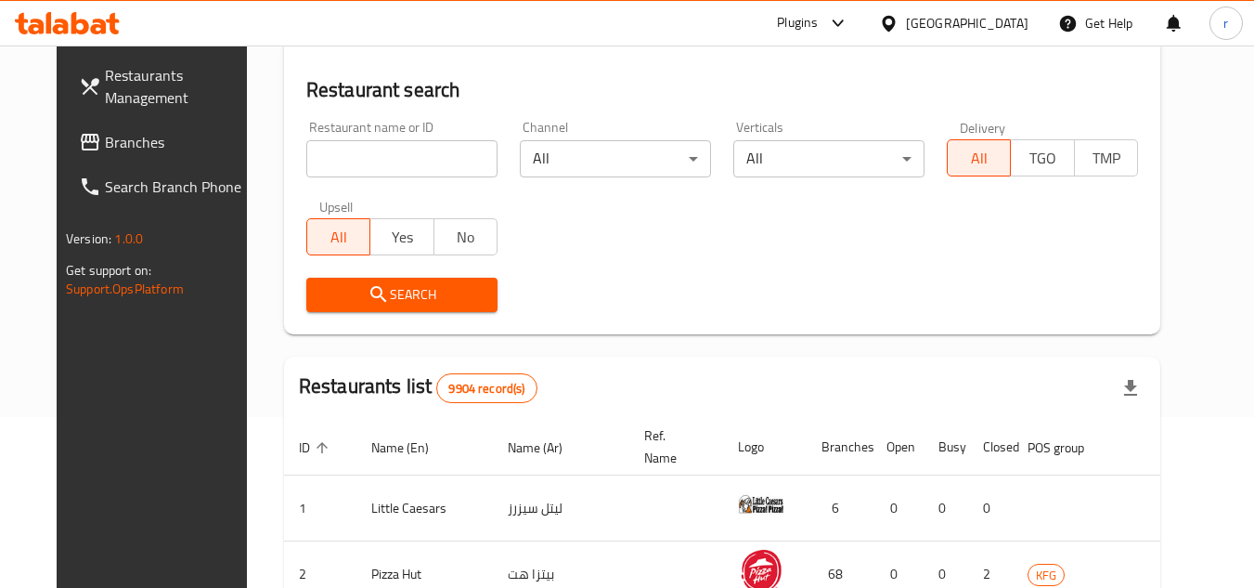
scroll to position [225, 0]
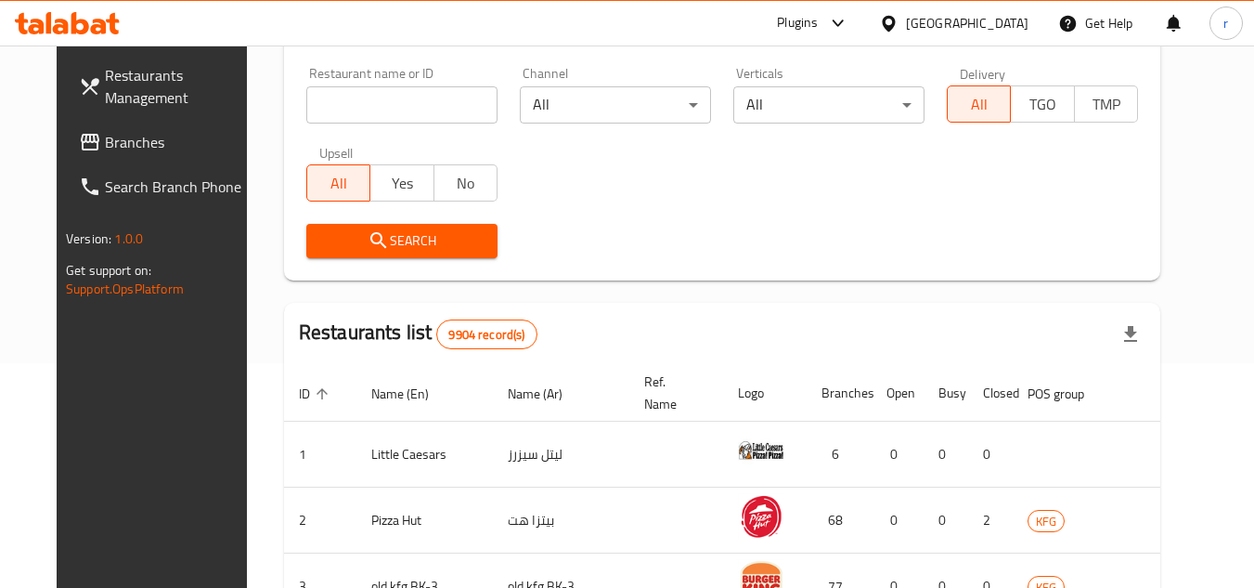
drag, startPoint x: 42, startPoint y: 132, endPoint x: 95, endPoint y: 123, distance: 53.6
click at [79, 132] on icon at bounding box center [90, 142] width 22 height 22
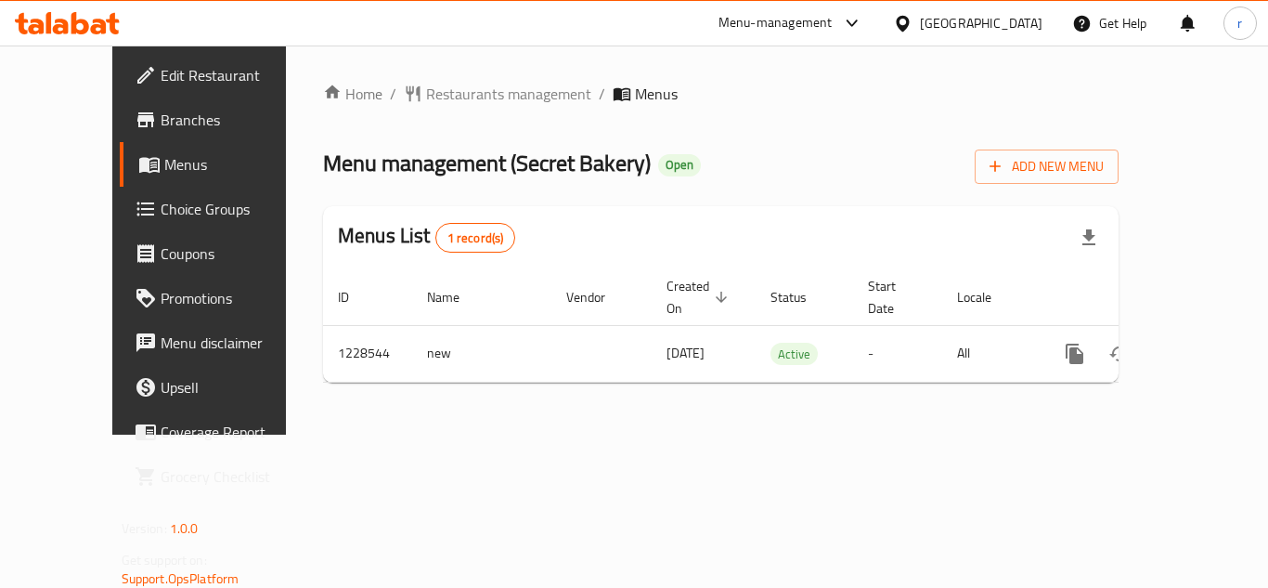
click at [428, 90] on span "Restaurants management" at bounding box center [508, 94] width 165 height 22
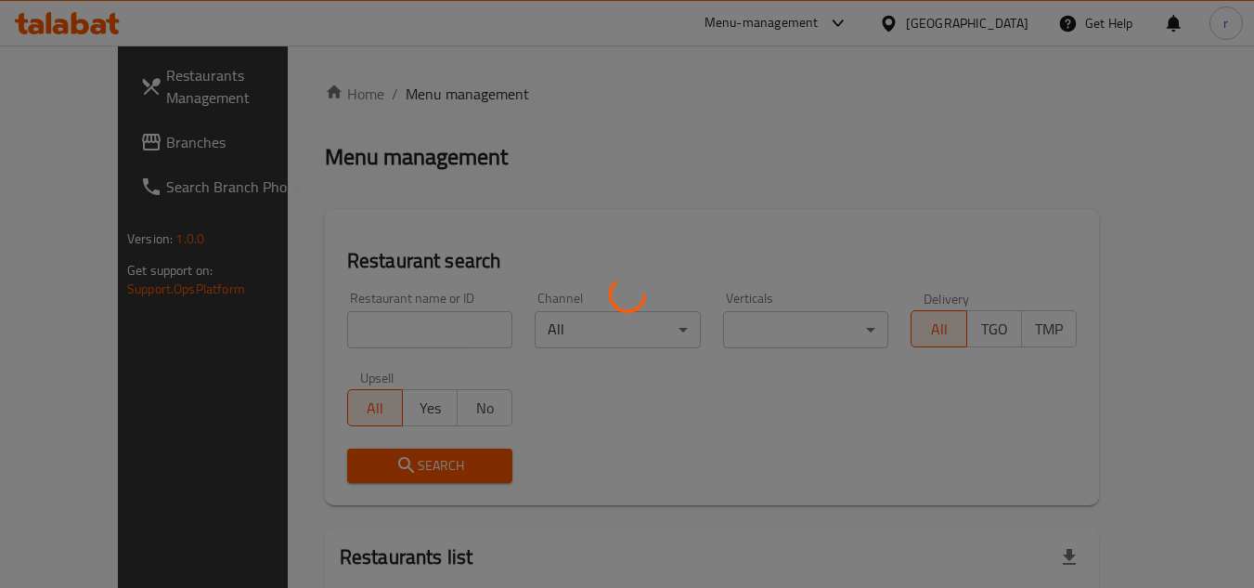
click at [383, 338] on div at bounding box center [627, 294] width 1254 height 588
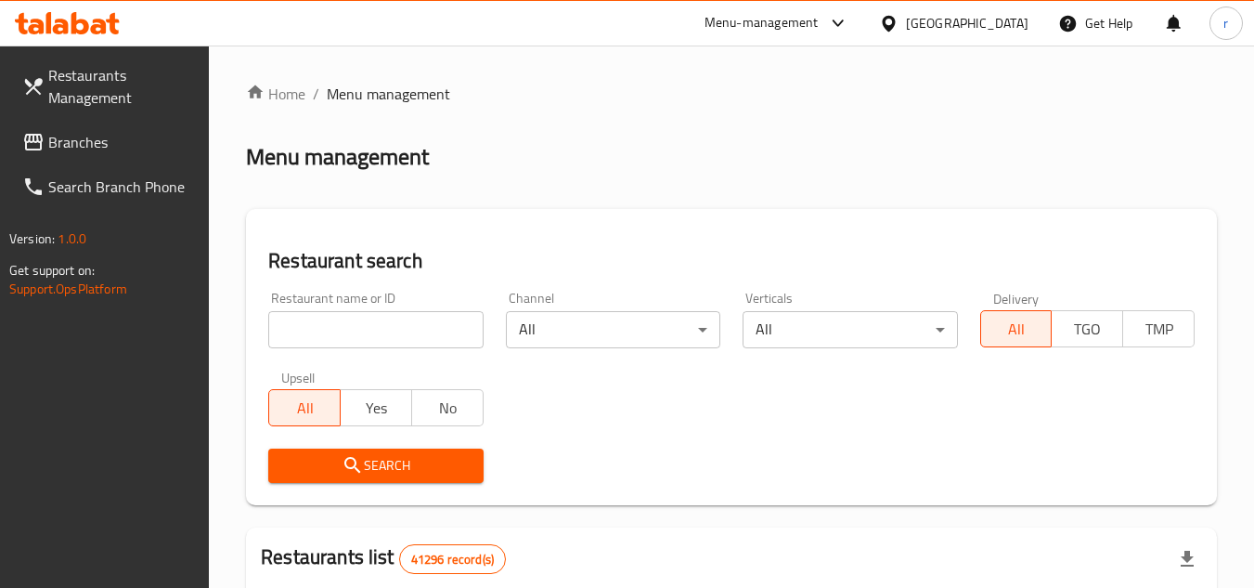
click at [389, 331] on input "search" at bounding box center [375, 329] width 214 height 37
paste input "676459"
type input "676459"
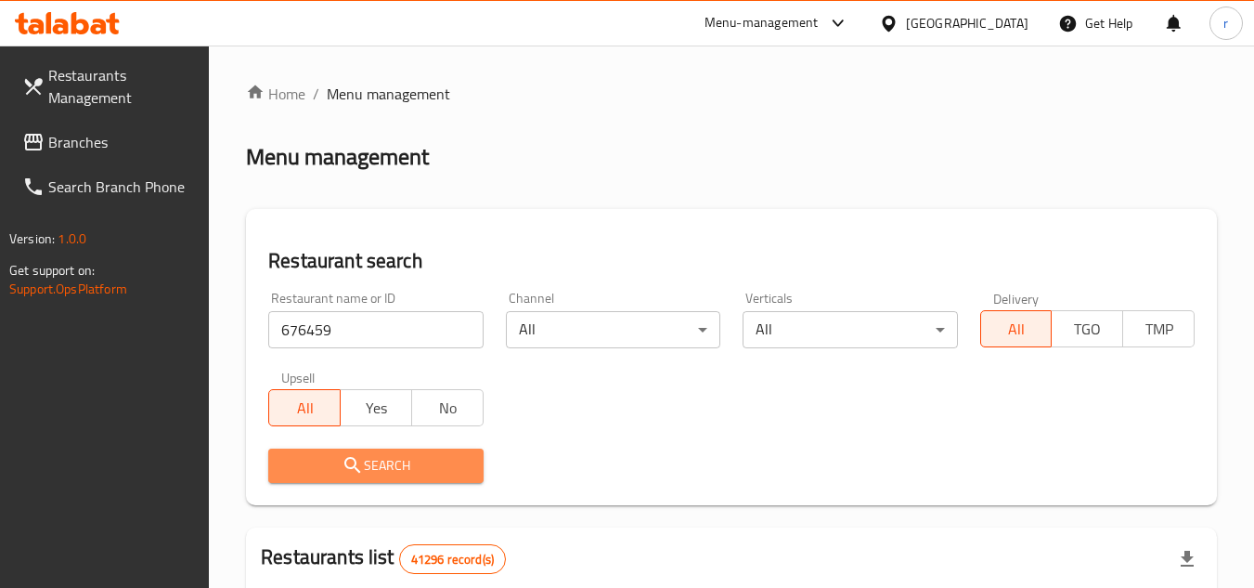
click at [387, 458] on span "Search" at bounding box center [375, 465] width 185 height 23
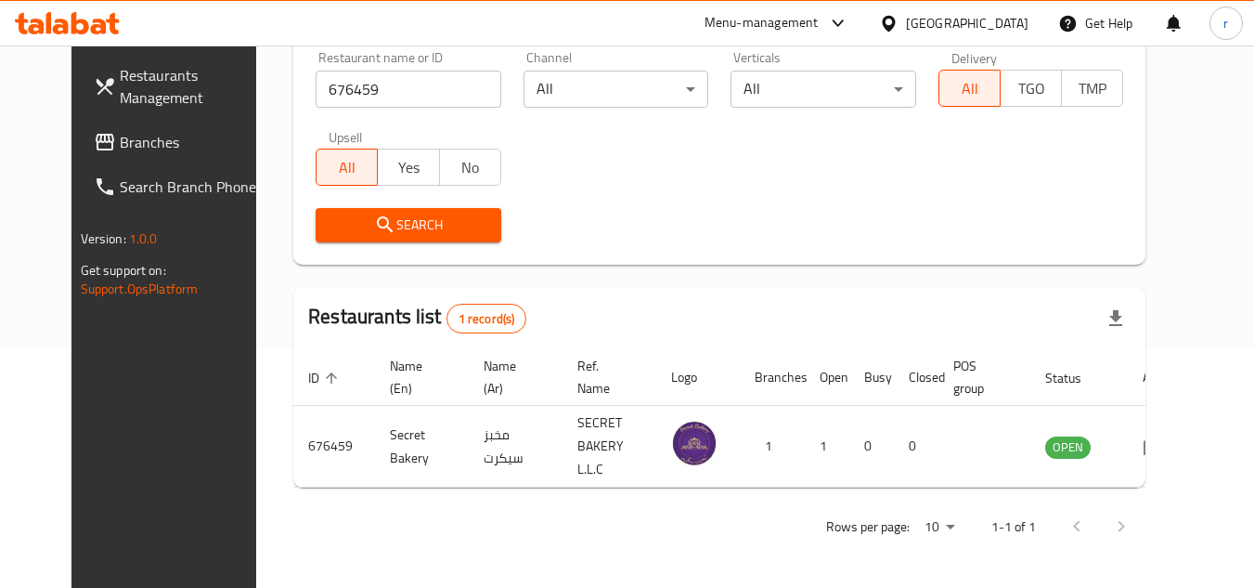
scroll to position [225, 0]
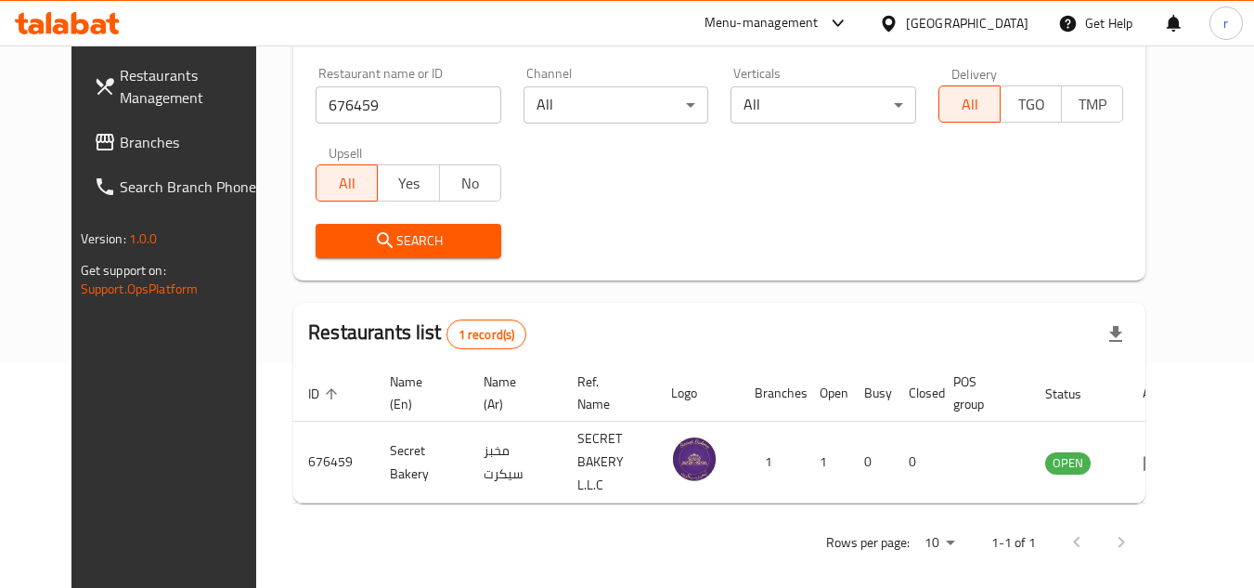
click at [120, 151] on span "Branches" at bounding box center [193, 142] width 147 height 22
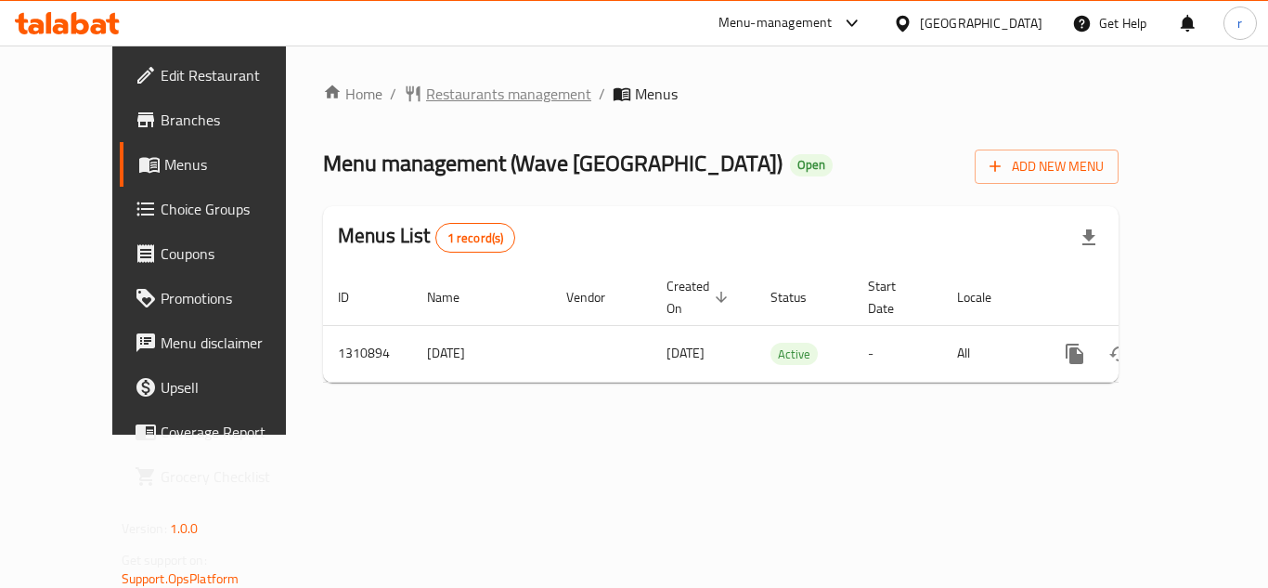
click at [475, 93] on span "Restaurants management" at bounding box center [508, 94] width 165 height 22
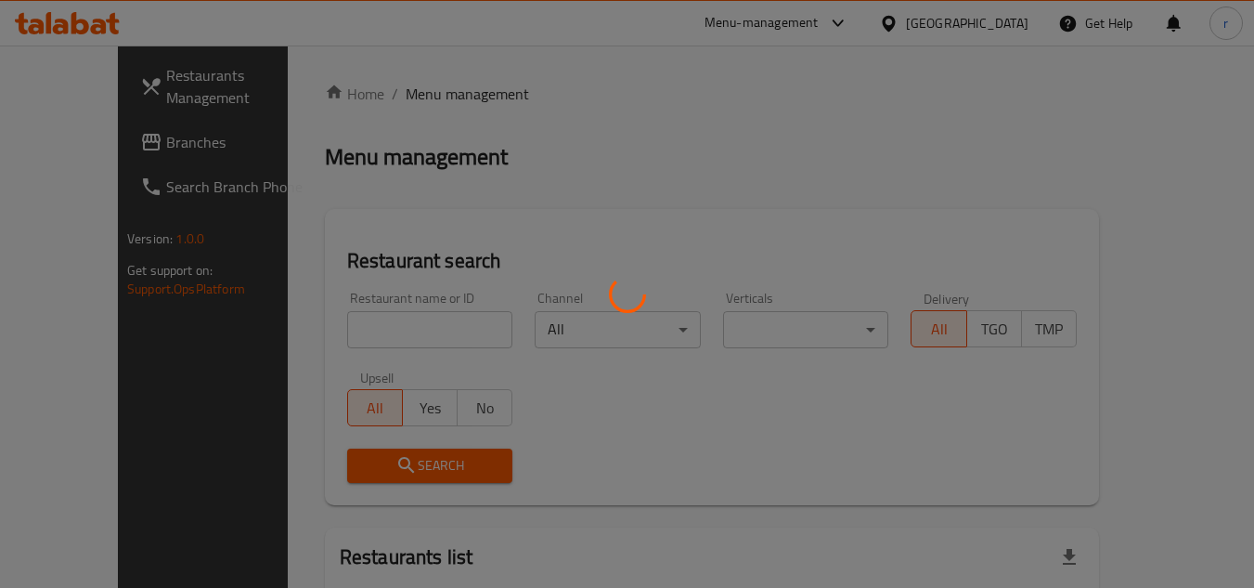
click at [367, 328] on div at bounding box center [627, 294] width 1254 height 588
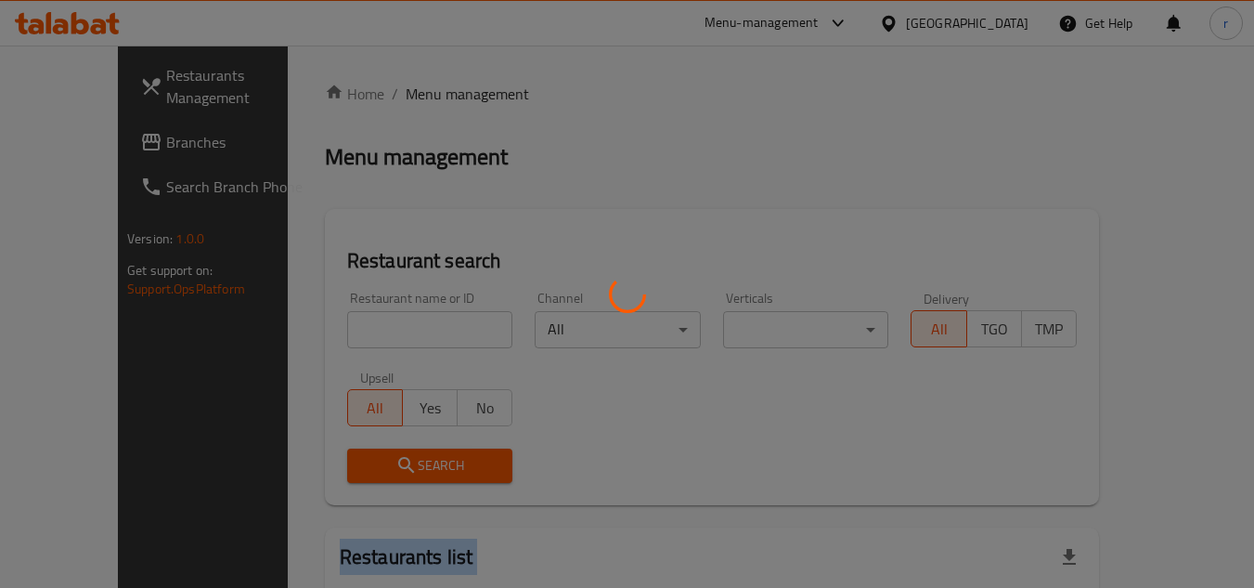
click at [367, 328] on div at bounding box center [627, 294] width 1254 height 588
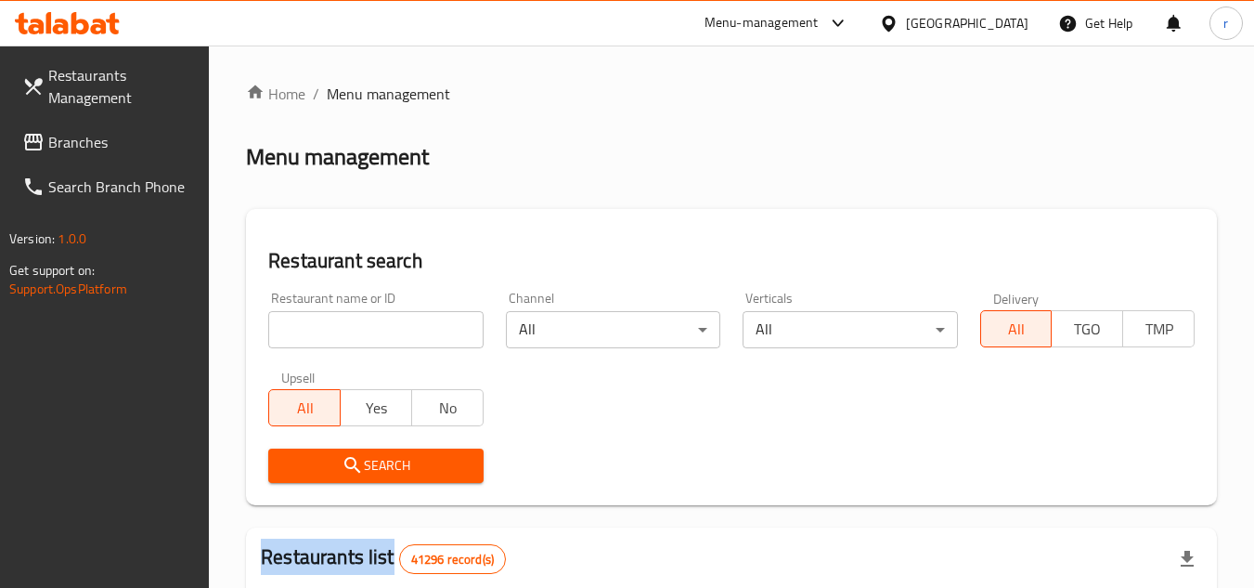
click at [367, 328] on input "search" at bounding box center [375, 329] width 214 height 37
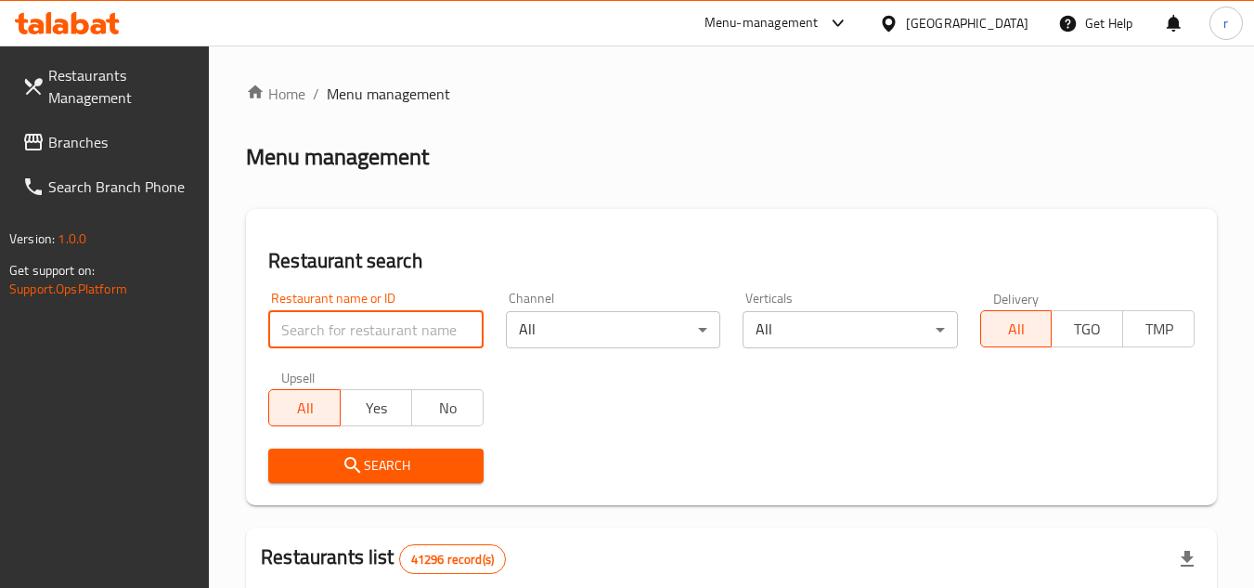
paste input "705614"
type input "705614"
click at [387, 458] on span "Search" at bounding box center [375, 465] width 185 height 23
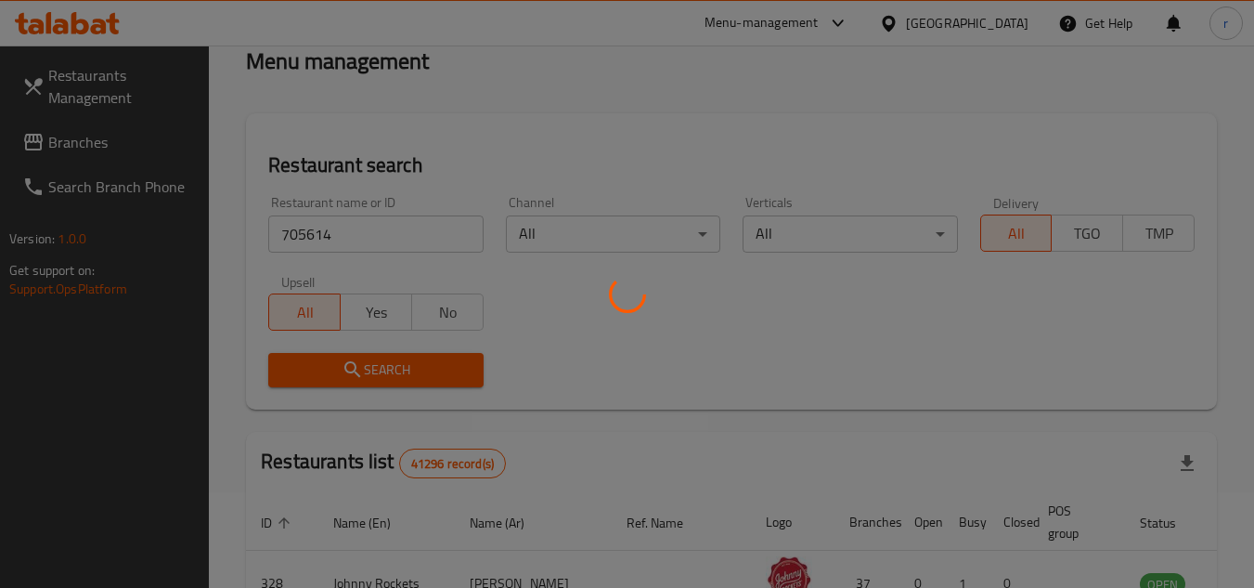
scroll to position [186, 0]
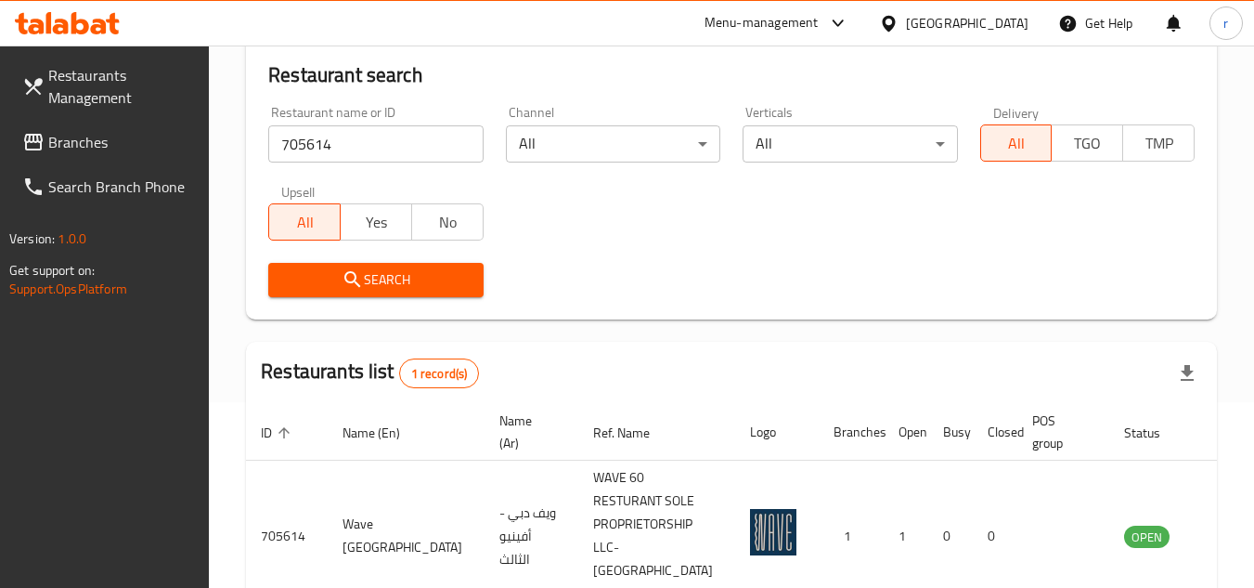
click at [97, 143] on span "Branches" at bounding box center [121, 142] width 147 height 22
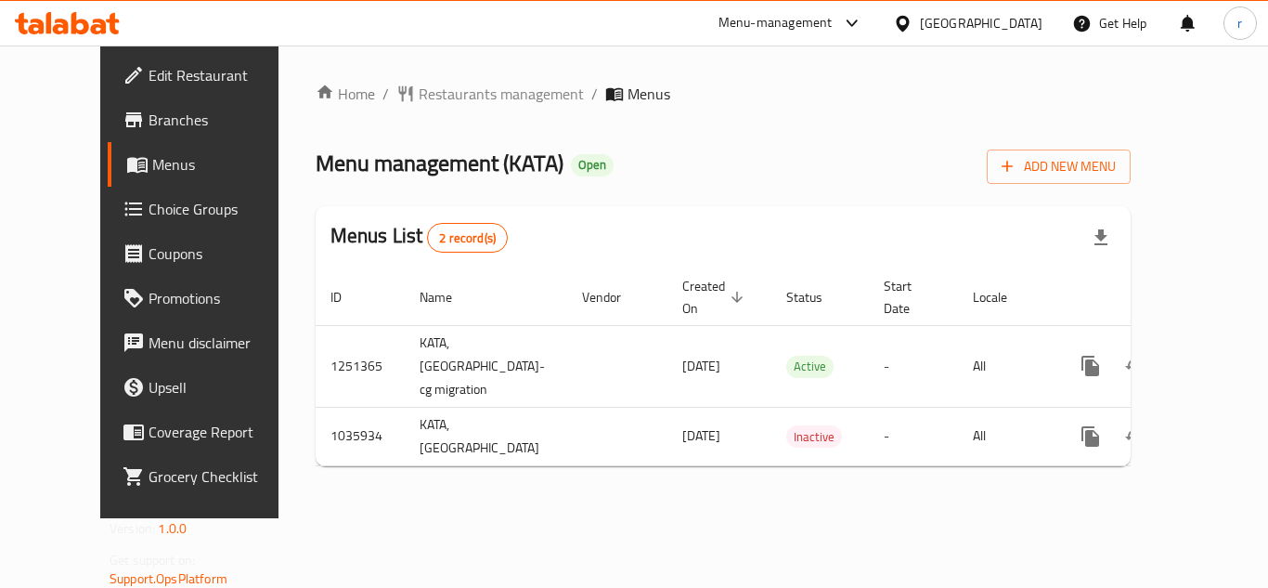
click at [425, 93] on span "Restaurants management" at bounding box center [501, 94] width 165 height 22
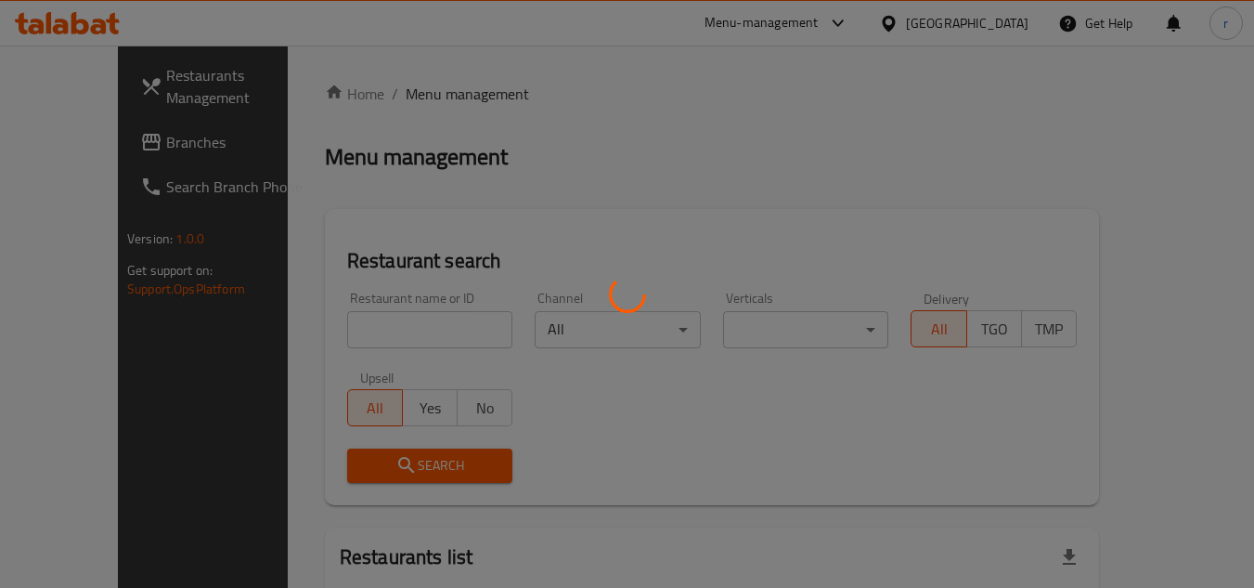
click at [366, 320] on div at bounding box center [627, 294] width 1254 height 588
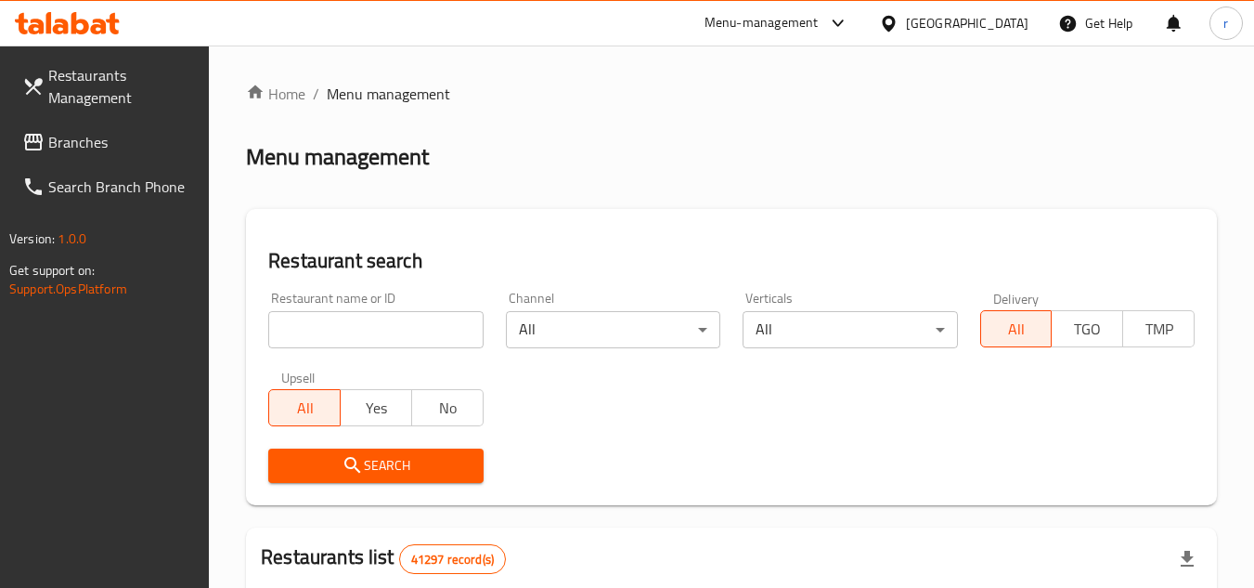
click at [366, 320] on div at bounding box center [627, 294] width 1254 height 588
click at [366, 320] on input "search" at bounding box center [375, 329] width 214 height 37
paste input "661677"
type input "661677"
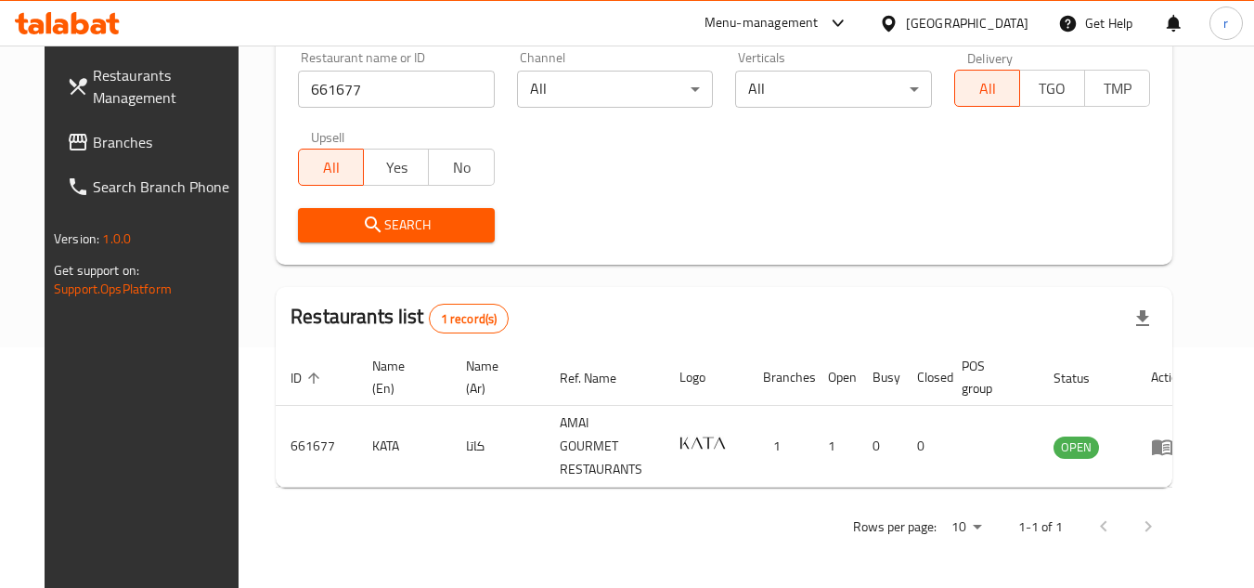
scroll to position [225, 0]
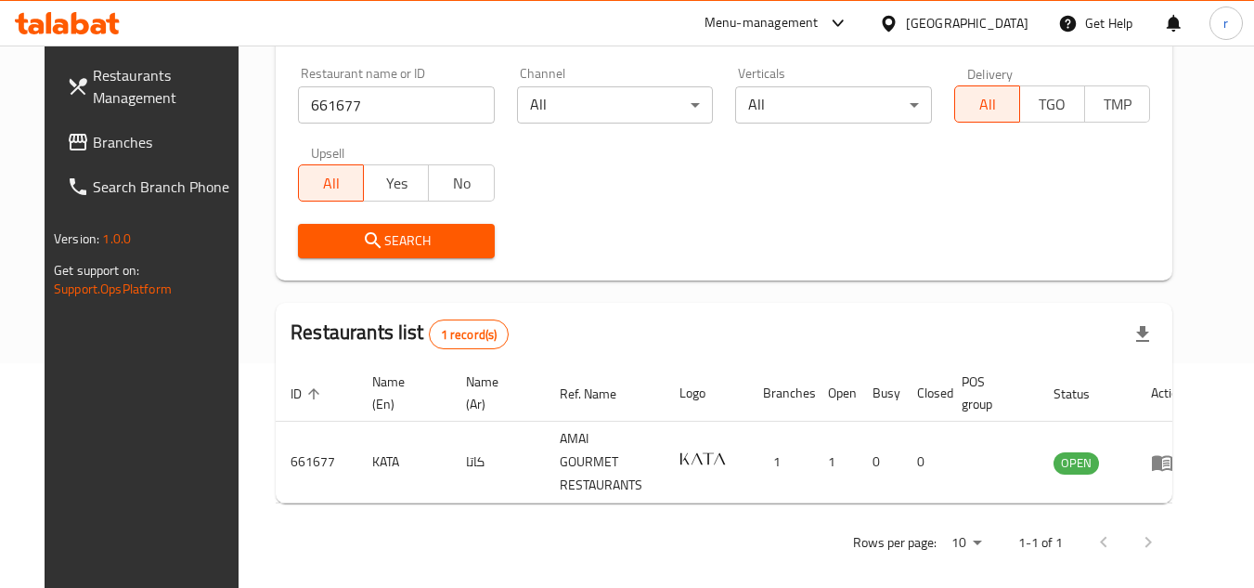
click at [93, 136] on span "Branches" at bounding box center [166, 142] width 147 height 22
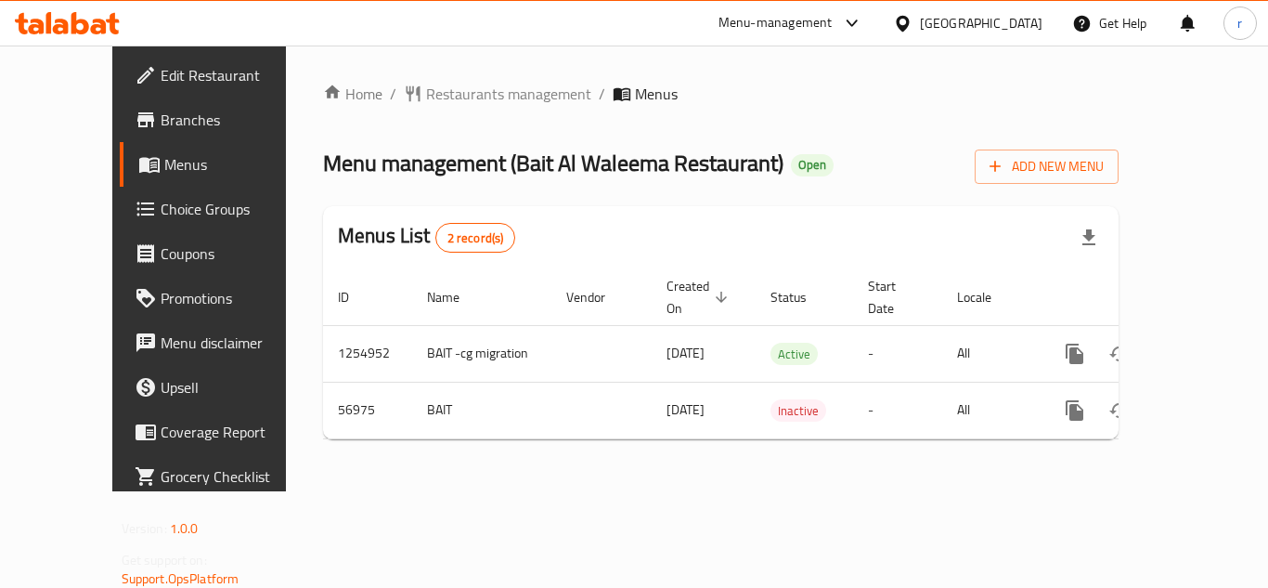
click at [426, 99] on span "Restaurants management" at bounding box center [508, 94] width 165 height 22
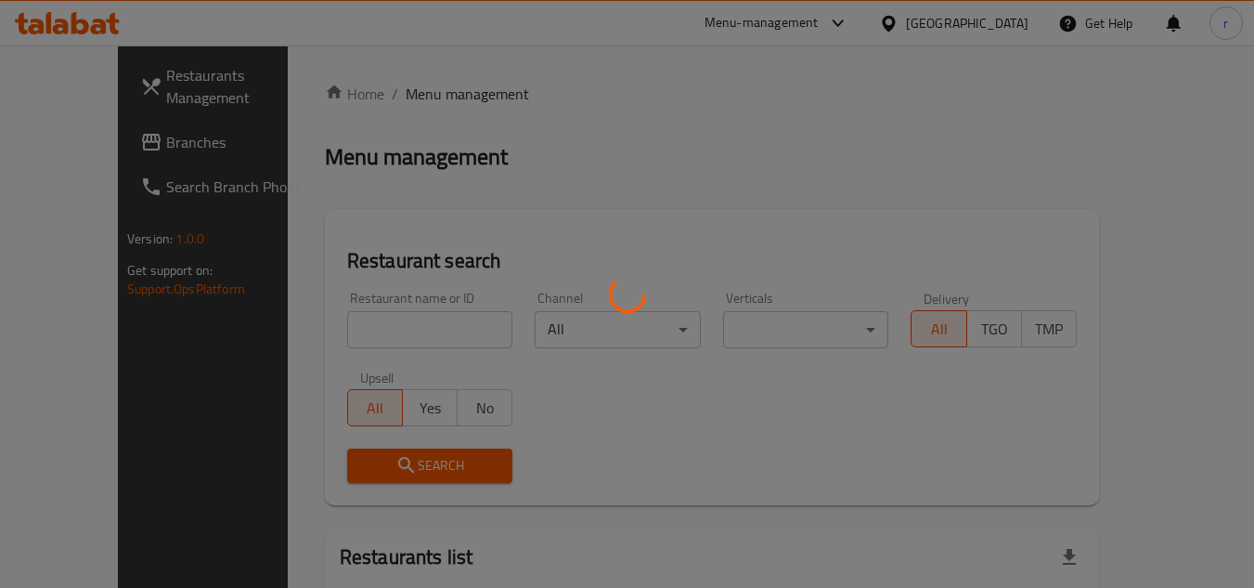
click at [398, 329] on div at bounding box center [627, 294] width 1254 height 588
click at [392, 333] on div at bounding box center [627, 294] width 1254 height 588
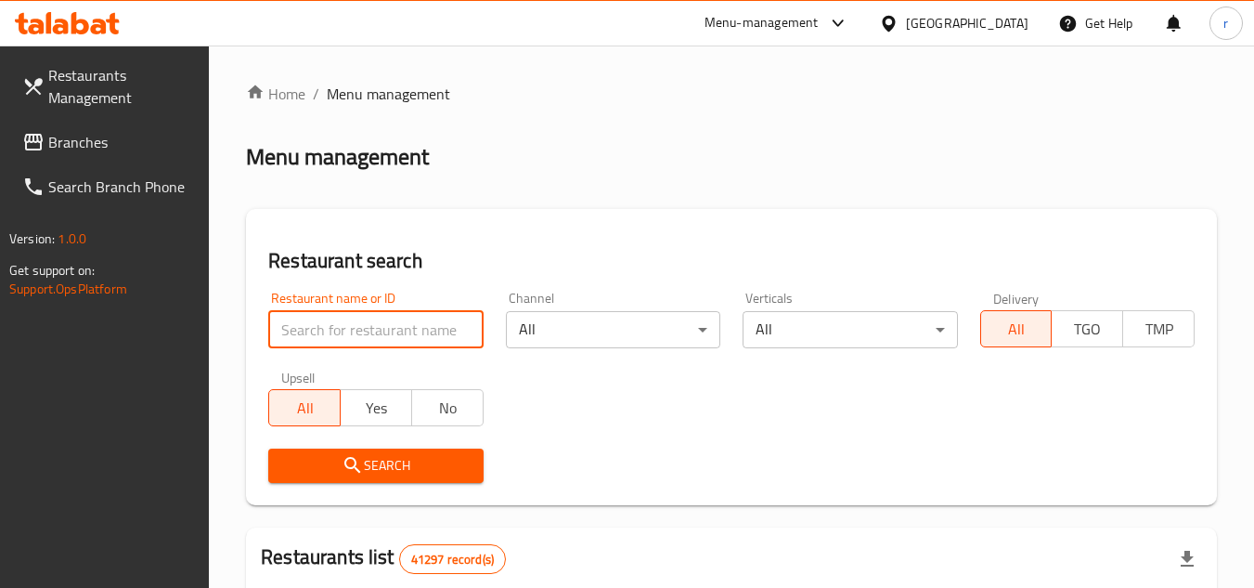
click at [391, 333] on input "search" at bounding box center [375, 329] width 214 height 37
paste input "27817"
type input "27817"
click at [362, 461] on icon "submit" at bounding box center [353, 465] width 22 height 22
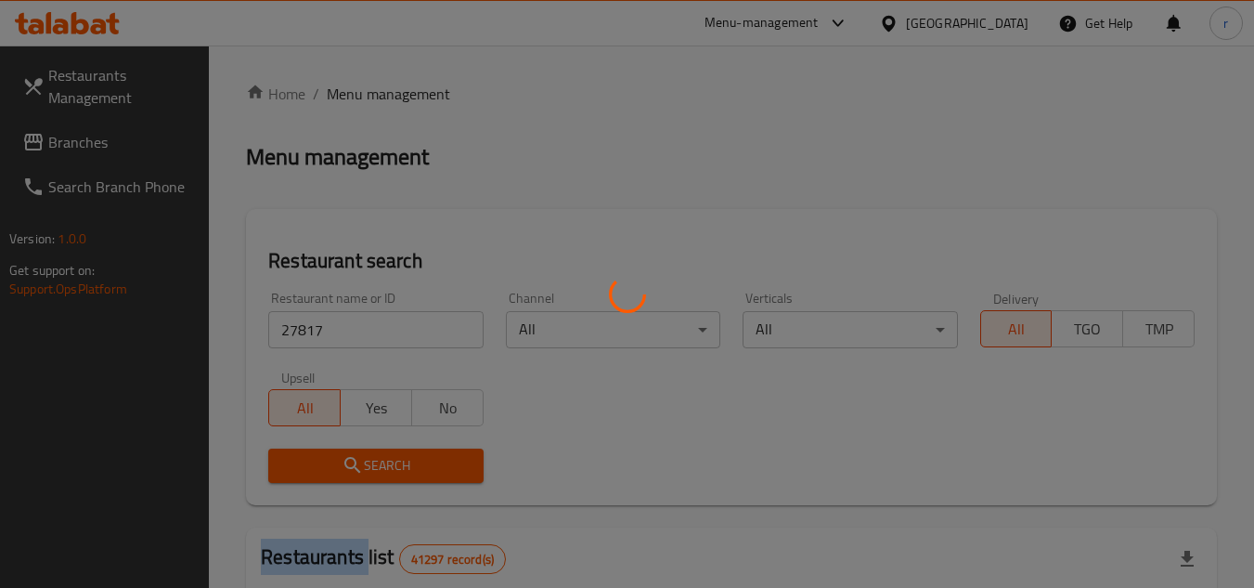
click at [362, 461] on div at bounding box center [627, 294] width 1254 height 588
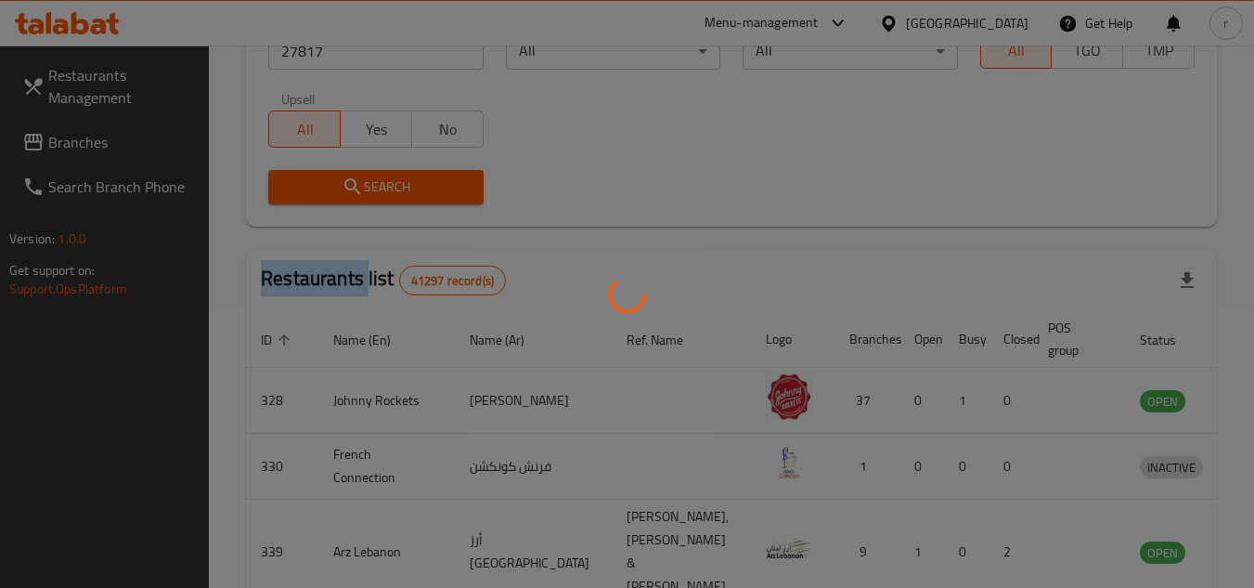
scroll to position [225, 0]
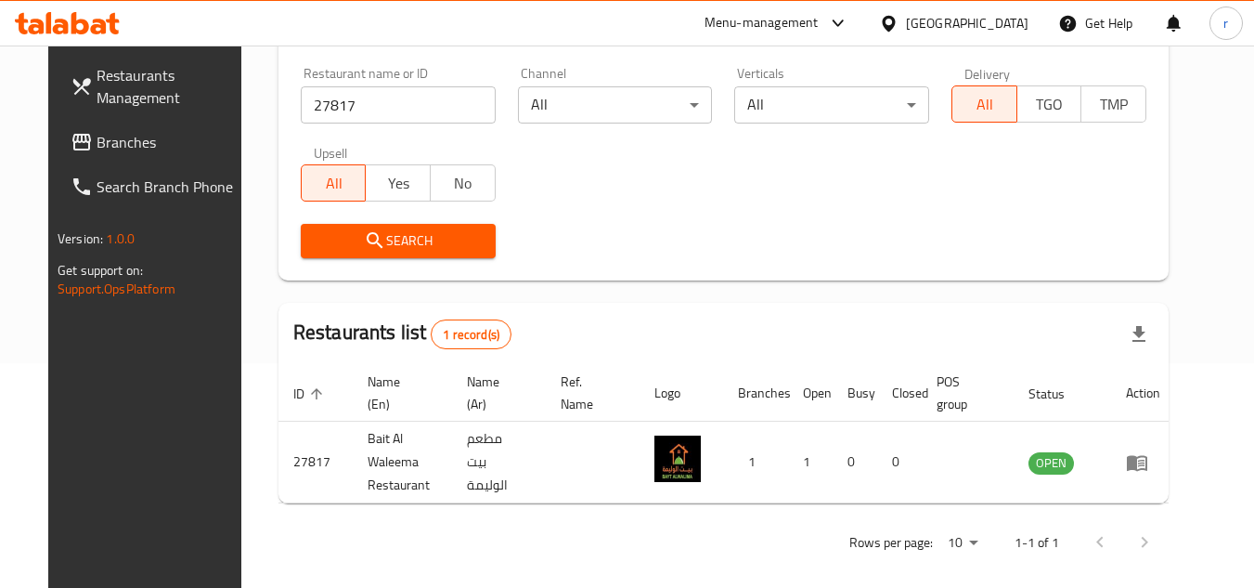
click at [930, 17] on div "[GEOGRAPHIC_DATA]" at bounding box center [967, 23] width 123 height 20
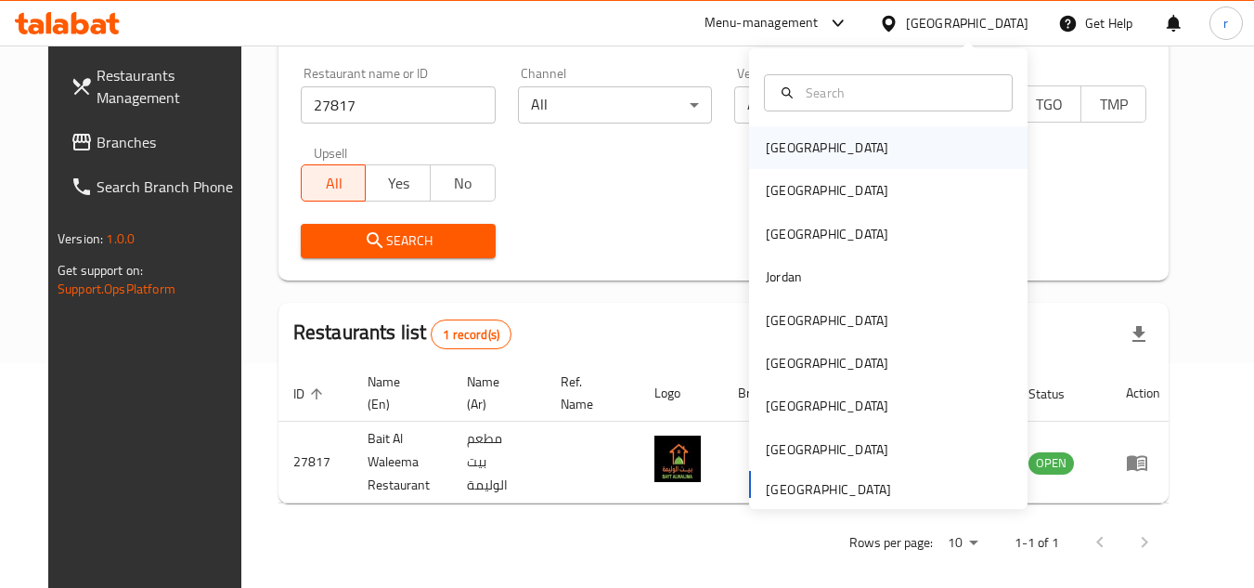
click at [777, 157] on div "[GEOGRAPHIC_DATA]" at bounding box center [827, 147] width 123 height 20
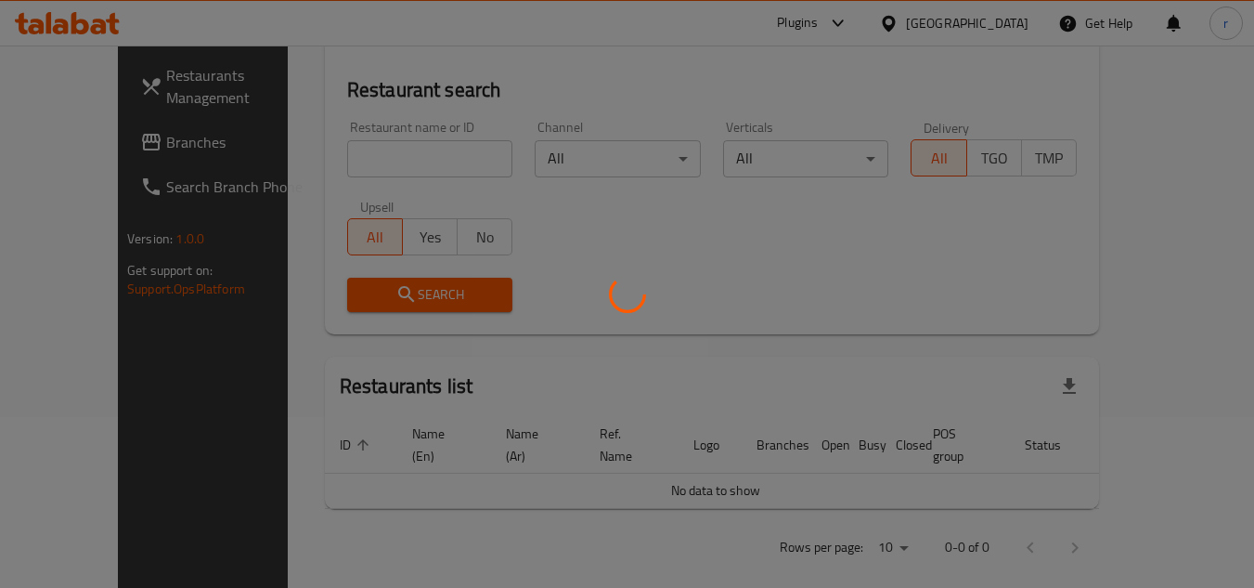
scroll to position [225, 0]
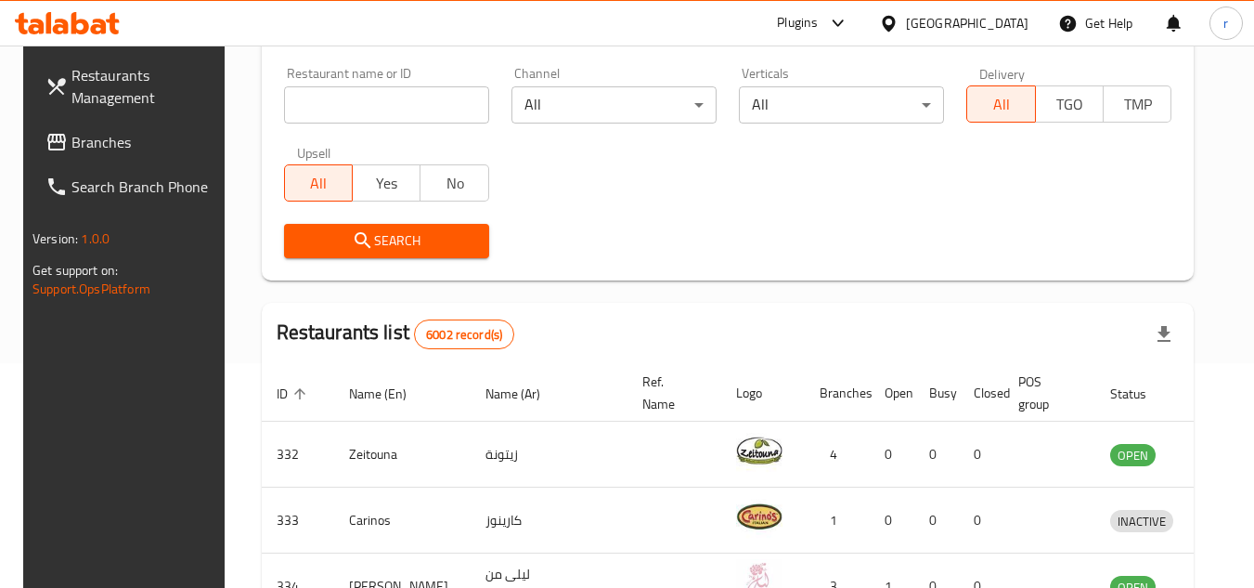
drag, startPoint x: 86, startPoint y: 148, endPoint x: 142, endPoint y: 136, distance: 56.8
click at [86, 148] on span "Branches" at bounding box center [144, 142] width 147 height 22
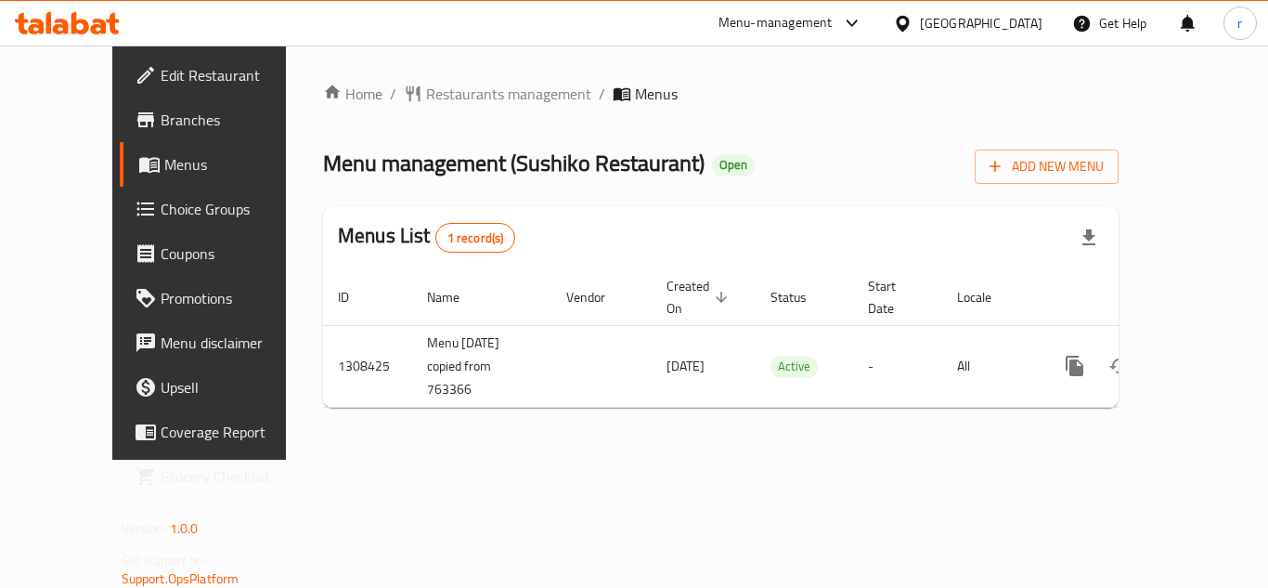
click at [426, 95] on span "Restaurants management" at bounding box center [508, 94] width 165 height 22
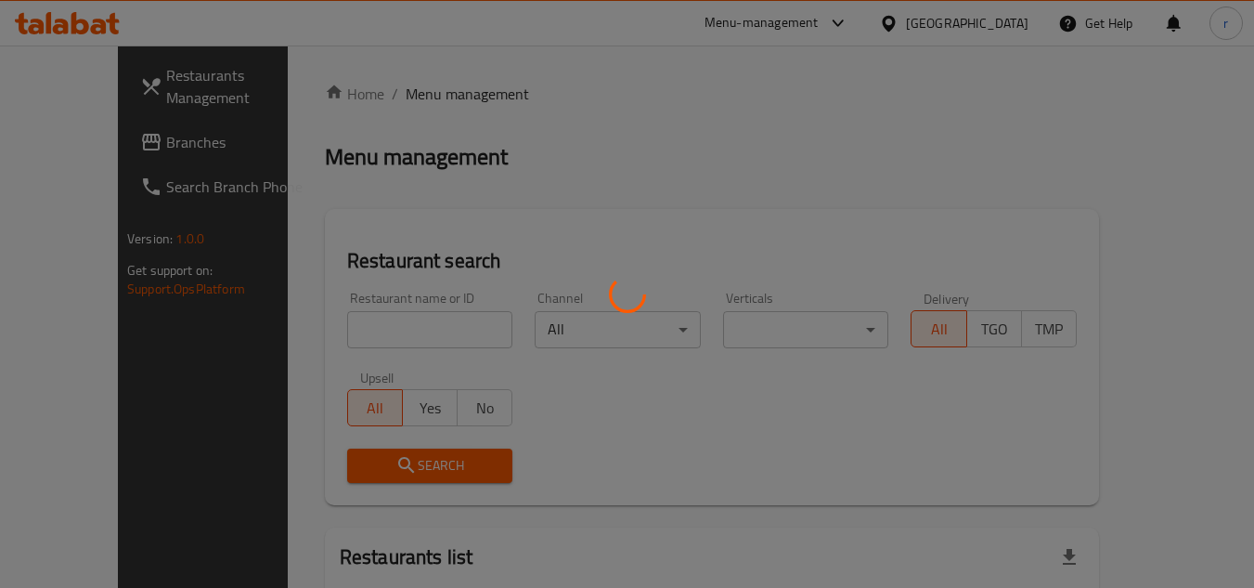
click at [361, 304] on div at bounding box center [627, 294] width 1254 height 588
click at [348, 342] on div at bounding box center [627, 294] width 1254 height 588
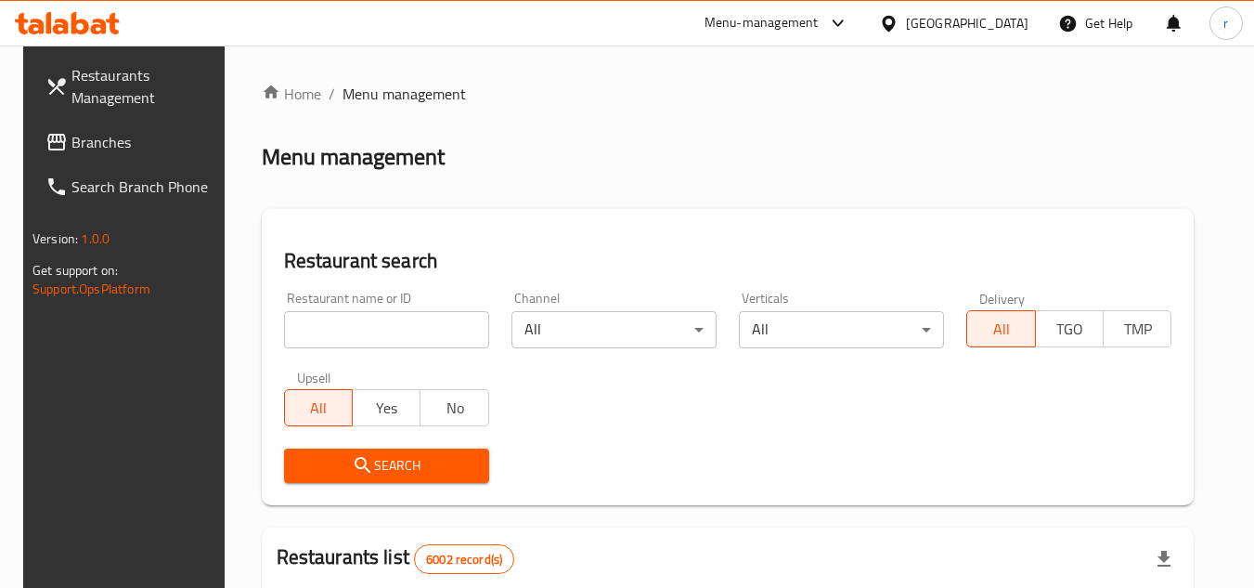
click at [356, 329] on input "search" at bounding box center [386, 329] width 205 height 37
paste input "704883"
type input "704883"
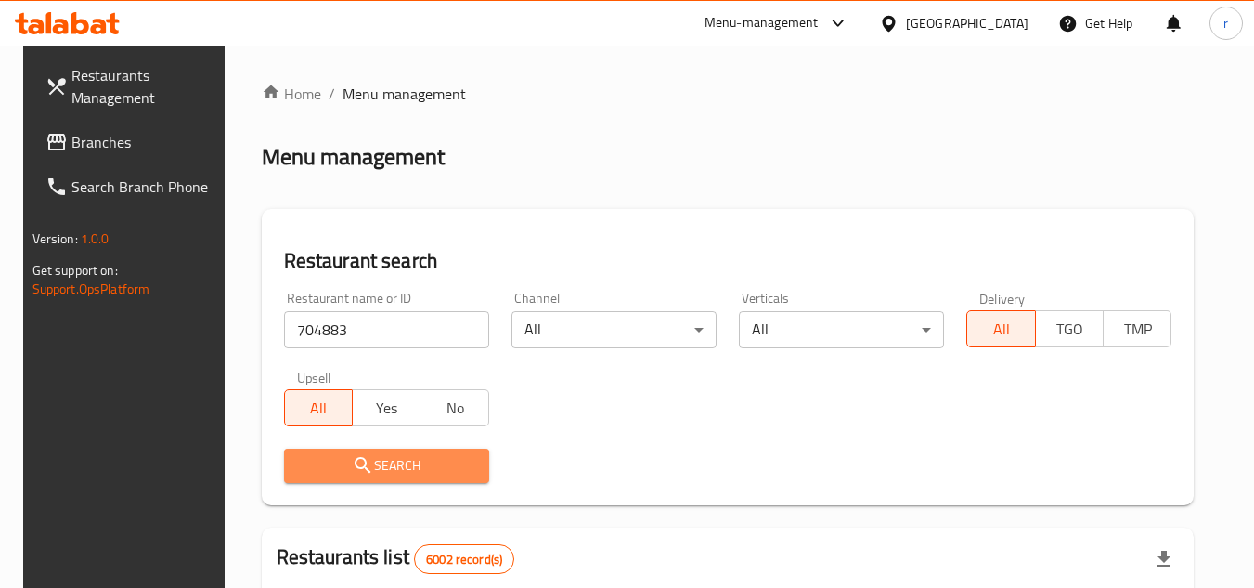
click at [381, 465] on span "Search" at bounding box center [386, 465] width 175 height 23
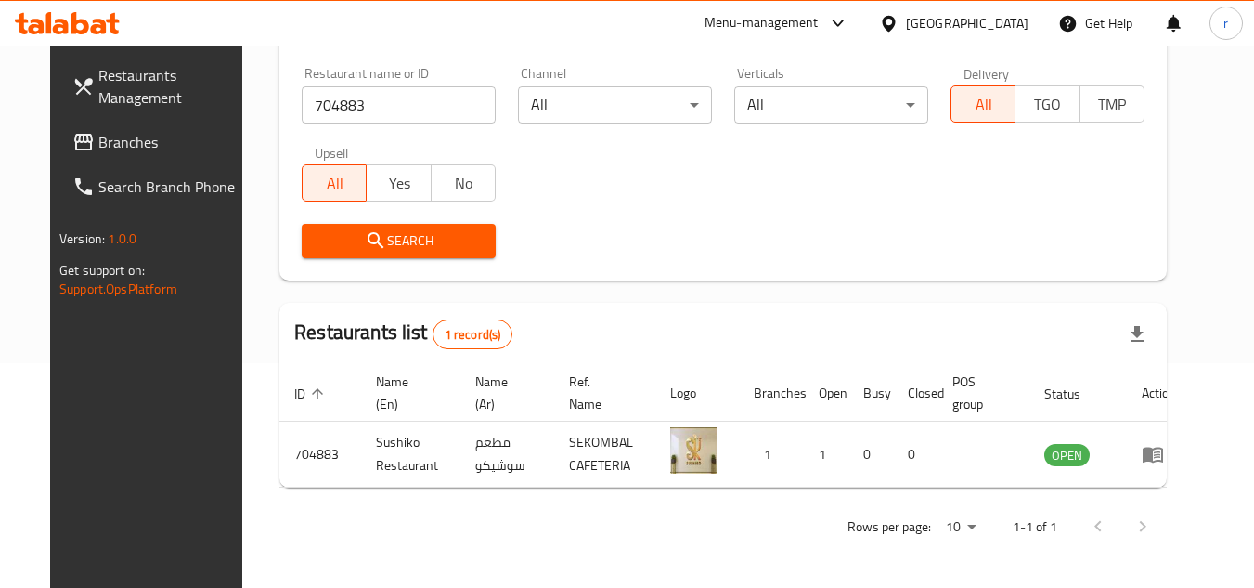
scroll to position [225, 0]
